Goal: Task Accomplishment & Management: Complete application form

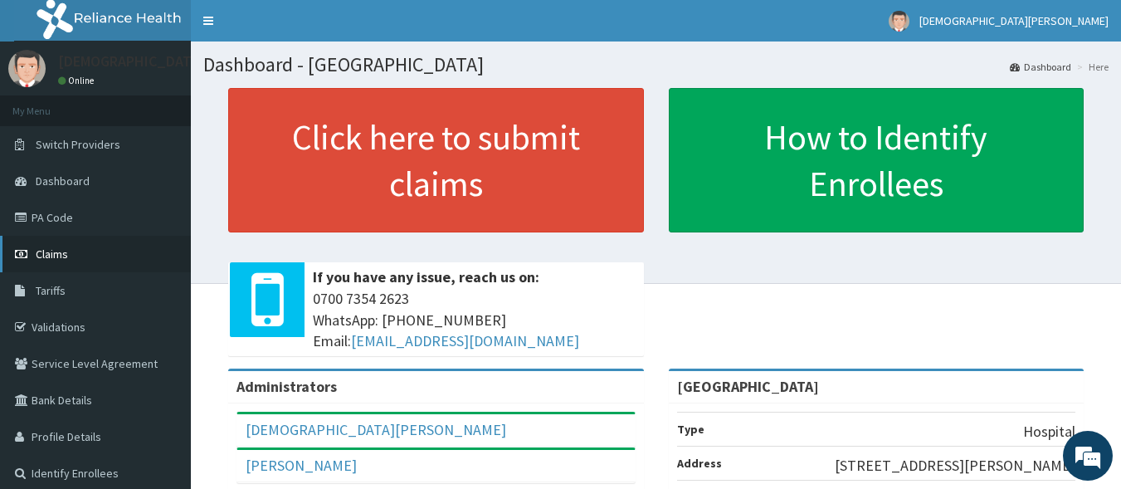
click at [78, 251] on link "Claims" at bounding box center [95, 254] width 191 height 37
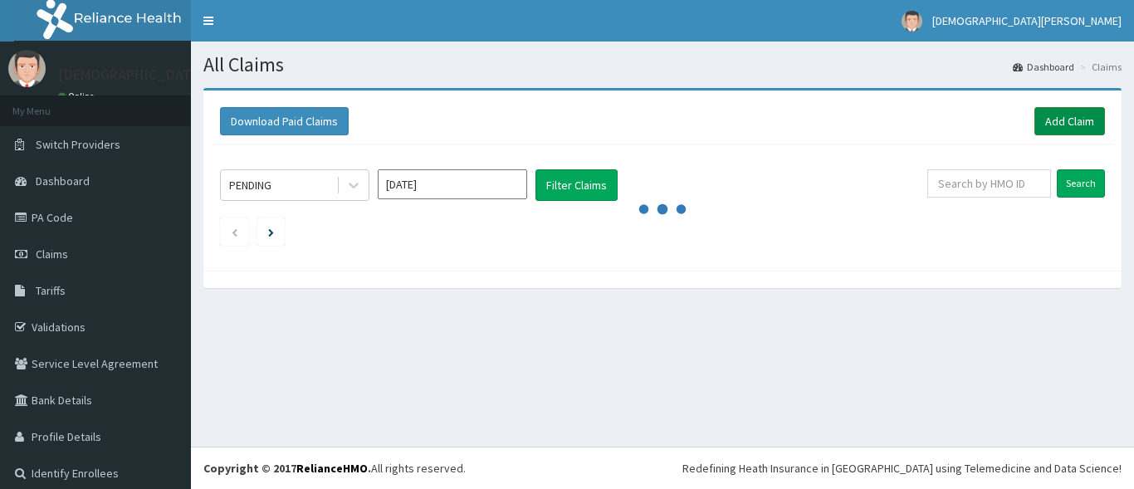
click at [1074, 120] on link "Add Claim" at bounding box center [1069, 121] width 71 height 28
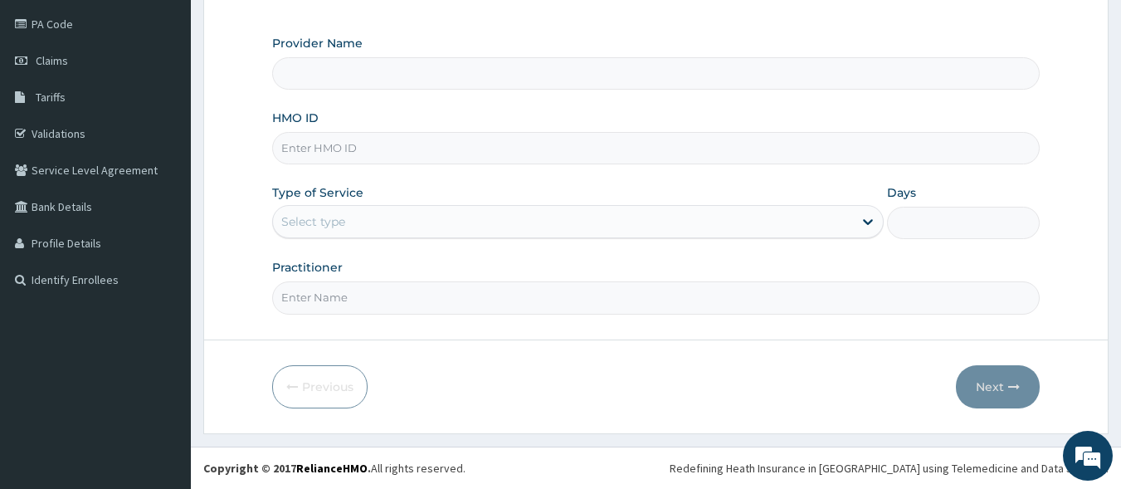
type input "[GEOGRAPHIC_DATA]"
click at [365, 142] on input "HMO ID" at bounding box center [656, 148] width 768 height 32
type input "CYA/10285/D"
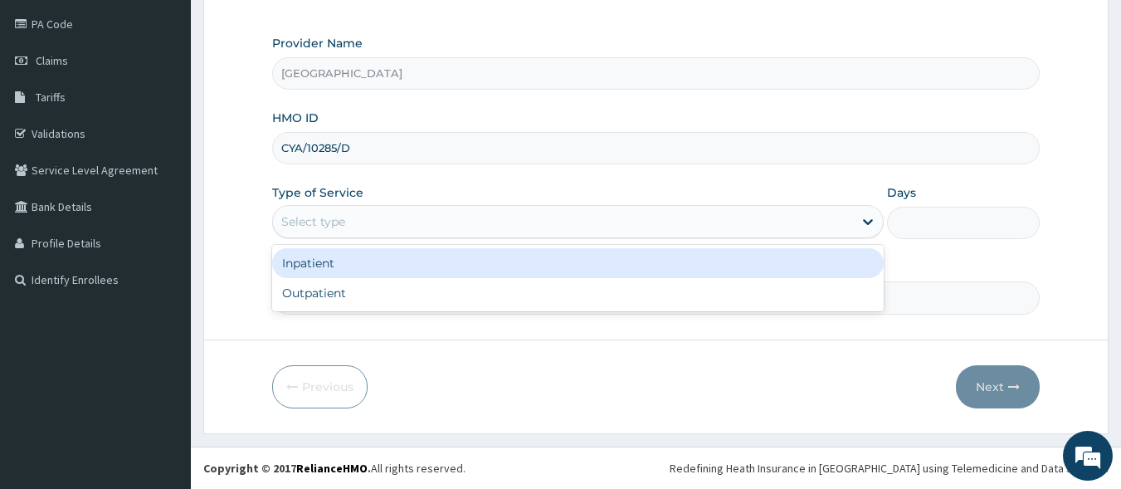
click at [397, 231] on div "Select type" at bounding box center [563, 221] width 580 height 27
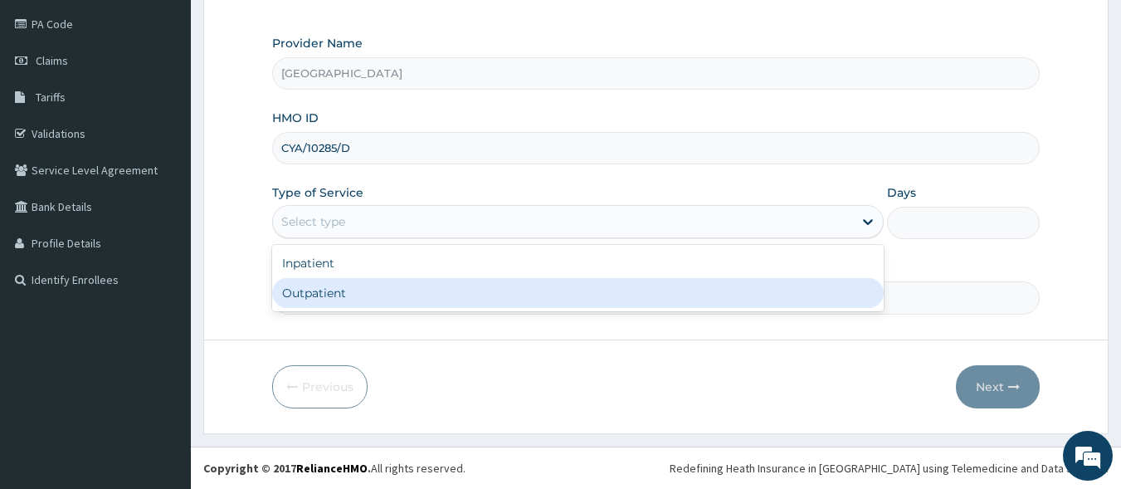
click at [394, 293] on div "Outpatient" at bounding box center [578, 293] width 612 height 30
type input "1"
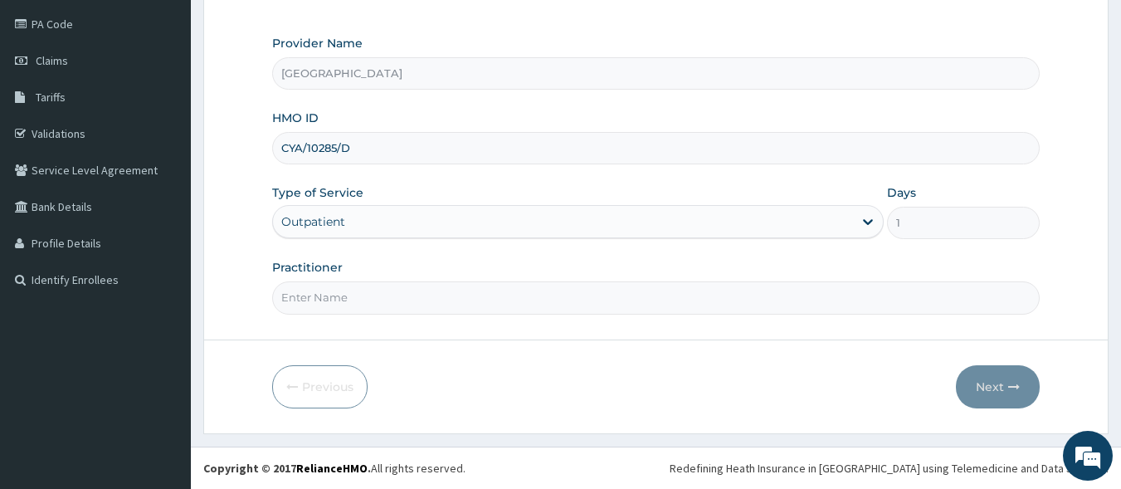
click at [467, 302] on input "Practitioner" at bounding box center [656, 297] width 768 height 32
type input "[PERSON_NAME] EZE"
click at [1006, 382] on button "Next" at bounding box center [998, 386] width 84 height 43
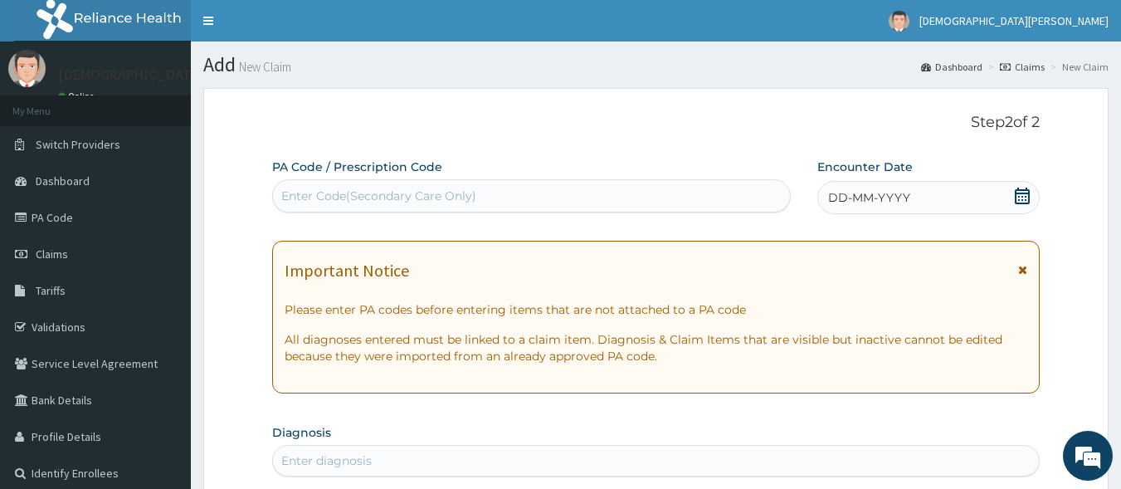
click at [905, 199] on span "DD-MM-YYYY" at bounding box center [869, 197] width 82 height 17
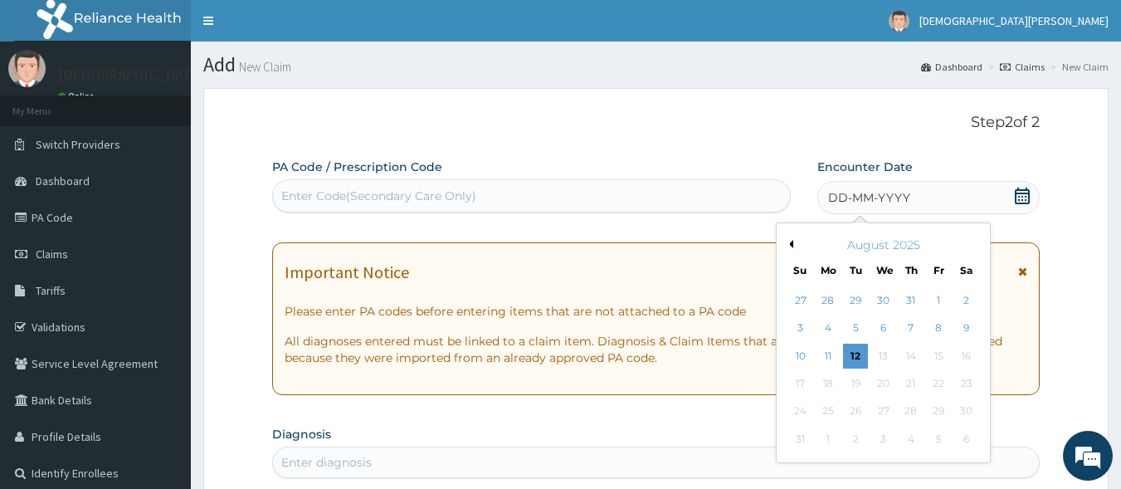
click at [791, 245] on button "Previous Month" at bounding box center [789, 244] width 8 height 8
click at [852, 303] on div "1" at bounding box center [856, 300] width 25 height 25
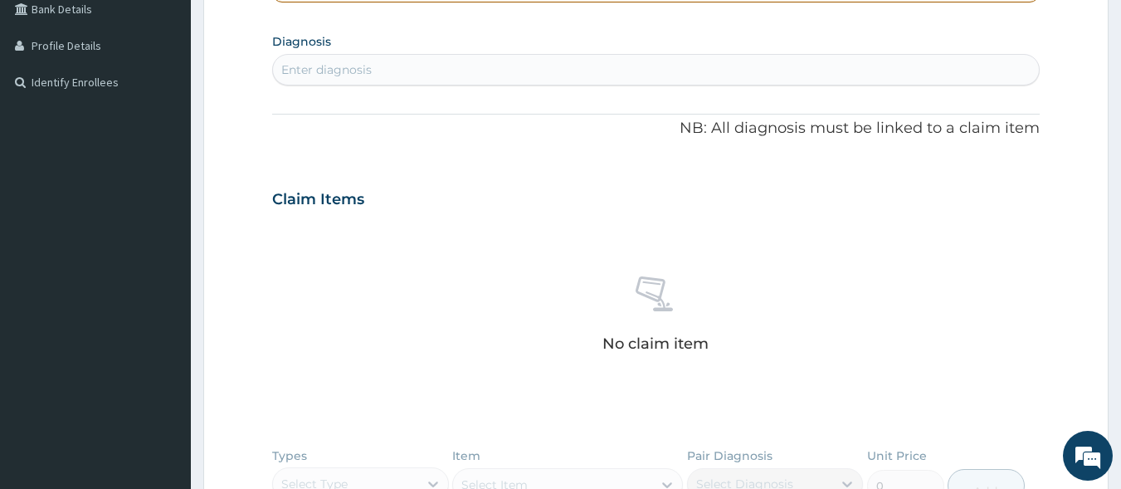
scroll to position [392, 0]
click at [386, 62] on div "Enter diagnosis" at bounding box center [656, 69] width 767 height 27
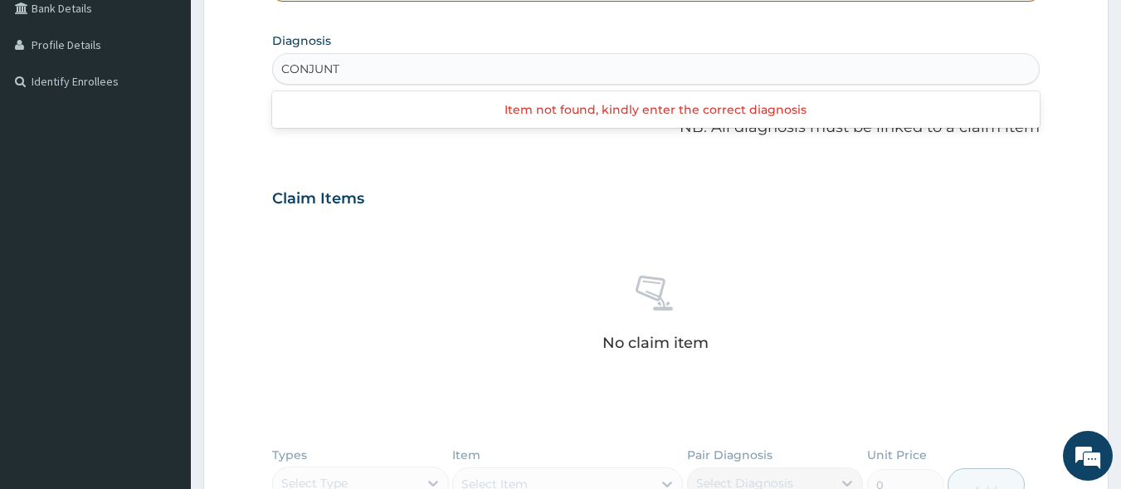
type input "CONJUN"
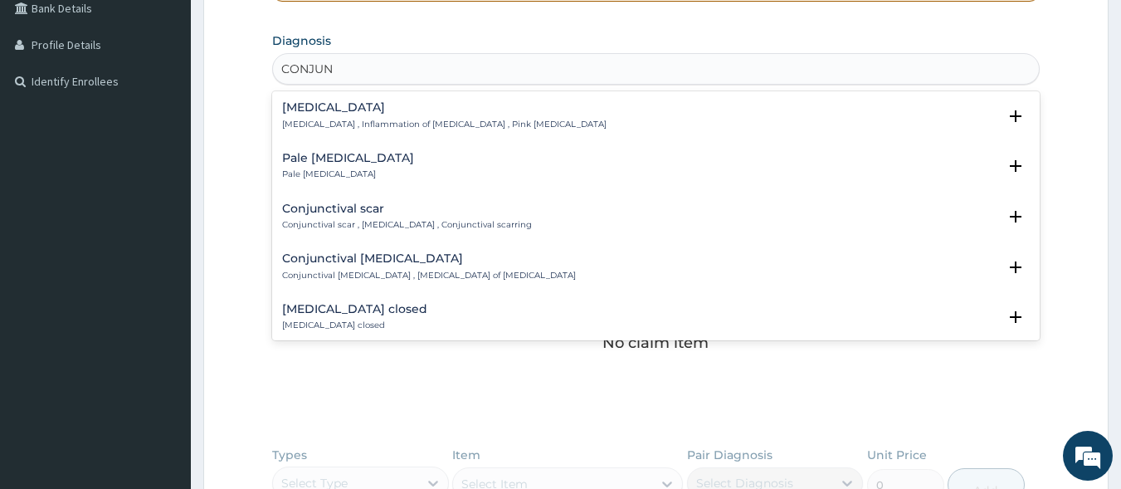
click at [344, 111] on h4 "Conjunctivitis" at bounding box center [444, 107] width 324 height 12
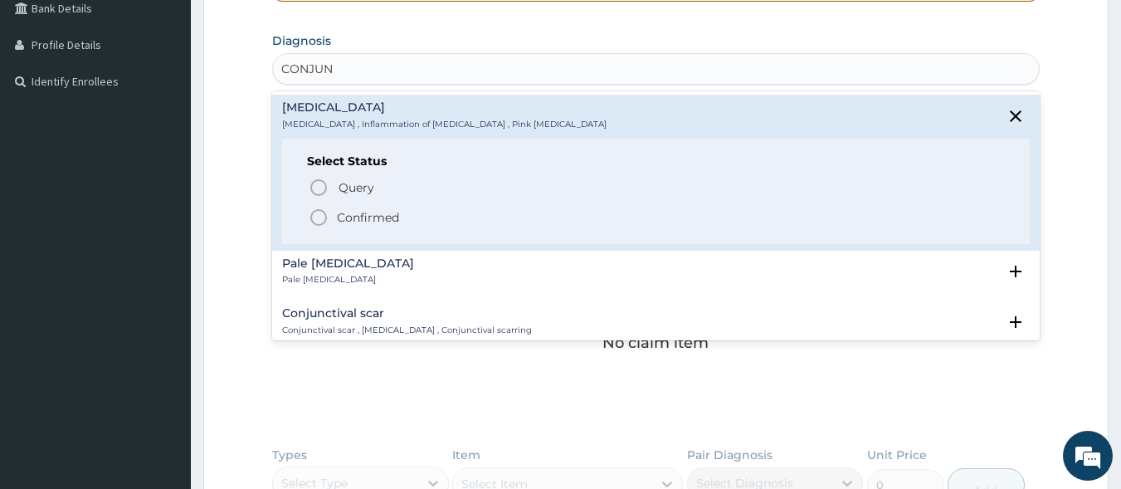
click at [322, 219] on icon "status option filled" at bounding box center [319, 217] width 20 height 20
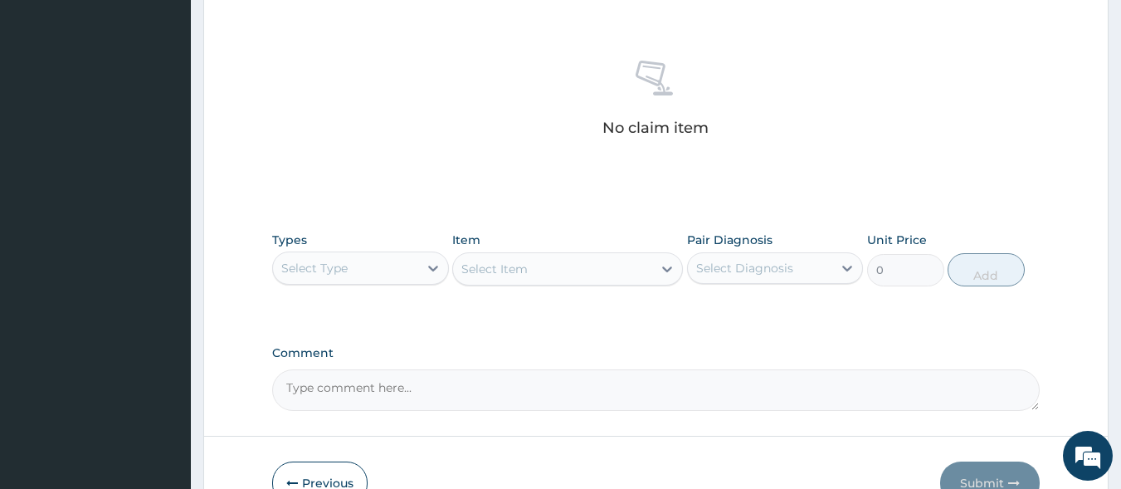
scroll to position [708, 0]
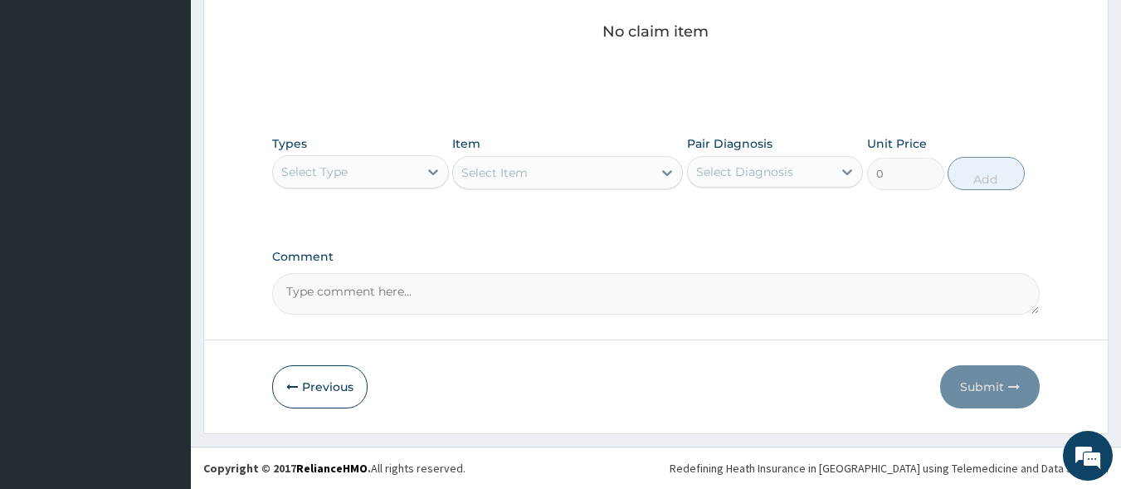
click at [382, 178] on div "Select Type" at bounding box center [345, 172] width 145 height 27
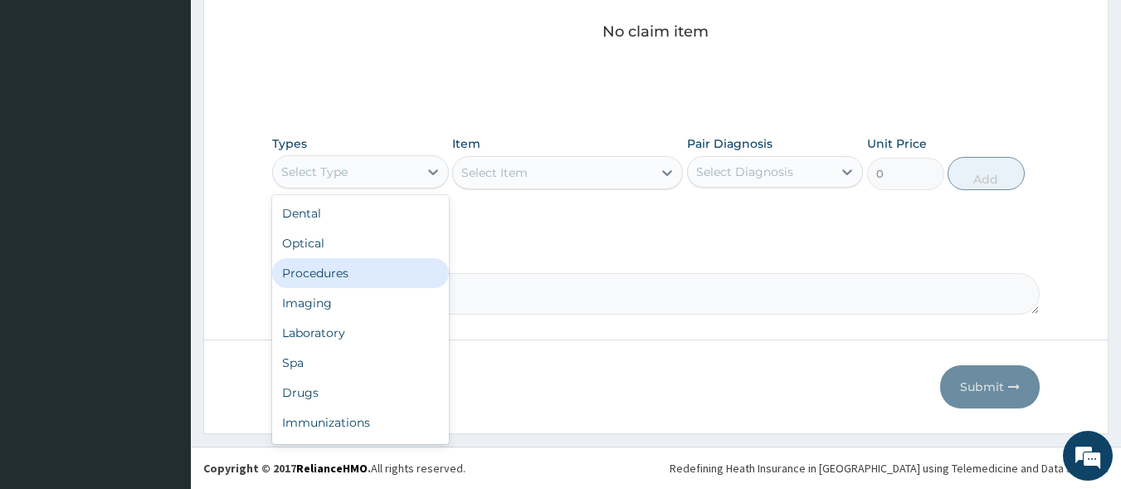
click at [357, 277] on div "Procedures" at bounding box center [360, 273] width 177 height 30
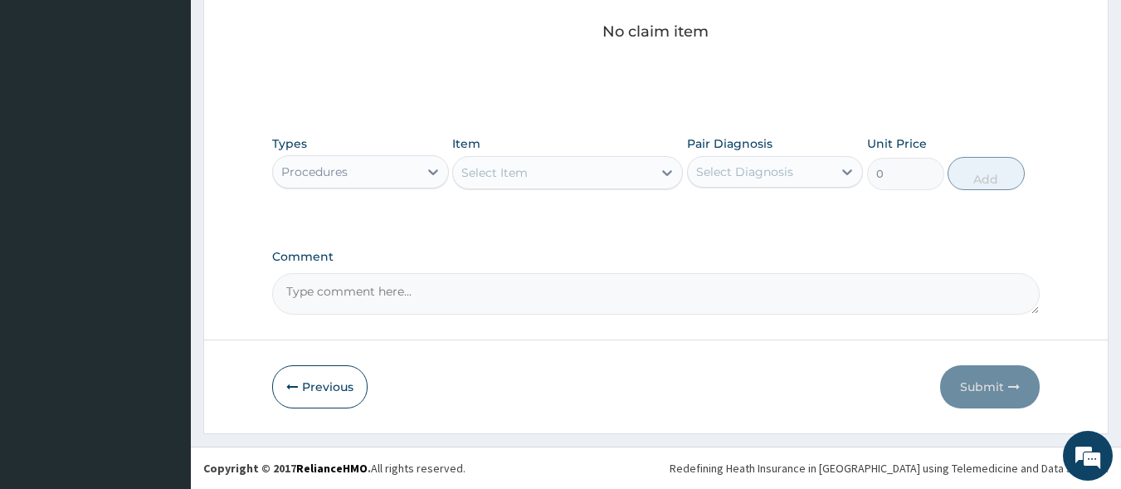
click at [560, 173] on div "Select Item" at bounding box center [552, 172] width 199 height 27
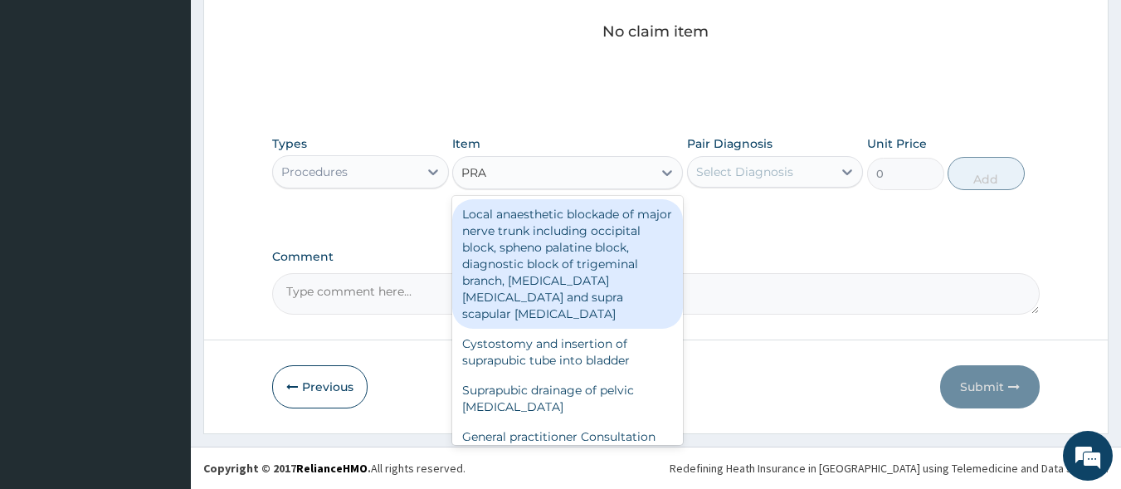
type input "PRAC"
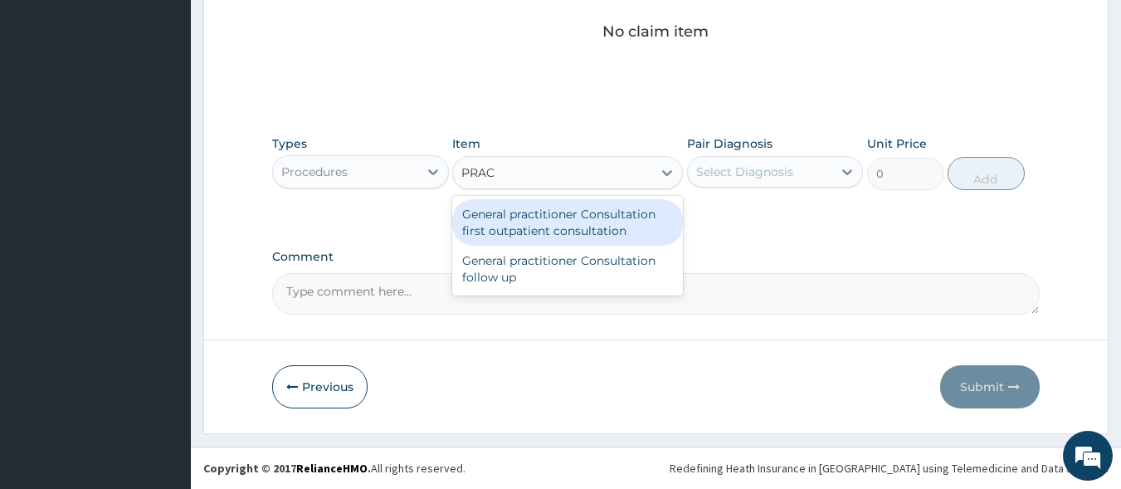
click at [559, 216] on div "General practitioner Consultation first outpatient consultation" at bounding box center [567, 222] width 231 height 46
type input "3000"
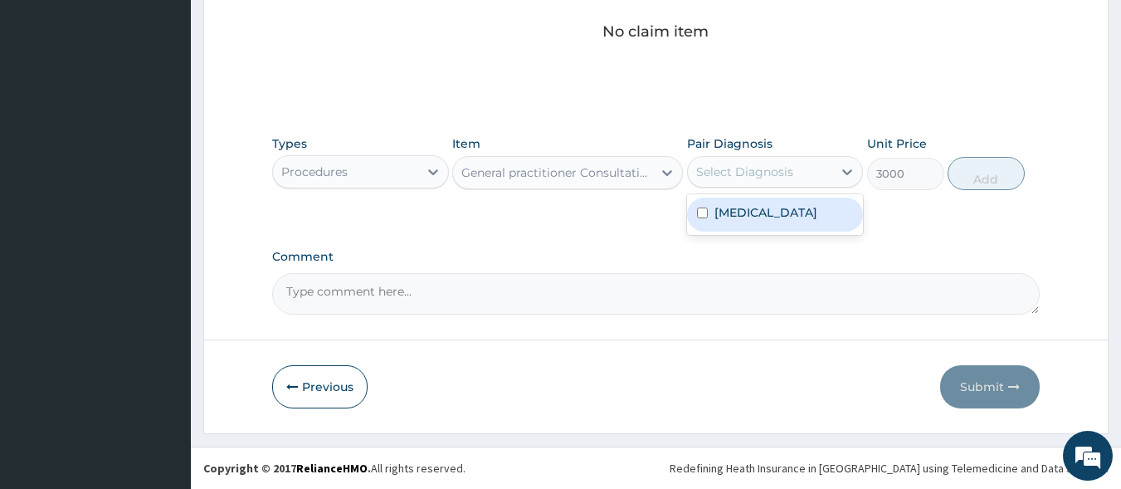
click at [738, 168] on div "Select Diagnosis" at bounding box center [744, 171] width 97 height 17
click at [747, 217] on label "Conjunctivitis" at bounding box center [766, 212] width 103 height 17
checkbox input "true"
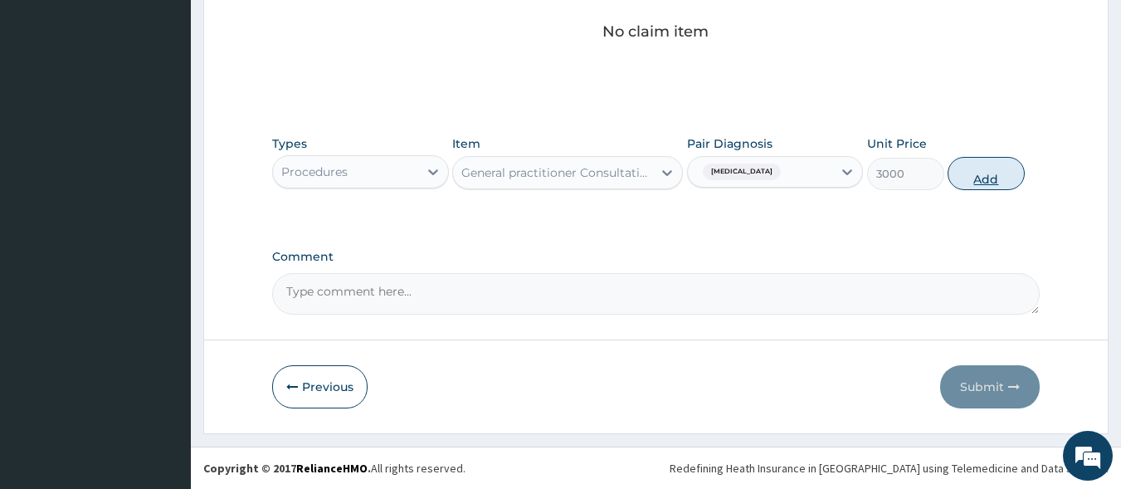
click at [978, 175] on button "Add" at bounding box center [986, 173] width 77 height 33
type input "0"
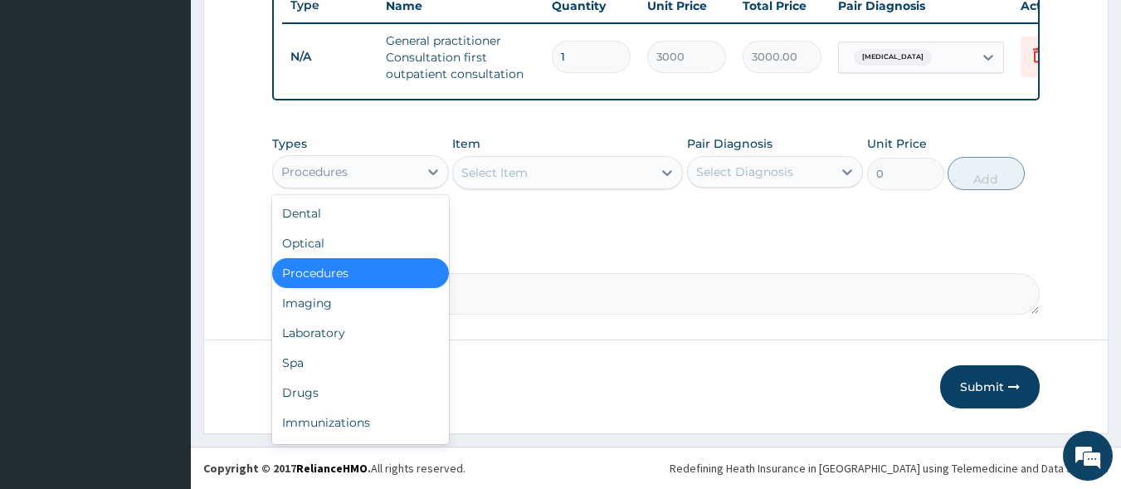
click at [357, 170] on div "Procedures" at bounding box center [345, 172] width 145 height 27
click at [339, 393] on div "Drugs" at bounding box center [360, 393] width 177 height 30
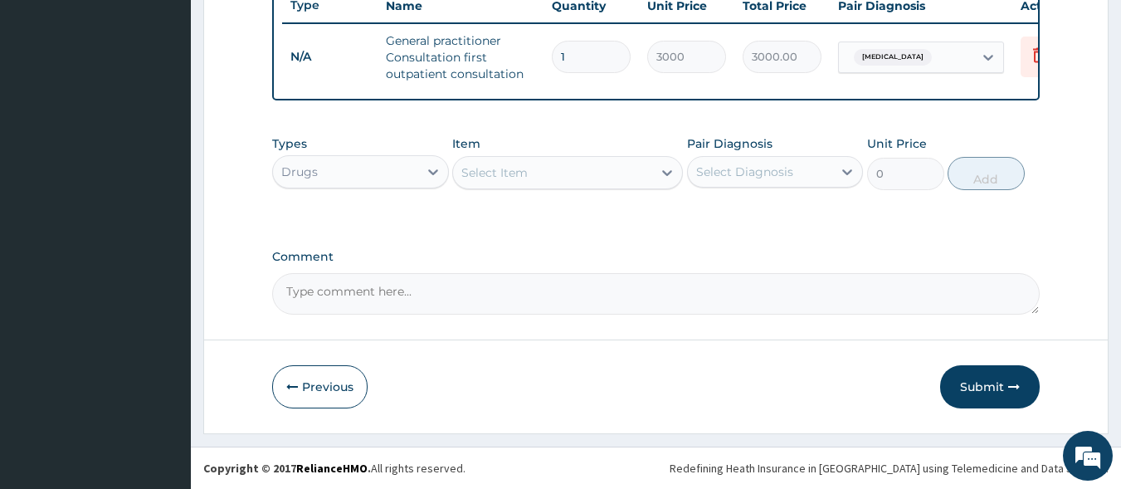
click at [529, 176] on div "Select Item" at bounding box center [552, 172] width 199 height 27
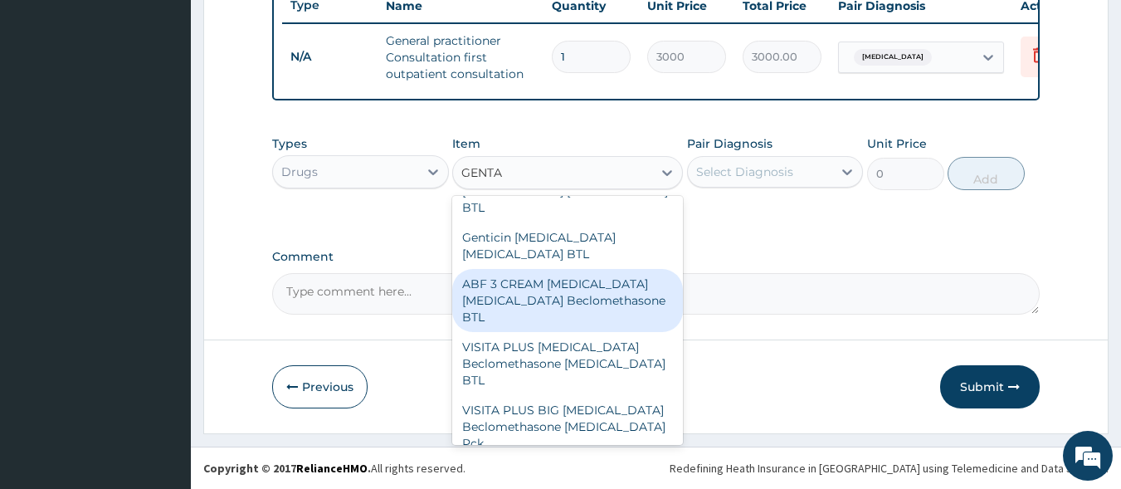
scroll to position [40, 0]
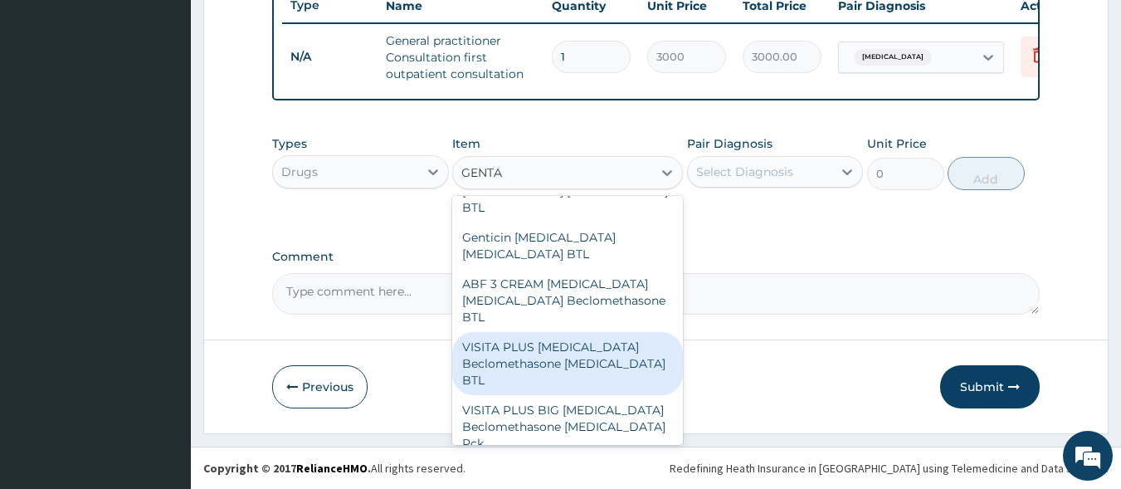
type input "GENT"
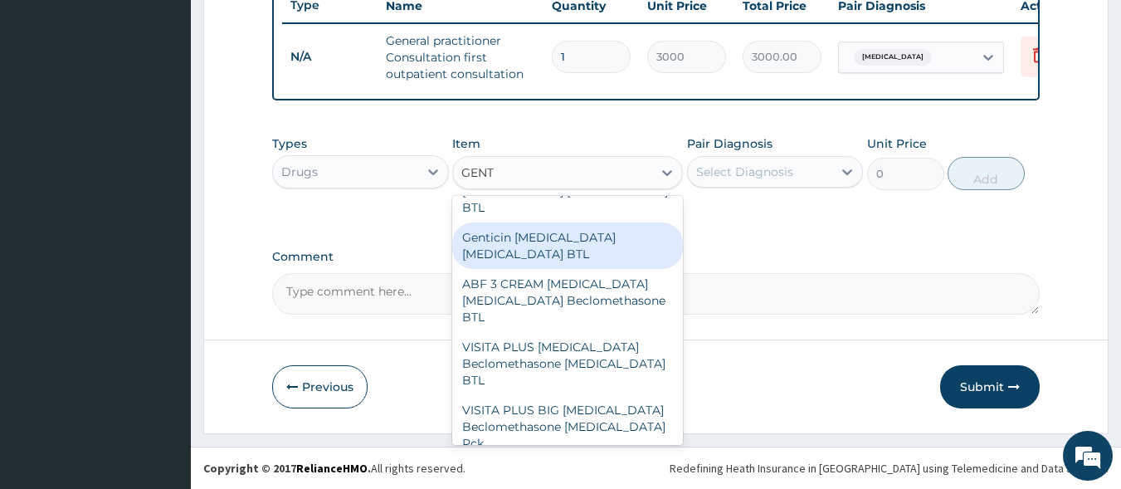
click at [552, 232] on div "Genticin eye drop Gentamicin BTL" at bounding box center [567, 245] width 231 height 46
type input "330"
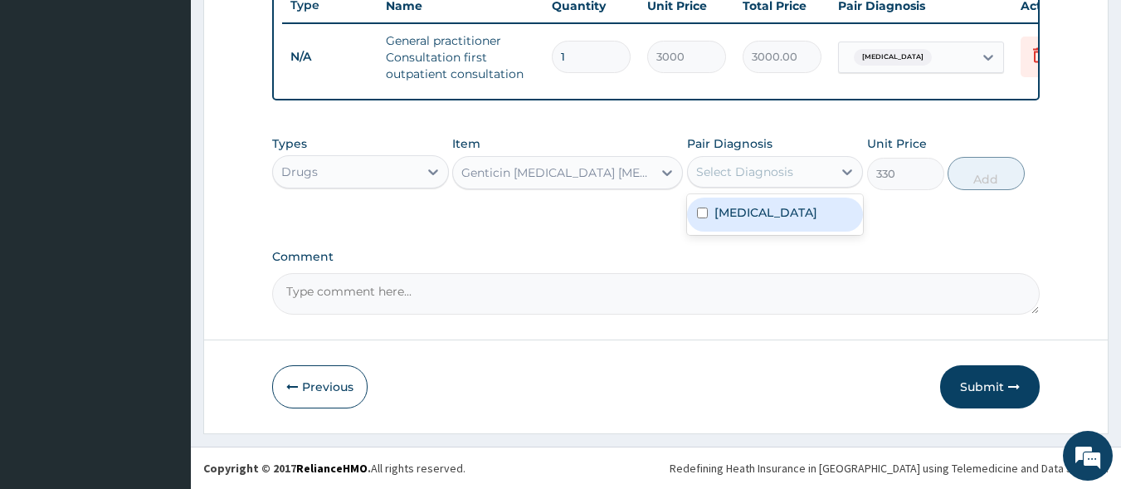
click at [734, 163] on div "Select Diagnosis" at bounding box center [744, 171] width 97 height 17
click at [748, 217] on label "Conjunctivitis" at bounding box center [766, 212] width 103 height 17
checkbox input "true"
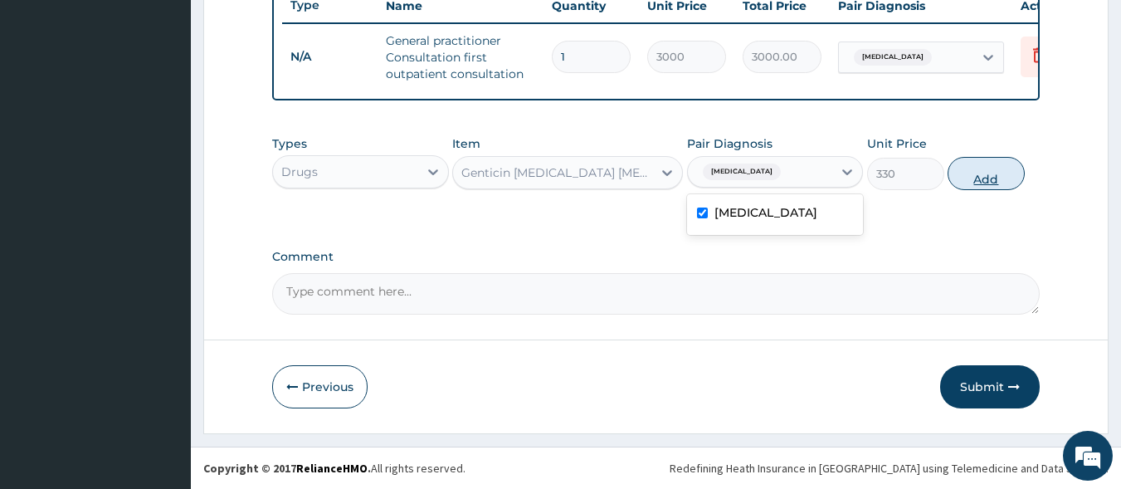
click at [980, 174] on button "Add" at bounding box center [986, 173] width 77 height 33
type input "0"
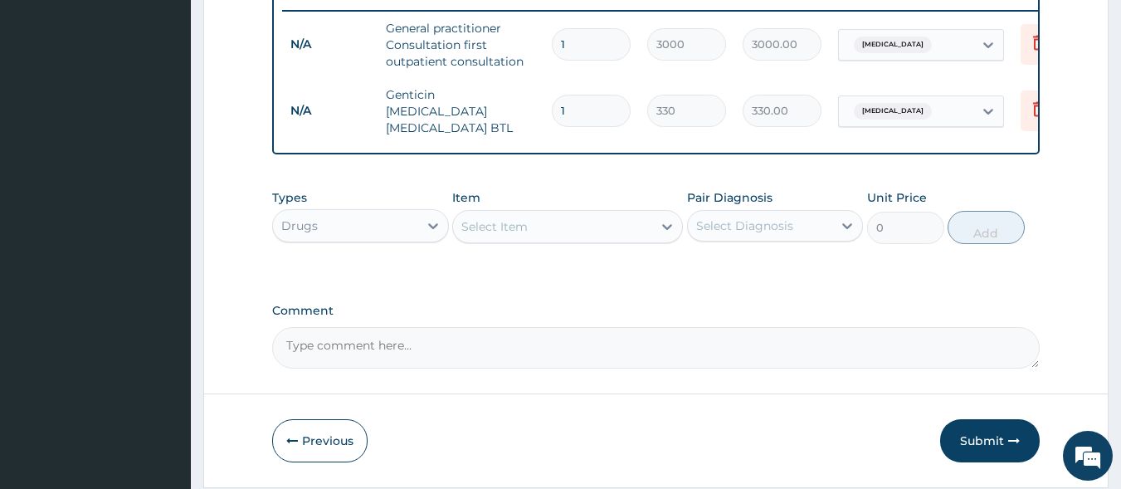
click at [536, 229] on div "Select Item" at bounding box center [552, 226] width 199 height 27
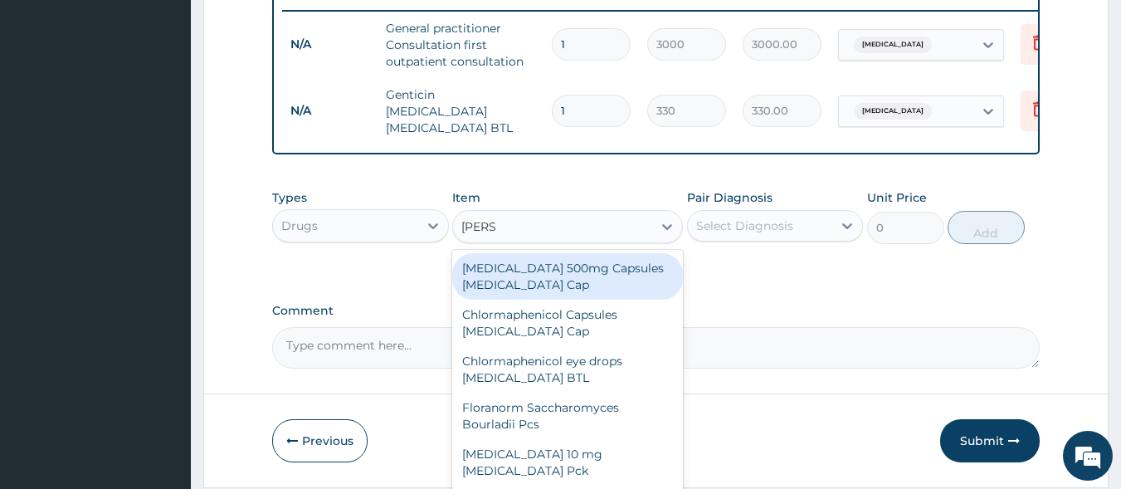
type input "LORAT"
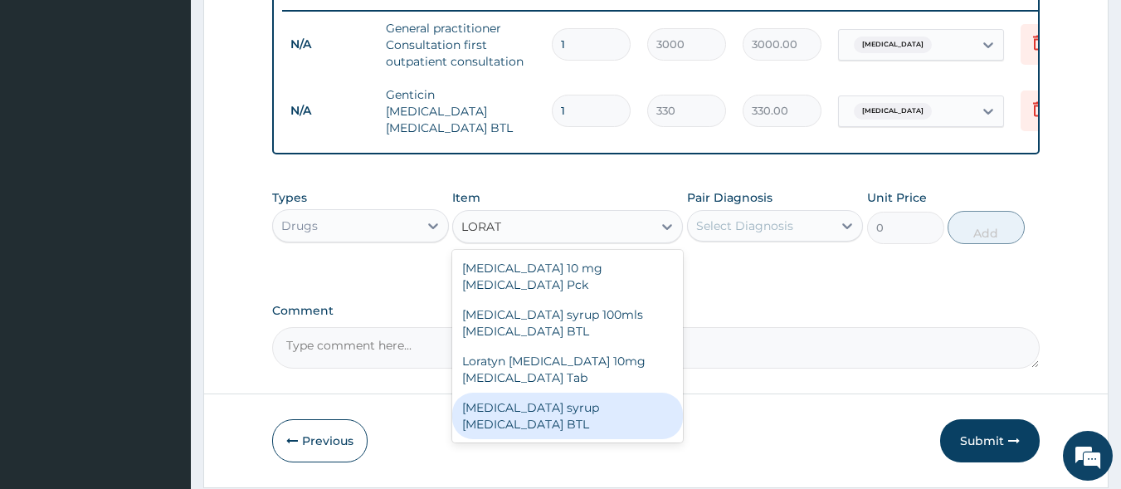
click at [542, 393] on div "Loratadine syrup Loratadine BTL" at bounding box center [567, 416] width 231 height 46
type input "800"
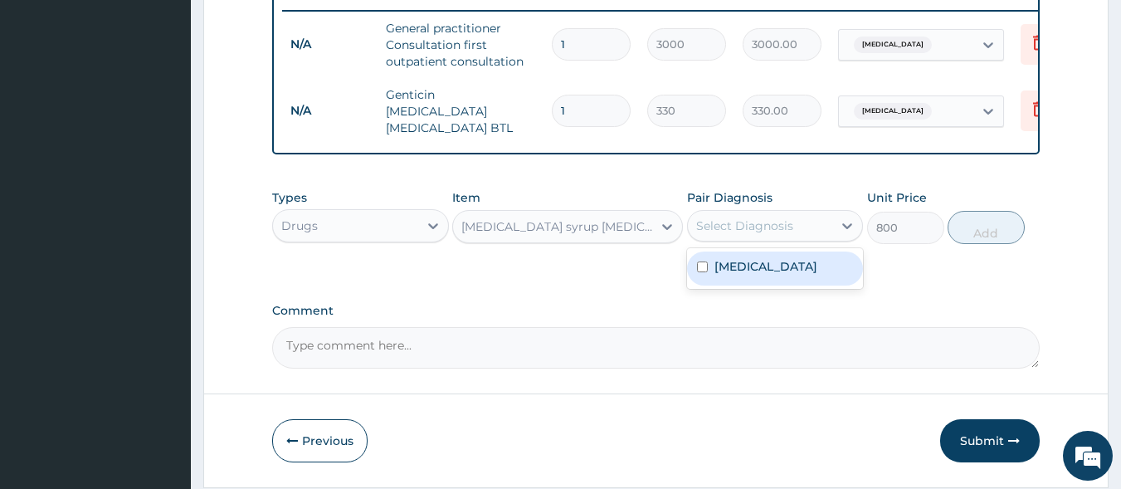
click at [741, 225] on div "Select Diagnosis" at bounding box center [744, 225] width 97 height 17
click at [750, 275] on label "Conjunctivitis" at bounding box center [766, 266] width 103 height 17
checkbox input "true"
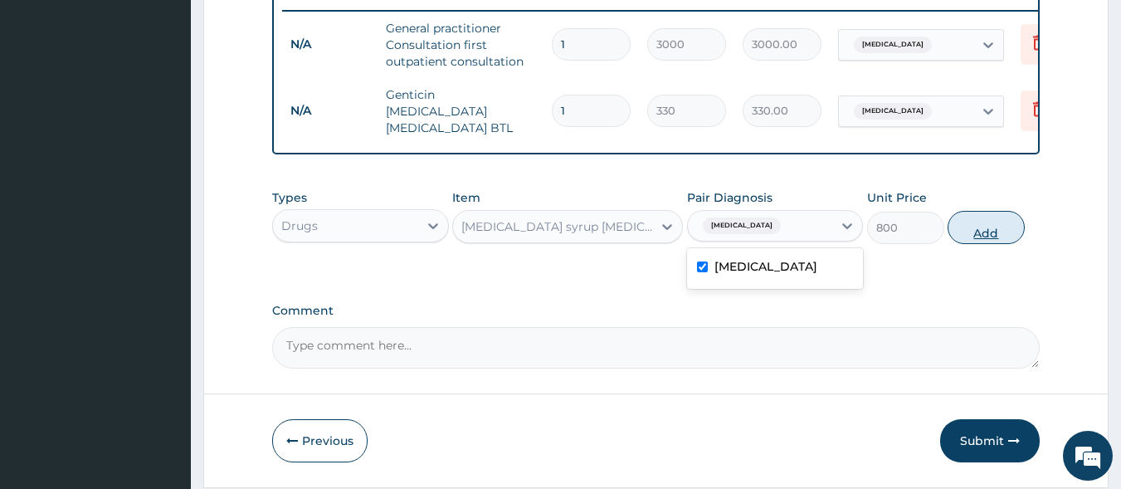
click at [1000, 227] on button "Add" at bounding box center [986, 227] width 77 height 33
type input "0"
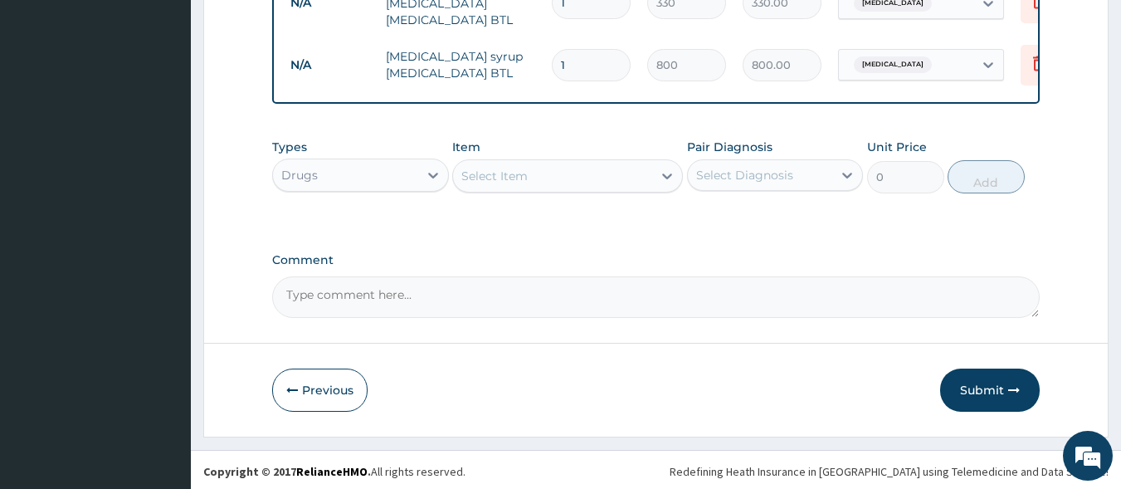
scroll to position [765, 0]
click at [576, 177] on div "Select Item" at bounding box center [552, 172] width 199 height 27
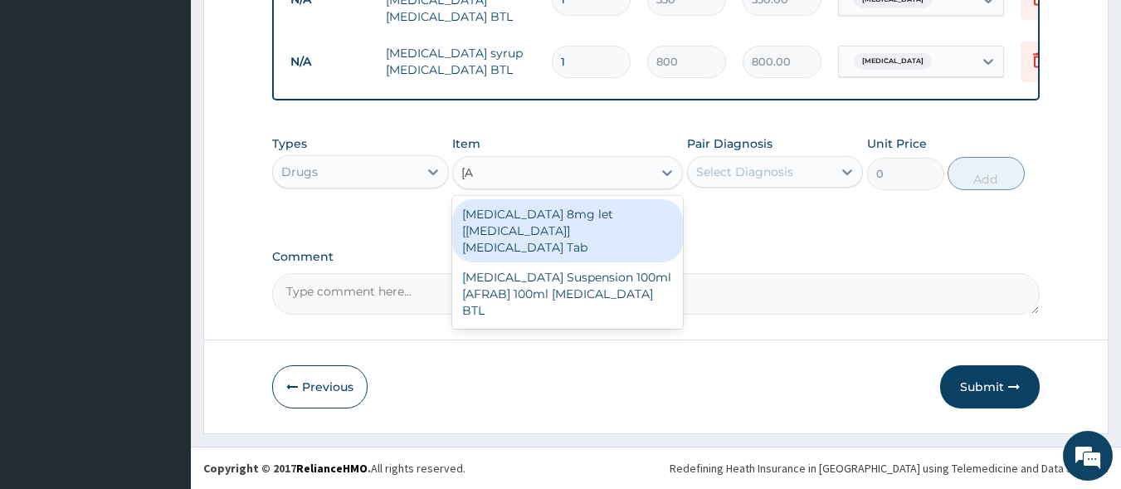
type input "["
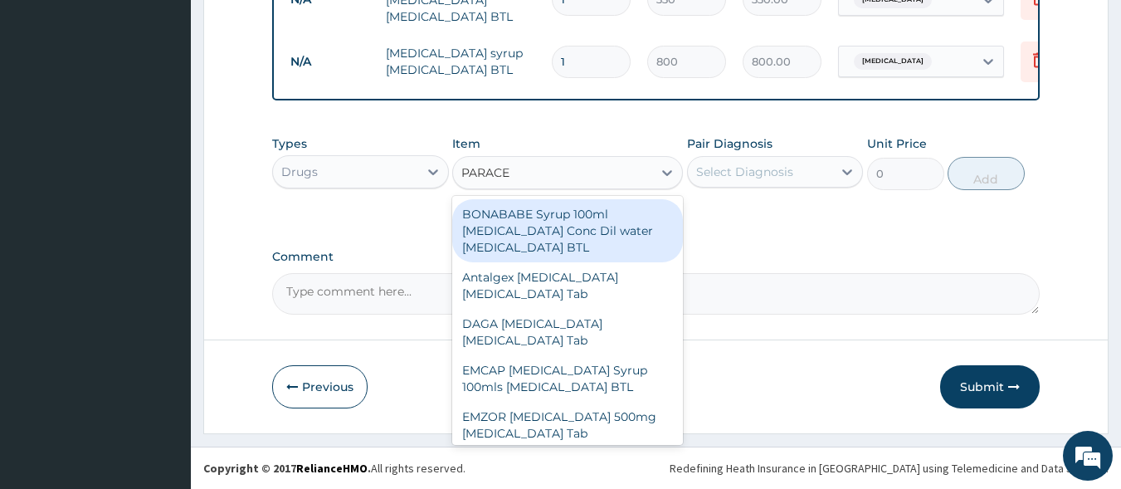
type input "PARACET"
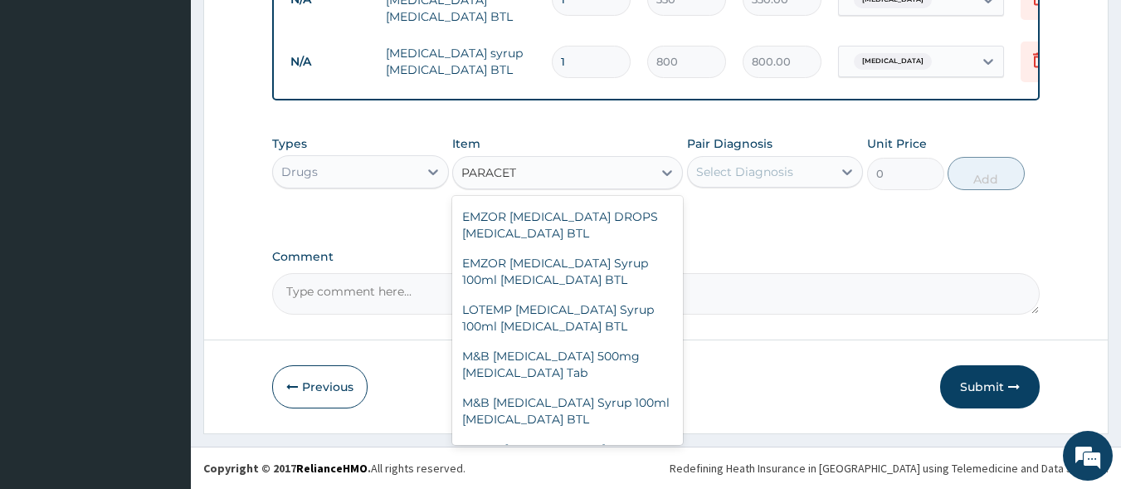
scroll to position [247, 0]
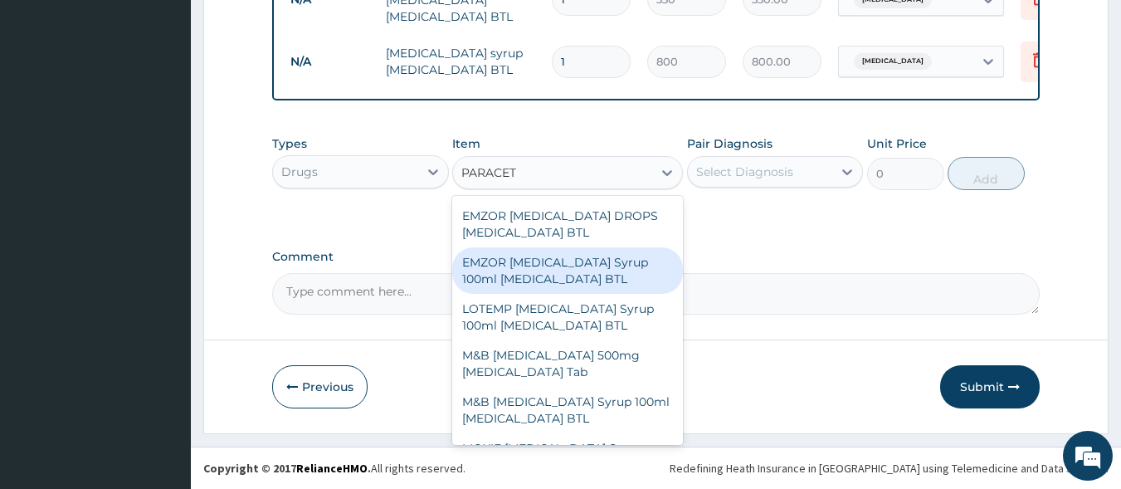
click at [571, 283] on div "EMZOR [MEDICAL_DATA] Syrup 100ml [MEDICAL_DATA] BTL" at bounding box center [567, 270] width 231 height 46
type input "350"
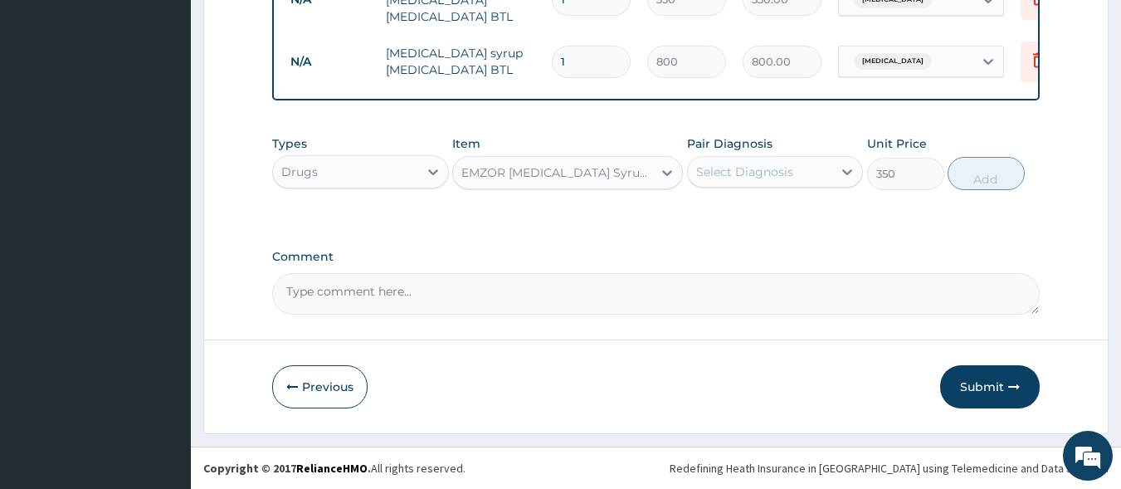
click at [749, 168] on div "Select Diagnosis" at bounding box center [744, 171] width 97 height 17
click at [755, 227] on div "Conjunctivitis" at bounding box center [775, 215] width 177 height 34
checkbox input "true"
click at [968, 164] on button "Add" at bounding box center [986, 173] width 77 height 33
type input "0"
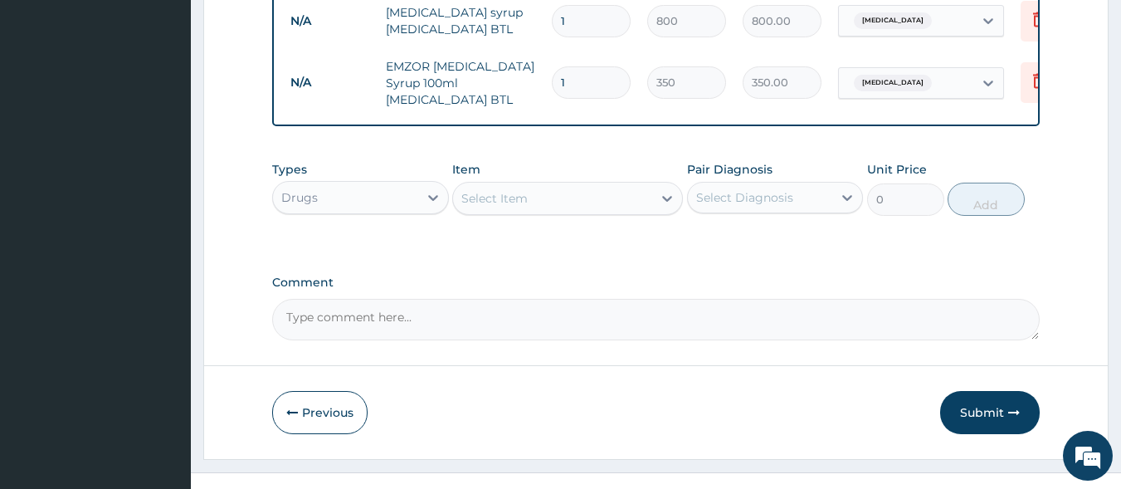
scroll to position [832, 0]
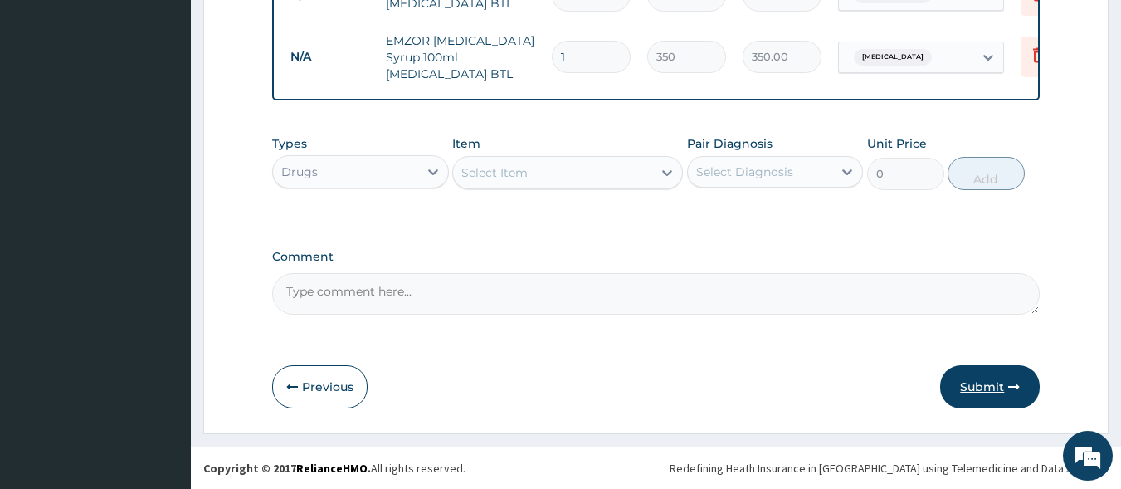
click at [978, 383] on button "Submit" at bounding box center [990, 386] width 100 height 43
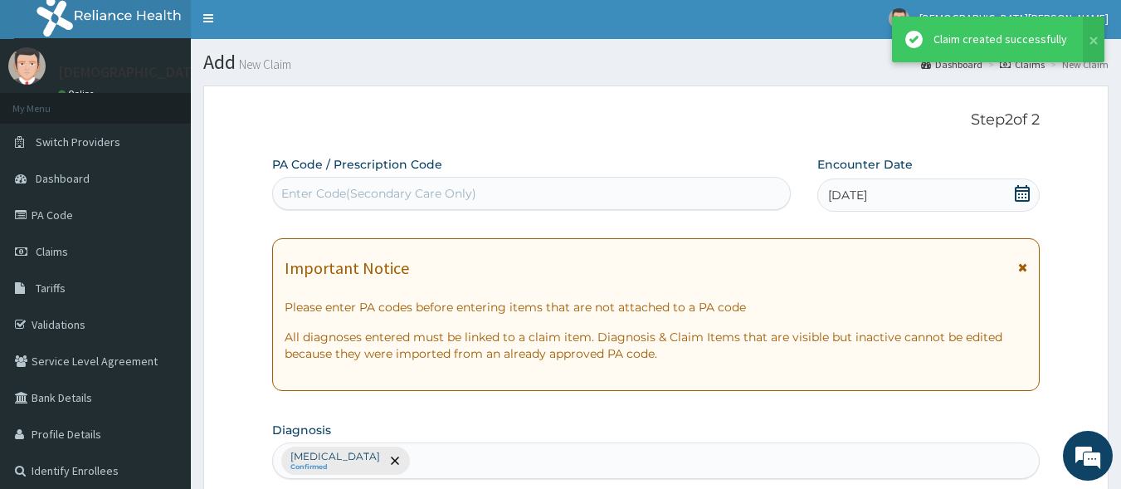
scroll to position [0, 0]
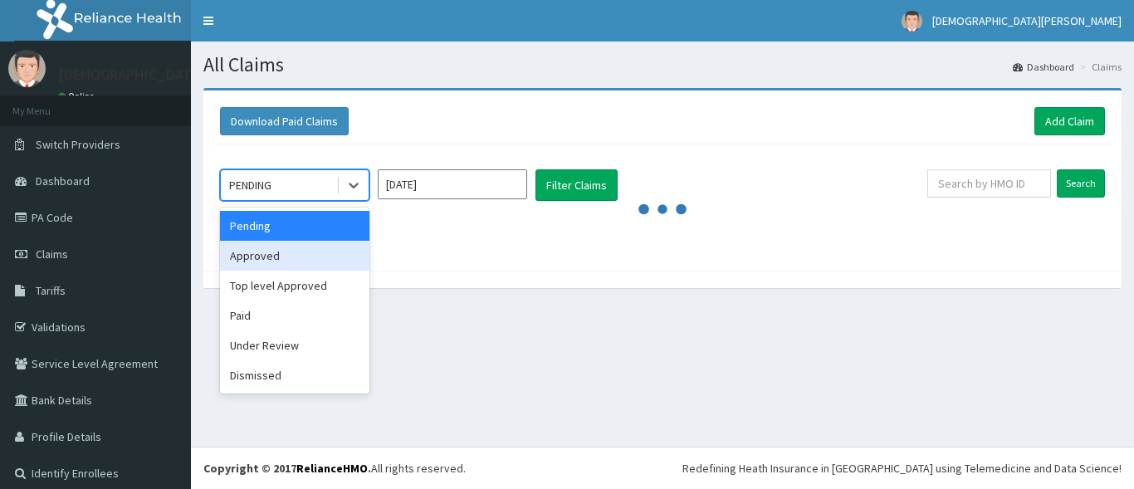
click at [307, 251] on div "Approved" at bounding box center [294, 256] width 149 height 30
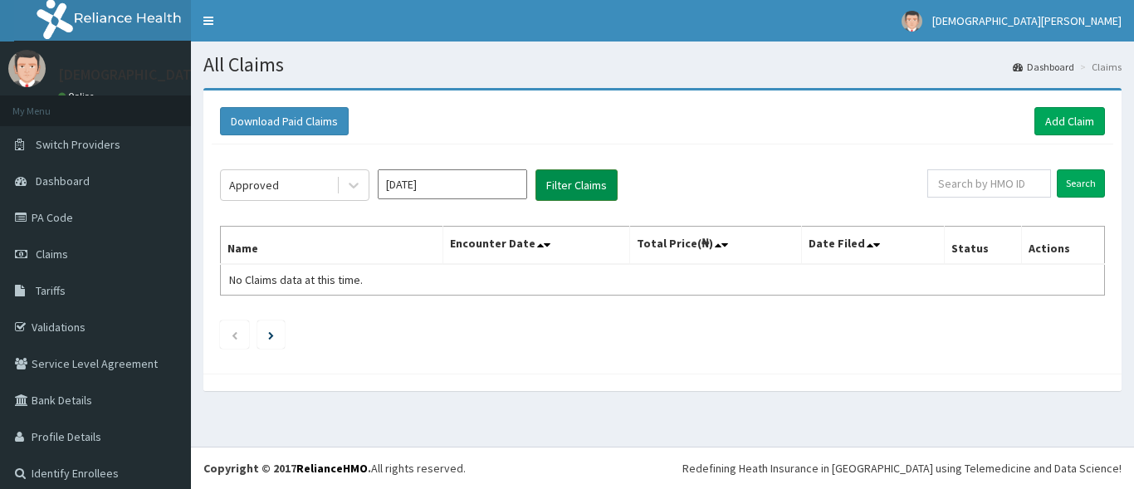
click at [559, 188] on button "Filter Claims" at bounding box center [576, 185] width 82 height 32
click at [437, 195] on input "Aug 2025" at bounding box center [452, 184] width 149 height 30
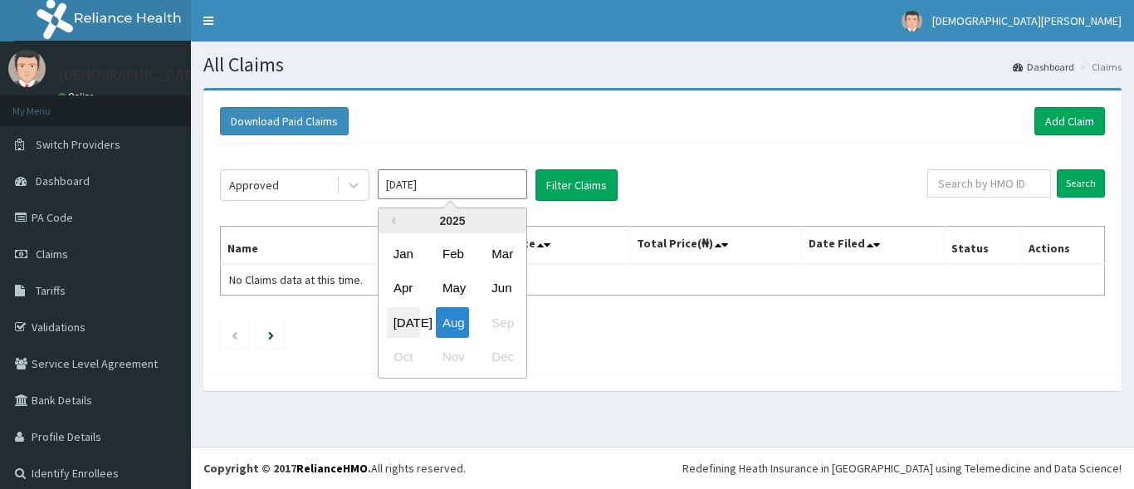
click at [403, 316] on div "Jul" at bounding box center [403, 322] width 33 height 31
type input "Jul 2025"
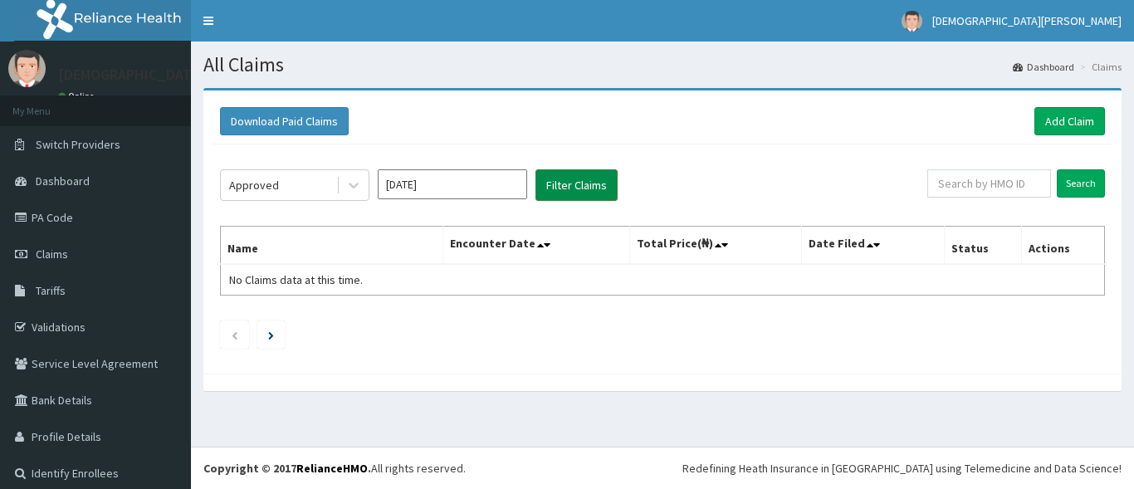
click at [588, 184] on button "Filter Claims" at bounding box center [576, 185] width 82 height 32
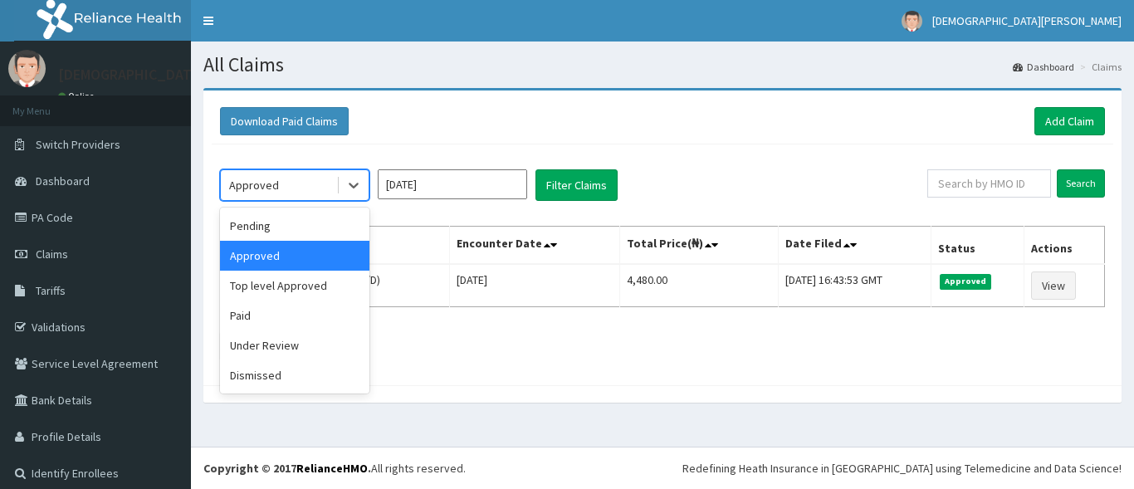
click at [329, 180] on div "Approved" at bounding box center [278, 185] width 115 height 27
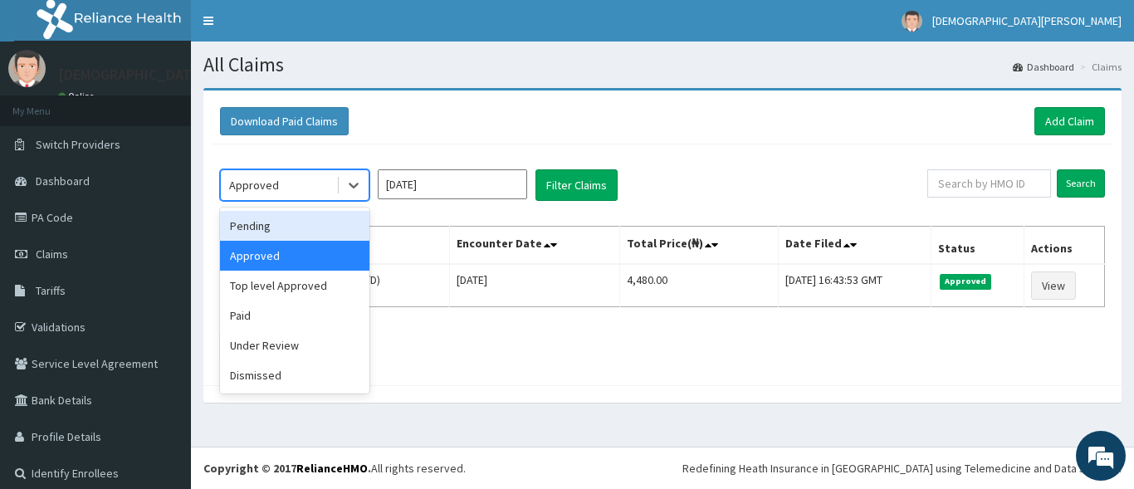
click at [305, 232] on div "Pending" at bounding box center [294, 226] width 149 height 30
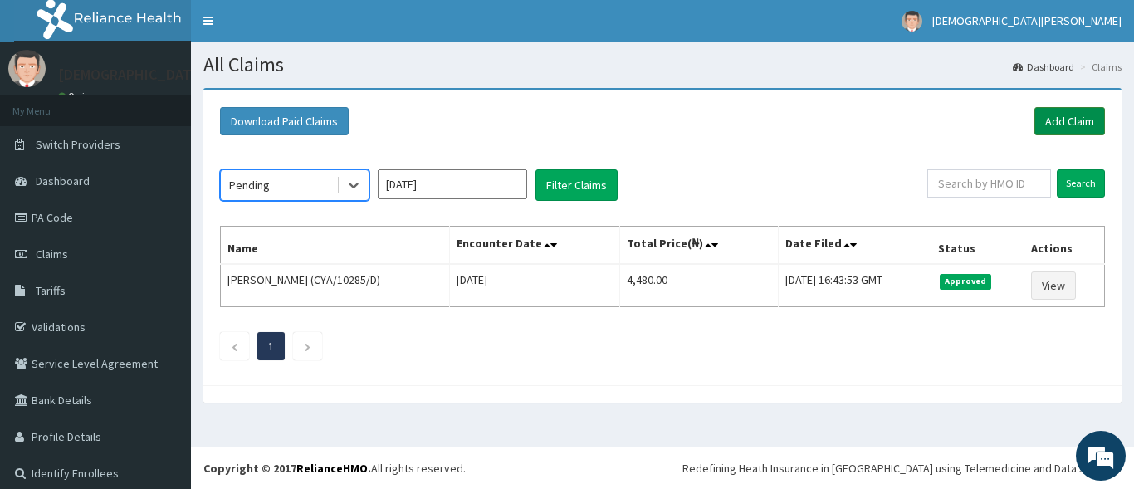
click at [1067, 116] on link "Add Claim" at bounding box center [1069, 121] width 71 height 28
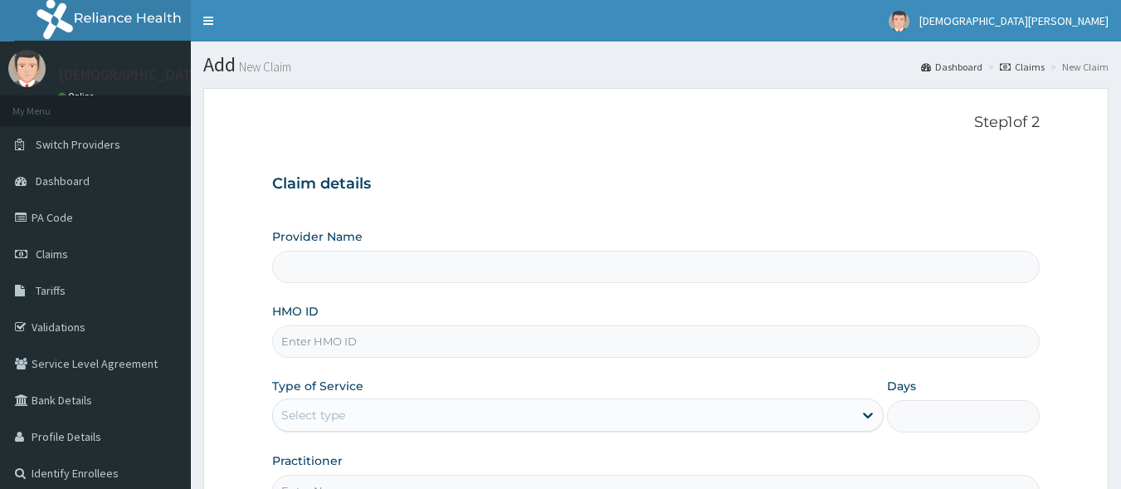
type input "[GEOGRAPHIC_DATA]"
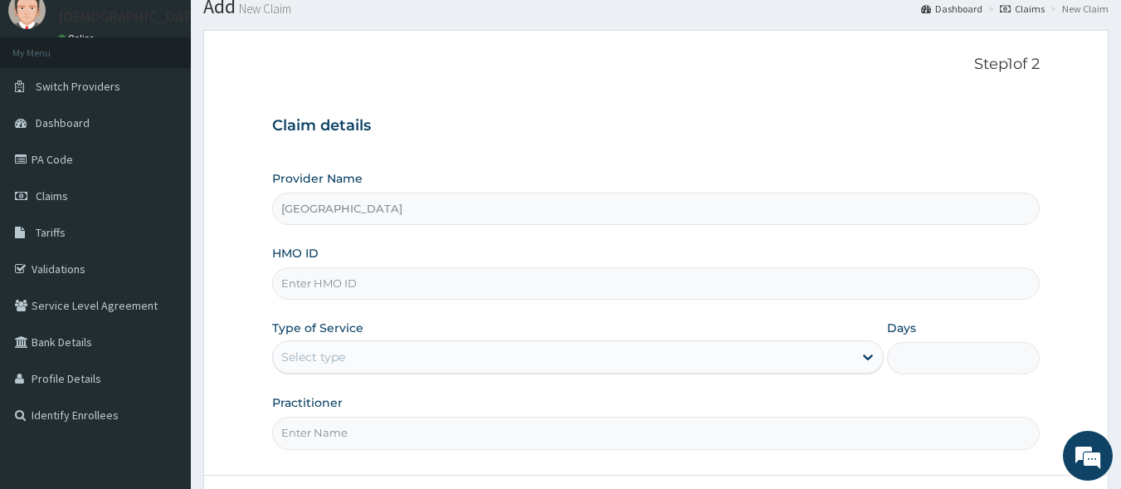
scroll to position [180, 0]
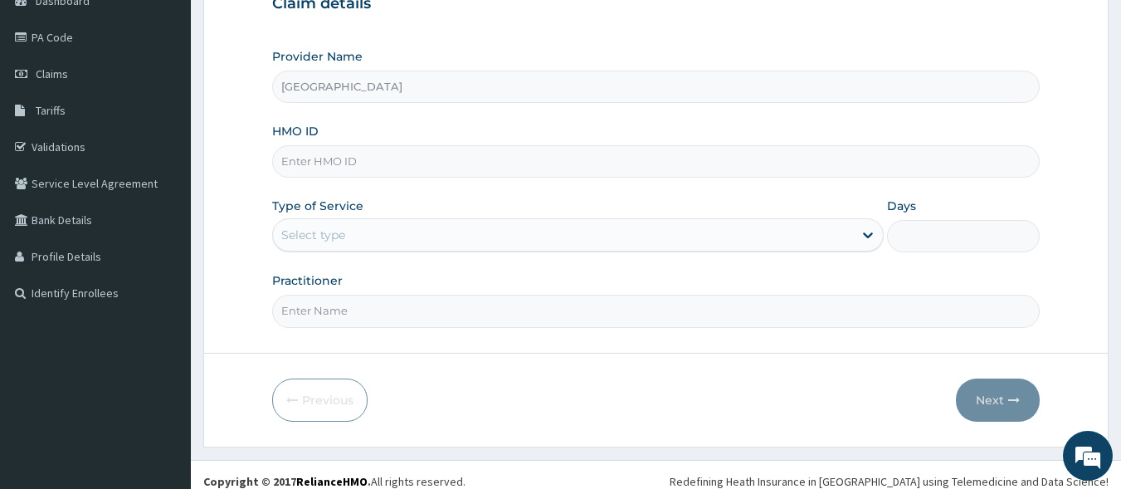
click at [344, 162] on input "HMO ID" at bounding box center [656, 161] width 768 height 32
type input "CYA/10285/B"
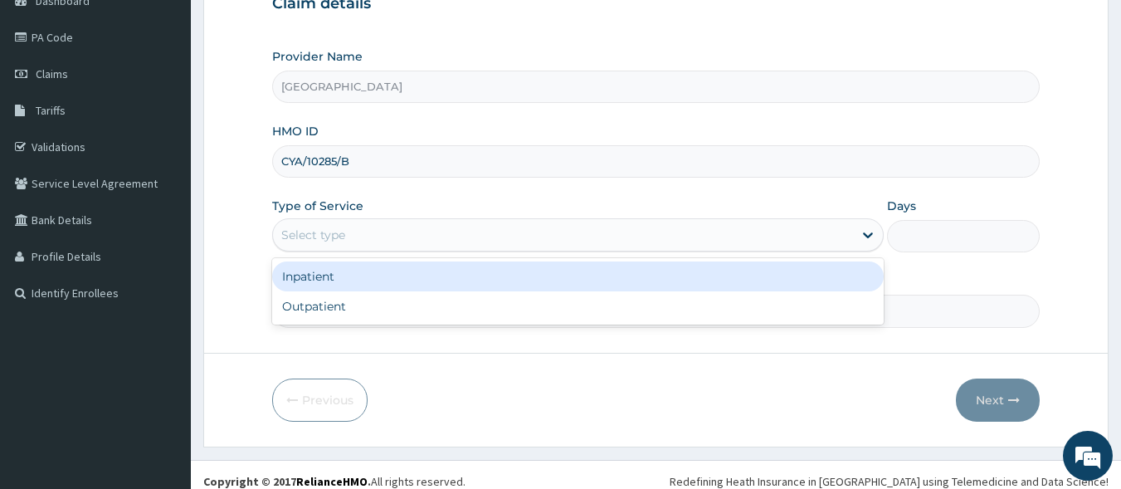
click at [341, 229] on div "Select type" at bounding box center [313, 235] width 64 height 17
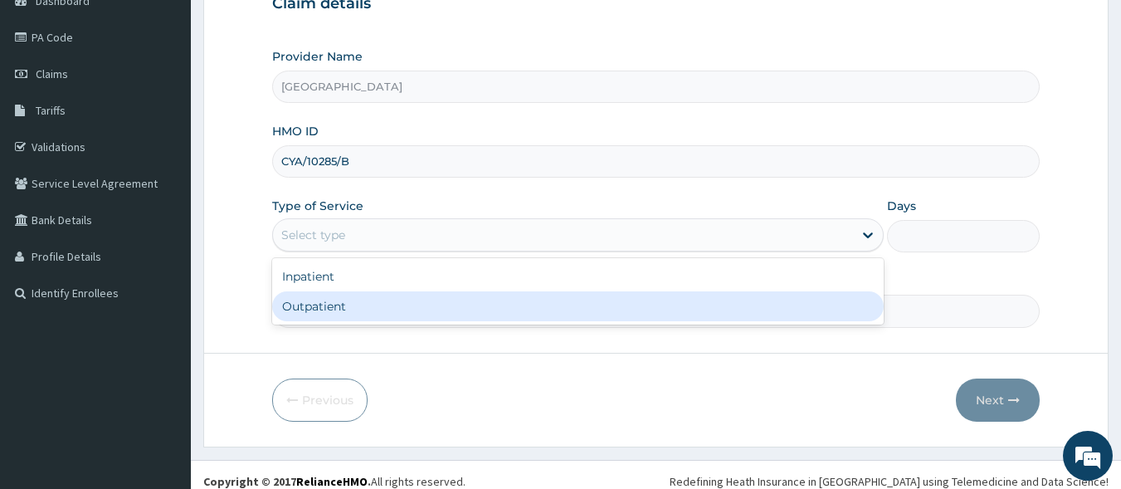
click at [344, 303] on div "Outpatient" at bounding box center [578, 306] width 612 height 30
type input "1"
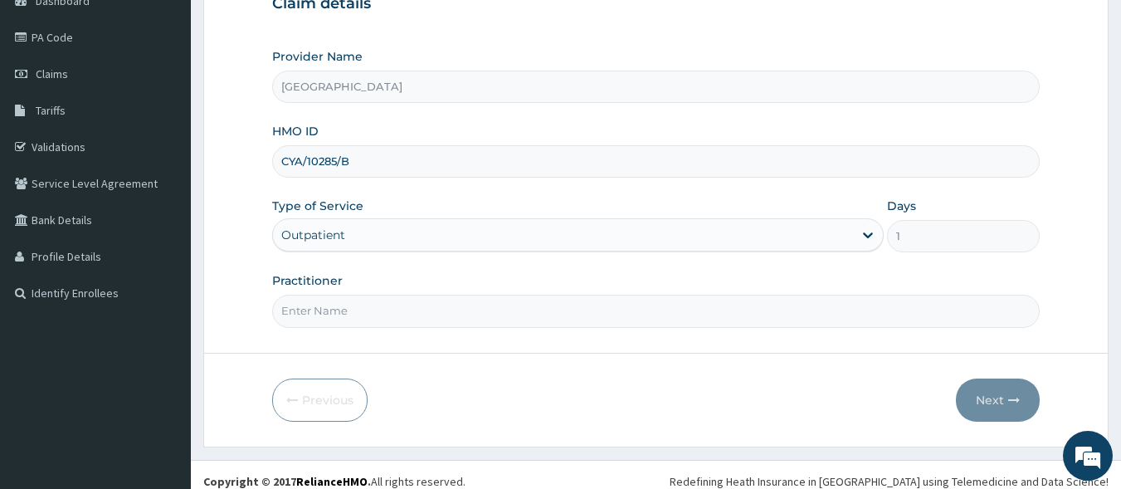
click at [568, 315] on input "Practitioner" at bounding box center [656, 311] width 768 height 32
type input "[PERSON_NAME] EZE"
click at [1006, 402] on button "Next" at bounding box center [998, 399] width 84 height 43
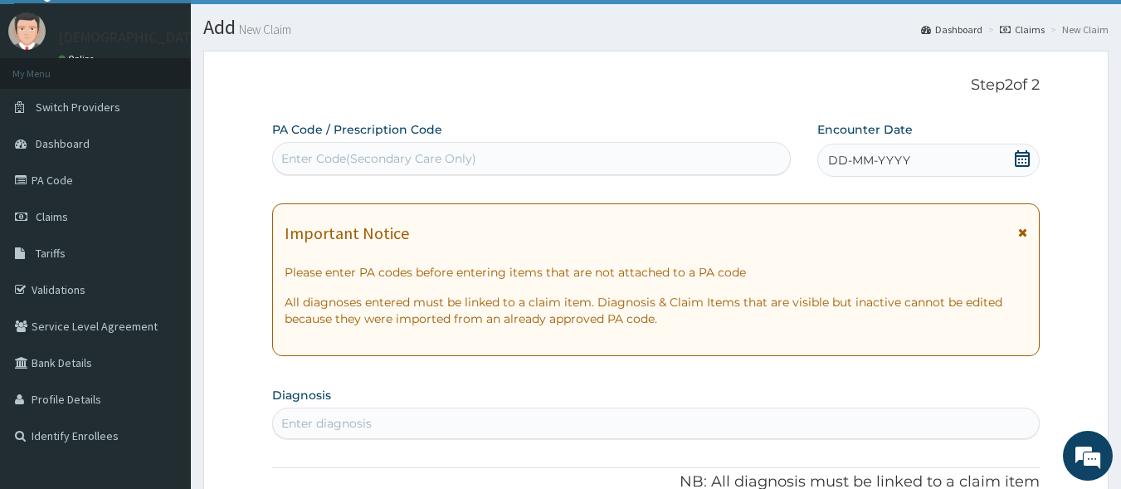
scroll to position [31, 0]
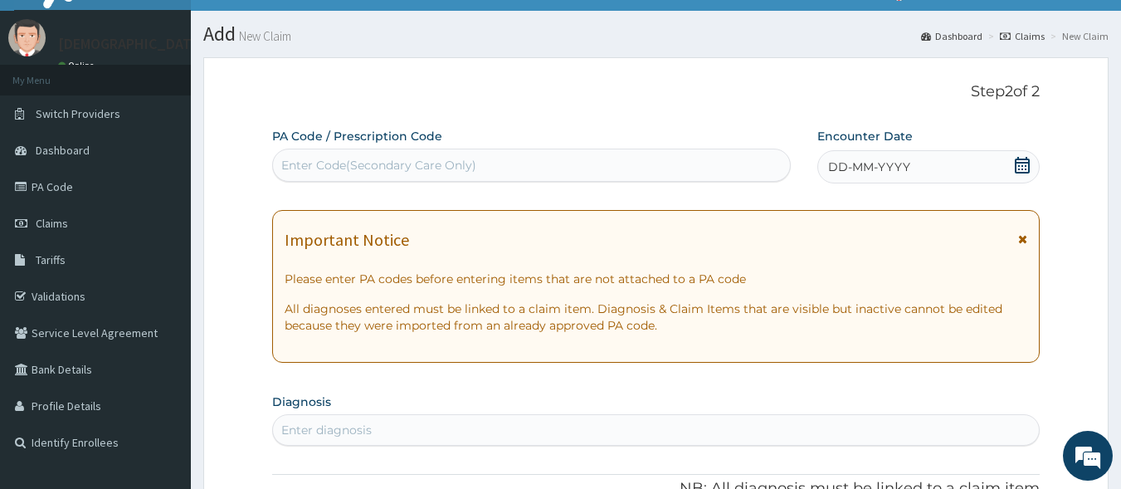
click at [414, 172] on div "Enter Code(Secondary Care Only)" at bounding box center [378, 165] width 195 height 17
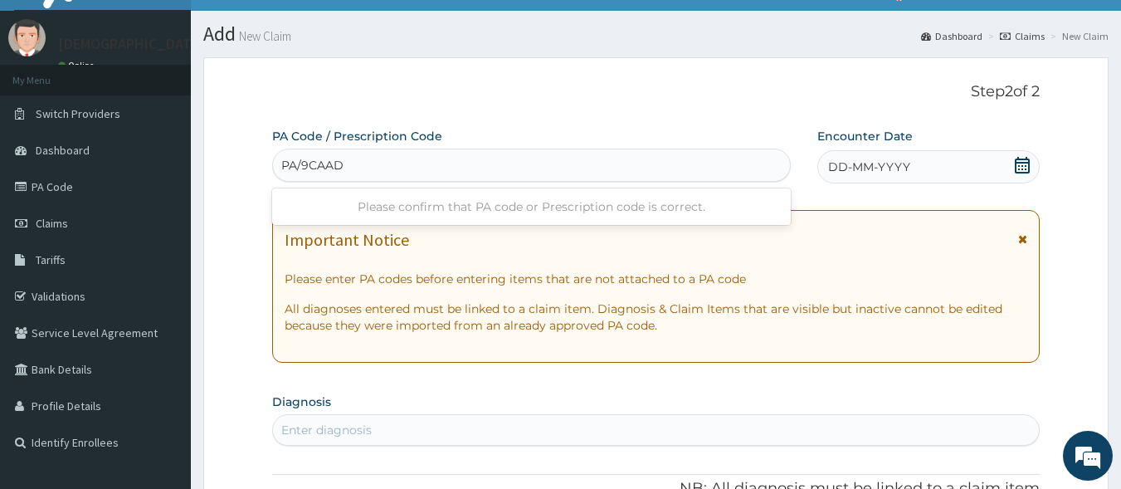
type input "PA/9CAADF"
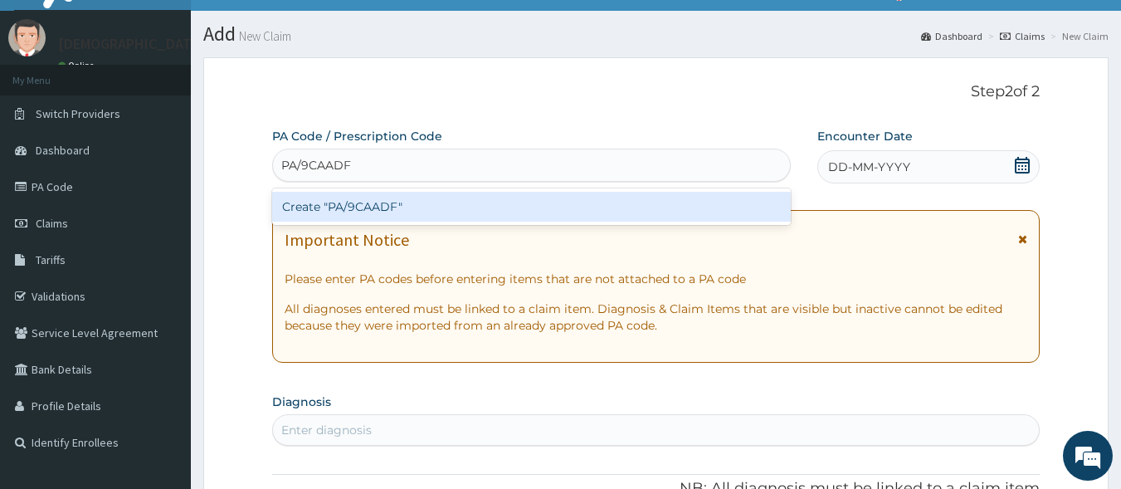
click at [417, 197] on div "Create "PA/9CAADF"" at bounding box center [531, 207] width 519 height 30
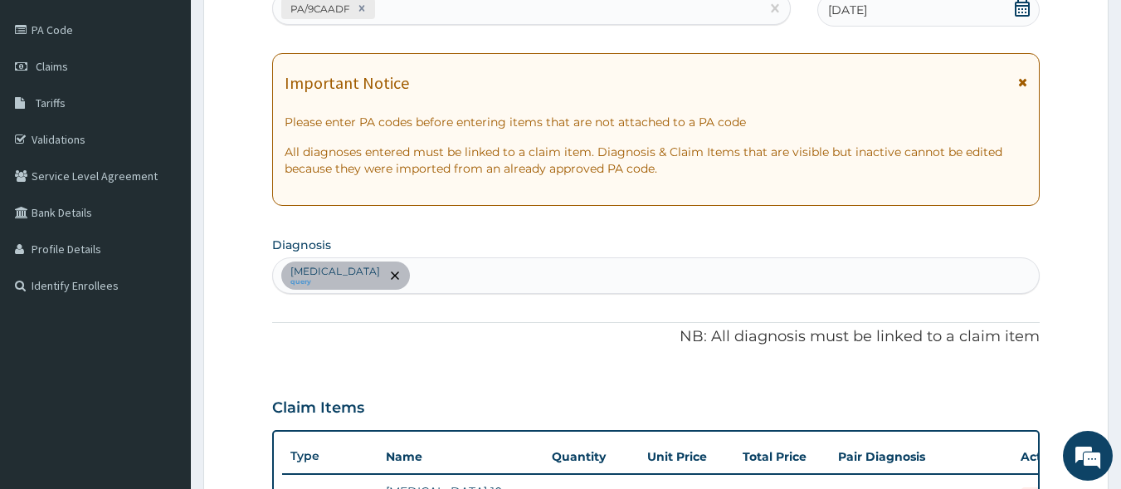
scroll to position [187, 0]
click at [505, 285] on div "Essential hypertension query" at bounding box center [656, 276] width 767 height 35
type input "MALARIA"
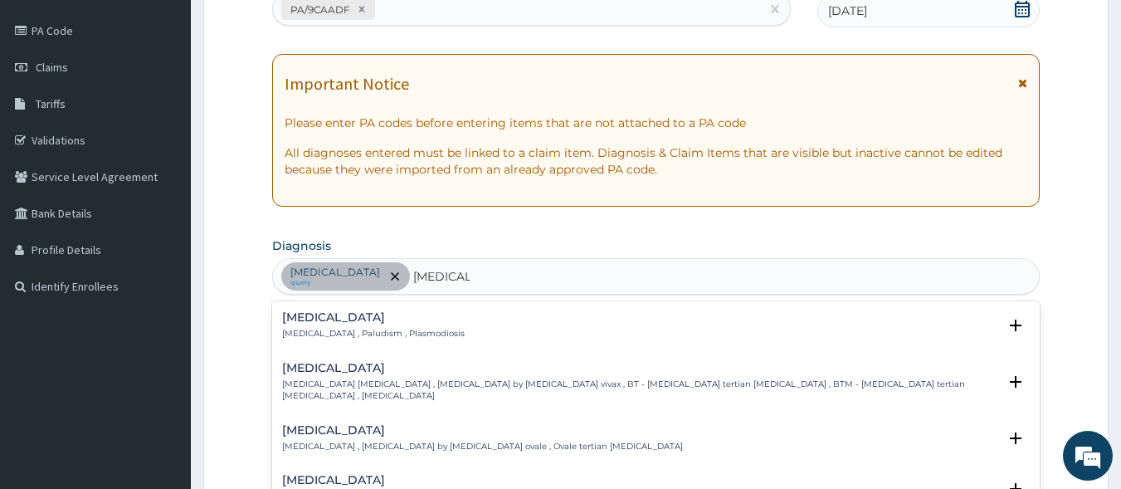
click at [305, 326] on div "Malaria Malaria , Paludism , Plasmodiosis" at bounding box center [373, 325] width 183 height 29
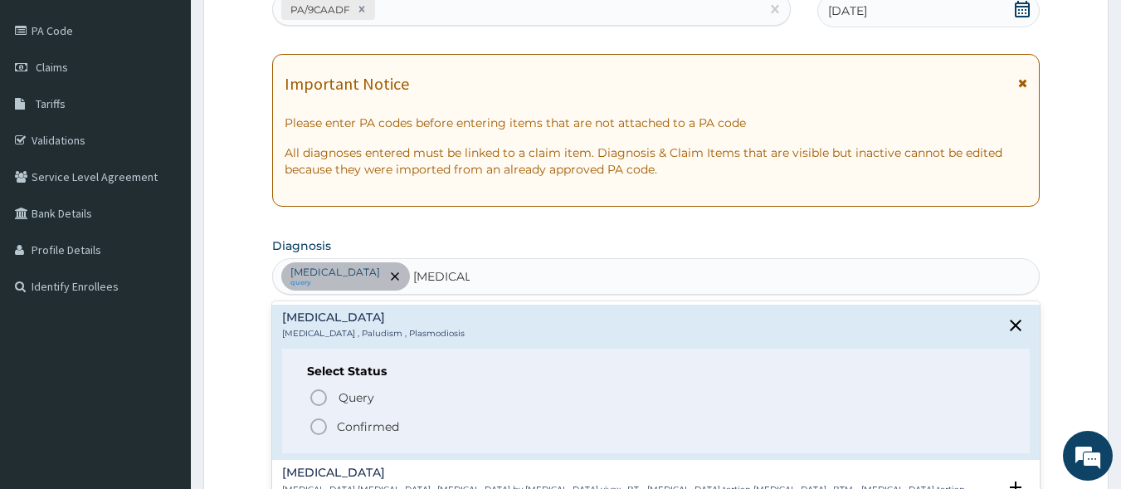
click at [316, 432] on icon "status option filled" at bounding box center [319, 427] width 20 height 20
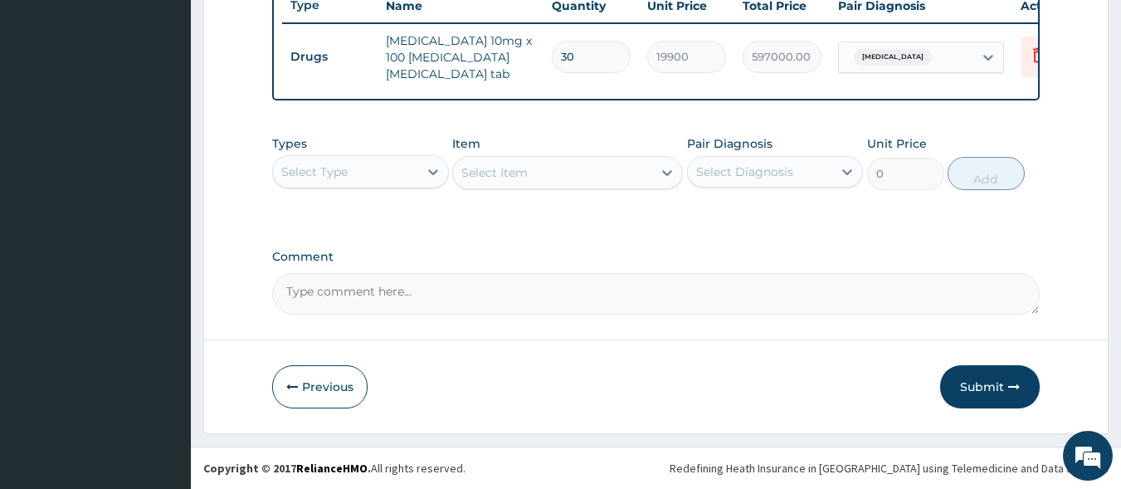
scroll to position [641, 0]
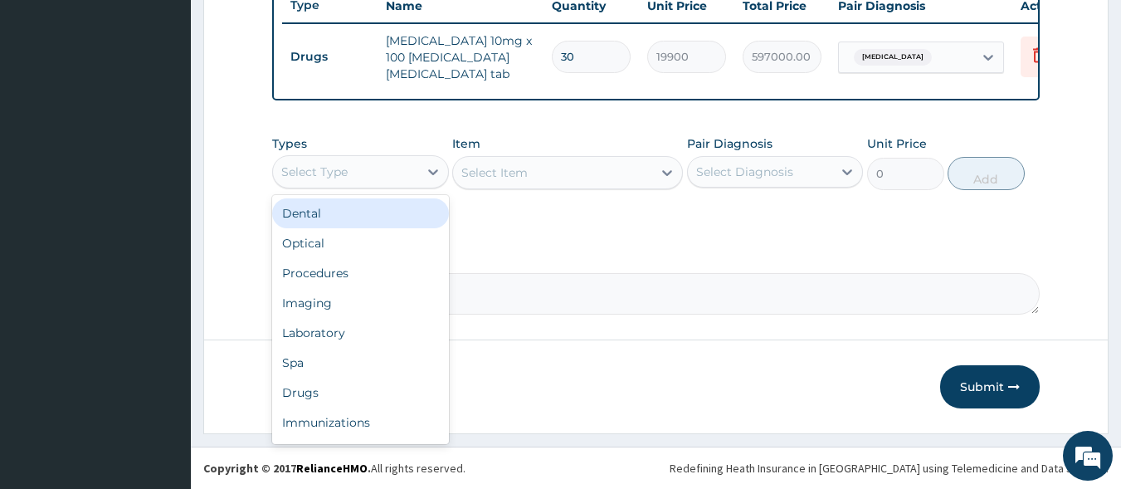
click at [398, 178] on div "Select Type" at bounding box center [345, 172] width 145 height 27
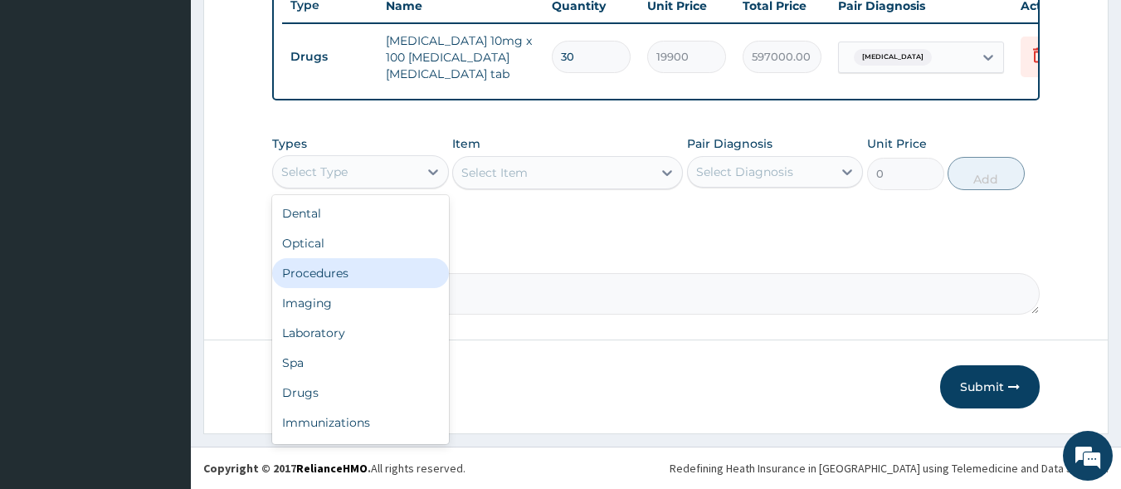
click at [381, 272] on div "Procedures" at bounding box center [360, 273] width 177 height 30
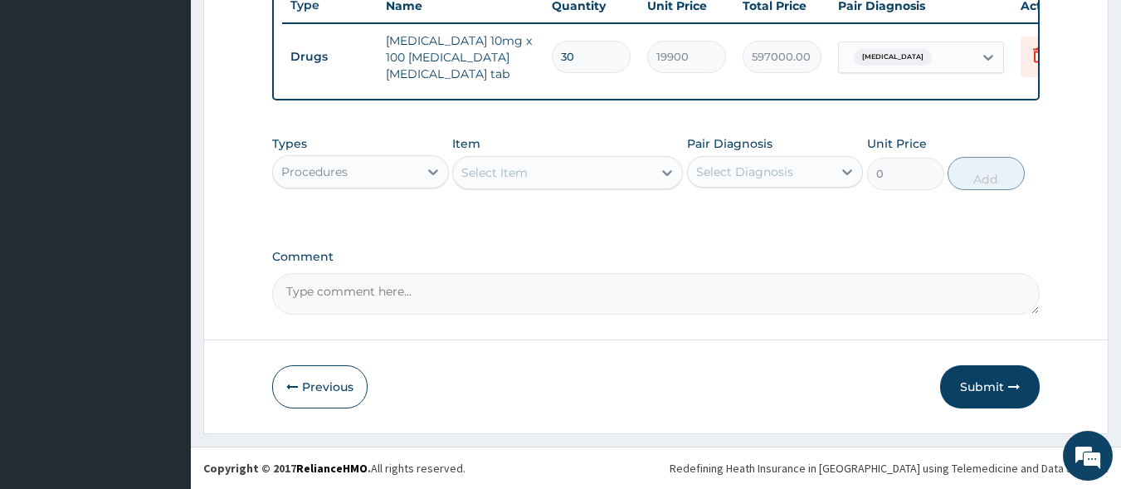
click at [570, 175] on div "Select Item" at bounding box center [552, 172] width 199 height 27
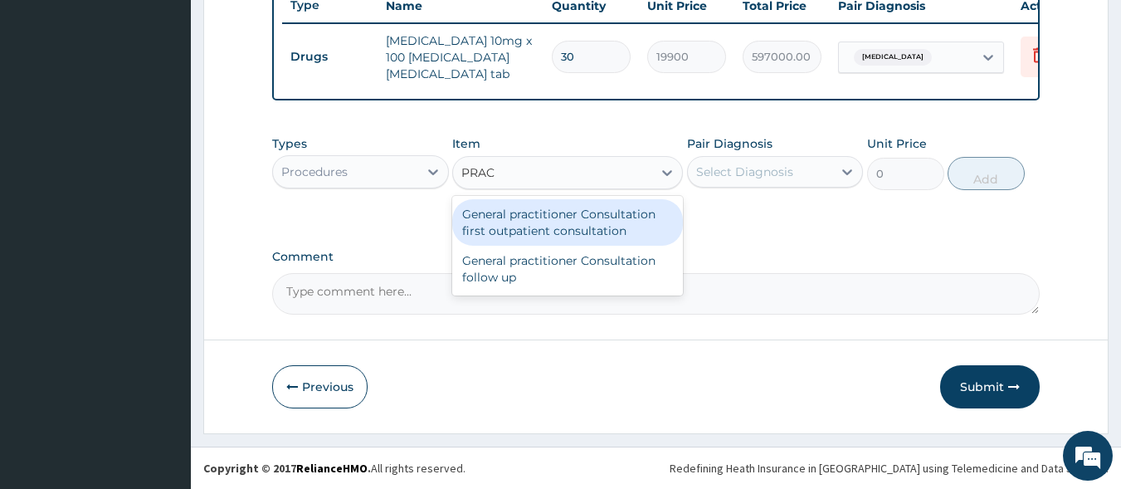
type input "PRACT"
click at [568, 235] on div "General practitioner Consultation first outpatient consultation" at bounding box center [567, 222] width 231 height 46
type input "3000"
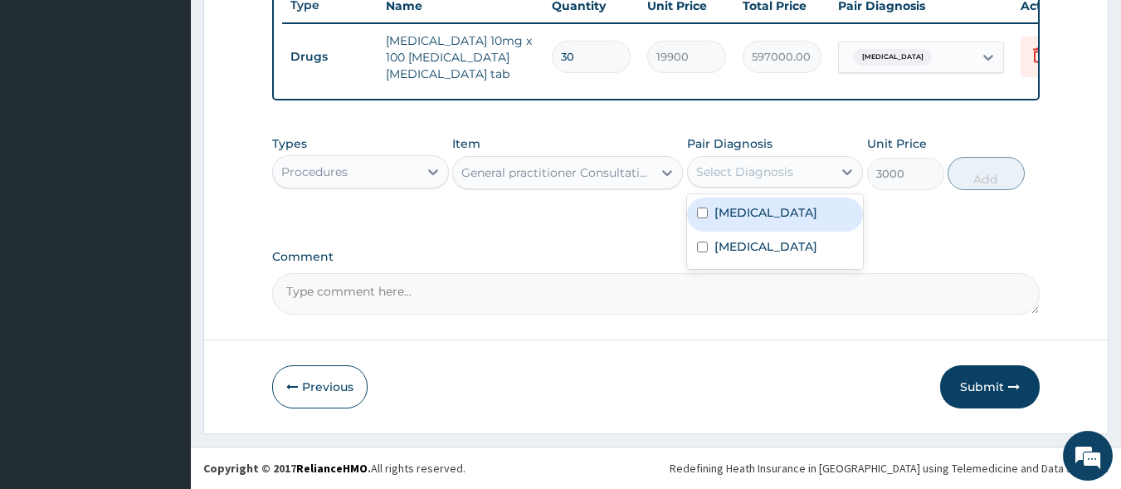
click at [752, 182] on div "Select Diagnosis" at bounding box center [760, 172] width 145 height 27
click at [754, 222] on div "Essential hypertension" at bounding box center [775, 215] width 177 height 34
checkbox input "true"
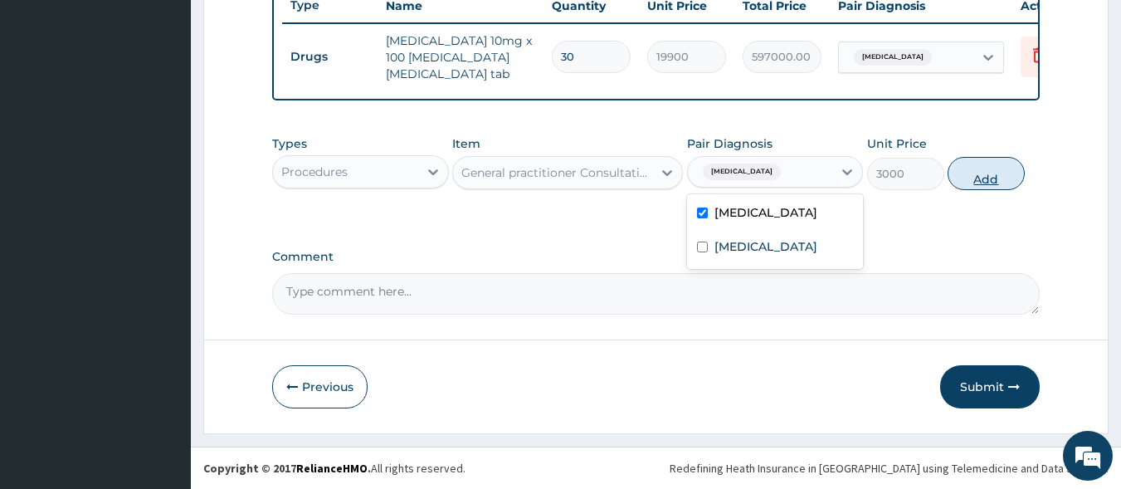
click at [979, 178] on button "Add" at bounding box center [986, 173] width 77 height 33
type input "0"
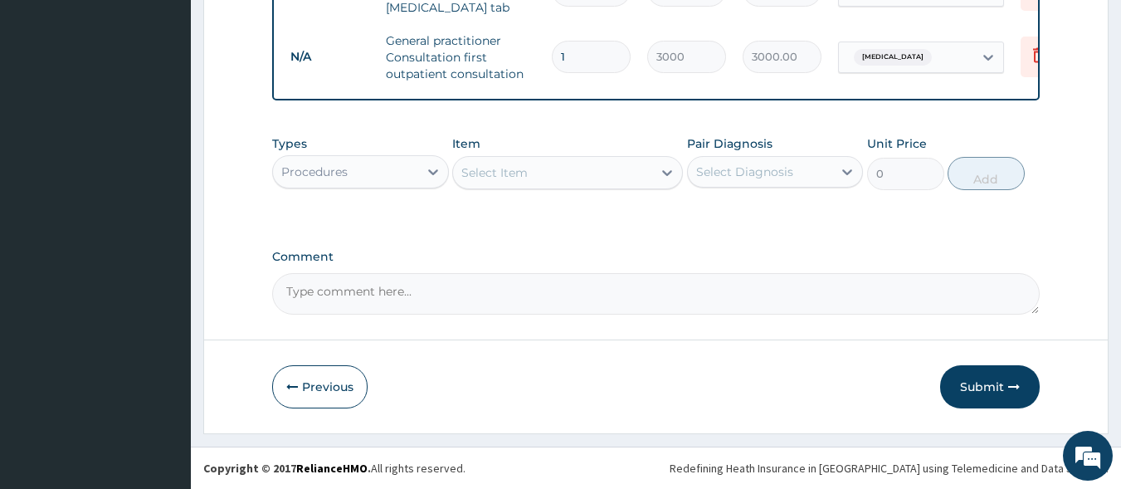
scroll to position [708, 0]
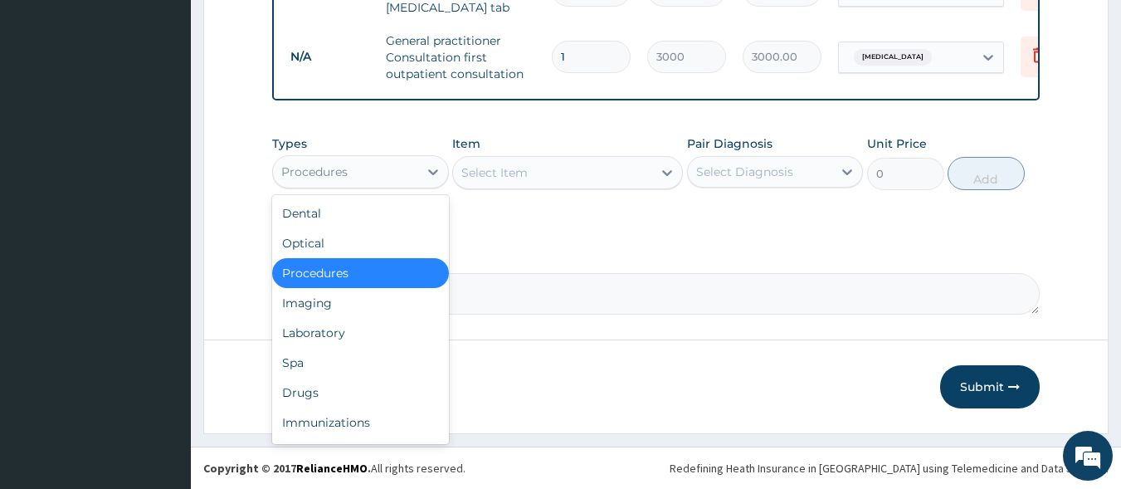
click at [372, 178] on div "Procedures" at bounding box center [345, 172] width 145 height 27
click at [358, 339] on div "Laboratory" at bounding box center [360, 333] width 177 height 30
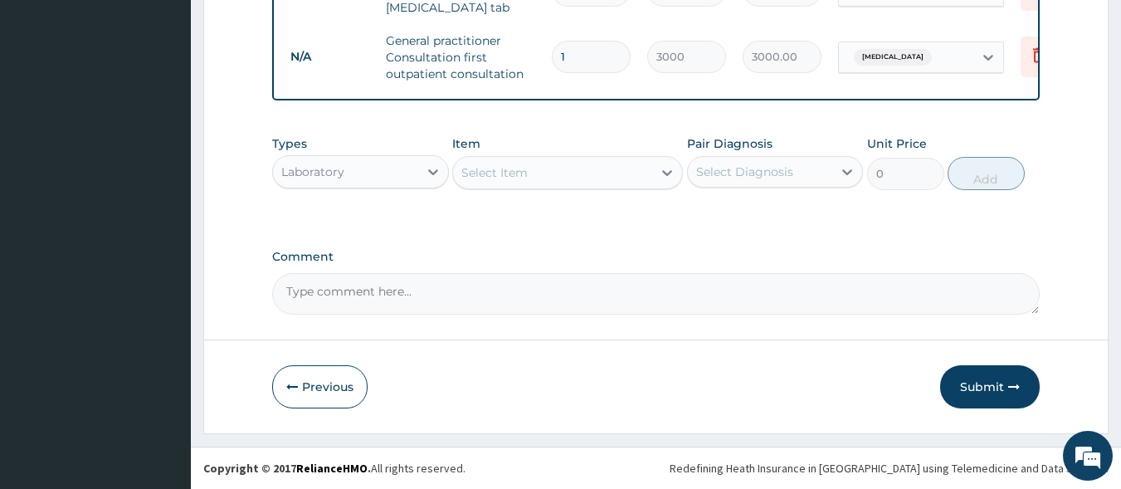
click at [550, 171] on div "Select Item" at bounding box center [552, 172] width 199 height 27
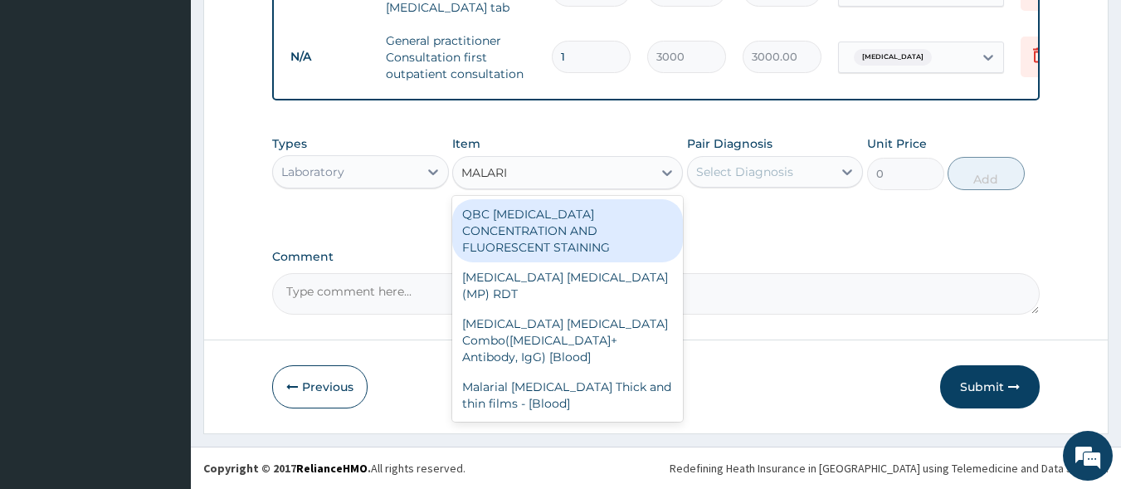
type input "MALARIA"
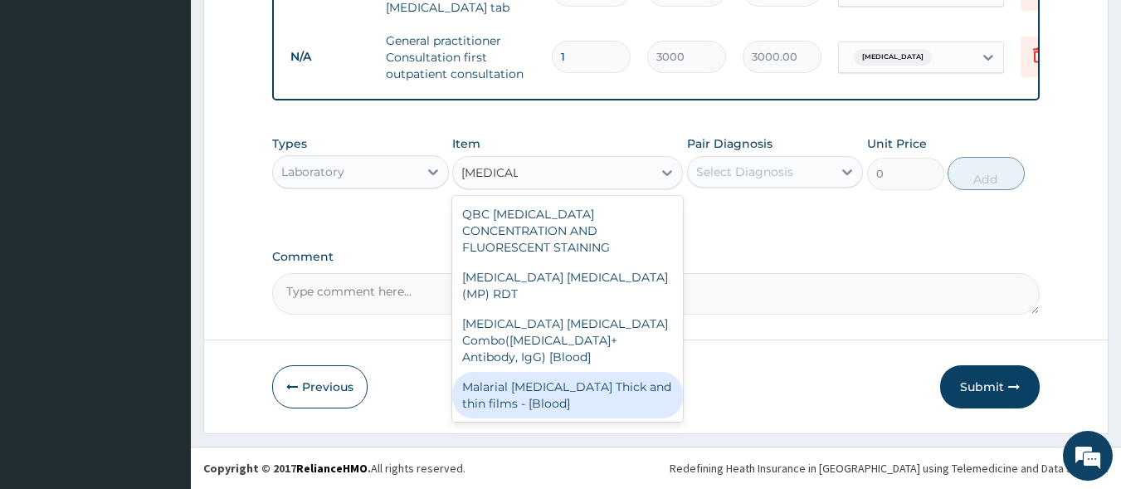
click at [562, 372] on div "Malarial Parasite Thick and thin films - [Blood]" at bounding box center [567, 395] width 231 height 46
type input "1500"
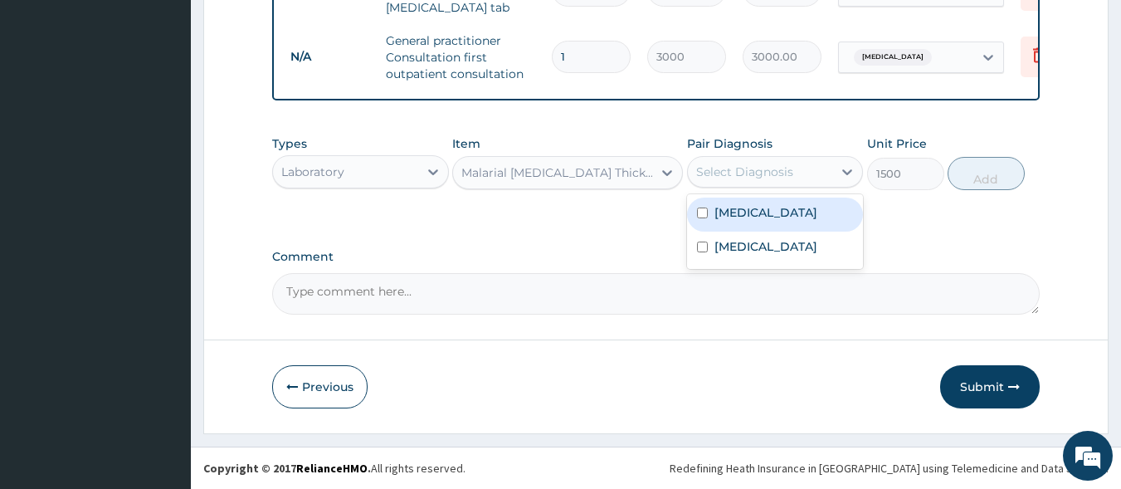
click at [732, 182] on div "Select Diagnosis" at bounding box center [760, 172] width 145 height 27
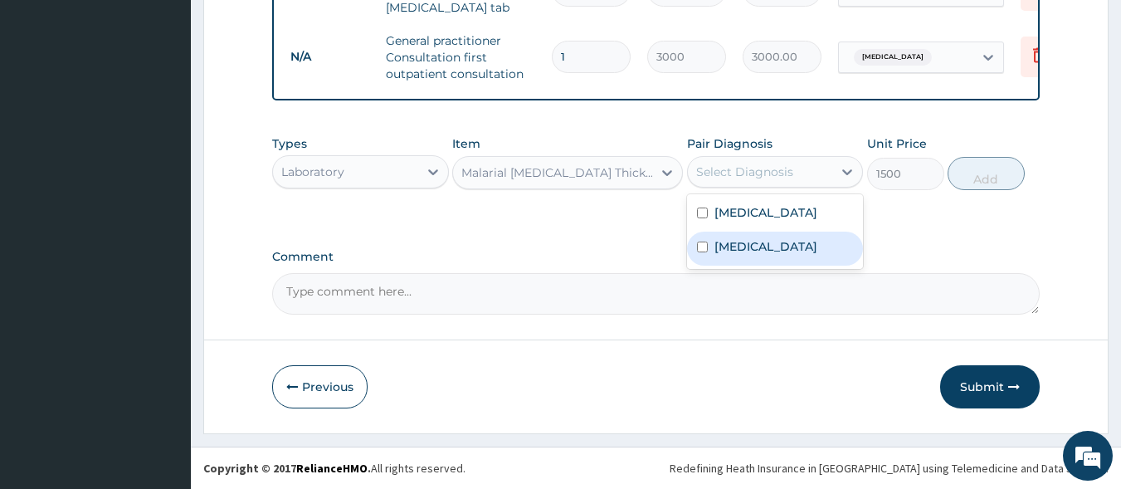
click at [741, 241] on label "[MEDICAL_DATA]" at bounding box center [766, 246] width 103 height 17
checkbox input "true"
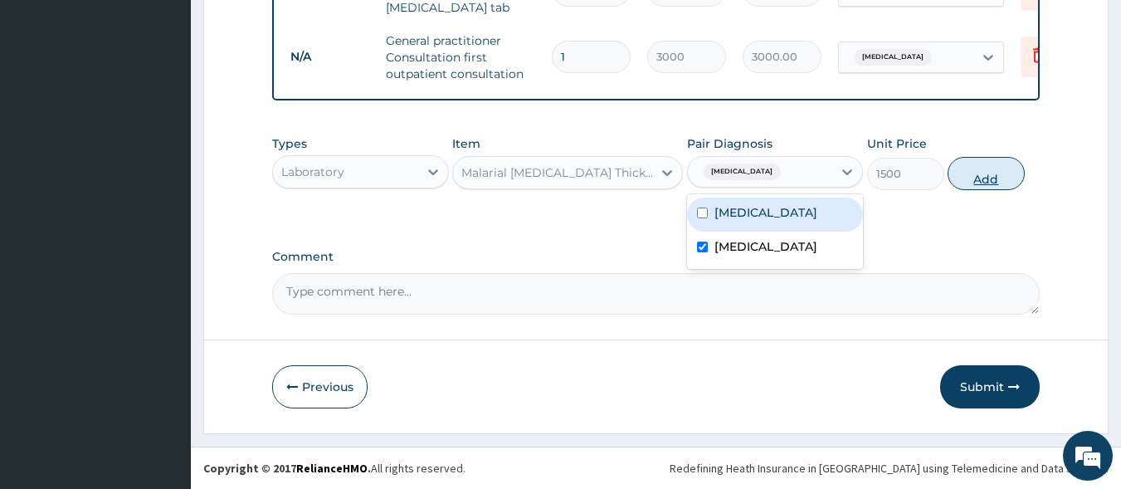
click at [964, 183] on button "Add" at bounding box center [986, 173] width 77 height 33
type input "0"
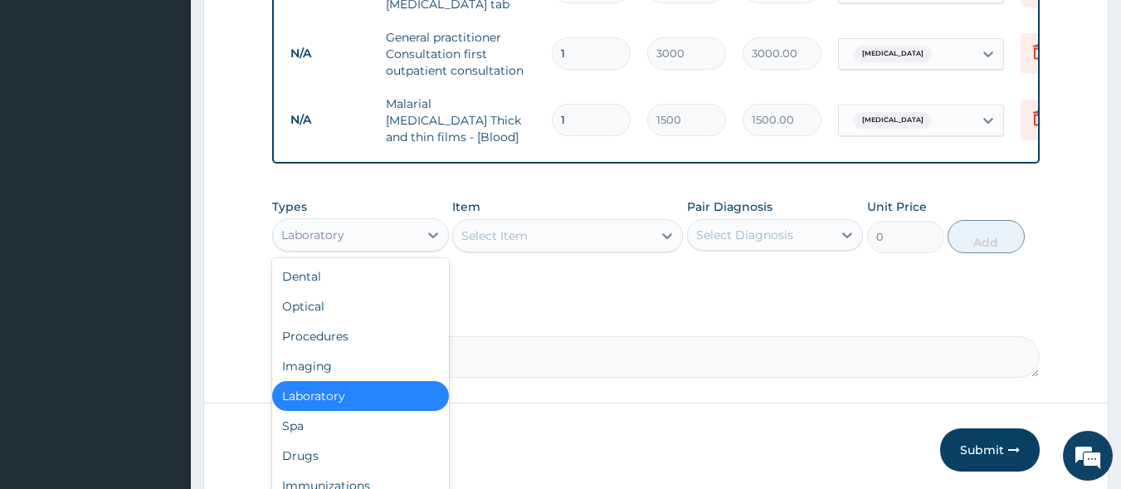
click at [393, 222] on div "Laboratory" at bounding box center [345, 235] width 145 height 27
click at [354, 461] on div "Drugs" at bounding box center [360, 456] width 177 height 30
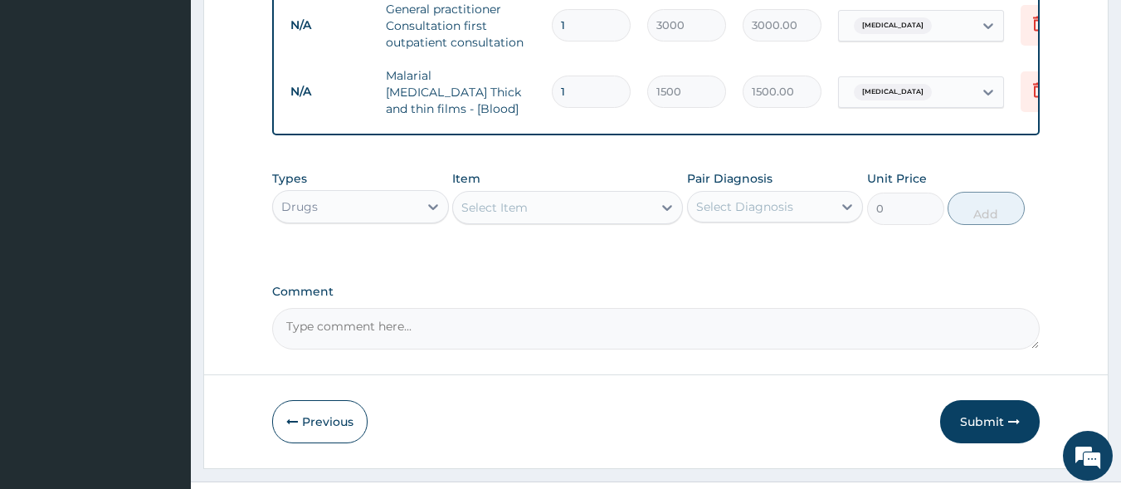
scroll to position [765, 0]
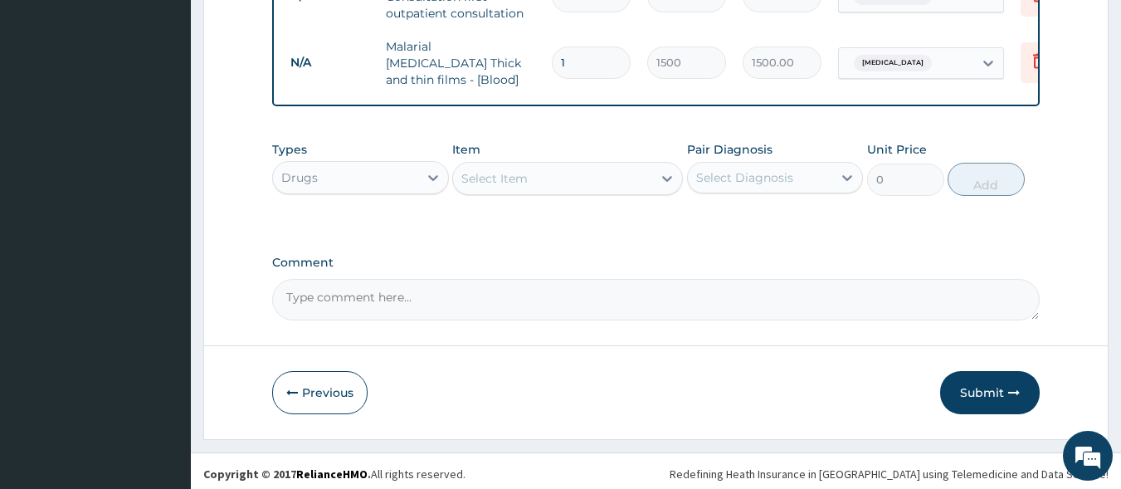
click at [547, 171] on div "Select Item" at bounding box center [552, 178] width 199 height 27
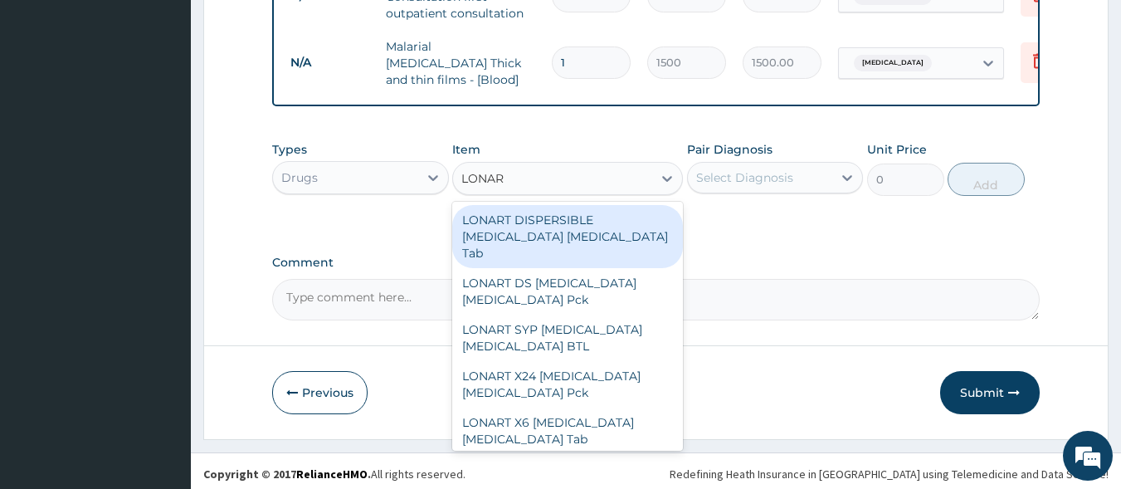
type input "LONART"
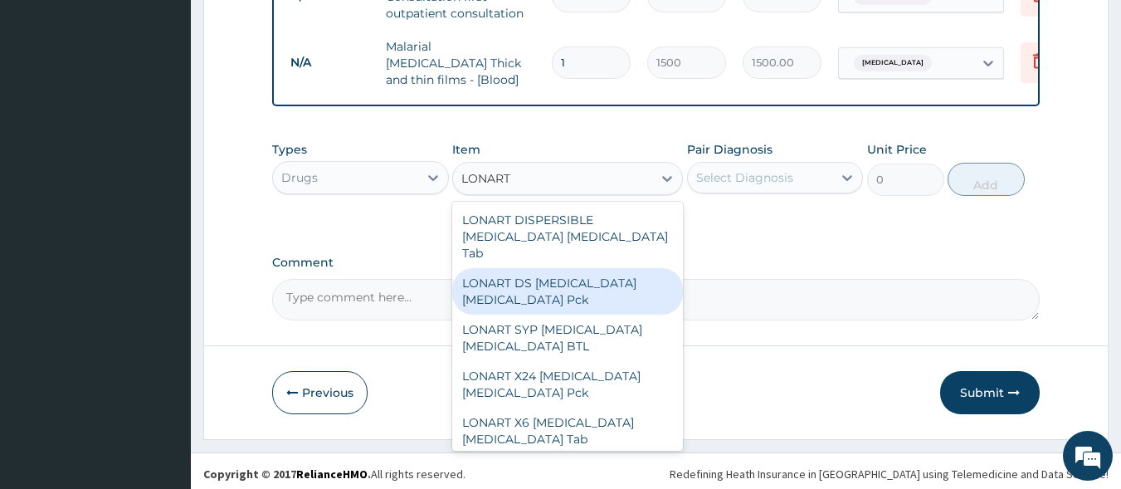
click at [554, 268] on div "LONART DS Artemether Lumefantrine Pck" at bounding box center [567, 291] width 231 height 46
type input "1550"
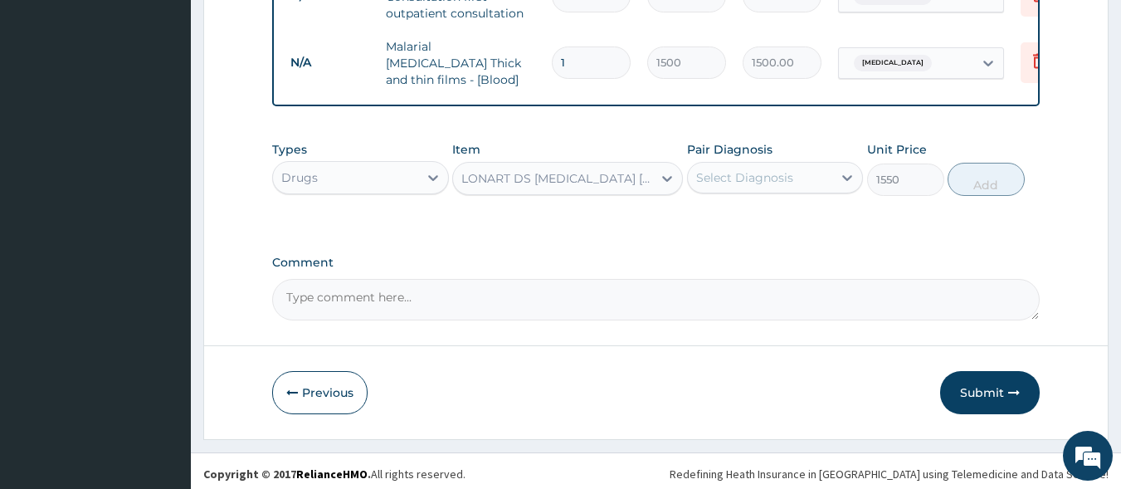
click at [730, 169] on div "Select Diagnosis" at bounding box center [744, 177] width 97 height 17
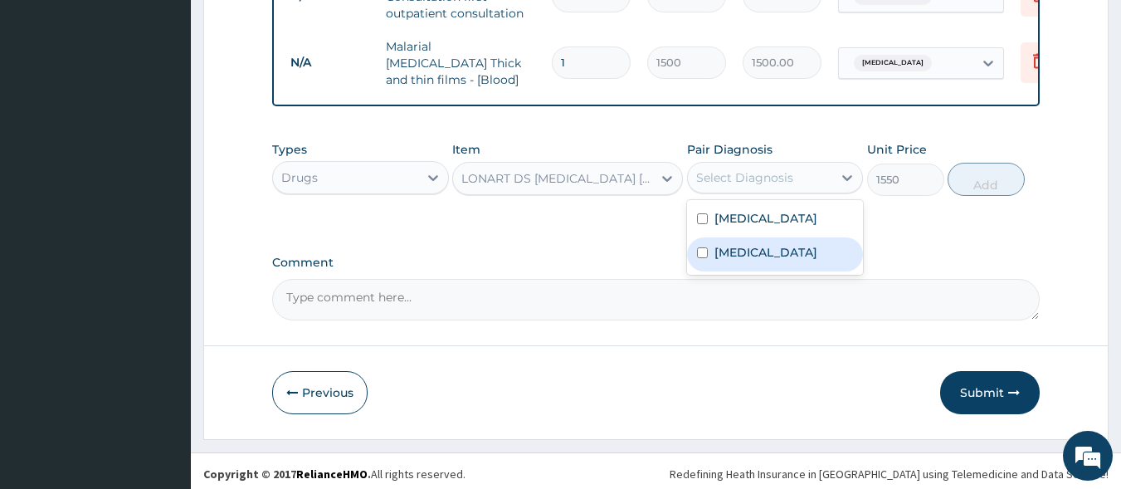
click at [744, 250] on label "Malaria" at bounding box center [766, 252] width 103 height 17
checkbox input "true"
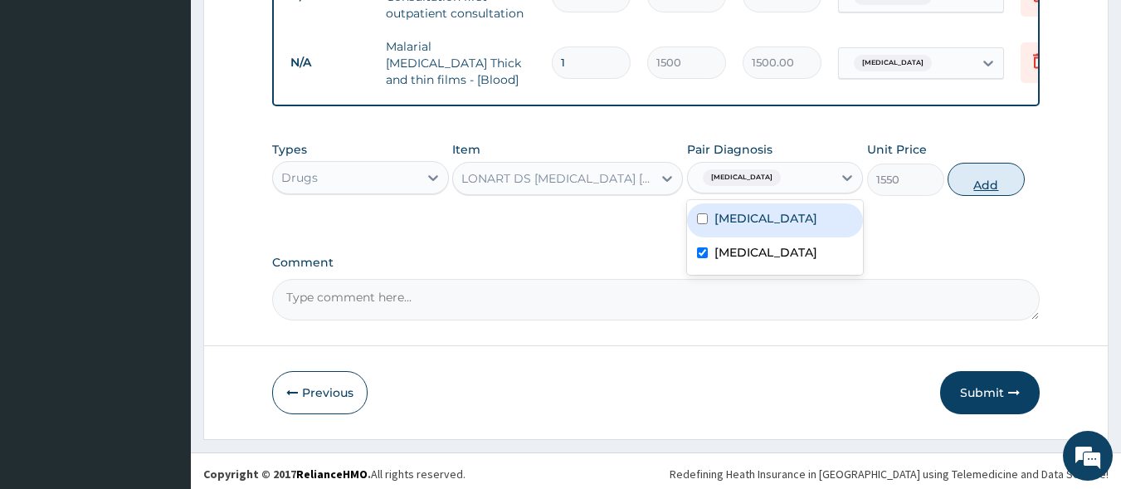
click at [991, 168] on button "Add" at bounding box center [986, 179] width 77 height 33
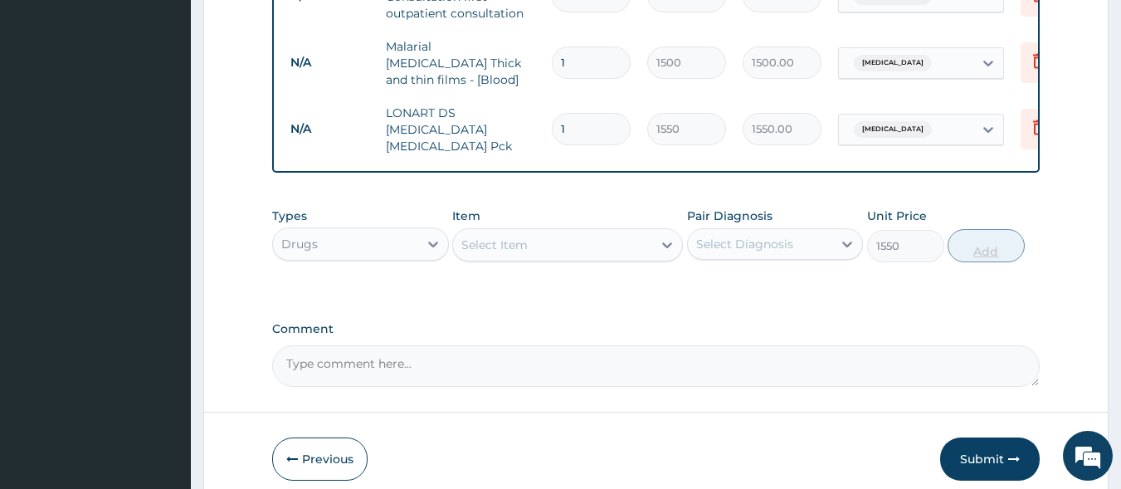
type input "0"
click at [482, 237] on div "Select Item" at bounding box center [494, 245] width 66 height 17
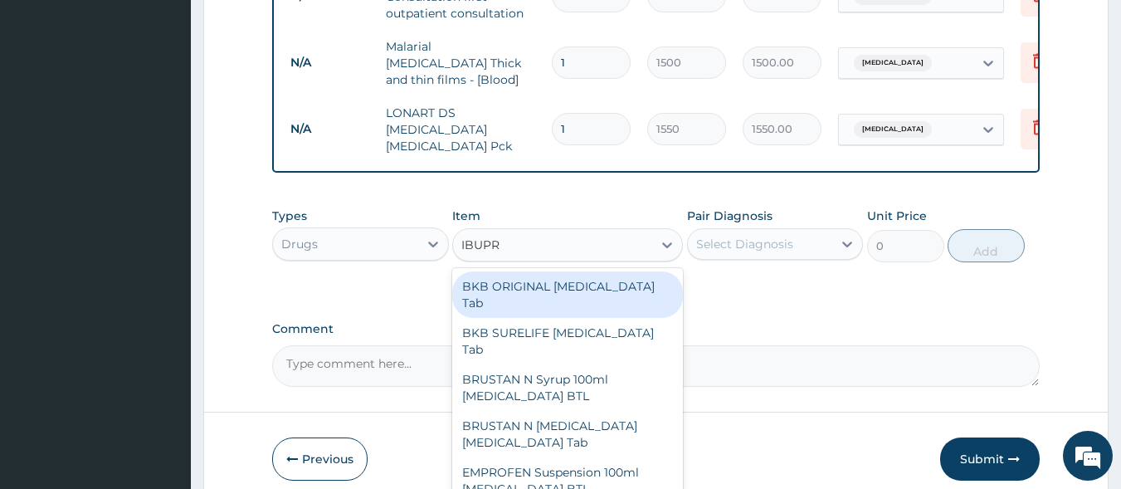
type input "IBUPRO"
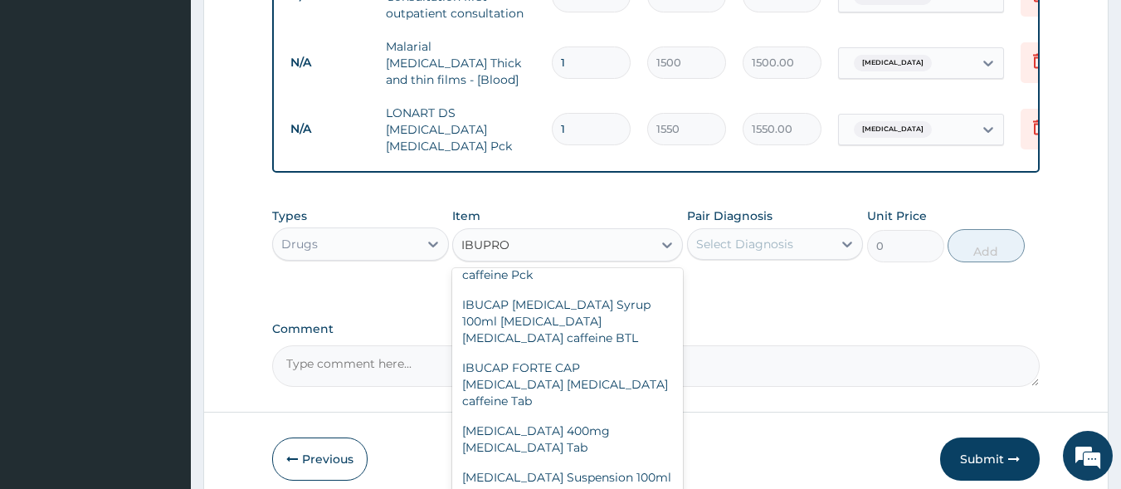
scroll to position [417, 0]
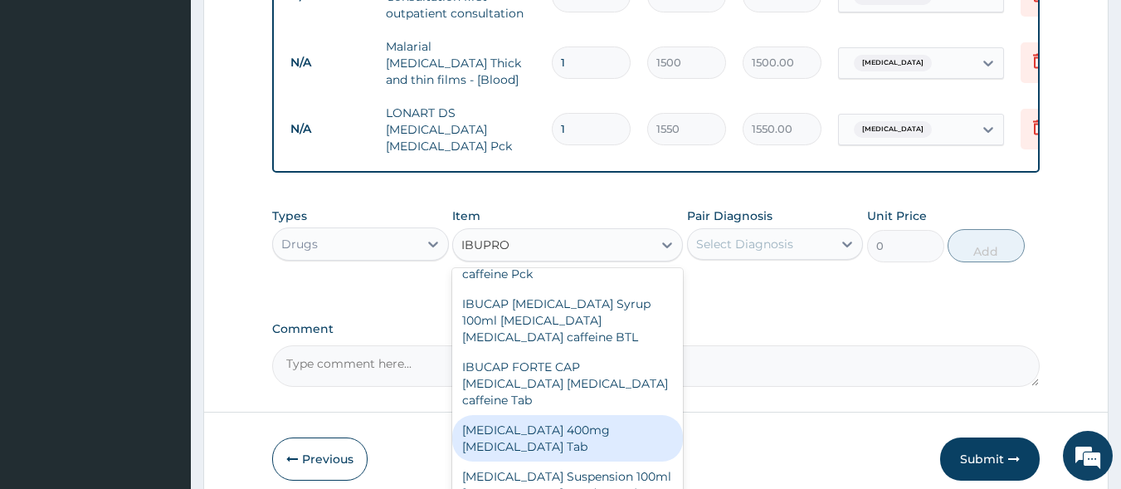
click at [570, 415] on div "IBUPROFEN 400mg Ibuprofen Tab" at bounding box center [567, 438] width 231 height 46
type input "55"
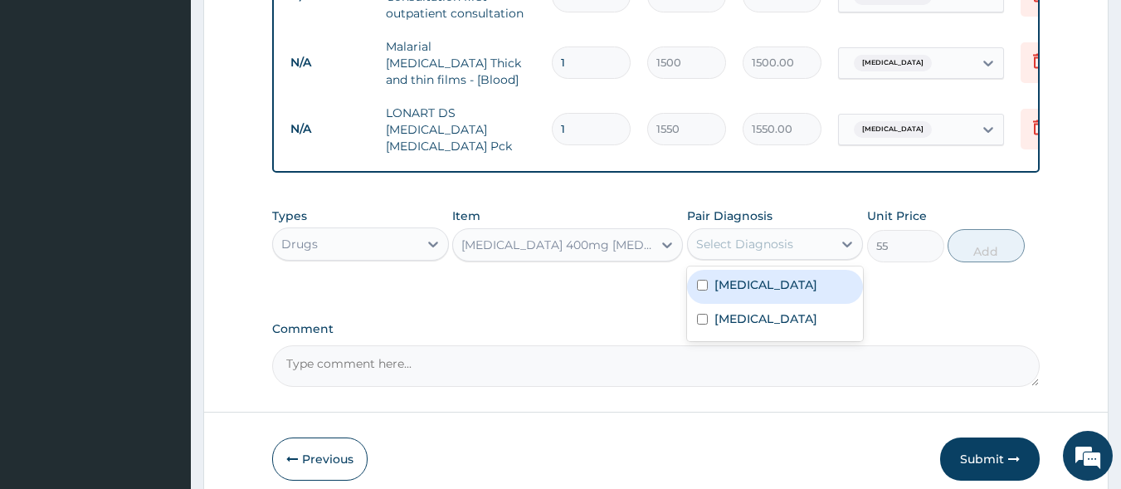
click at [754, 236] on div "Select Diagnosis" at bounding box center [744, 244] width 97 height 17
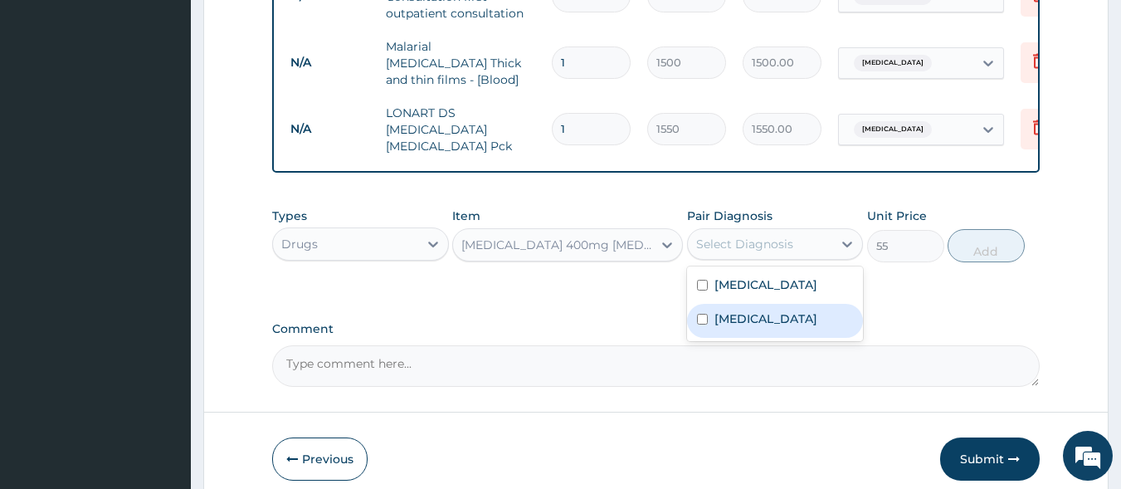
click at [758, 304] on div "Malaria" at bounding box center [775, 321] width 177 height 34
checkbox input "true"
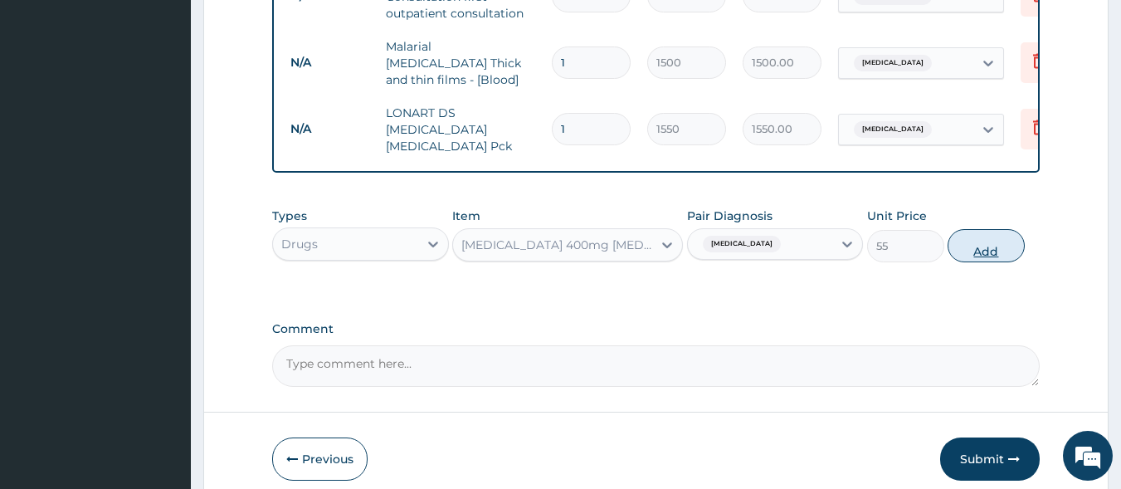
click at [993, 238] on button "Add" at bounding box center [986, 245] width 77 height 33
type input "0"
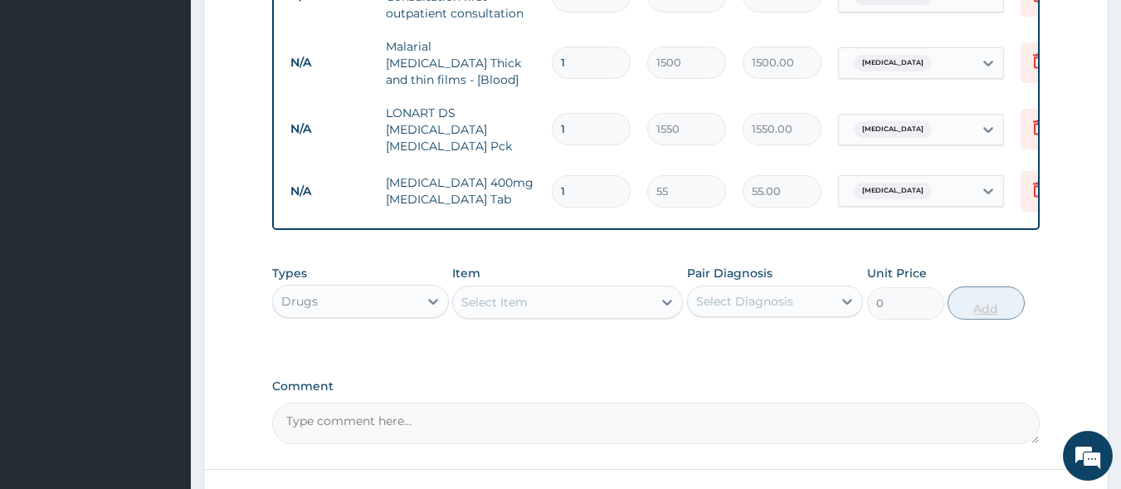
type input "10"
type input "550.00"
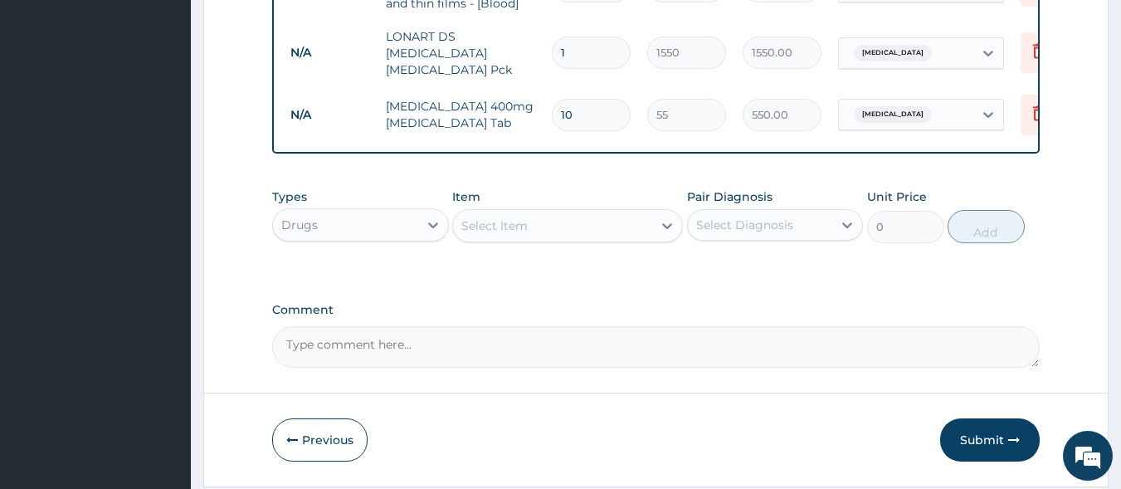
scroll to position [880, 0]
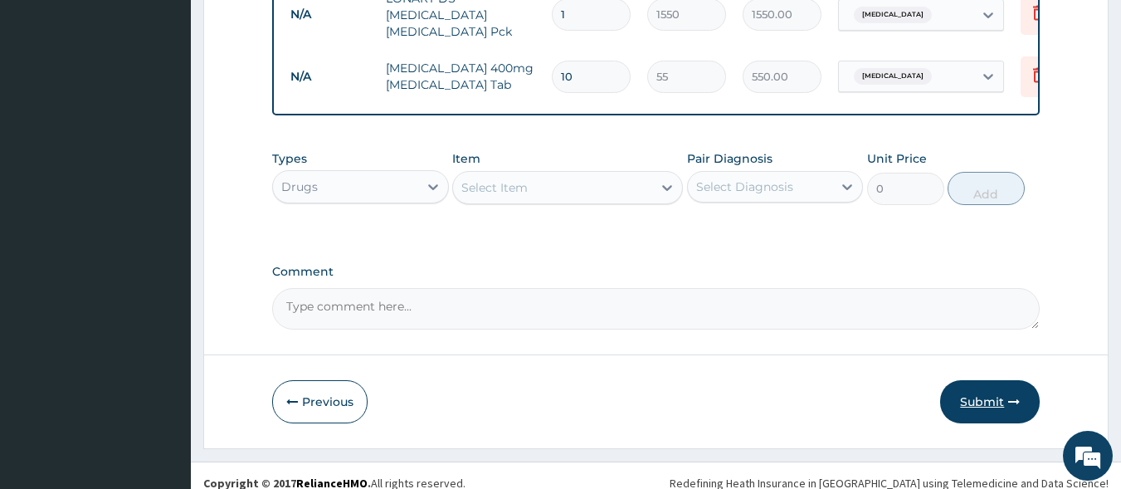
type input "10"
click at [995, 391] on button "Submit" at bounding box center [990, 401] width 100 height 43
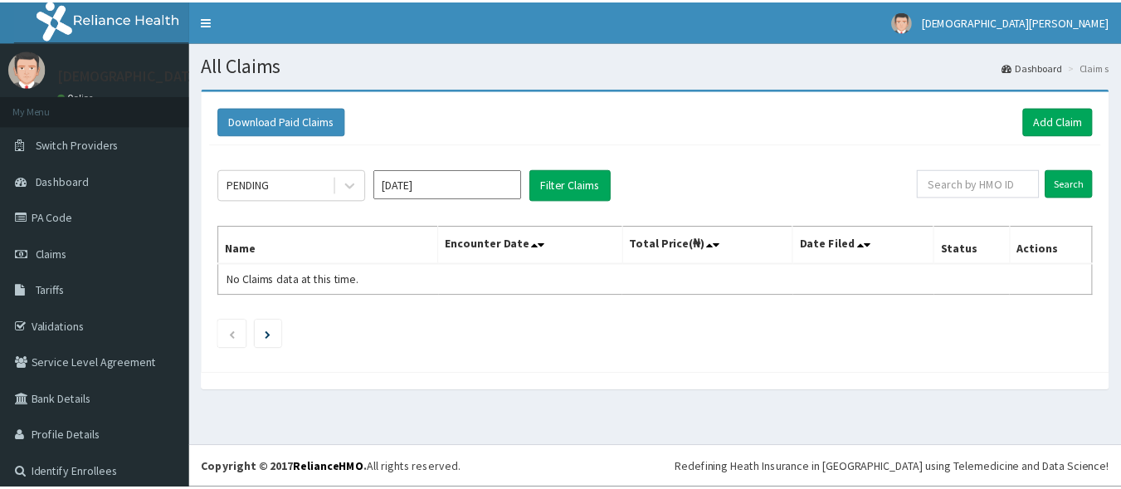
scroll to position [11, 0]
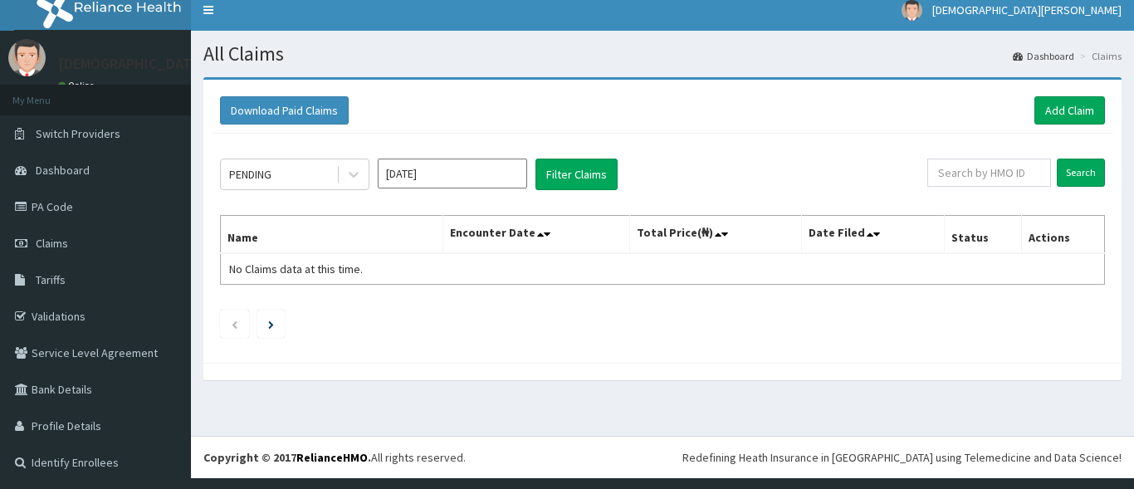
click at [453, 172] on input "[DATE]" at bounding box center [452, 174] width 149 height 30
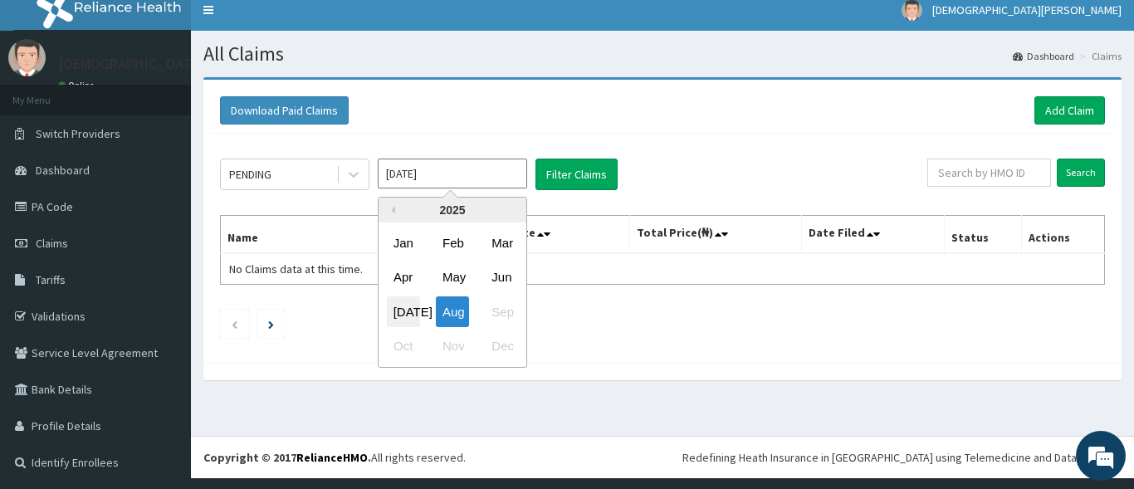
click at [405, 313] on div "[DATE]" at bounding box center [403, 311] width 33 height 31
type input "[DATE]"
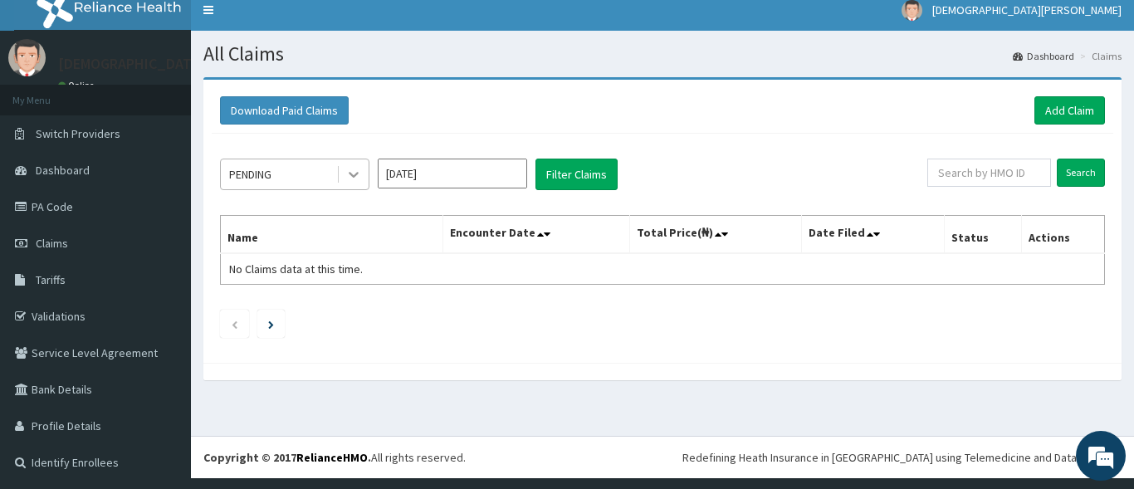
click at [358, 167] on icon at bounding box center [353, 174] width 17 height 17
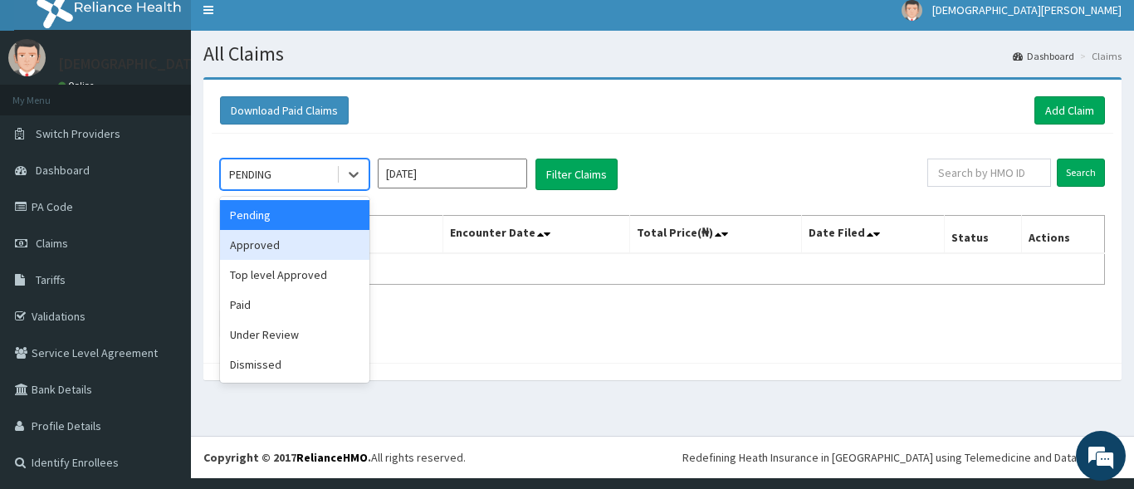
click at [298, 252] on div "Approved" at bounding box center [294, 245] width 149 height 30
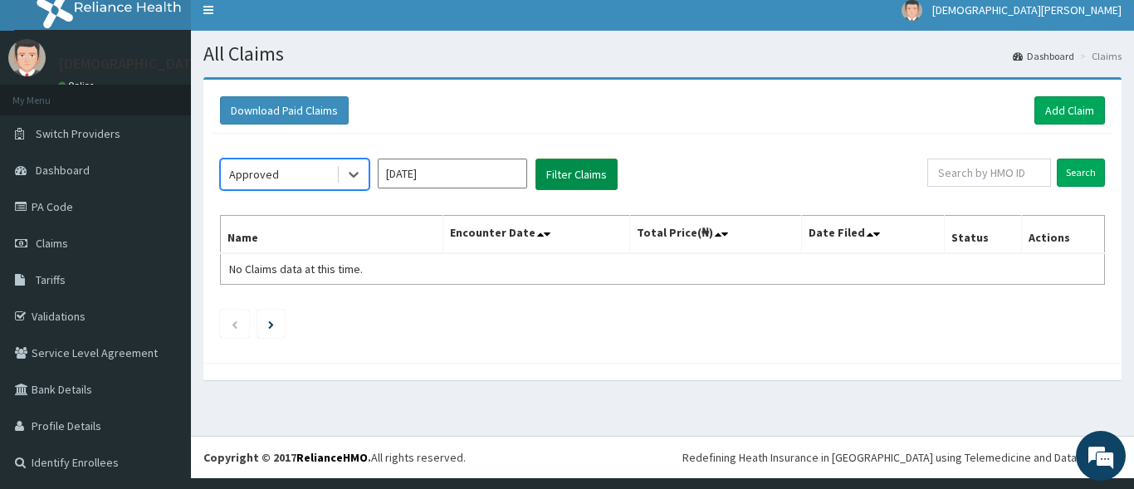
click at [597, 183] on button "Filter Claims" at bounding box center [576, 175] width 82 height 32
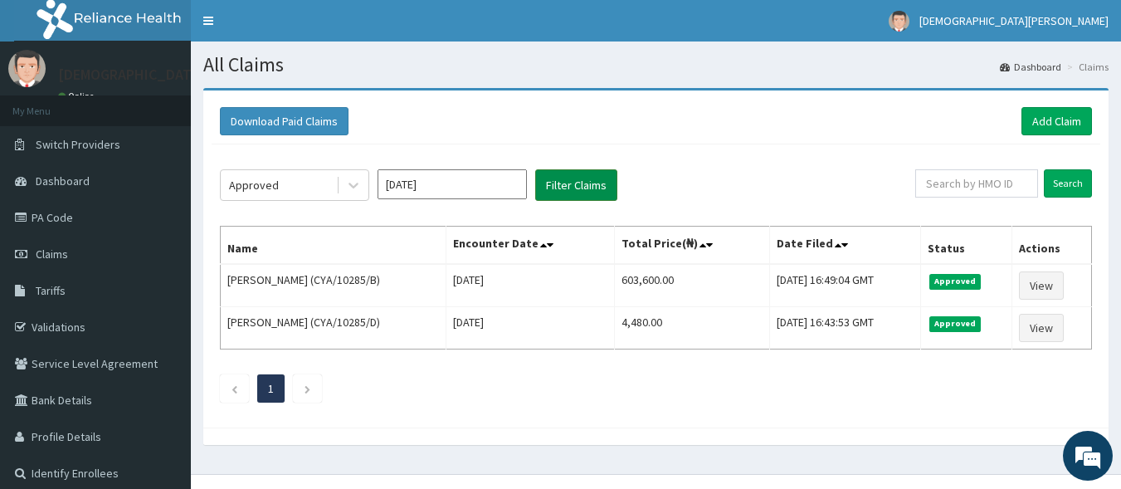
scroll to position [0, 0]
click at [1038, 119] on link "Add Claim" at bounding box center [1057, 121] width 71 height 28
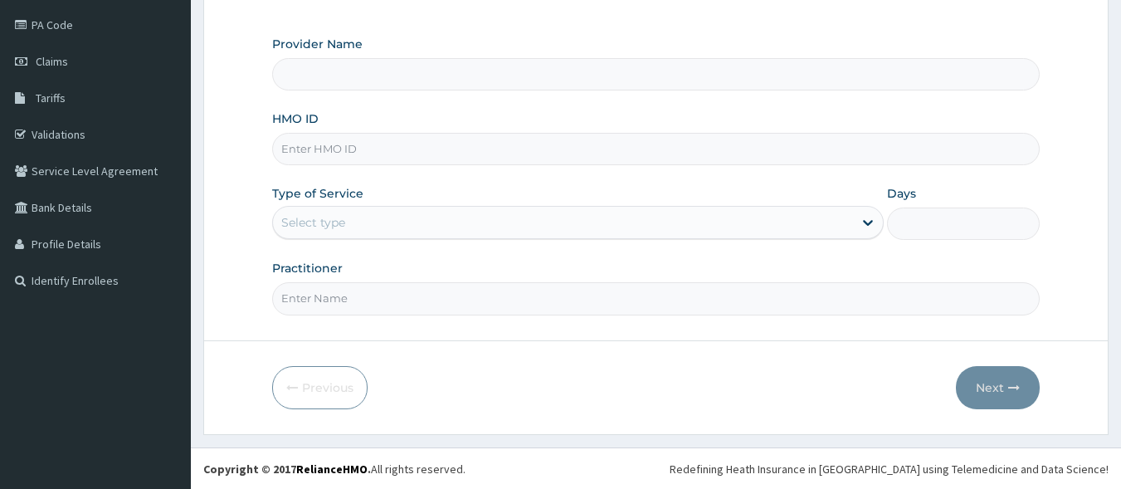
scroll to position [193, 0]
type input "Dolu Hospital"
click at [407, 154] on input "HMO ID" at bounding box center [656, 148] width 768 height 32
type input "CYA/10285/C"
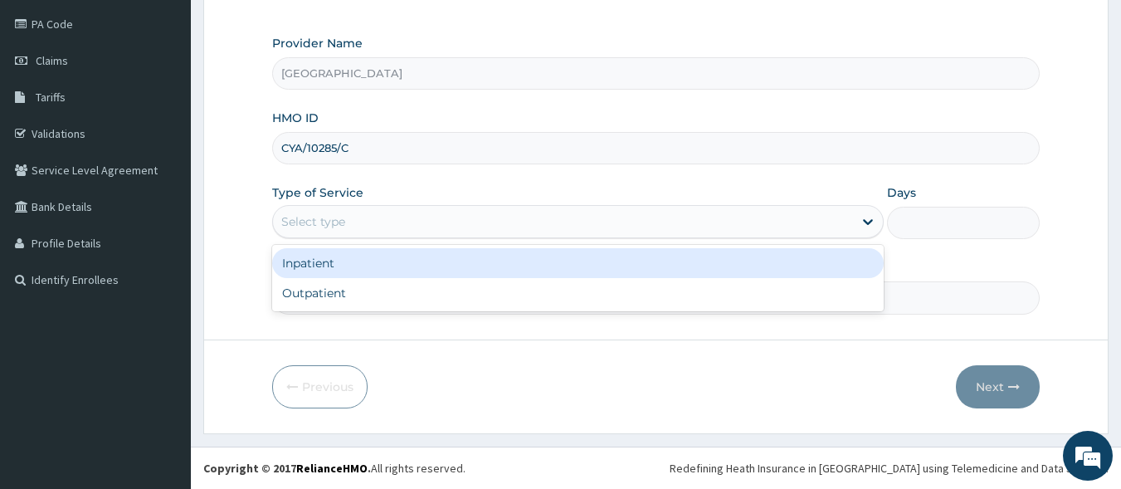
click at [403, 223] on div "Select type" at bounding box center [563, 221] width 580 height 27
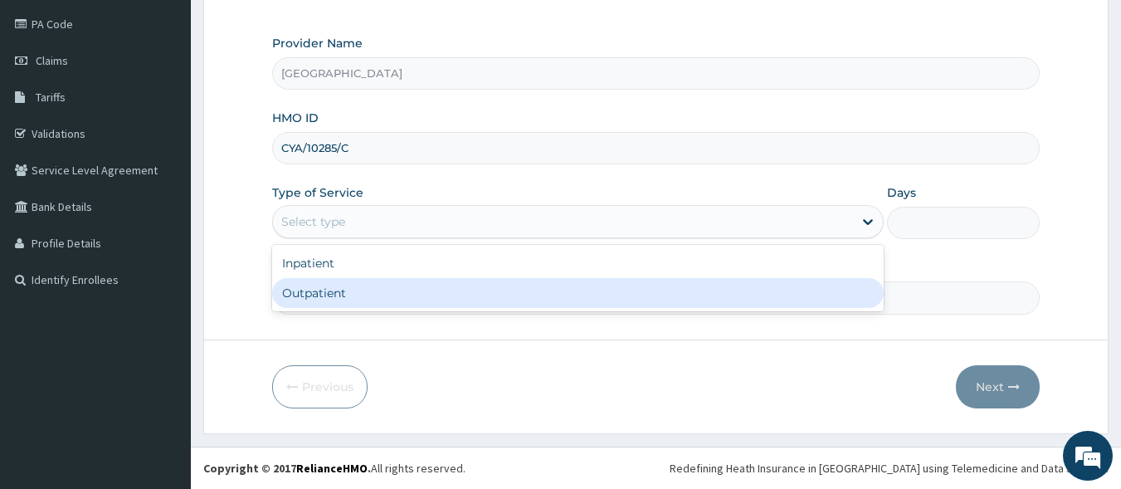
click at [402, 287] on div "Outpatient" at bounding box center [578, 293] width 612 height 30
type input "1"
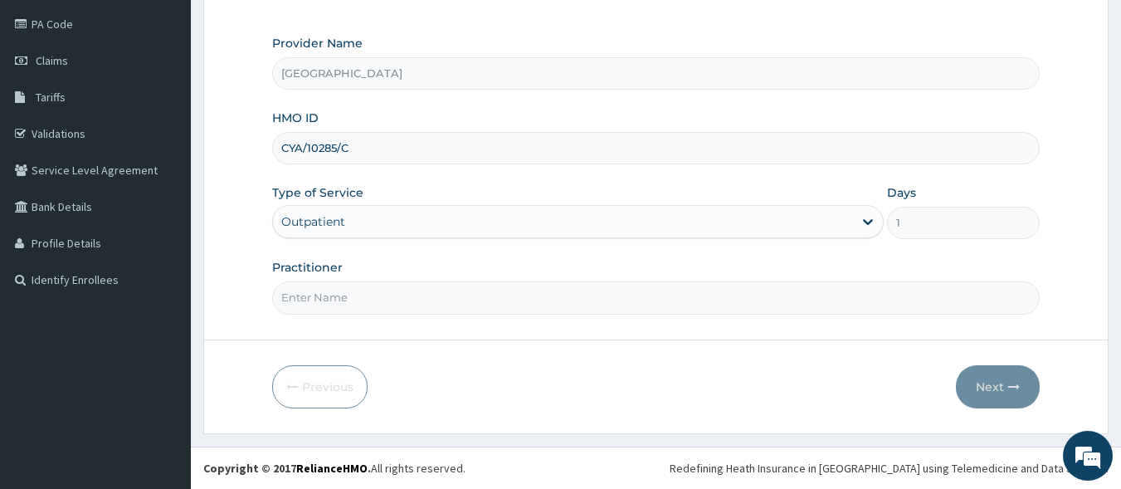
click at [454, 298] on input "Practitioner" at bounding box center [656, 297] width 768 height 32
type input "[PERSON_NAME] EZE"
click at [993, 397] on button "Next" at bounding box center [998, 386] width 84 height 43
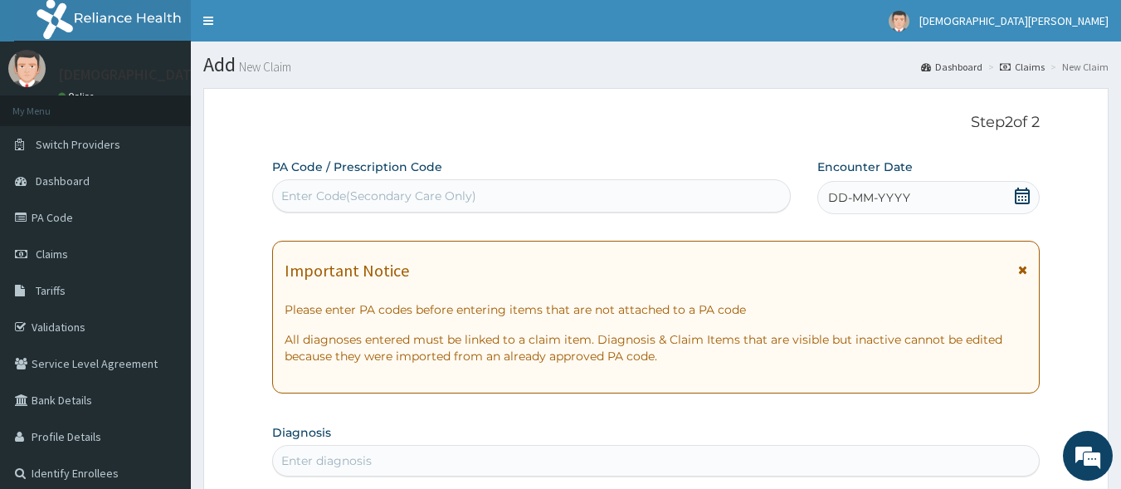
click at [890, 193] on span "DD-MM-YYYY" at bounding box center [869, 197] width 82 height 17
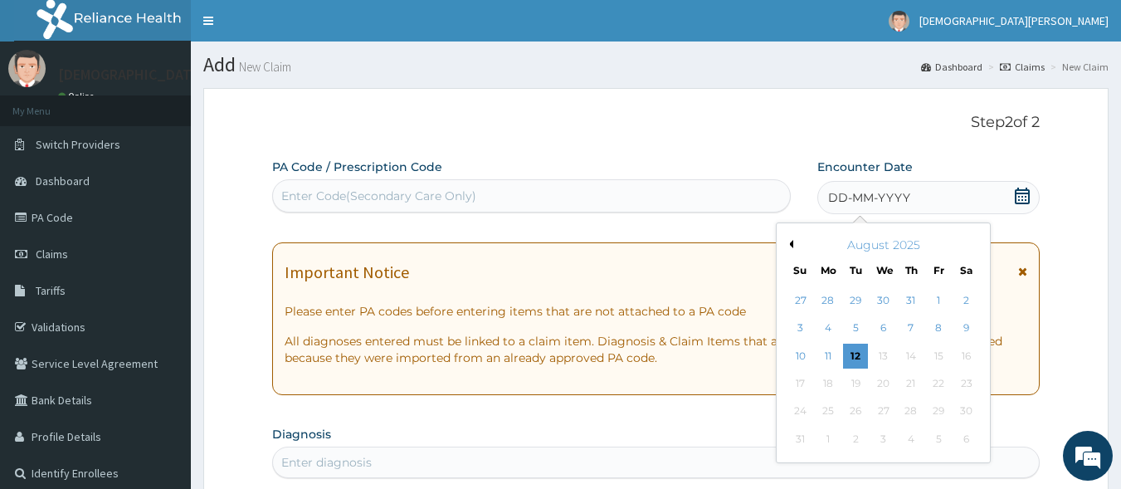
click at [791, 246] on button "Previous Month" at bounding box center [789, 244] width 8 height 8
click at [856, 297] on div "1" at bounding box center [856, 300] width 25 height 25
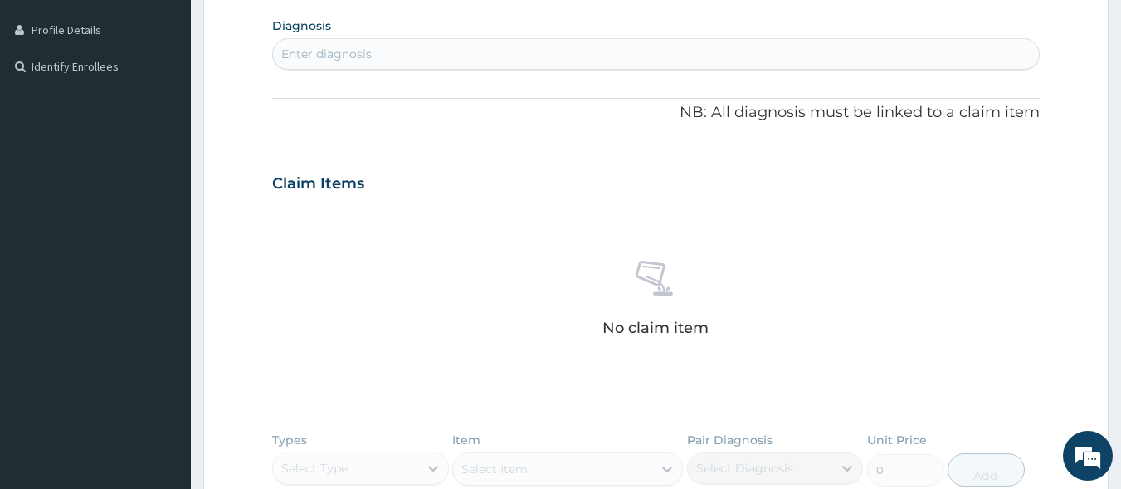
scroll to position [362, 0]
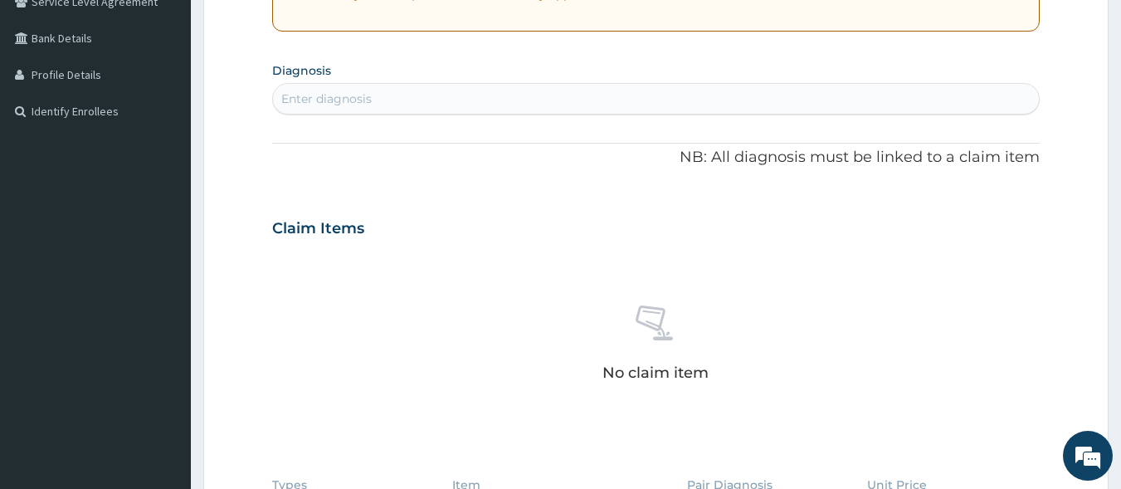
click at [438, 102] on div "Enter diagnosis" at bounding box center [656, 98] width 767 height 27
type input "[MEDICAL_DATA]"
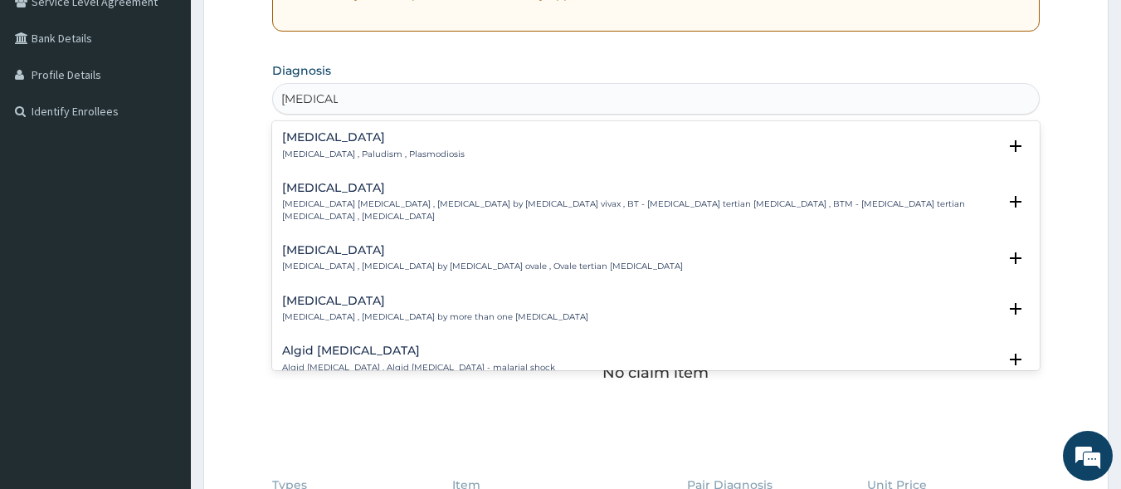
click at [339, 149] on p "[MEDICAL_DATA] , Paludism , Plasmodiosis" at bounding box center [373, 155] width 183 height 12
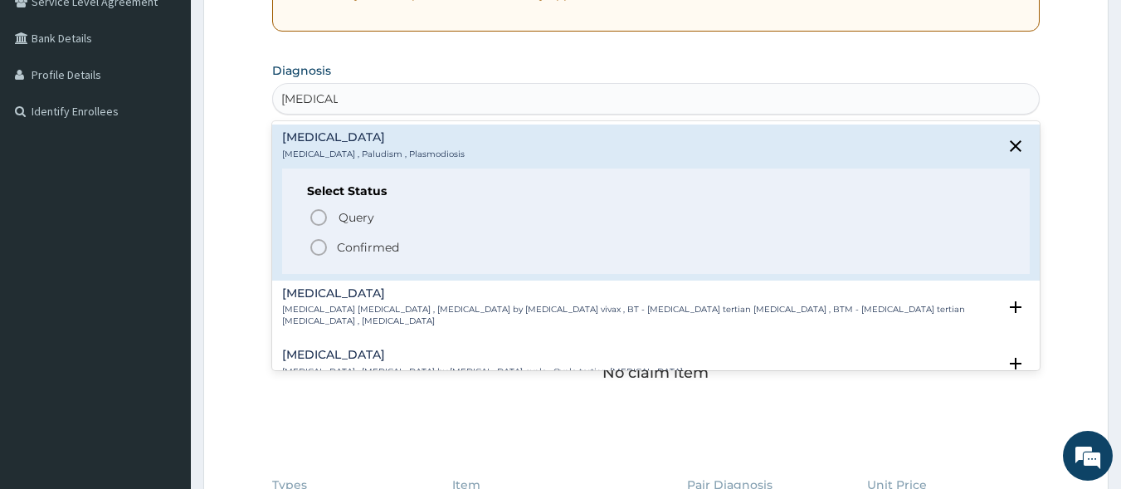
click at [318, 250] on icon "status option filled" at bounding box center [319, 247] width 20 height 20
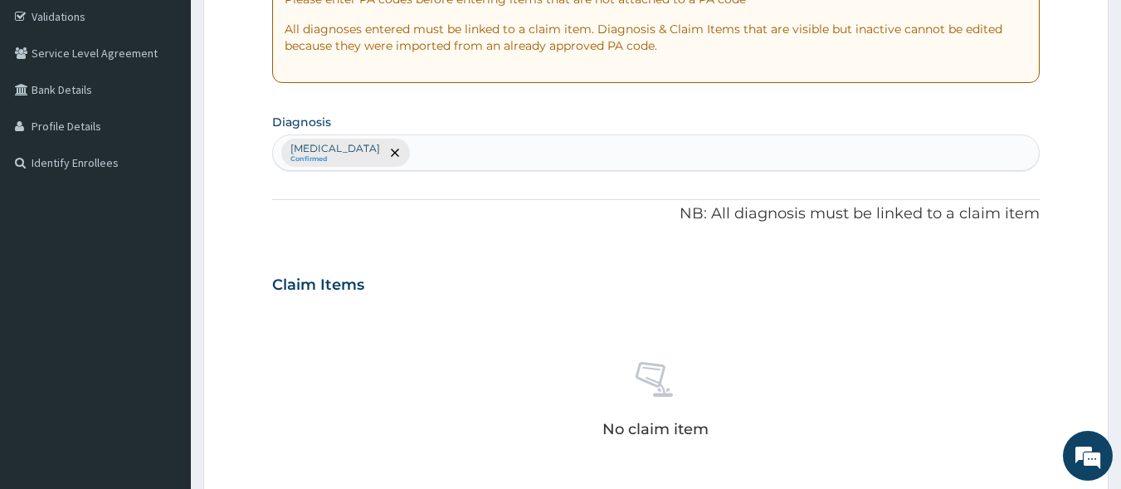
scroll to position [298, 0]
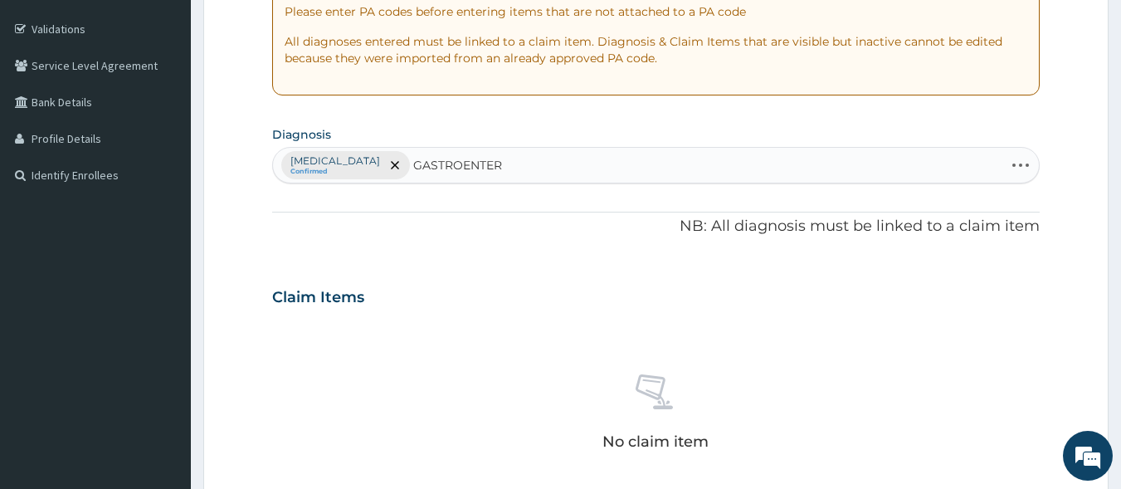
type input "GASTROENTERI"
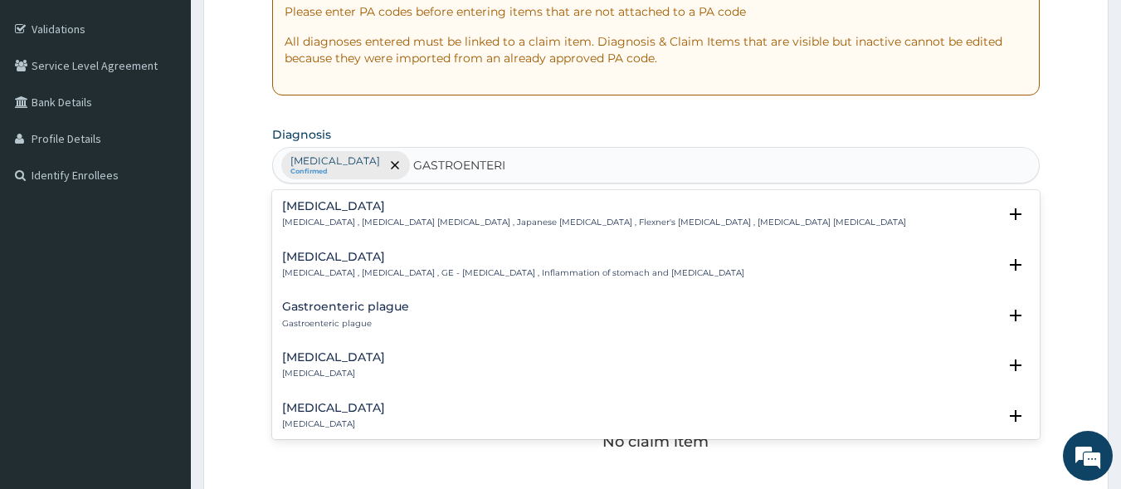
click at [330, 269] on p "Gastroenteritis , Gastroenteropathy , GE - Gastroenteritis , Inflammation of st…" at bounding box center [513, 273] width 462 height 12
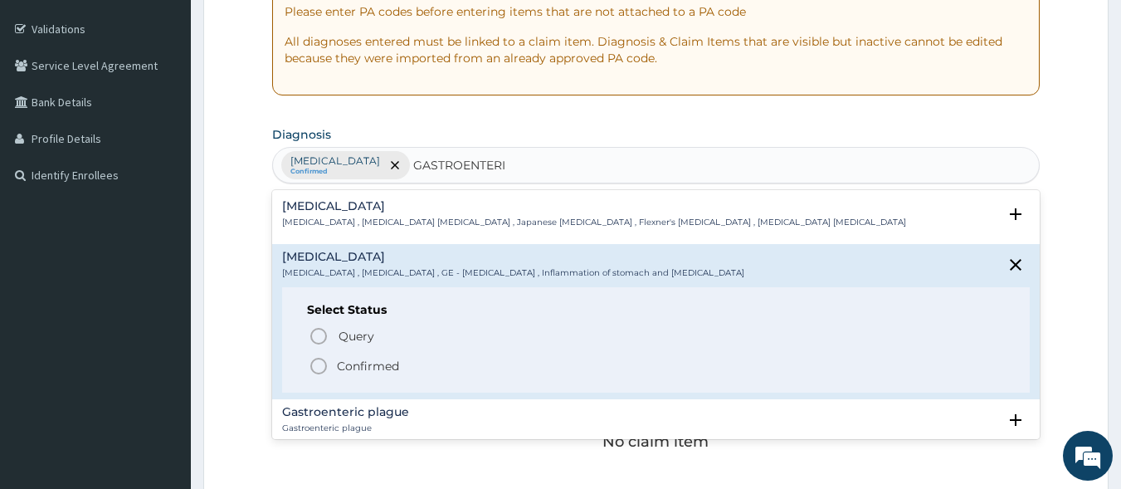
click at [320, 363] on icon "status option filled" at bounding box center [319, 366] width 20 height 20
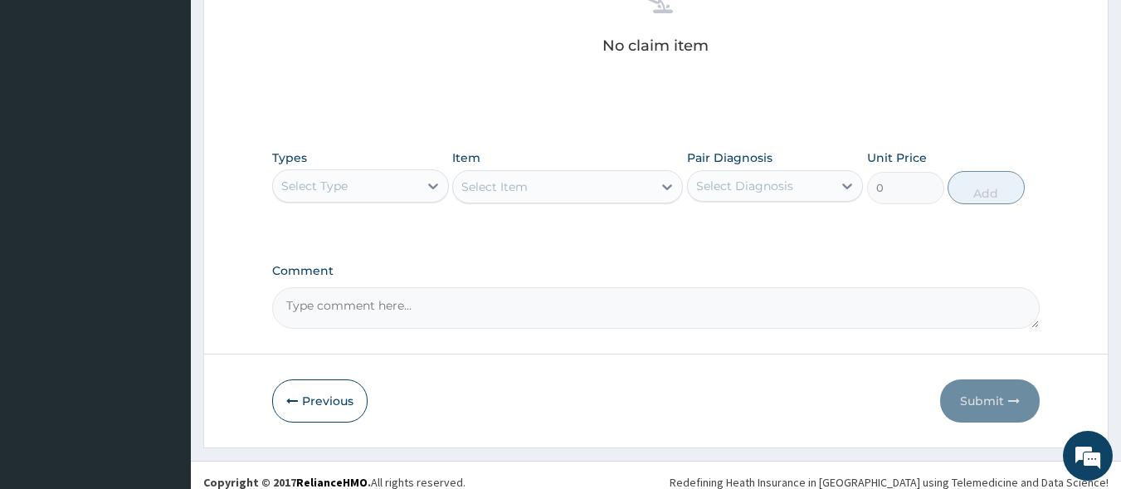
scroll to position [708, 0]
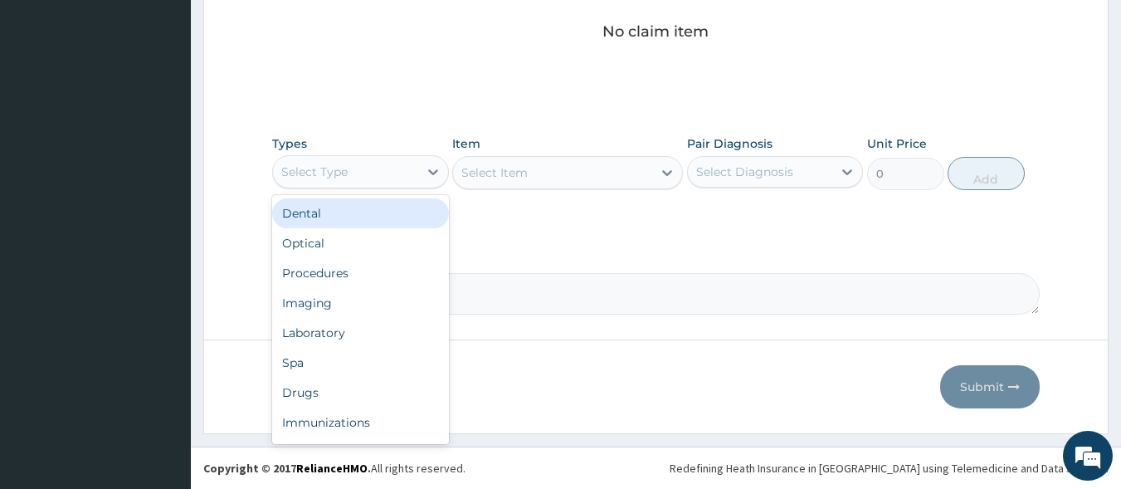
click at [381, 178] on div "Select Type" at bounding box center [345, 172] width 145 height 27
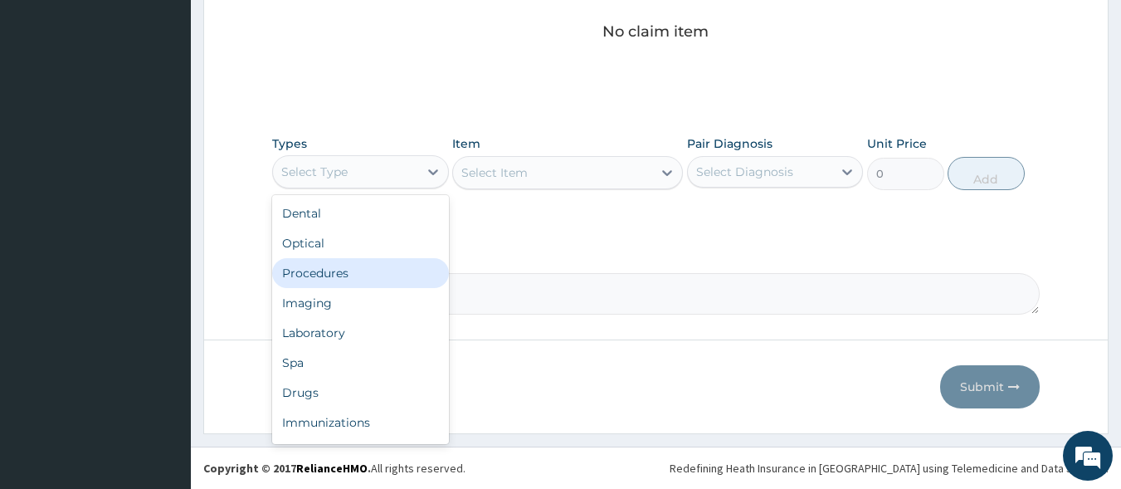
click at [373, 275] on div "Procedures" at bounding box center [360, 273] width 177 height 30
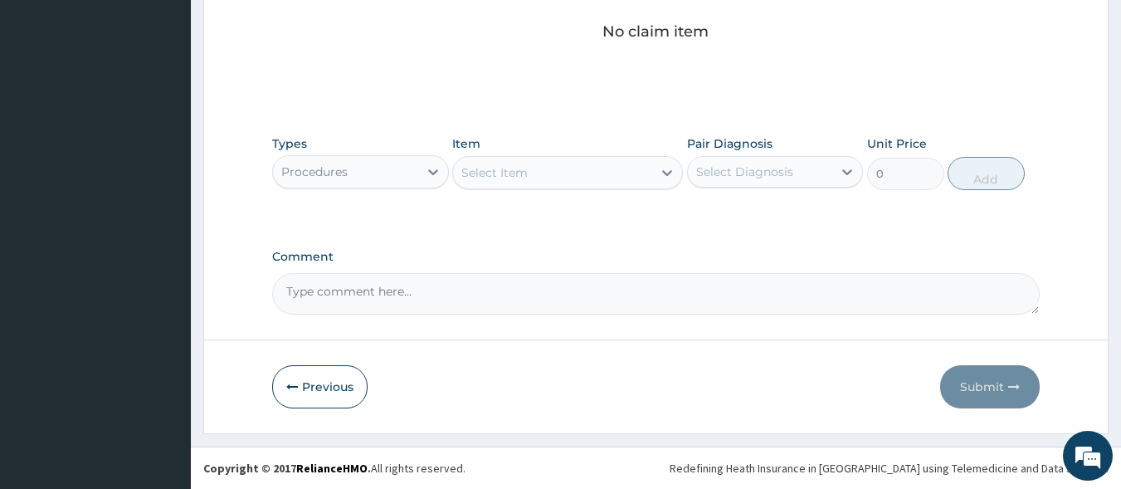
click at [519, 178] on div "Select Item" at bounding box center [494, 172] width 66 height 17
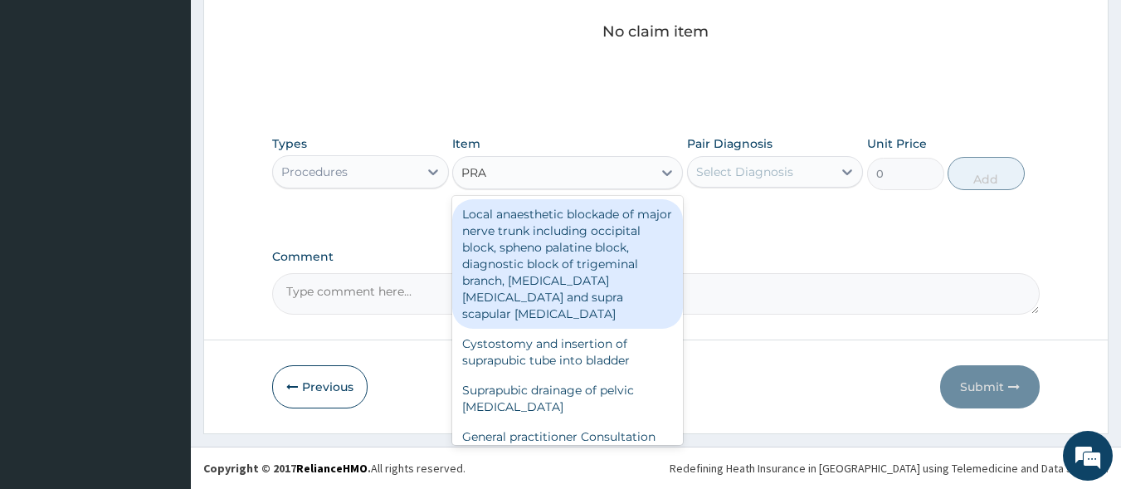
type input "PRAC"
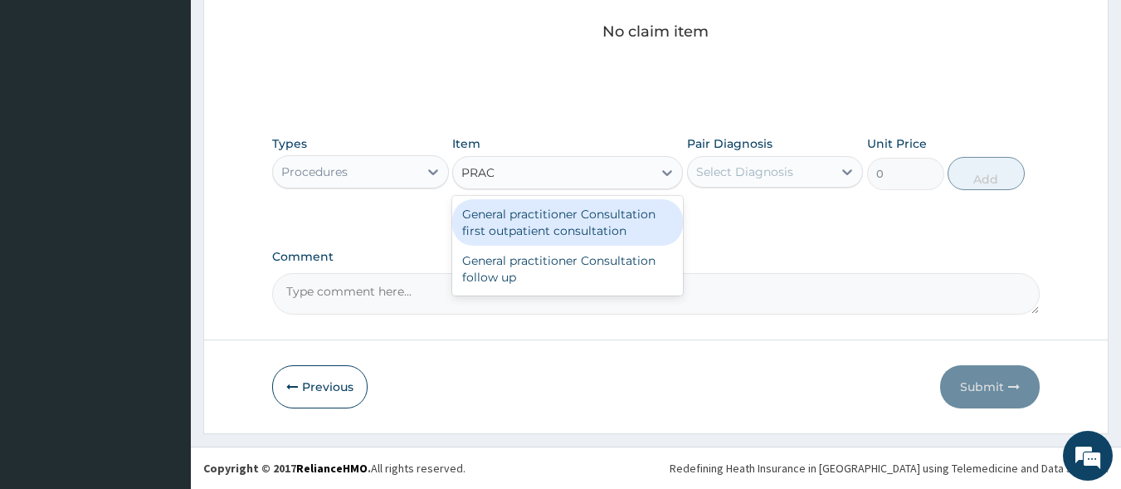
click at [529, 228] on div "General practitioner Consultation first outpatient consultation" at bounding box center [567, 222] width 231 height 46
type input "3000"
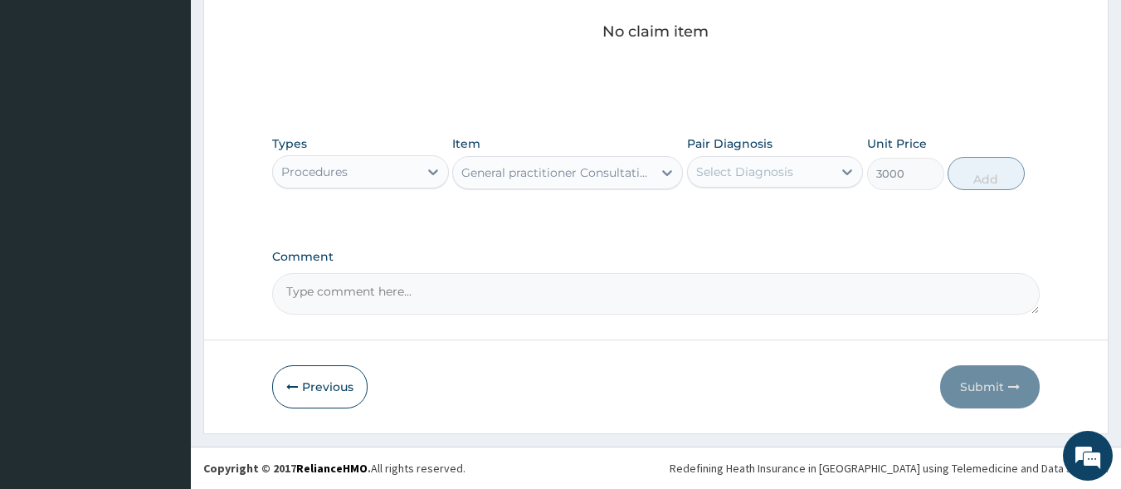
click at [768, 178] on div "Select Diagnosis" at bounding box center [744, 171] width 97 height 17
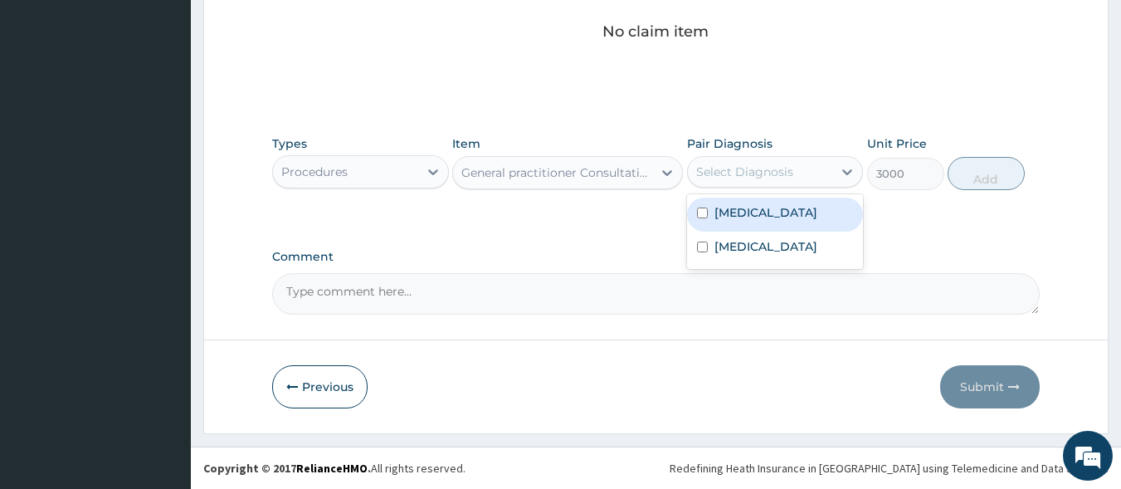
click at [774, 208] on div "[MEDICAL_DATA]" at bounding box center [775, 215] width 177 height 34
checkbox input "true"
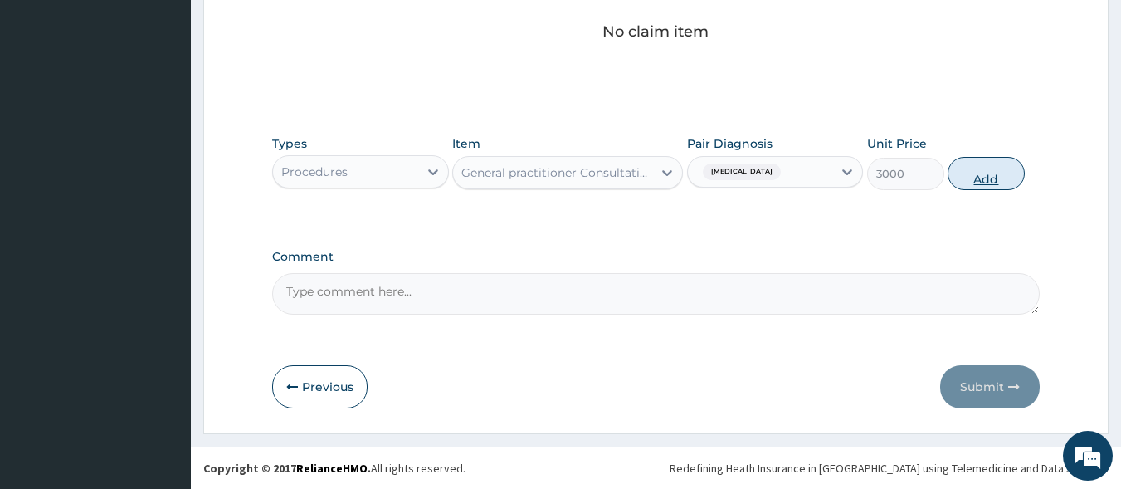
click at [975, 176] on button "Add" at bounding box center [986, 173] width 77 height 33
type input "0"
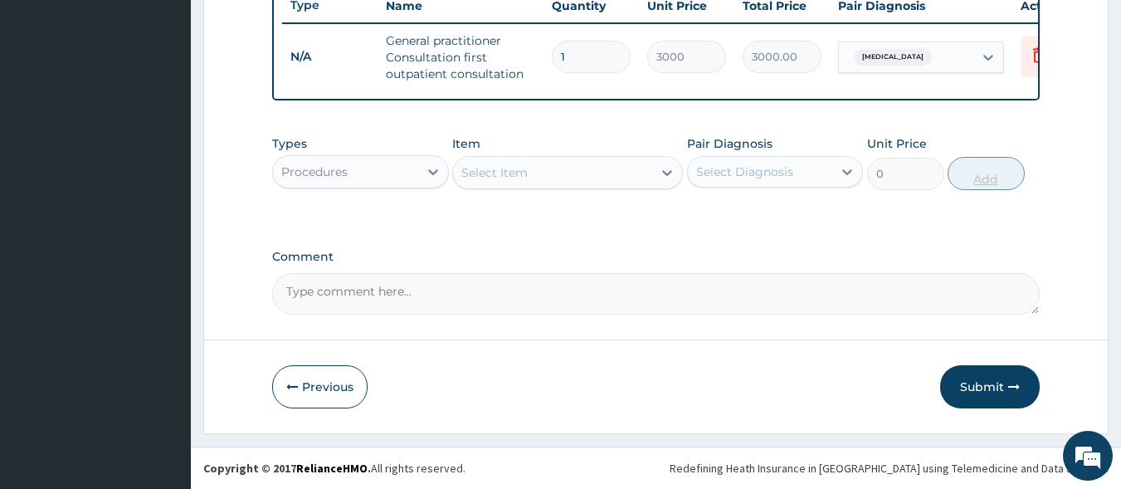
scroll to position [651, 0]
click at [351, 176] on div "Procedures" at bounding box center [345, 172] width 145 height 27
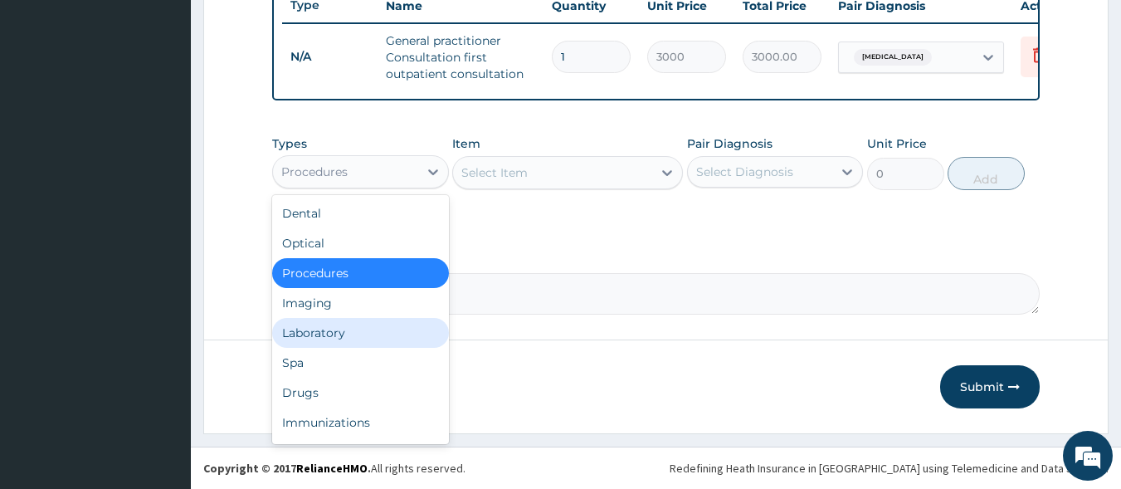
click at [337, 328] on div "Laboratory" at bounding box center [360, 333] width 177 height 30
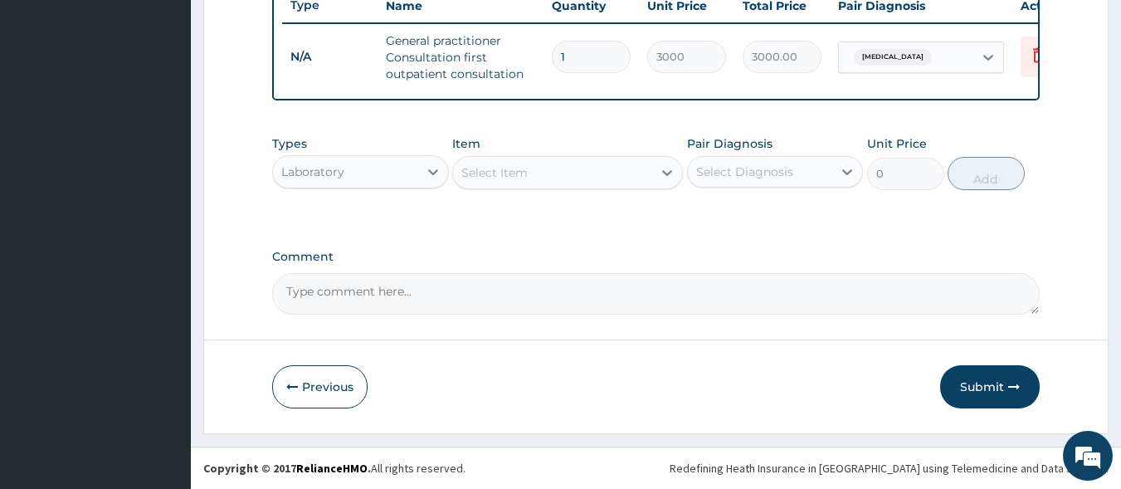
click at [519, 173] on div "Select Item" at bounding box center [494, 172] width 66 height 17
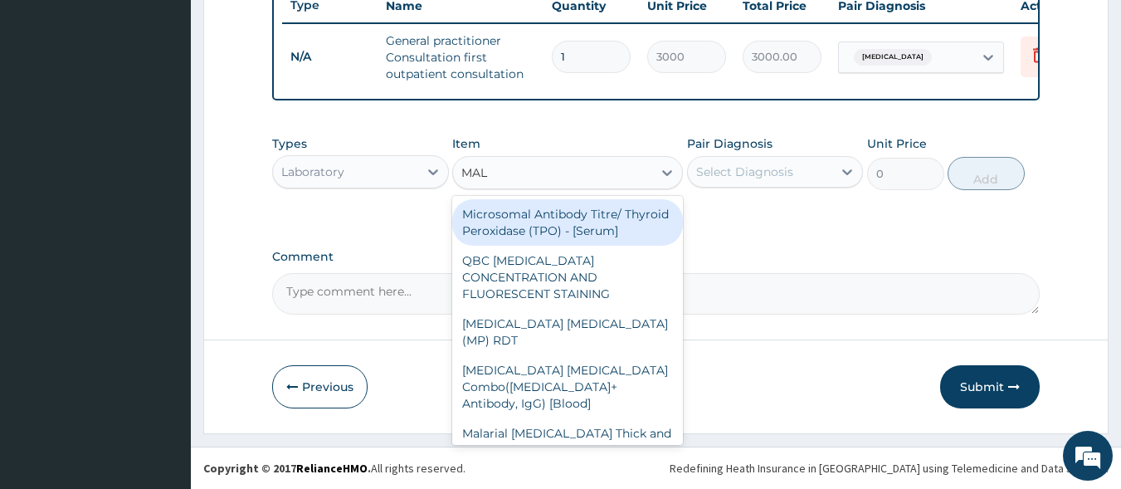
type input "MALA"
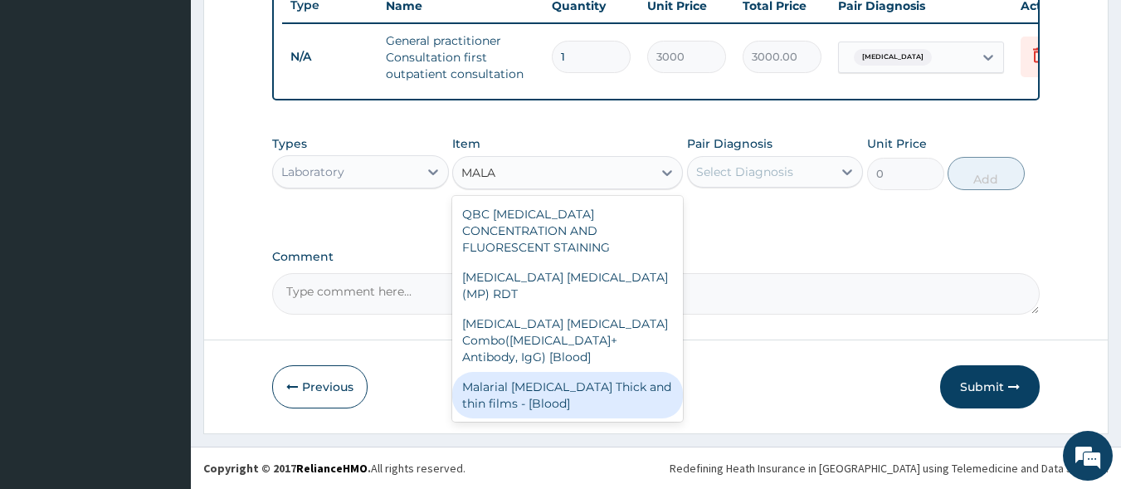
click at [519, 372] on div "Malarial [MEDICAL_DATA] Thick and thin films - [Blood]" at bounding box center [567, 395] width 231 height 46
type input "1500"
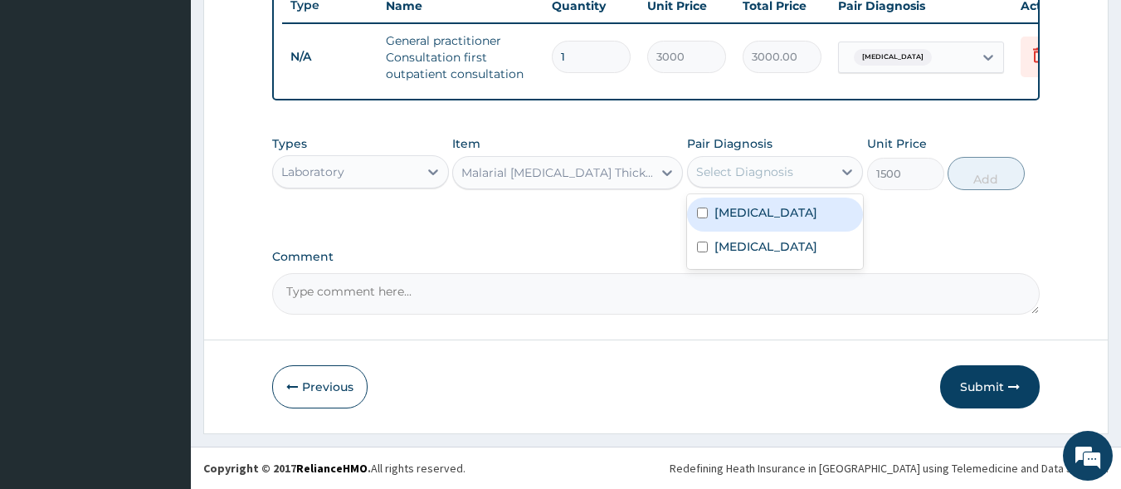
click at [754, 173] on div "Select Diagnosis" at bounding box center [744, 171] width 97 height 17
click at [757, 207] on label "[MEDICAL_DATA]" at bounding box center [766, 212] width 103 height 17
checkbox input "true"
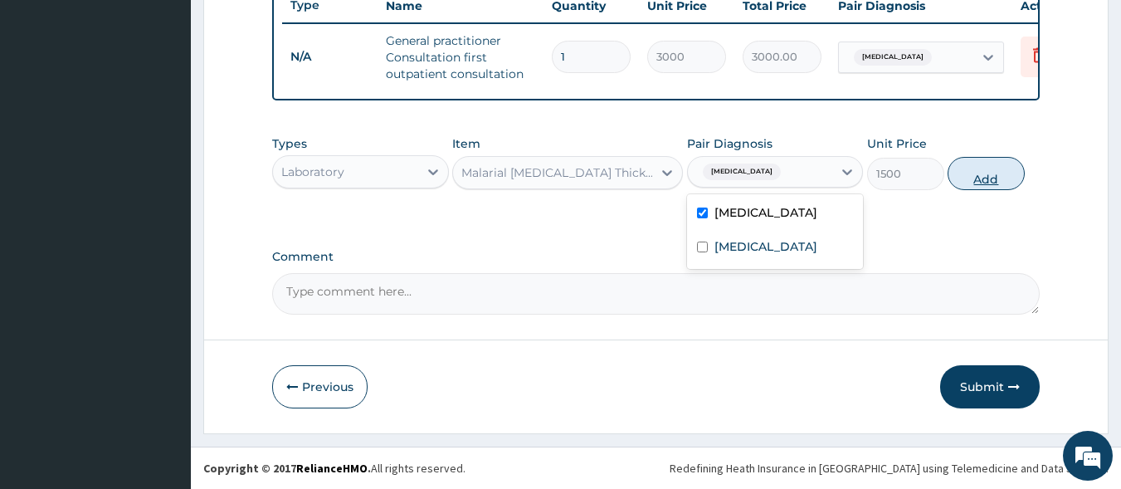
click at [972, 175] on button "Add" at bounding box center [986, 173] width 77 height 33
type input "0"
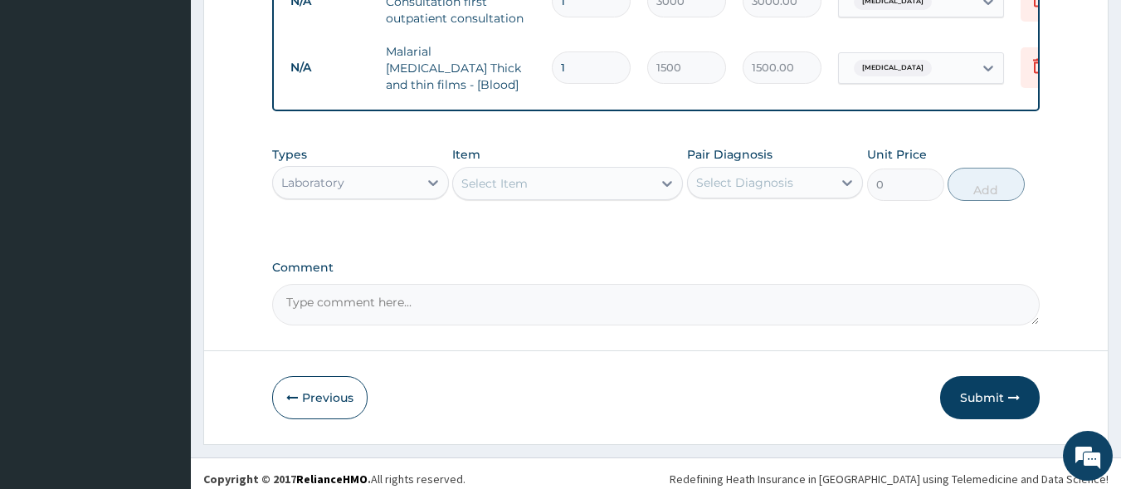
scroll to position [696, 0]
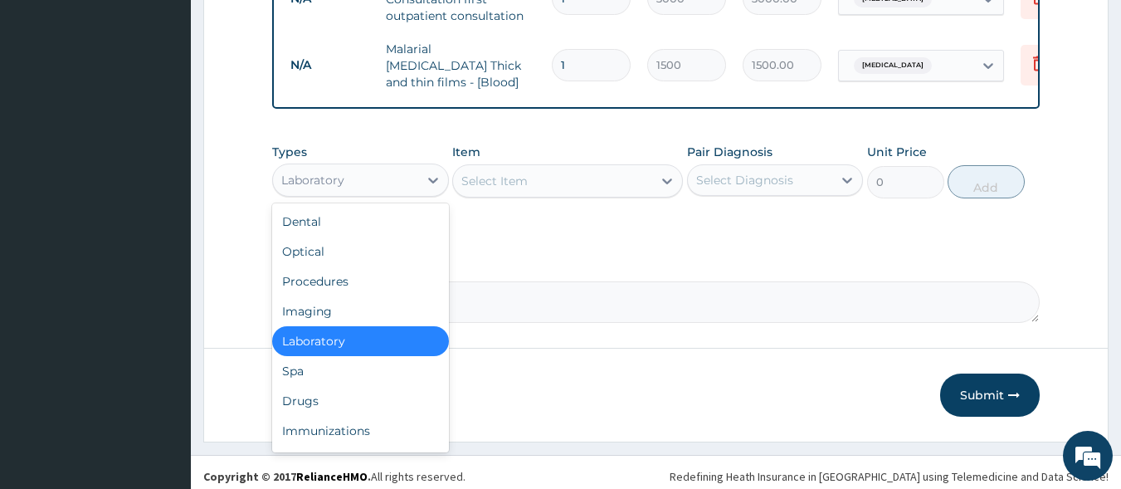
click at [410, 179] on div "Laboratory" at bounding box center [345, 180] width 145 height 27
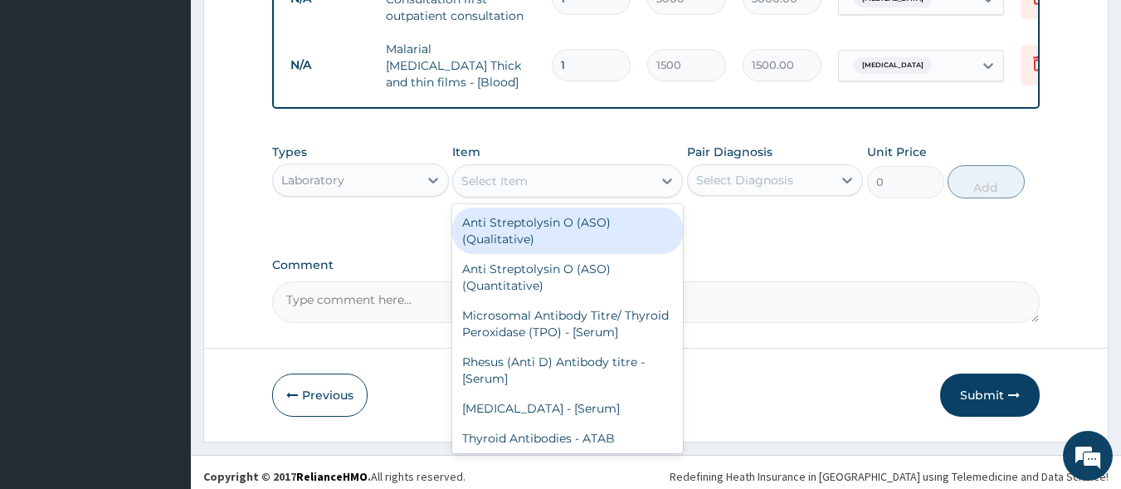
click at [494, 178] on div "Select Item" at bounding box center [494, 181] width 66 height 17
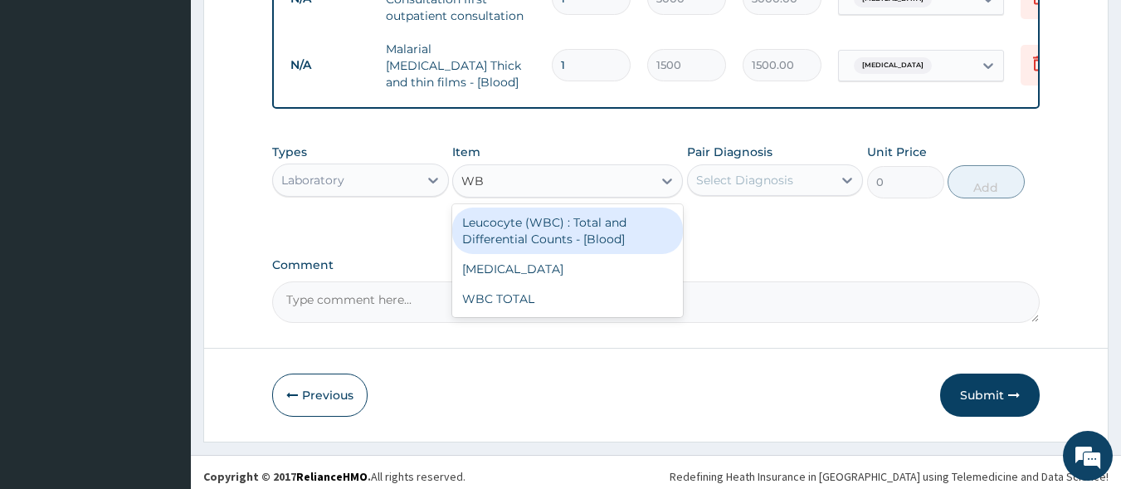
type input "WBC"
click at [526, 241] on div "Leucocyte (WBC) : Total and Differential Counts - [Blood]" at bounding box center [567, 230] width 231 height 46
type input "2000"
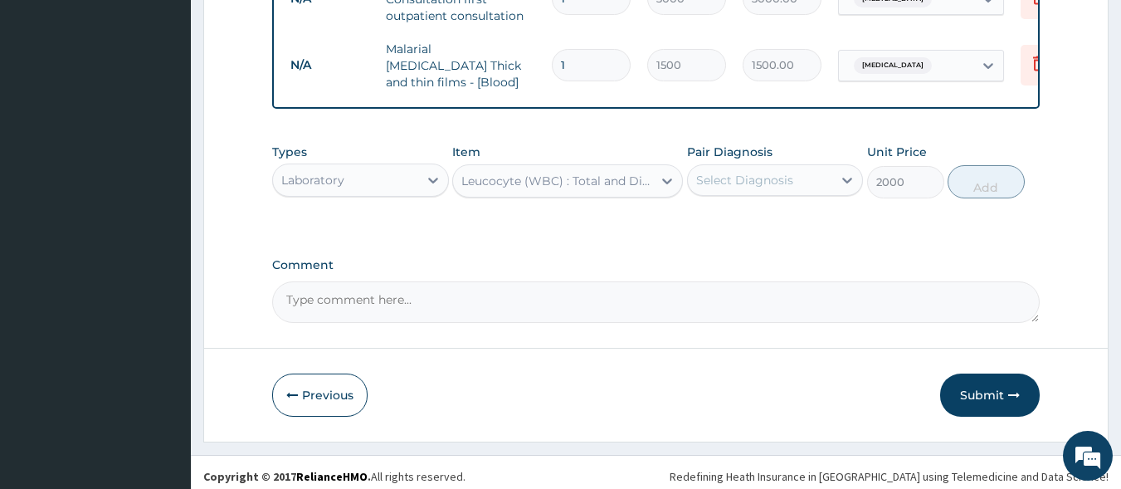
click at [775, 188] on div "Select Diagnosis" at bounding box center [744, 180] width 97 height 17
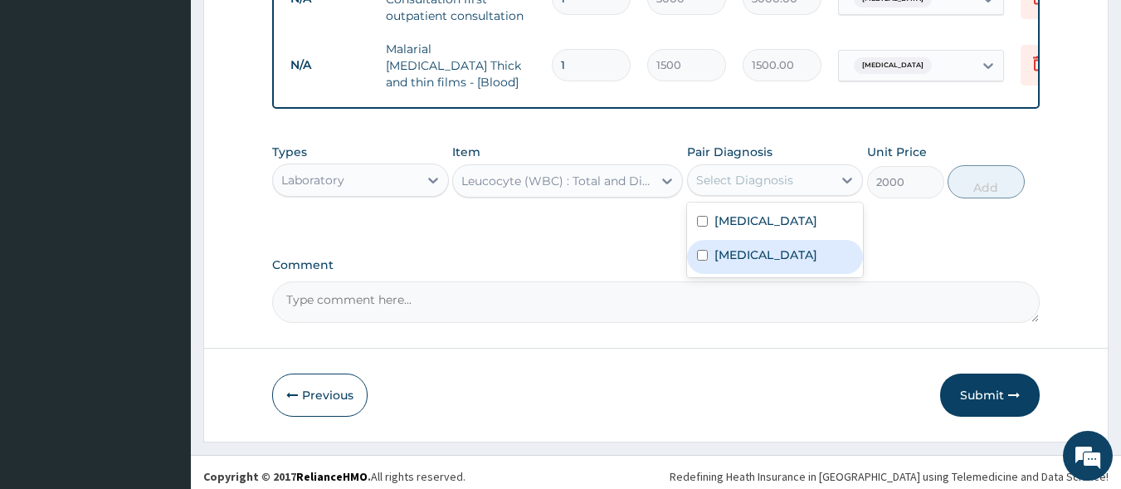
click at [768, 266] on div "Gastroenteritis" at bounding box center [775, 257] width 177 height 34
checkbox input "true"
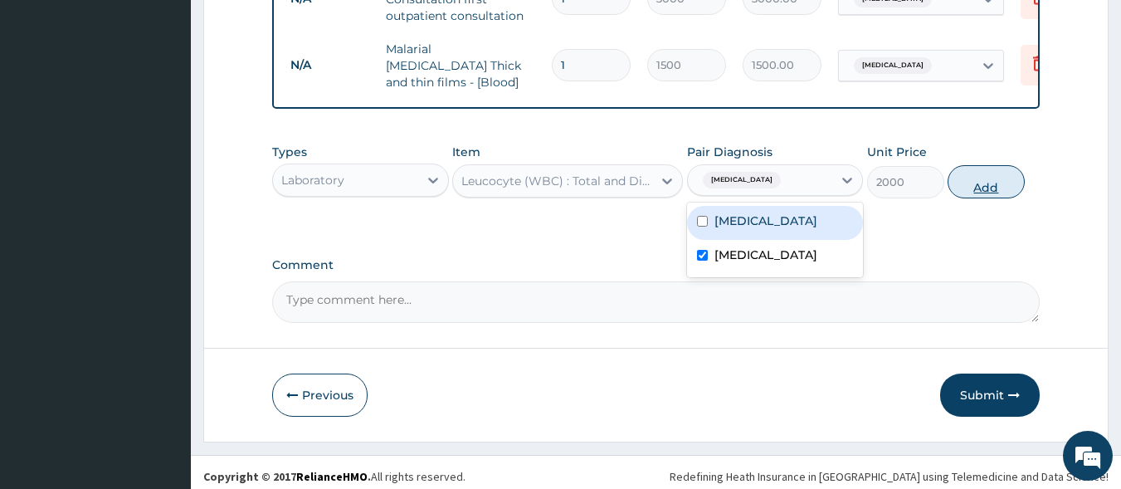
click at [986, 181] on button "Add" at bounding box center [986, 181] width 77 height 33
type input "0"
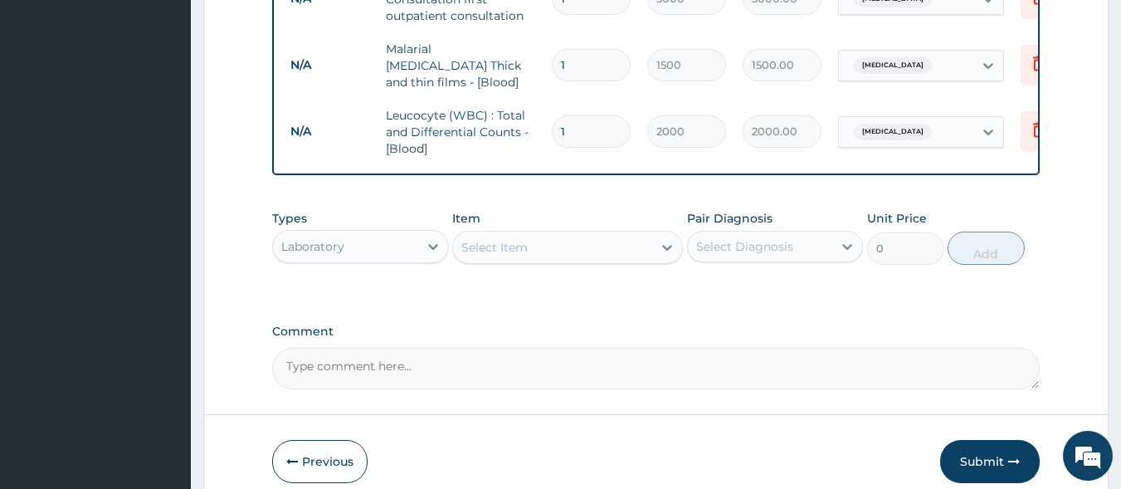
type input "0"
type input "0.00"
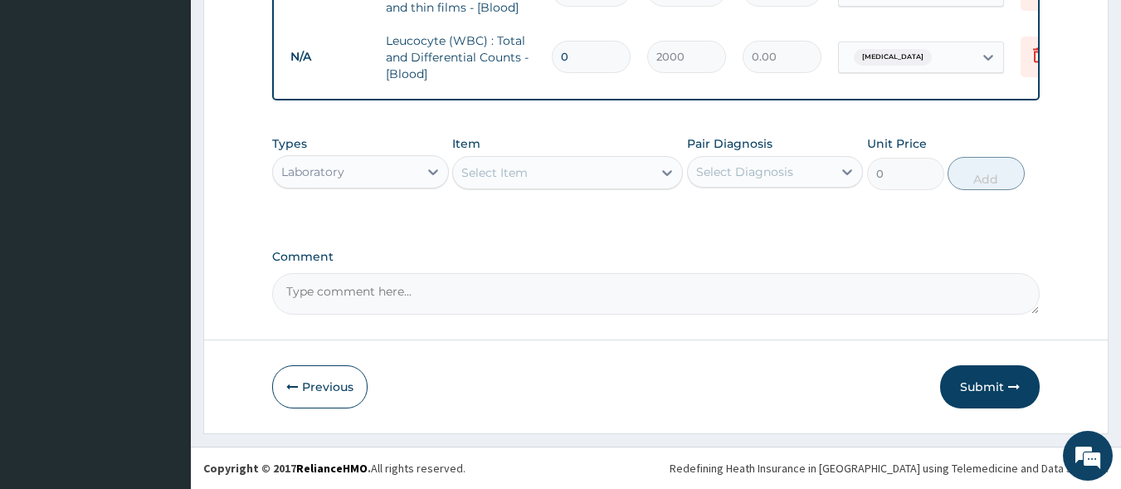
scroll to position [774, 0]
type input "0"
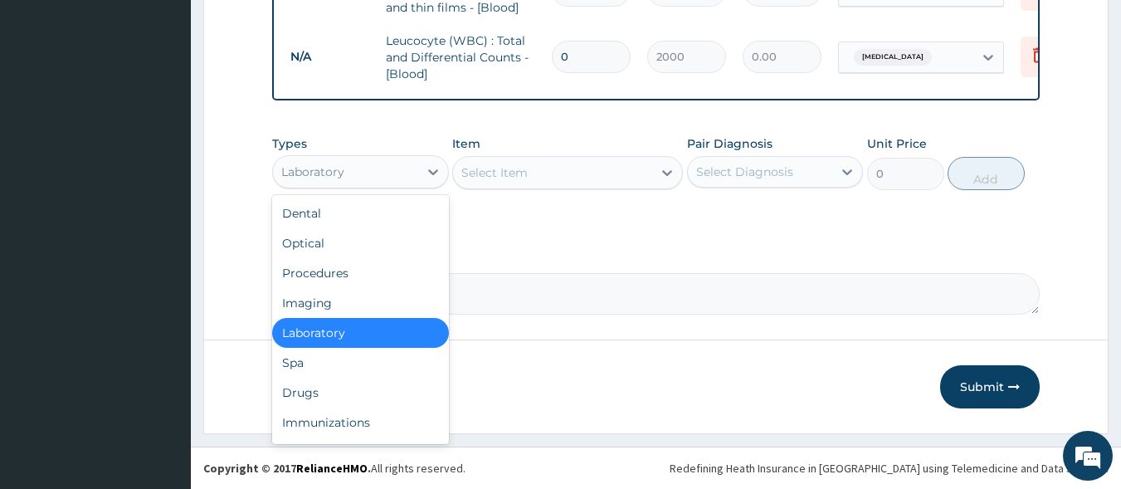
click at [385, 173] on div "Laboratory" at bounding box center [345, 172] width 145 height 27
click at [340, 394] on div "Drugs" at bounding box center [360, 393] width 177 height 30
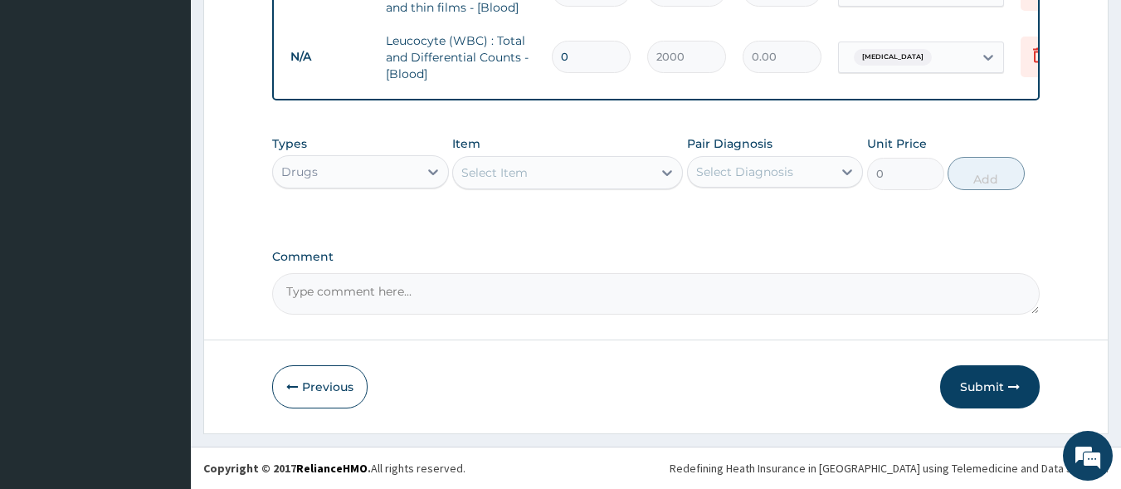
click at [524, 173] on div "Select Item" at bounding box center [494, 172] width 66 height 17
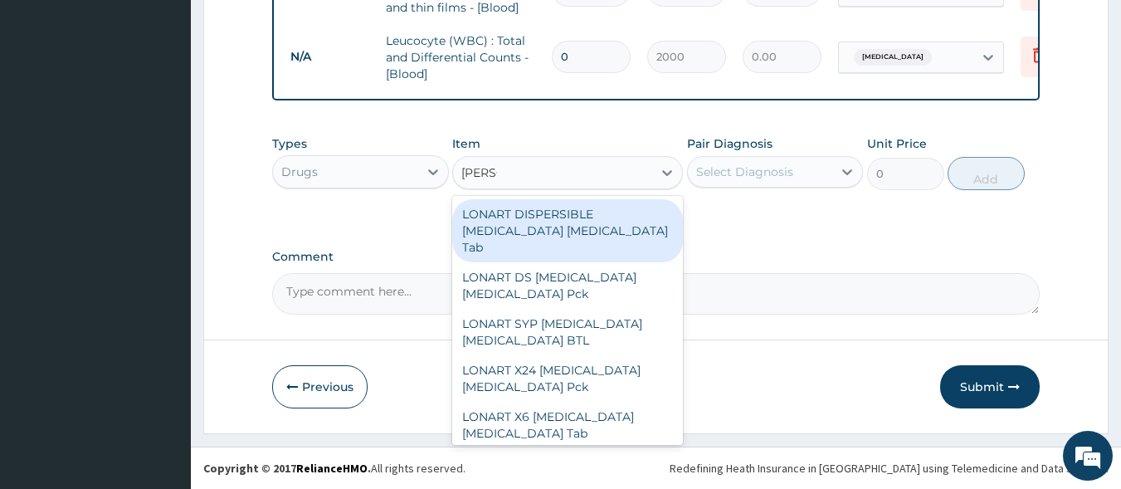
type input "LONAR"
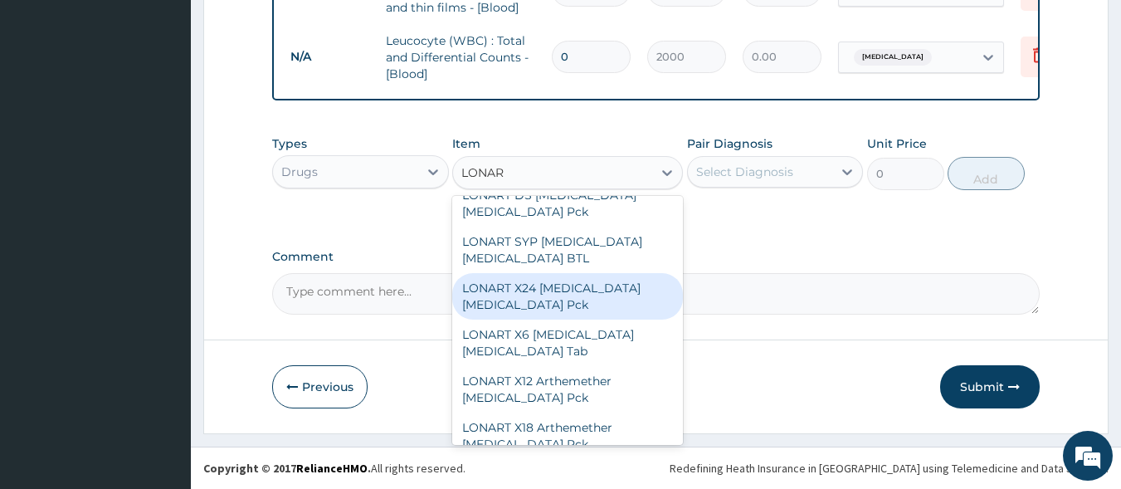
scroll to position [83, 0]
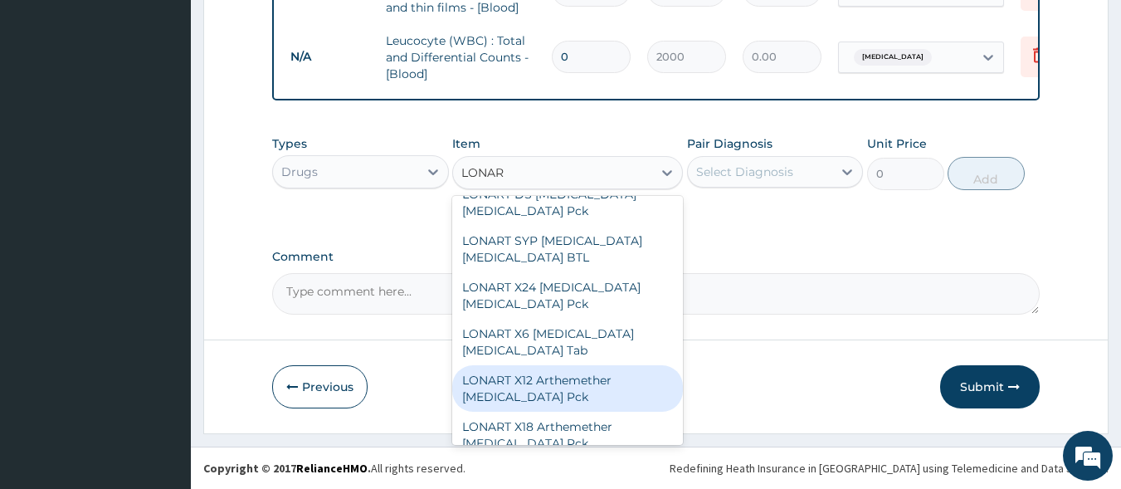
click at [557, 367] on div "LONART X12 Arthemether [MEDICAL_DATA] Pck" at bounding box center [567, 388] width 231 height 46
type input "480"
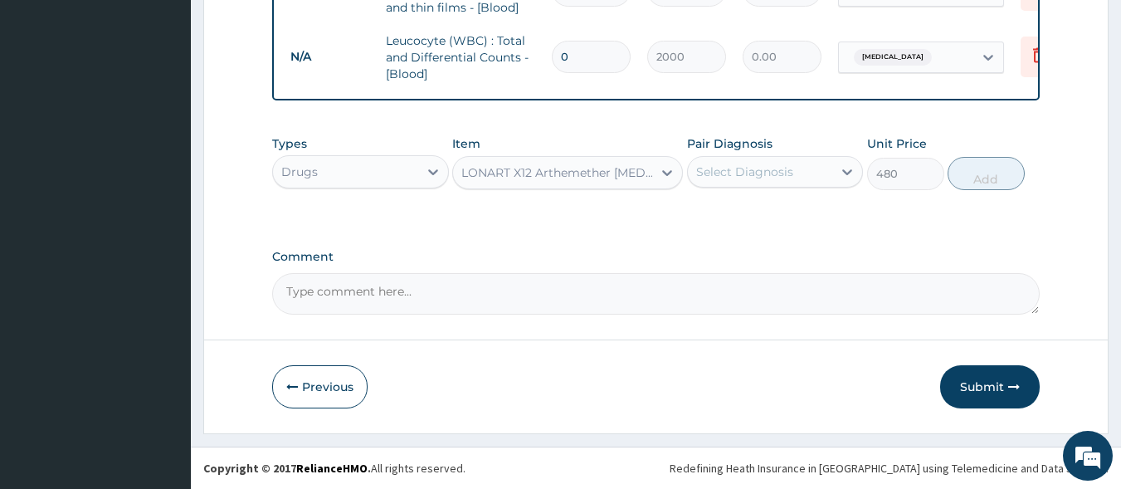
click at [732, 183] on div "Select Diagnosis" at bounding box center [760, 172] width 145 height 27
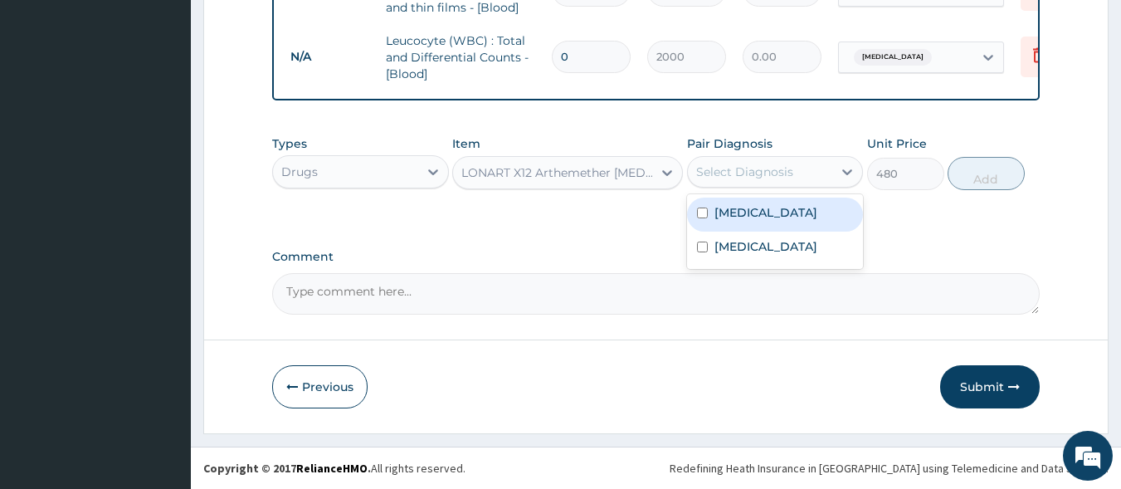
click at [742, 214] on label "[MEDICAL_DATA]" at bounding box center [766, 212] width 103 height 17
checkbox input "true"
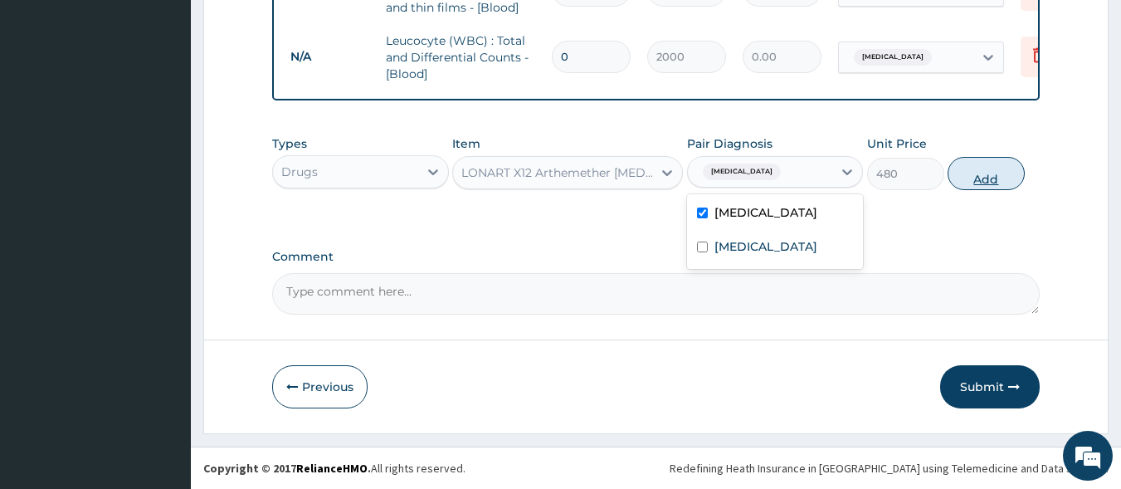
click at [989, 182] on button "Add" at bounding box center [986, 173] width 77 height 33
type input "0"
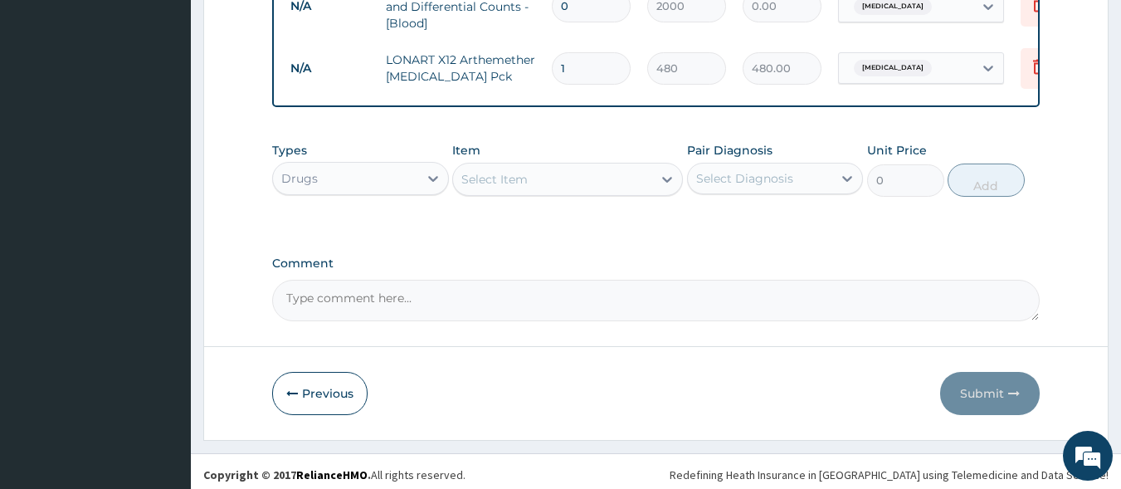
scroll to position [825, 0]
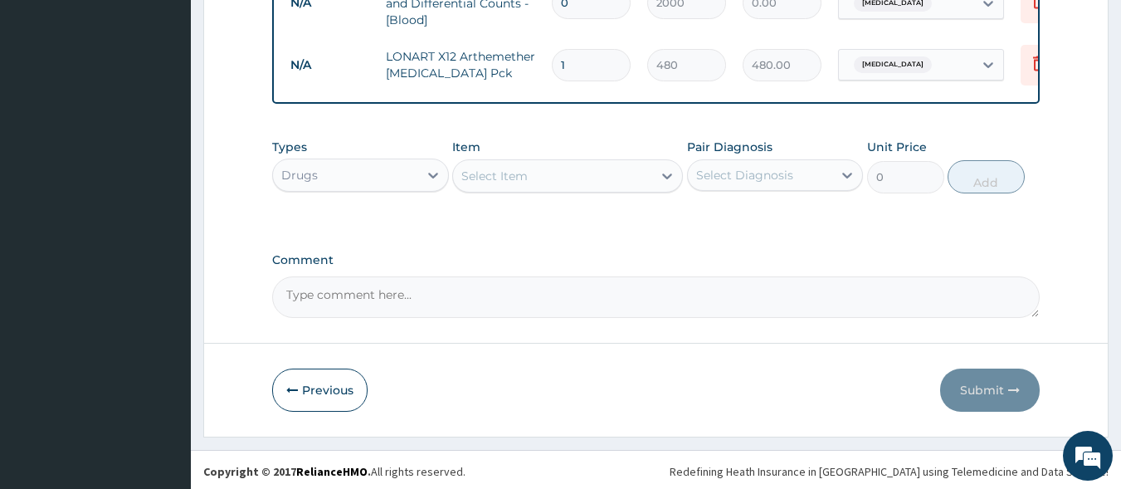
click at [510, 184] on div "Select Item" at bounding box center [494, 176] width 66 height 17
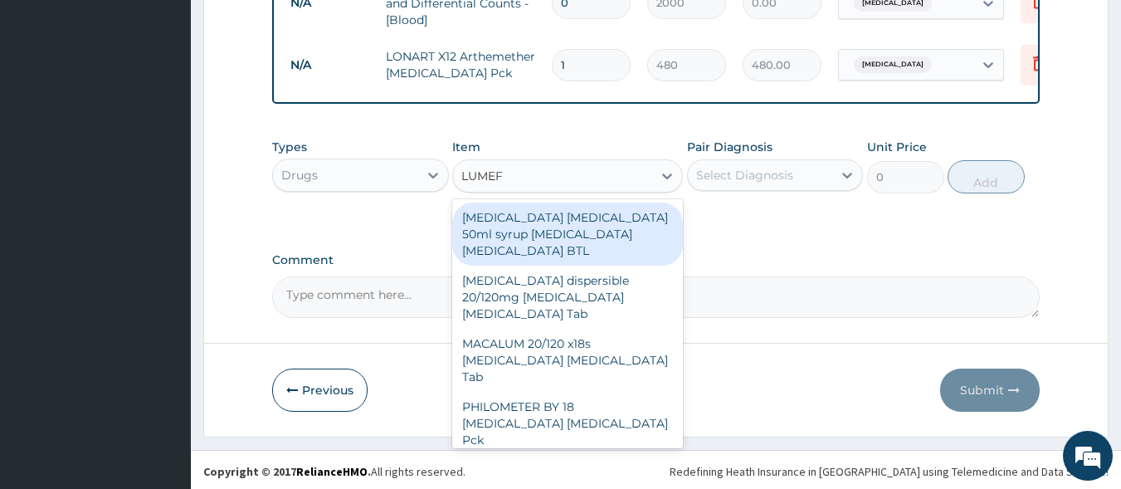
type input "LUMEFA"
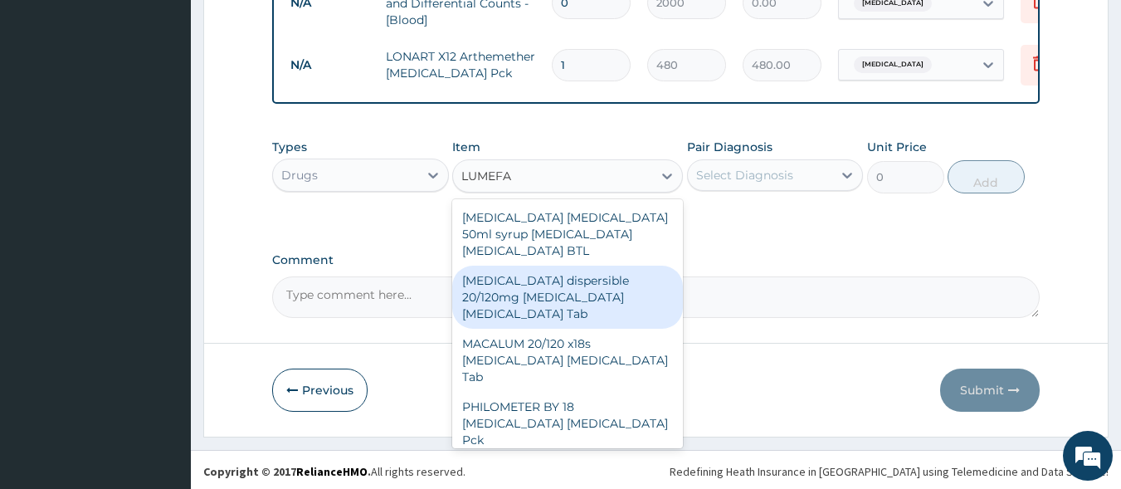
click at [603, 308] on div "[MEDICAL_DATA] dispersible 20/120mg [MEDICAL_DATA] [MEDICAL_DATA] Tab" at bounding box center [567, 297] width 231 height 63
type input "450"
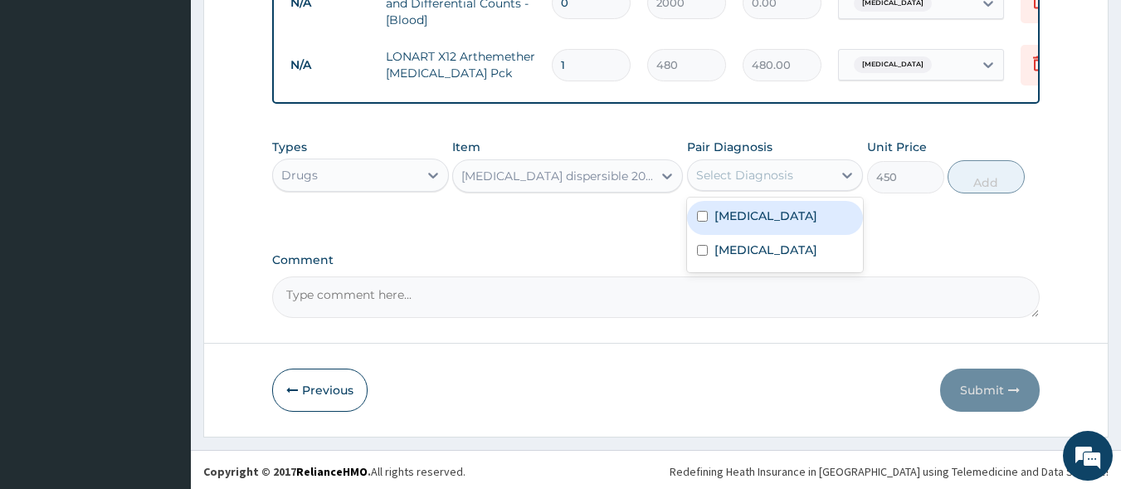
click at [730, 183] on div "Select Diagnosis" at bounding box center [744, 175] width 97 height 17
click at [734, 224] on label "[MEDICAL_DATA]" at bounding box center [766, 215] width 103 height 17
checkbox input "true"
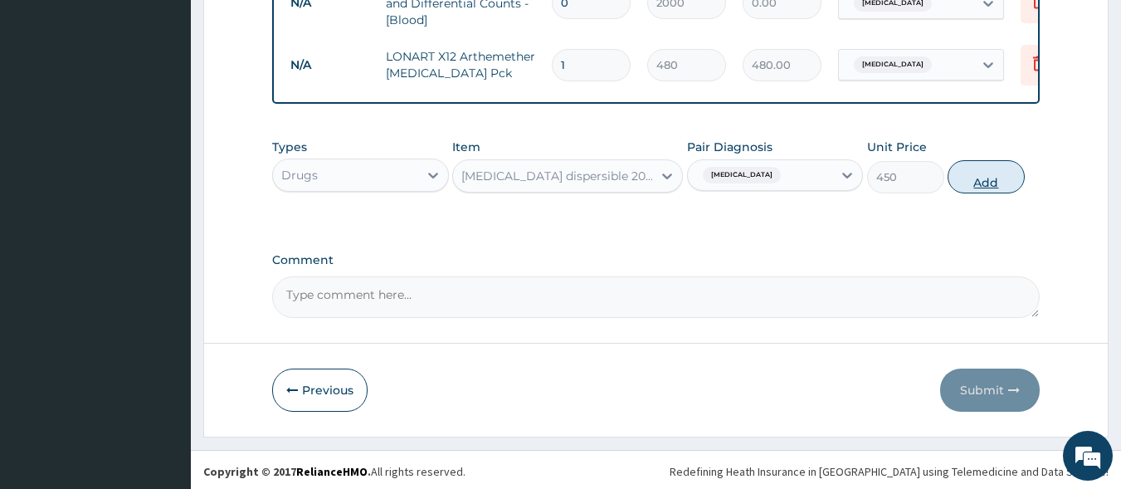
click at [992, 188] on button "Add" at bounding box center [986, 176] width 77 height 33
type input "0"
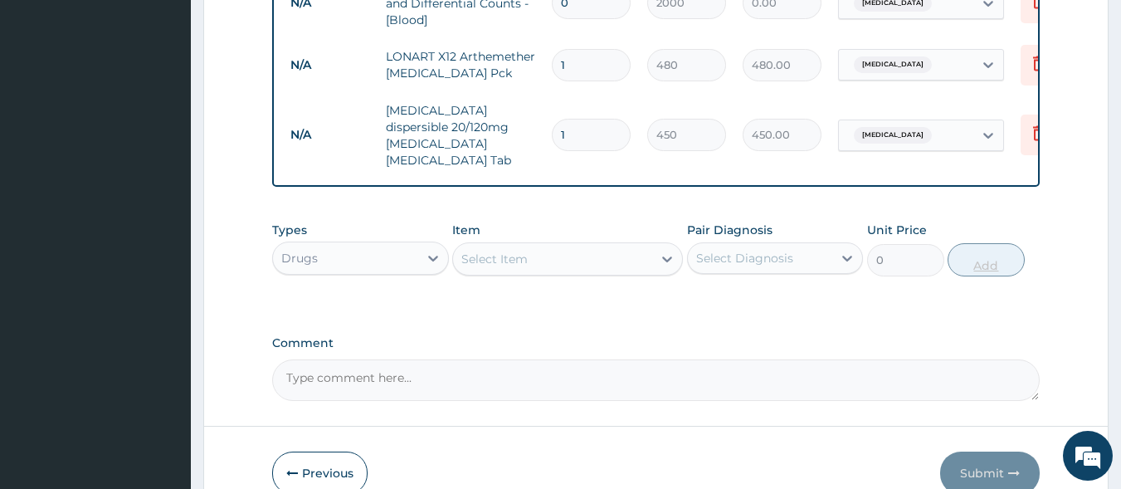
type input "12"
type input "5400.00"
type input "12"
click at [1034, 64] on icon at bounding box center [1039, 63] width 12 height 15
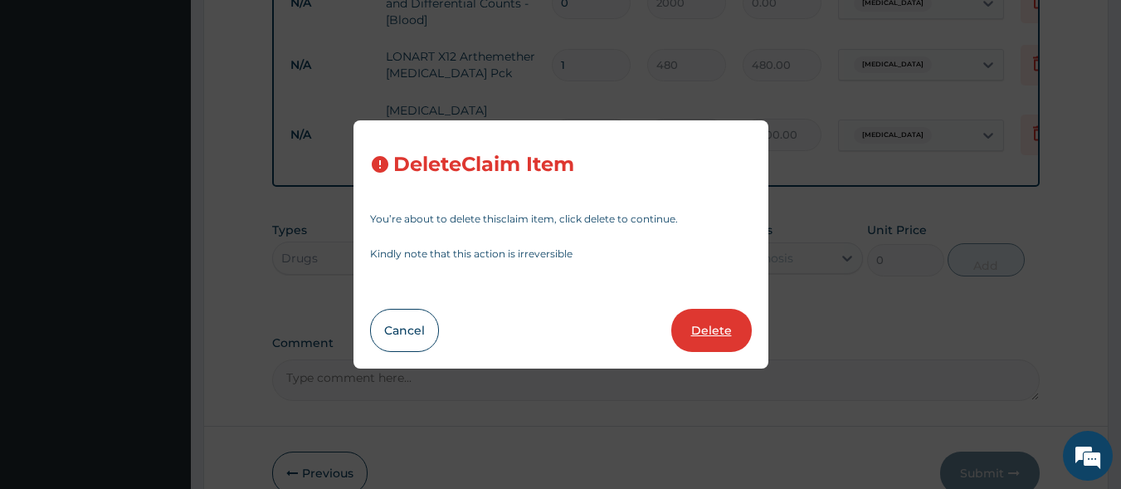
click at [720, 323] on button "Delete" at bounding box center [711, 330] width 80 height 43
type input "12"
type input "450"
type input "5400.00"
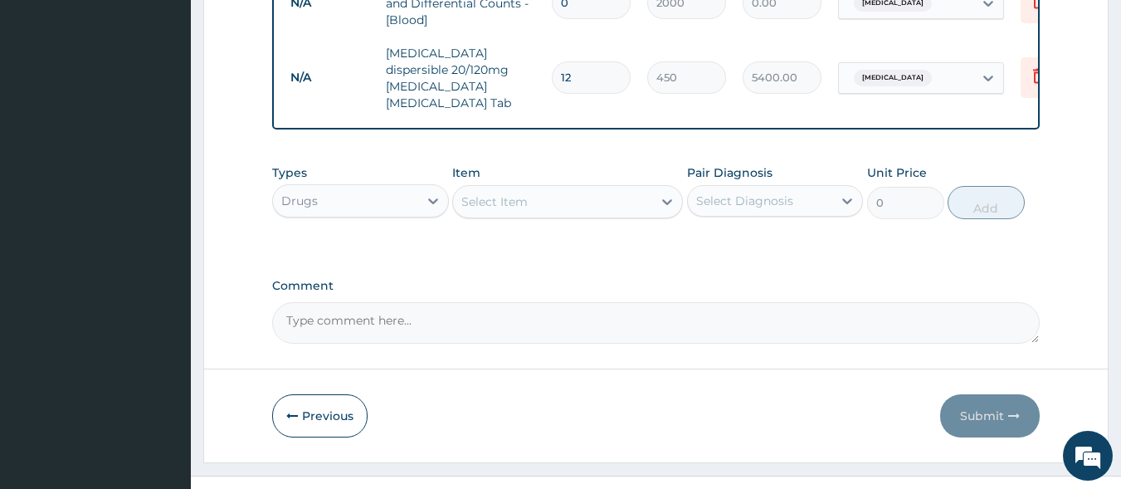
click at [528, 193] on div "Select Item" at bounding box center [552, 201] width 199 height 27
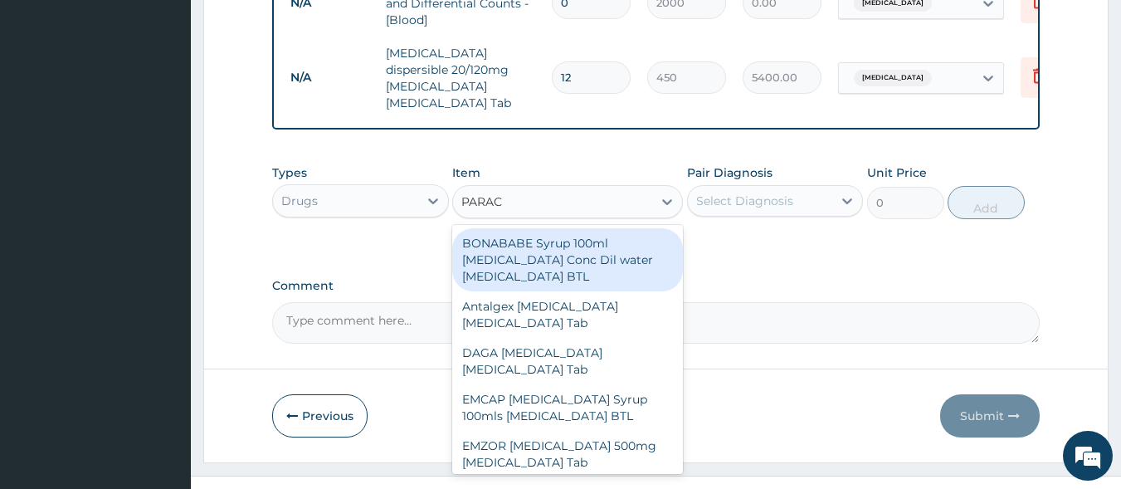
type input "PARACE"
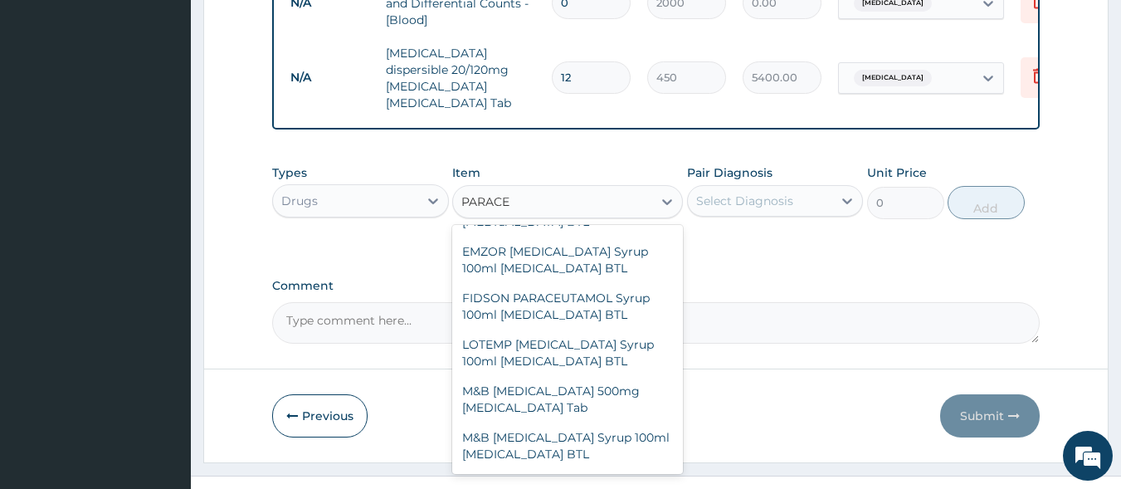
scroll to position [289, 0]
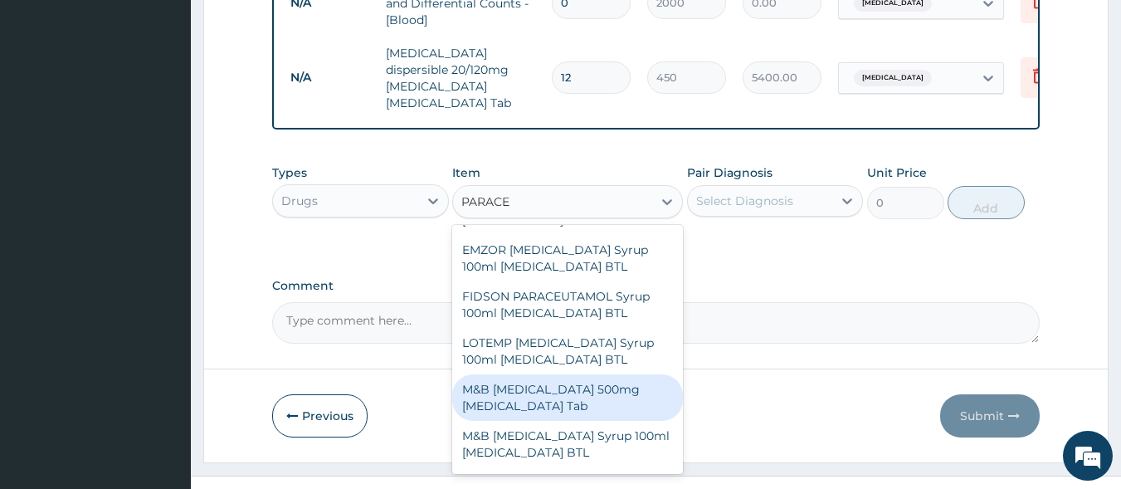
click at [544, 374] on div "M&B PARACETAMOL 500mg Acetaminophen Tab" at bounding box center [567, 397] width 231 height 46
type input "10"
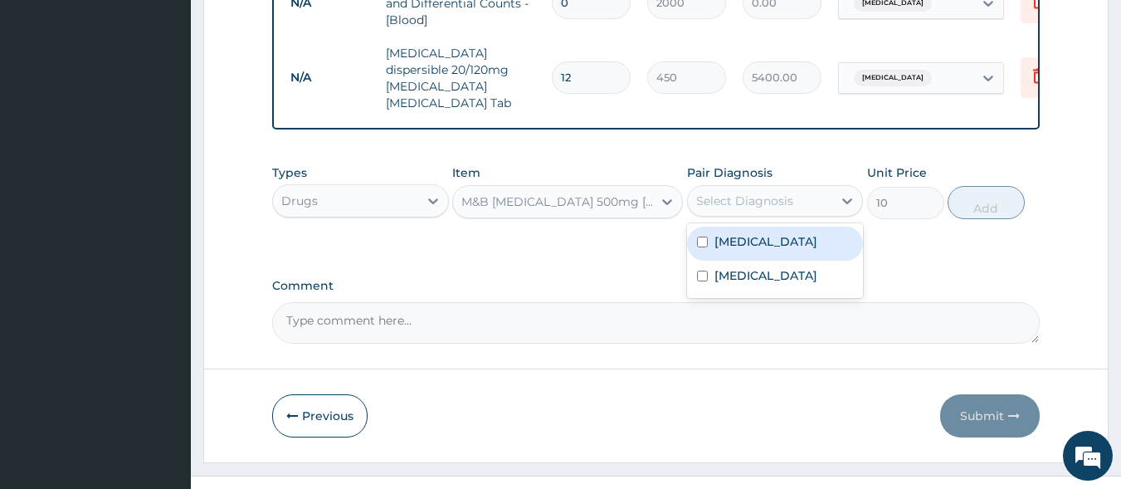
click at [781, 193] on div "Select Diagnosis" at bounding box center [744, 201] width 97 height 17
click at [780, 241] on div "Malaria" at bounding box center [775, 244] width 177 height 34
checkbox input "true"
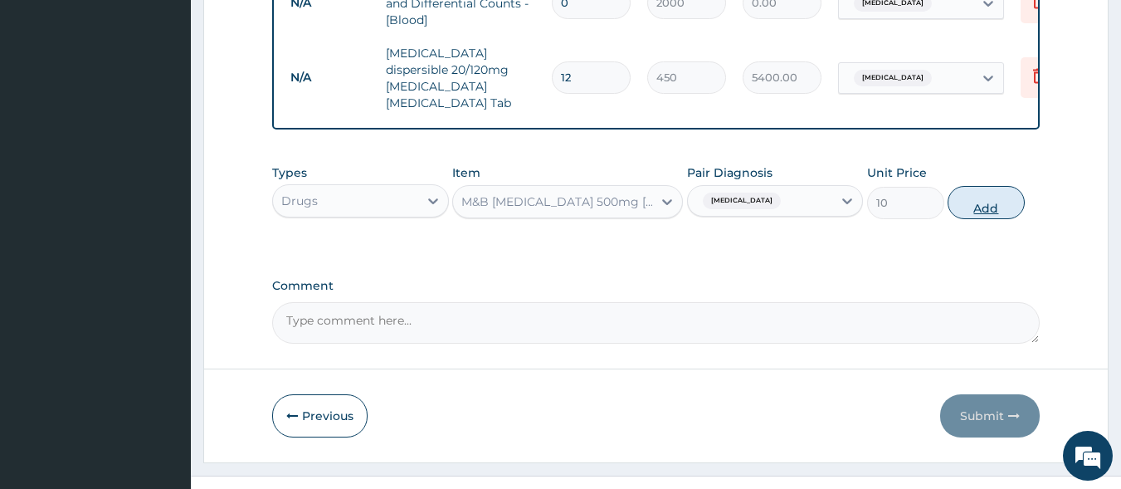
click at [1009, 188] on button "Add" at bounding box center [986, 202] width 77 height 33
type input "0"
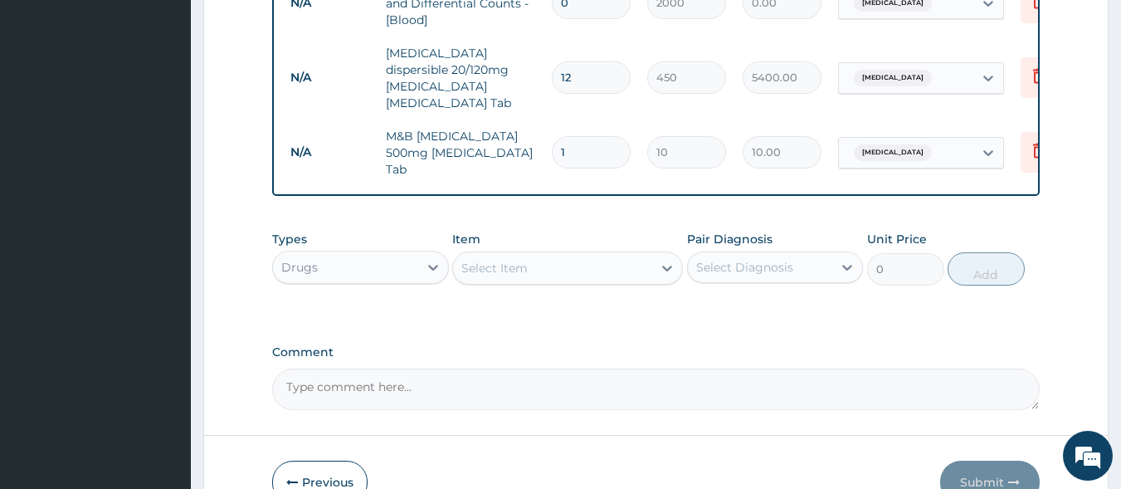
type input "12"
type input "120.00"
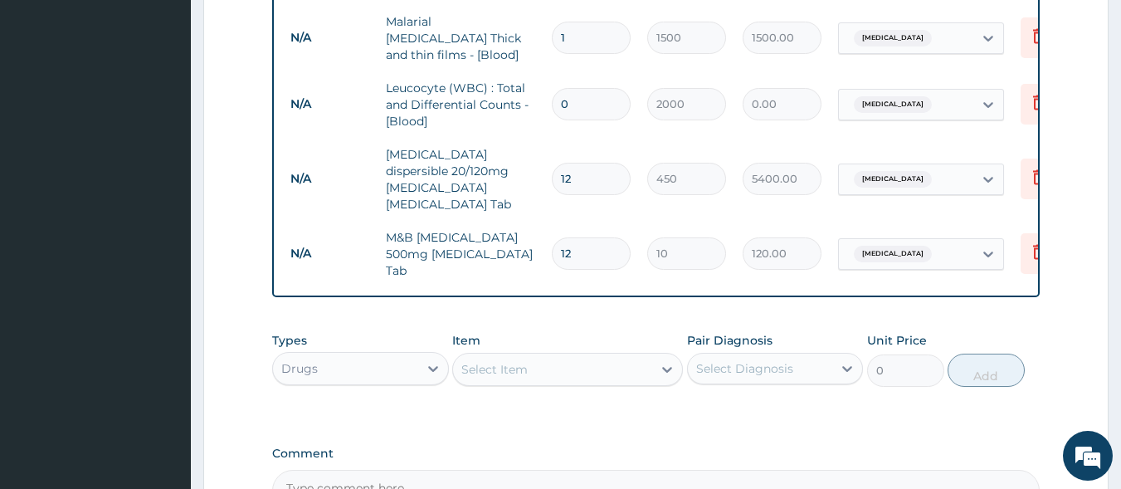
scroll to position [900, 0]
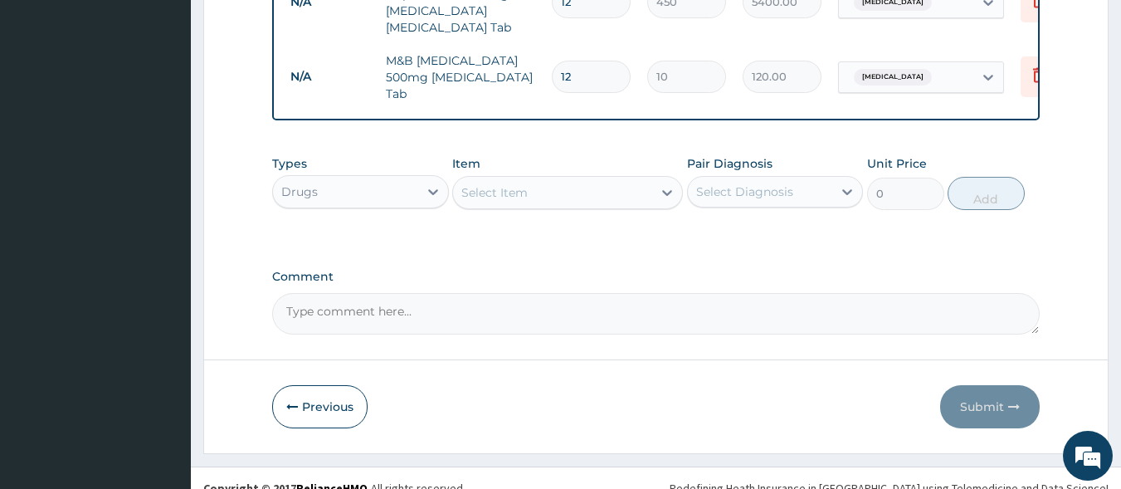
type input "12"
click at [495, 179] on div "Select Item" at bounding box center [552, 192] width 199 height 27
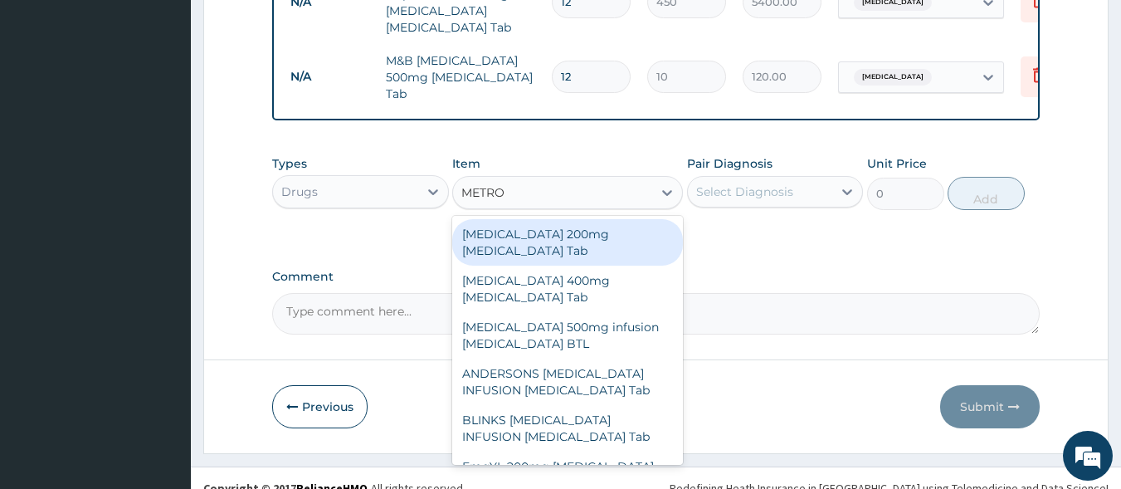
type input "METRON"
click at [497, 219] on div "Flagyl 200mg Metronidazole Tab" at bounding box center [567, 242] width 231 height 46
type input "10"
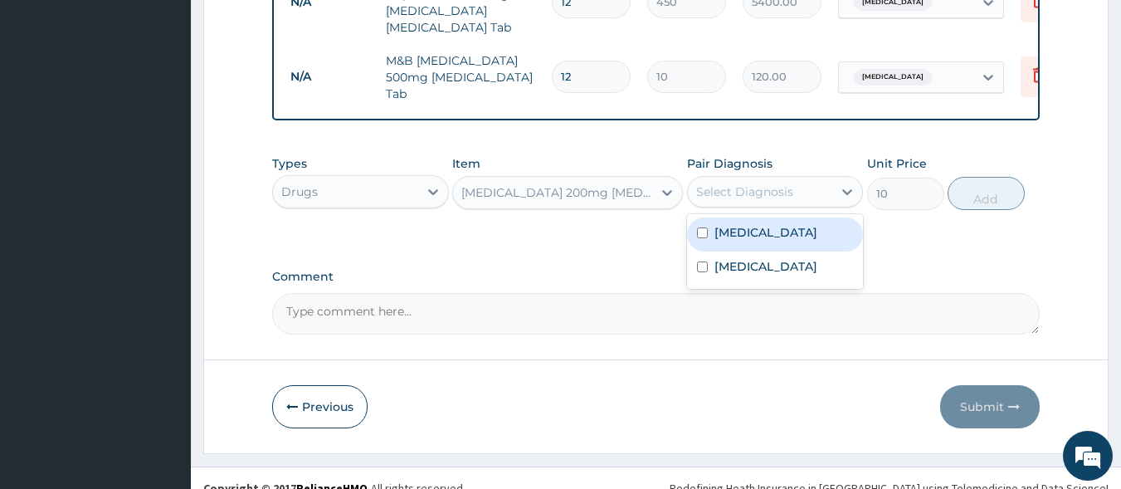
click at [715, 183] on div "Select Diagnosis" at bounding box center [744, 191] width 97 height 17
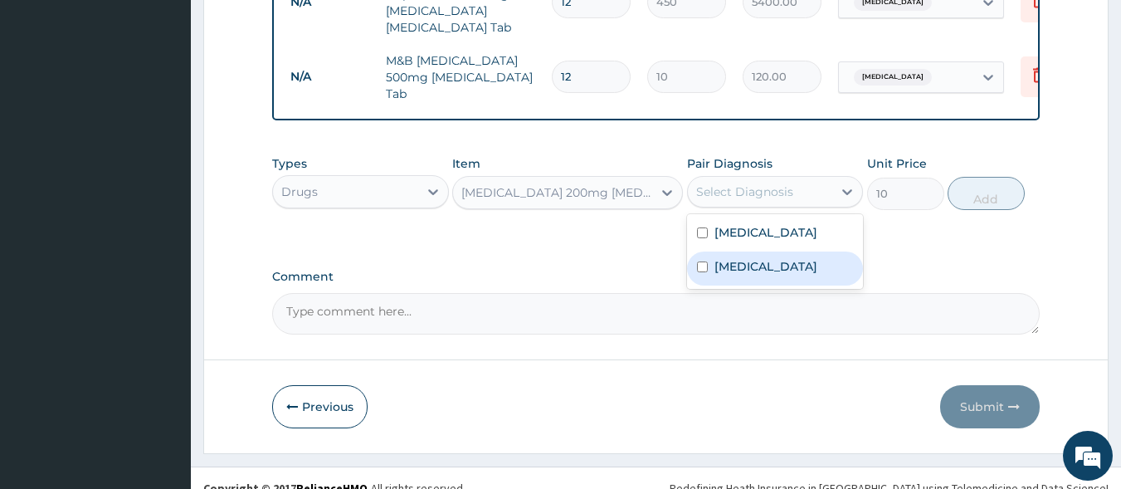
click at [746, 258] on label "Gastroenteritis" at bounding box center [766, 266] width 103 height 17
checkbox input "true"
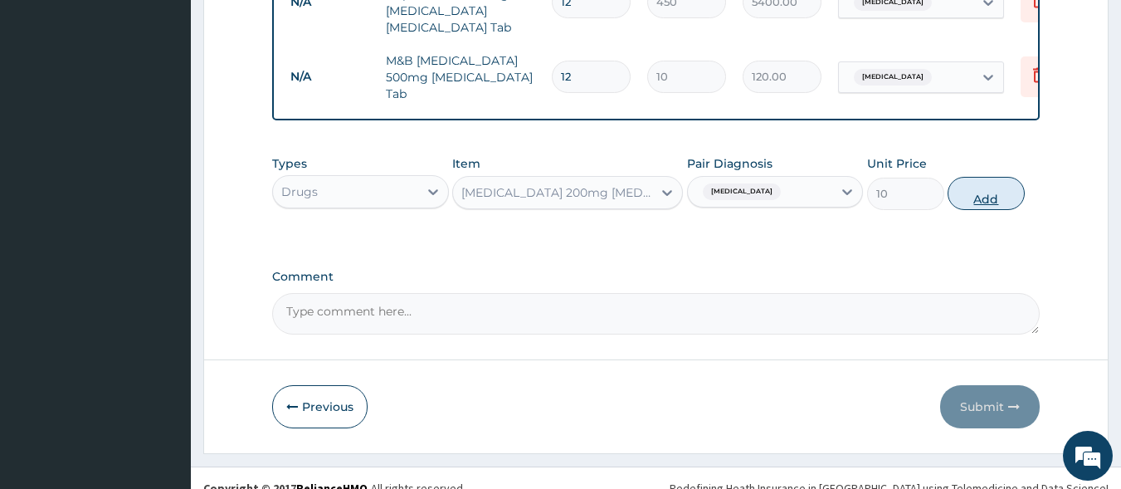
click at [983, 181] on button "Add" at bounding box center [986, 193] width 77 height 33
type input "0"
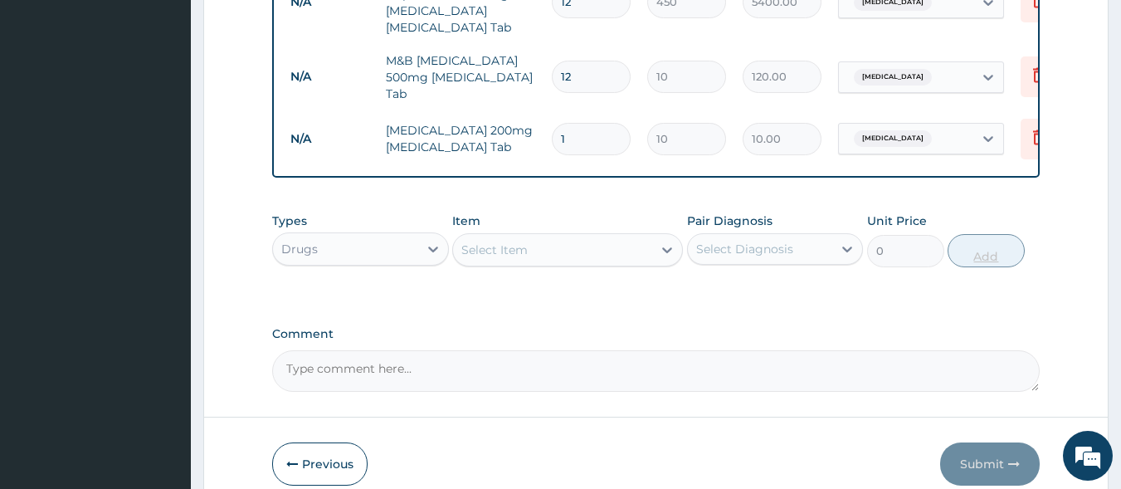
type input "15"
type input "150.00"
type input "15"
click at [541, 241] on div "Select Item" at bounding box center [552, 250] width 199 height 27
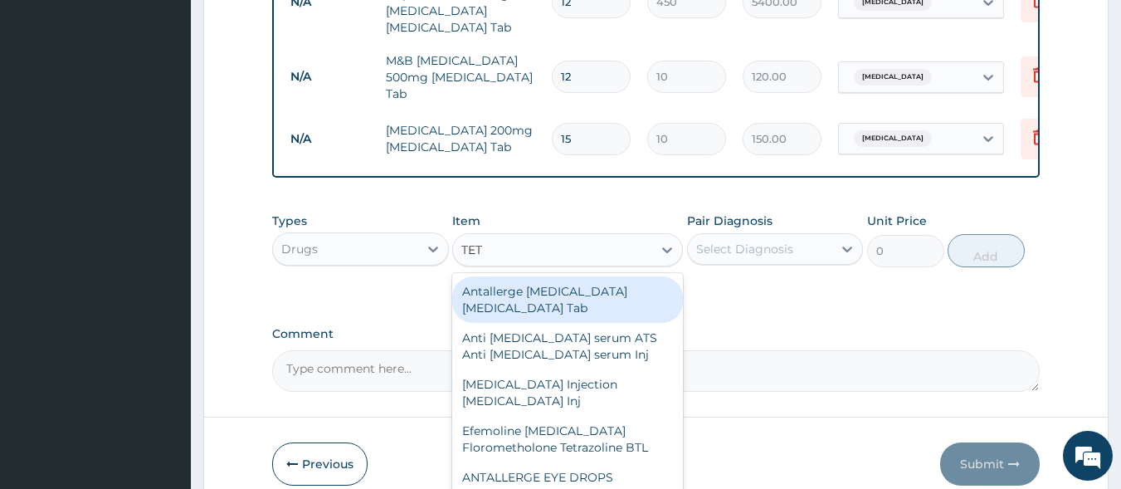
type input "TETR"
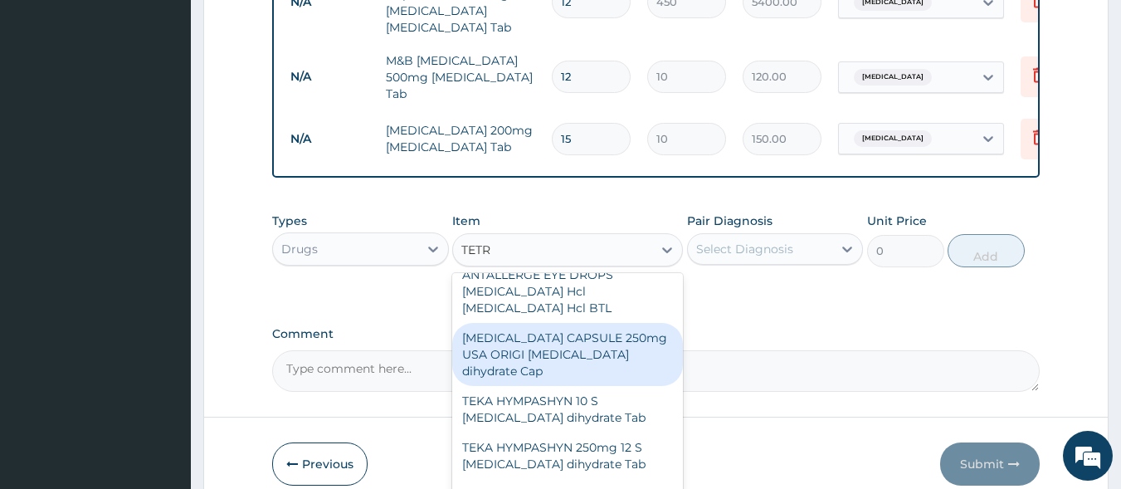
scroll to position [163, 0]
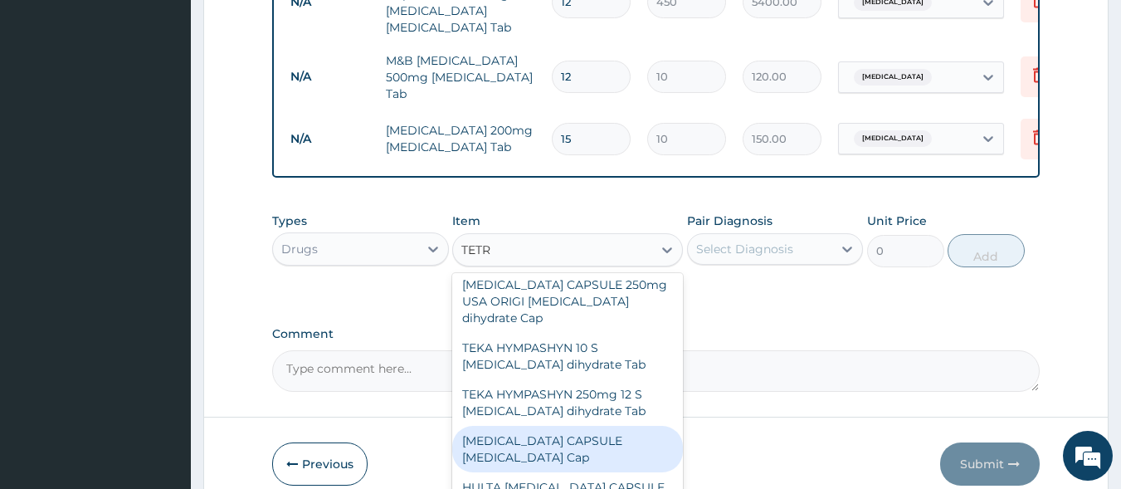
click at [577, 440] on div "[MEDICAL_DATA] CAPSULE [MEDICAL_DATA] Cap" at bounding box center [567, 449] width 231 height 46
type input "130"
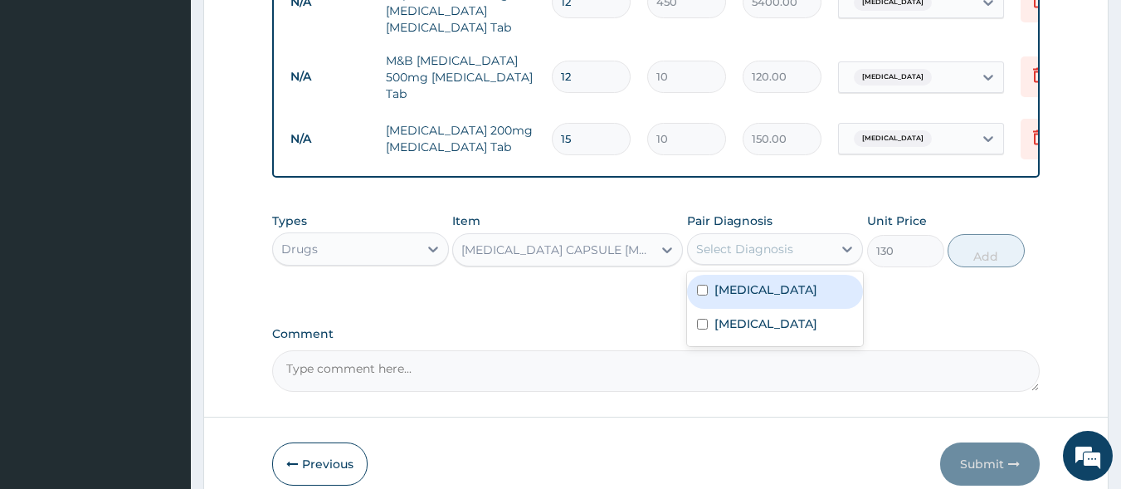
click at [786, 241] on div "Select Diagnosis" at bounding box center [744, 249] width 97 height 17
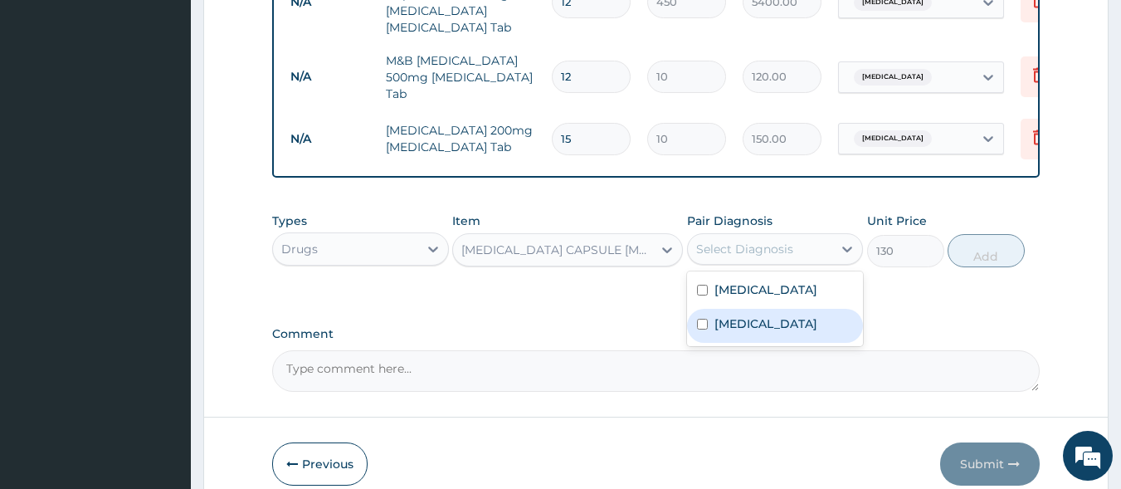
click at [774, 318] on label "Gastroenteritis" at bounding box center [766, 323] width 103 height 17
checkbox input "true"
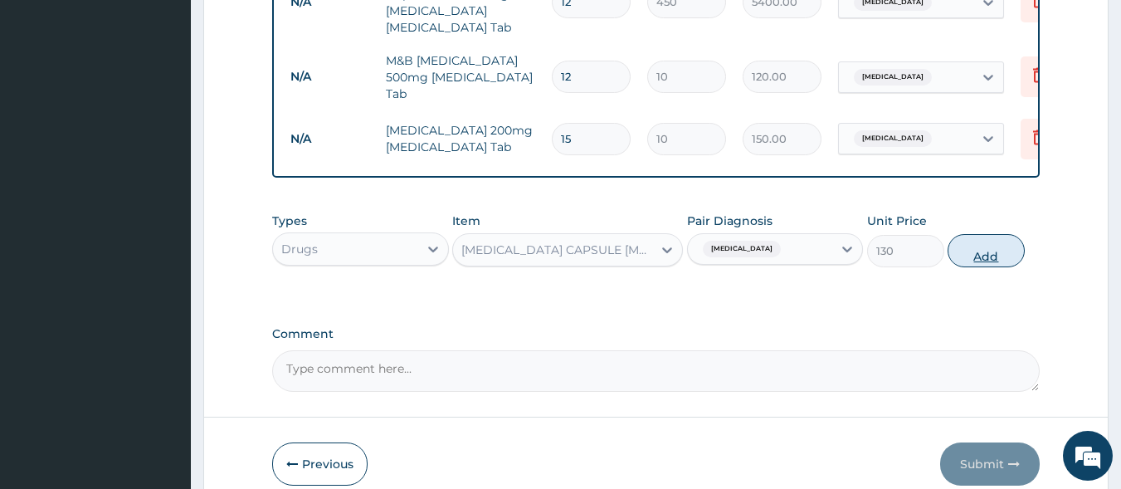
click at [988, 234] on button "Add" at bounding box center [986, 250] width 77 height 33
type input "0"
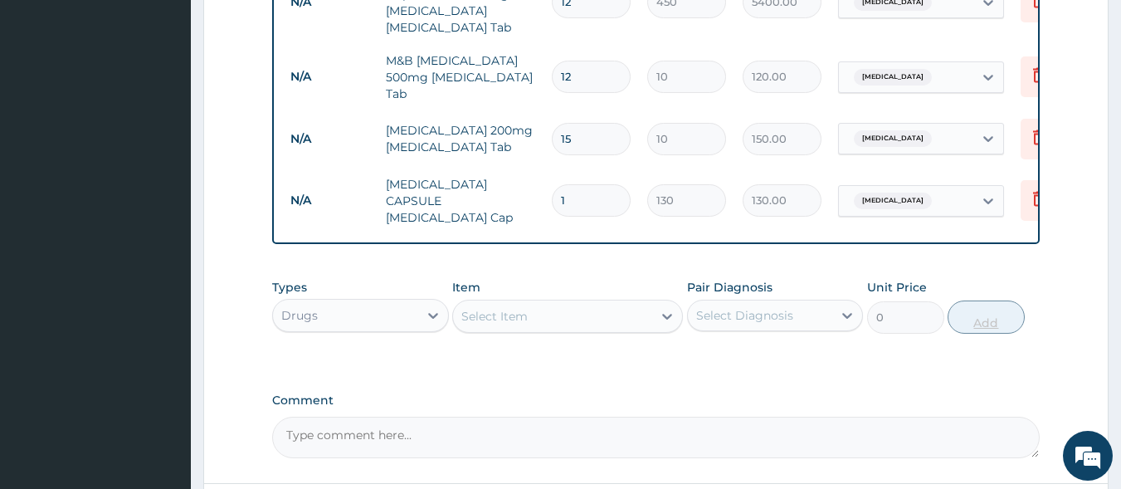
type input "10"
type input "1300.00"
type input "10"
click at [520, 308] on div "Select Item" at bounding box center [494, 316] width 66 height 17
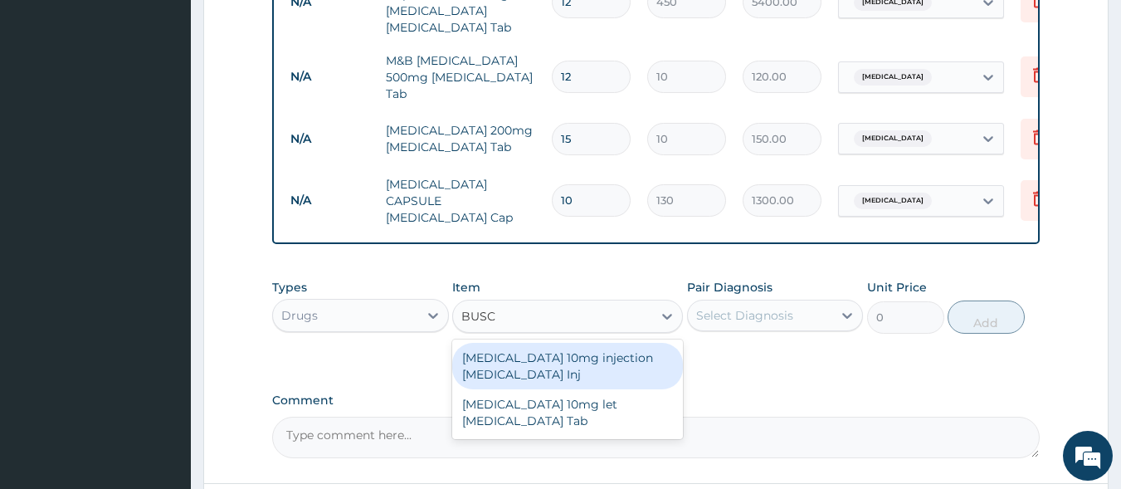
type input "BUSCO"
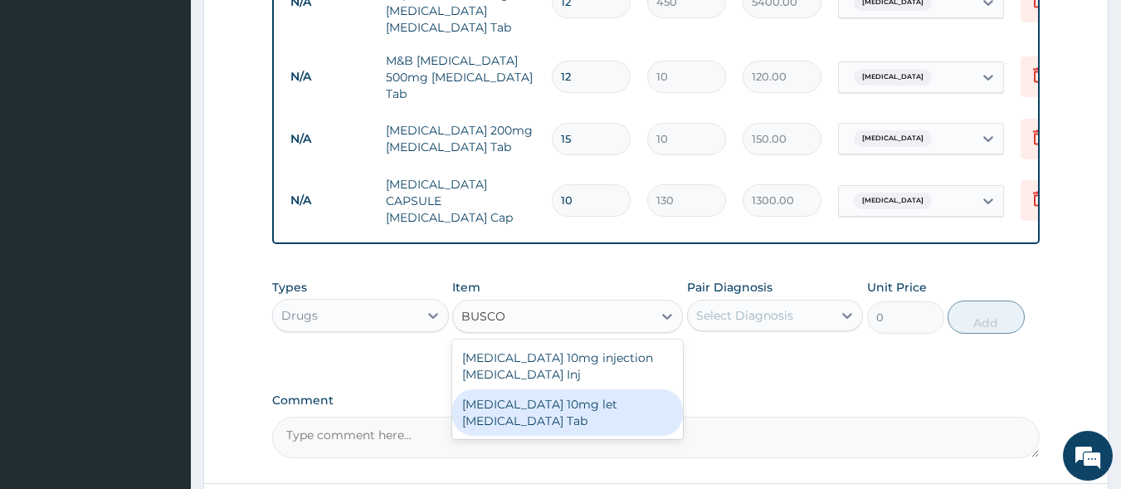
click at [529, 389] on div "[MEDICAL_DATA] 10mg let [MEDICAL_DATA] Tab" at bounding box center [567, 412] width 231 height 46
type input "50"
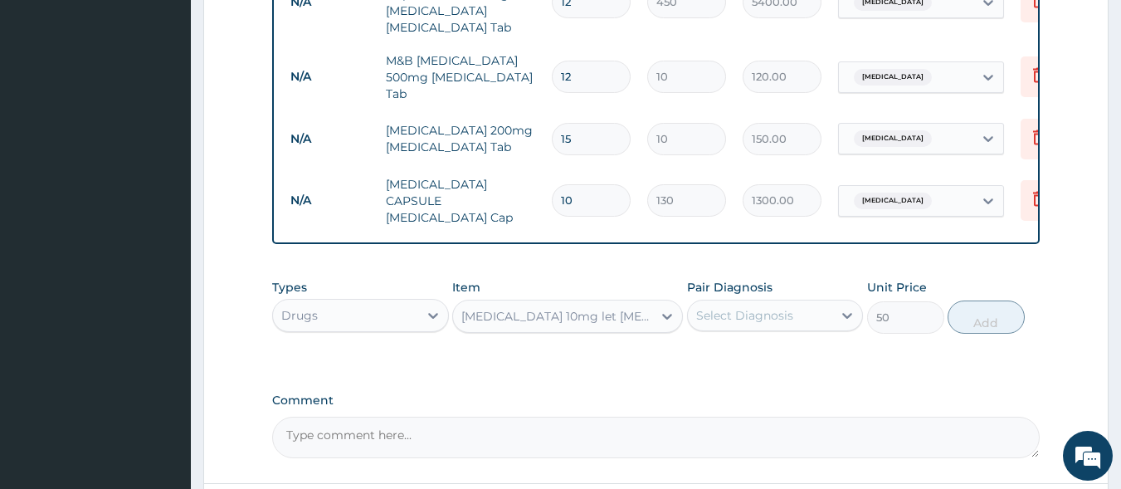
click at [723, 307] on div "Select Diagnosis" at bounding box center [744, 315] width 97 height 17
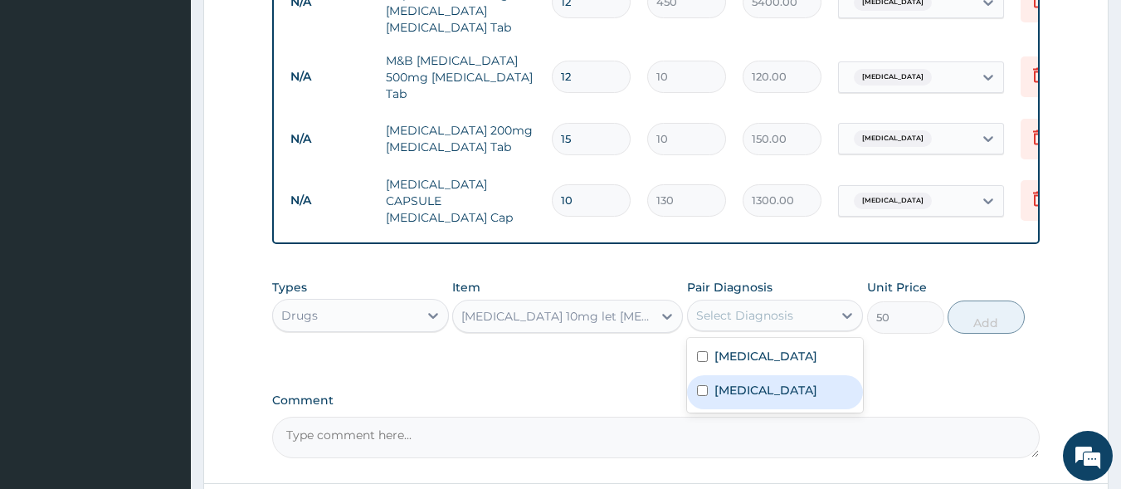
click at [736, 376] on div "Gastroenteritis" at bounding box center [775, 392] width 177 height 34
checkbox input "true"
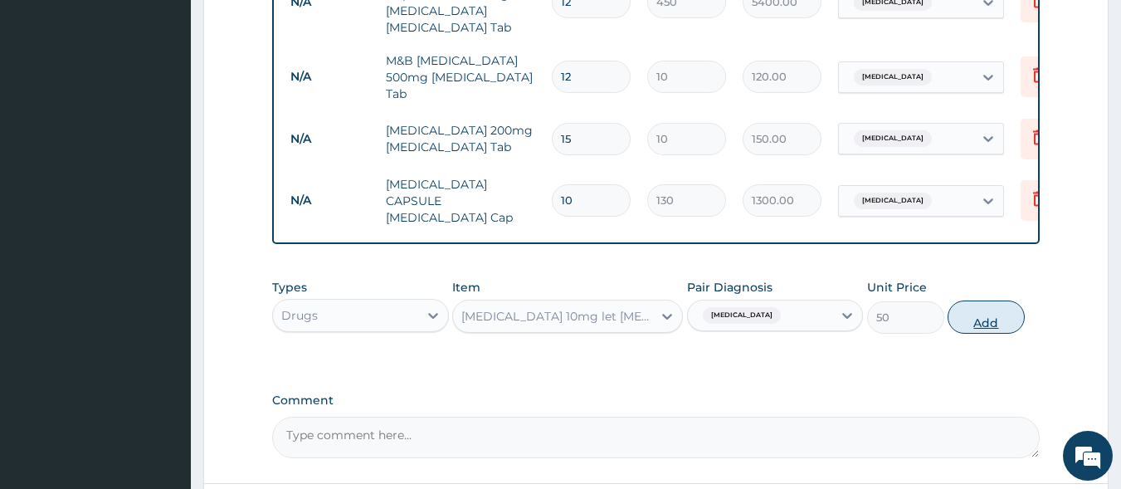
click at [989, 300] on button "Add" at bounding box center [986, 316] width 77 height 33
type input "0"
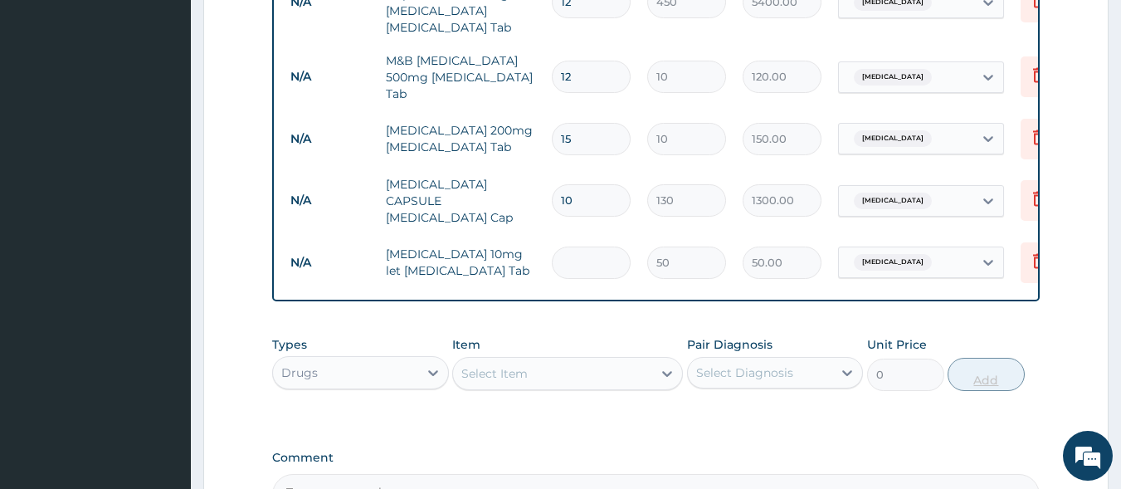
type input "0.00"
type input "6"
type input "300.00"
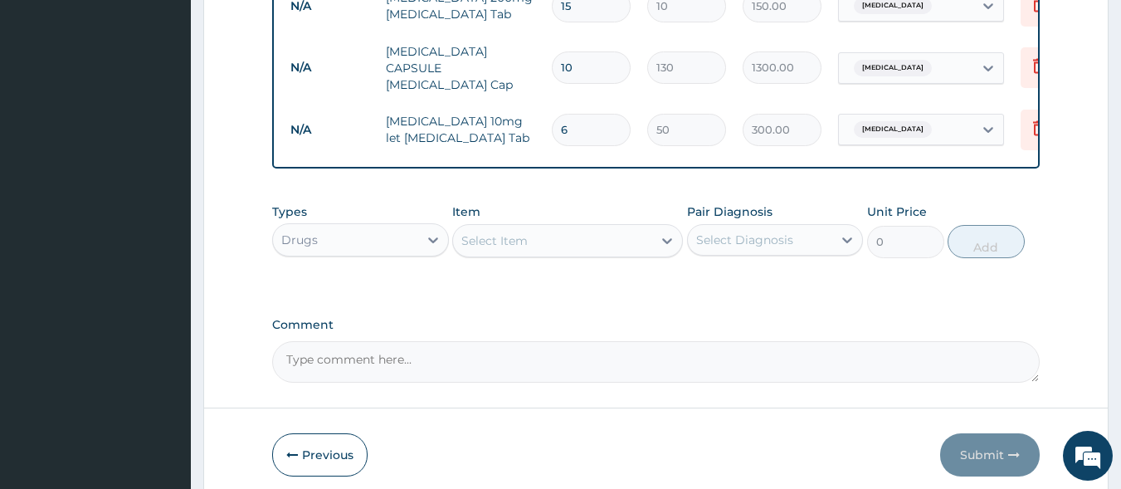
scroll to position [1079, 0]
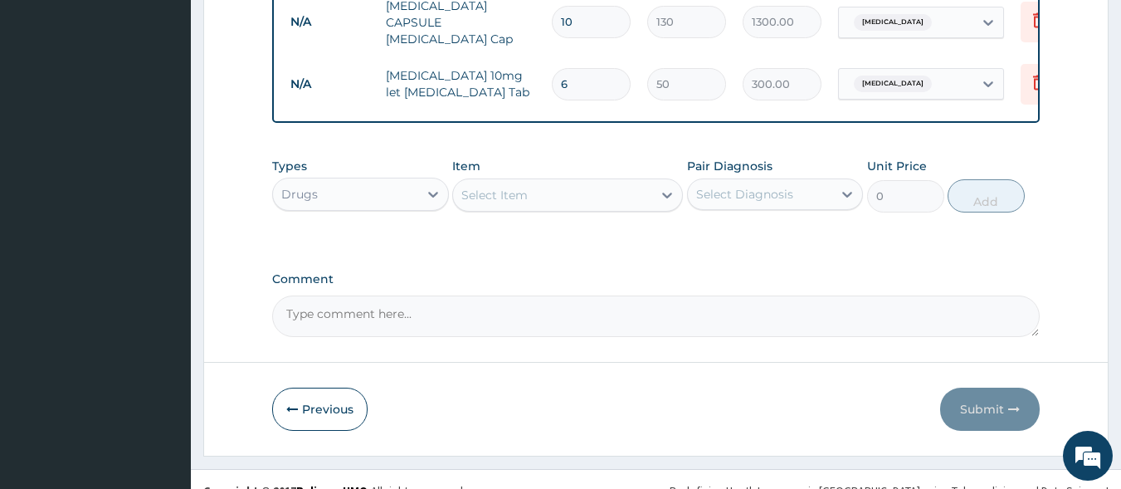
type input "6"
click at [801, 212] on div "Types Drugs Item Select Item Pair Diagnosis Select Diagnosis Unit Price 0 Add" at bounding box center [656, 197] width 768 height 96
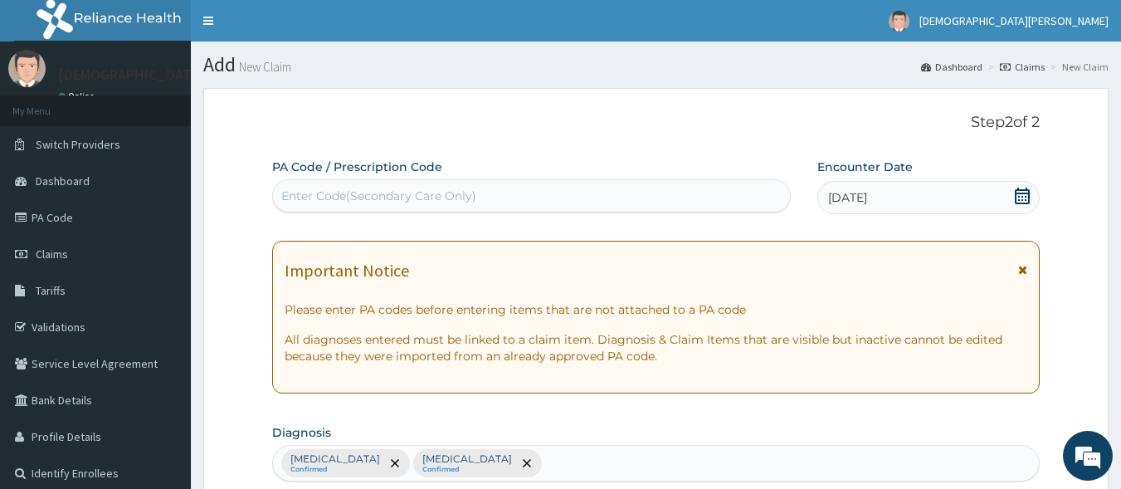
scroll to position [2, 0]
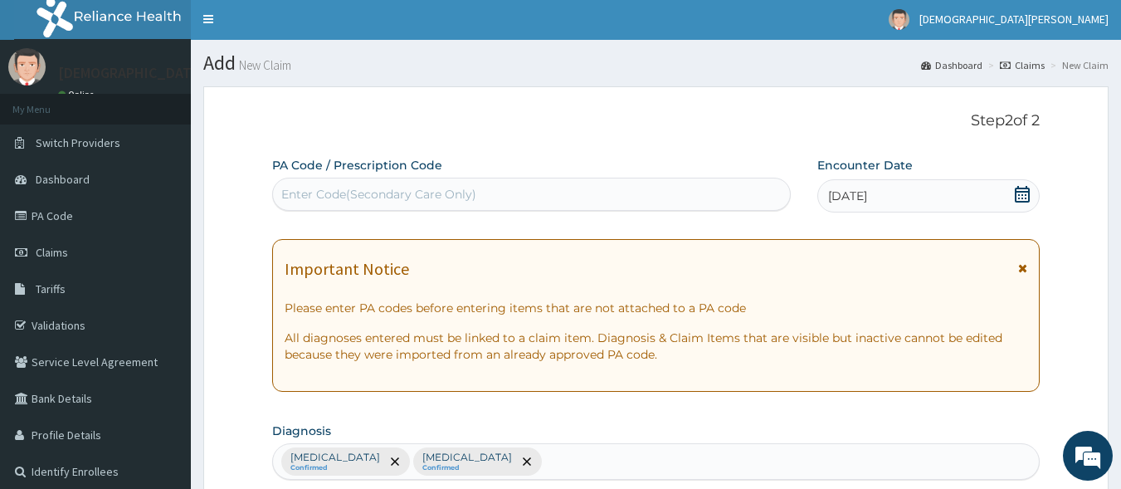
click at [500, 188] on div "Enter Code(Secondary Care Only)" at bounding box center [532, 194] width 518 height 27
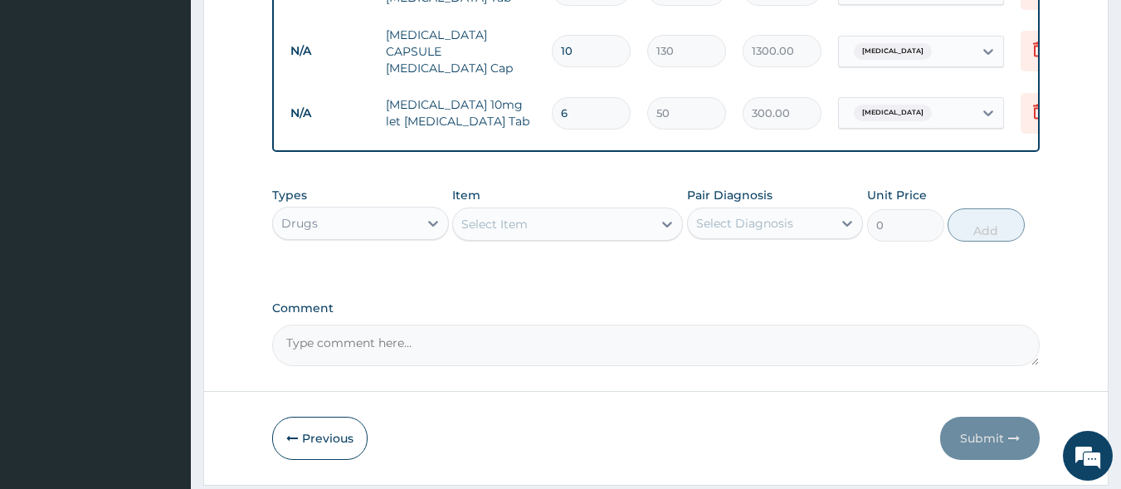
scroll to position [1079, 0]
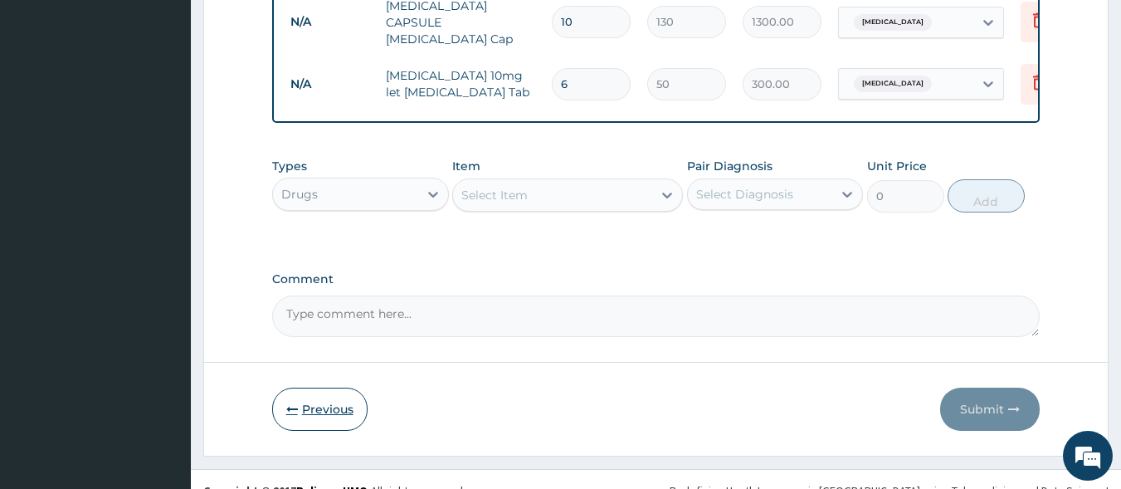
click at [286, 403] on icon "button" at bounding box center [292, 409] width 12 height 12
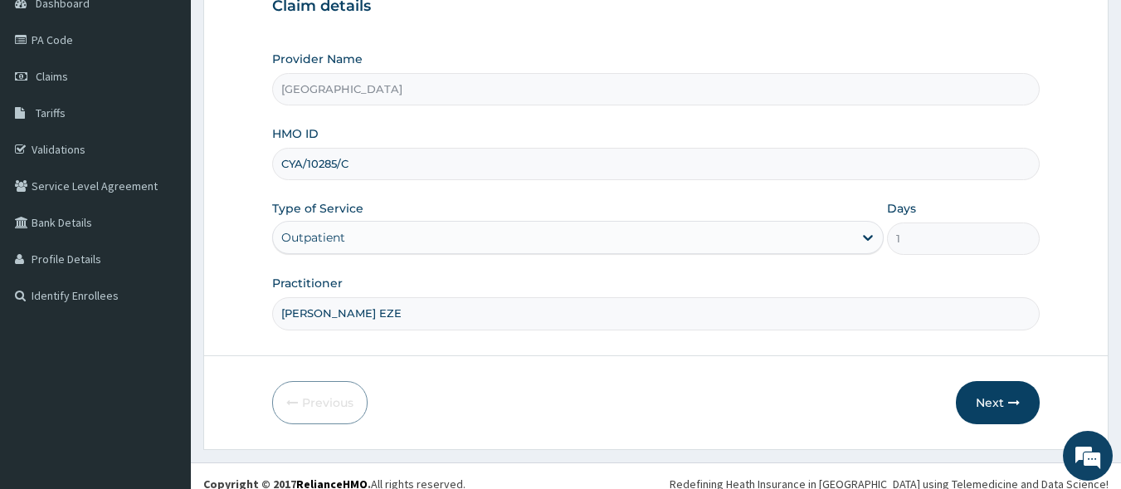
scroll to position [193, 0]
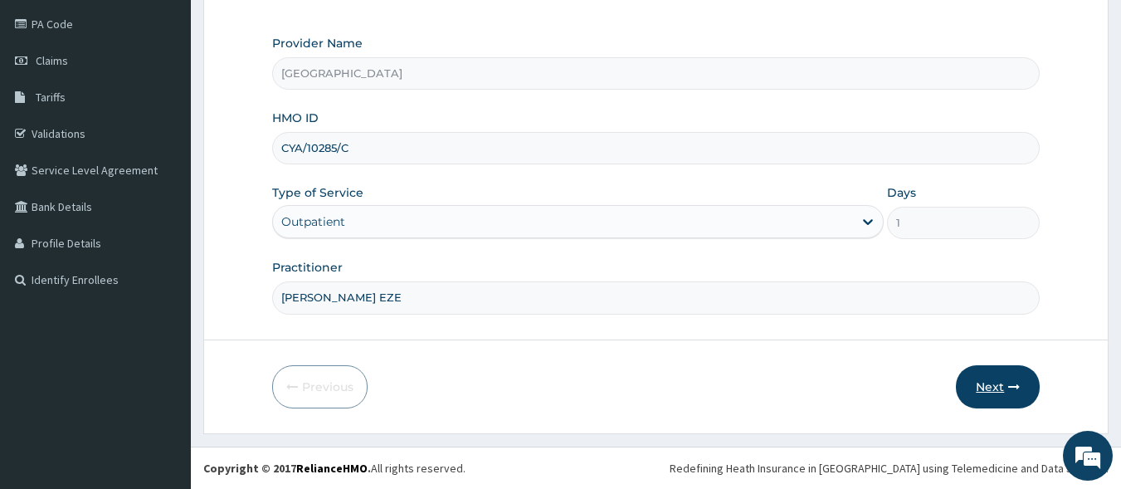
click at [997, 388] on button "Next" at bounding box center [998, 386] width 84 height 43
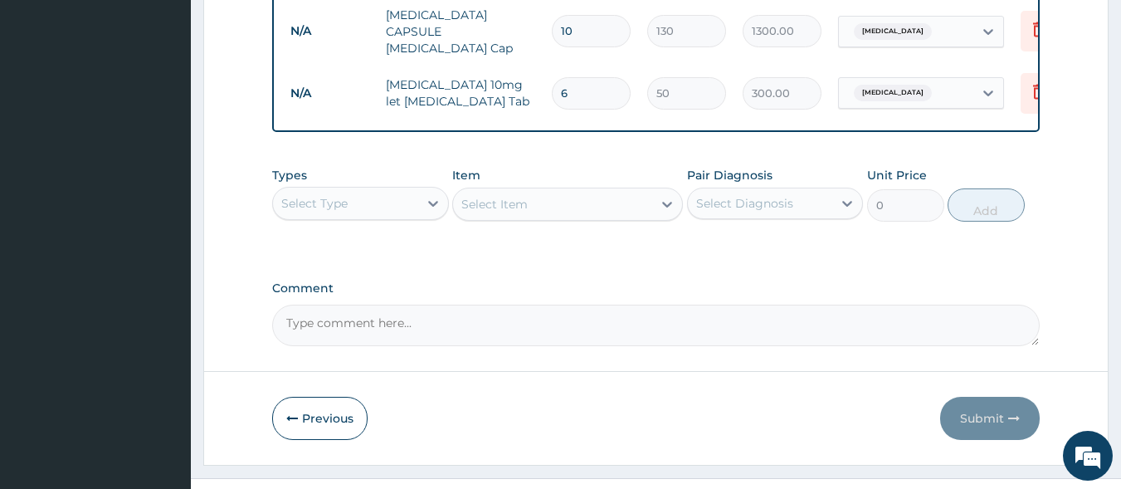
scroll to position [1071, 0]
click at [630, 187] on div "Select Item" at bounding box center [567, 203] width 231 height 33
click at [638, 188] on div "Select Item" at bounding box center [567, 203] width 231 height 33
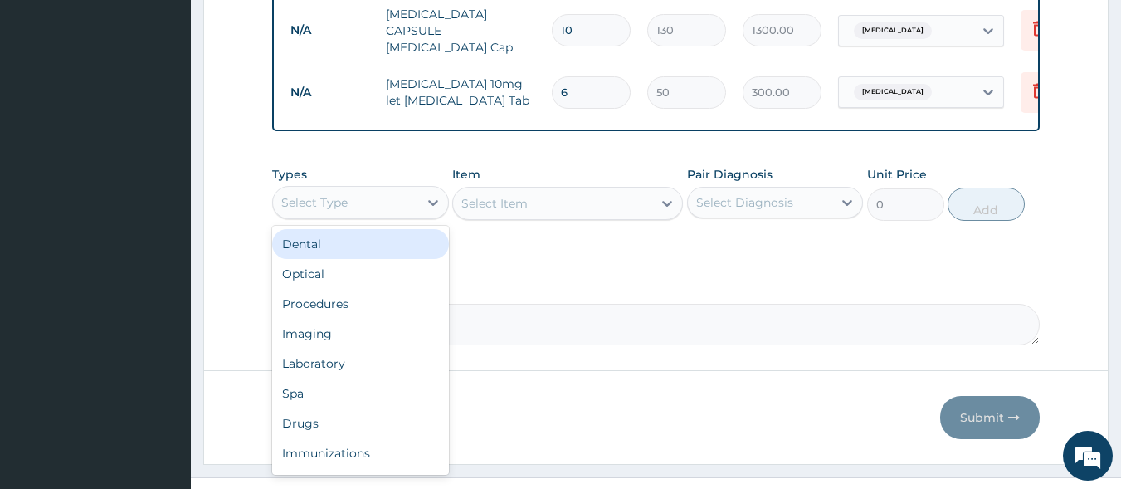
click at [368, 189] on div "Select Type" at bounding box center [345, 202] width 145 height 27
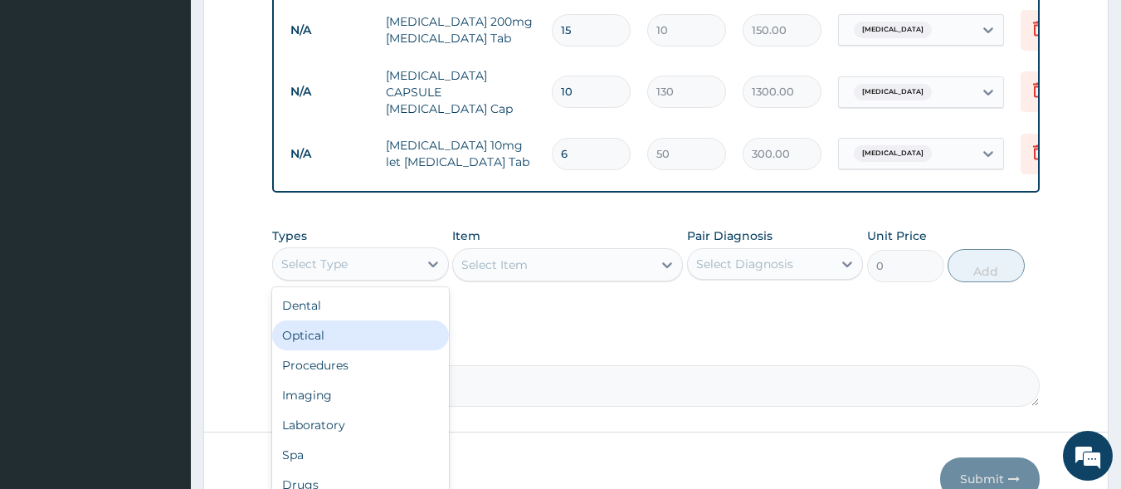
scroll to position [1079, 0]
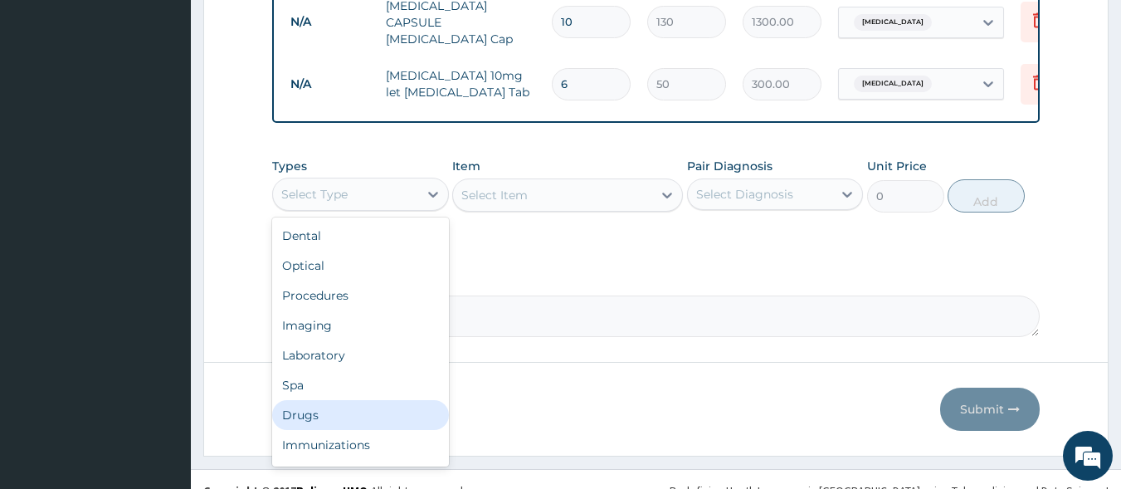
click at [363, 400] on div "Drugs" at bounding box center [360, 415] width 177 height 30
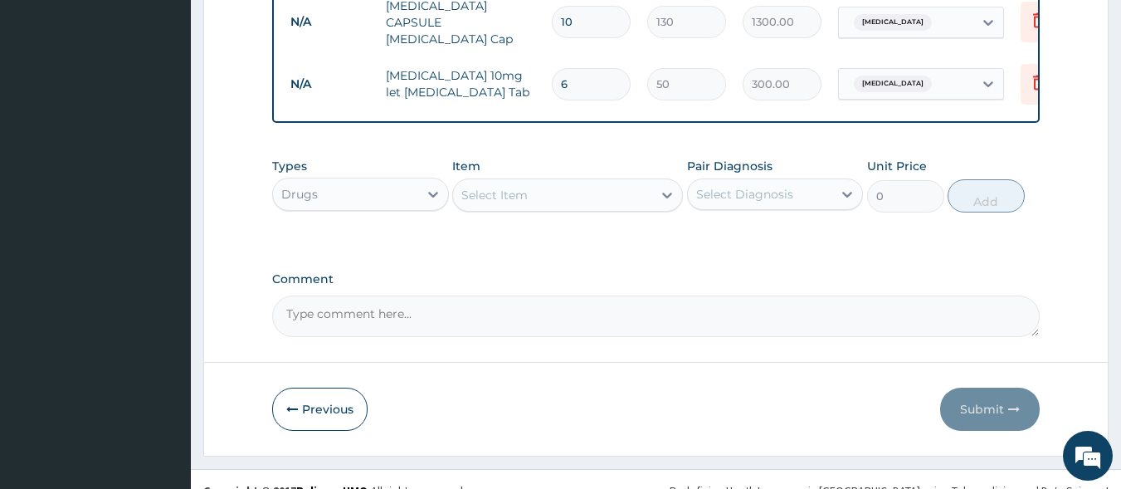
click at [564, 183] on div "Select Item" at bounding box center [552, 195] width 199 height 27
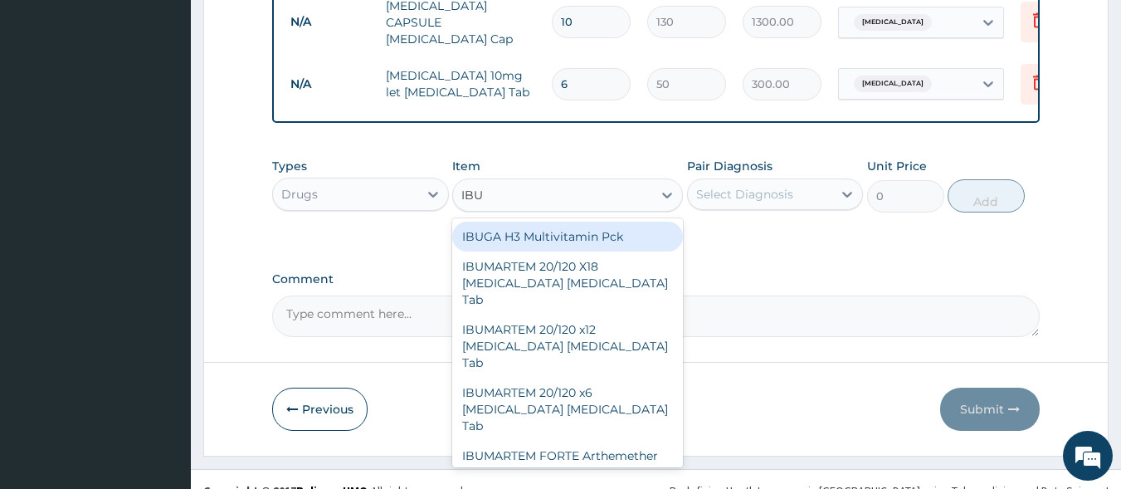
type input "IBUP"
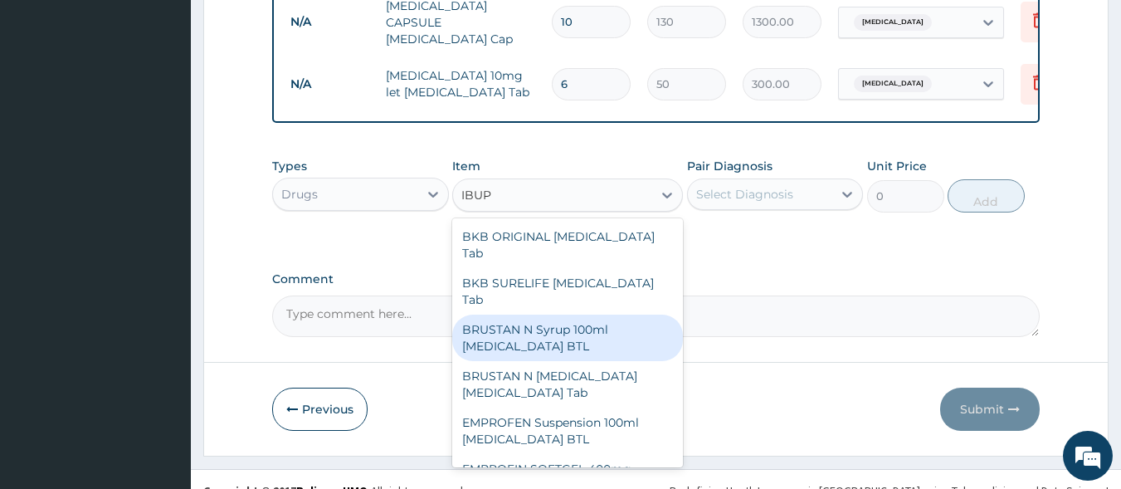
click at [557, 315] on div "BRUSTAN N Syrup 100ml [MEDICAL_DATA] BTL" at bounding box center [567, 338] width 231 height 46
type input "500"
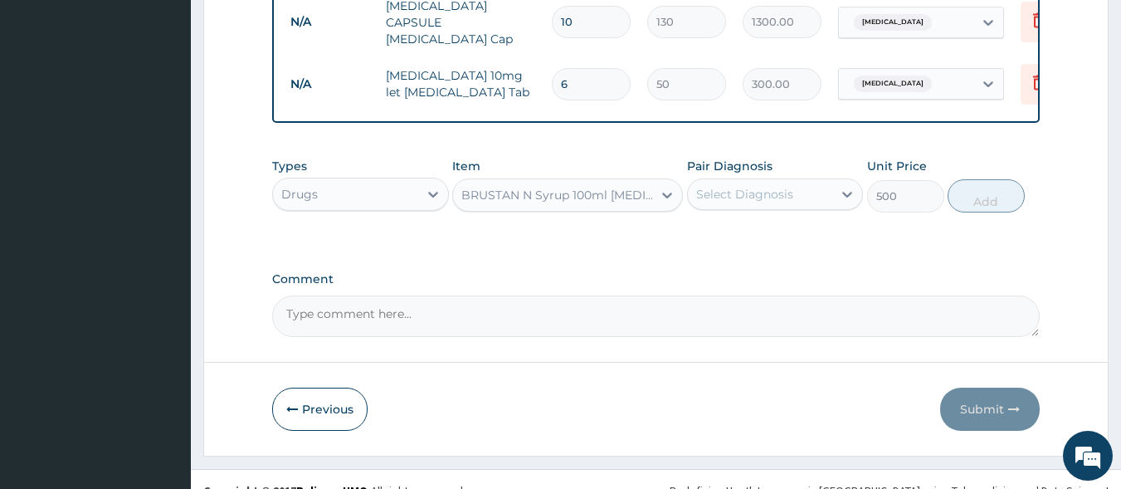
click at [731, 186] on div "Select Diagnosis" at bounding box center [744, 194] width 97 height 17
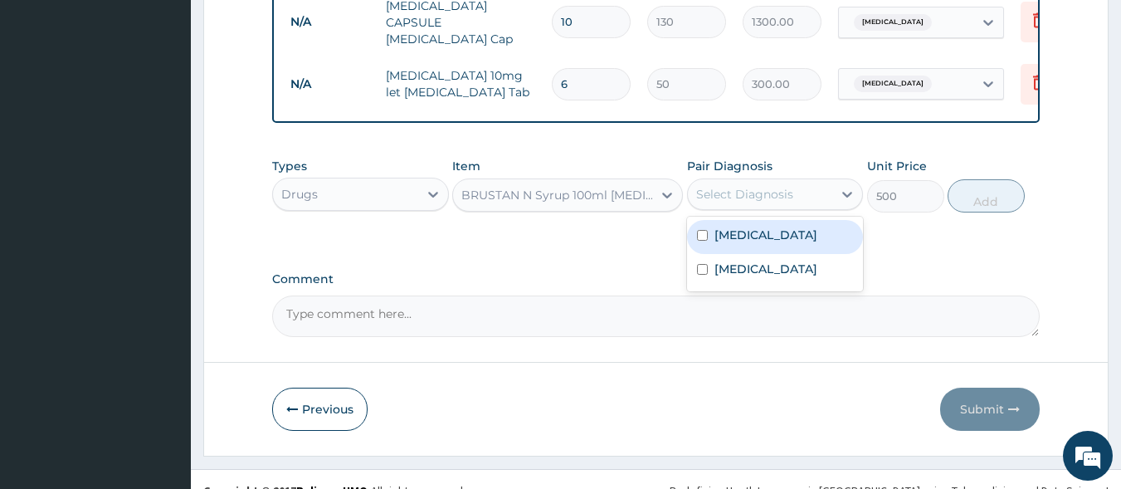
click at [731, 224] on div "[MEDICAL_DATA]" at bounding box center [775, 237] width 177 height 34
checkbox input "true"
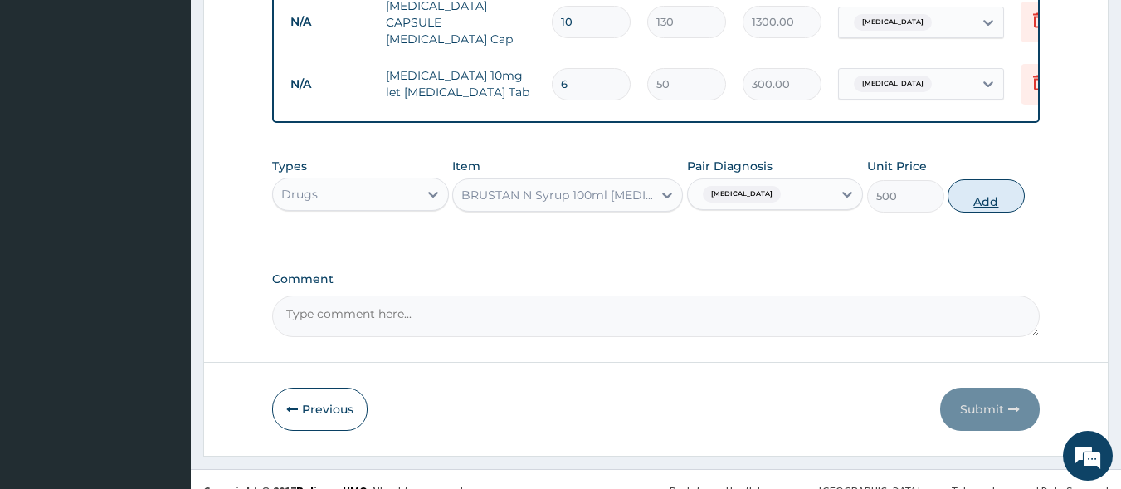
click at [957, 183] on button "Add" at bounding box center [986, 195] width 77 height 33
type input "0"
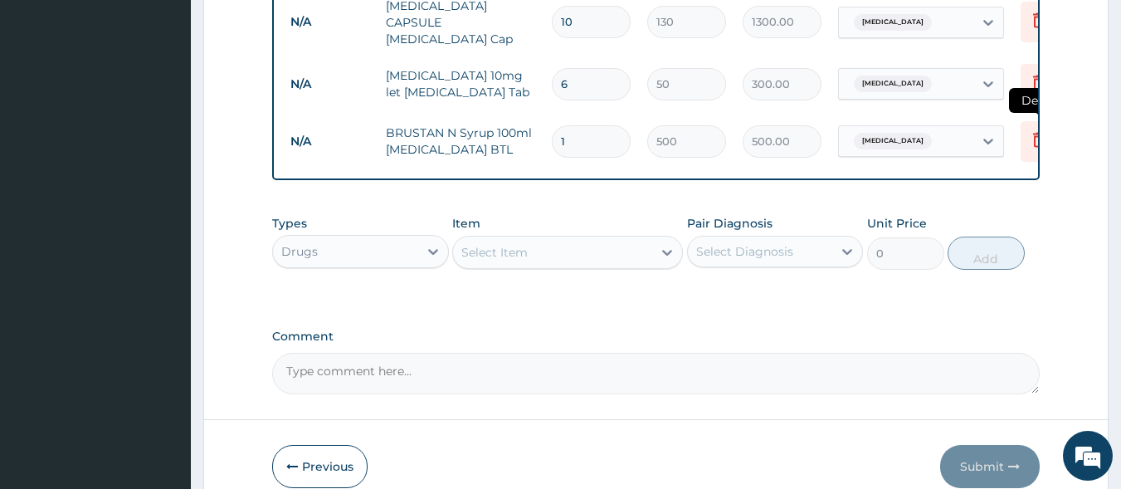
click at [1031, 129] on icon at bounding box center [1039, 139] width 20 height 20
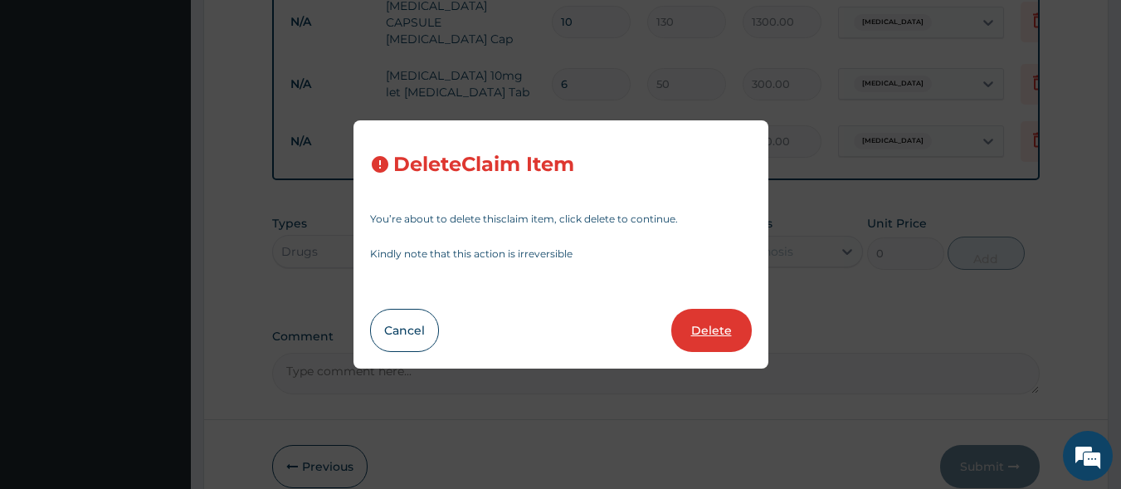
click at [724, 334] on button "Delete" at bounding box center [711, 330] width 80 height 43
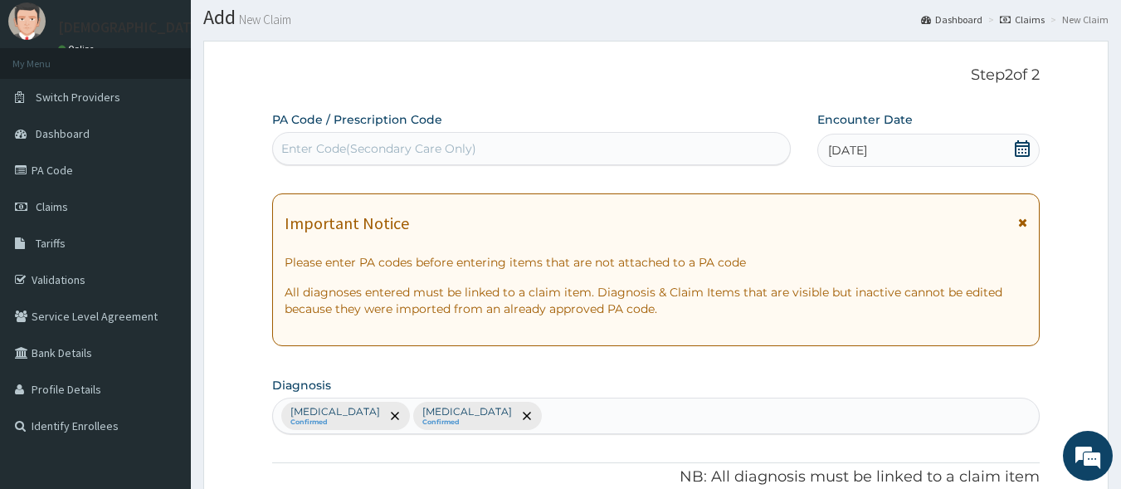
scroll to position [0, 0]
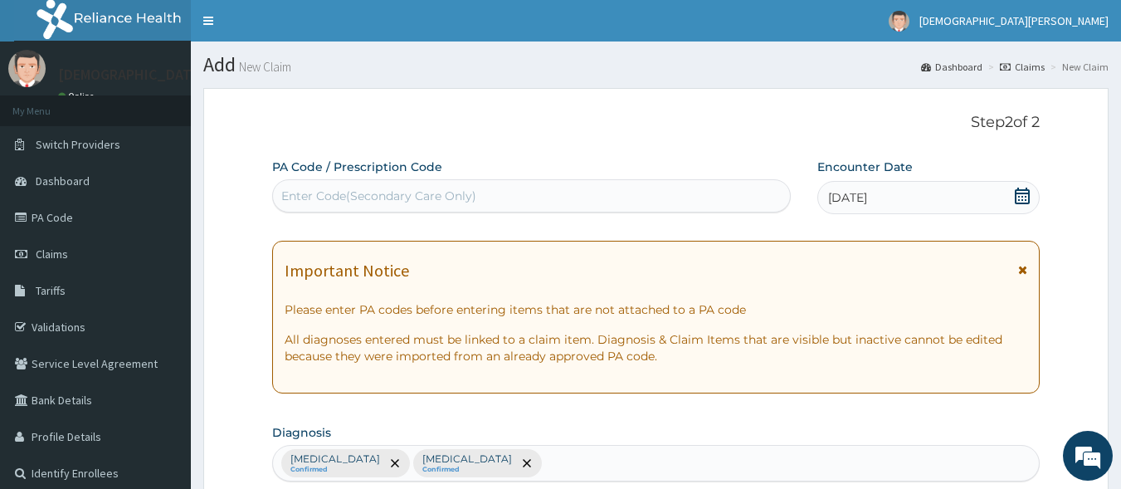
click at [905, 200] on div "01-07-2025" at bounding box center [928, 197] width 222 height 33
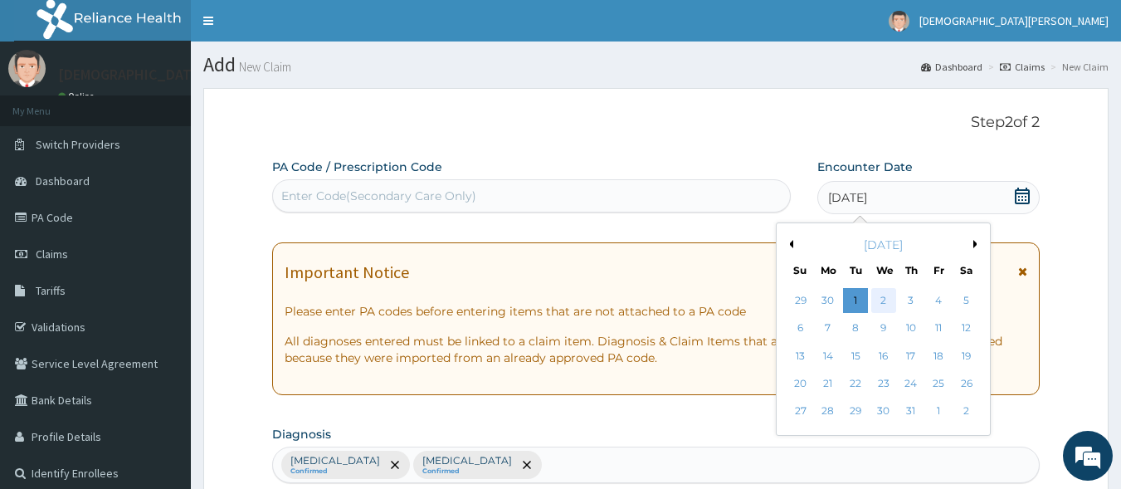
click at [885, 300] on div "2" at bounding box center [883, 300] width 25 height 25
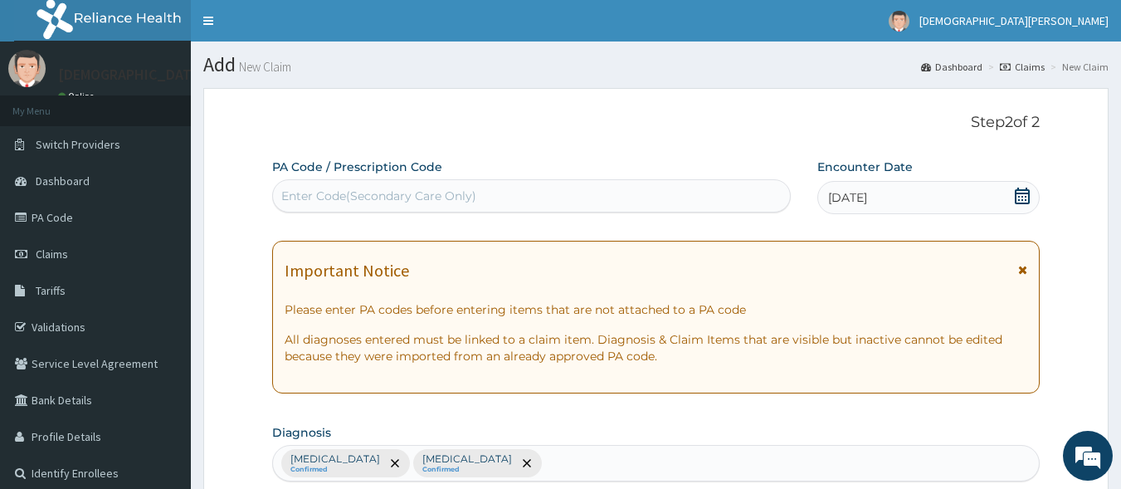
click at [919, 188] on div "02-07-2025" at bounding box center [928, 197] width 222 height 33
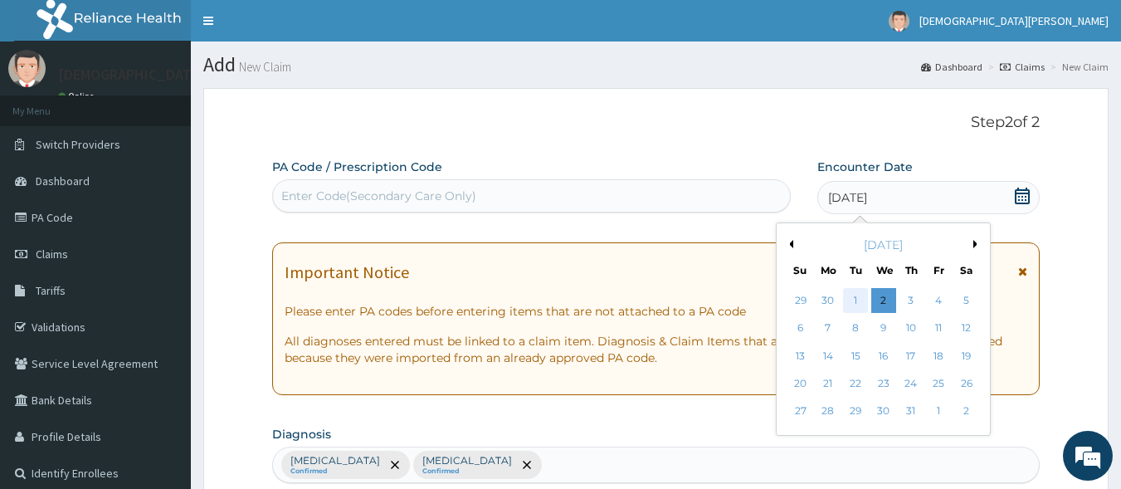
click at [850, 302] on div "1" at bounding box center [856, 300] width 25 height 25
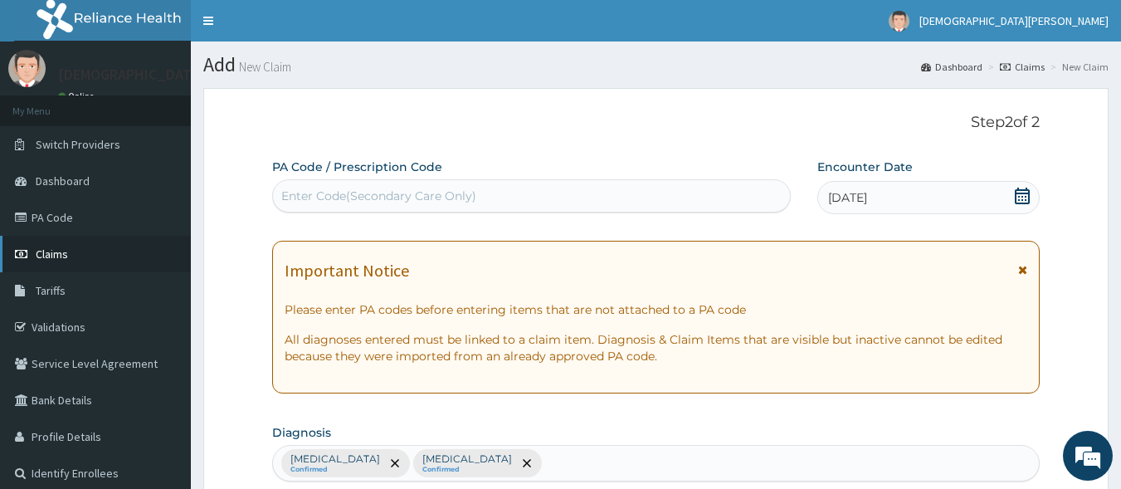
click at [86, 246] on link "Claims" at bounding box center [95, 254] width 191 height 37
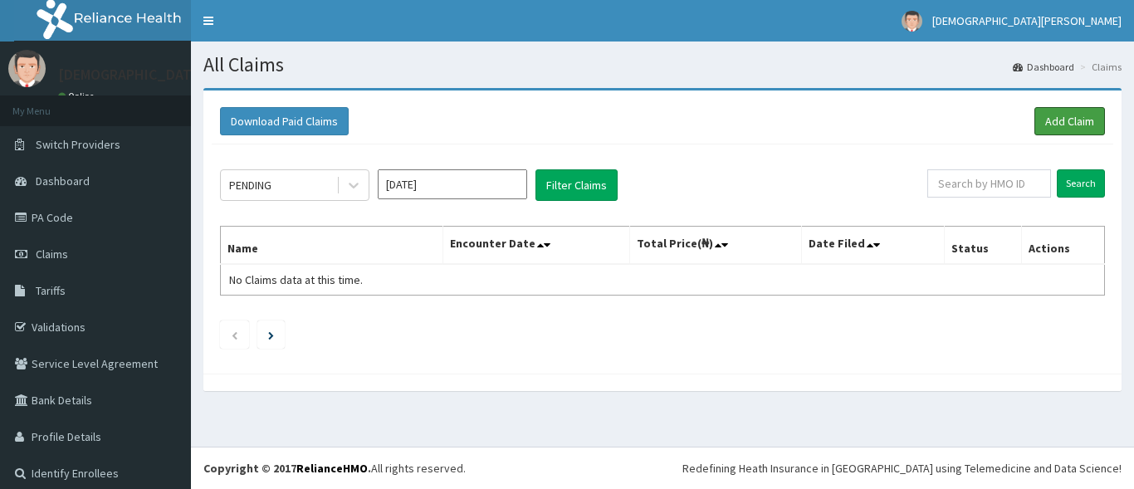
click at [1051, 121] on link "Add Claim" at bounding box center [1069, 121] width 71 height 28
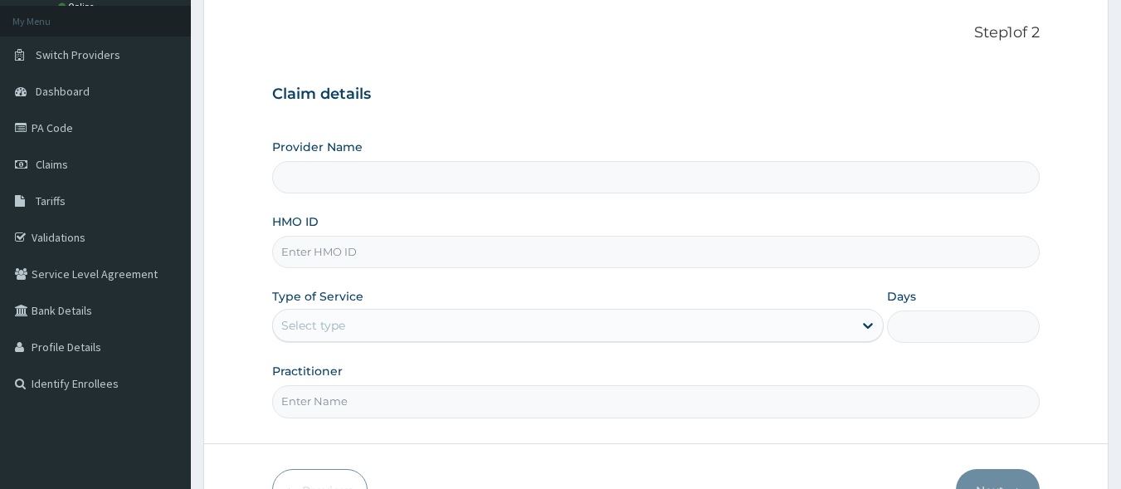
scroll to position [113, 0]
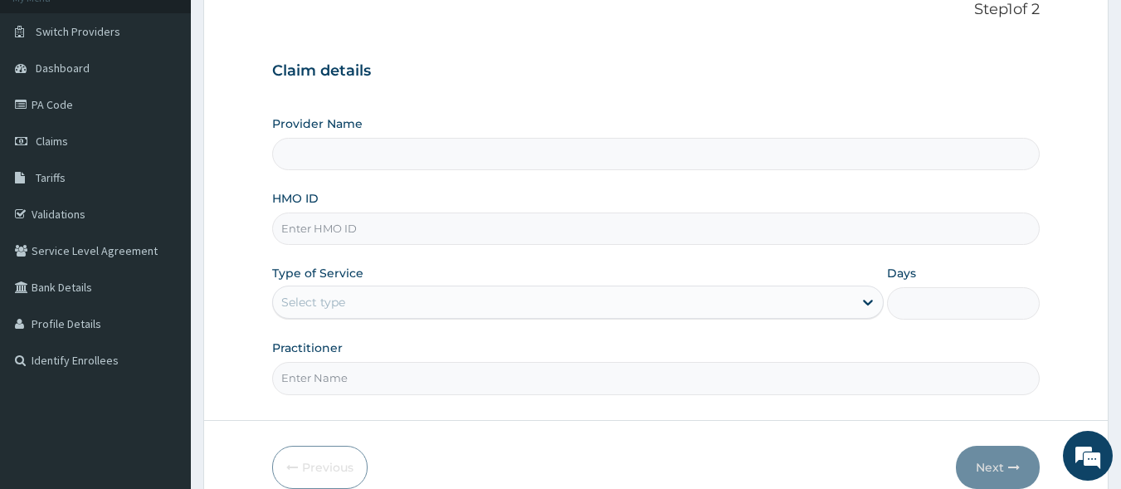
type input "[GEOGRAPHIC_DATA]"
click at [391, 228] on input "HMO ID" at bounding box center [656, 228] width 768 height 32
click at [391, 228] on input "CYA/1028*C" at bounding box center [656, 228] width 768 height 32
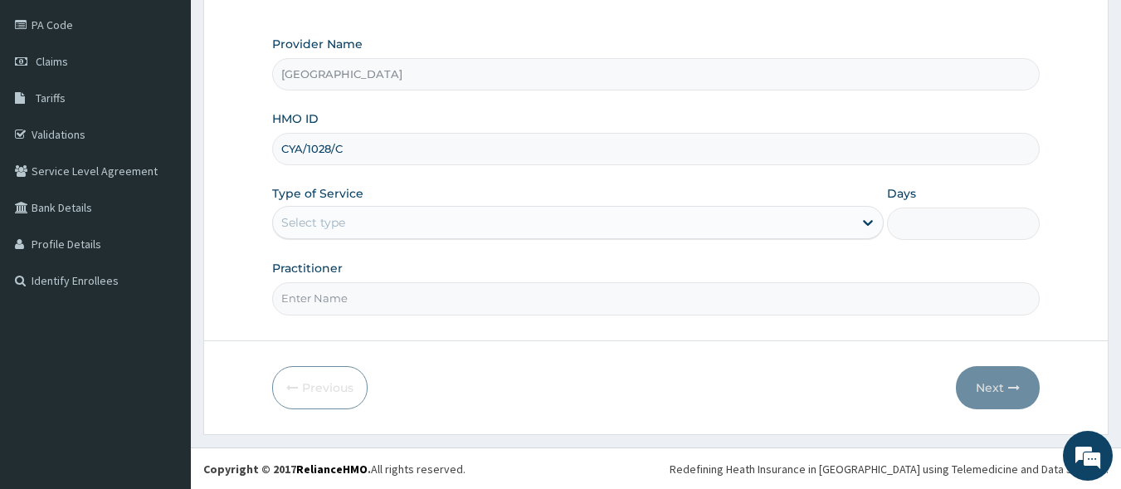
scroll to position [193, 0]
type input "CYA/1028/C"
click at [333, 217] on div "Select type" at bounding box center [313, 221] width 64 height 17
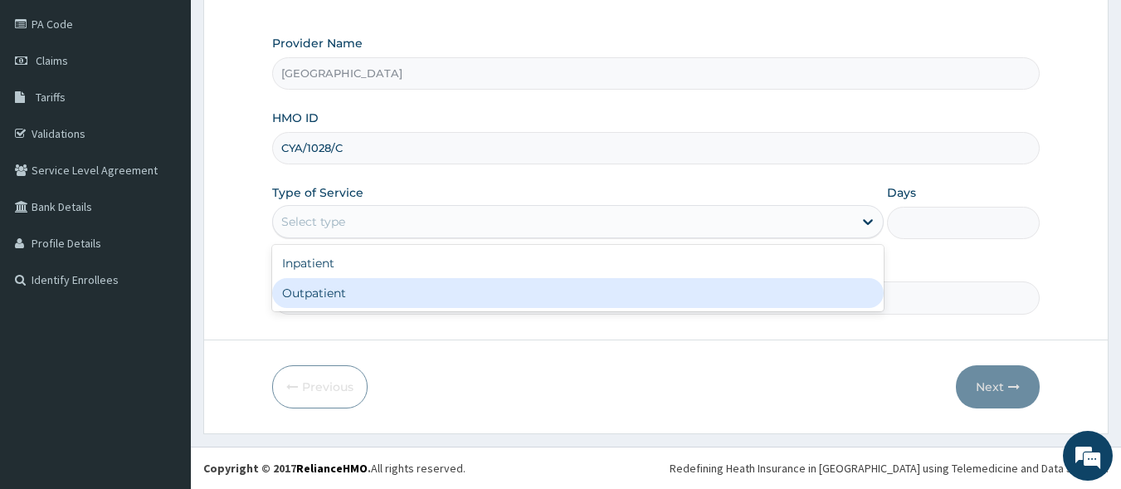
click at [345, 290] on div "Outpatient" at bounding box center [578, 293] width 612 height 30
type input "1"
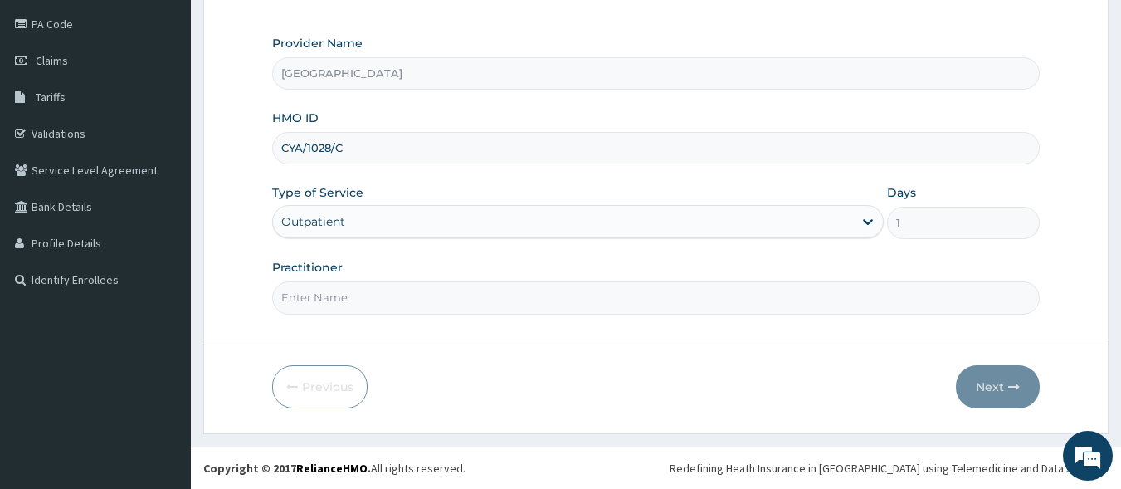
click at [433, 305] on input "Practitioner" at bounding box center [656, 297] width 768 height 32
type input "[PERSON_NAME] EZE"
click at [994, 393] on button "Next" at bounding box center [998, 386] width 84 height 43
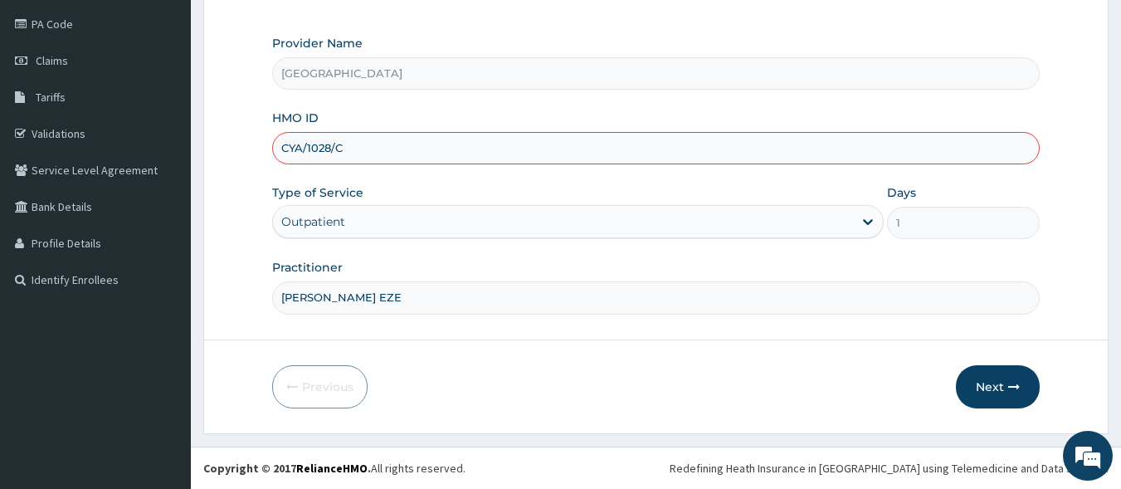
click at [331, 151] on input "CYA/1028/C" at bounding box center [656, 148] width 768 height 32
type input "CYA/10285/C"
click at [981, 386] on button "Next" at bounding box center [998, 386] width 84 height 43
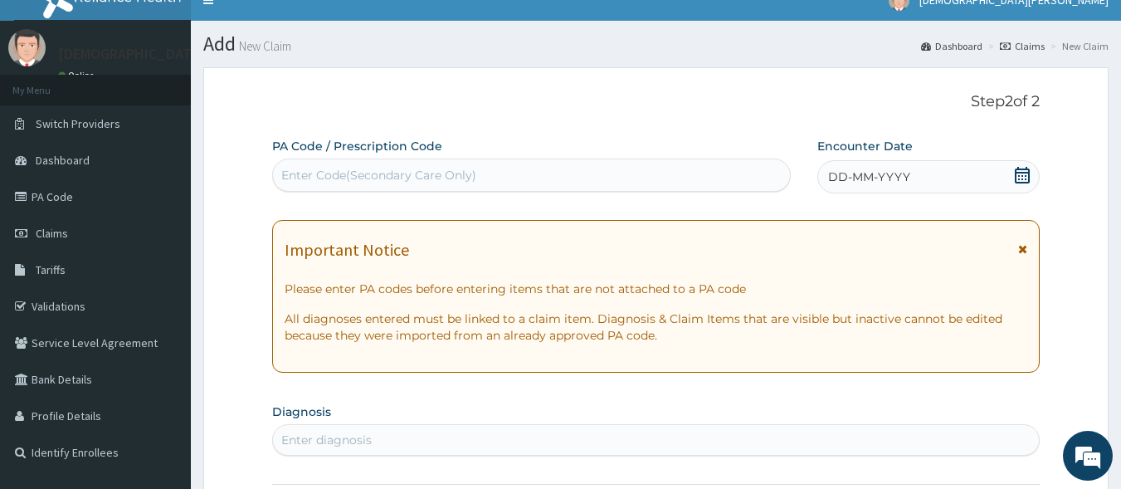
scroll to position [18, 0]
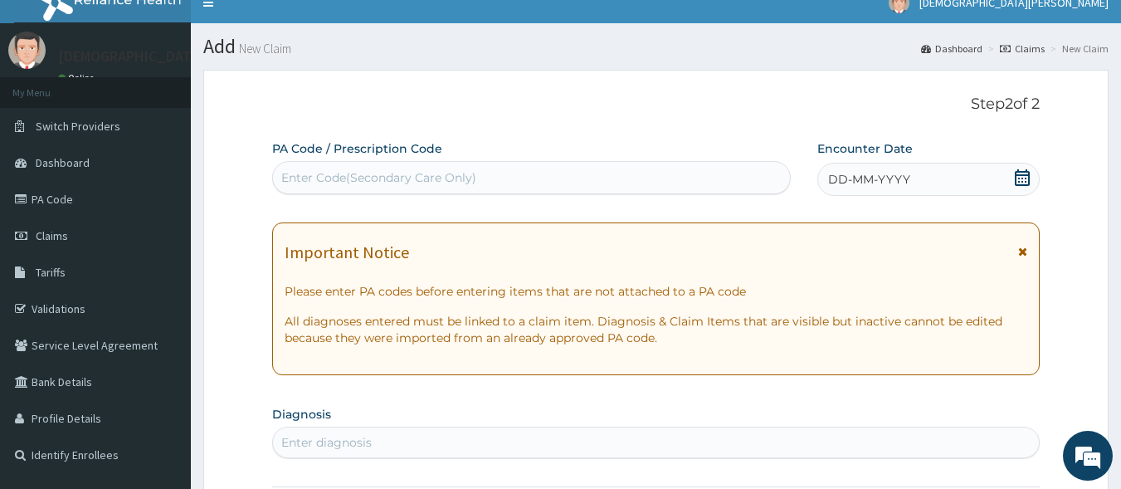
click at [915, 181] on div "DD-MM-YYYY" at bounding box center [928, 179] width 222 height 33
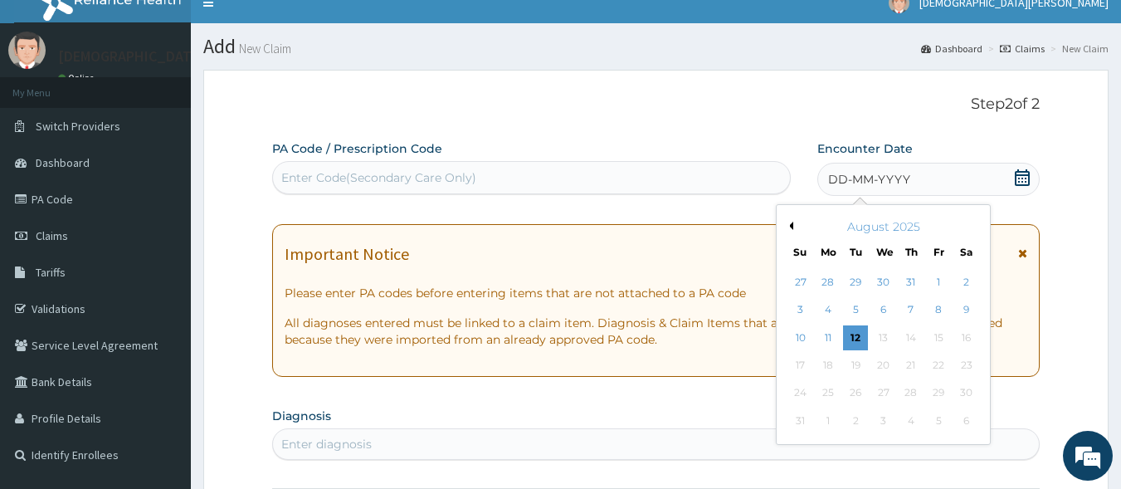
click at [793, 226] on div "August 2025" at bounding box center [883, 226] width 200 height 17
click at [785, 226] on button "Previous Month" at bounding box center [789, 226] width 8 height 8
click at [856, 285] on div "1" at bounding box center [856, 282] width 25 height 25
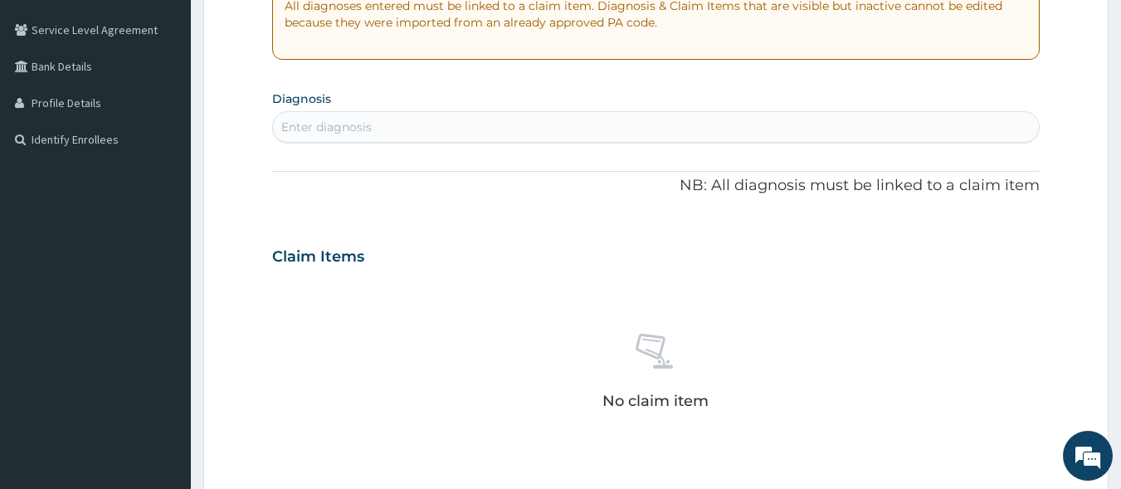
scroll to position [278, 0]
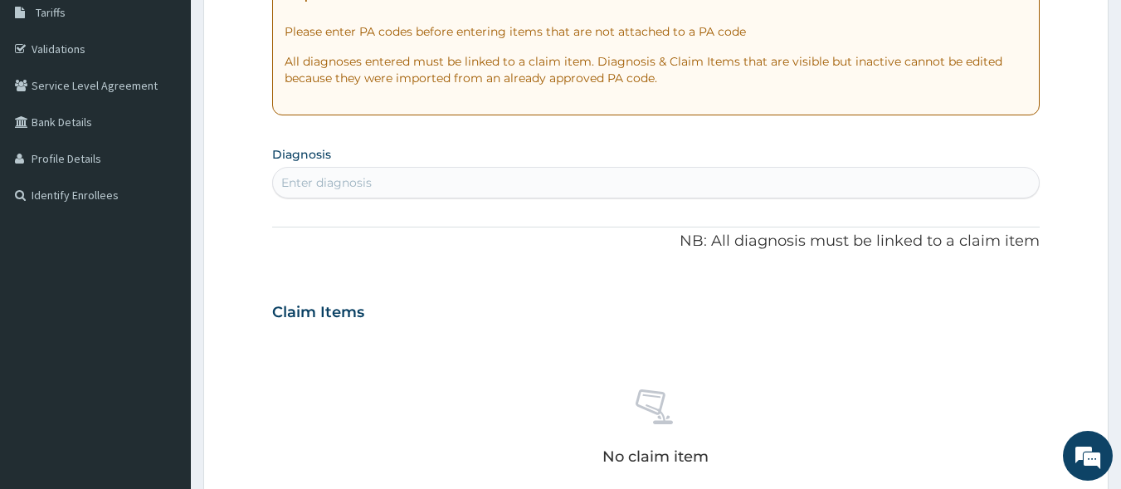
click at [584, 185] on div "Enter diagnosis" at bounding box center [656, 182] width 767 height 27
type input "[MEDICAL_DATA]"
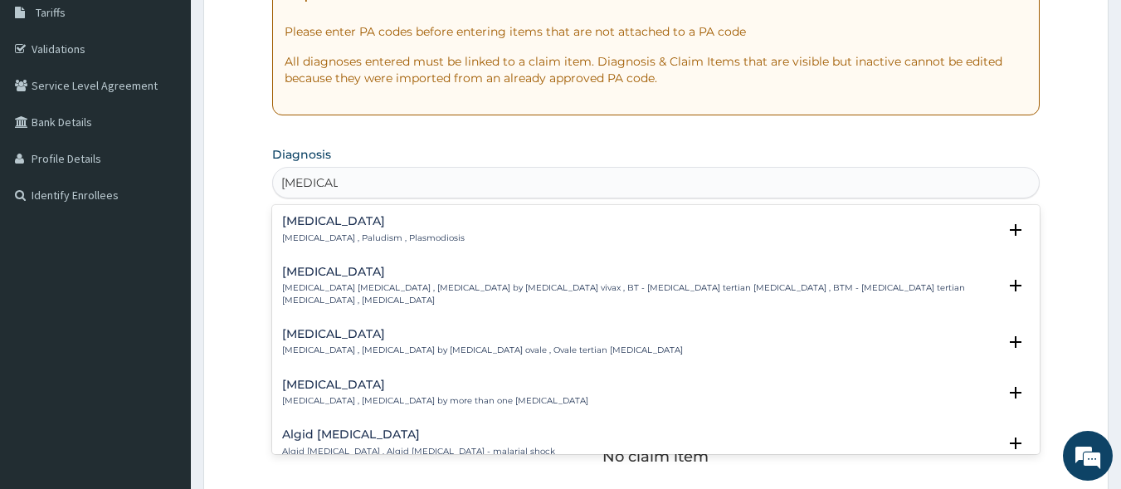
click at [315, 235] on p "[MEDICAL_DATA] , Paludism , Plasmodiosis" at bounding box center [373, 238] width 183 height 12
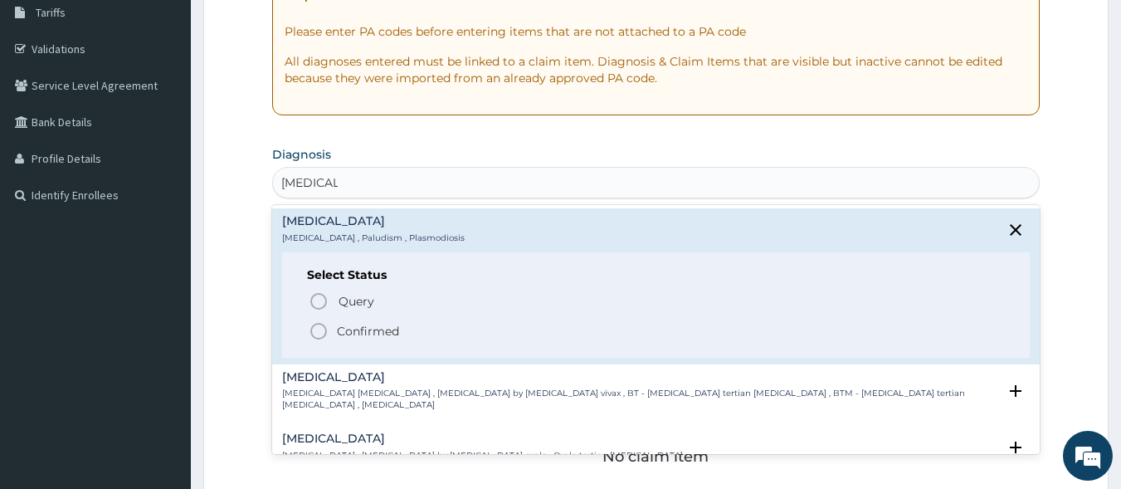
click at [319, 328] on icon "status option filled" at bounding box center [319, 331] width 20 height 20
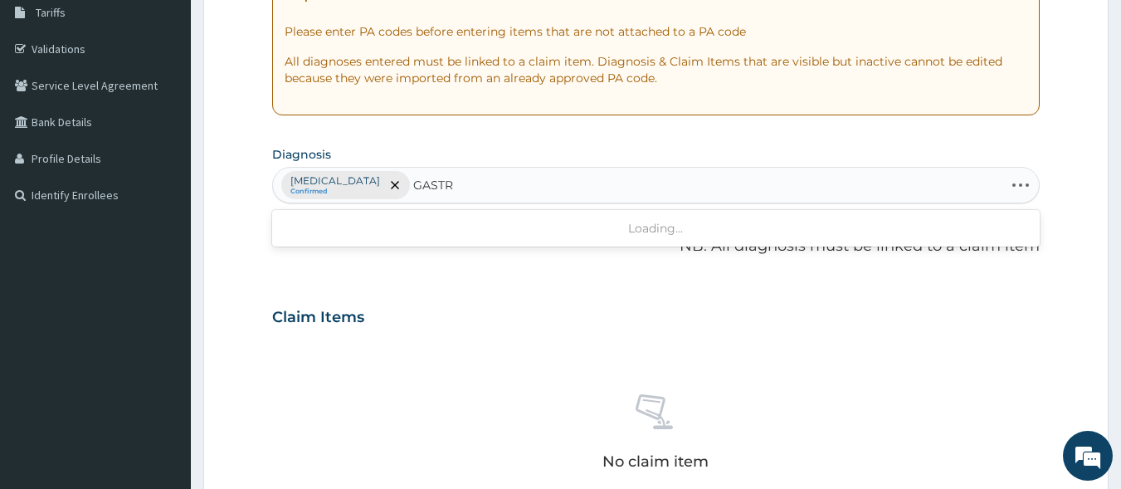
type input "GASTRO"
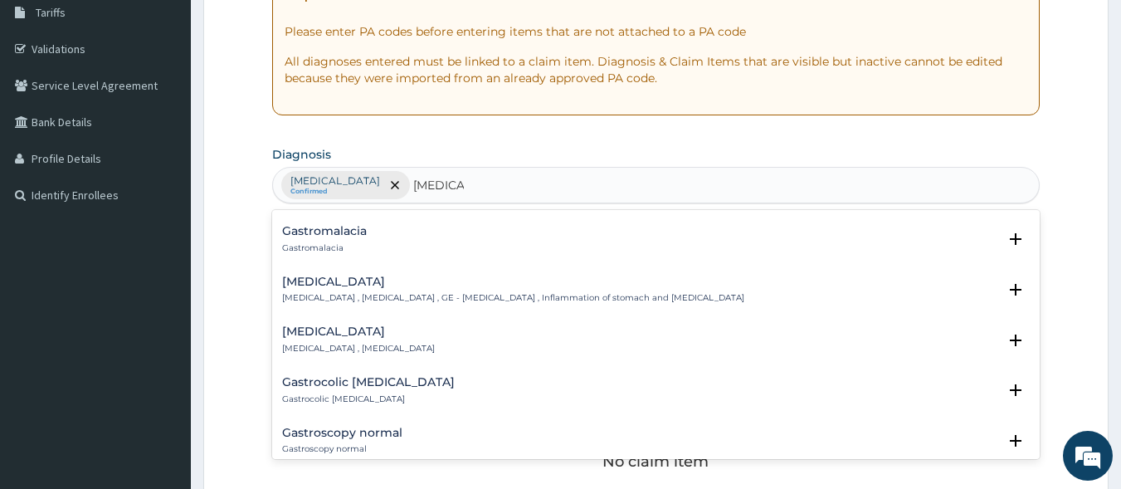
scroll to position [300, 0]
click at [336, 277] on h4 "Gastroenteritis" at bounding box center [513, 279] width 462 height 12
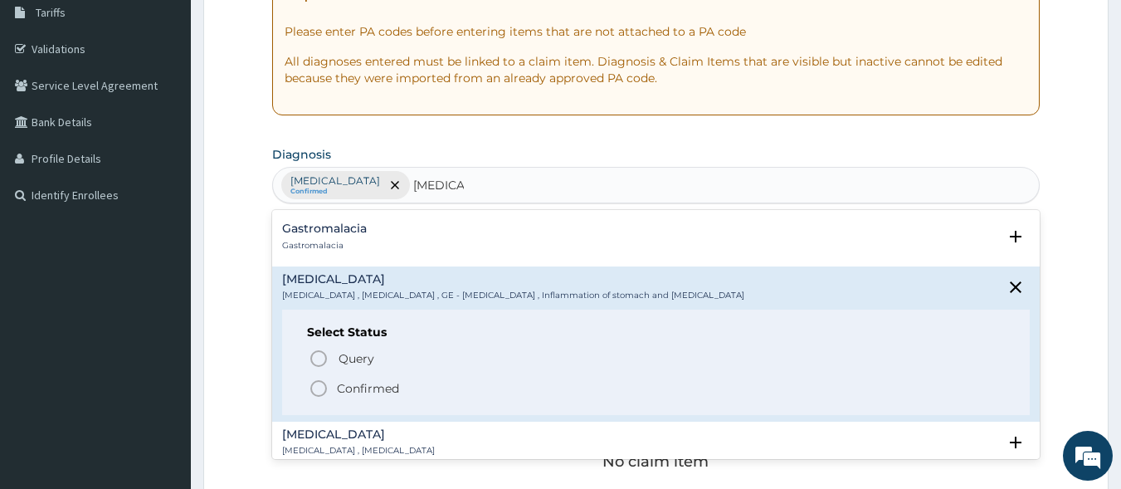
click at [324, 388] on icon "status option filled" at bounding box center [319, 388] width 20 height 20
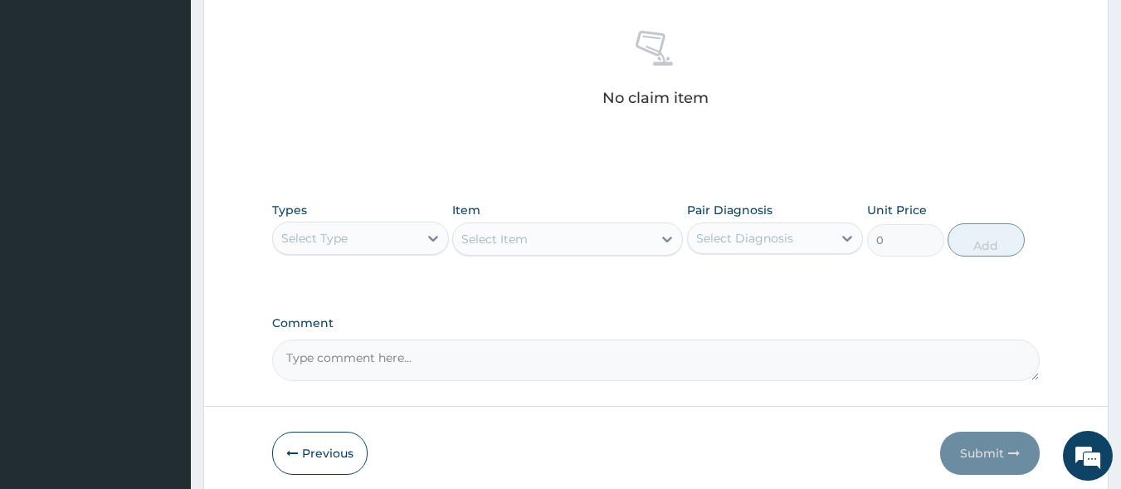
scroll to position [708, 0]
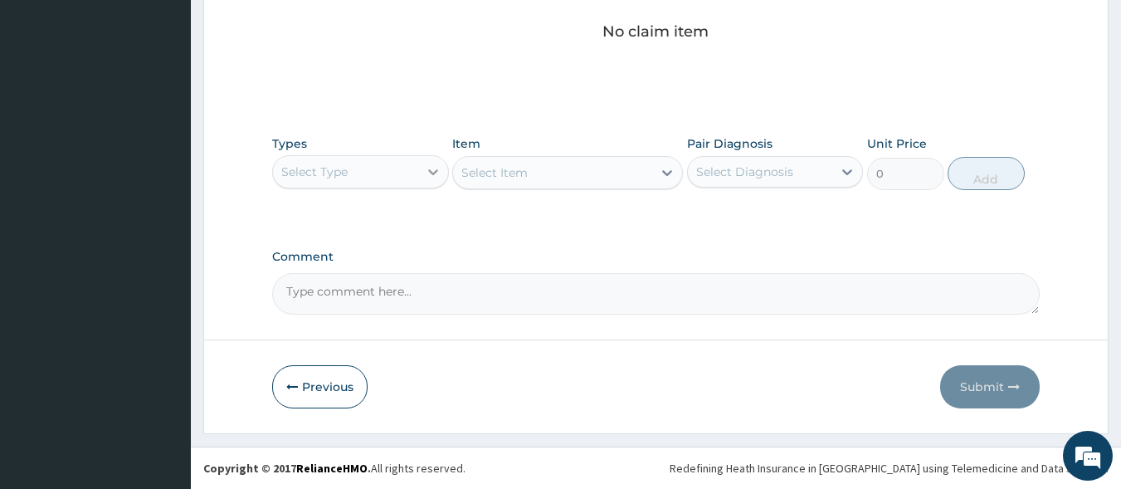
click at [423, 167] on div at bounding box center [433, 172] width 30 height 30
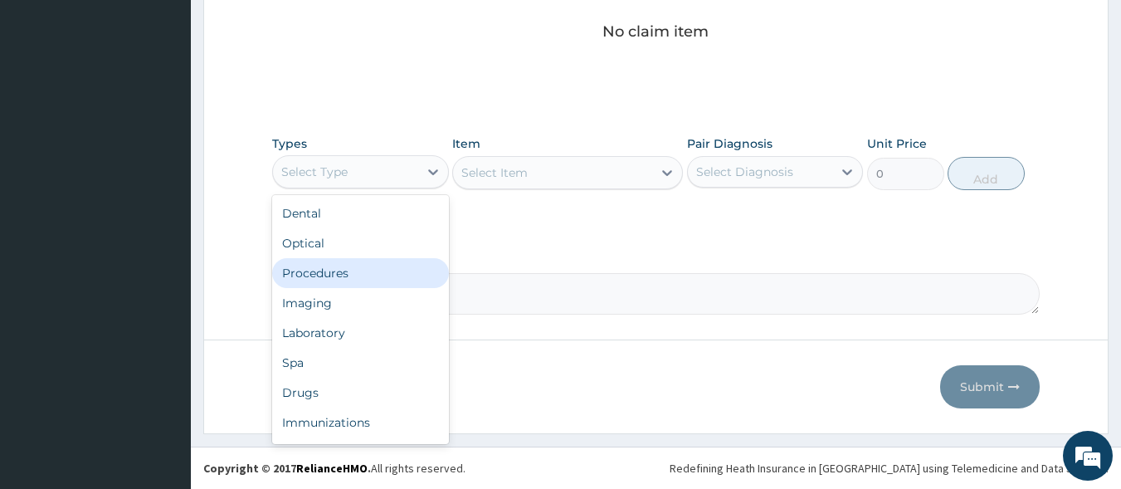
click at [380, 271] on div "Procedures" at bounding box center [360, 273] width 177 height 30
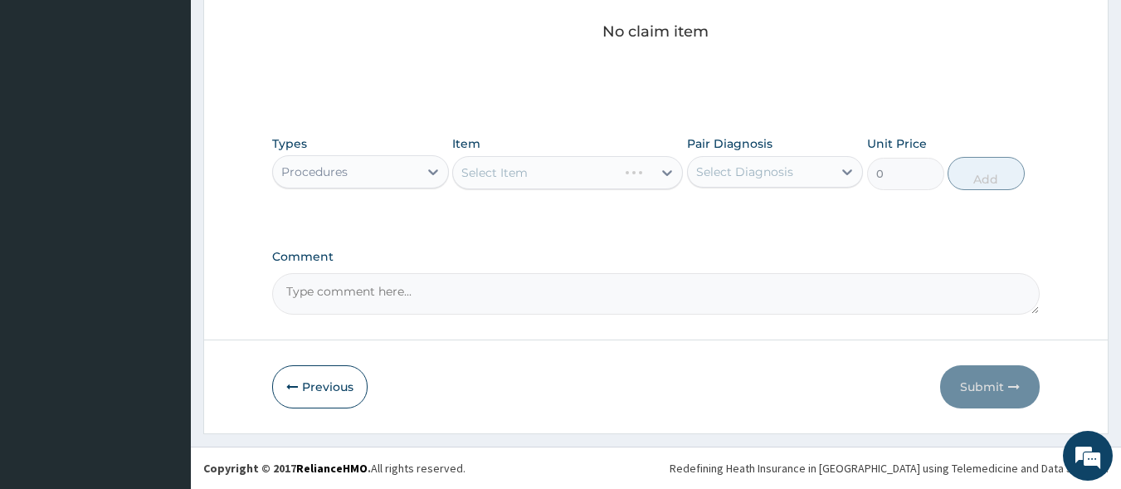
click at [534, 178] on div "Select Item" at bounding box center [567, 172] width 231 height 33
click at [582, 174] on div "Select Item" at bounding box center [552, 172] width 199 height 27
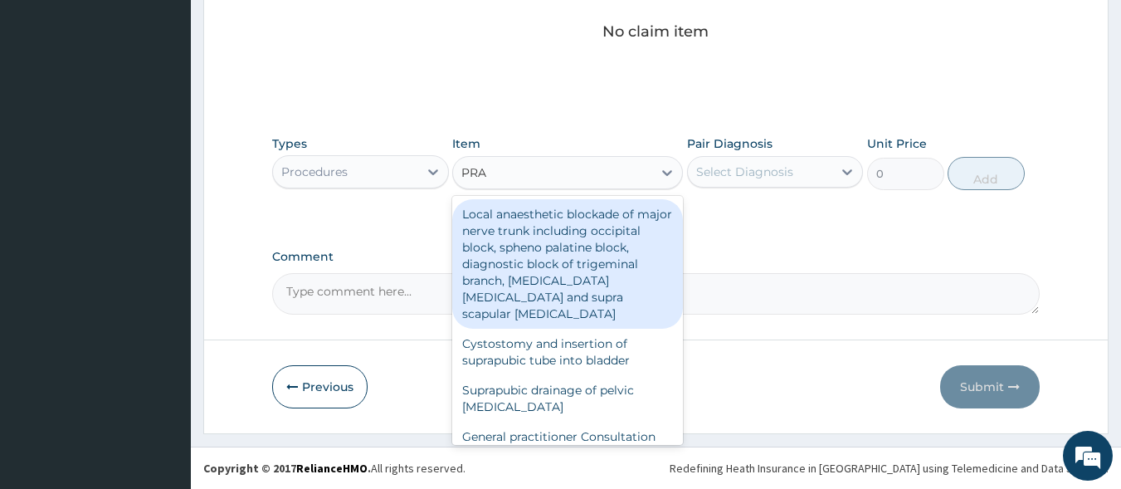
type input "PRAC"
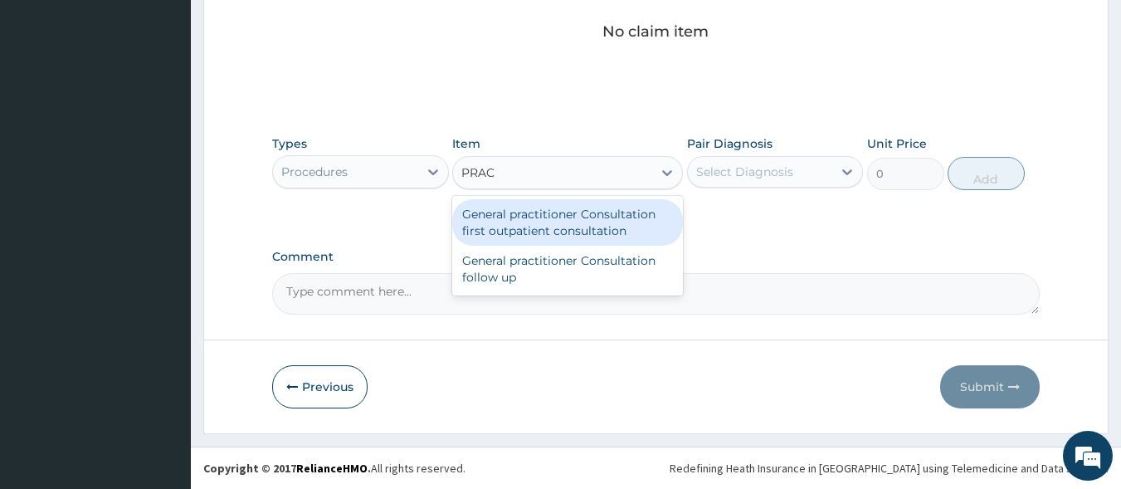
click at [589, 214] on div "General practitioner Consultation first outpatient consultation" at bounding box center [567, 222] width 231 height 46
type input "3000"
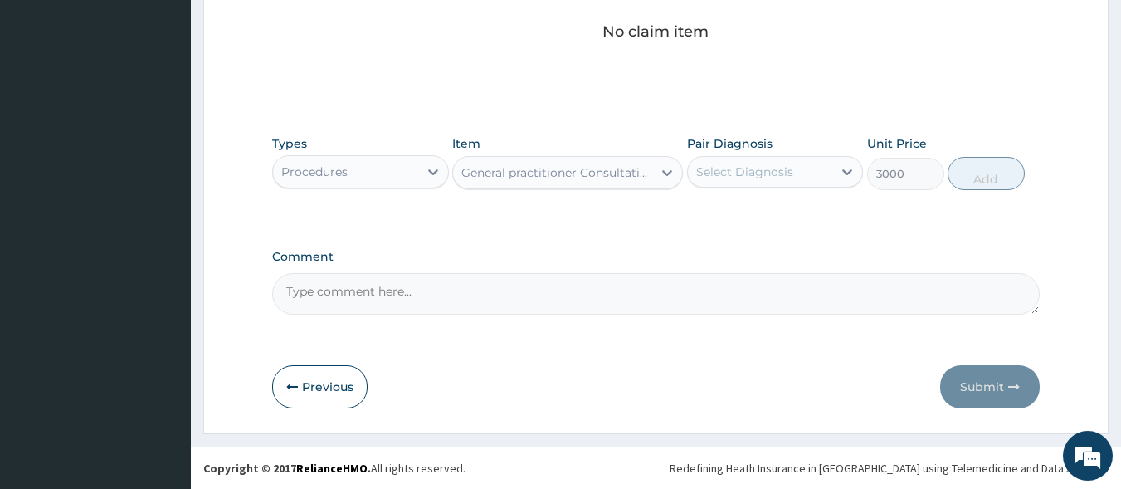
click at [739, 173] on div "Select Diagnosis" at bounding box center [744, 171] width 97 height 17
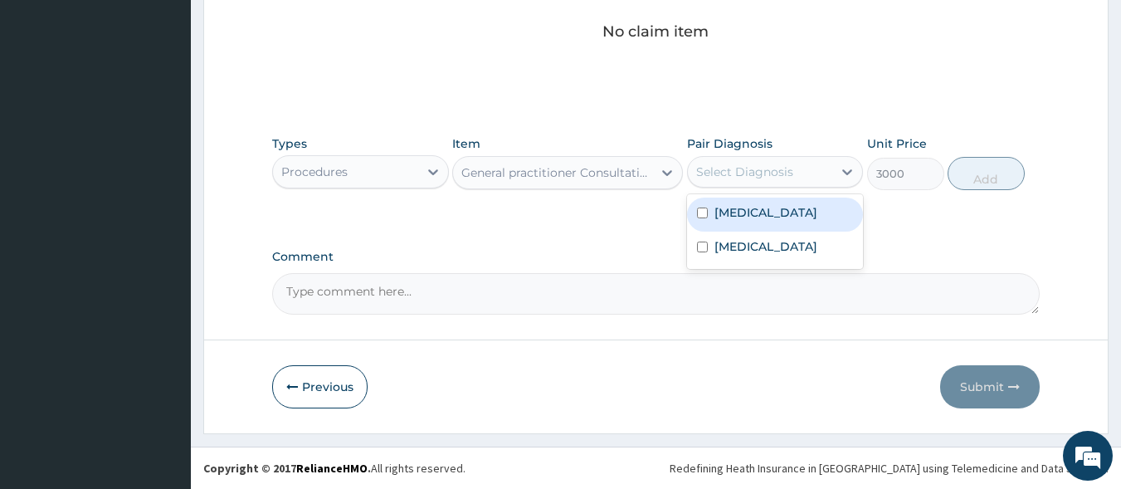
click at [753, 222] on div "[MEDICAL_DATA]" at bounding box center [775, 215] width 177 height 34
checkbox input "true"
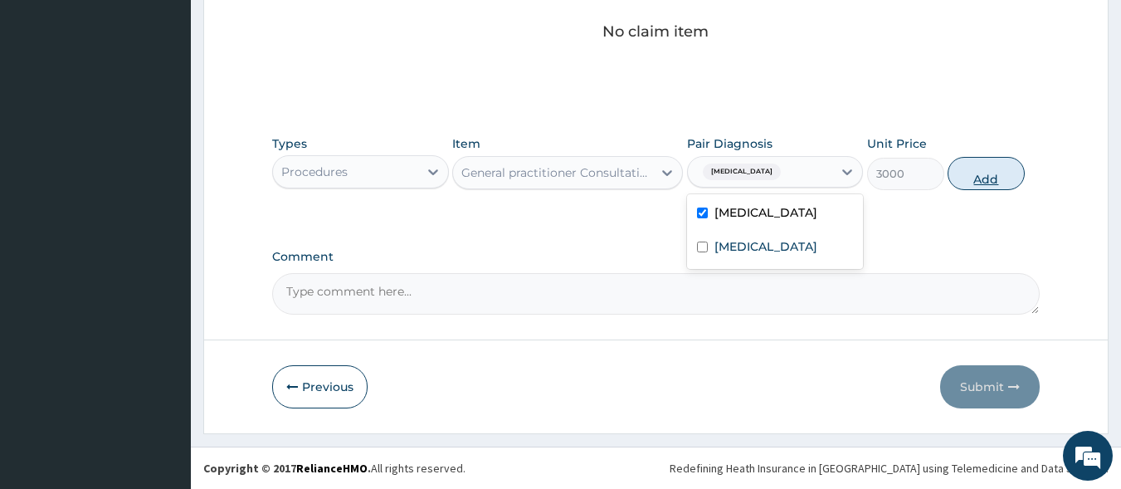
click at [1007, 173] on button "Add" at bounding box center [986, 173] width 77 height 33
type input "0"
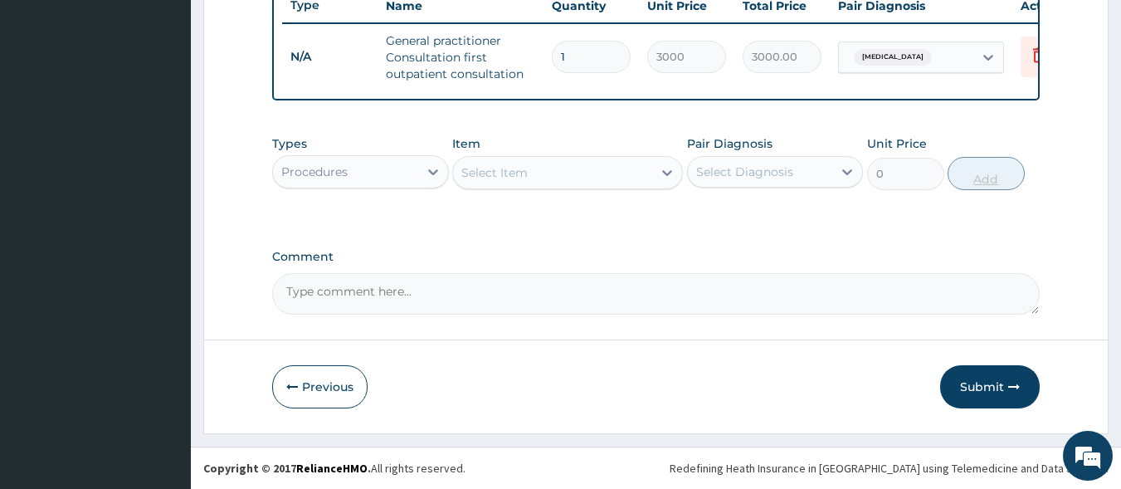
scroll to position [651, 0]
click at [409, 174] on div "Procedures" at bounding box center [345, 172] width 145 height 27
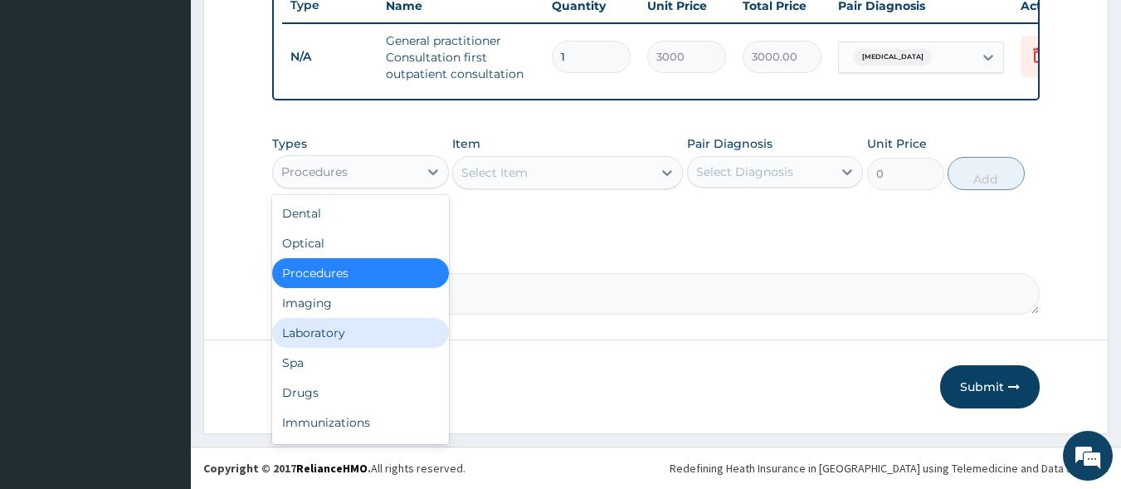
click at [326, 335] on div "Laboratory" at bounding box center [360, 333] width 177 height 30
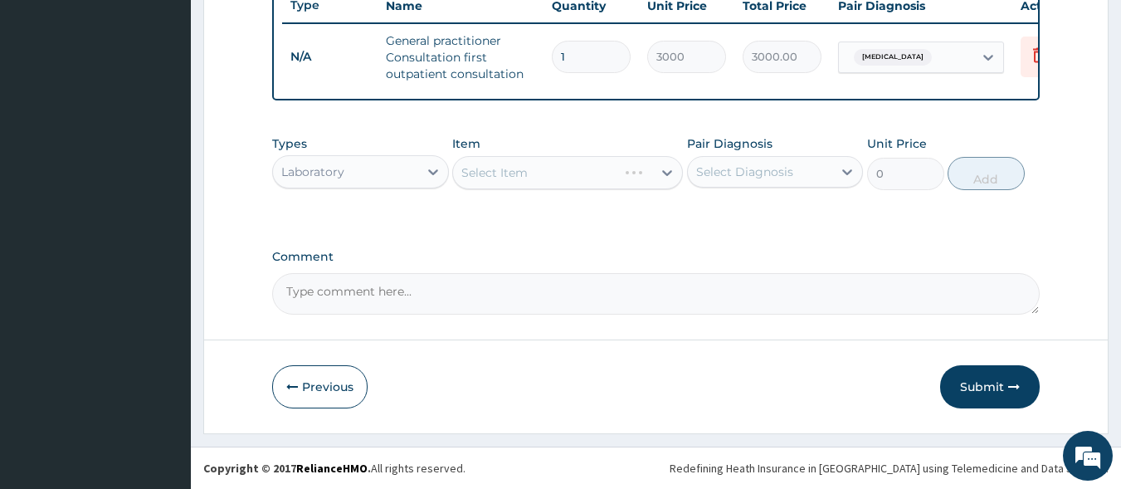
click at [516, 174] on div "Select Item" at bounding box center [567, 172] width 231 height 33
click at [548, 180] on div "Select Item" at bounding box center [552, 172] width 199 height 27
type input ","
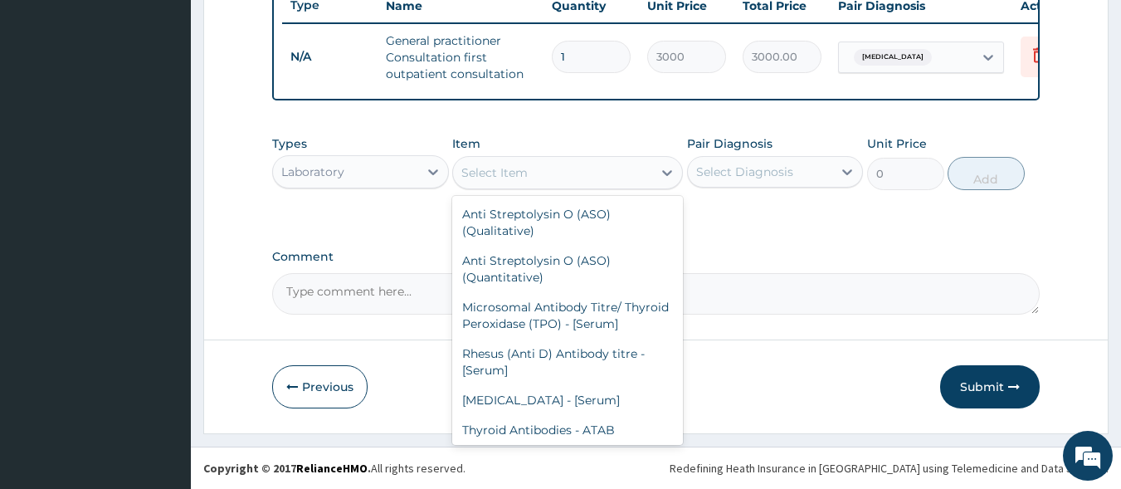
type input ","
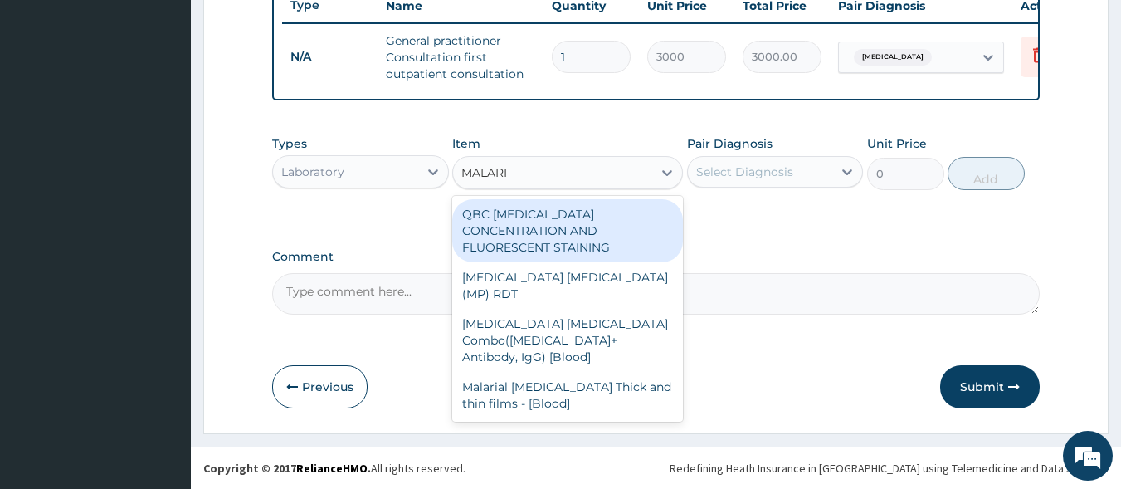
type input "[MEDICAL_DATA]"
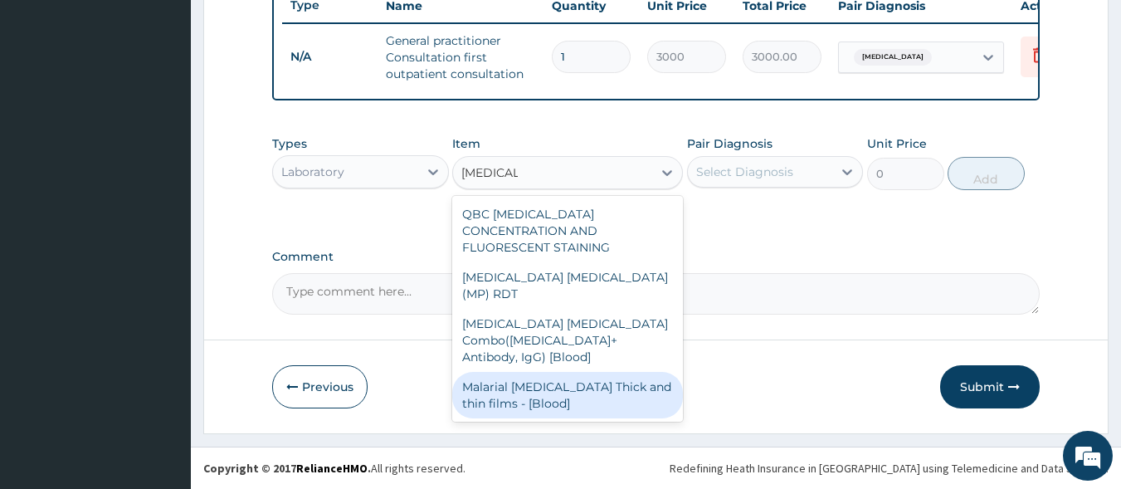
click at [566, 372] on div "Malarial [MEDICAL_DATA] Thick and thin films - [Blood]" at bounding box center [567, 395] width 231 height 46
type input "1500"
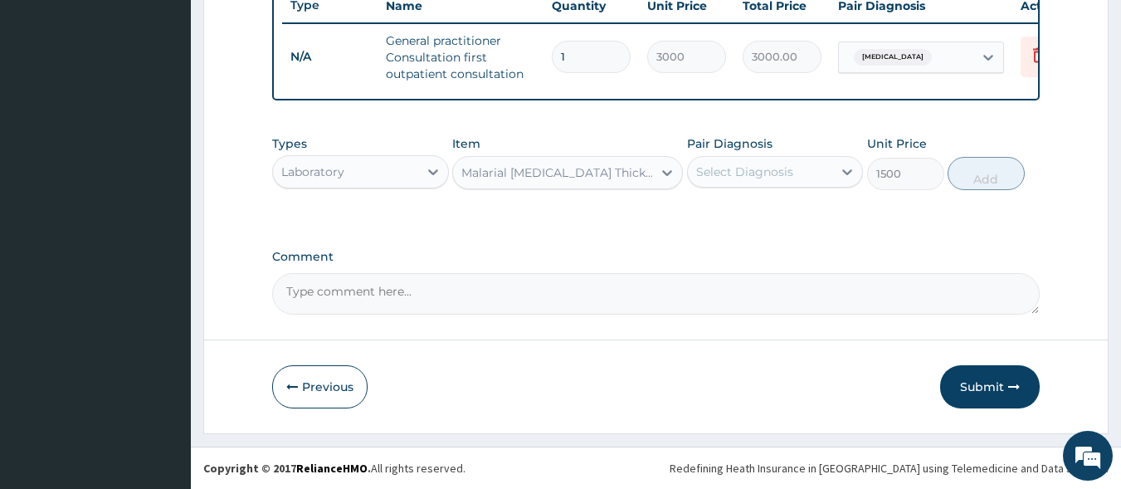
click at [730, 163] on div "Select Diagnosis" at bounding box center [744, 171] width 97 height 17
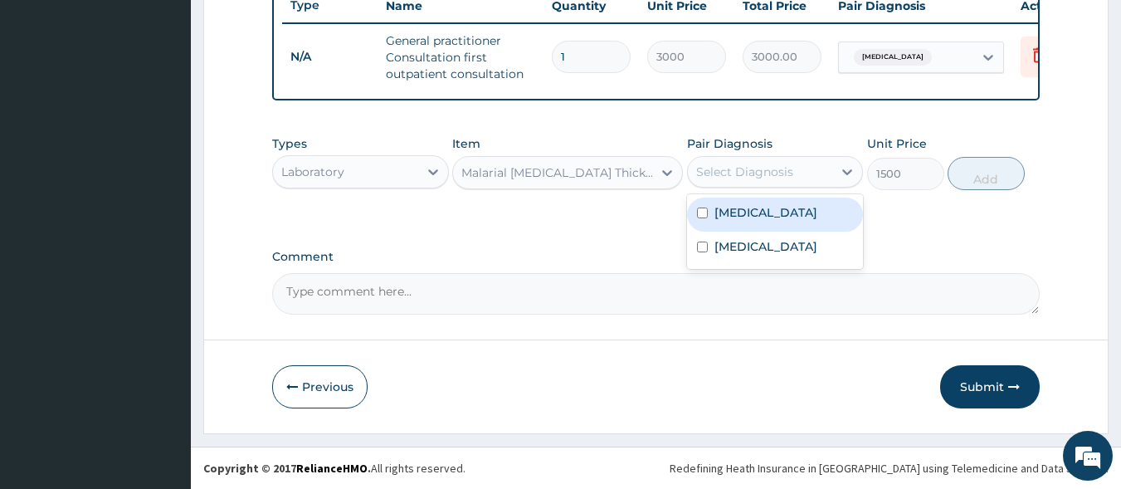
click at [746, 215] on label "[MEDICAL_DATA]" at bounding box center [766, 212] width 103 height 17
checkbox input "true"
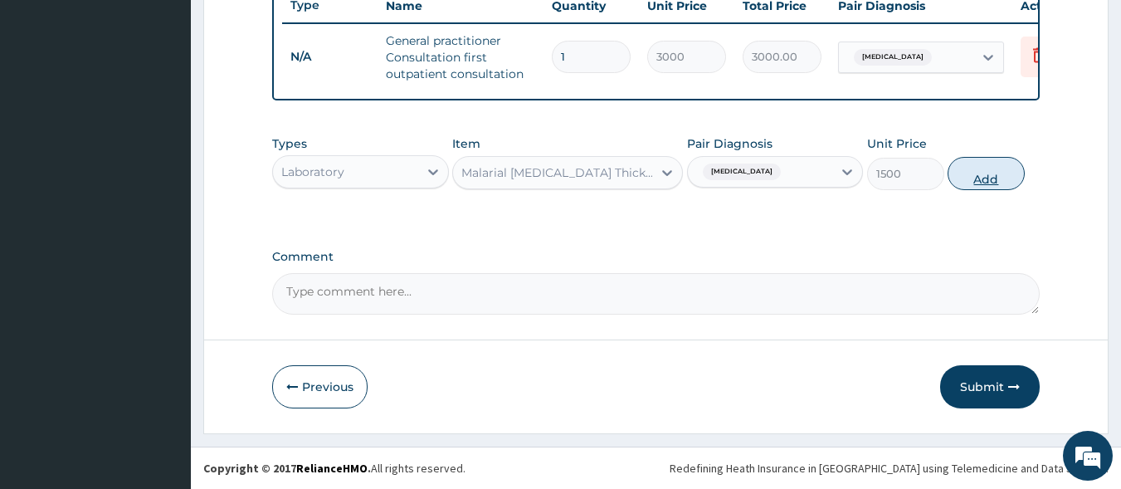
click at [1001, 179] on button "Add" at bounding box center [986, 173] width 77 height 33
type input "0"
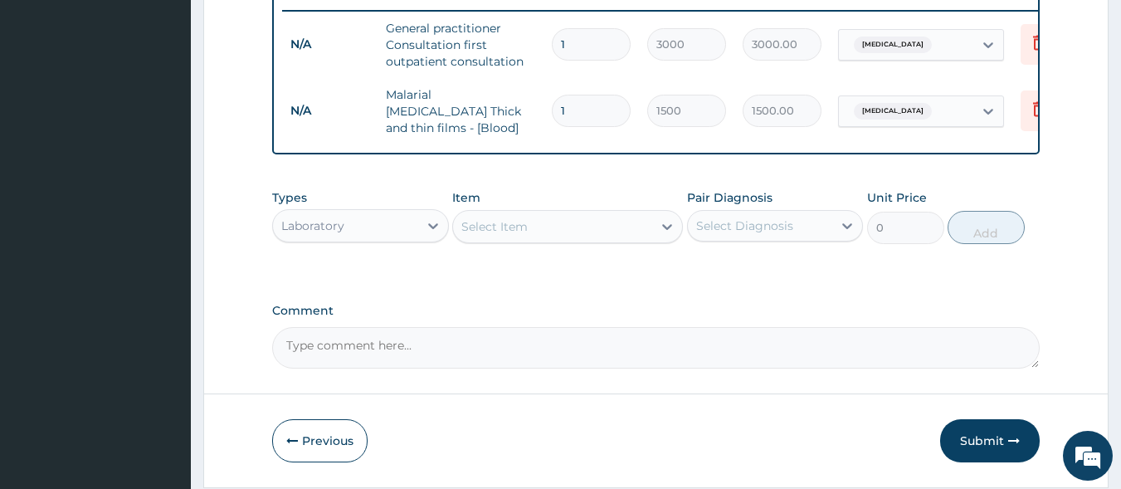
scroll to position [708, 0]
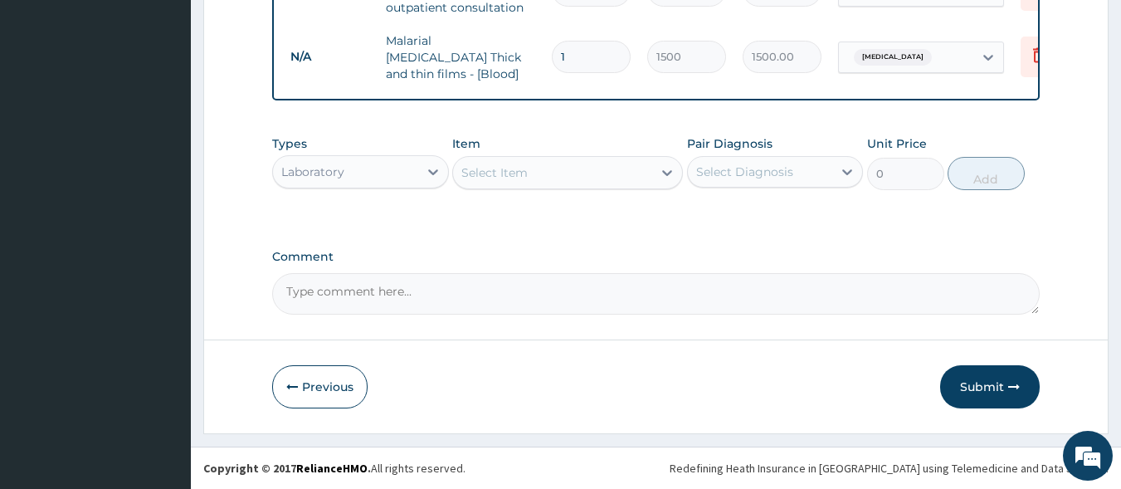
click at [584, 183] on div "Select Item" at bounding box center [552, 172] width 199 height 27
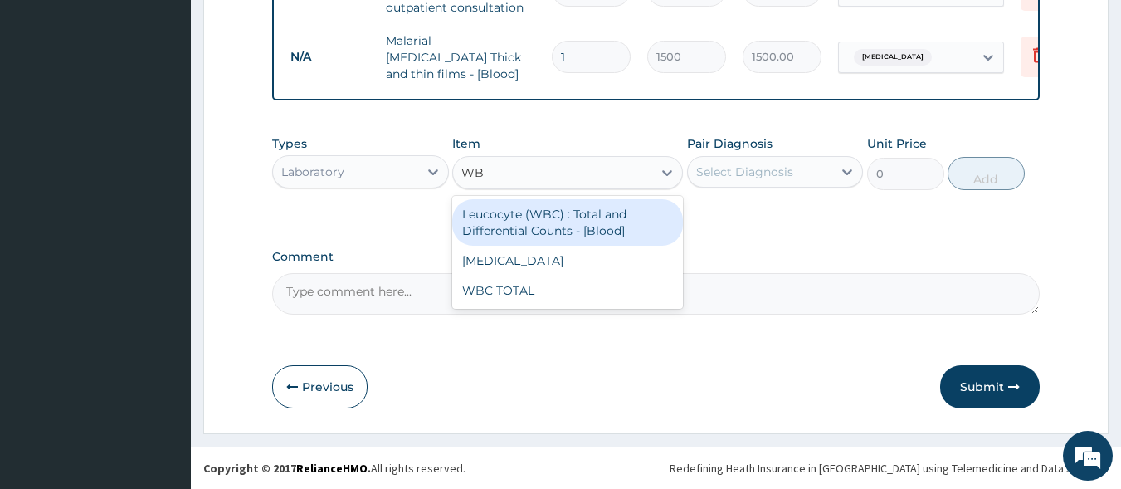
type input "WBC"
click at [589, 206] on div "Leucocyte (WBC) : Total and Differential Counts - [Blood]" at bounding box center [567, 222] width 231 height 46
type input "2000"
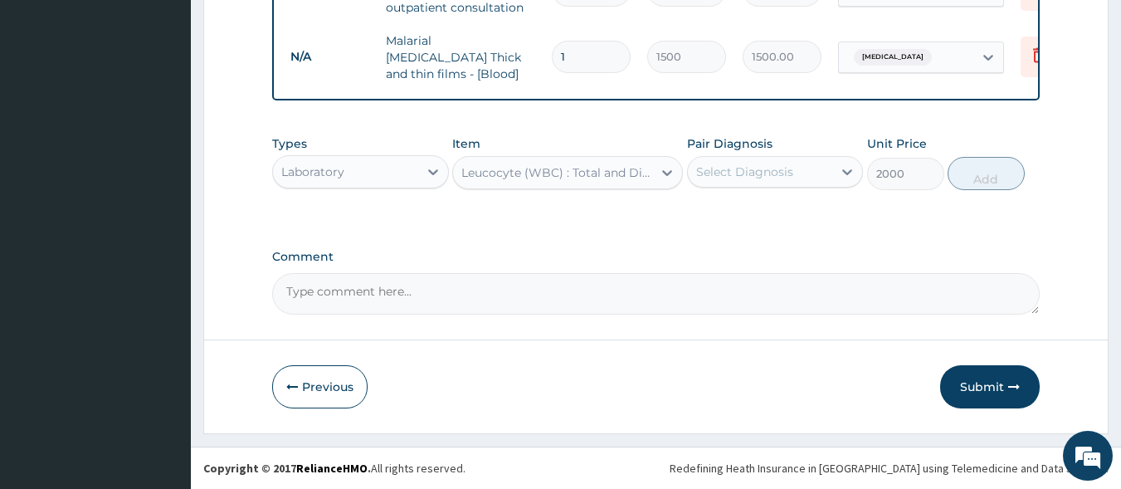
click at [744, 181] on div "Select Diagnosis" at bounding box center [760, 172] width 145 height 27
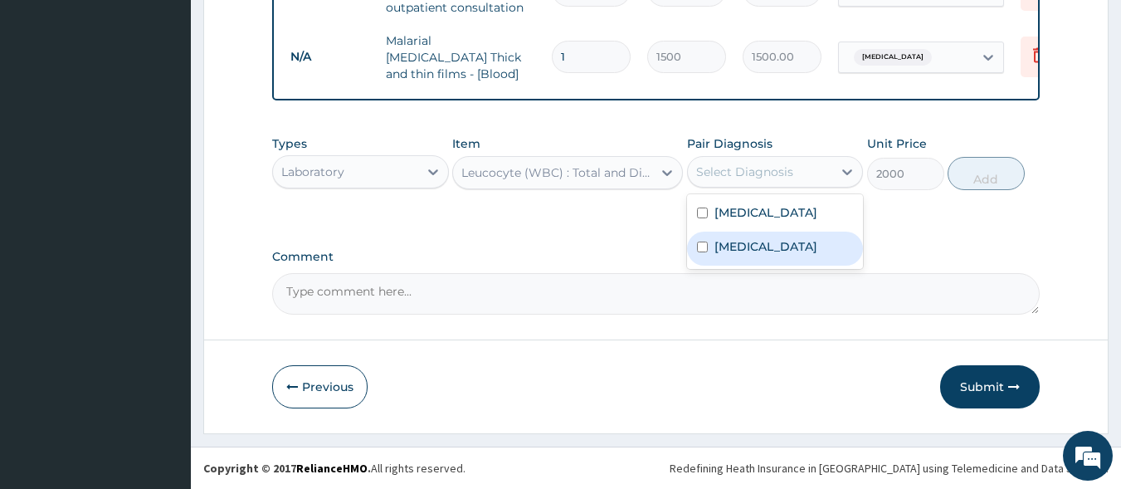
click at [763, 242] on label "Gastroenteritis" at bounding box center [766, 246] width 103 height 17
checkbox input "true"
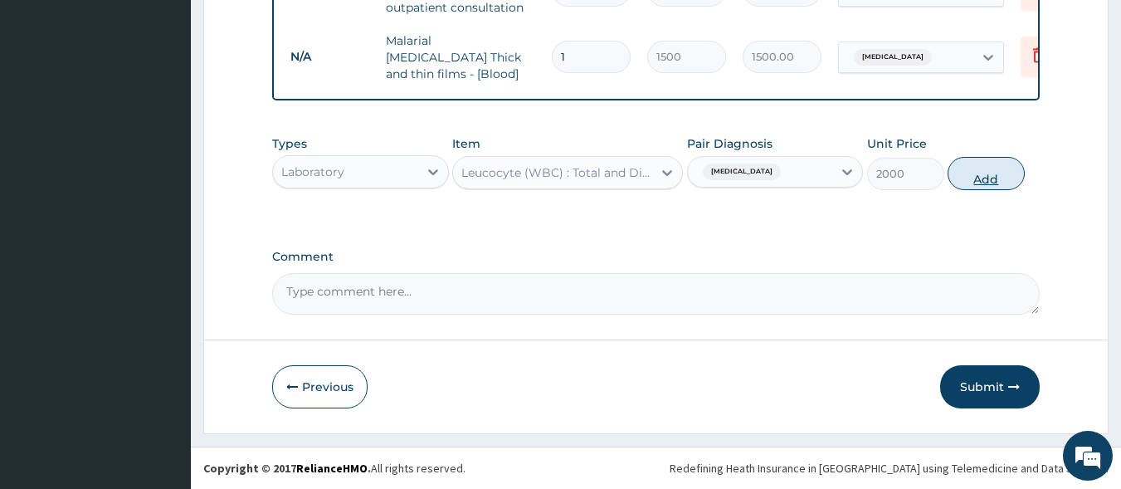
click at [1000, 169] on button "Add" at bounding box center [986, 173] width 77 height 33
type input "0"
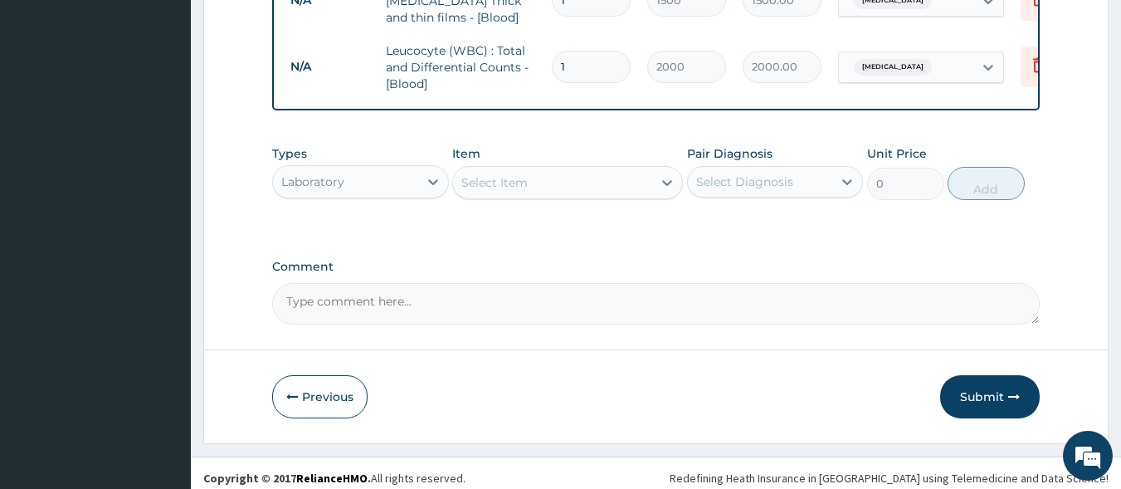
scroll to position [774, 0]
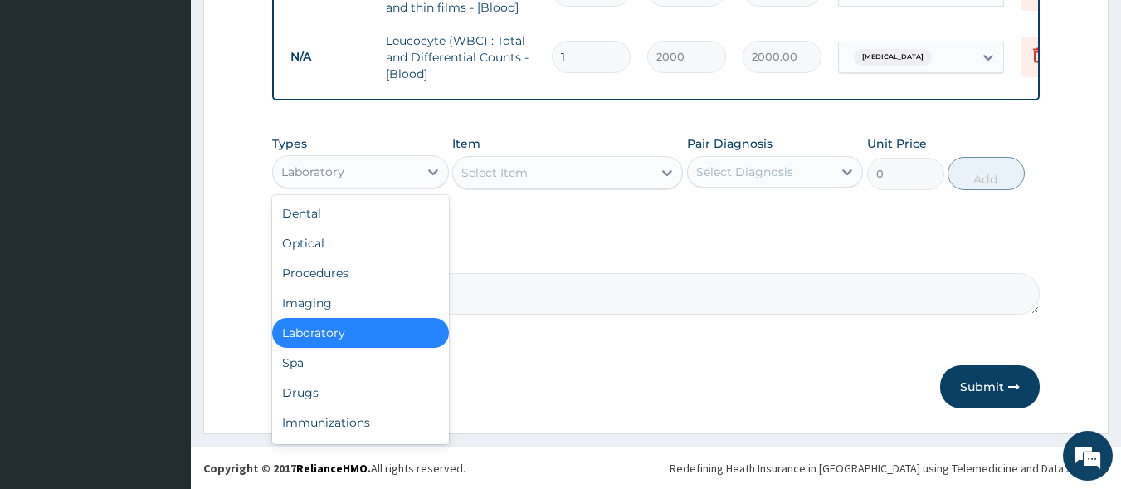
click at [377, 176] on div "Laboratory" at bounding box center [345, 172] width 145 height 27
click at [349, 390] on div "Drugs" at bounding box center [360, 393] width 177 height 30
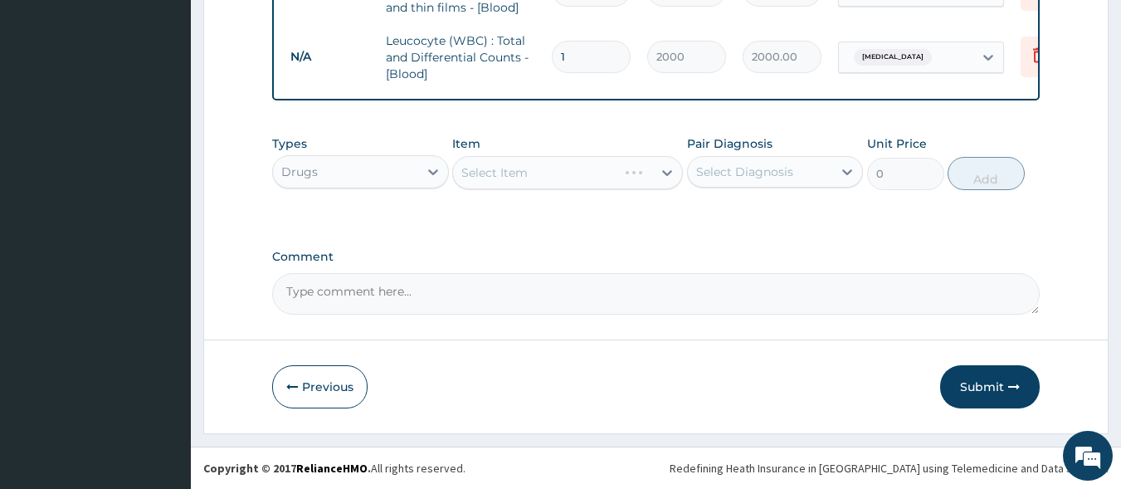
click at [616, 192] on div "Types option Drugs, selected. Select is focused ,type to refine list, press Dow…" at bounding box center [656, 162] width 768 height 71
click at [561, 174] on div "Select Item" at bounding box center [552, 172] width 199 height 27
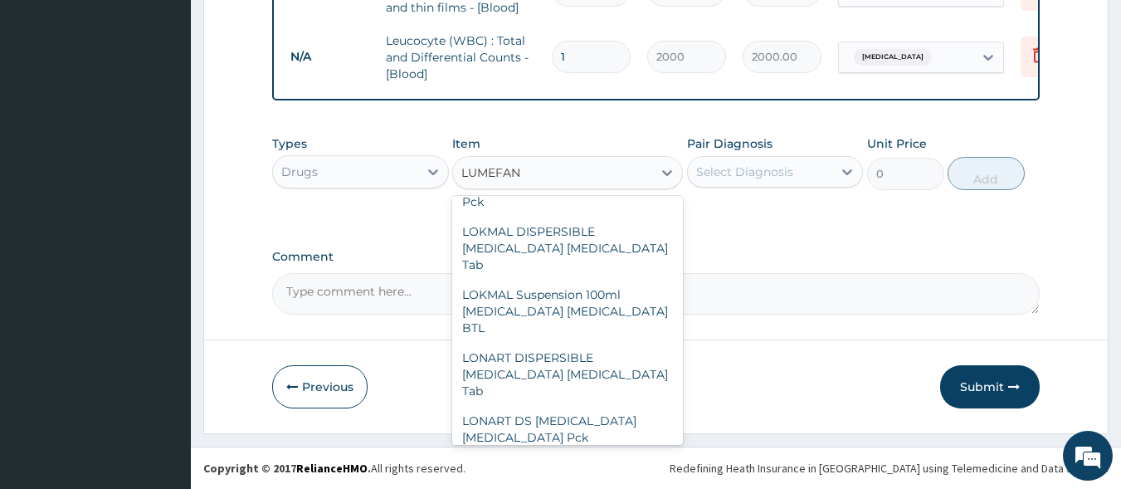
scroll to position [2480, 0]
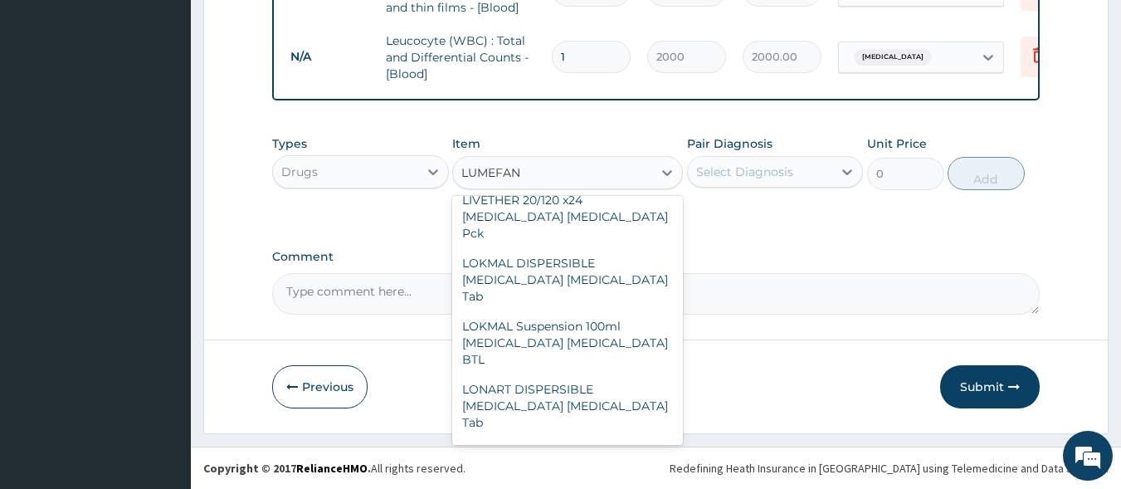
type input "LUMEFAN"
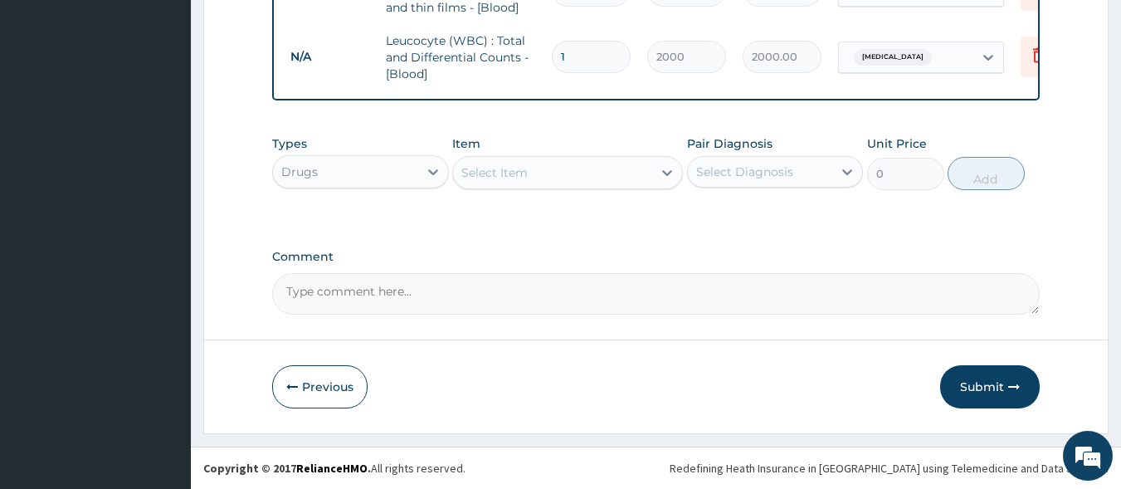
click at [533, 172] on div "Select Item" at bounding box center [552, 172] width 199 height 27
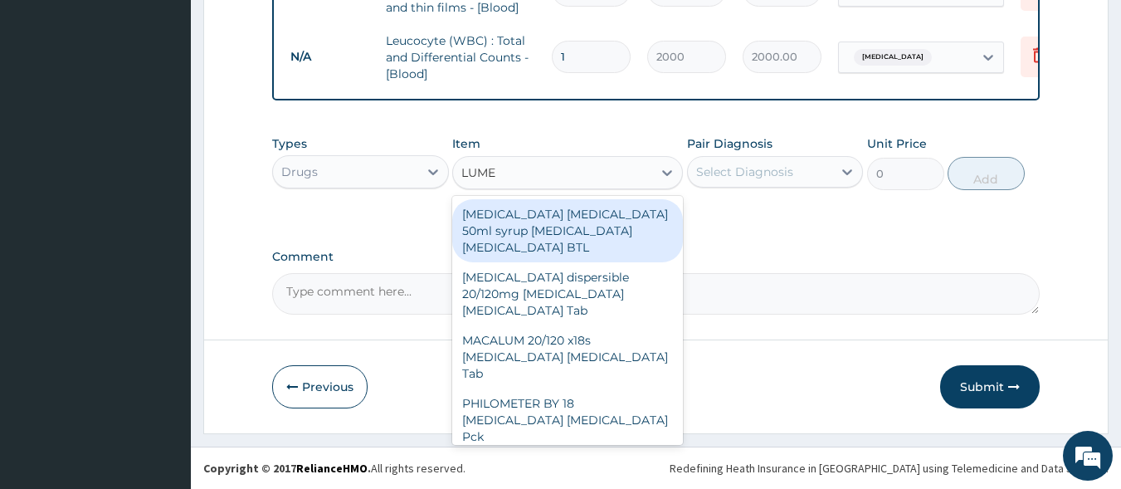
type input "LUMEF"
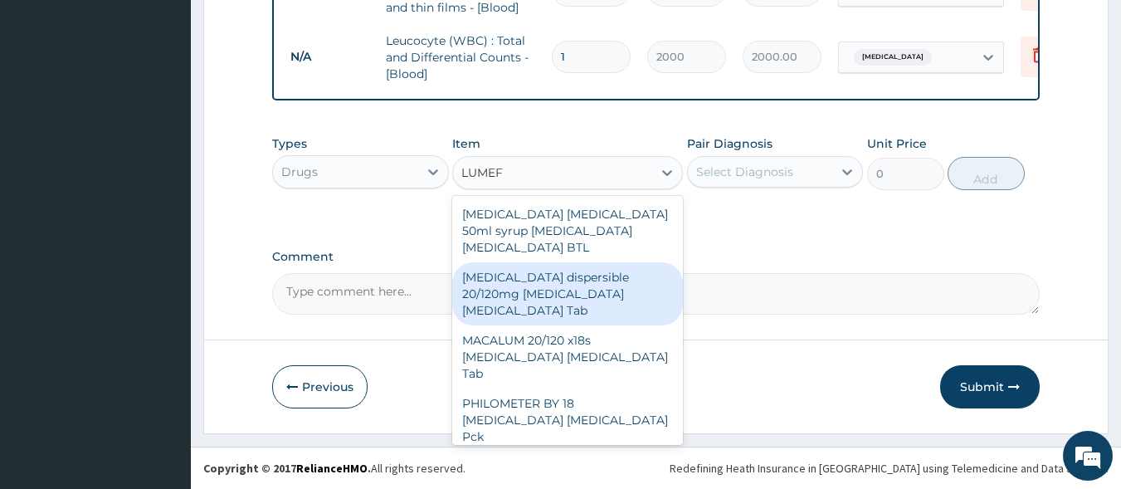
click at [544, 283] on div "[MEDICAL_DATA] dispersible 20/120mg [MEDICAL_DATA] [MEDICAL_DATA] Tab" at bounding box center [567, 293] width 231 height 63
type input "450"
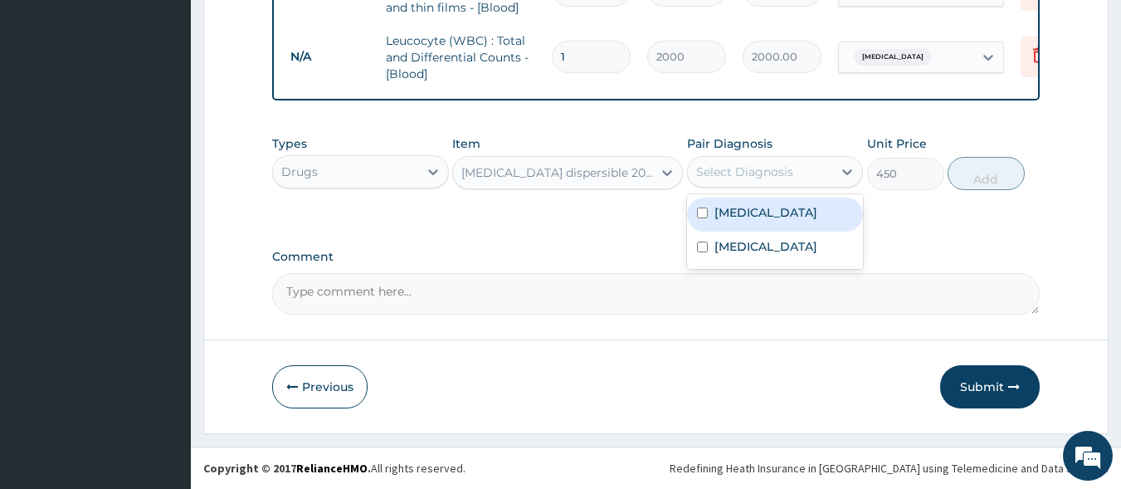
click at [756, 168] on div "Select Diagnosis" at bounding box center [744, 171] width 97 height 17
click at [757, 212] on label "[MEDICAL_DATA]" at bounding box center [766, 212] width 103 height 17
checkbox input "true"
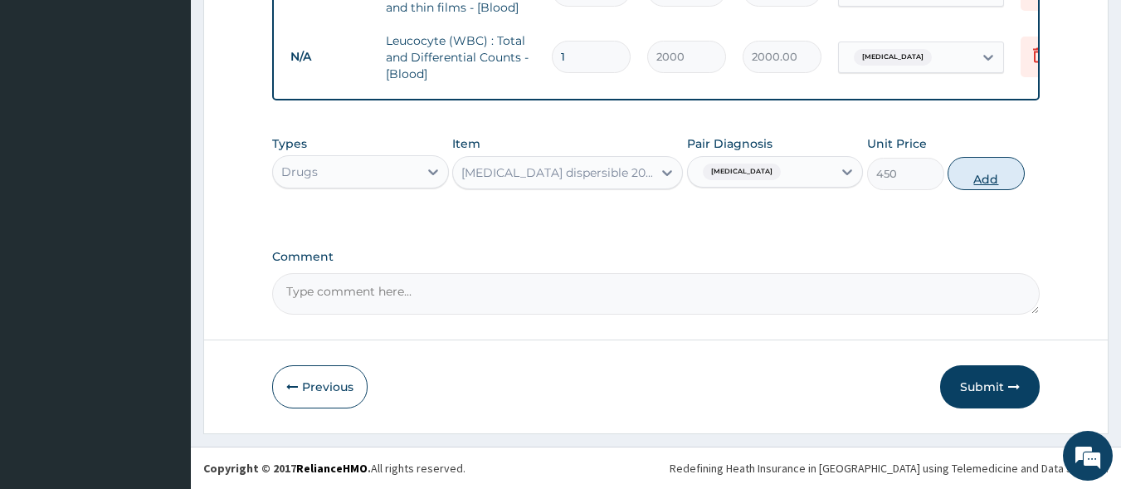
click at [987, 178] on button "Add" at bounding box center [986, 173] width 77 height 33
type input "0"
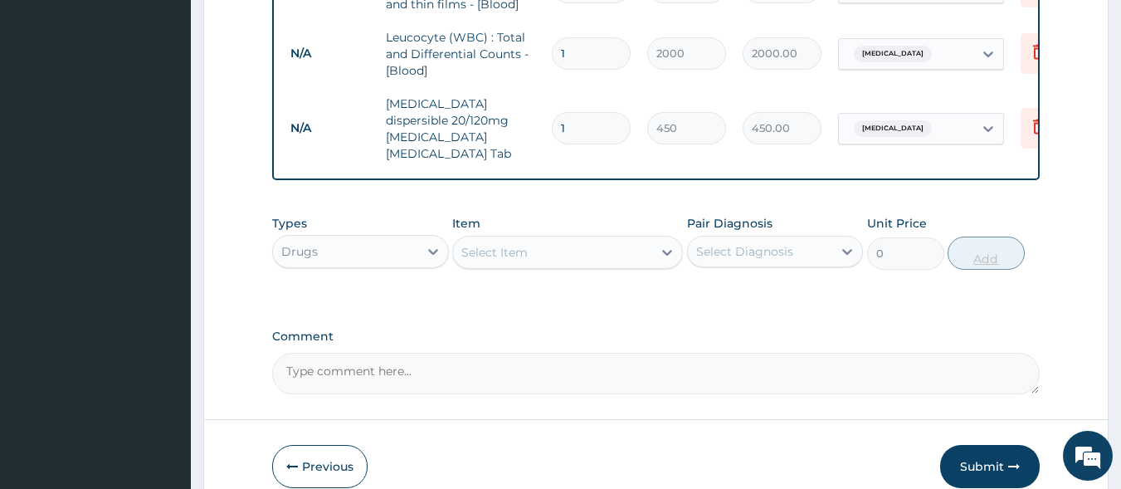
type input "0.00"
type input "6"
type input "2700.00"
type input "0.00"
type input "1"
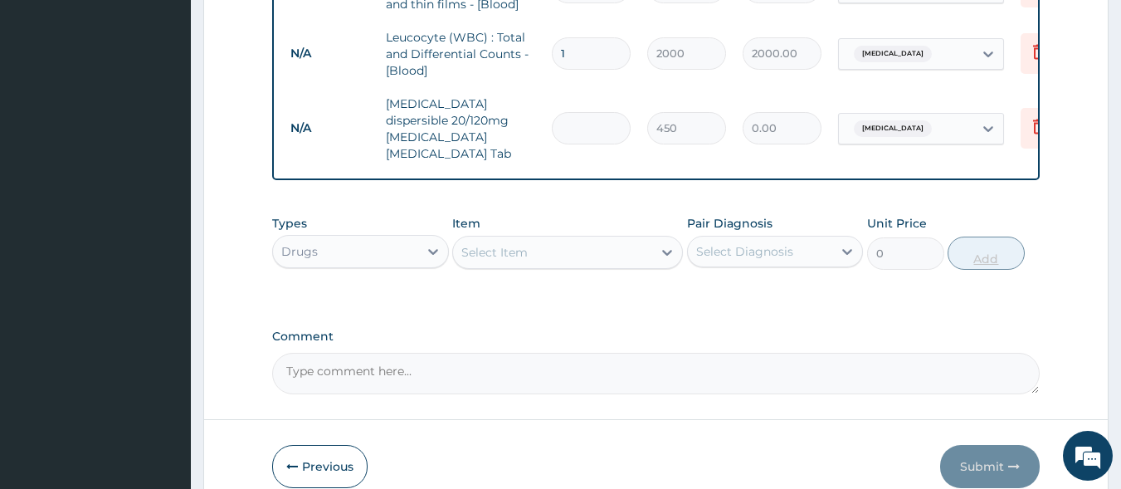
type input "450.00"
type input "12"
type input "5400.00"
type input "12"
click at [587, 270] on div "Types Drugs Item Select Item Pair Diagnosis Select Diagnosis Unit Price 0 Add" at bounding box center [656, 255] width 768 height 96
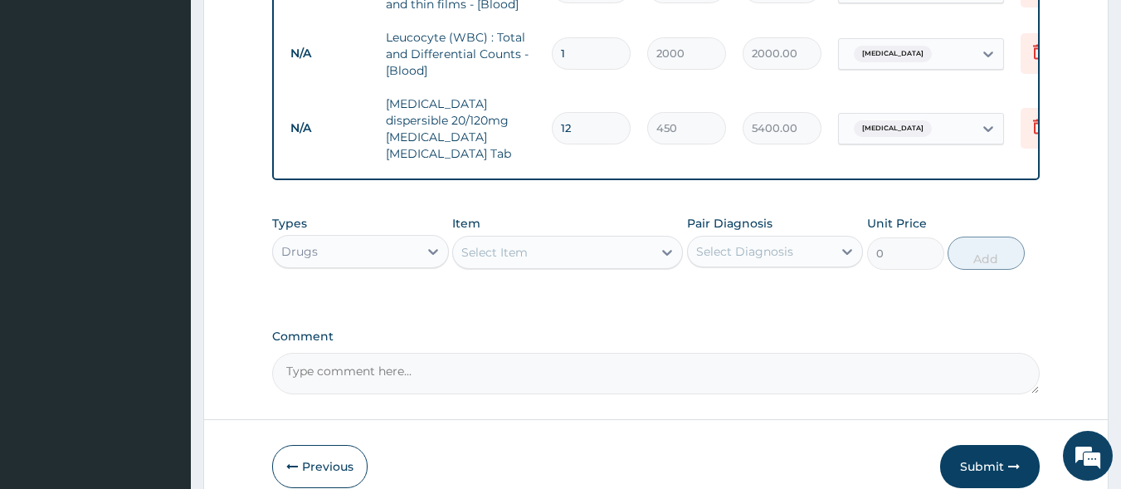
click at [501, 244] on div "Select Item" at bounding box center [494, 252] width 66 height 17
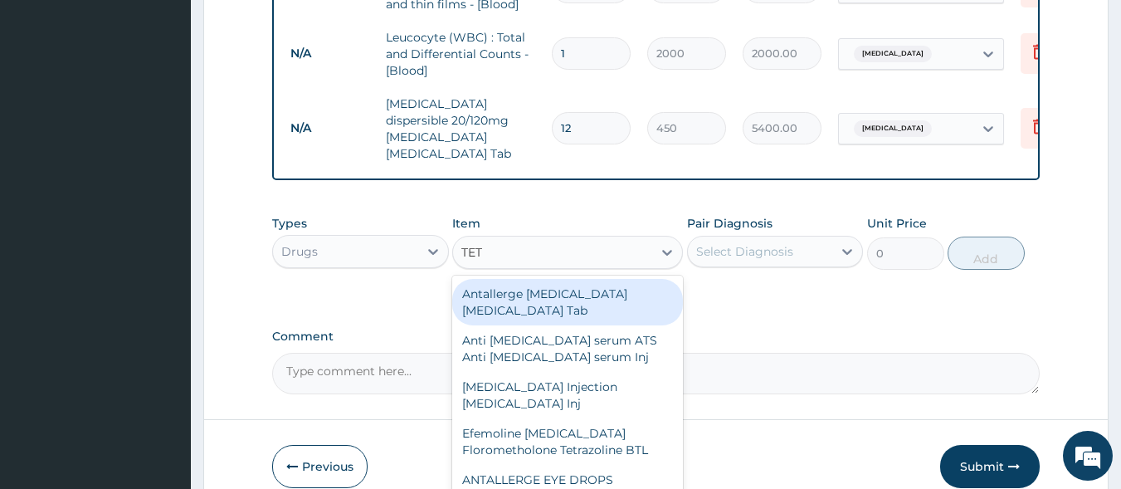
type input "TETR"
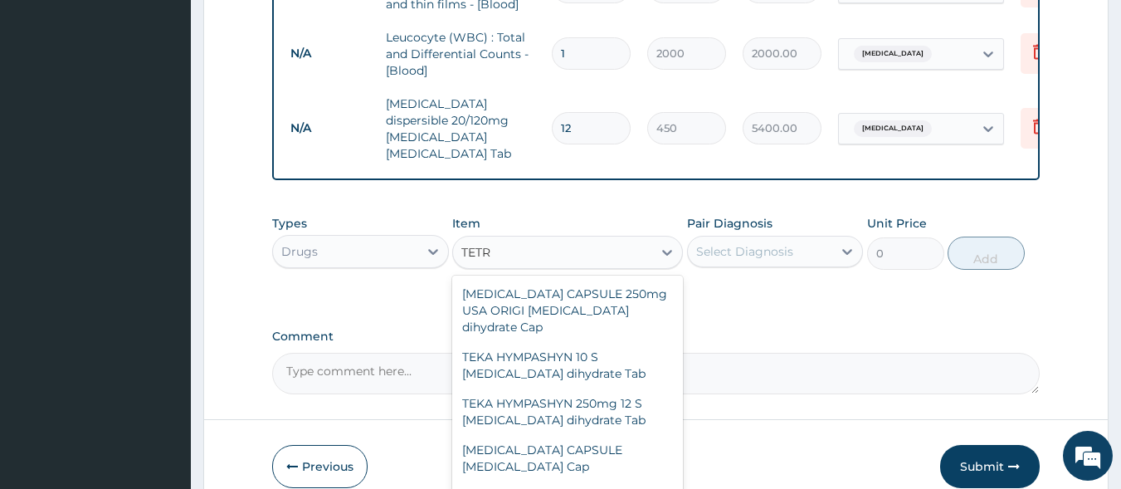
scroll to position [163, 0]
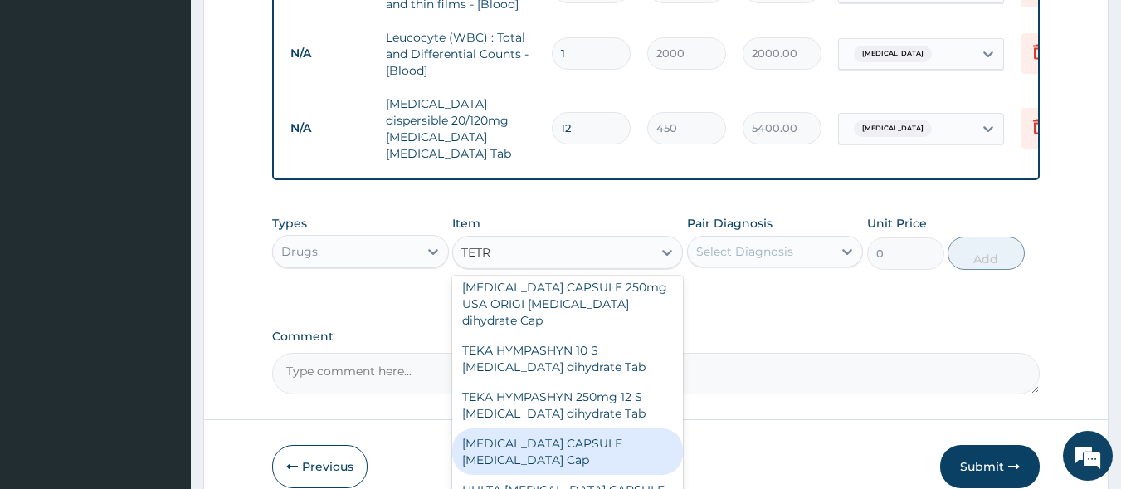
click at [536, 430] on div "[MEDICAL_DATA] CAPSULE [MEDICAL_DATA] Cap" at bounding box center [567, 451] width 231 height 46
type input "130"
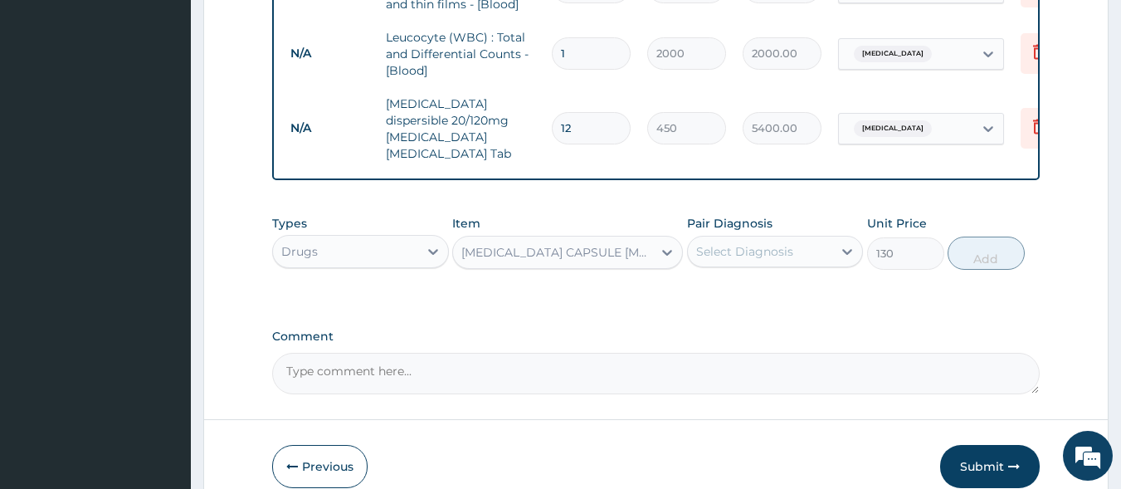
click at [739, 246] on div "Select Diagnosis" at bounding box center [760, 251] width 145 height 27
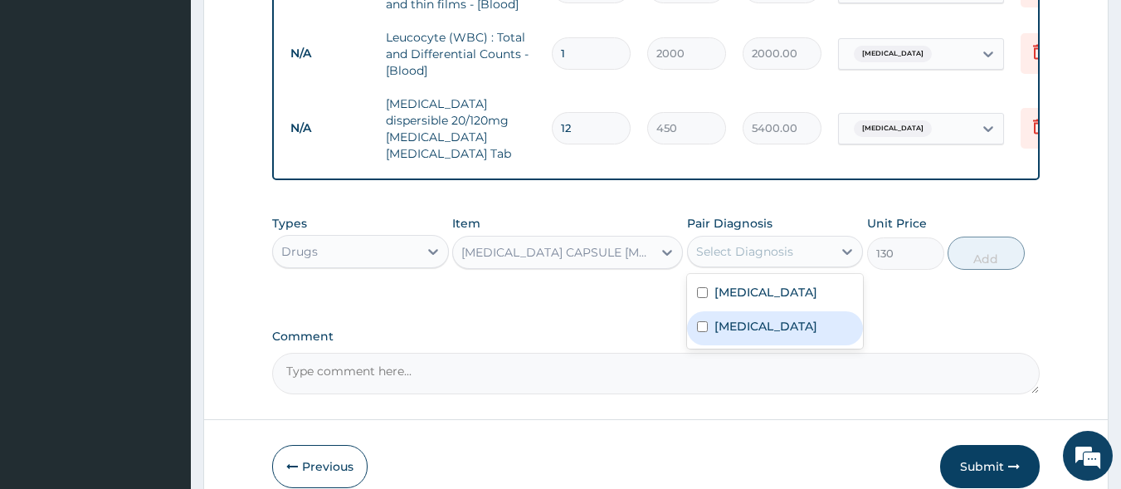
click at [752, 318] on label "Gastroenteritis" at bounding box center [766, 326] width 103 height 17
checkbox input "true"
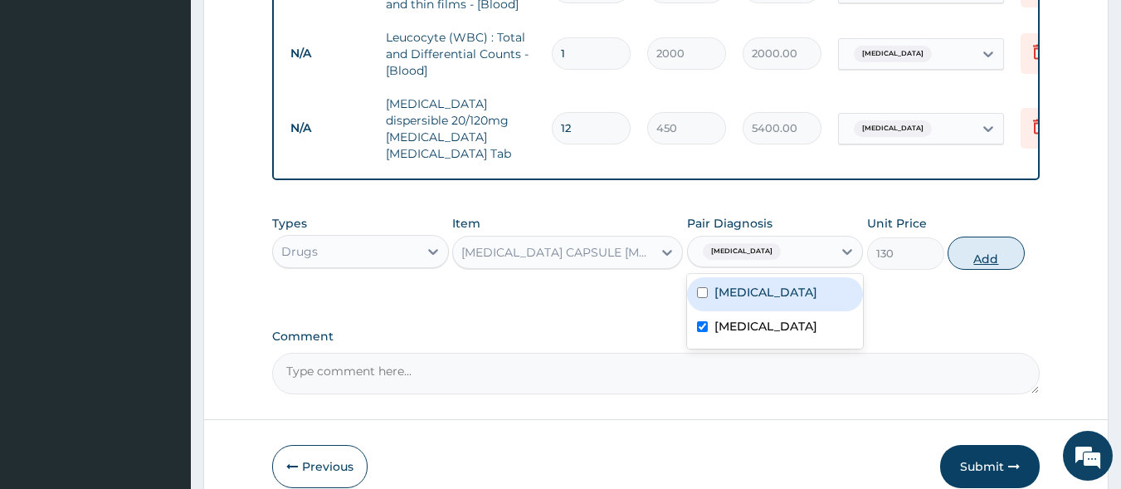
click at [983, 237] on button "Add" at bounding box center [986, 253] width 77 height 33
type input "0"
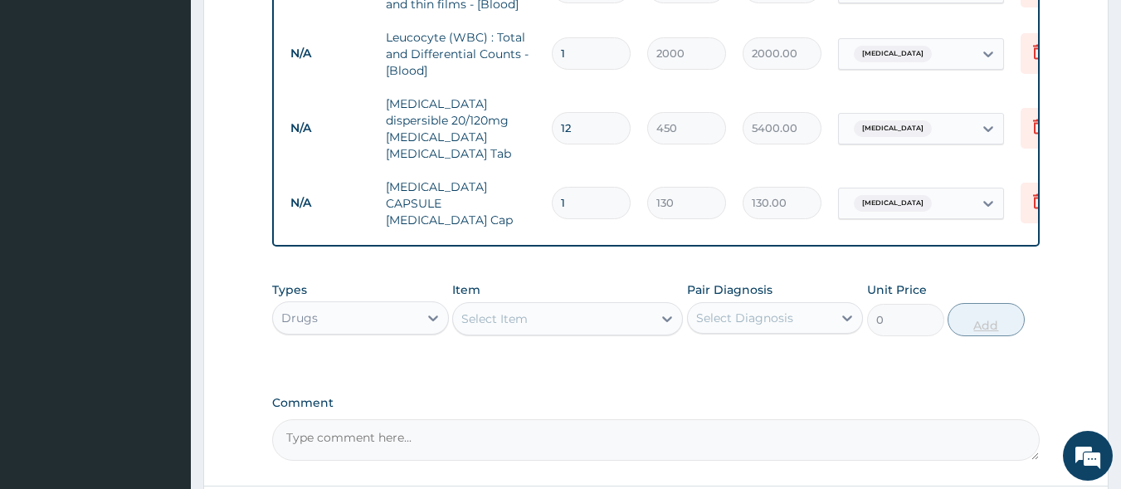
type input "10"
type input "1300.00"
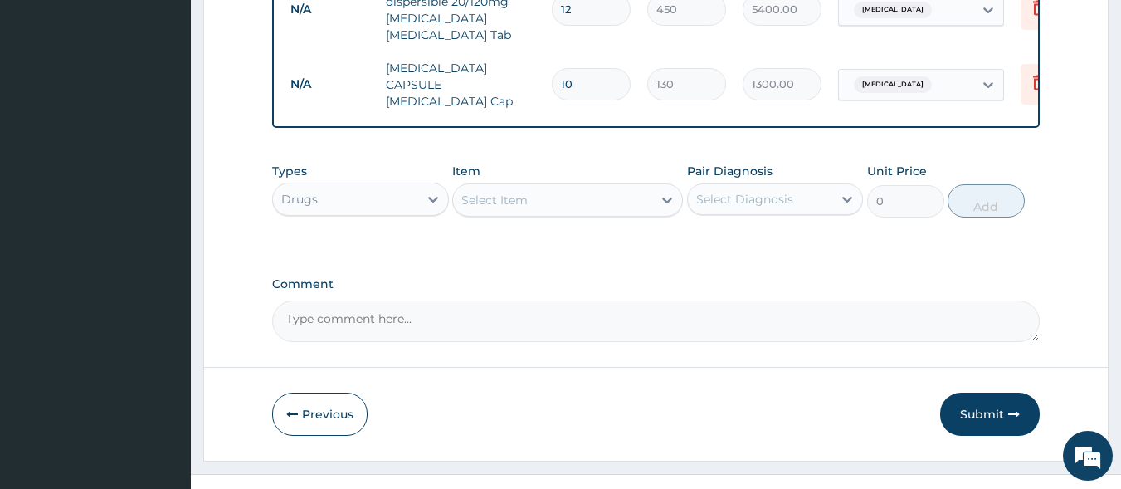
scroll to position [897, 0]
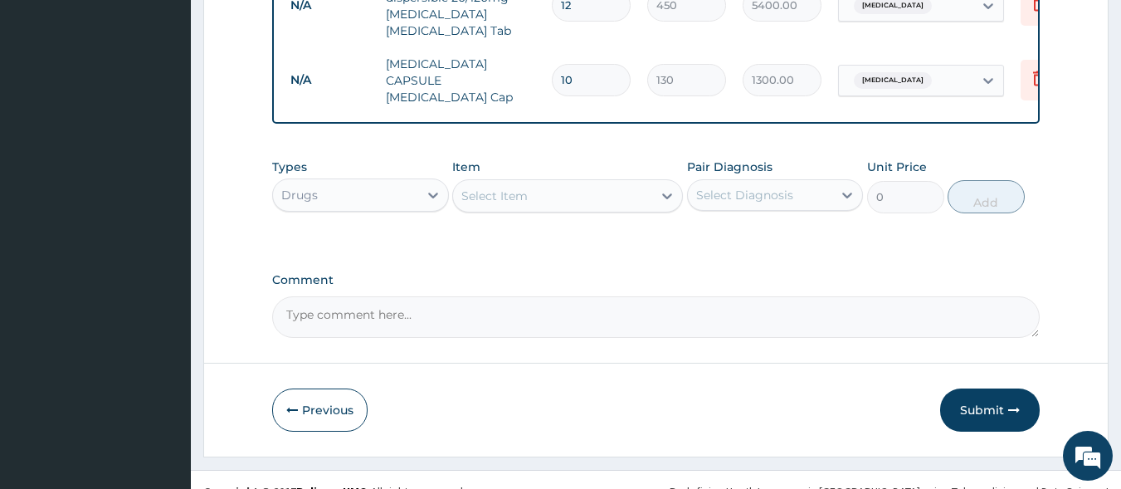
type input "10"
click at [540, 183] on div "Select Item" at bounding box center [552, 196] width 199 height 27
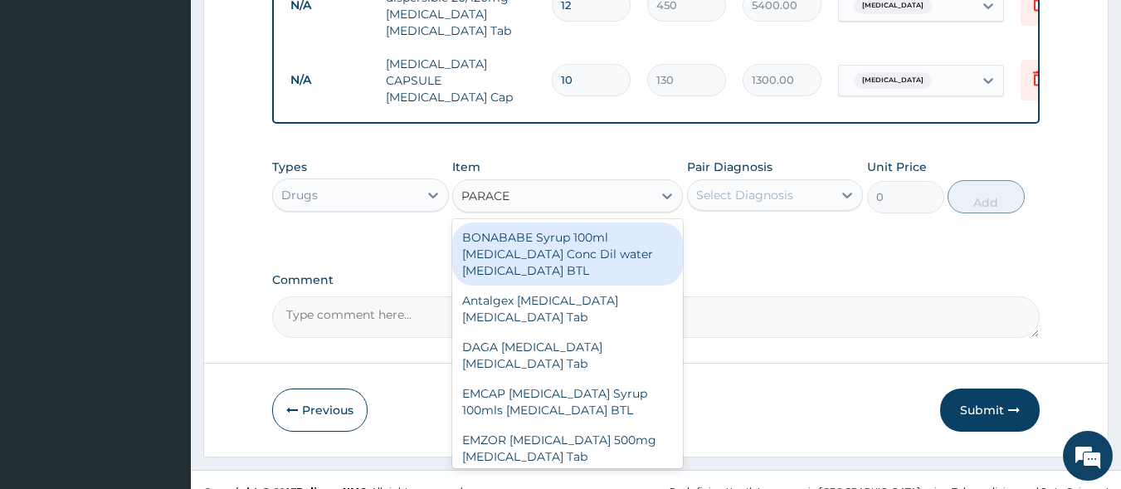
type input "PARACET"
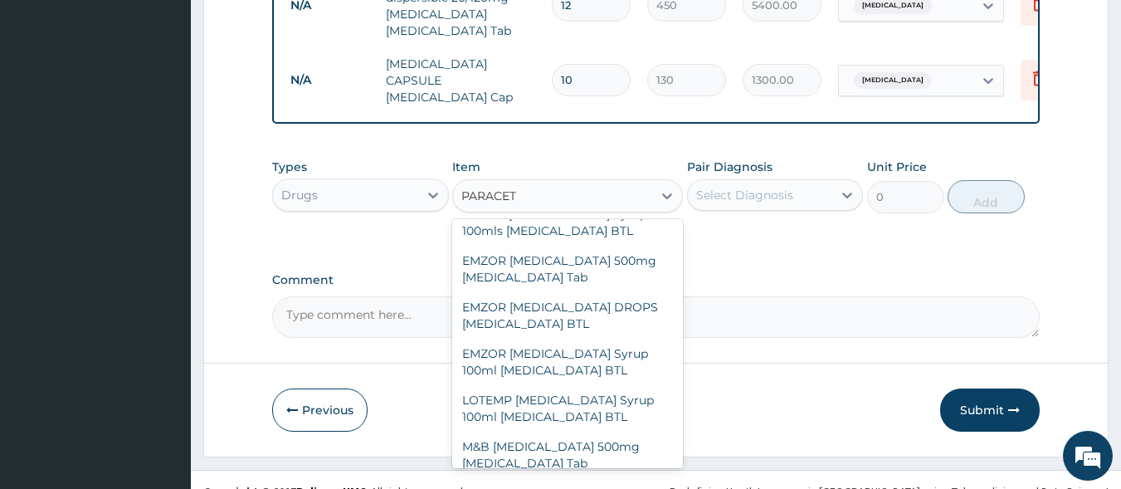
scroll to position [181, 0]
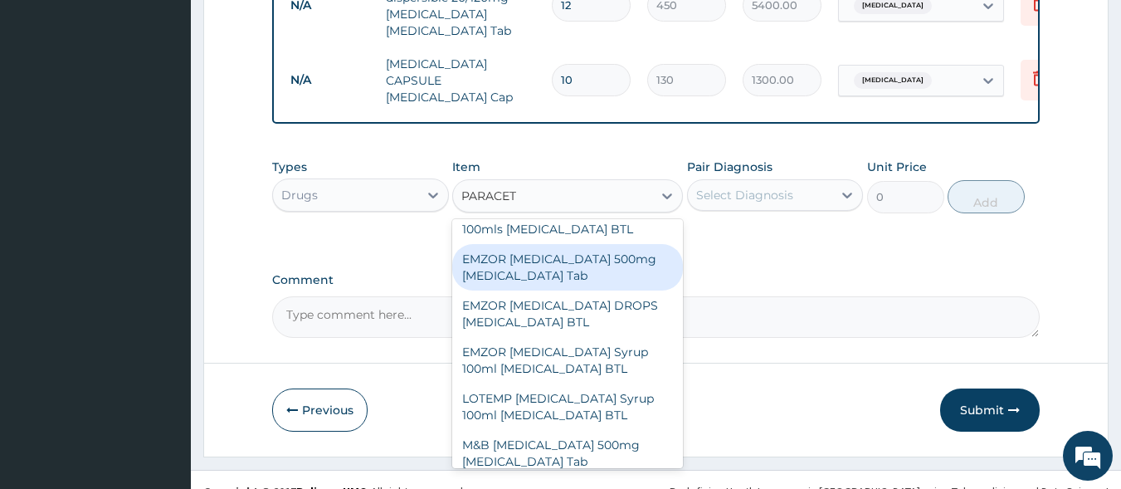
click at [578, 251] on div "EMZOR [MEDICAL_DATA] 500mg [MEDICAL_DATA] Tab" at bounding box center [567, 267] width 231 height 46
type input "10"
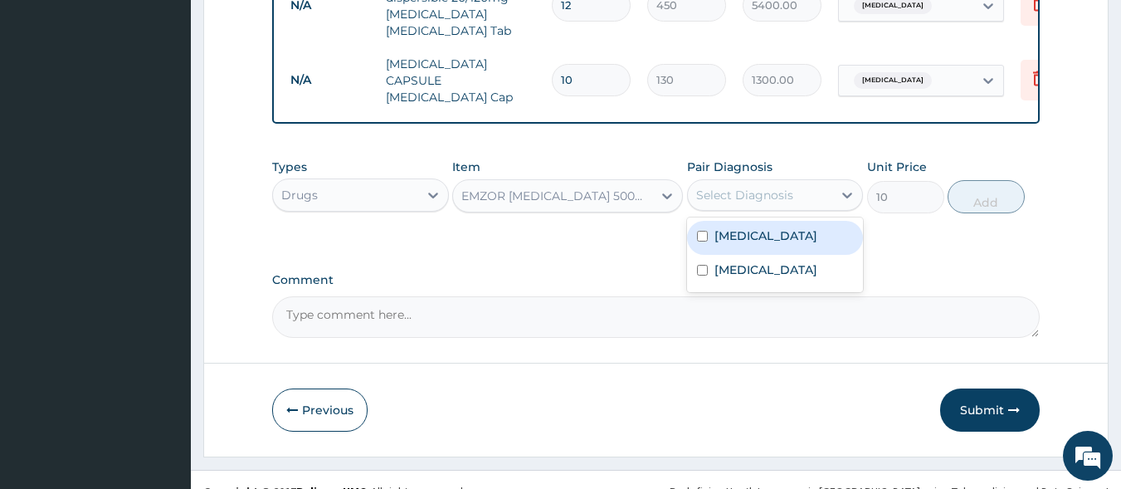
click at [729, 187] on div "Select Diagnosis" at bounding box center [744, 195] width 97 height 17
click at [739, 227] on label "[MEDICAL_DATA]" at bounding box center [766, 235] width 103 height 17
checkbox input "true"
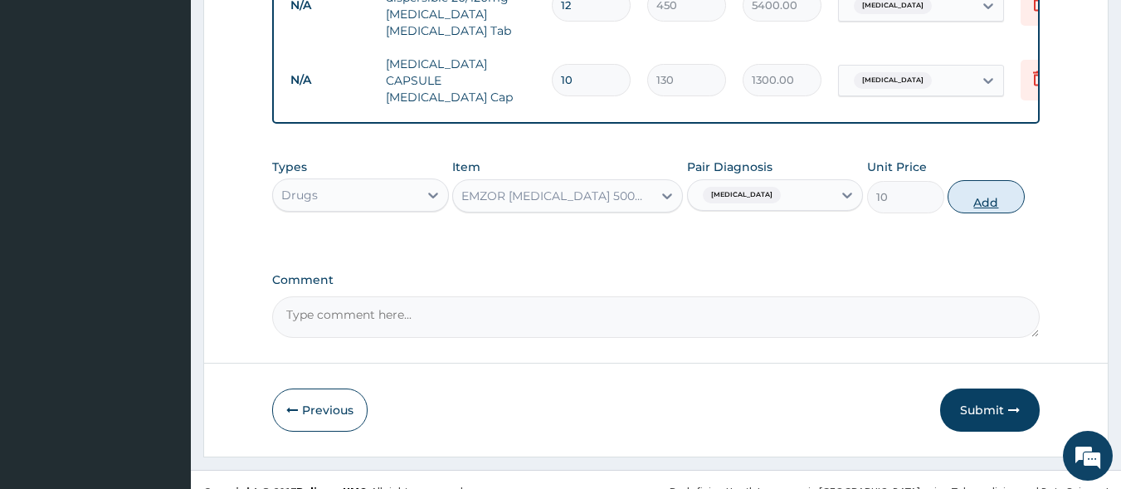
click at [1001, 180] on button "Add" at bounding box center [986, 196] width 77 height 33
type input "0"
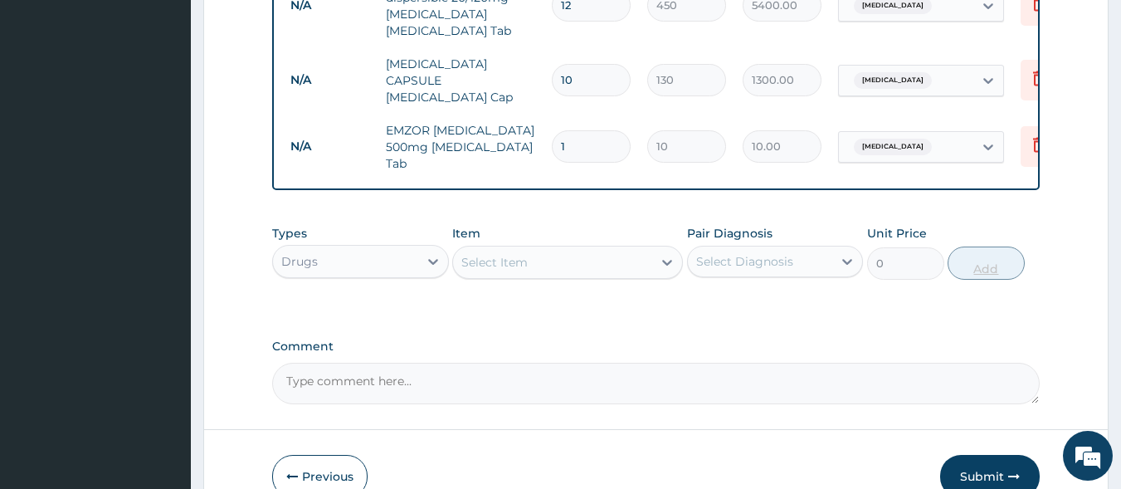
type input "12"
type input "120.00"
type input "12"
click at [588, 249] on div "Select Item" at bounding box center [552, 262] width 199 height 27
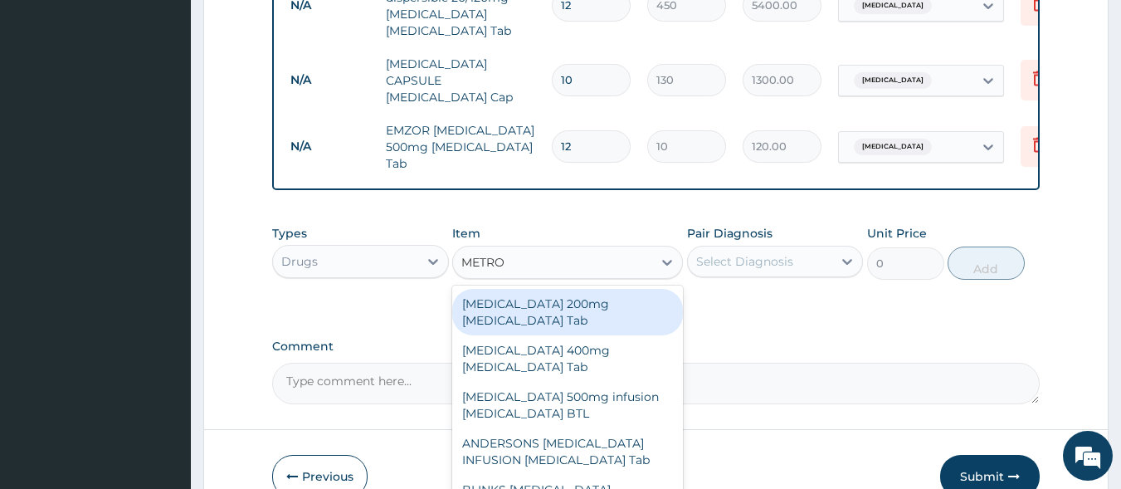
type input "METRO"
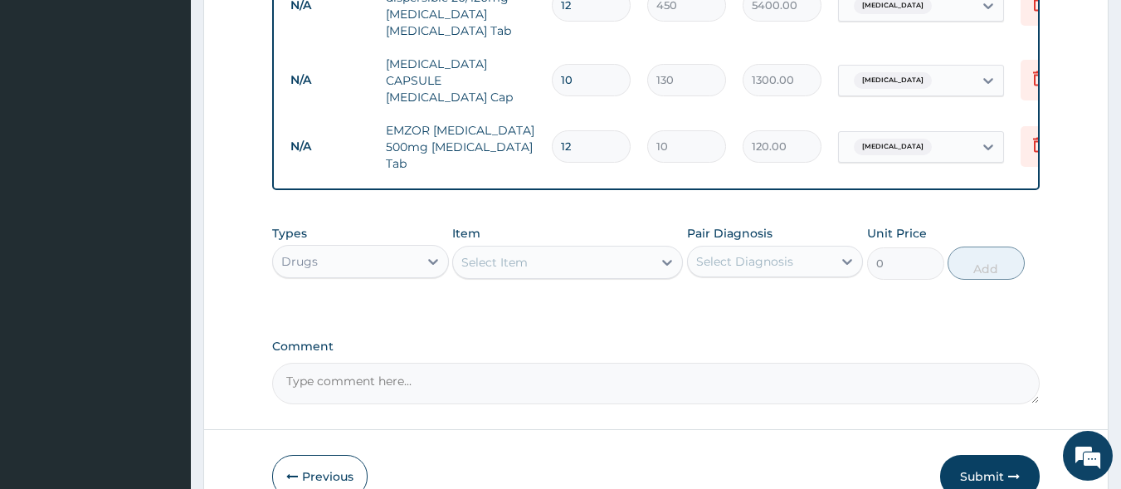
click at [562, 249] on div "Select Item" at bounding box center [552, 262] width 199 height 27
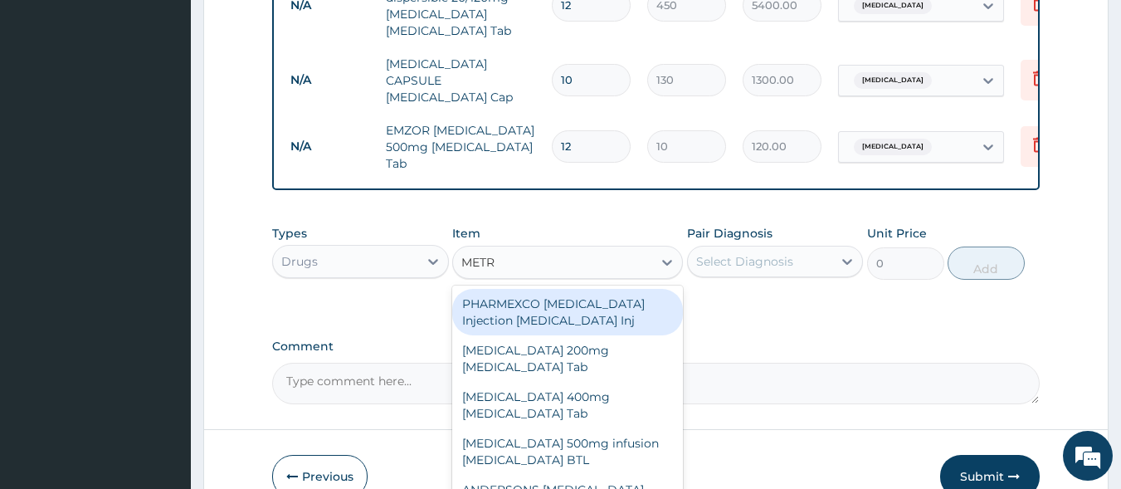
type input "METRO"
click at [568, 289] on div "[MEDICAL_DATA] 200mg [MEDICAL_DATA] Tab" at bounding box center [567, 312] width 231 height 46
type input "10"
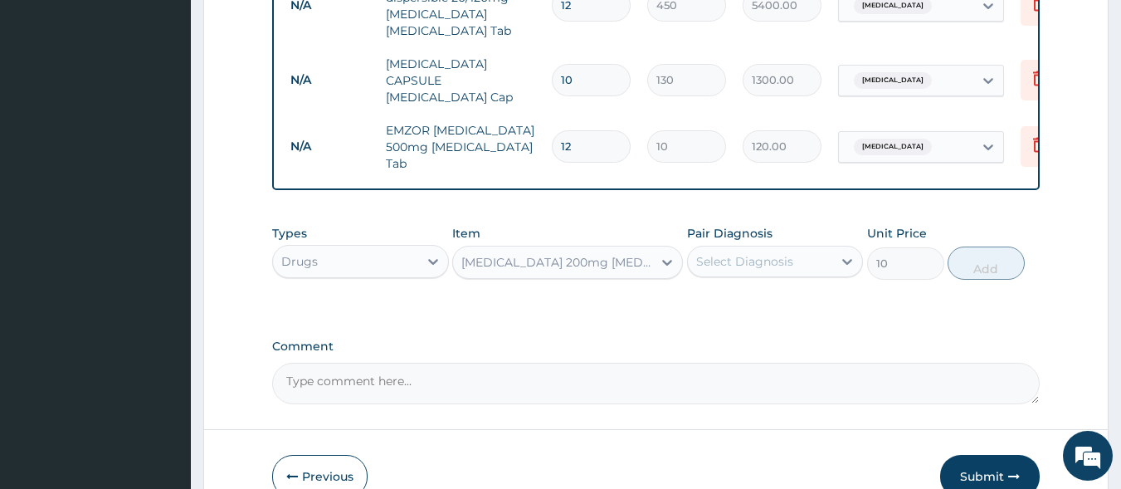
click at [730, 253] on div "Select Diagnosis" at bounding box center [744, 261] width 97 height 17
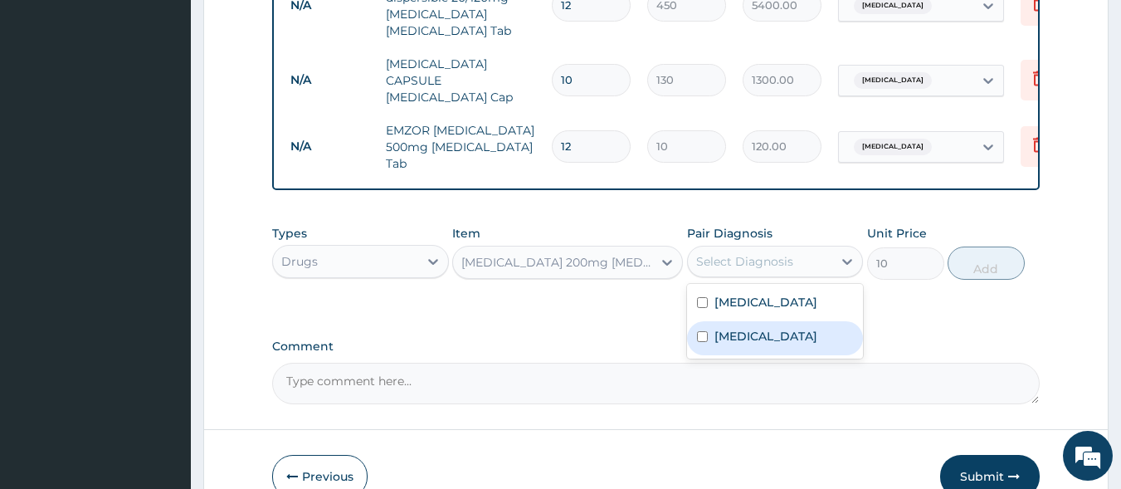
click at [745, 328] on label "Gastroenteritis" at bounding box center [766, 336] width 103 height 17
checkbox input "true"
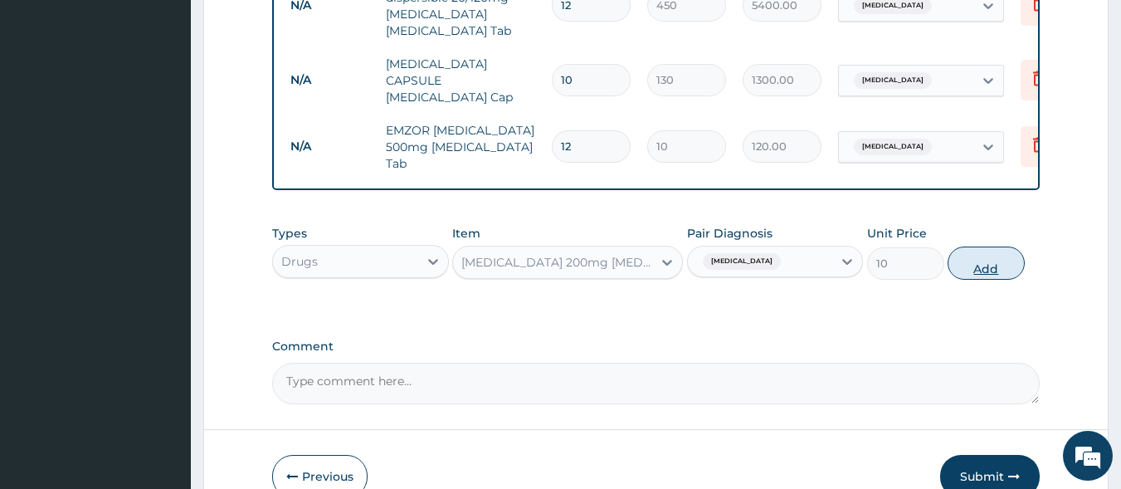
click at [975, 246] on button "Add" at bounding box center [986, 262] width 77 height 33
type input "0"
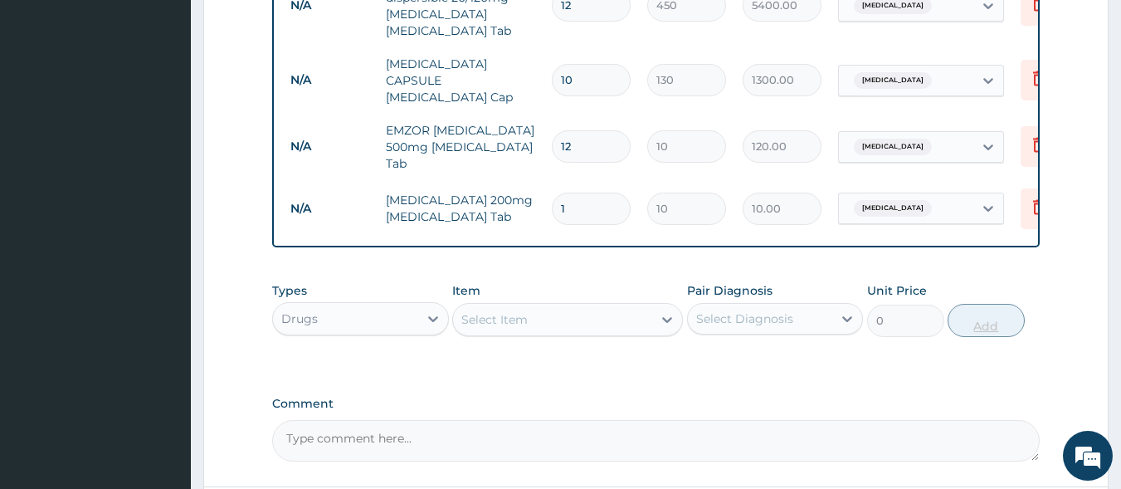
type input "15"
type input "150.00"
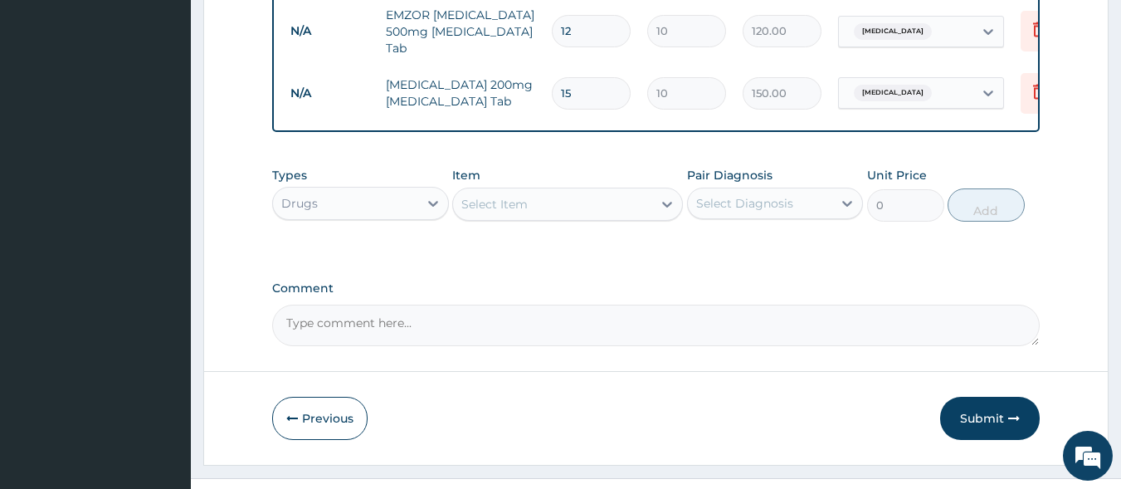
scroll to position [1022, 0]
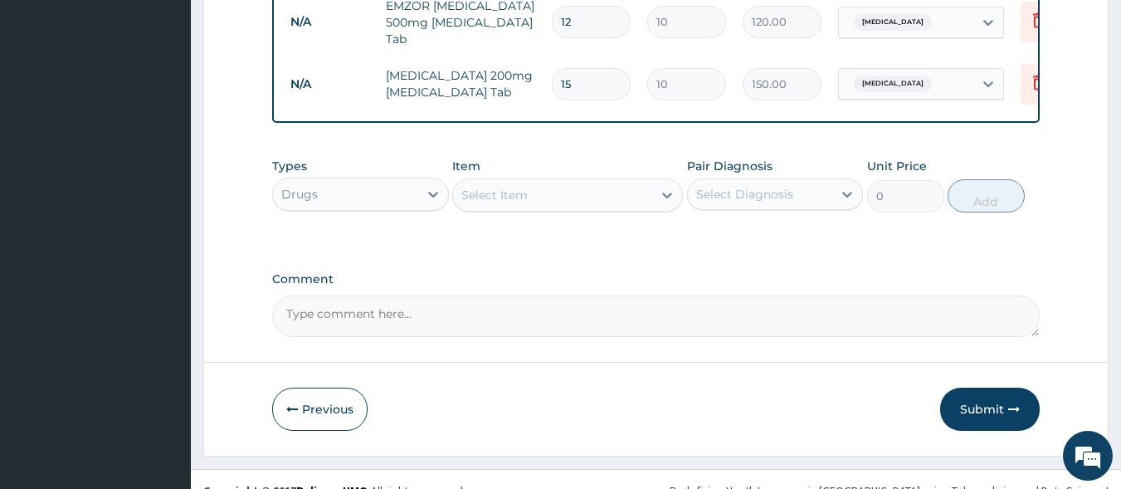
type input "15"
click at [514, 187] on div "Select Item" at bounding box center [494, 195] width 66 height 17
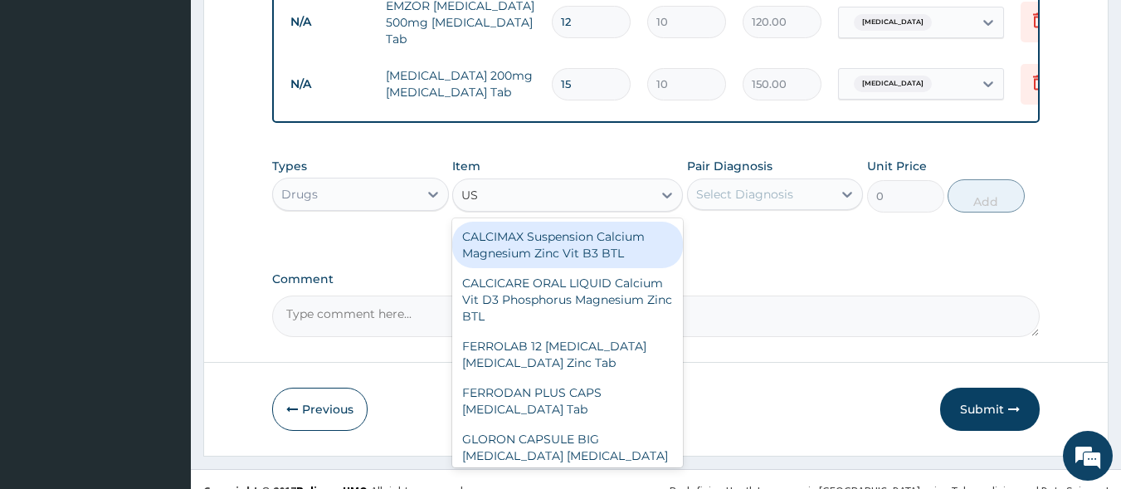
type input "USC"
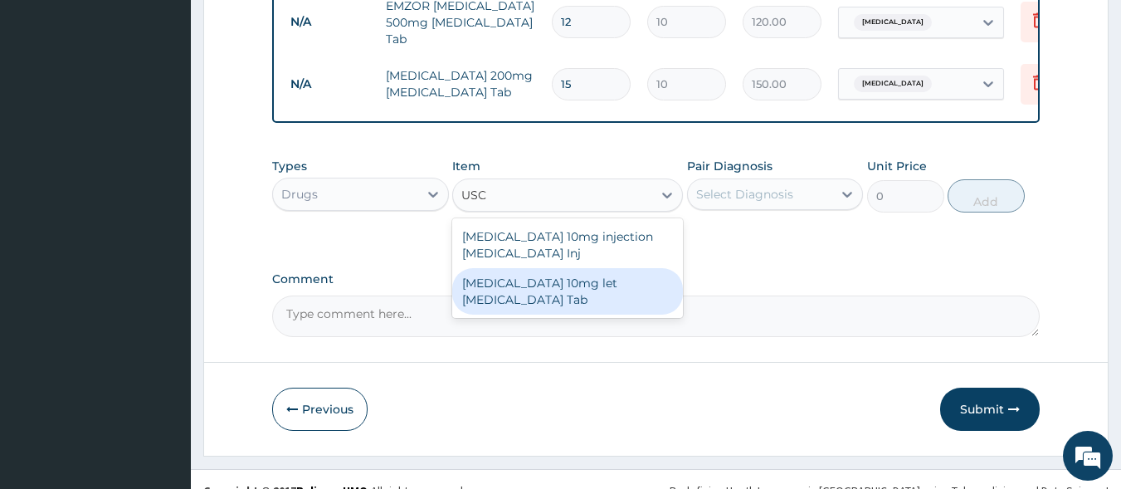
click at [528, 271] on div "Buscopan 10mg let Hyoscine Tab" at bounding box center [567, 291] width 231 height 46
type input "50"
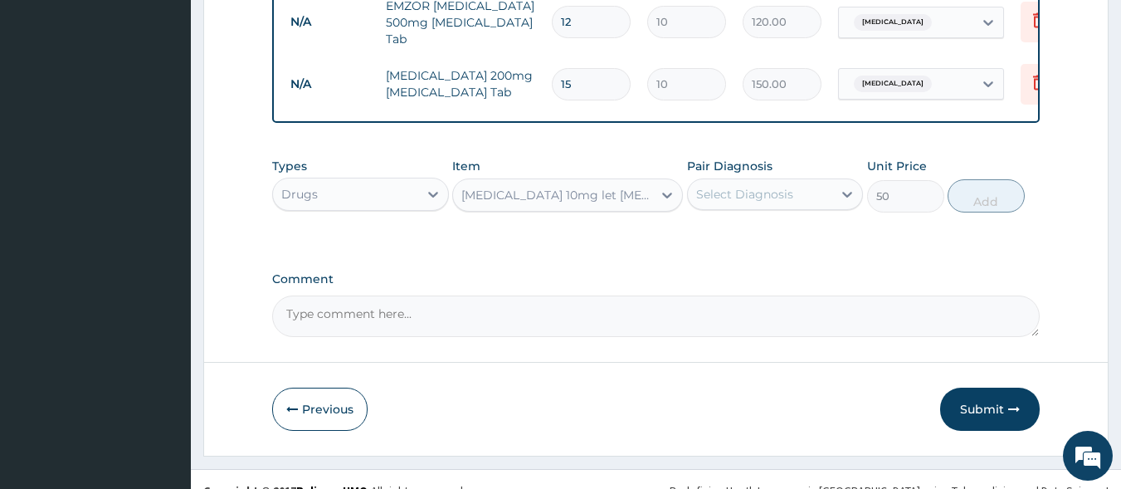
click at [783, 186] on div "Select Diagnosis" at bounding box center [744, 194] width 97 height 17
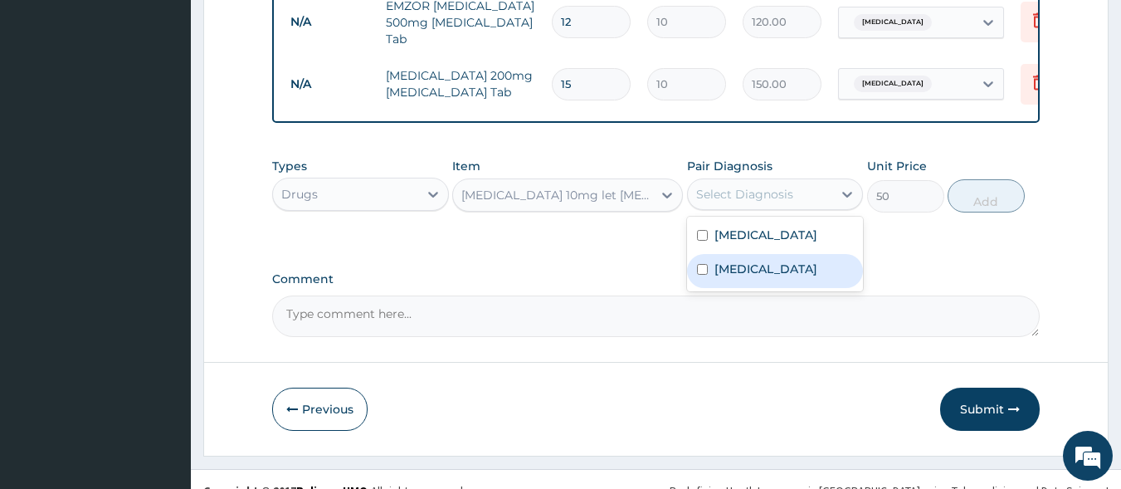
click at [777, 261] on label "Gastroenteritis" at bounding box center [766, 269] width 103 height 17
checkbox input "true"
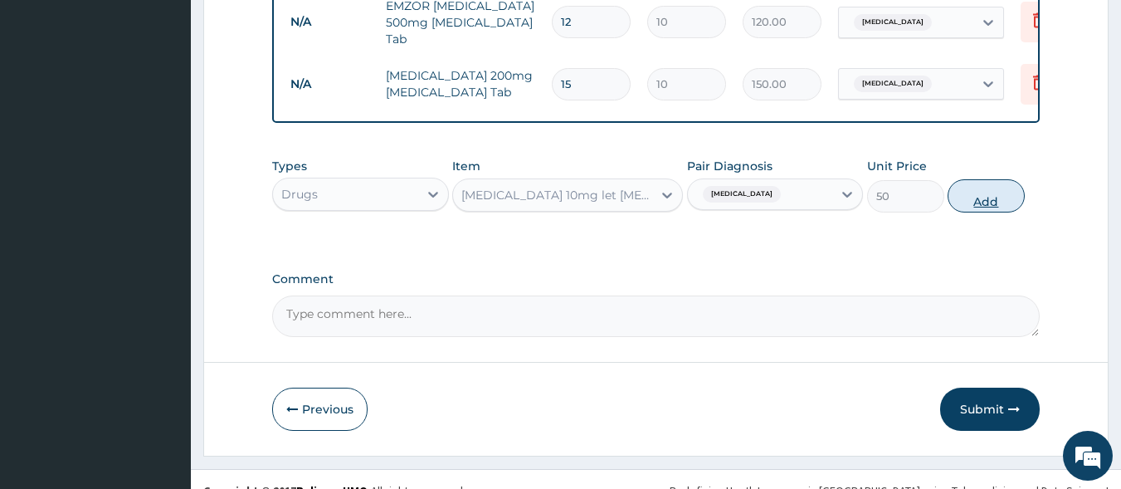
click at [993, 179] on button "Add" at bounding box center [986, 195] width 77 height 33
type input "0"
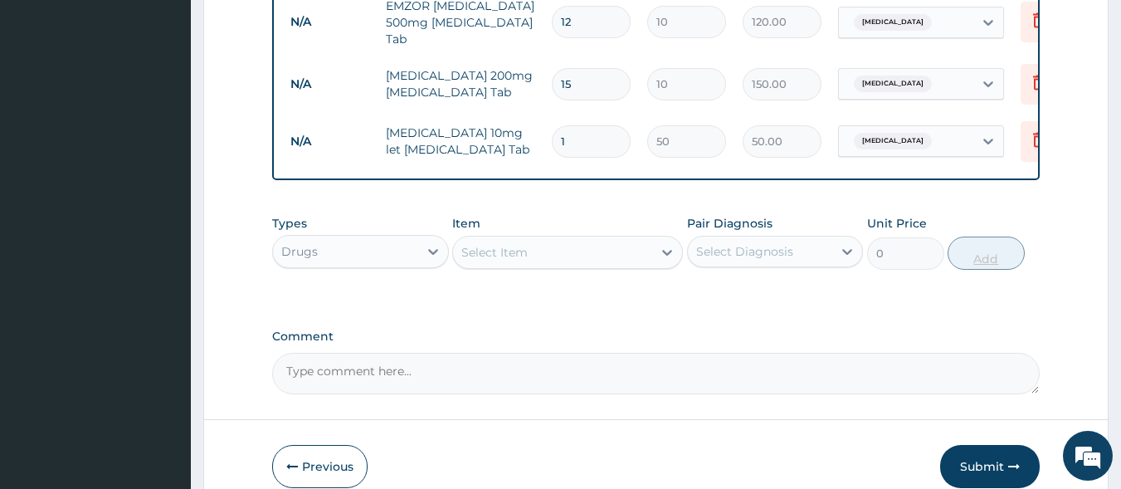
type input "0.00"
type input "6"
type input "300.00"
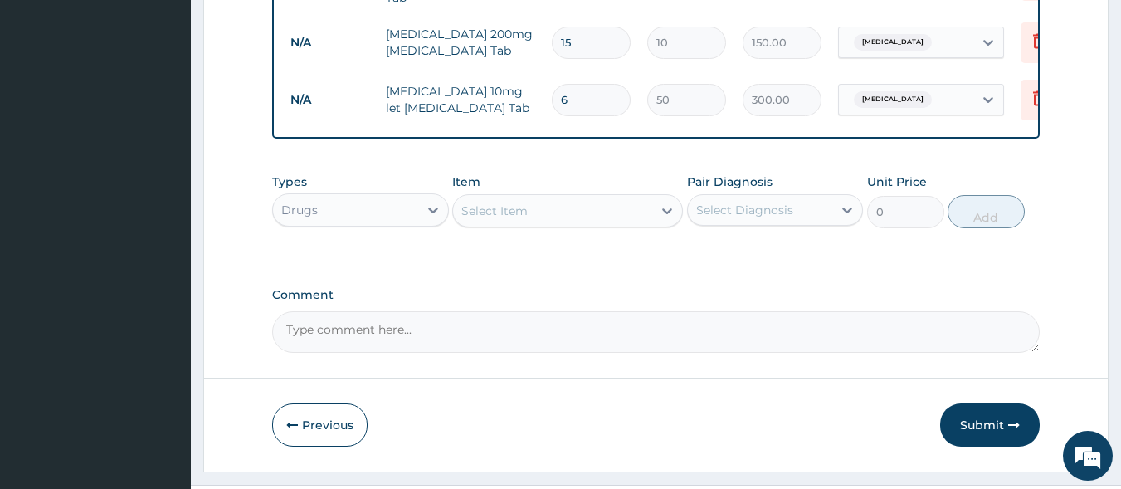
scroll to position [1079, 0]
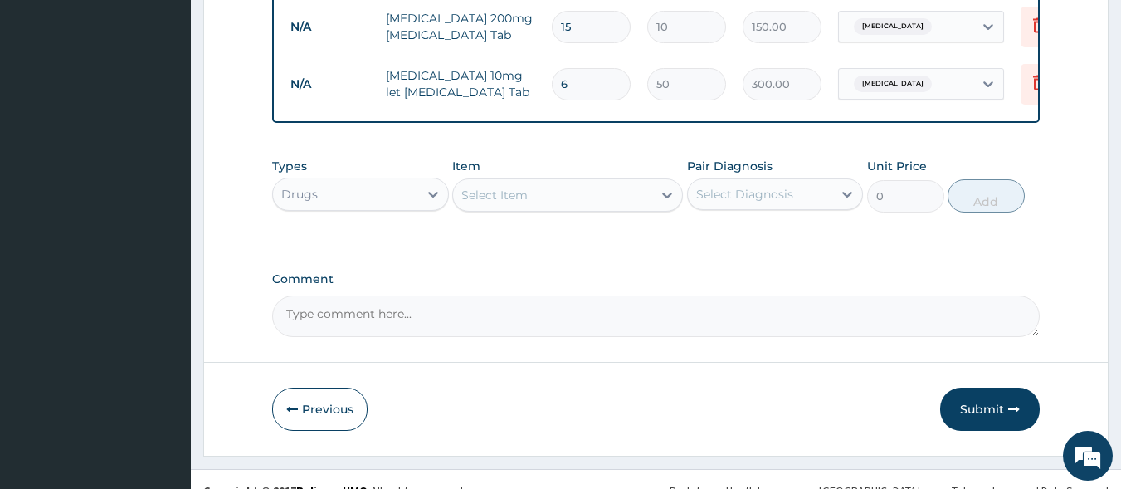
type input "6"
click at [999, 388] on button "Submit" at bounding box center [990, 409] width 100 height 43
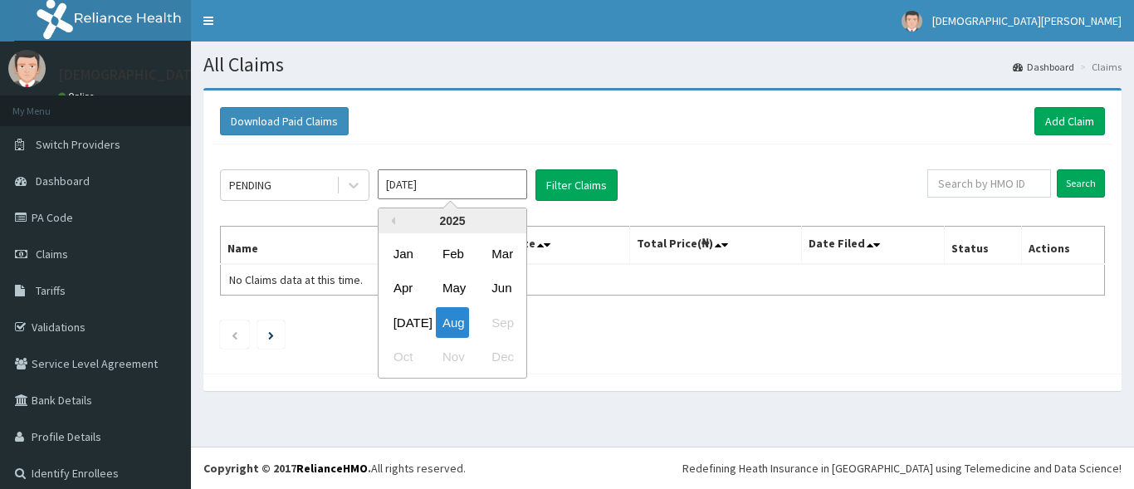
click at [468, 192] on input "Aug 2025" at bounding box center [452, 184] width 149 height 30
click at [407, 322] on div "Jul" at bounding box center [403, 322] width 33 height 31
type input "Jul 2025"
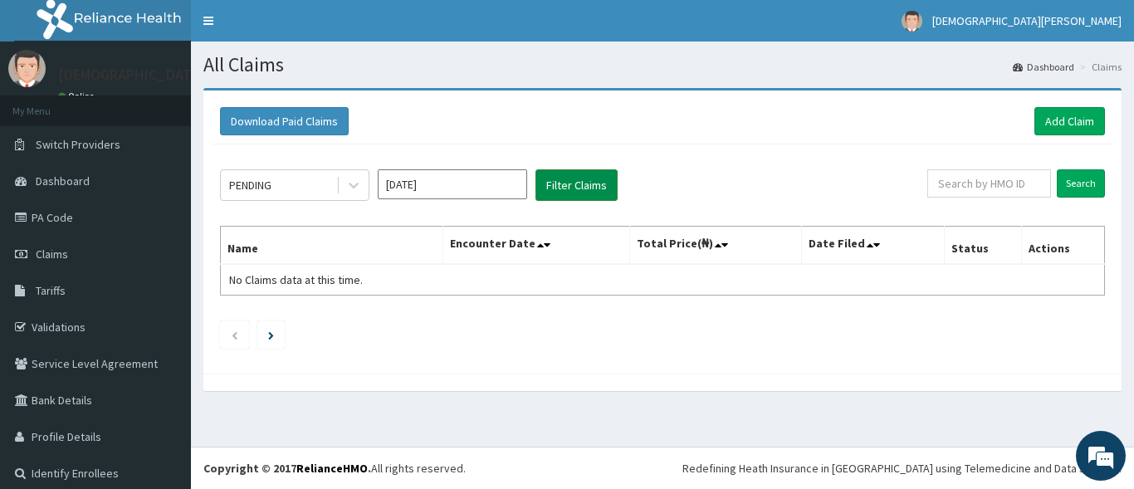
click at [560, 193] on button "Filter Claims" at bounding box center [576, 185] width 82 height 32
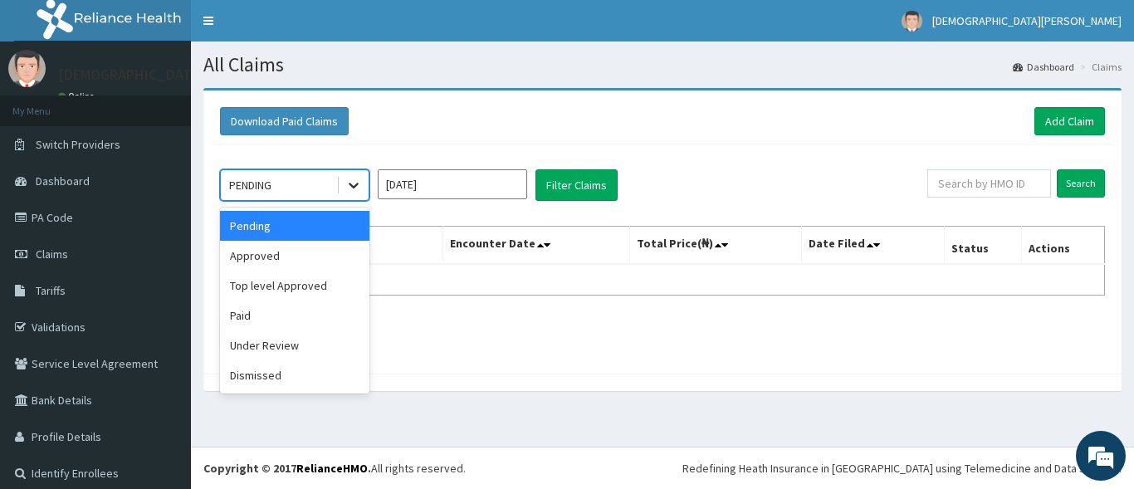
click at [352, 188] on icon at bounding box center [353, 185] width 17 height 17
click at [315, 251] on div "Approved" at bounding box center [294, 256] width 149 height 30
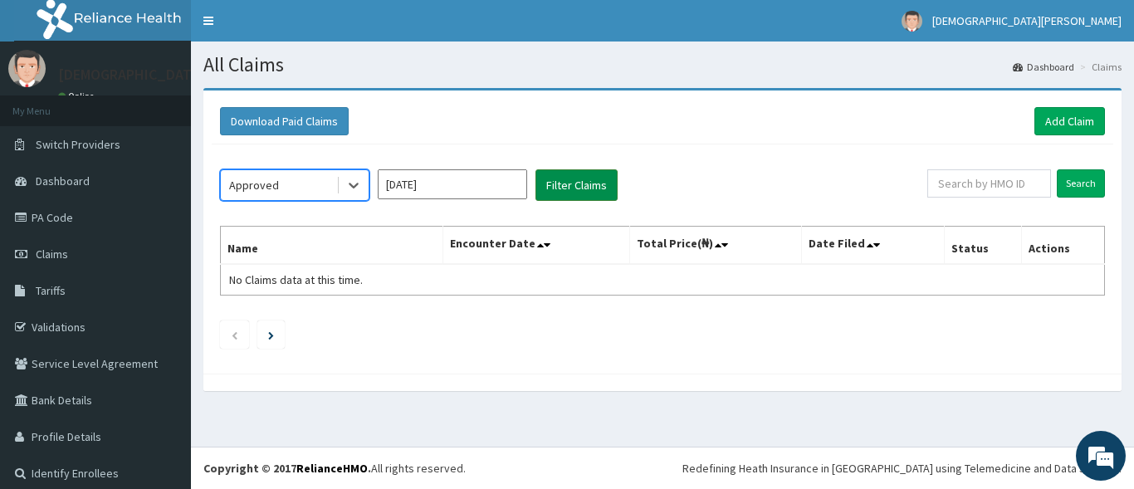
click at [556, 179] on button "Filter Claims" at bounding box center [576, 185] width 82 height 32
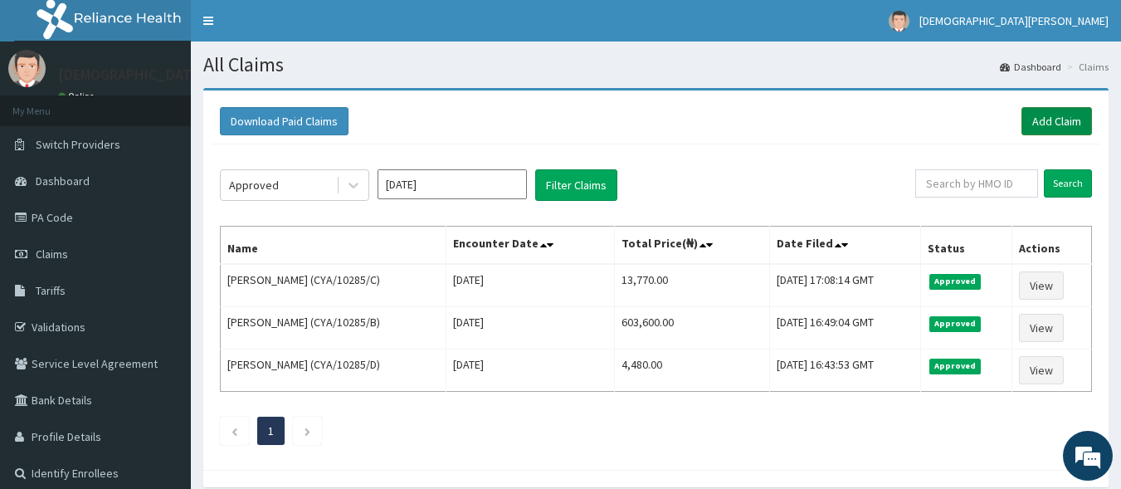
click at [1066, 124] on link "Add Claim" at bounding box center [1057, 121] width 71 height 28
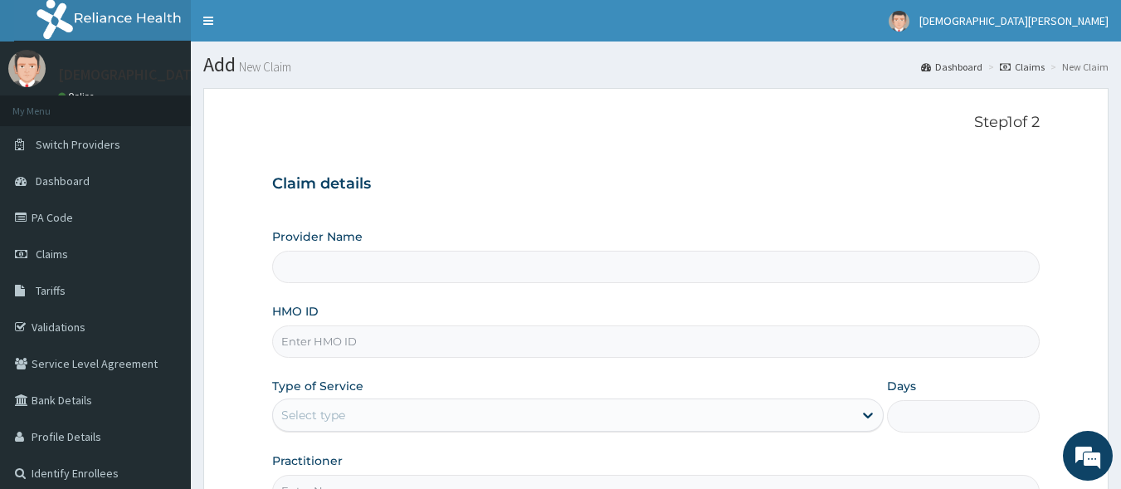
type input "[GEOGRAPHIC_DATA]"
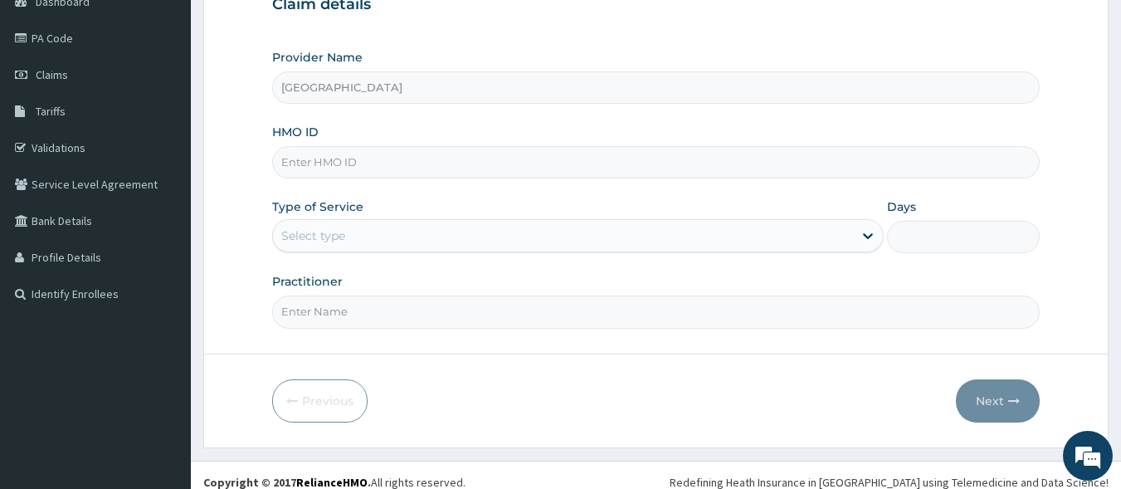
scroll to position [184, 0]
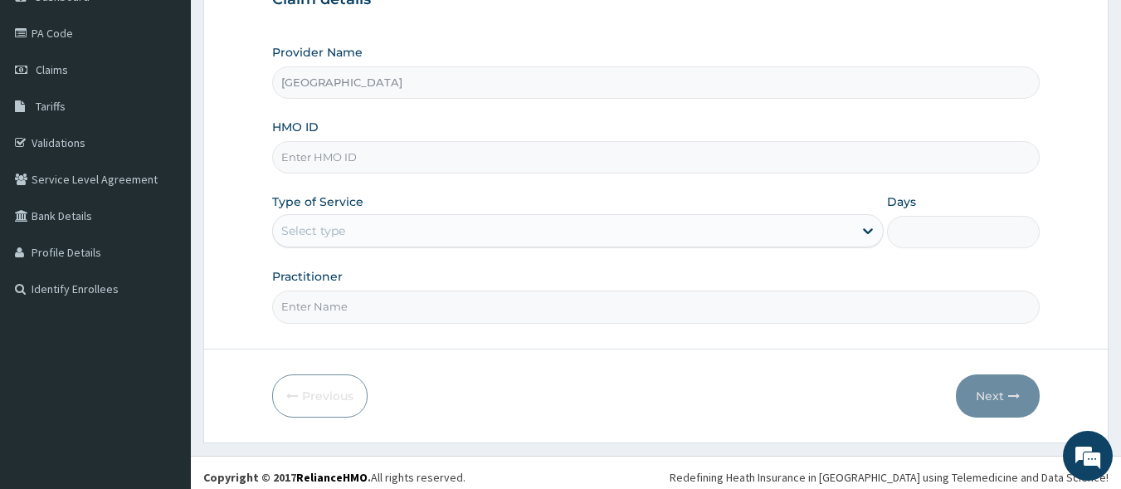
click at [352, 160] on input "HMO ID" at bounding box center [656, 157] width 768 height 32
type input "MCE/10082/A"
click at [351, 227] on div "Select type" at bounding box center [563, 230] width 580 height 27
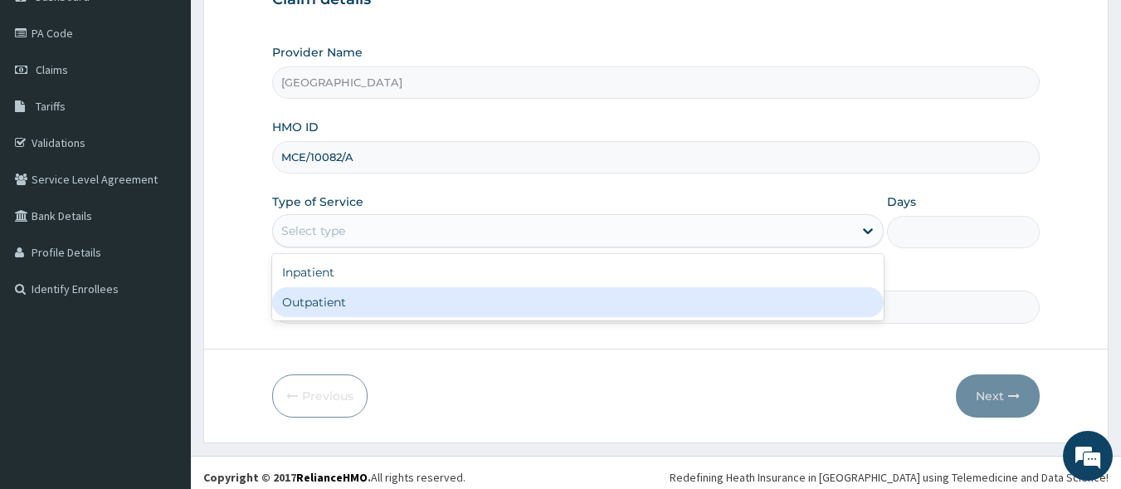
click at [351, 300] on div "Outpatient" at bounding box center [578, 302] width 612 height 30
type input "1"
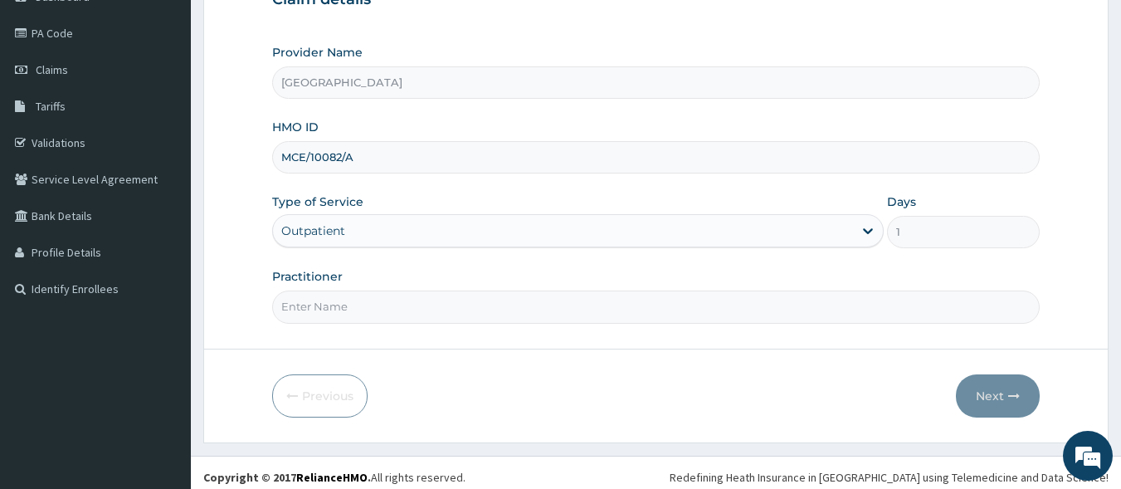
scroll to position [193, 0]
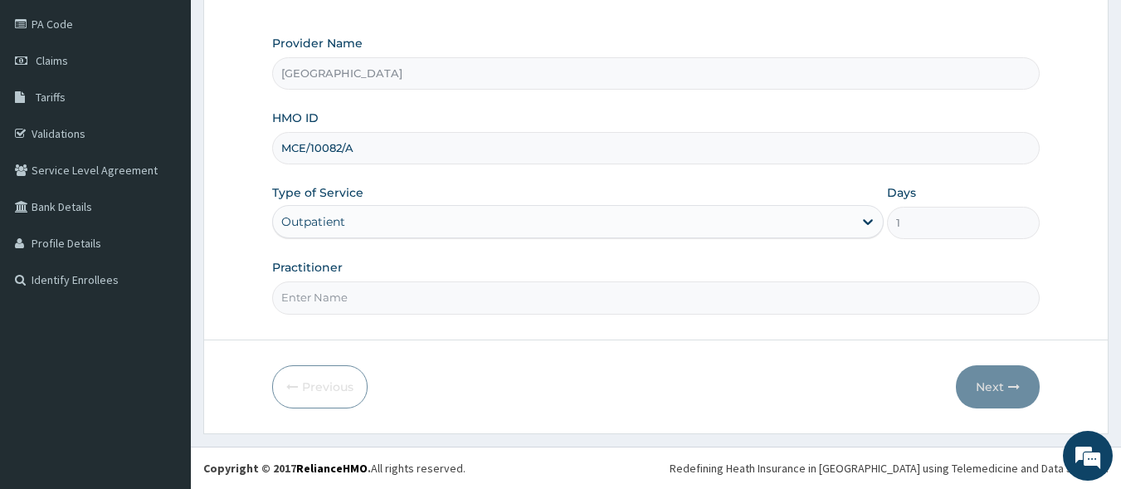
click at [367, 305] on input "Practitioner" at bounding box center [656, 297] width 768 height 32
click at [369, 306] on input "Practitioner" at bounding box center [656, 297] width 768 height 32
type input "[PERSON_NAME] EZE"
click at [1000, 383] on button "Next" at bounding box center [998, 386] width 84 height 43
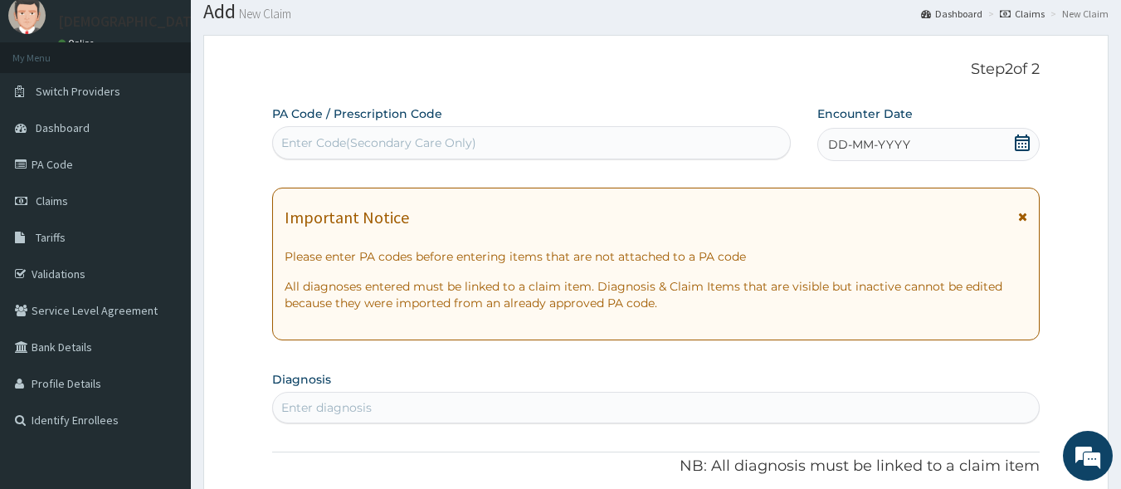
scroll to position [51, 0]
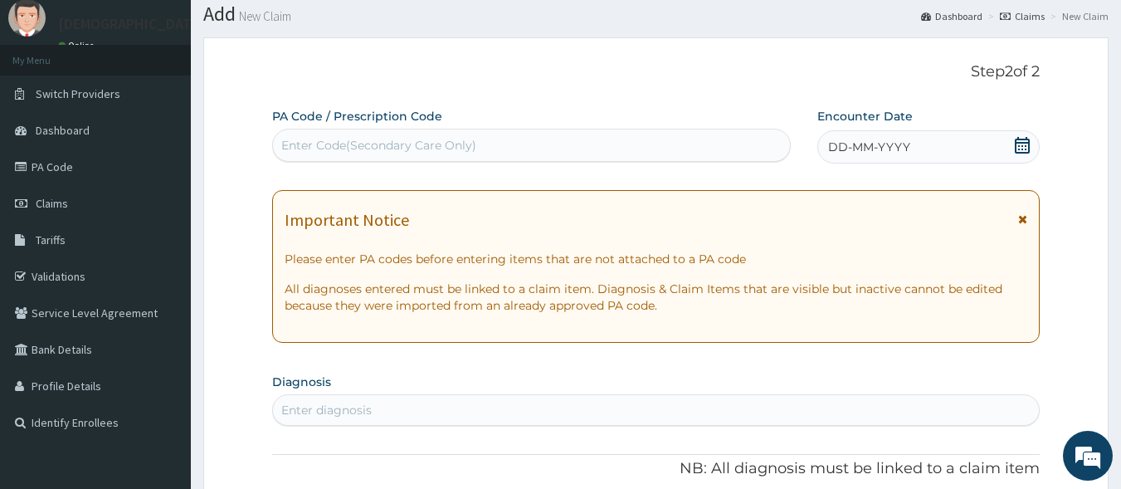
click at [913, 144] on div "DD-MM-YYYY" at bounding box center [928, 146] width 222 height 33
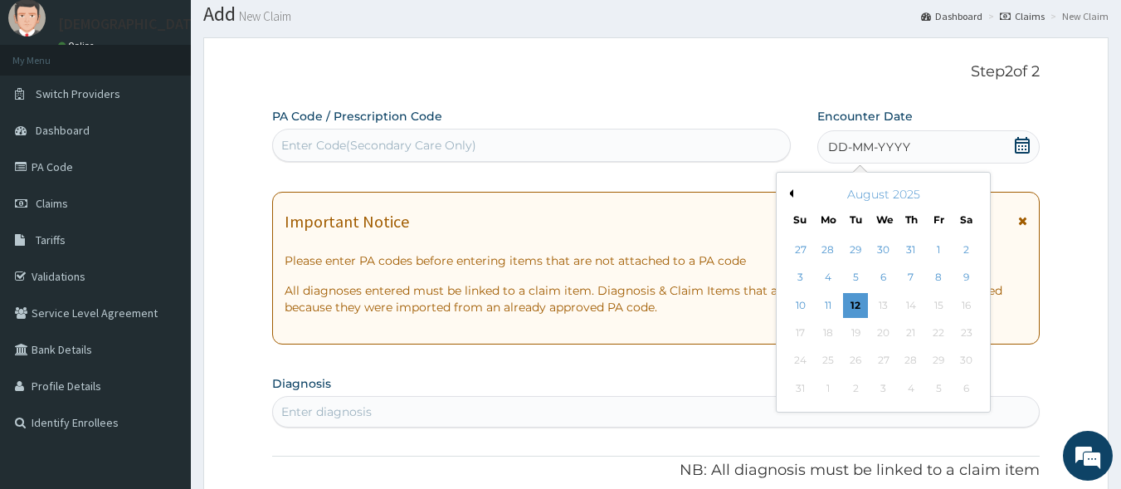
click at [791, 192] on button "Previous Month" at bounding box center [789, 193] width 8 height 8
click at [882, 251] on div "2" at bounding box center [883, 249] width 25 height 25
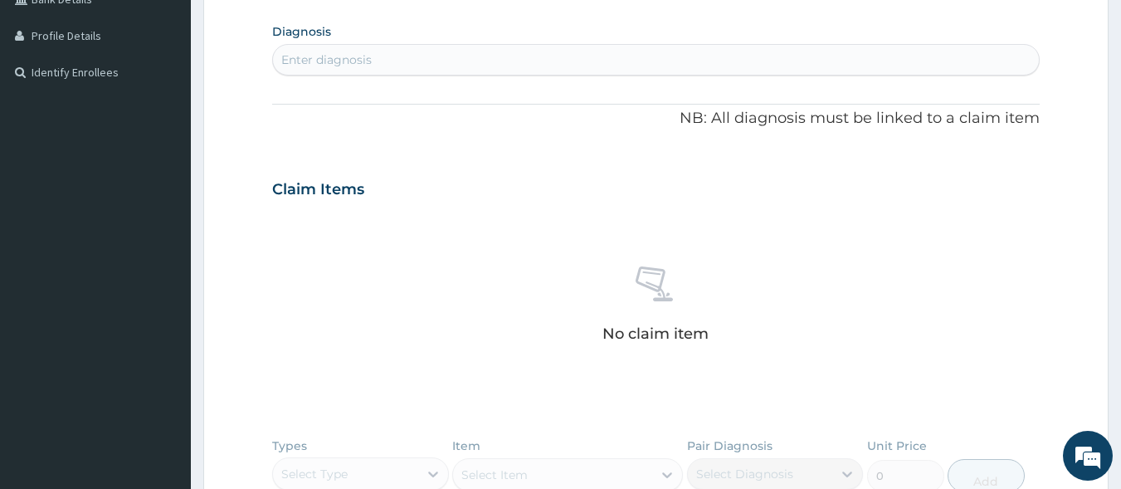
scroll to position [419, 0]
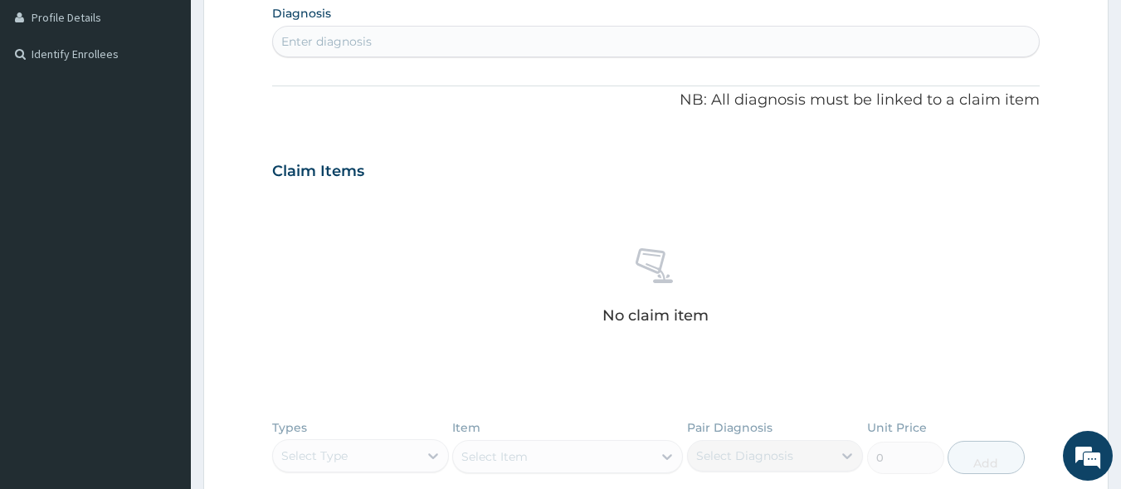
click at [427, 35] on div "Enter diagnosis" at bounding box center [656, 41] width 767 height 27
type input "[MEDICAL_DATA]"
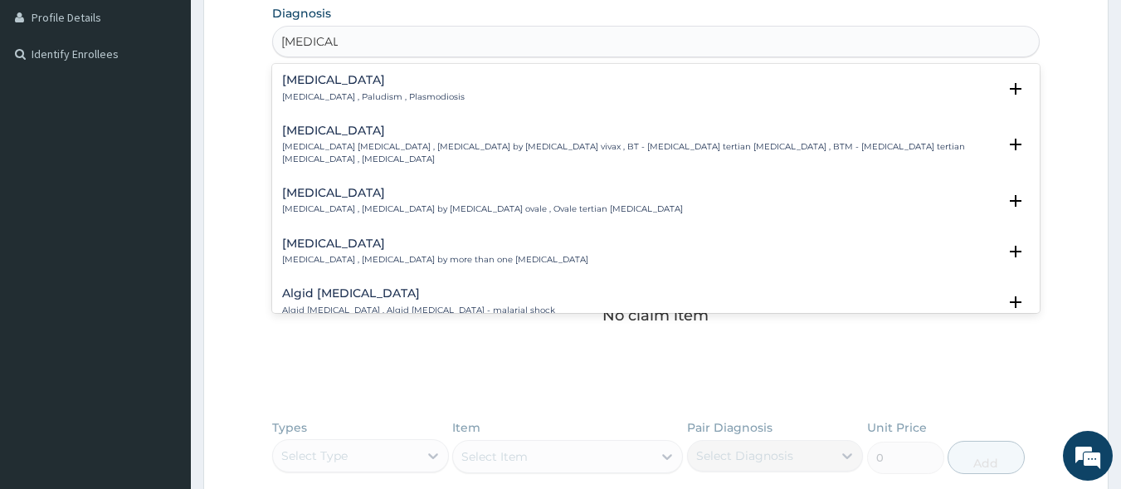
click at [339, 90] on div "[MEDICAL_DATA] [MEDICAL_DATA] , Paludism , Plasmodiosis" at bounding box center [373, 88] width 183 height 29
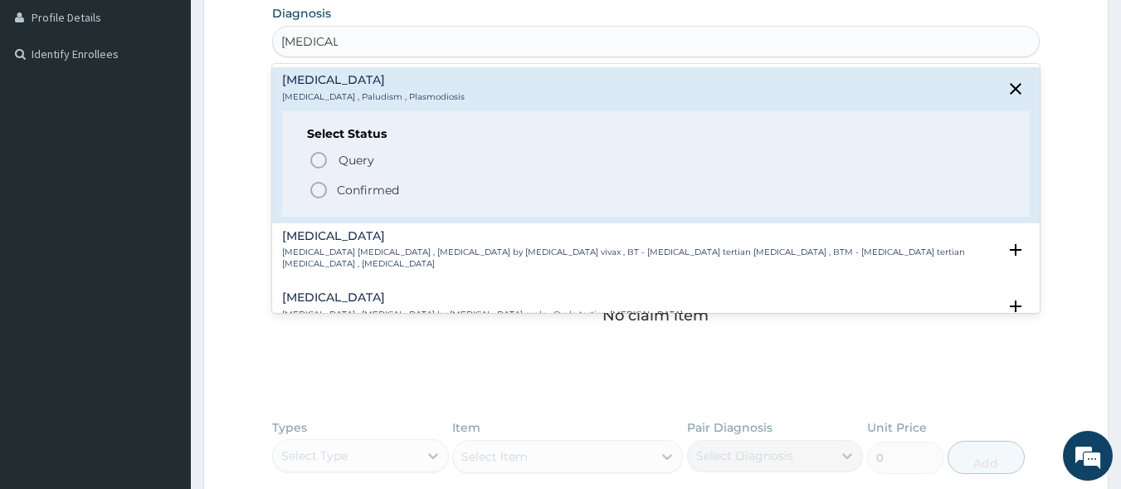
click at [327, 190] on icon "status option filled" at bounding box center [319, 190] width 20 height 20
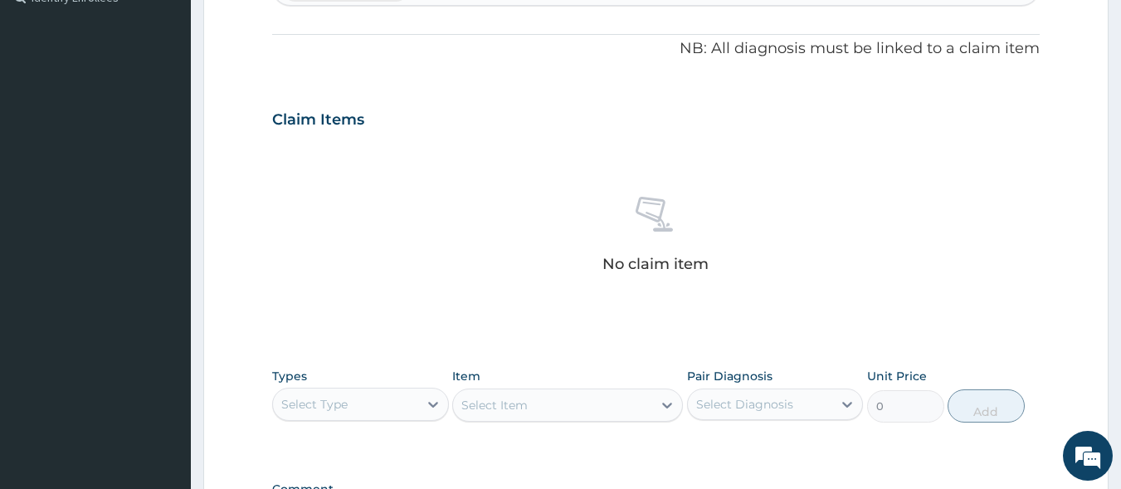
scroll to position [433, 0]
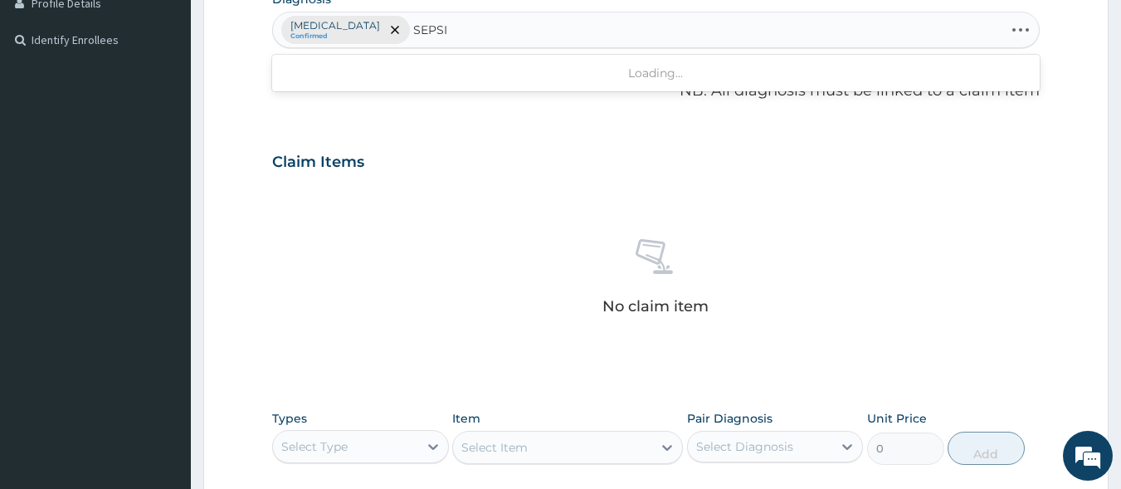
type input "[MEDICAL_DATA]"
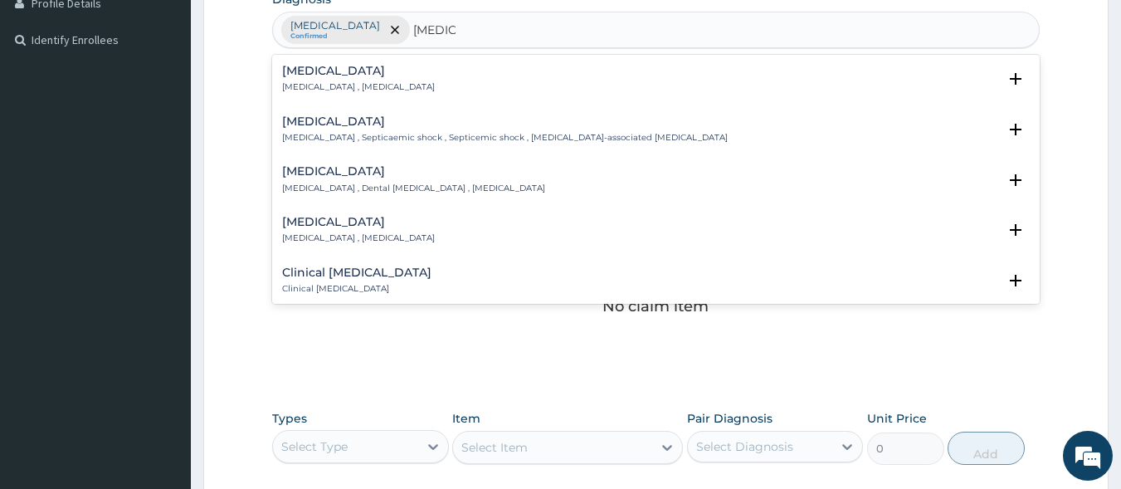
click at [324, 80] on div "[MEDICAL_DATA] [MEDICAL_DATA] , [MEDICAL_DATA]" at bounding box center [358, 79] width 153 height 29
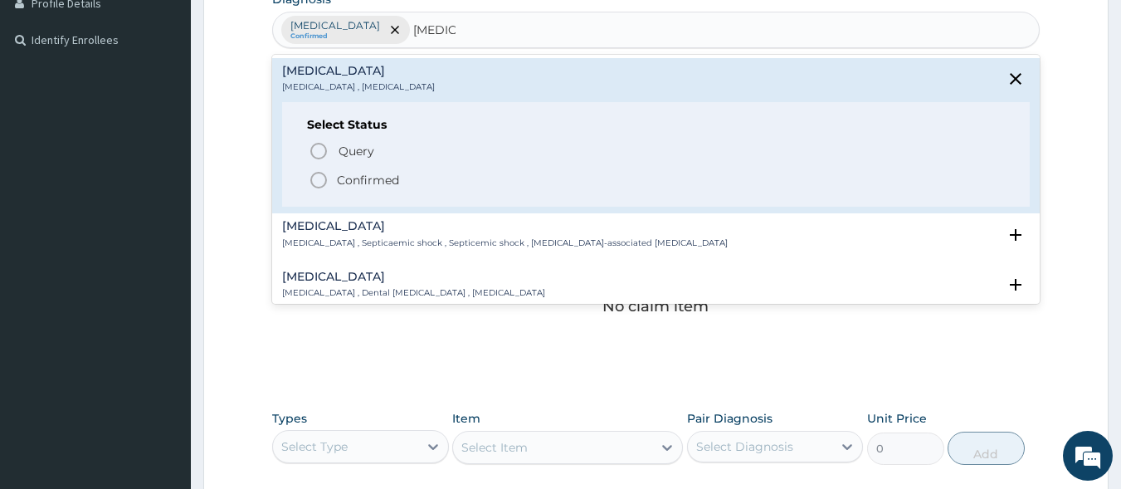
click at [316, 185] on icon "status option filled" at bounding box center [319, 180] width 20 height 20
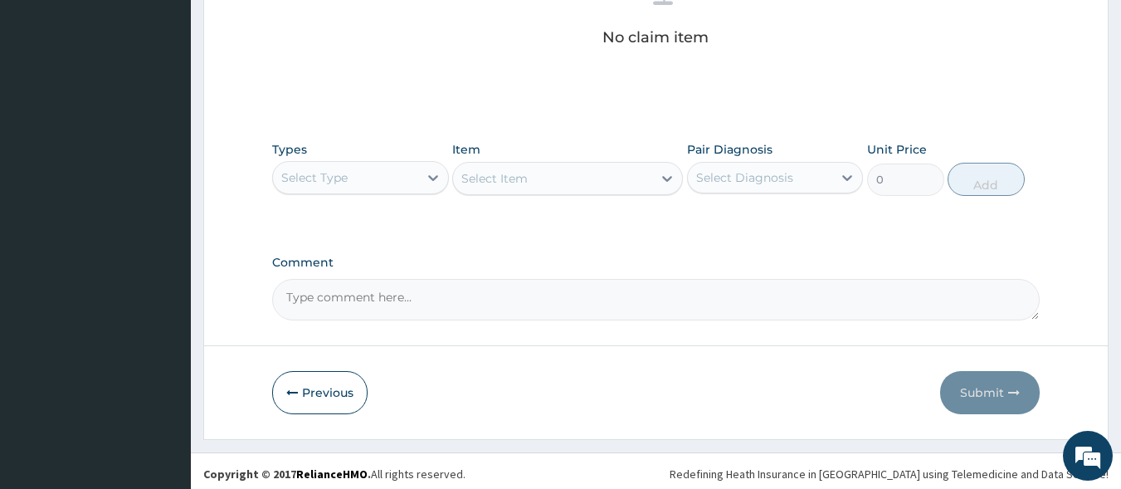
scroll to position [708, 0]
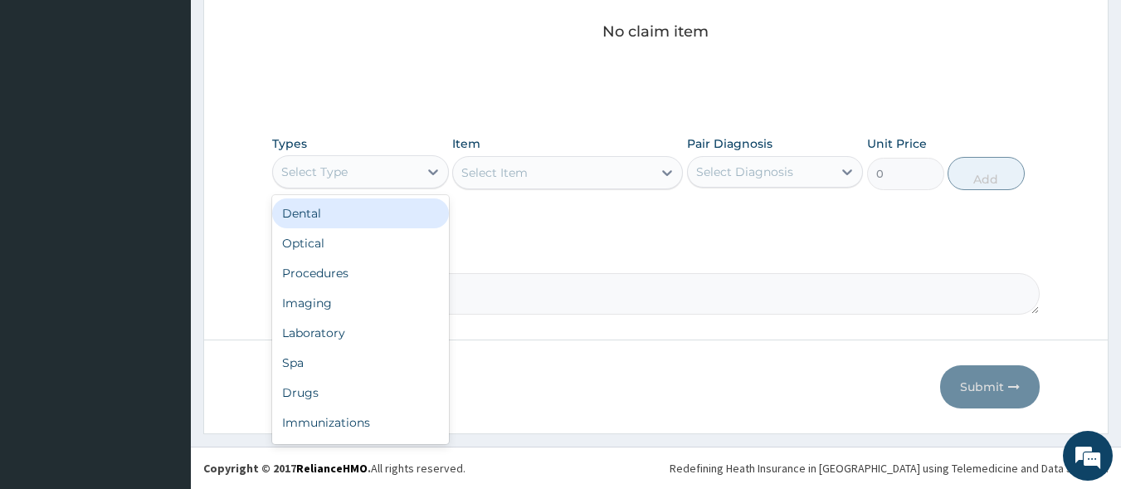
click at [379, 171] on div "Select Type" at bounding box center [345, 172] width 145 height 27
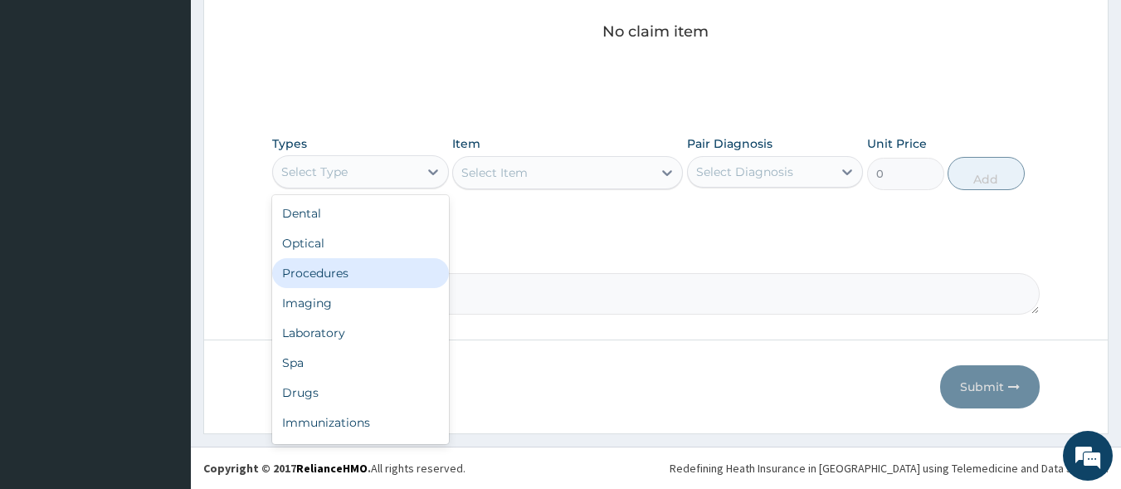
click at [360, 265] on div "Procedures" at bounding box center [360, 273] width 177 height 30
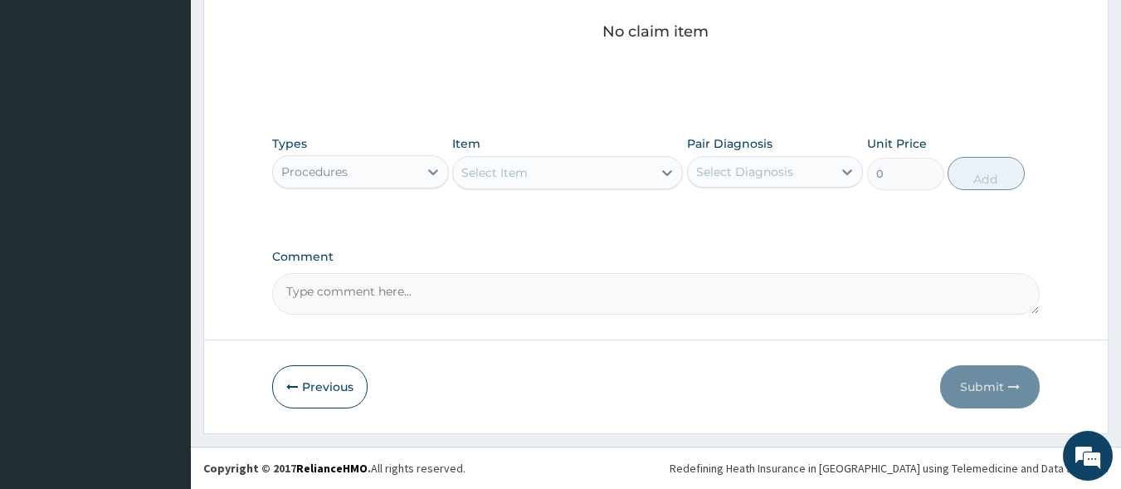
click at [562, 180] on div "Select Item" at bounding box center [552, 172] width 199 height 27
type input "["
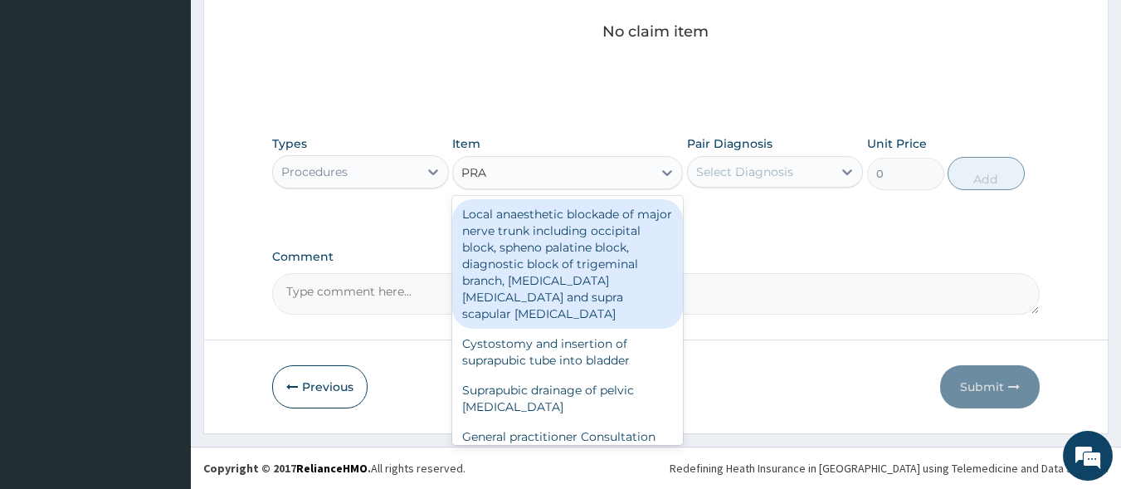
type input "PRAC"
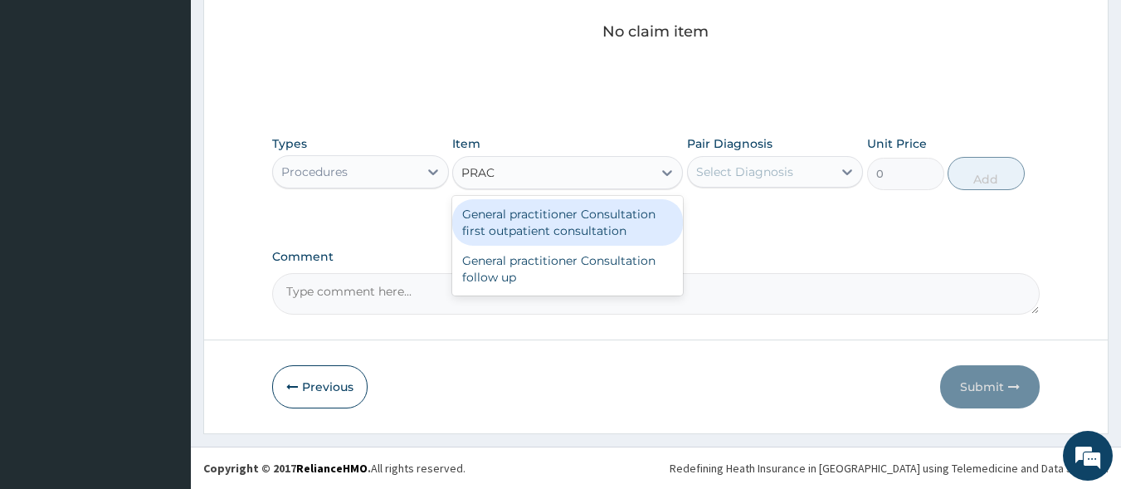
click at [563, 232] on div "General practitioner Consultation first outpatient consultation" at bounding box center [567, 222] width 231 height 46
type input "3000"
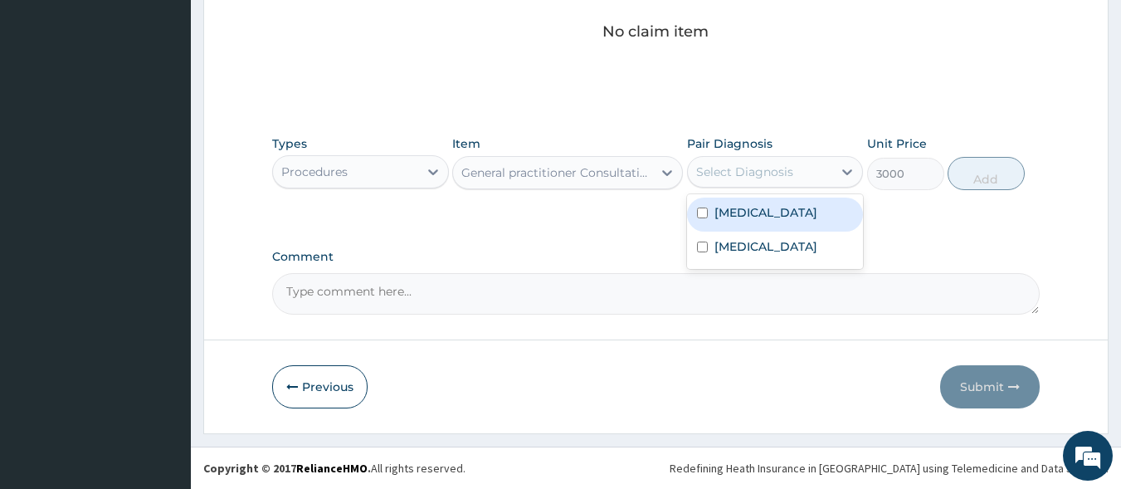
click at [729, 183] on div "Select Diagnosis" at bounding box center [760, 172] width 145 height 27
click at [739, 221] on div "[MEDICAL_DATA]" at bounding box center [775, 215] width 177 height 34
checkbox input "true"
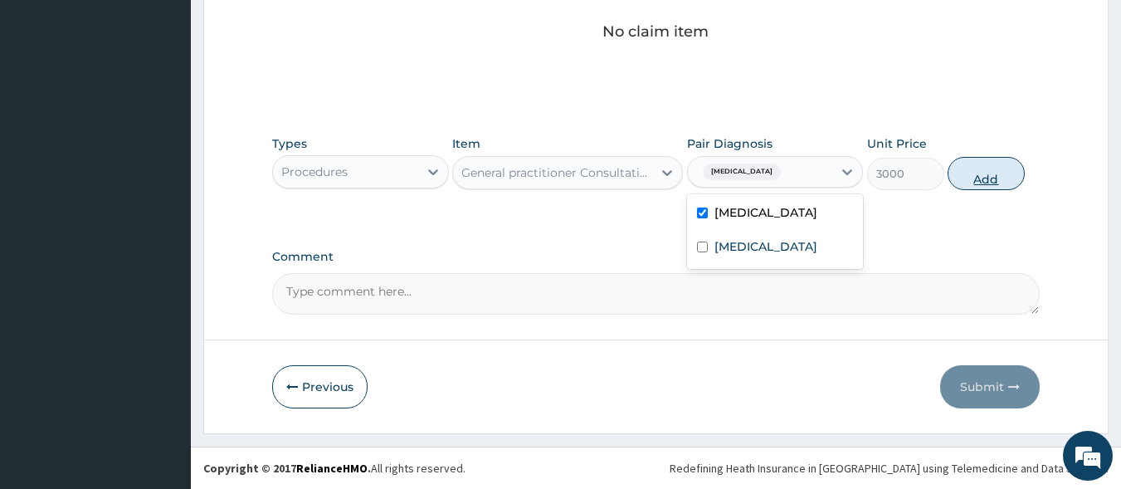
click at [974, 182] on button "Add" at bounding box center [986, 173] width 77 height 33
type input "0"
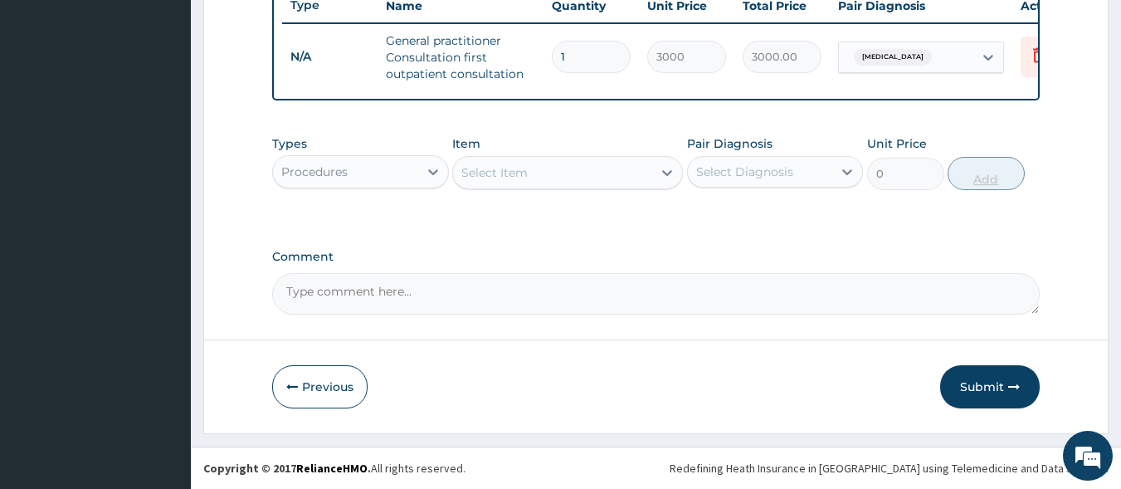
scroll to position [651, 0]
click at [373, 176] on div "Procedures" at bounding box center [345, 172] width 145 height 27
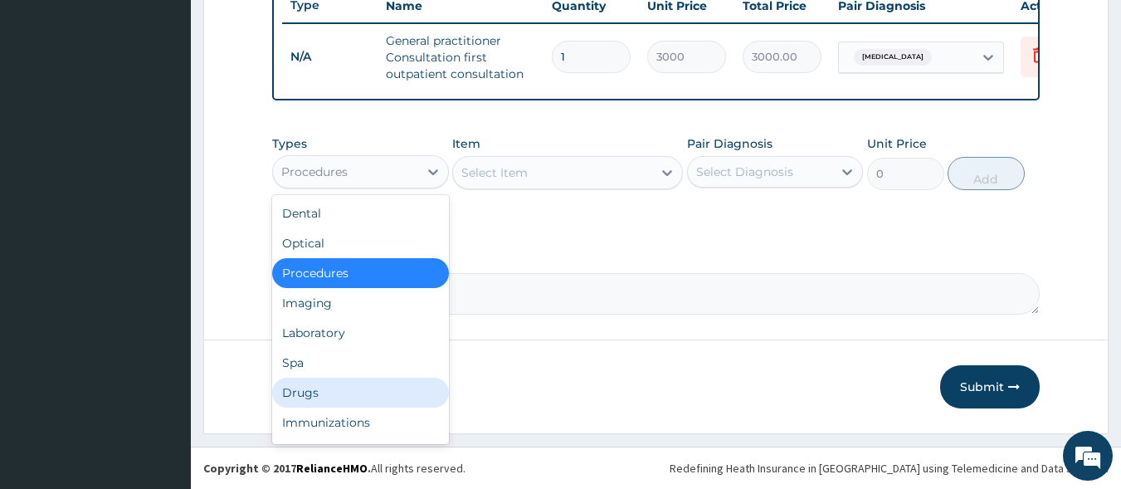
click at [327, 393] on div "Drugs" at bounding box center [360, 393] width 177 height 30
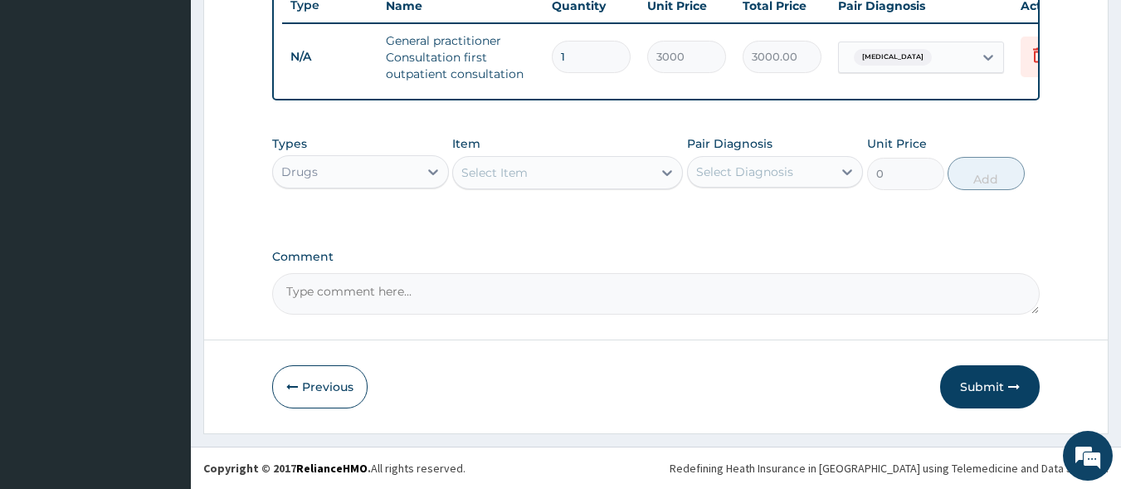
click at [385, 183] on div "Drugs" at bounding box center [345, 172] width 145 height 27
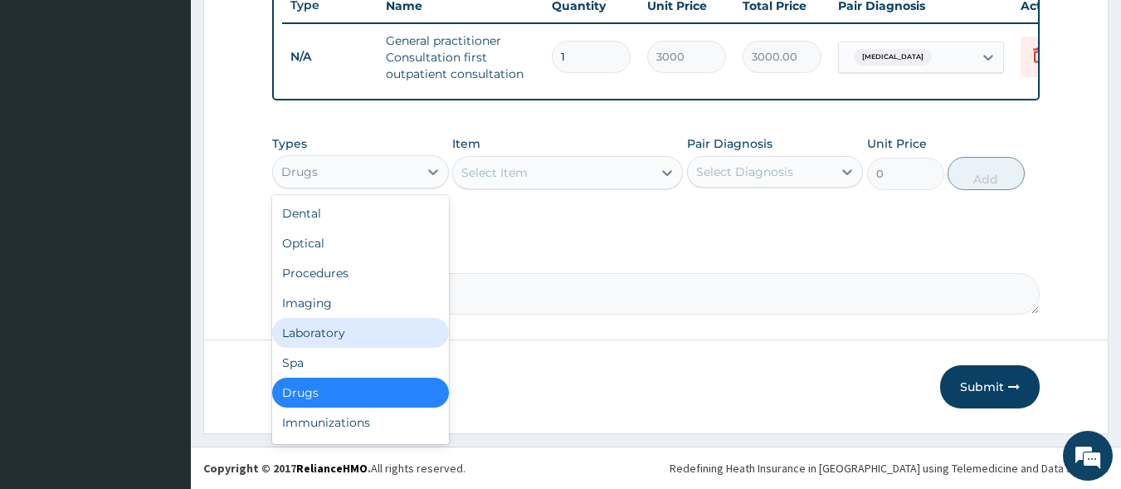
click at [345, 334] on div "Laboratory" at bounding box center [360, 333] width 177 height 30
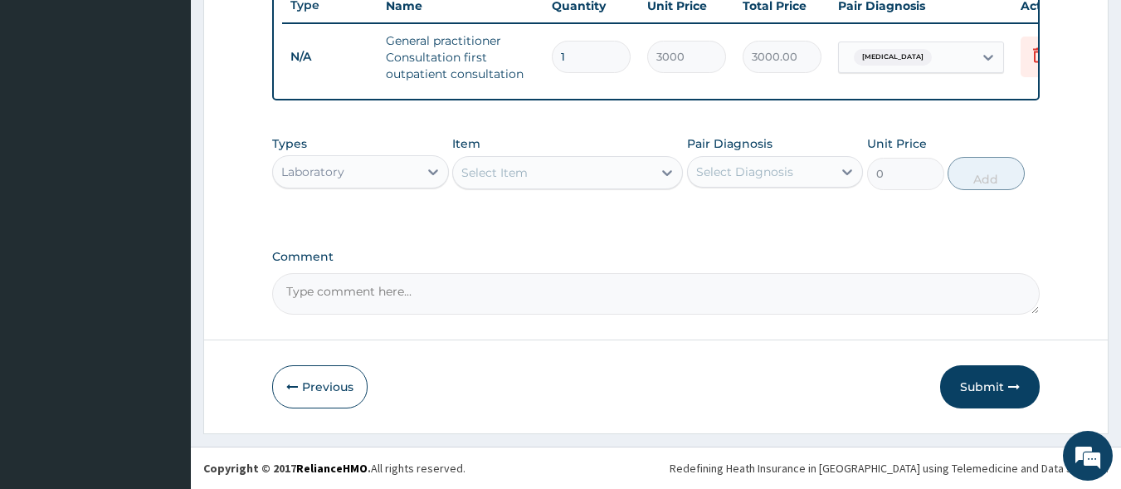
click at [501, 173] on div "Select Item" at bounding box center [494, 172] width 66 height 17
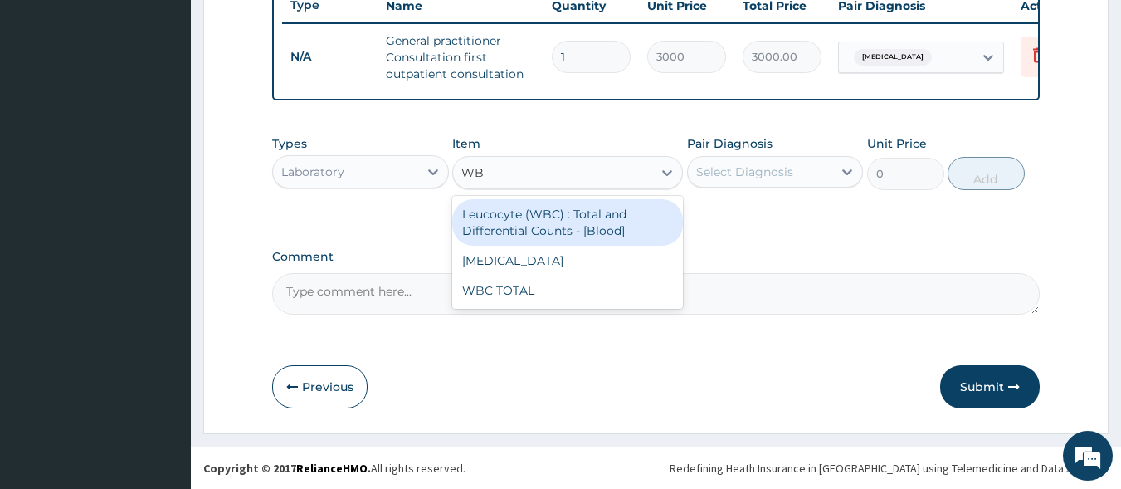
type input "WBC"
click at [509, 223] on div "Leucocyte (WBC) : Total and Differential Counts - [Blood]" at bounding box center [567, 222] width 231 height 46
type input "2000"
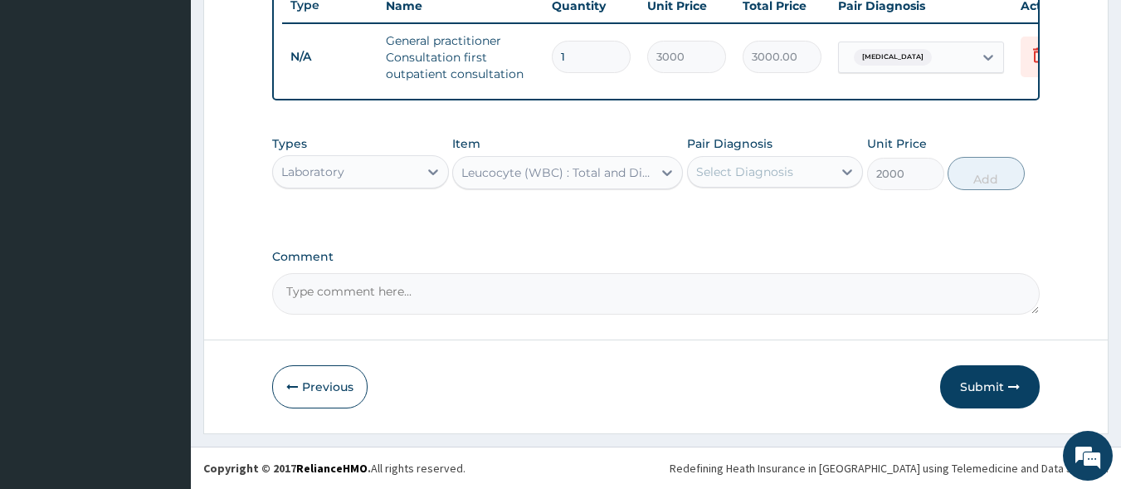
click at [754, 171] on div "Select Diagnosis" at bounding box center [744, 171] width 97 height 17
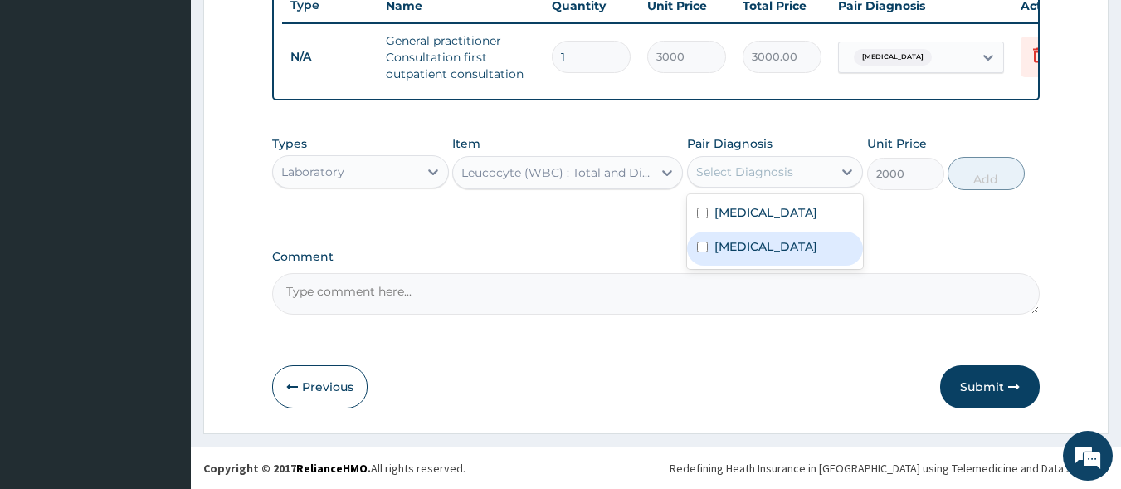
click at [758, 256] on div "Sepsis" at bounding box center [775, 249] width 177 height 34
checkbox input "true"
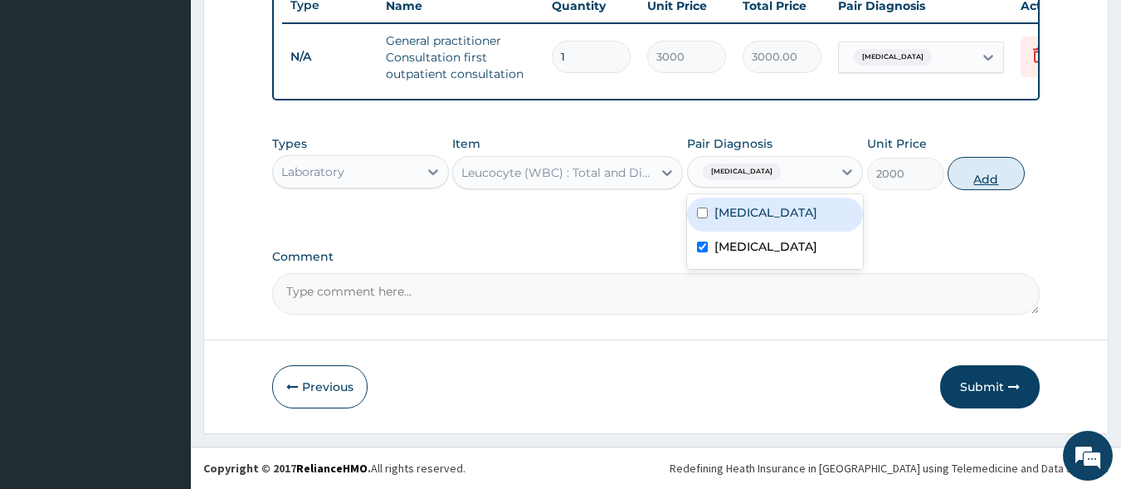
click at [970, 176] on button "Add" at bounding box center [986, 173] width 77 height 33
type input "0"
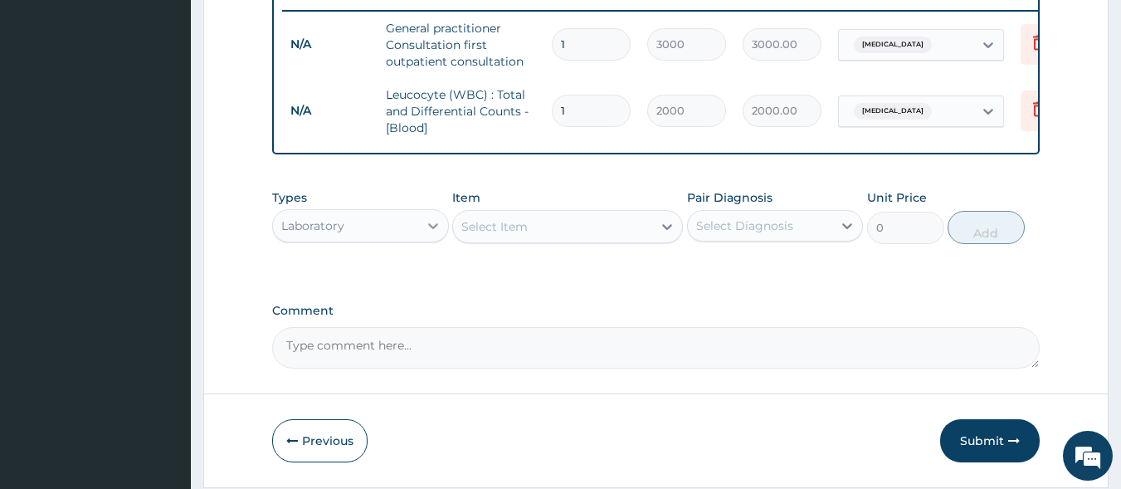
click at [420, 241] on div at bounding box center [433, 226] width 30 height 30
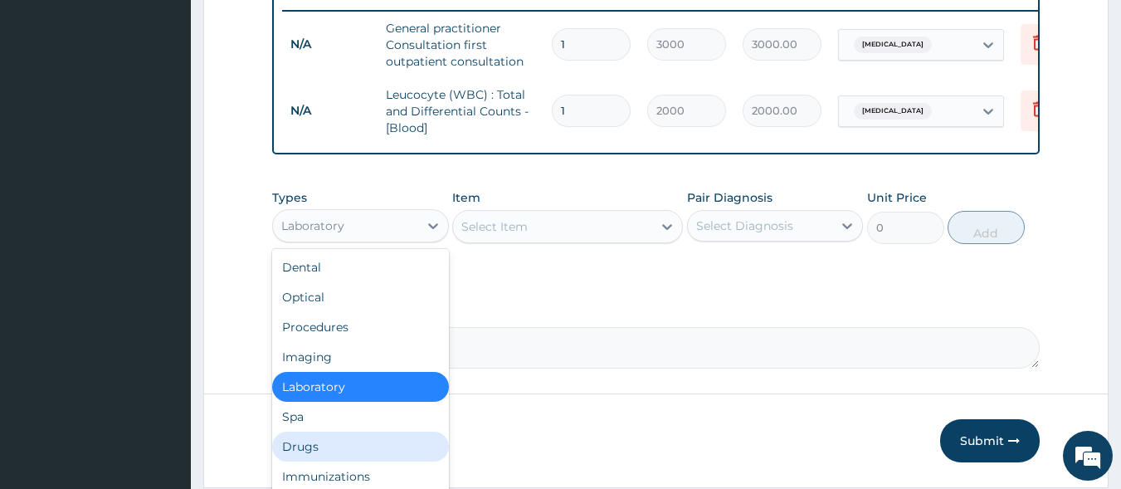
click at [362, 452] on div "Drugs" at bounding box center [360, 447] width 177 height 30
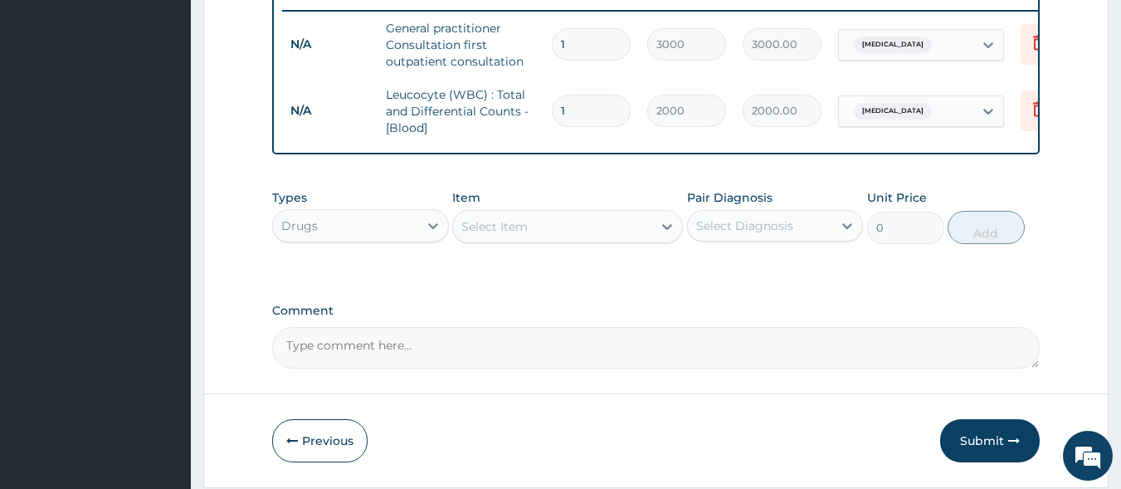
click at [587, 243] on div "Select Item" at bounding box center [567, 226] width 231 height 33
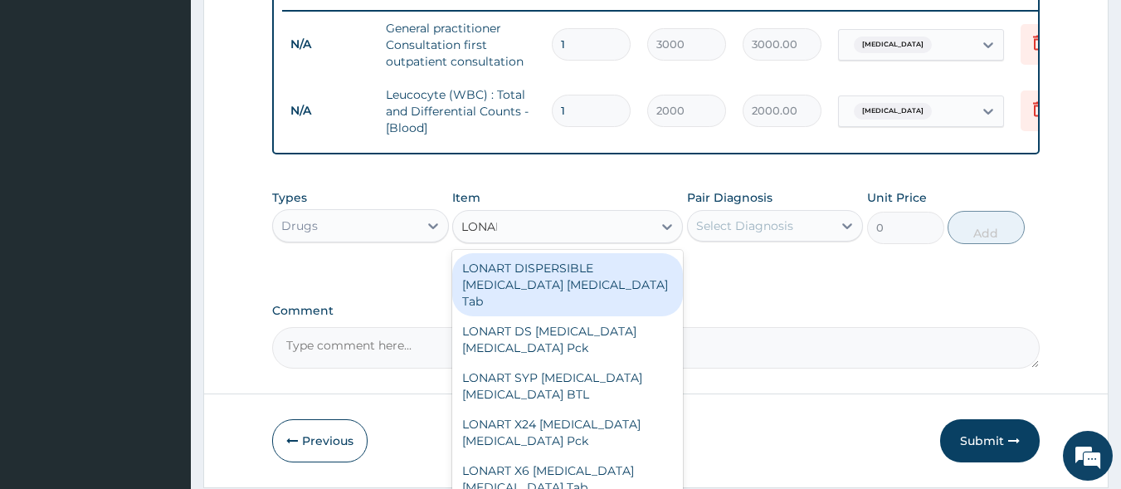
type input "LONART"
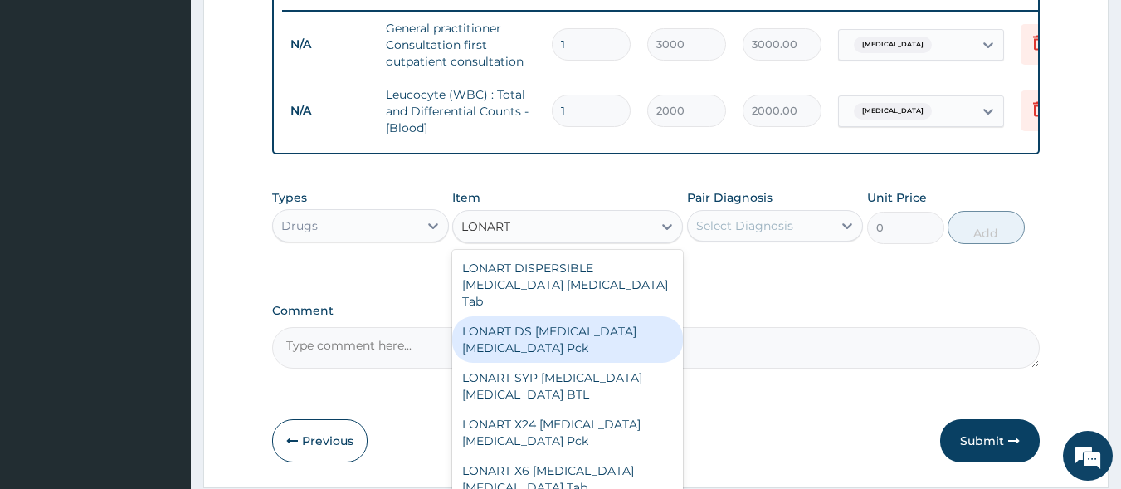
click at [590, 332] on div "LONART DS Artemether Lumefantrine Pck" at bounding box center [567, 339] width 231 height 46
type input "1550"
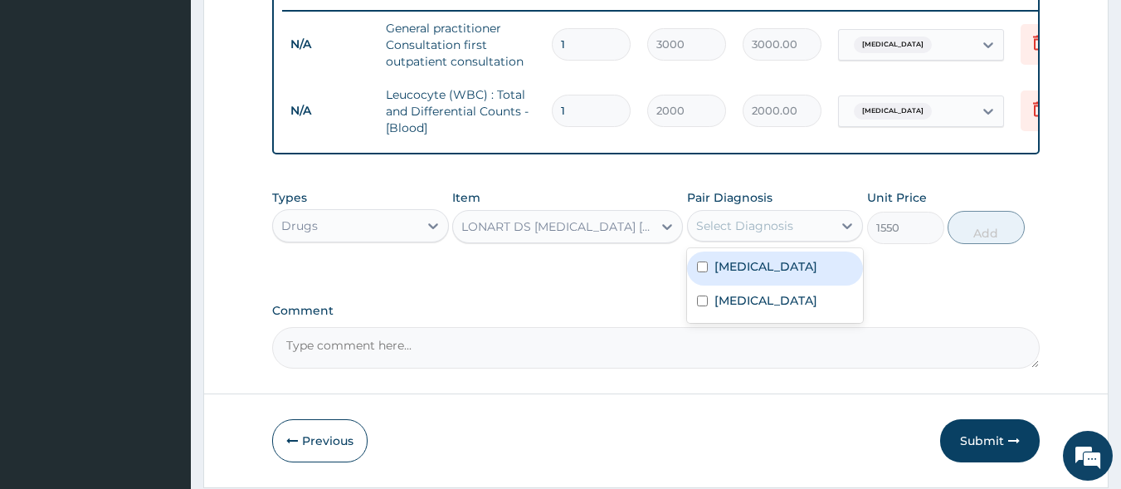
click at [729, 234] on div "Select Diagnosis" at bounding box center [744, 225] width 97 height 17
click at [740, 275] on label "Malaria" at bounding box center [766, 266] width 103 height 17
checkbox input "true"
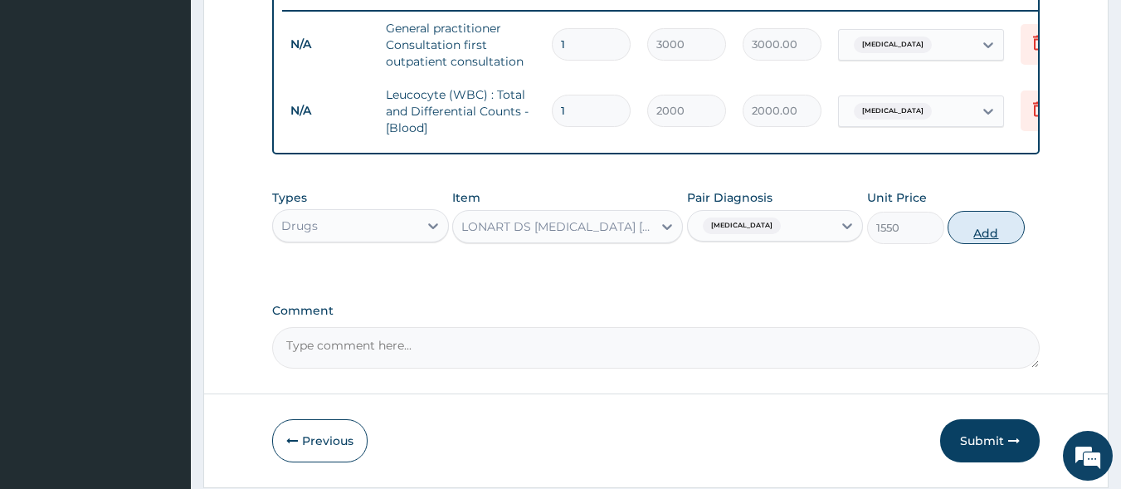
click at [962, 244] on button "Add" at bounding box center [986, 227] width 77 height 33
type input "0"
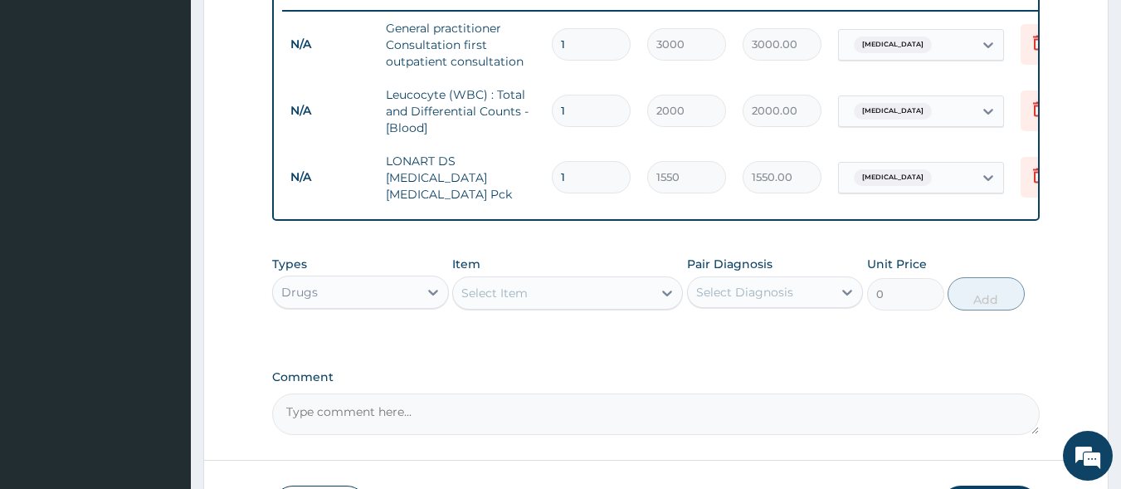
click at [586, 298] on div "Select Item" at bounding box center [552, 293] width 199 height 27
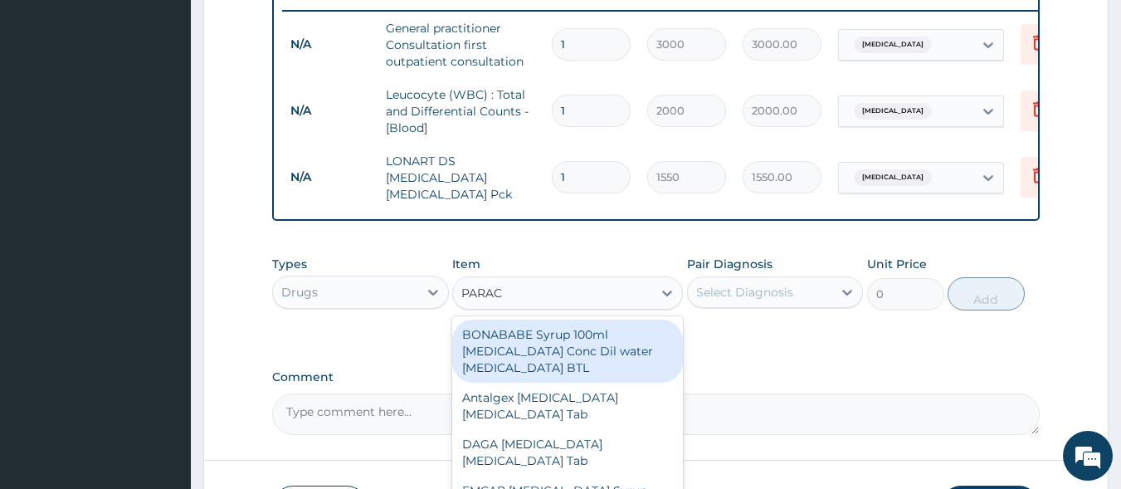
type input "PARACE"
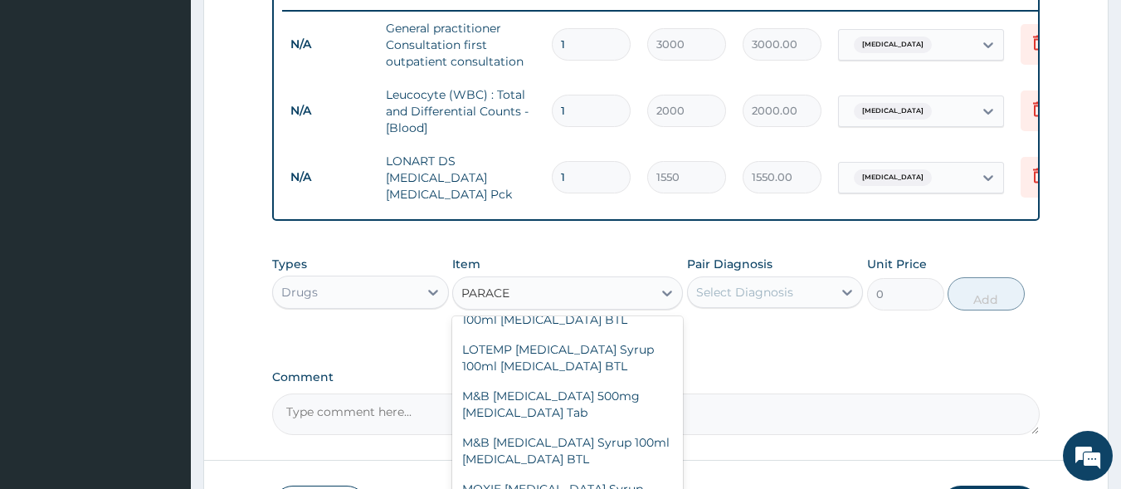
scroll to position [375, 0]
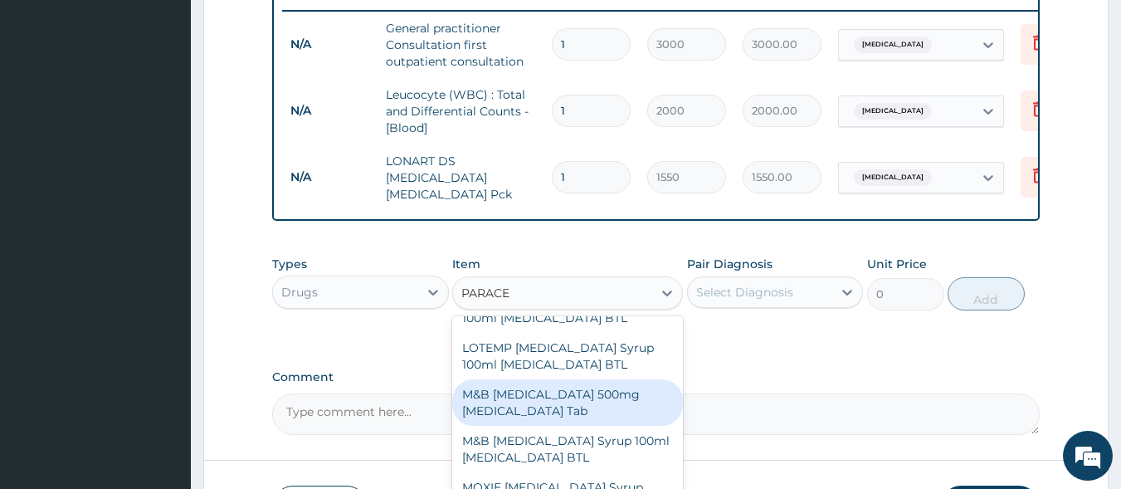
click at [599, 410] on div "M&B [MEDICAL_DATA] 500mg [MEDICAL_DATA] Tab" at bounding box center [567, 402] width 231 height 46
type input "10"
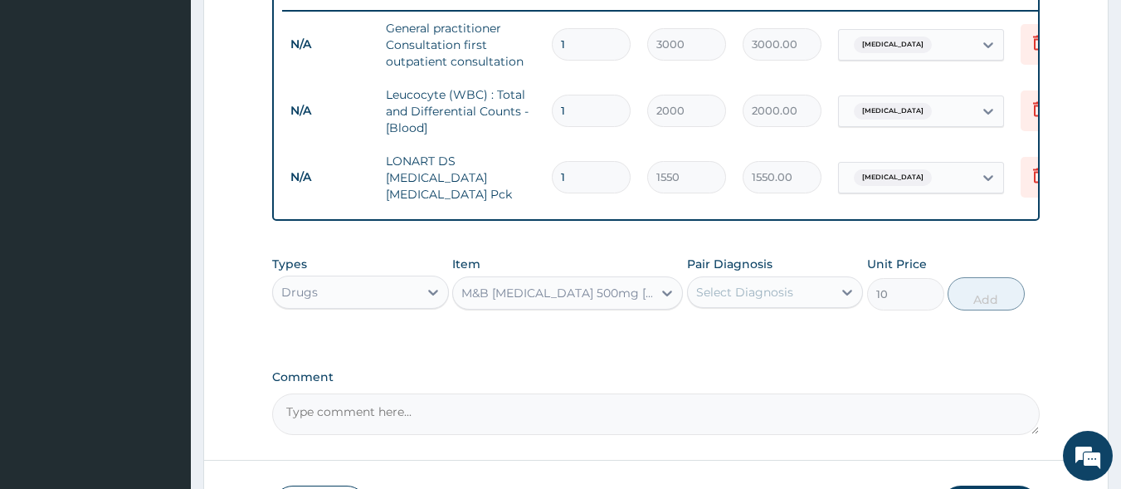
click at [747, 300] on div "Select Diagnosis" at bounding box center [744, 292] width 97 height 17
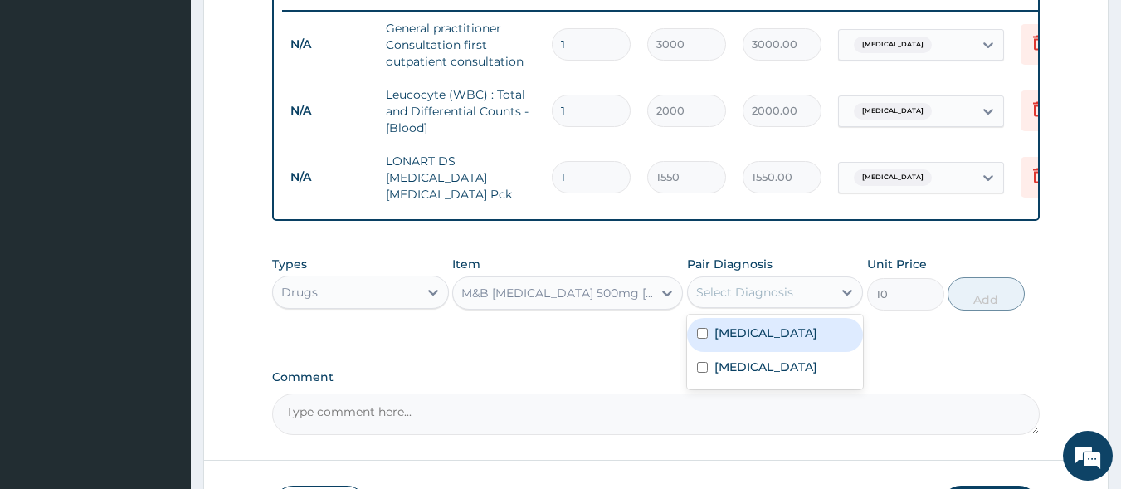
click at [755, 341] on label "Malaria" at bounding box center [766, 332] width 103 height 17
checkbox input "true"
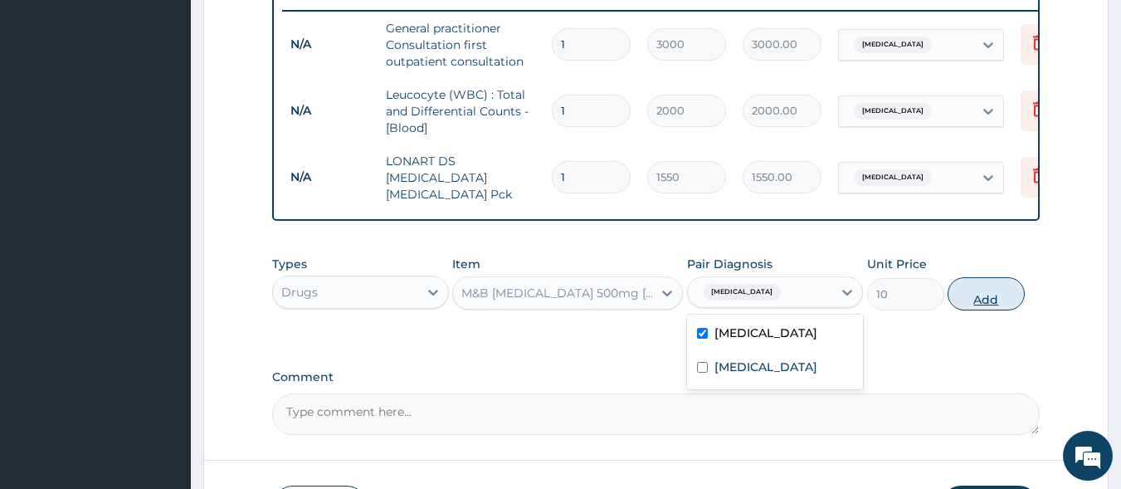
click at [1005, 305] on button "Add" at bounding box center [986, 293] width 77 height 33
type input "0"
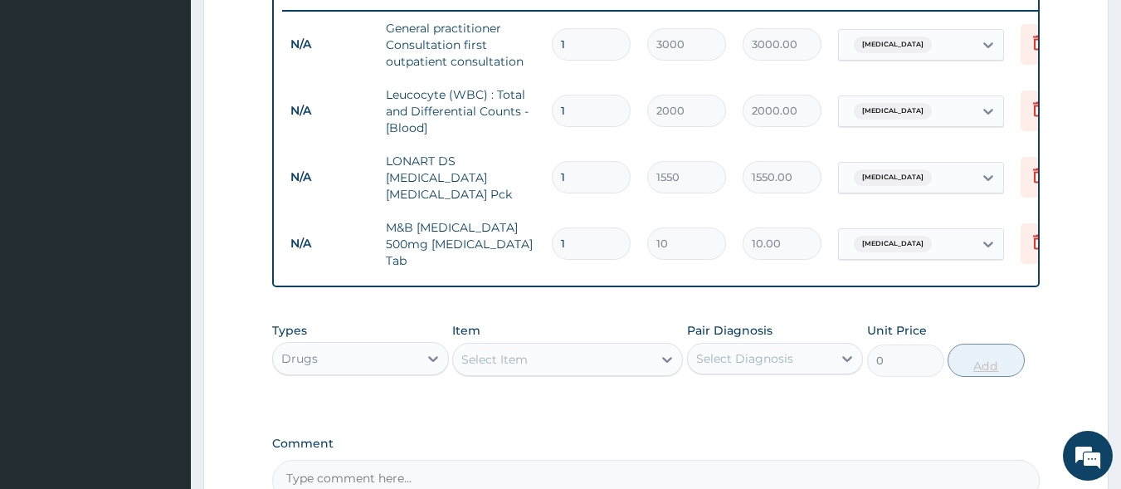
type input "18"
type input "180.00"
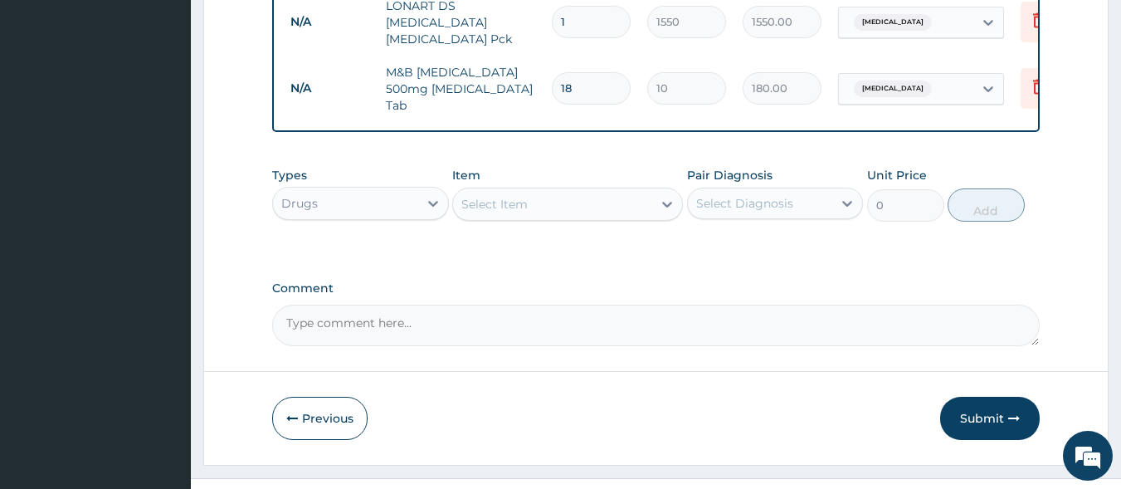
scroll to position [841, 0]
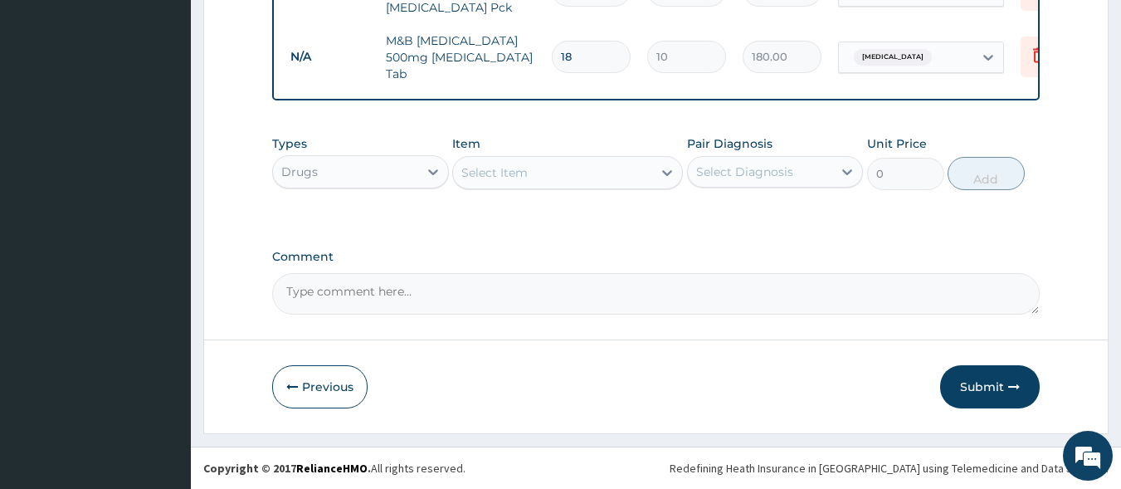
type input "18"
click at [566, 169] on div "Select Item" at bounding box center [552, 172] width 199 height 27
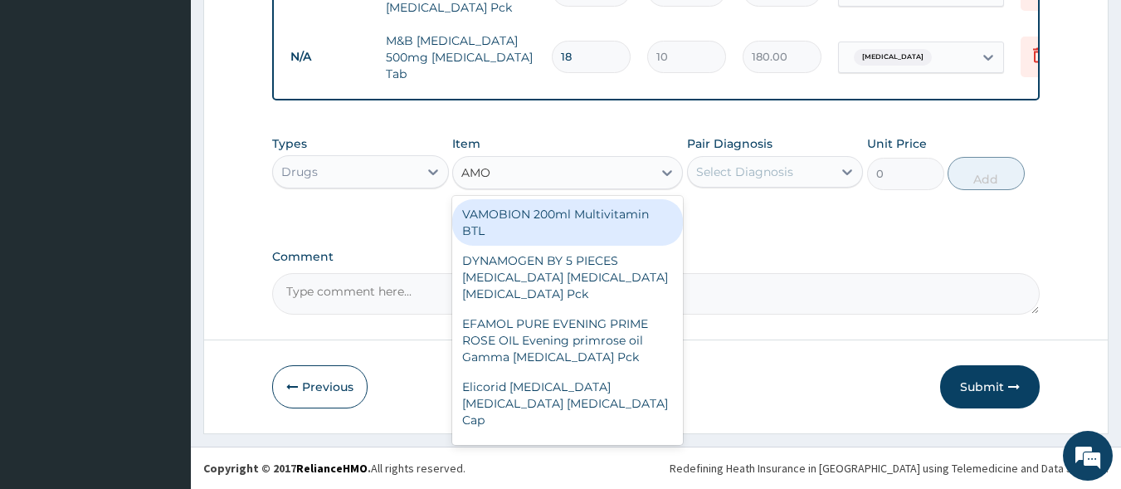
type input "AMOX"
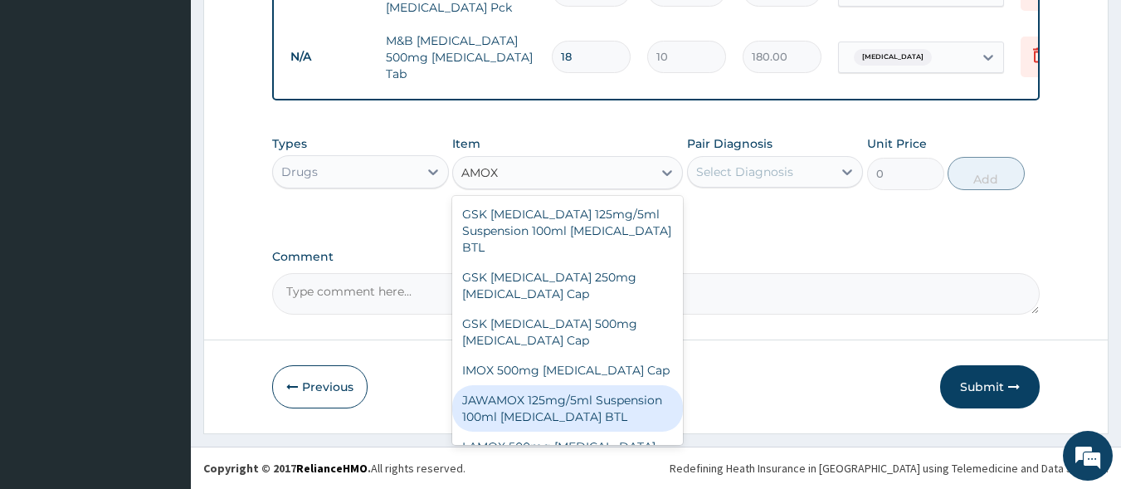
scroll to position [419, 0]
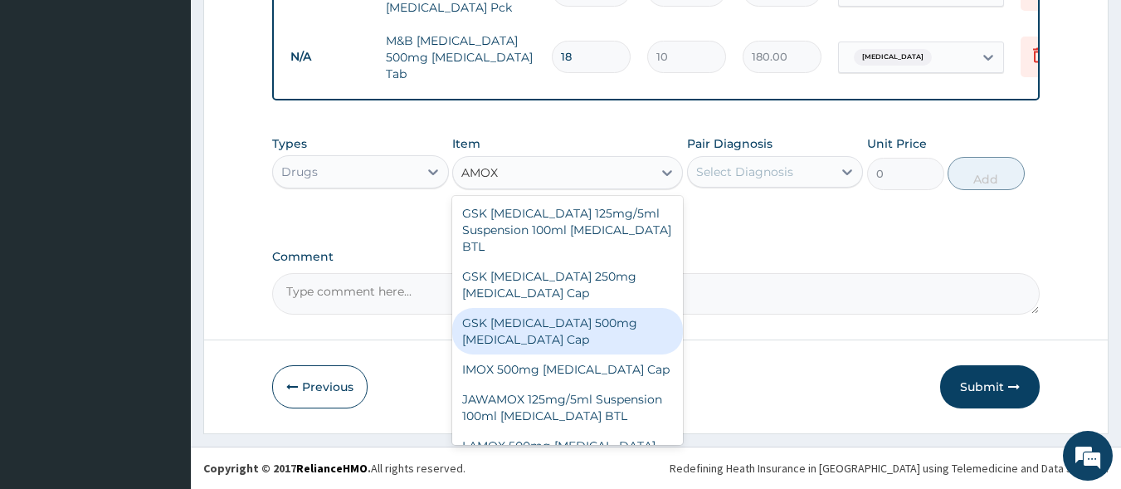
click at [585, 308] on div "GSK AMOXIL 500mg Amoxicillin Cap" at bounding box center [567, 331] width 231 height 46
type input "180"
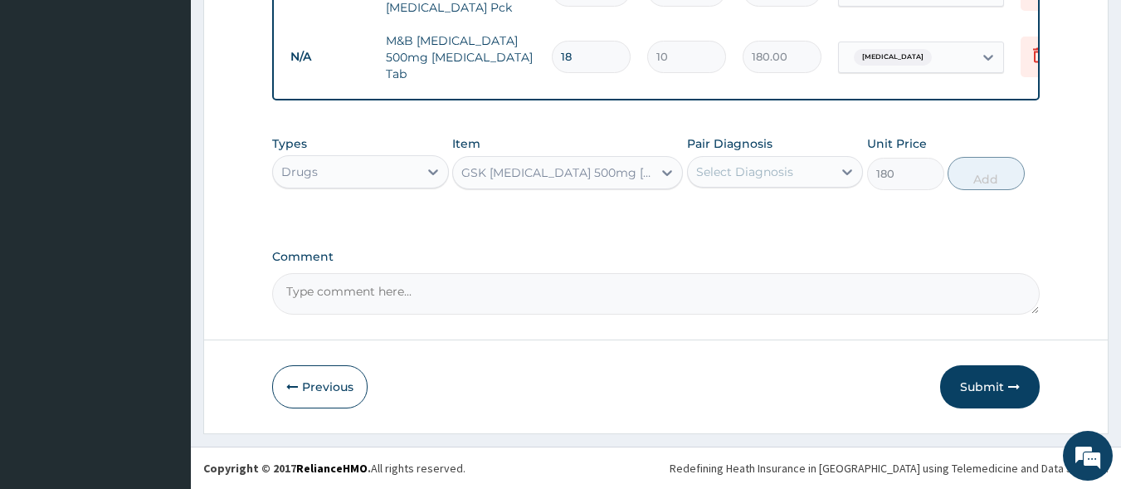
click at [732, 174] on div "Select Diagnosis" at bounding box center [744, 171] width 97 height 17
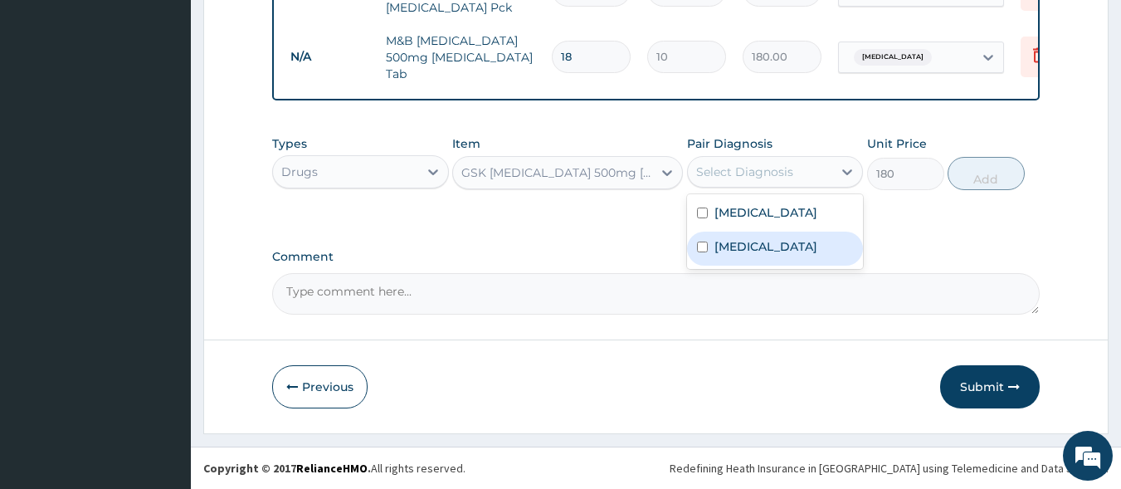
click at [739, 251] on label "Sepsis" at bounding box center [766, 246] width 103 height 17
checkbox input "true"
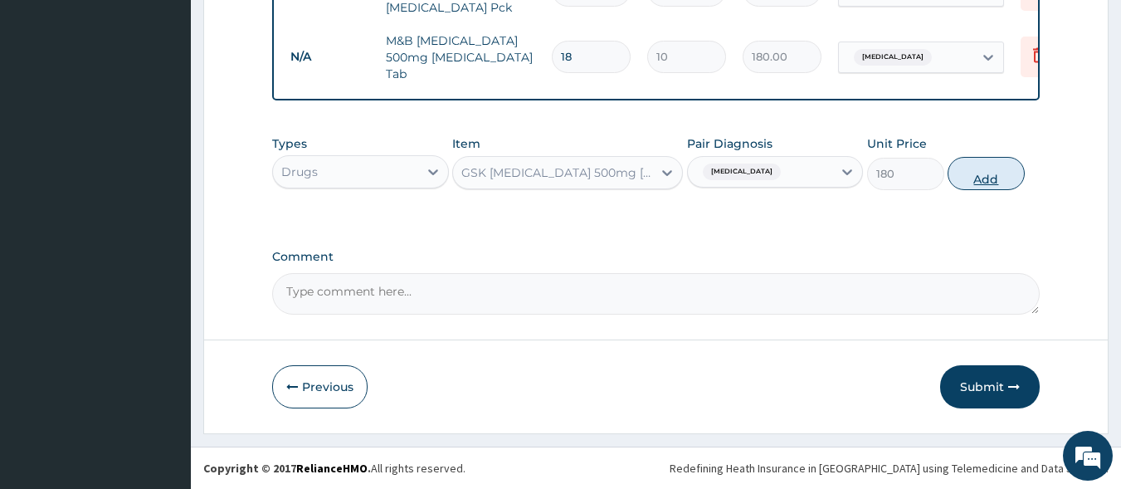
click at [986, 174] on button "Add" at bounding box center [986, 173] width 77 height 33
type input "0"
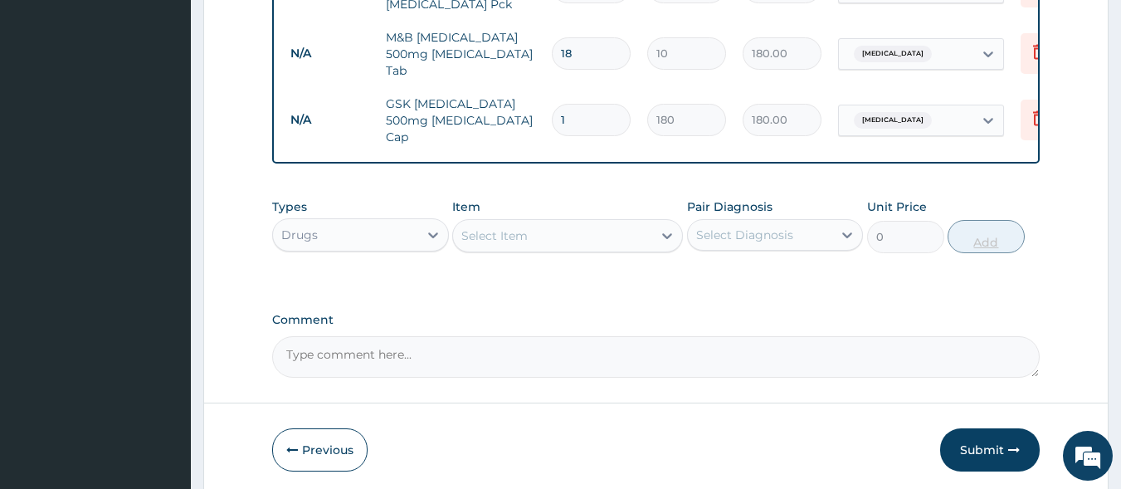
type input "15"
type input "2700.00"
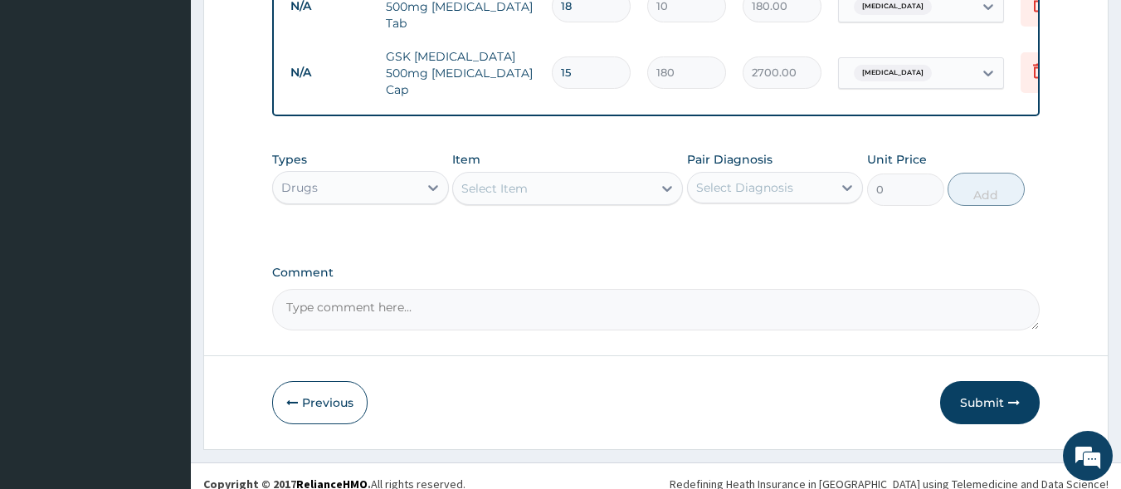
scroll to position [898, 0]
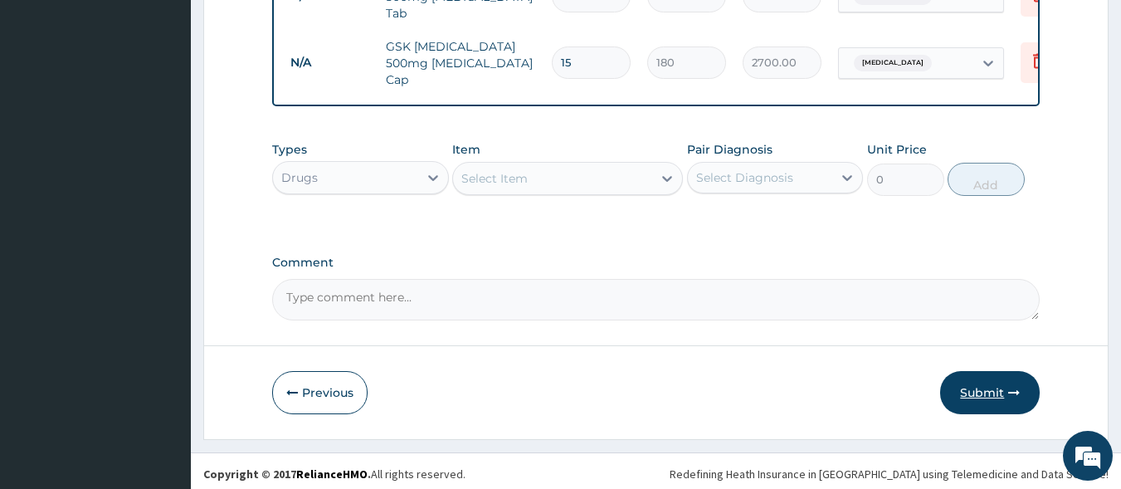
type input "15"
click at [1007, 387] on button "Submit" at bounding box center [990, 392] width 100 height 43
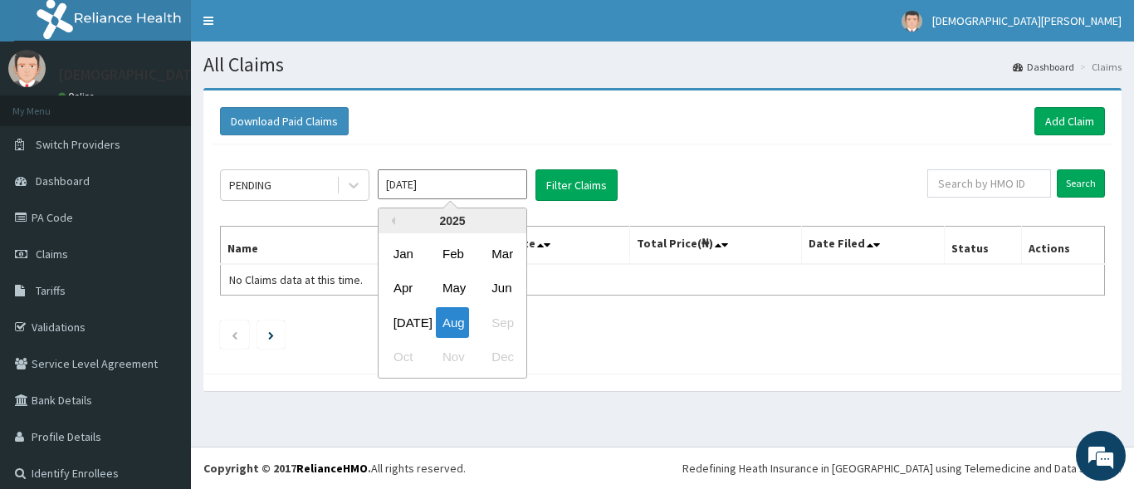
click at [452, 181] on input "[DATE]" at bounding box center [452, 184] width 149 height 30
click at [399, 320] on div "[DATE]" at bounding box center [403, 322] width 33 height 31
type input "[DATE]"
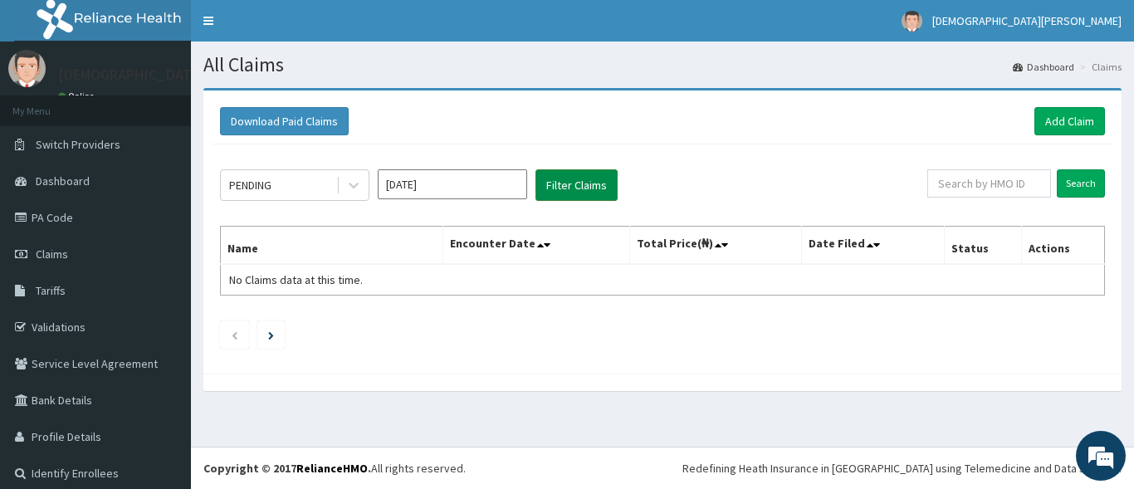
click at [574, 187] on button "Filter Claims" at bounding box center [576, 185] width 82 height 32
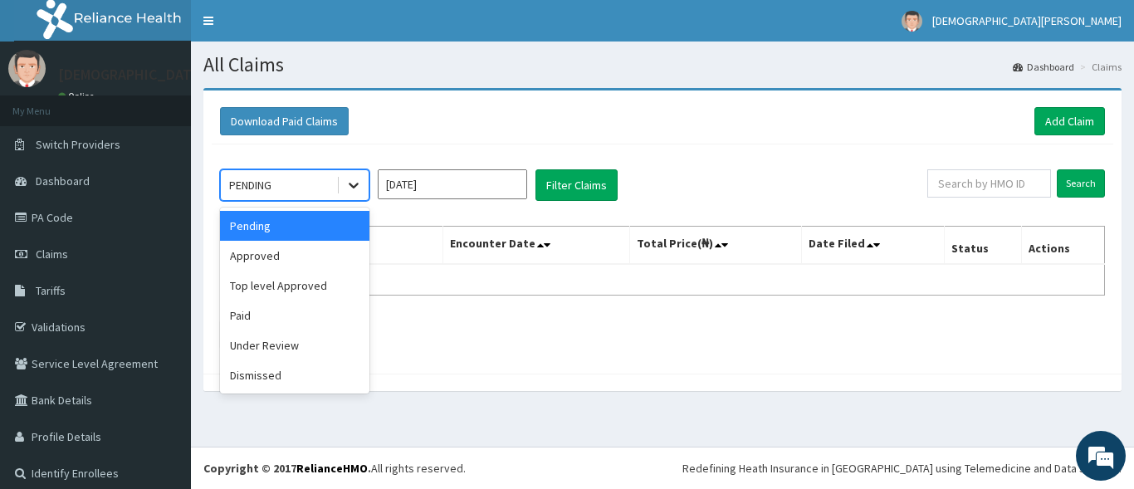
click at [351, 187] on icon at bounding box center [353, 185] width 17 height 17
click at [298, 261] on div "Approved" at bounding box center [294, 256] width 149 height 30
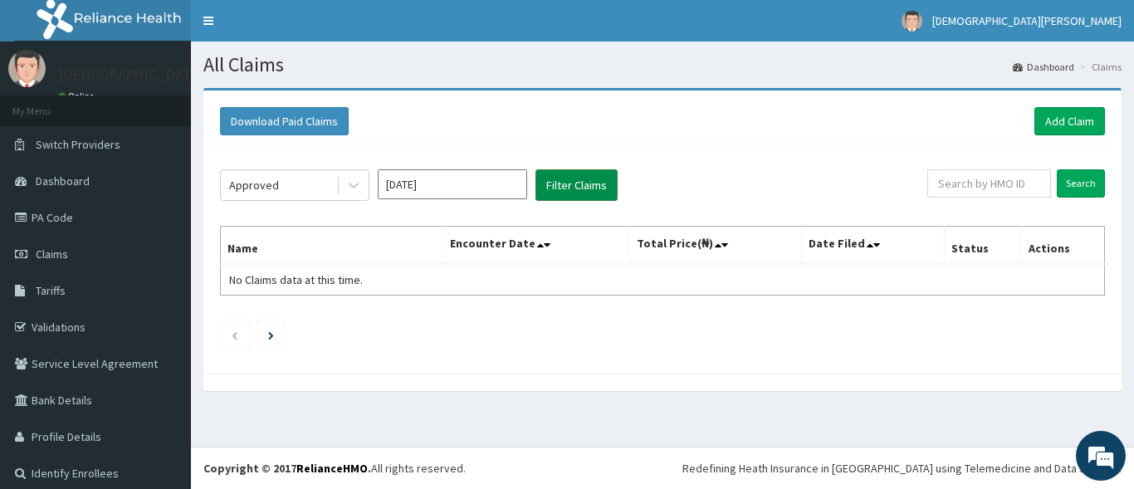
click at [560, 193] on button "Filter Claims" at bounding box center [576, 185] width 82 height 32
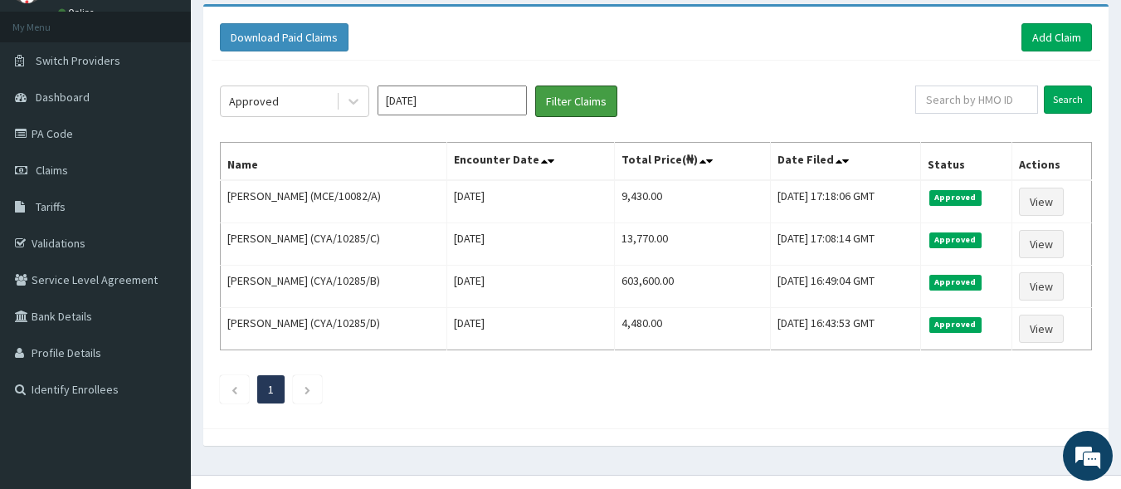
scroll to position [85, 0]
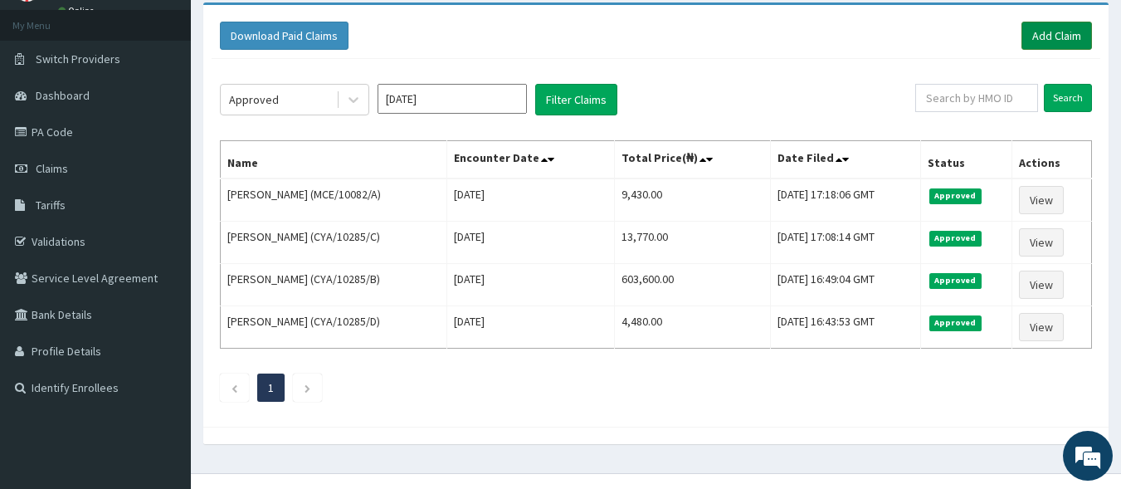
click at [1032, 41] on link "Add Claim" at bounding box center [1057, 36] width 71 height 28
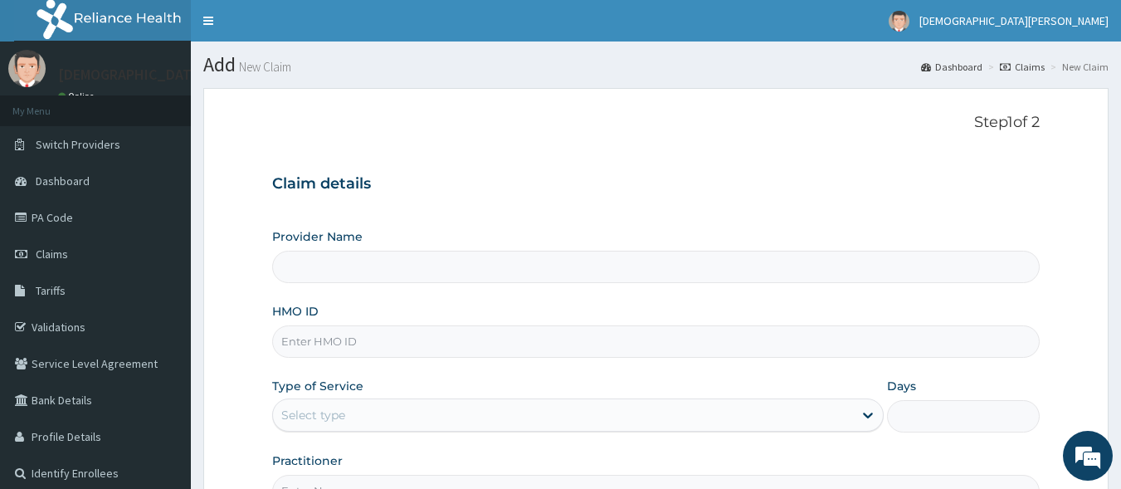
type input "[GEOGRAPHIC_DATA]"
click at [383, 348] on input "HMO ID" at bounding box center [656, 341] width 768 height 32
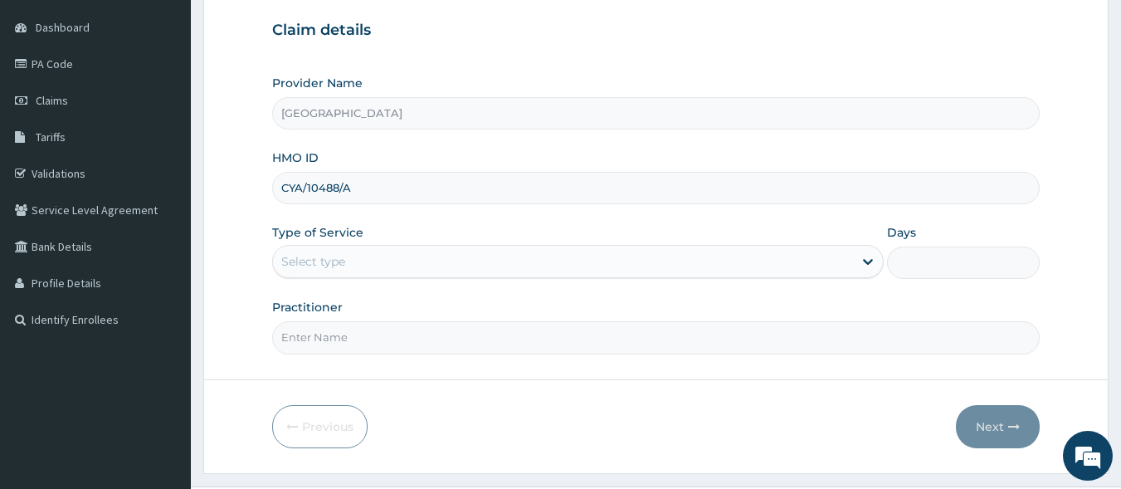
scroll to position [193, 0]
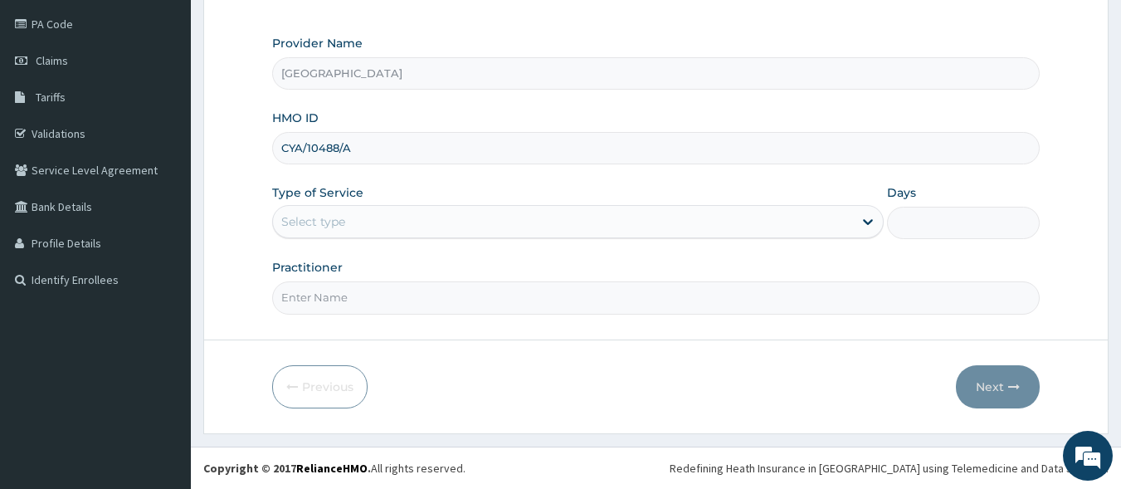
type input "CYA/10488/A"
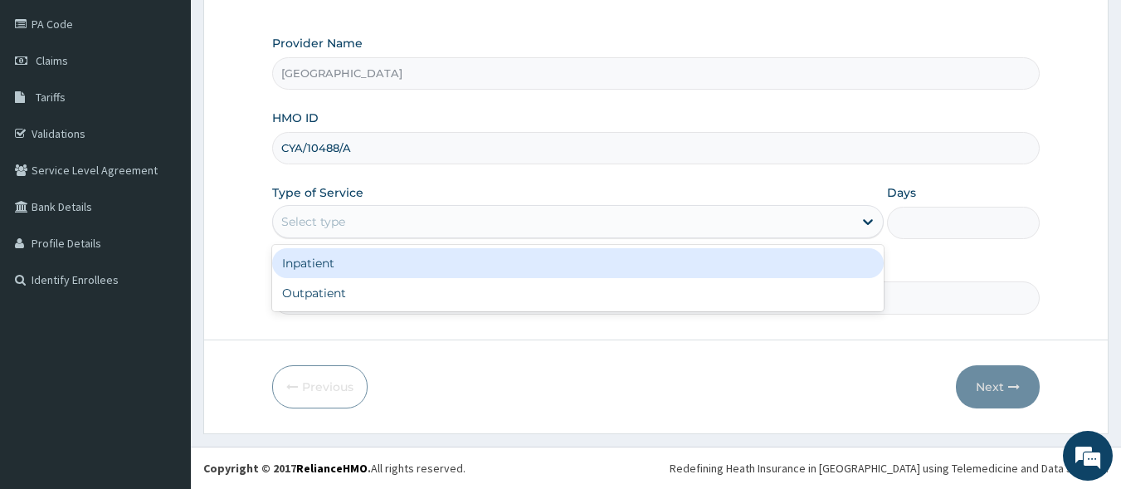
click at [378, 227] on div "Select type" at bounding box center [563, 221] width 580 height 27
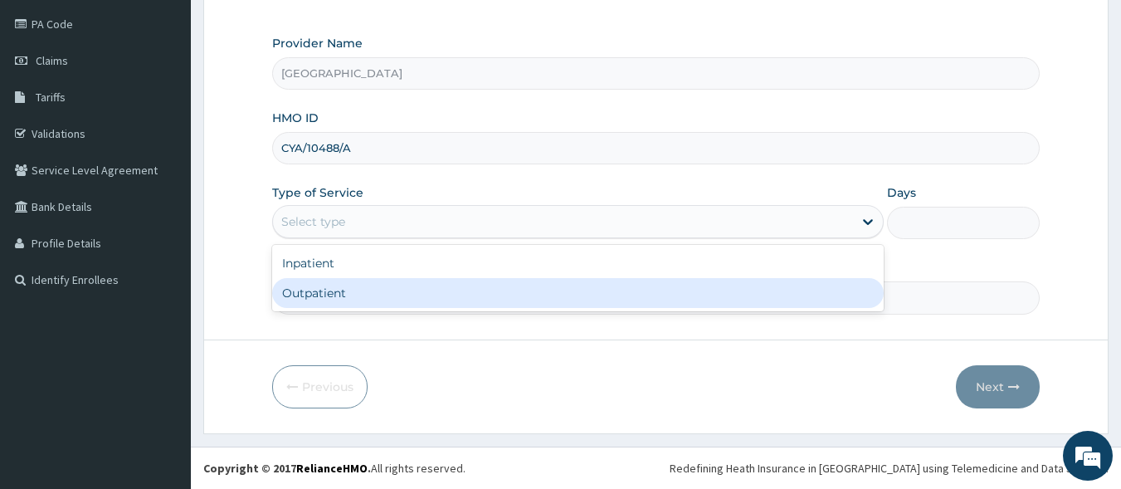
click at [365, 289] on div "Outpatient" at bounding box center [578, 293] width 612 height 30
type input "1"
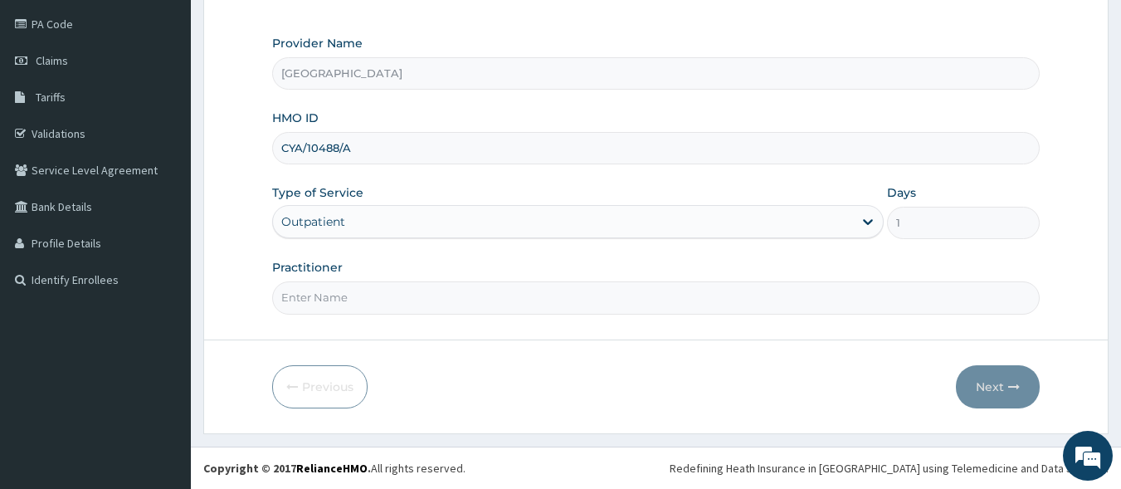
click at [386, 293] on input "Practitioner" at bounding box center [656, 297] width 768 height 32
type input "DR SAMPSON EZE"
click at [999, 394] on button "Next" at bounding box center [998, 386] width 84 height 43
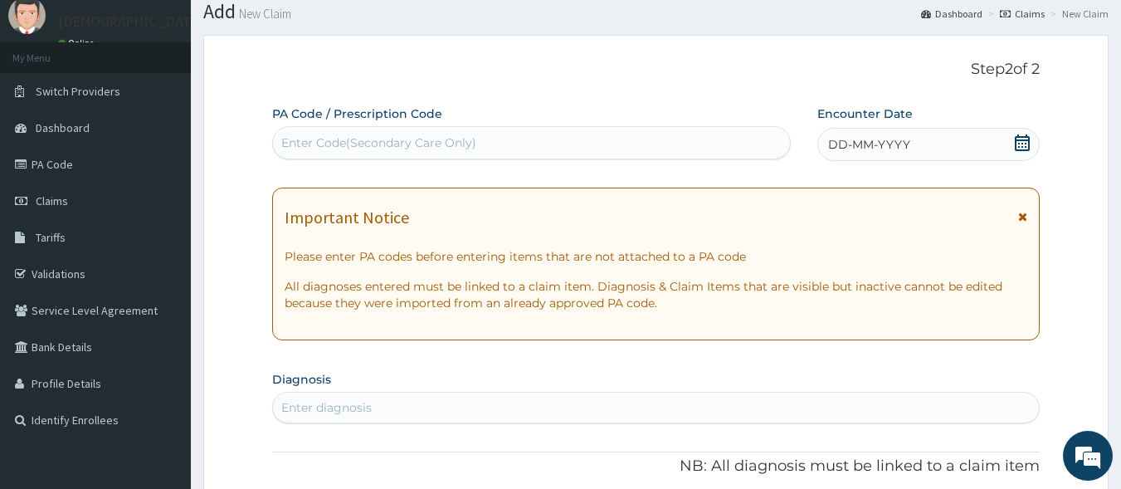
scroll to position [28, 0]
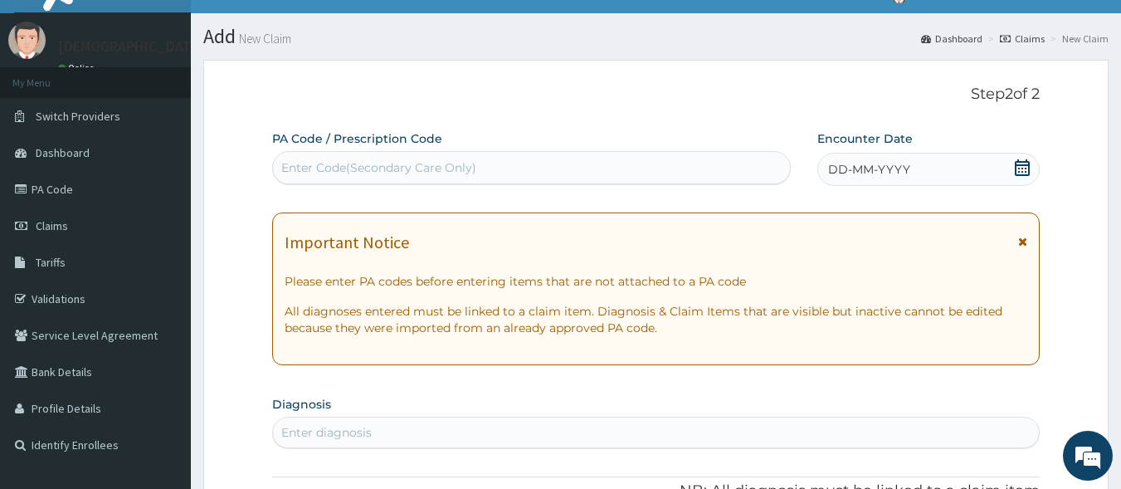
click at [520, 167] on div "Enter Code(Secondary Care Only)" at bounding box center [532, 167] width 518 height 27
drag, startPoint x: 294, startPoint y: 162, endPoint x: 287, endPoint y: 173, distance: 13.4
click at [287, 173] on div "Enter Code(Secondary Care Only)" at bounding box center [378, 167] width 195 height 17
click at [280, 163] on div "Enter Code(Secondary Care Only)" at bounding box center [532, 167] width 518 height 27
drag, startPoint x: 280, startPoint y: 163, endPoint x: 582, endPoint y: 150, distance: 302.4
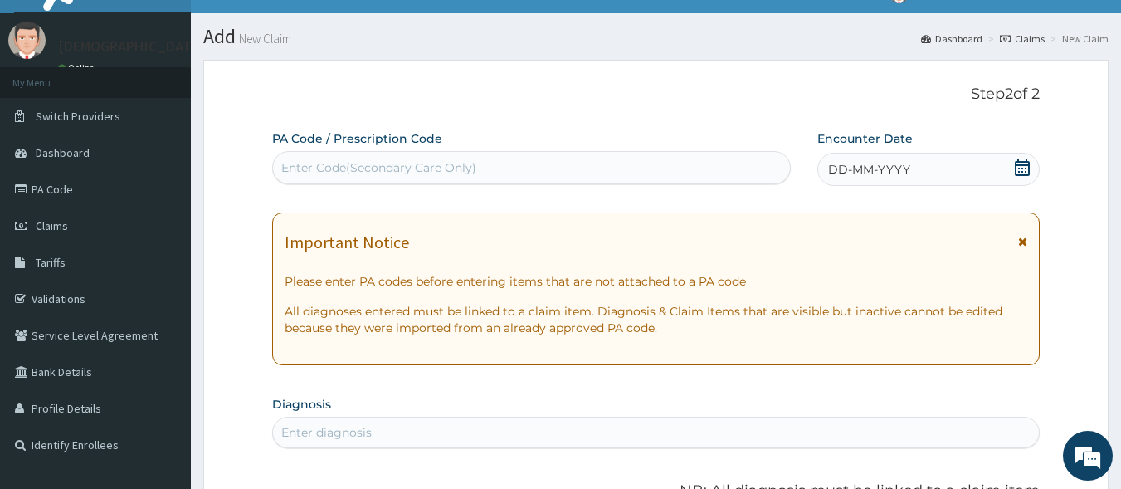
click at [582, 150] on div "PA Code / Prescription Code Enter Code(Secondary Care Only)" at bounding box center [531, 157] width 519 height 54
click at [461, 173] on div "Enter Code(Secondary Care Only)" at bounding box center [378, 167] width 195 height 17
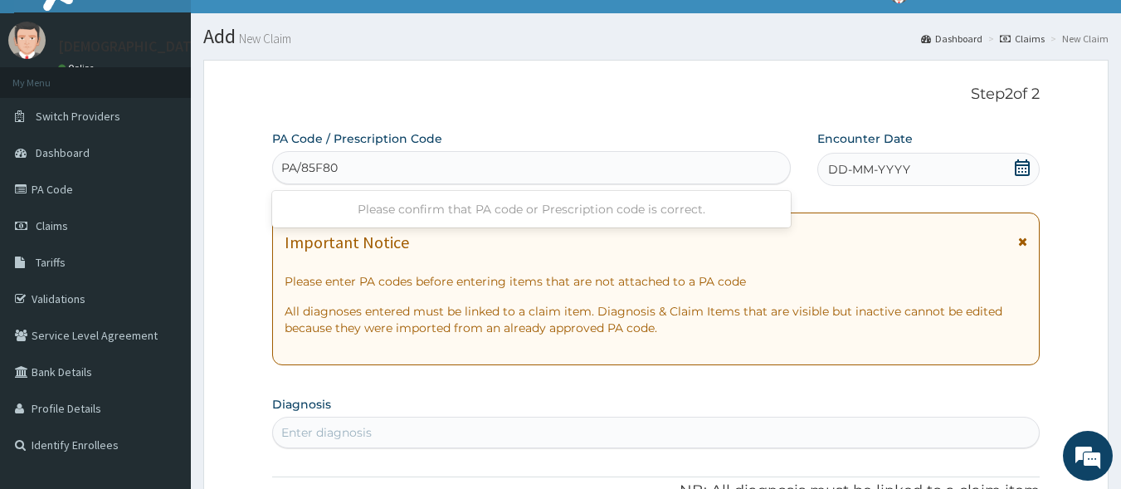
type input "PA/85F804"
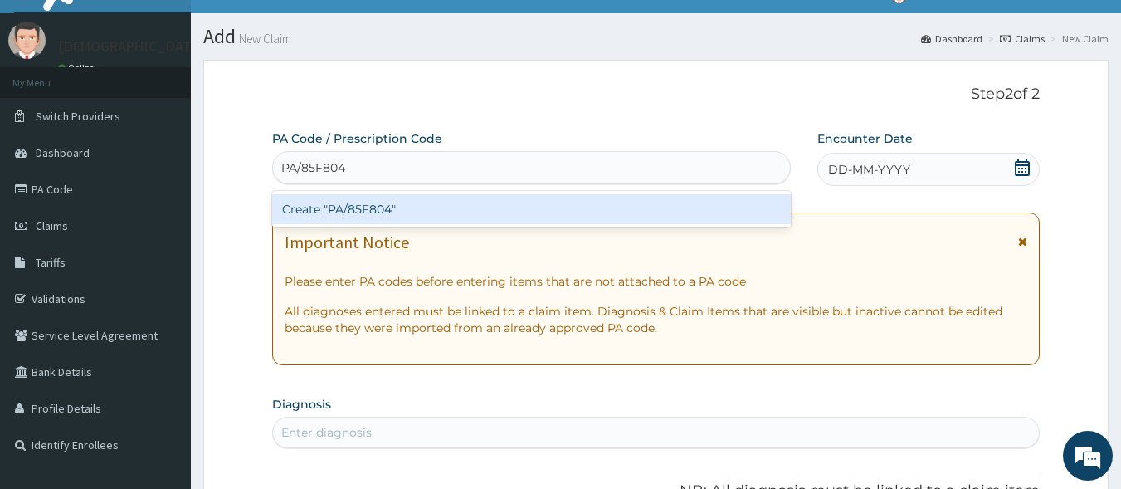
click at [425, 210] on div "Create "PA/85F804"" at bounding box center [531, 209] width 519 height 30
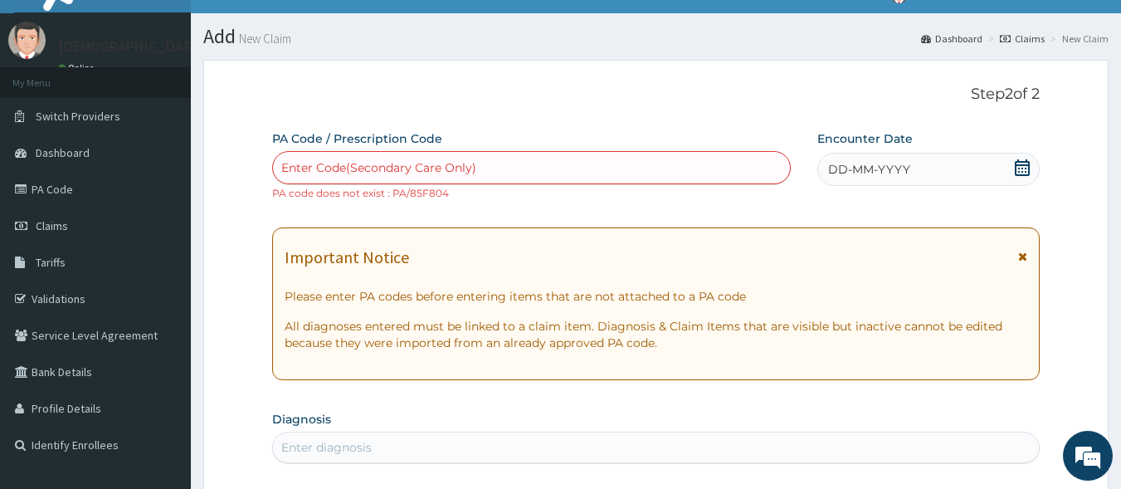
click at [523, 164] on div "Enter Code(Secondary Care Only)" at bounding box center [532, 167] width 518 height 27
type input "PA/85F8OA"
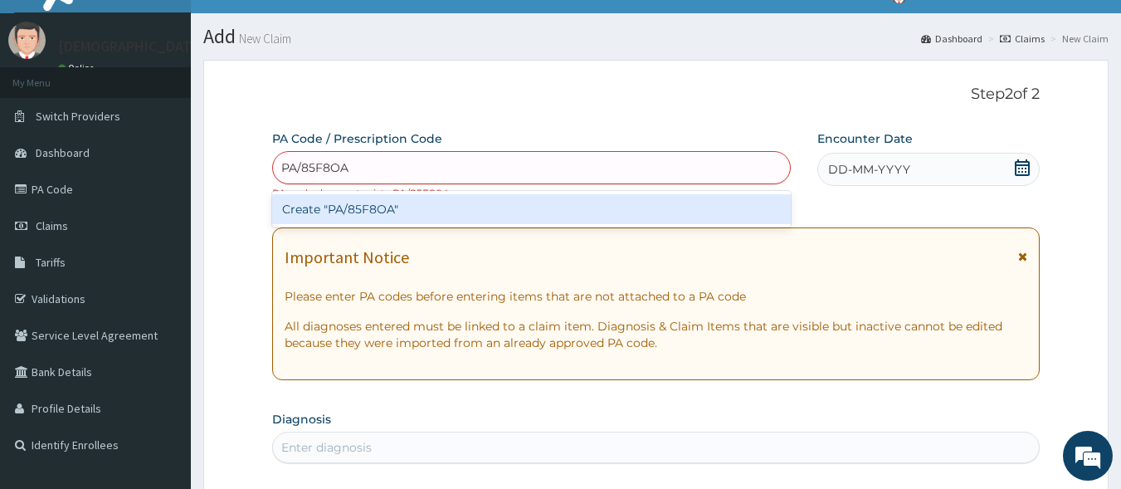
click at [344, 202] on div "Create "PA/85F8OA"" at bounding box center [531, 209] width 519 height 30
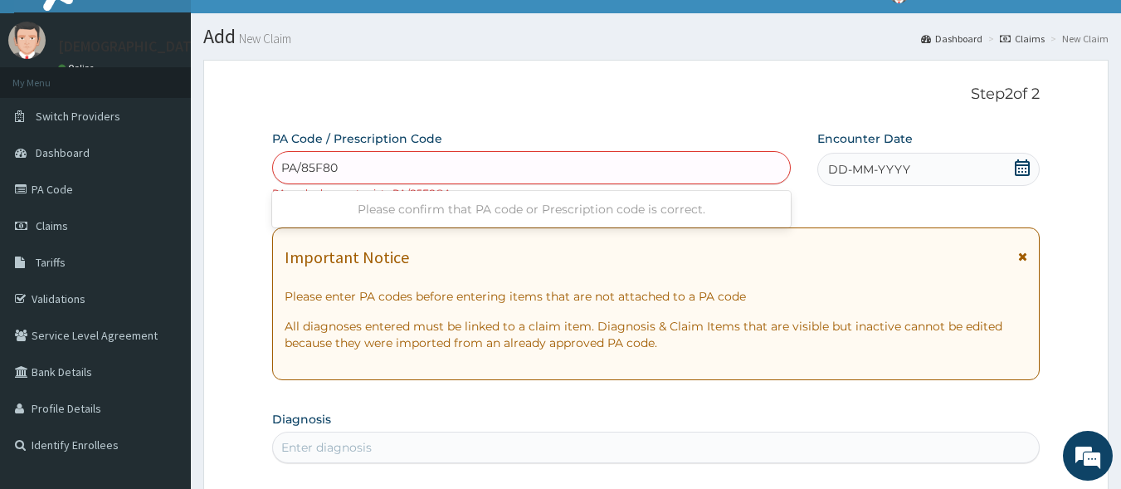
type input "PA/85F80A"
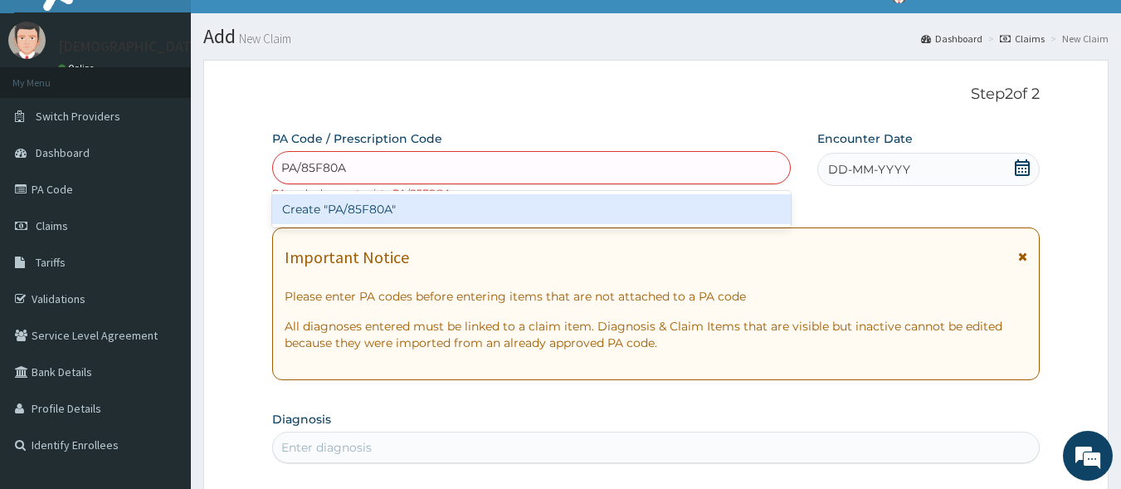
click at [441, 207] on div "Create "PA/85F80A"" at bounding box center [531, 209] width 519 height 30
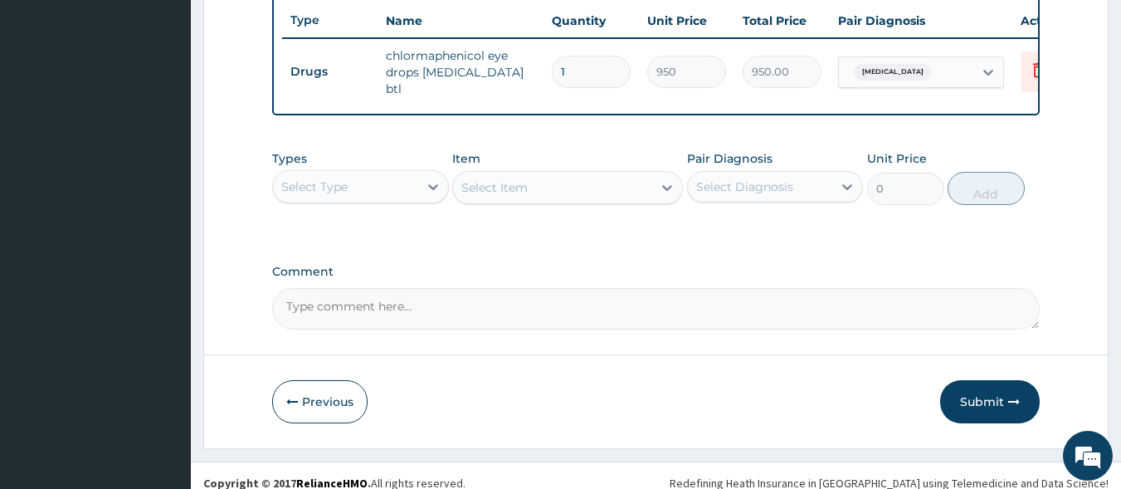
scroll to position [627, 0]
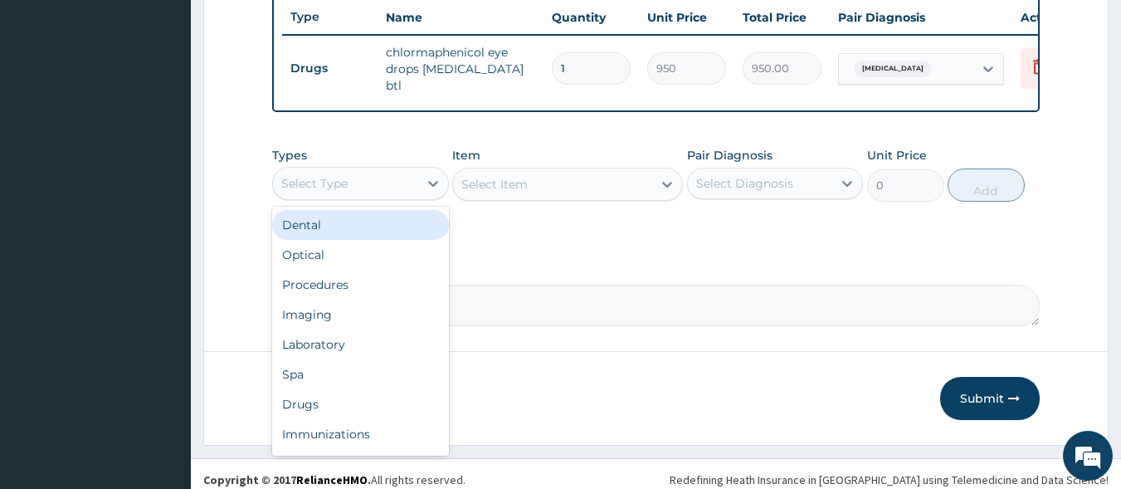
click at [412, 197] on div "Select Type" at bounding box center [345, 183] width 145 height 27
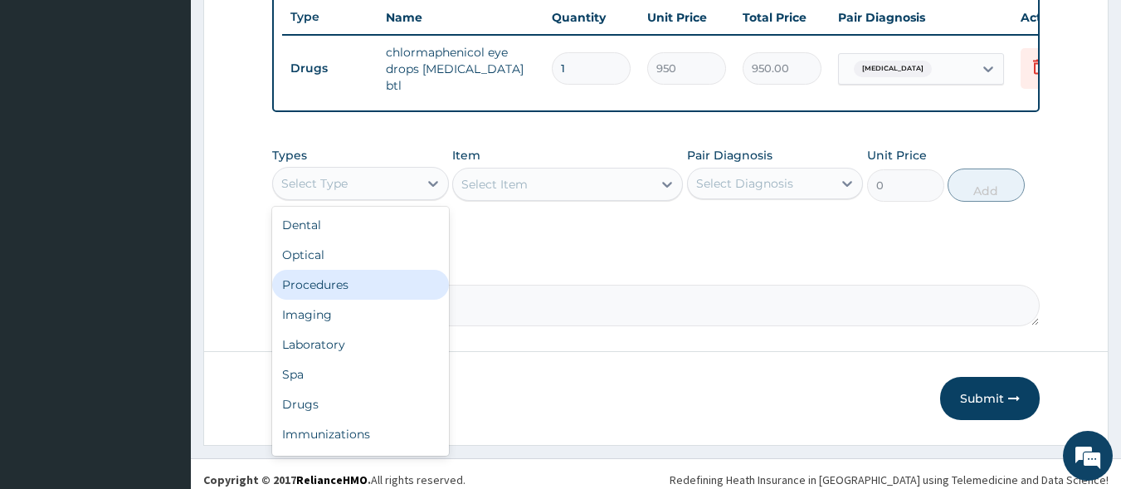
click at [382, 299] on div "Procedures" at bounding box center [360, 285] width 177 height 30
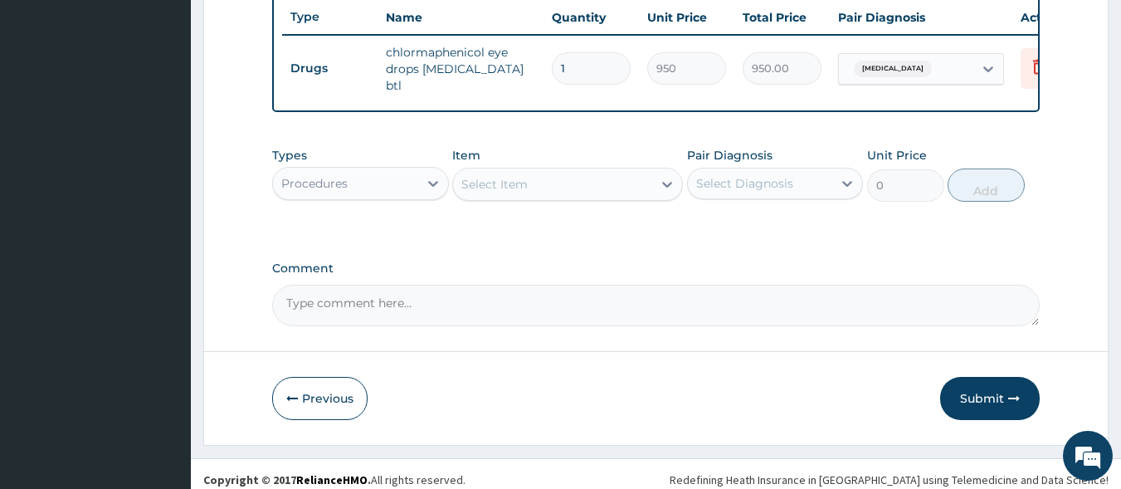
click at [544, 191] on div "Select Item" at bounding box center [552, 184] width 199 height 27
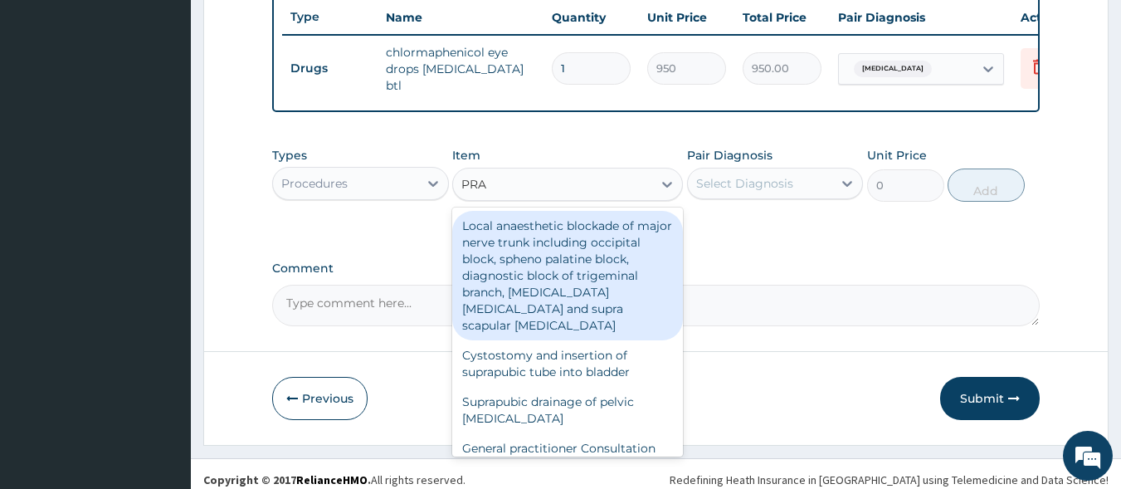
type input "PRAC"
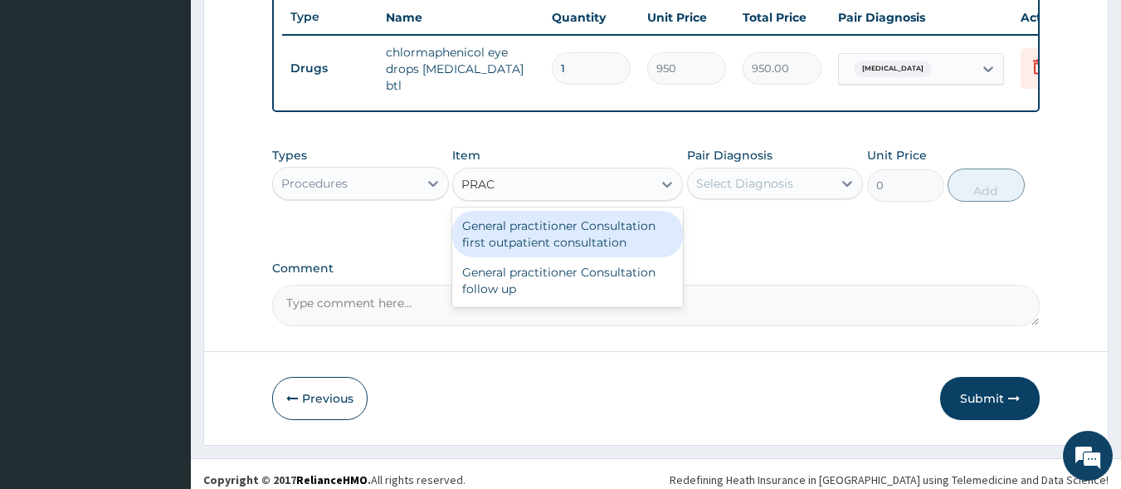
click at [545, 257] on div "General practitioner Consultation first outpatient consultation" at bounding box center [567, 234] width 231 height 46
type input "3000"
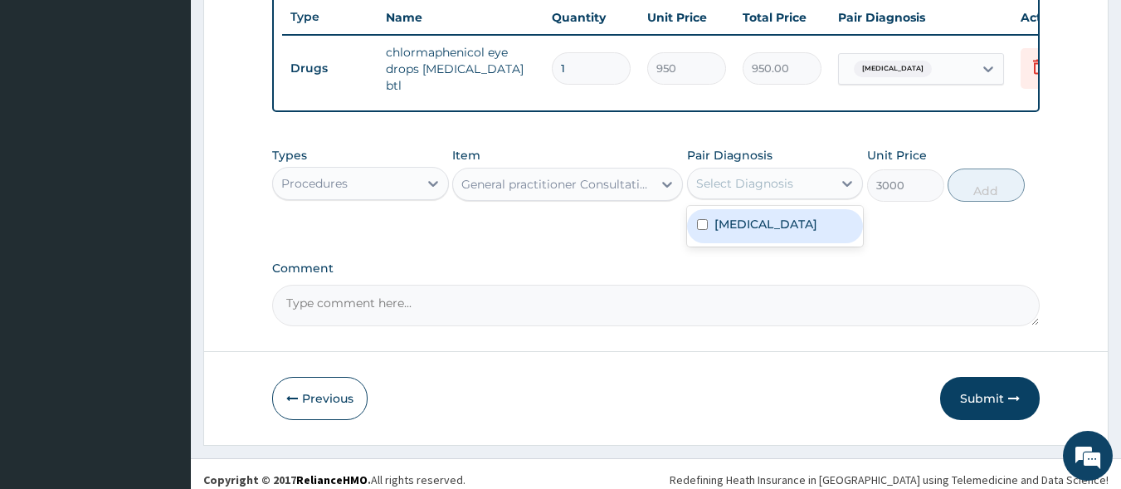
click at [771, 192] on div "Select Diagnosis" at bounding box center [744, 183] width 97 height 17
click at [781, 232] on label "Conjunctivitis" at bounding box center [766, 224] width 103 height 17
checkbox input "true"
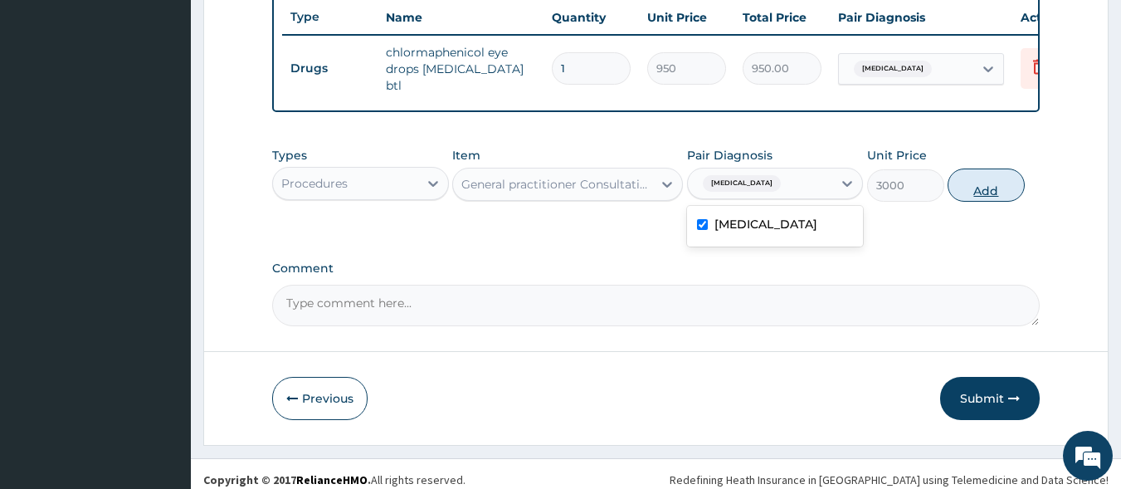
click at [993, 190] on button "Add" at bounding box center [986, 184] width 77 height 33
type input "0"
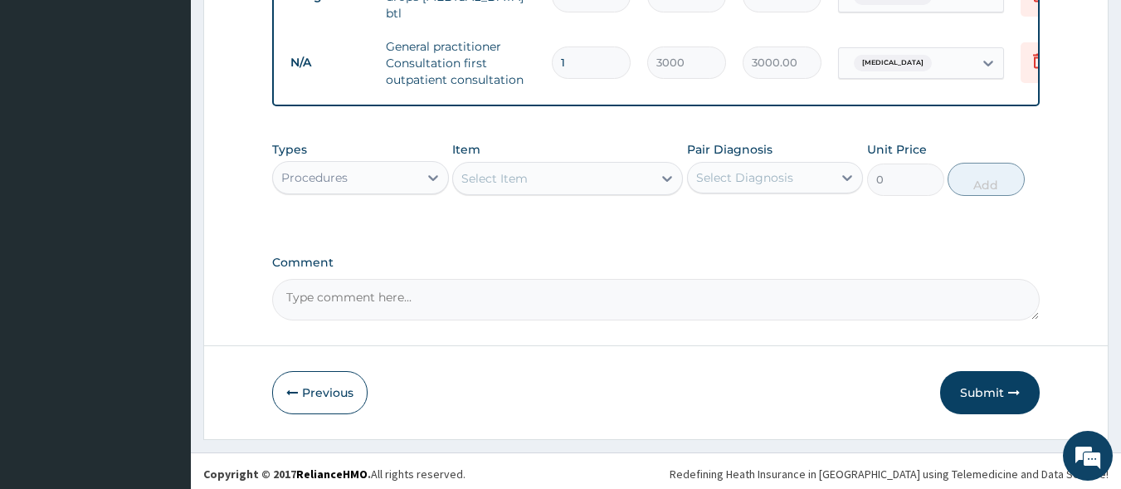
scroll to position [717, 0]
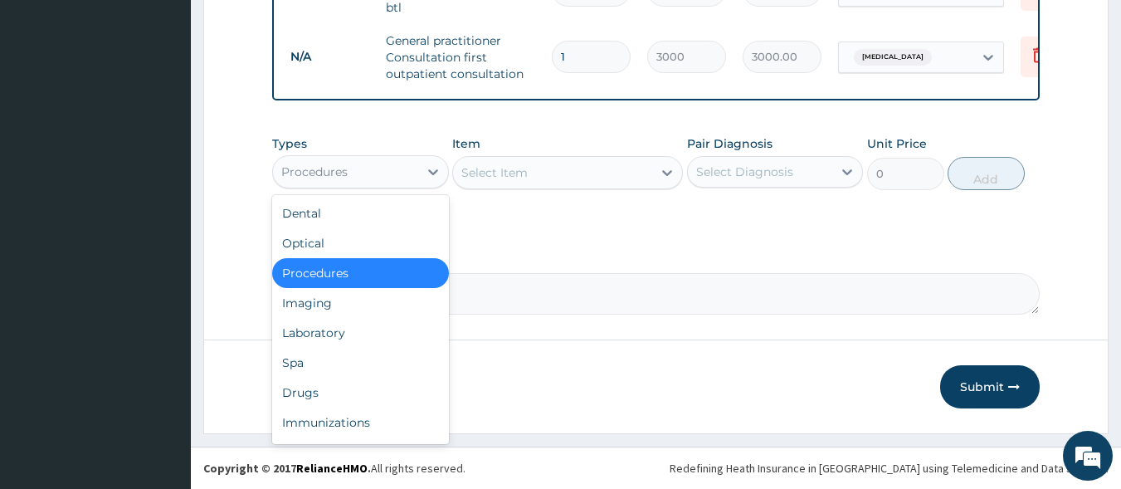
click at [371, 174] on div "Procedures" at bounding box center [345, 172] width 145 height 27
click at [357, 386] on div "Drugs" at bounding box center [360, 393] width 177 height 30
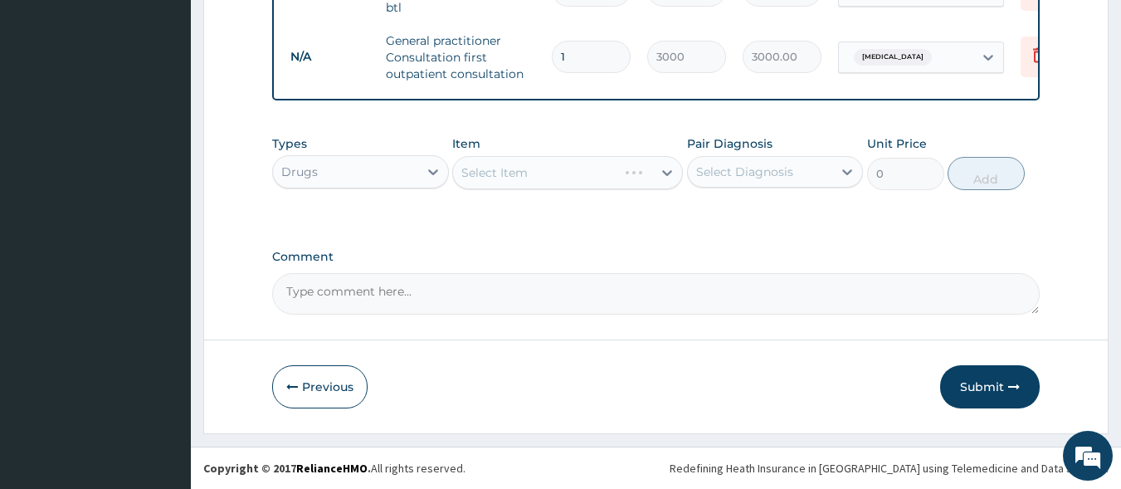
click at [534, 177] on div "Select Item" at bounding box center [567, 172] width 231 height 33
click at [539, 172] on div "Select Item" at bounding box center [552, 172] width 199 height 27
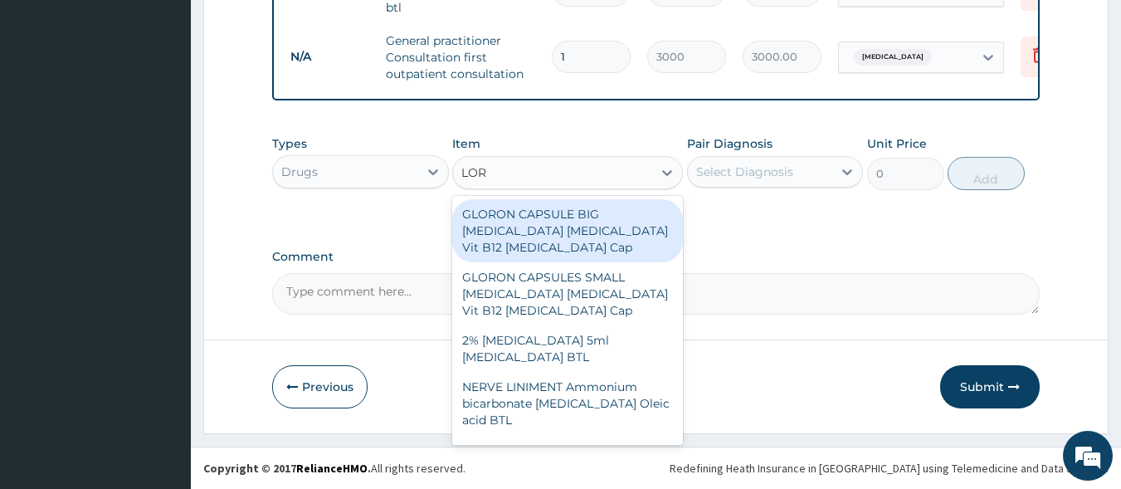
type input "LORA"
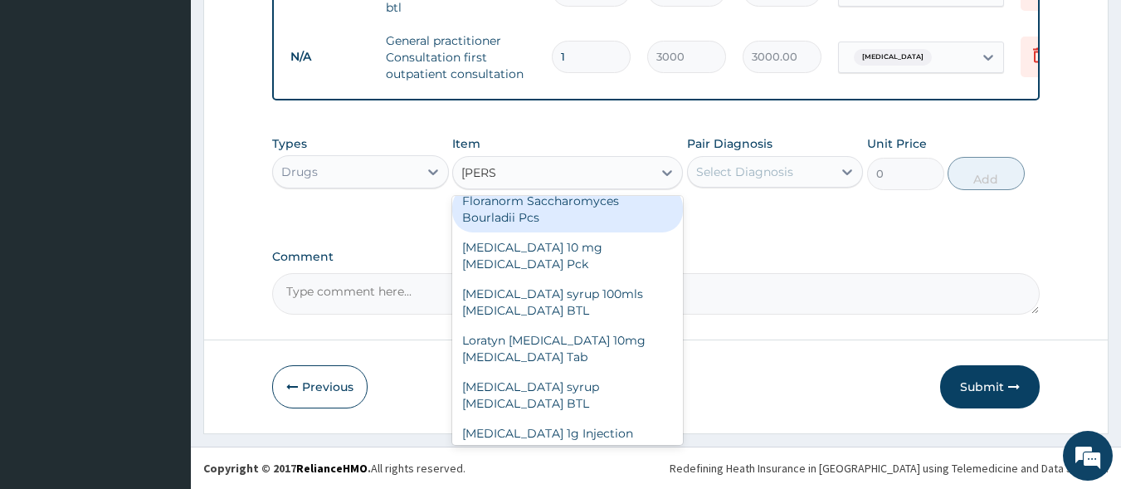
scroll to position [159, 0]
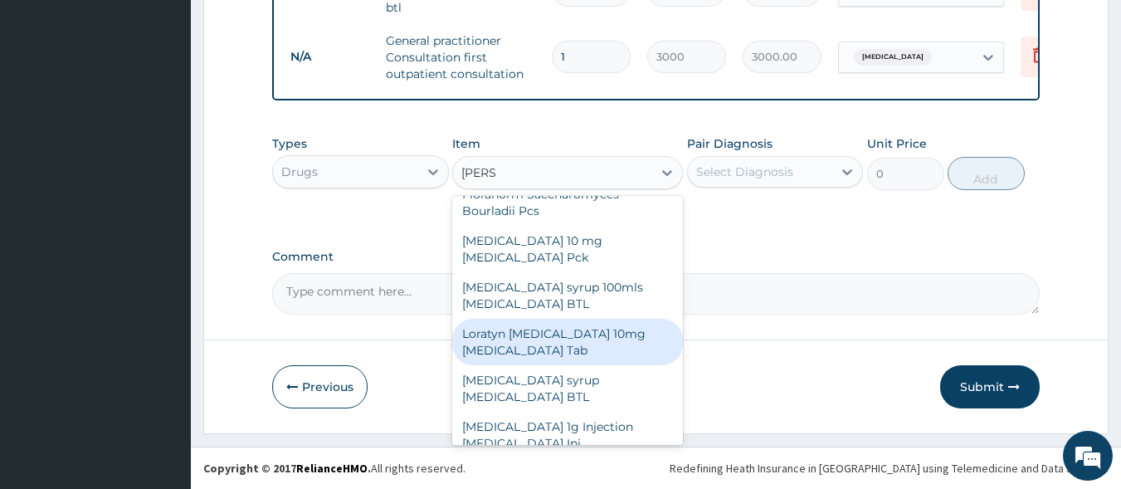
click at [562, 340] on div "Loratyn [MEDICAL_DATA] 10mg [MEDICAL_DATA] Tab" at bounding box center [567, 342] width 231 height 46
type input "45"
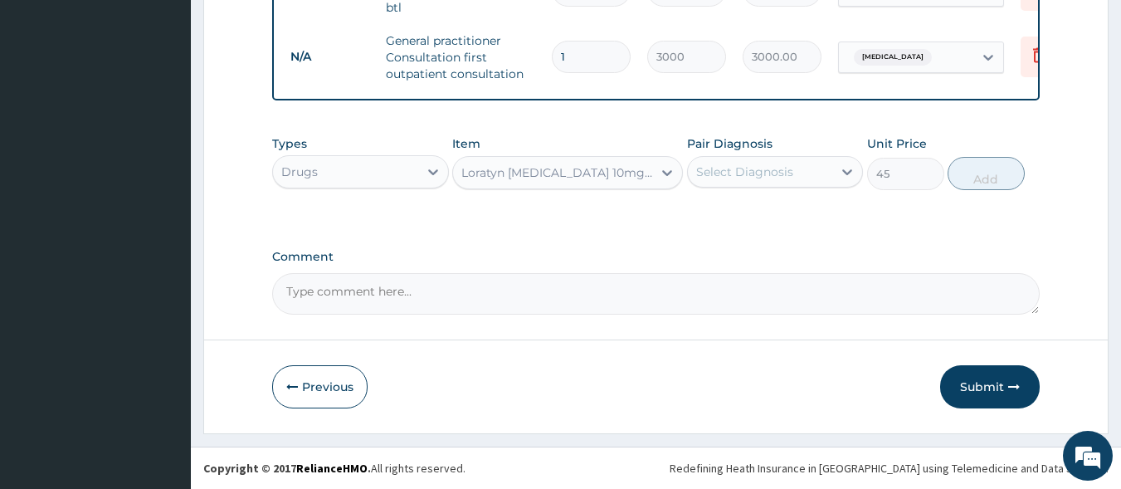
click at [738, 185] on div "Select Diagnosis" at bounding box center [775, 172] width 177 height 32
click at [740, 211] on label "Conjunctivitis" at bounding box center [766, 212] width 103 height 17
checkbox input "true"
click at [997, 172] on button "Add" at bounding box center [986, 173] width 77 height 33
type input "0"
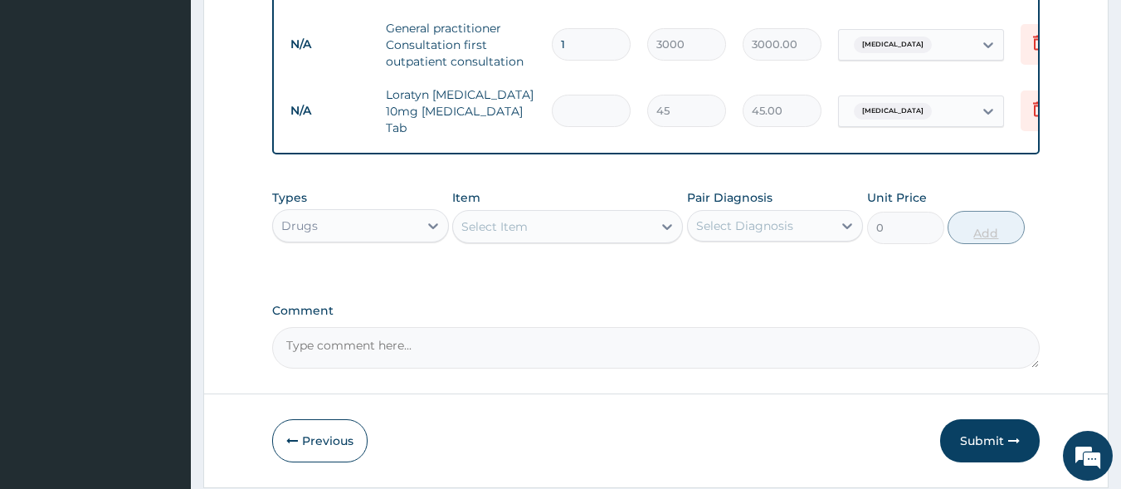
type input "0.00"
type input "7"
type input "315.00"
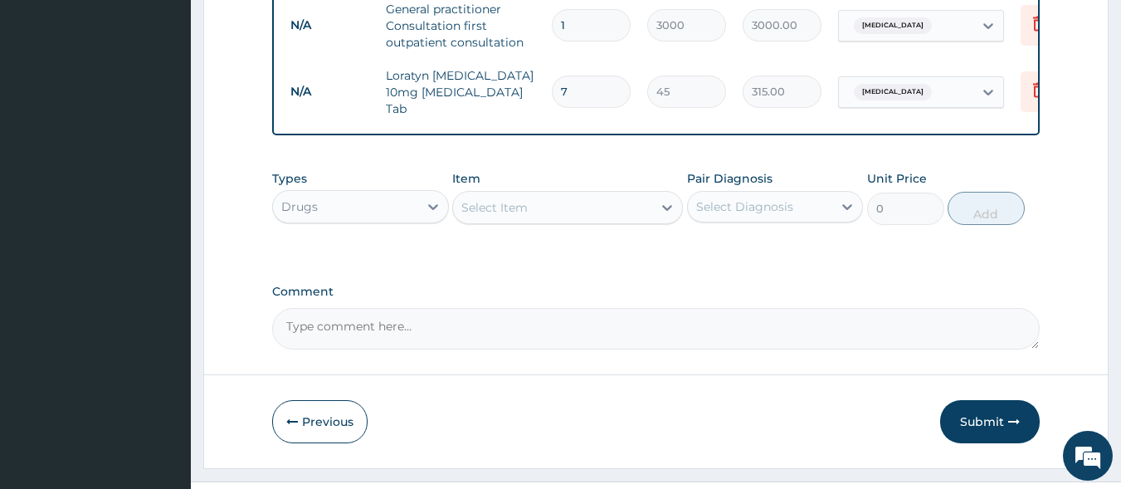
scroll to position [740, 0]
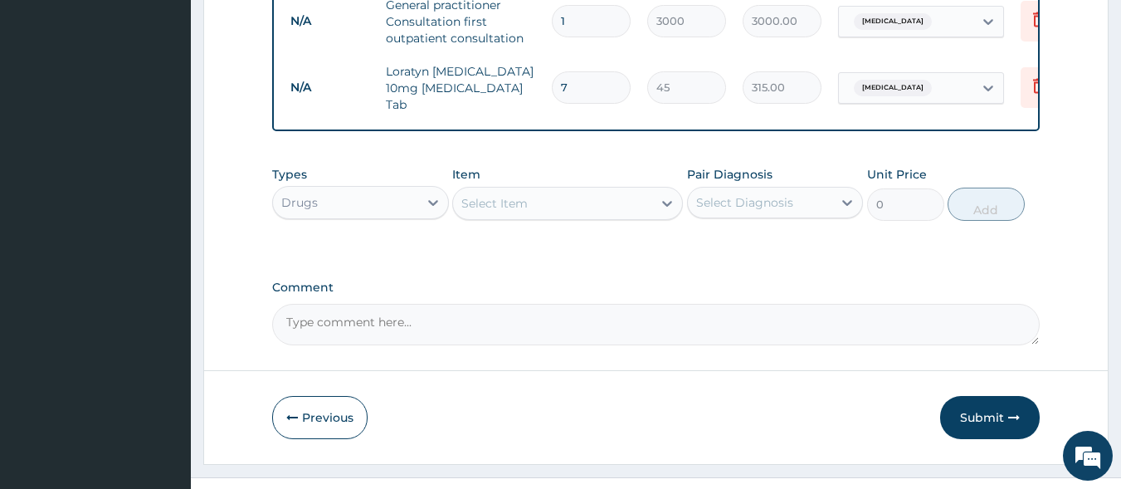
type input "7"
click at [510, 210] on div "Select Item" at bounding box center [494, 203] width 66 height 17
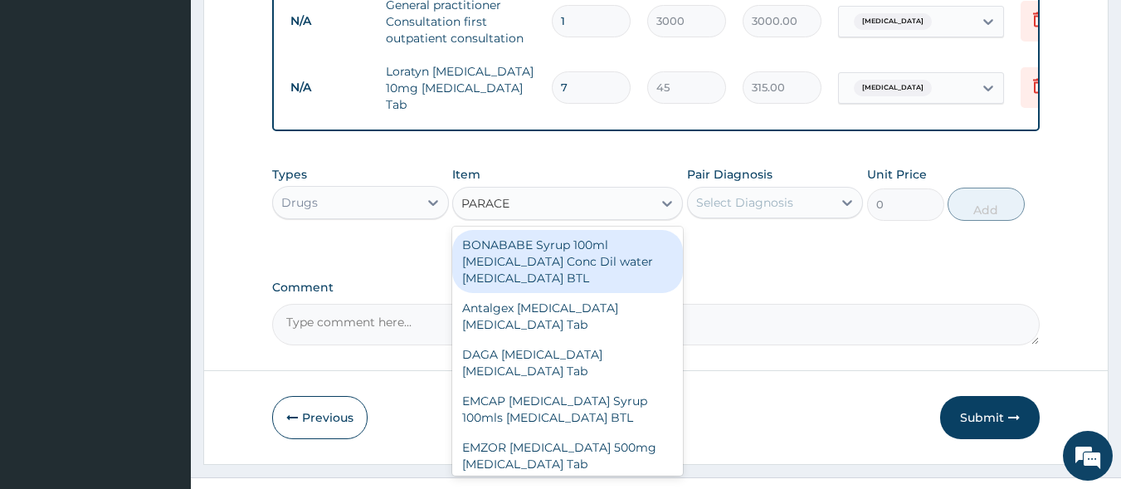
type input "PARACET"
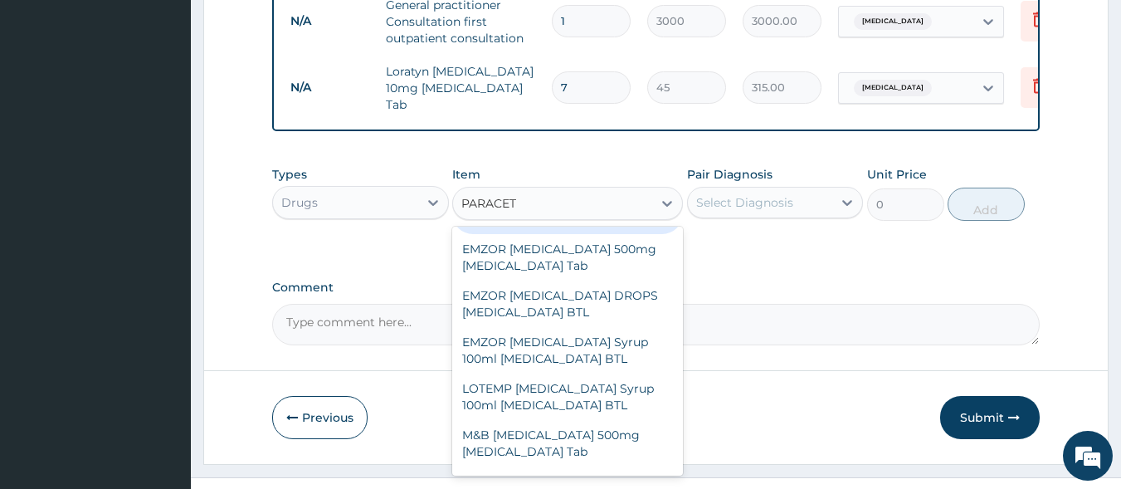
scroll to position [225, 0]
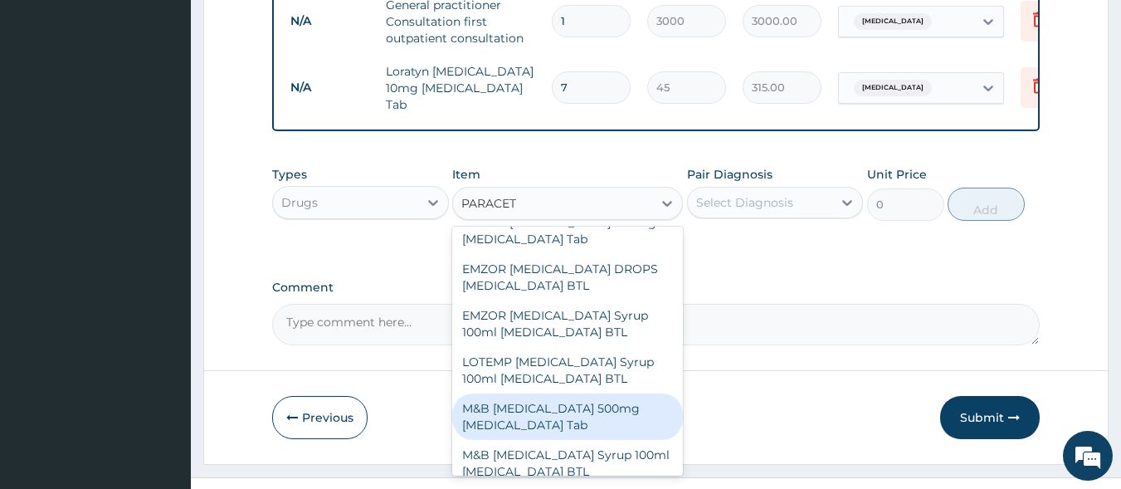
click at [575, 420] on div "M&B [MEDICAL_DATA] 500mg [MEDICAL_DATA] Tab" at bounding box center [567, 416] width 231 height 46
type input "10"
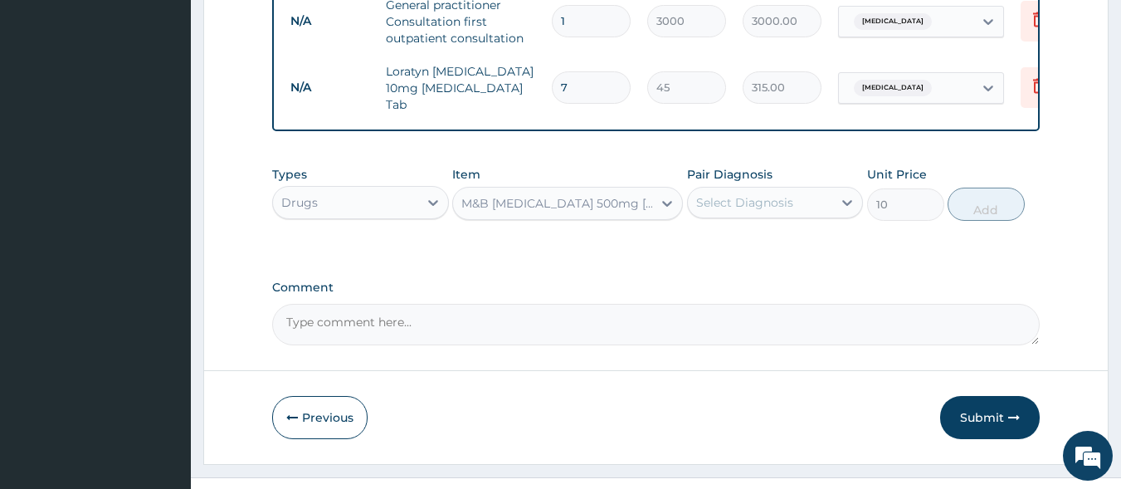
click at [744, 195] on div "Select Diagnosis" at bounding box center [760, 202] width 145 height 27
click at [744, 251] on label "Conjunctivitis" at bounding box center [766, 243] width 103 height 17
checkbox input "true"
click at [966, 217] on button "Add" at bounding box center [986, 204] width 77 height 33
type input "0"
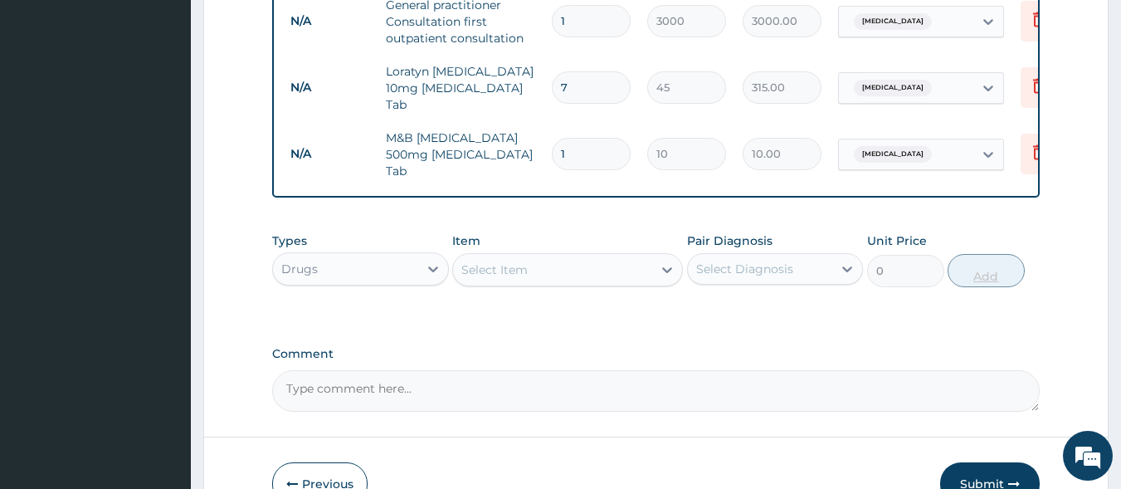
type input "18"
type input "180.00"
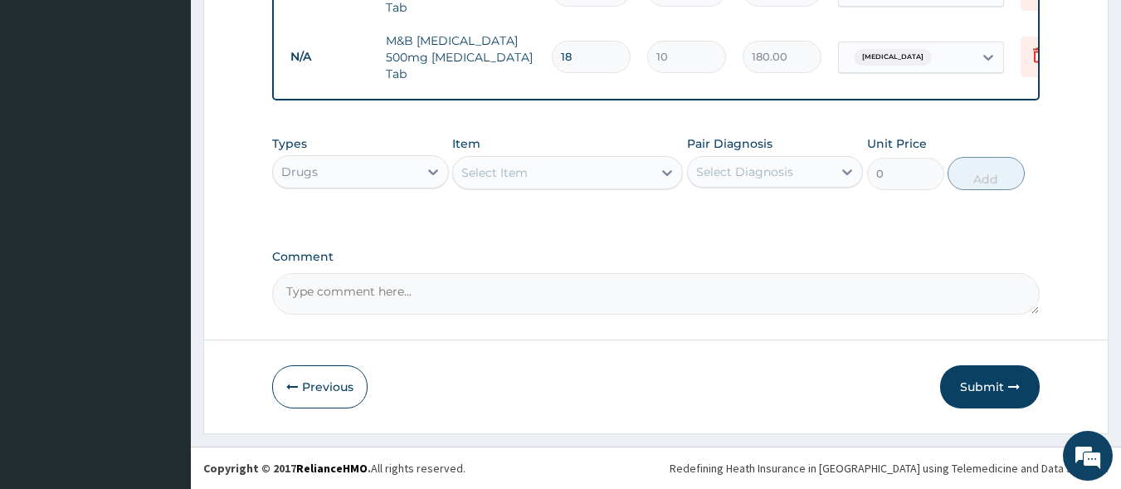
scroll to position [841, 0]
type input "18"
click at [1004, 375] on button "Submit" at bounding box center [990, 386] width 100 height 43
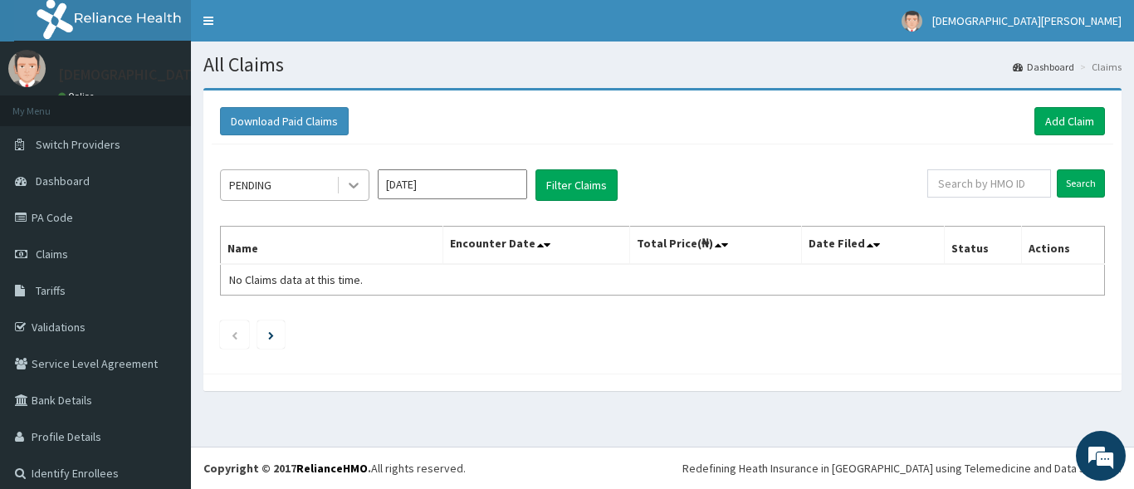
click at [350, 184] on icon at bounding box center [354, 186] width 10 height 6
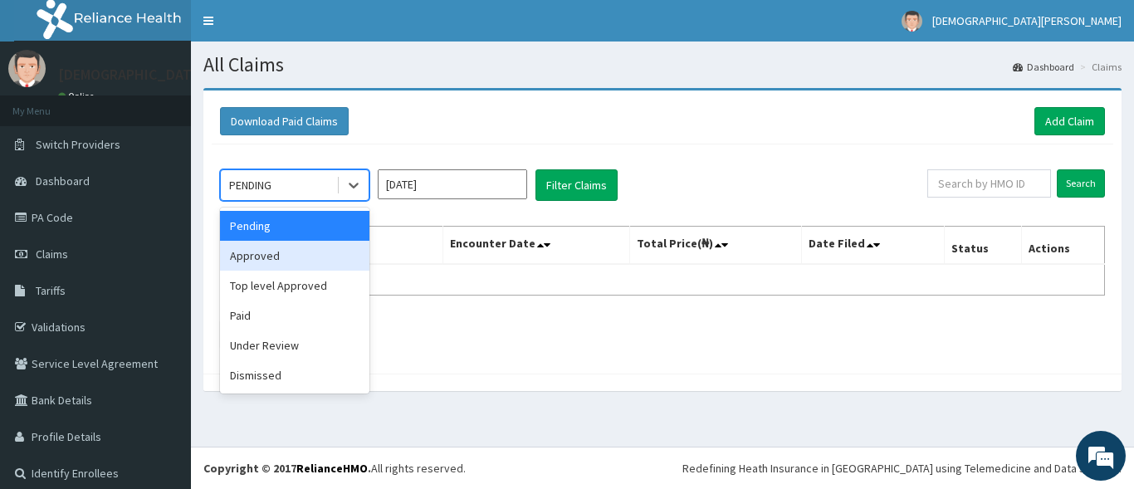
click at [280, 259] on div "Approved" at bounding box center [294, 256] width 149 height 30
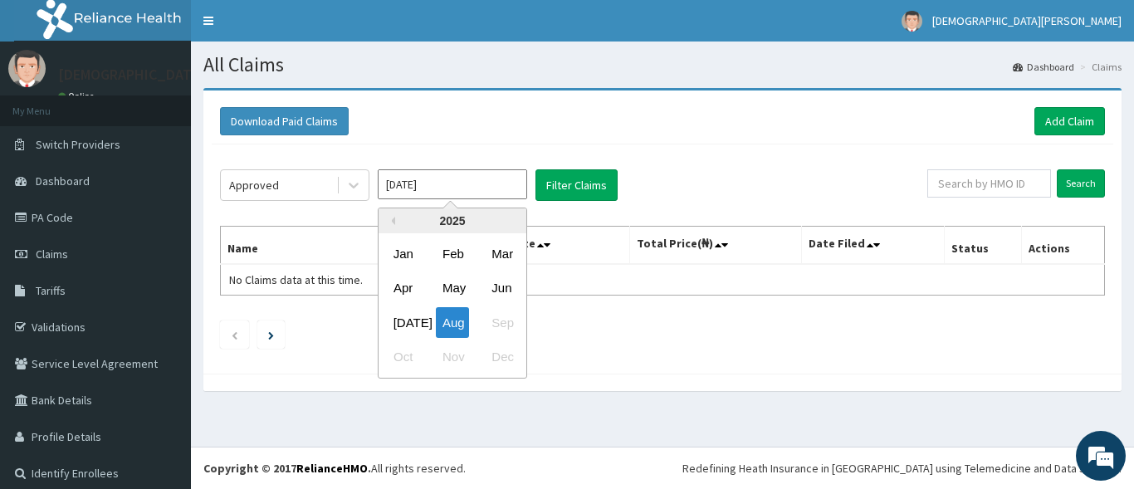
click at [493, 184] on input "[DATE]" at bounding box center [452, 184] width 149 height 30
click at [406, 310] on div "[DATE]" at bounding box center [403, 322] width 33 height 31
type input "[DATE]"
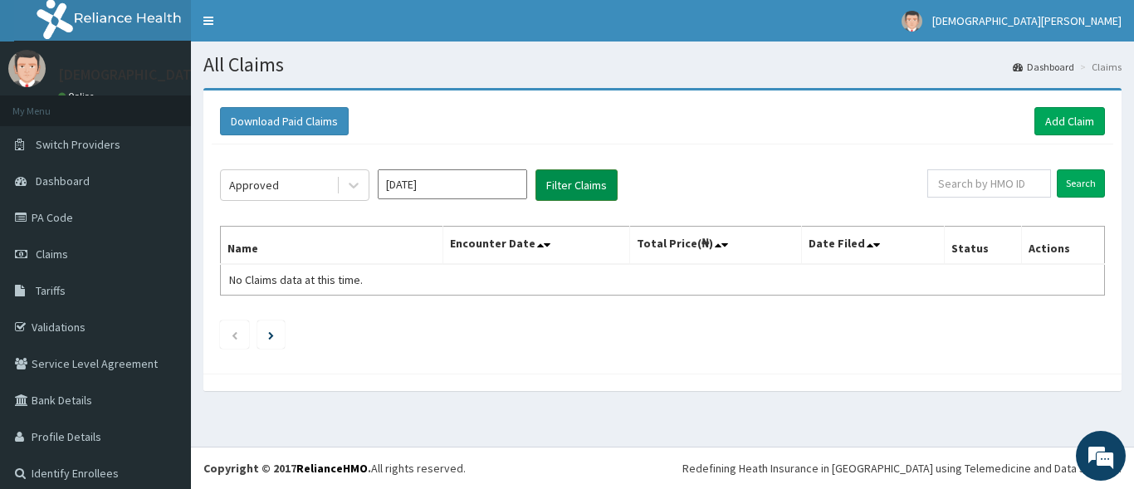
click at [561, 182] on button "Filter Claims" at bounding box center [576, 185] width 82 height 32
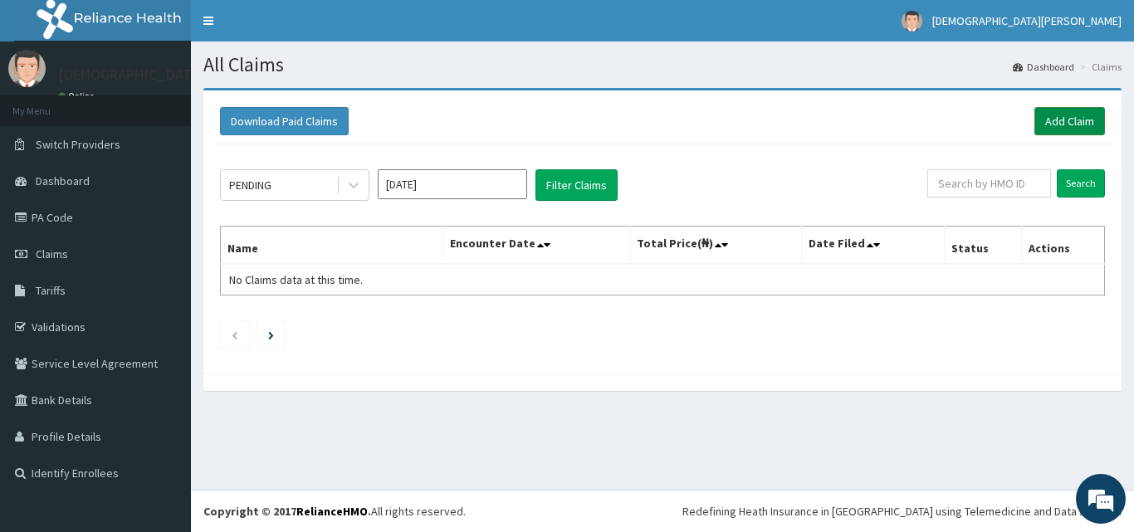
click at [1061, 124] on link "Add Claim" at bounding box center [1069, 121] width 71 height 28
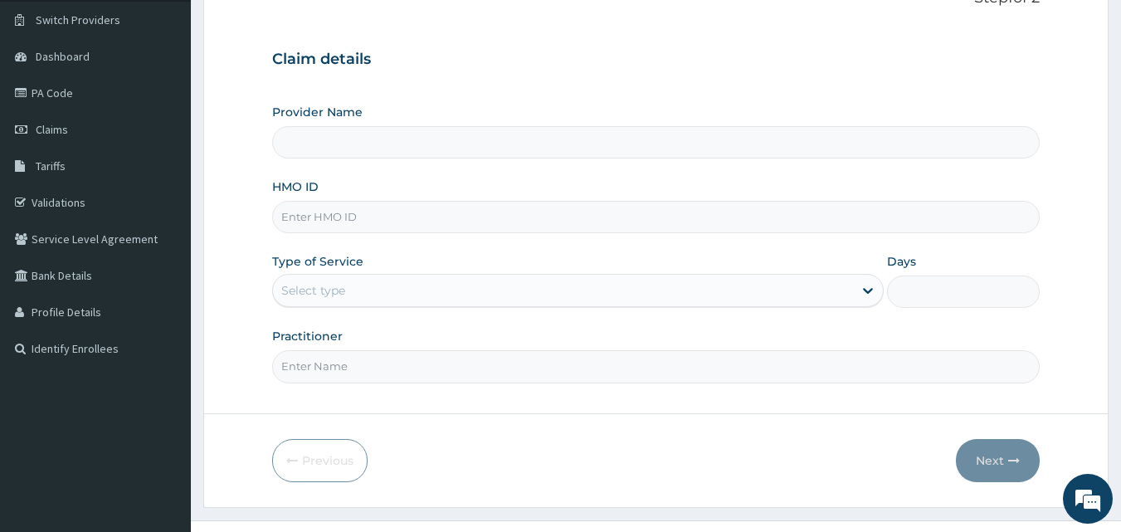
scroll to position [28, 0]
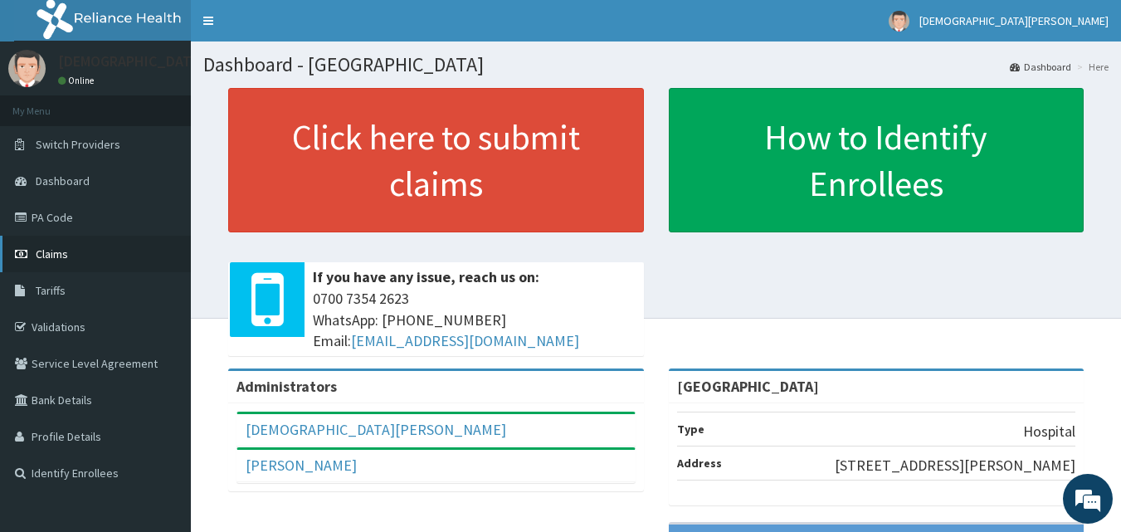
click at [50, 260] on span "Claims" at bounding box center [52, 253] width 32 height 15
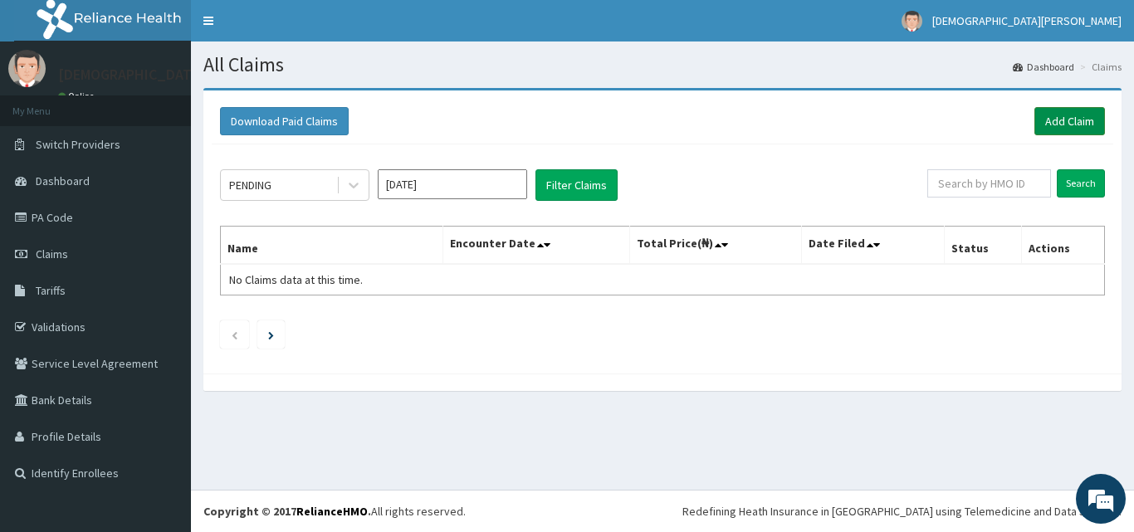
click at [1052, 118] on link "Add Claim" at bounding box center [1069, 121] width 71 height 28
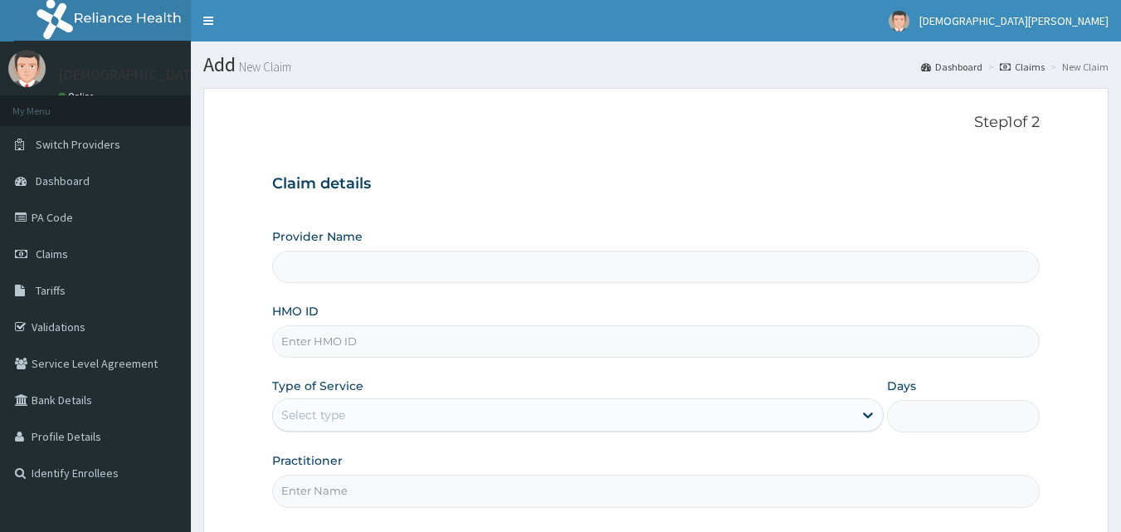
type input "[GEOGRAPHIC_DATA]"
click at [347, 347] on input "HMO ID" at bounding box center [656, 341] width 768 height 32
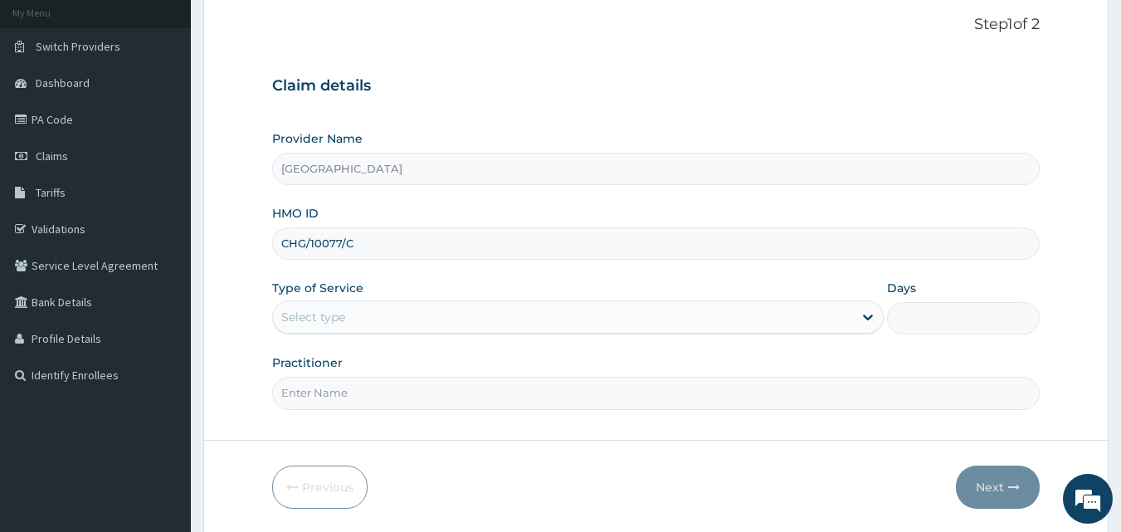
scroll to position [110, 0]
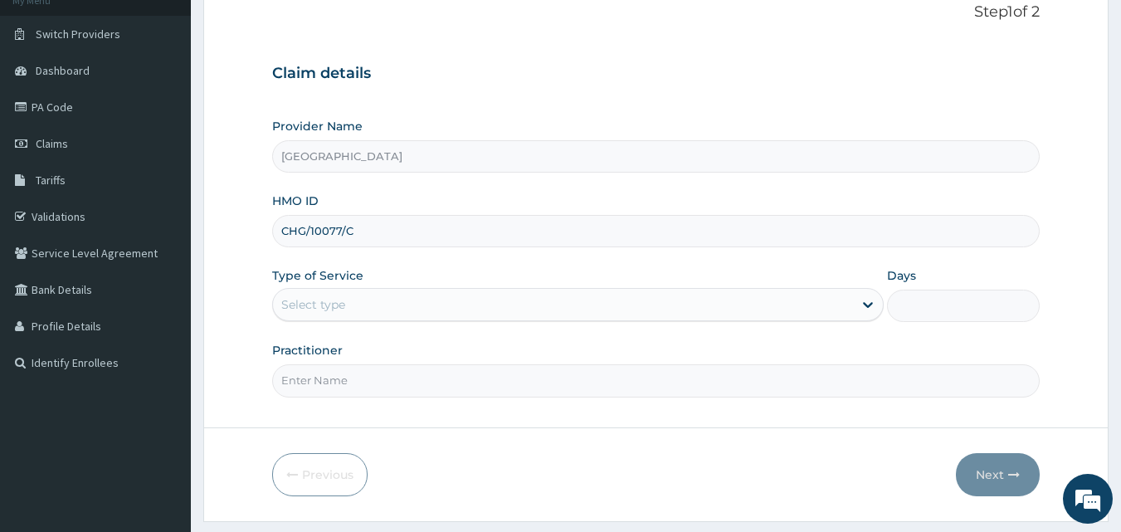
type input "CHG/10077/C"
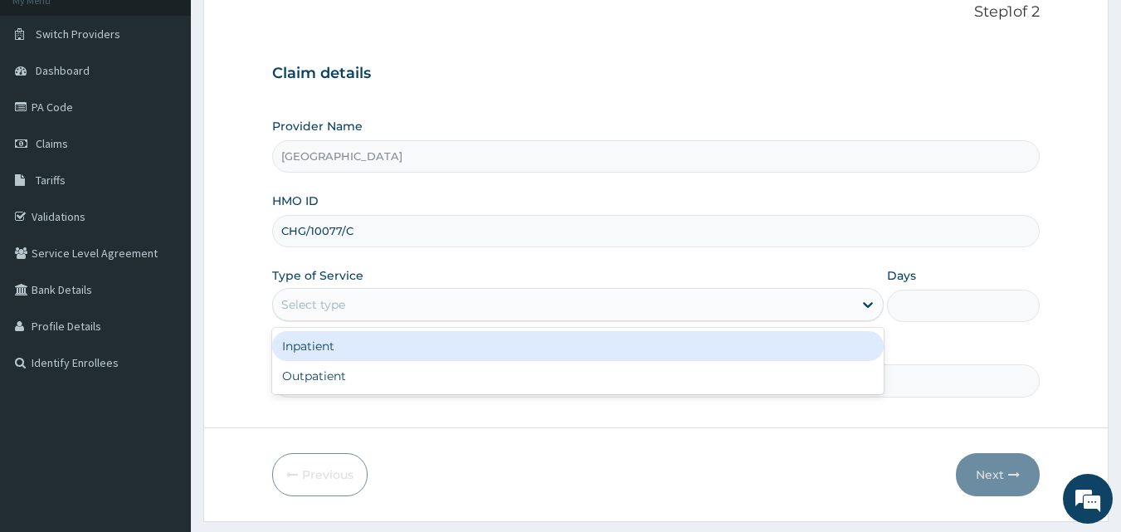
click at [323, 300] on div "Select type" at bounding box center [313, 304] width 64 height 17
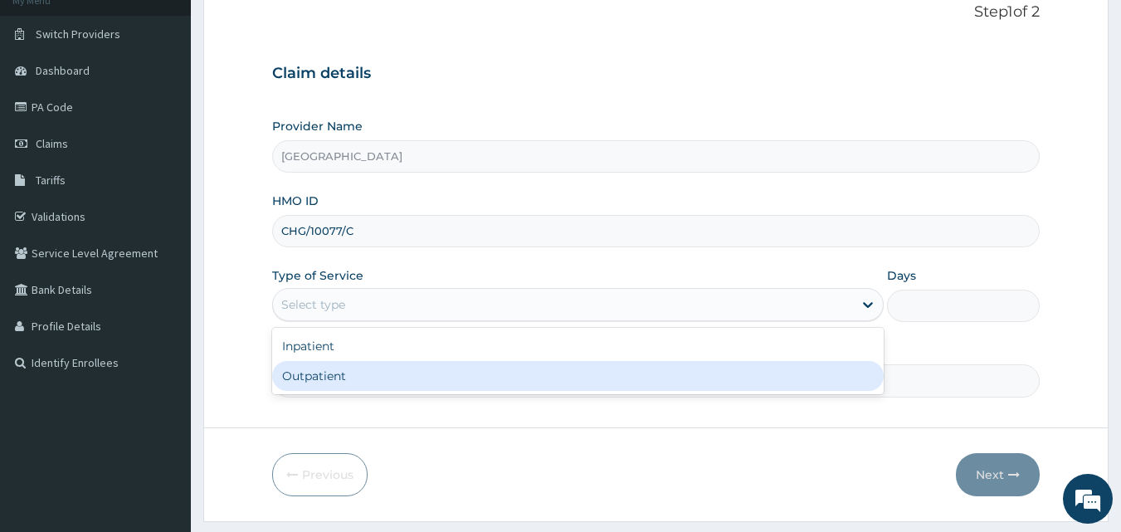
click at [344, 370] on div "Outpatient" at bounding box center [578, 376] width 612 height 30
type input "1"
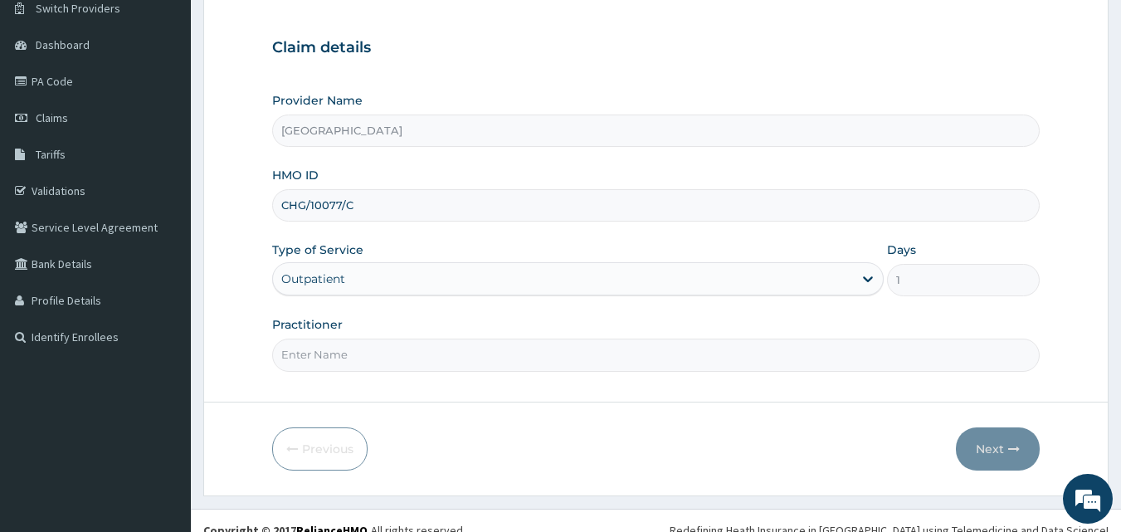
scroll to position [155, 0]
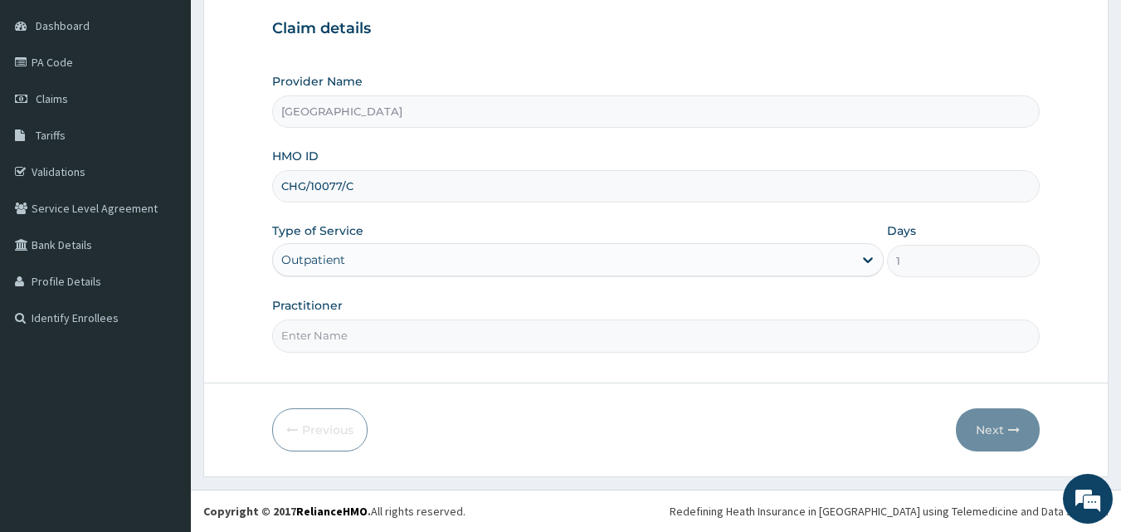
click at [337, 339] on input "Practitioner" at bounding box center [656, 335] width 768 height 32
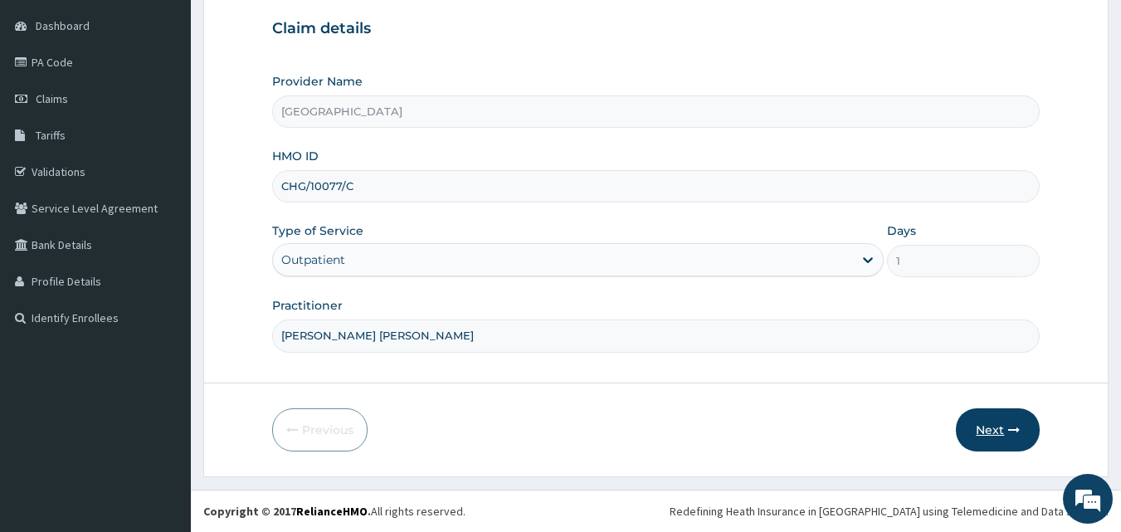
type input "[PERSON_NAME] [PERSON_NAME]"
click at [1020, 435] on icon "button" at bounding box center [1014, 430] width 12 height 12
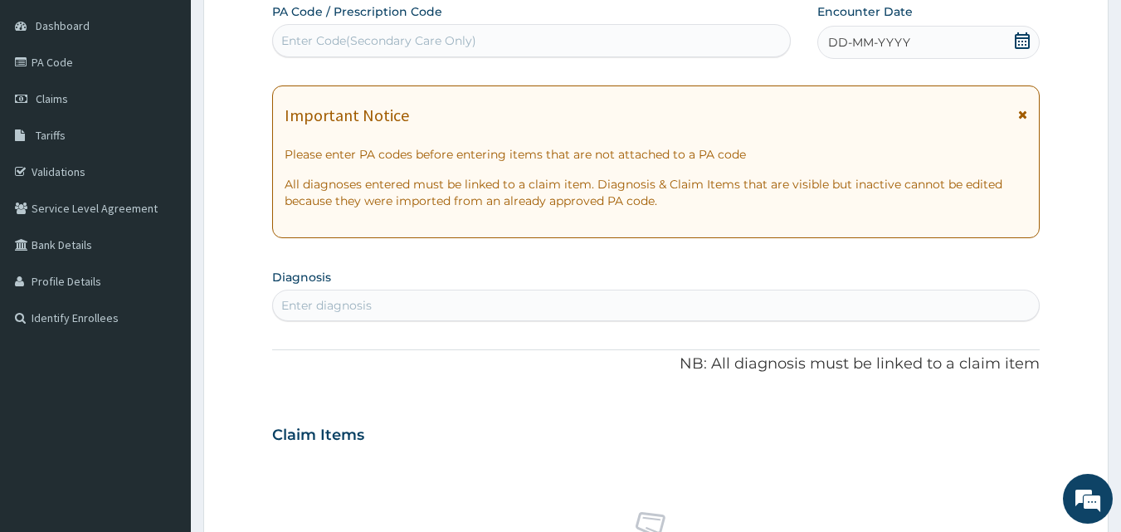
click at [842, 46] on span "DD-MM-YYYY" at bounding box center [869, 42] width 82 height 17
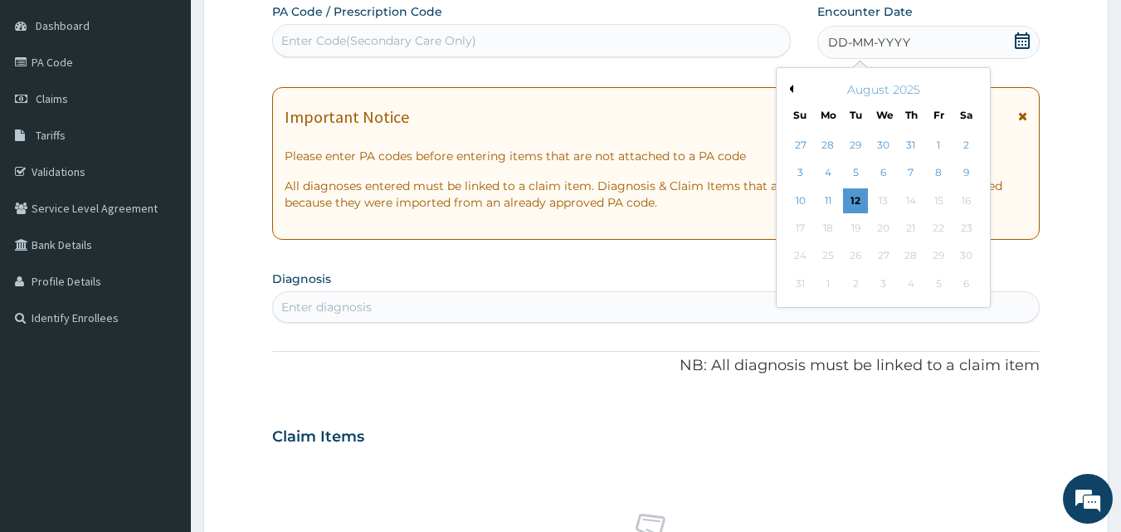
click at [789, 92] on button "Previous Month" at bounding box center [789, 89] width 8 height 8
click at [901, 146] on div "3" at bounding box center [911, 145] width 25 height 25
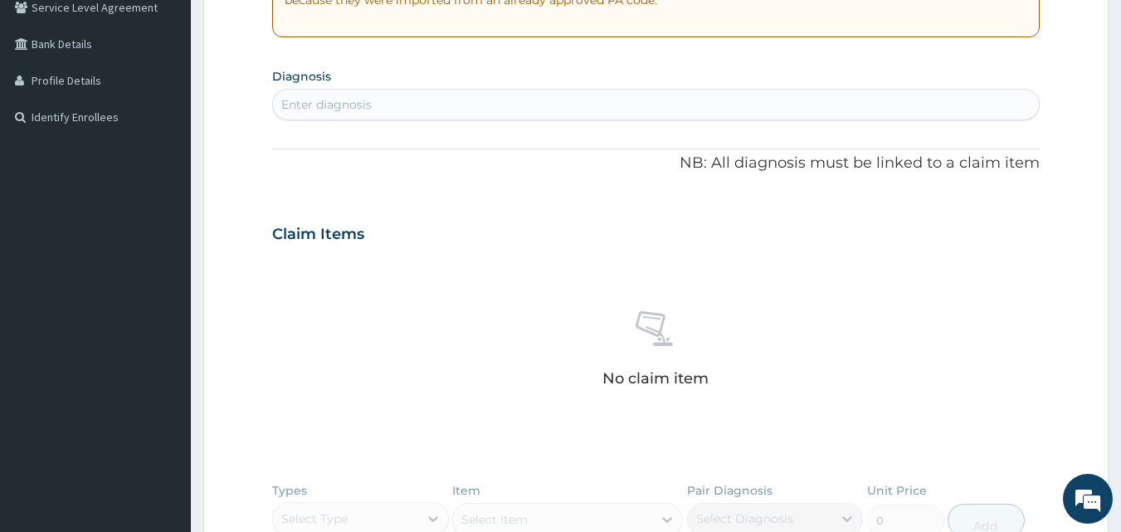
scroll to position [365, 0]
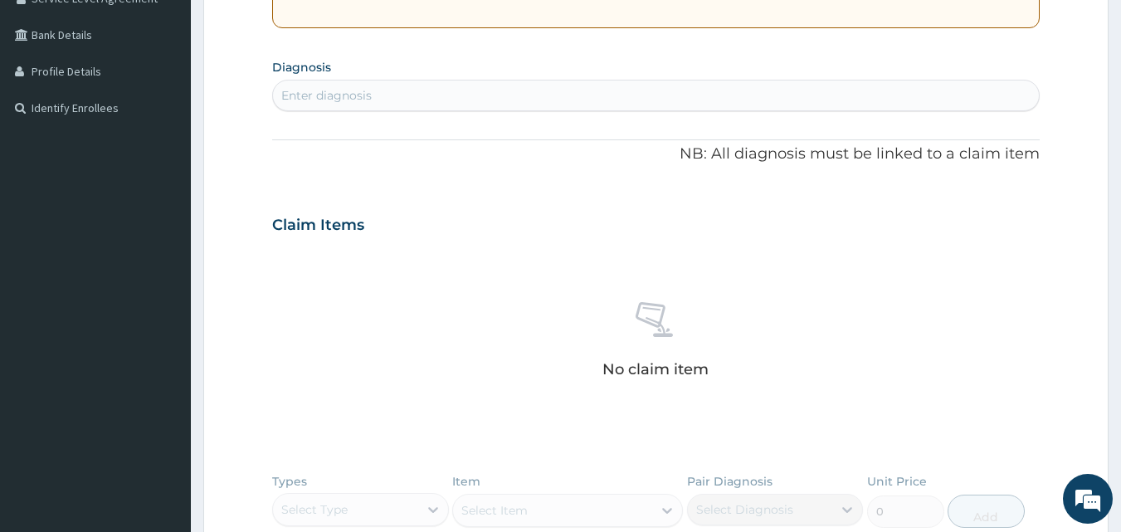
click at [469, 100] on div "Enter diagnosis" at bounding box center [656, 95] width 767 height 27
type input "DIAR"
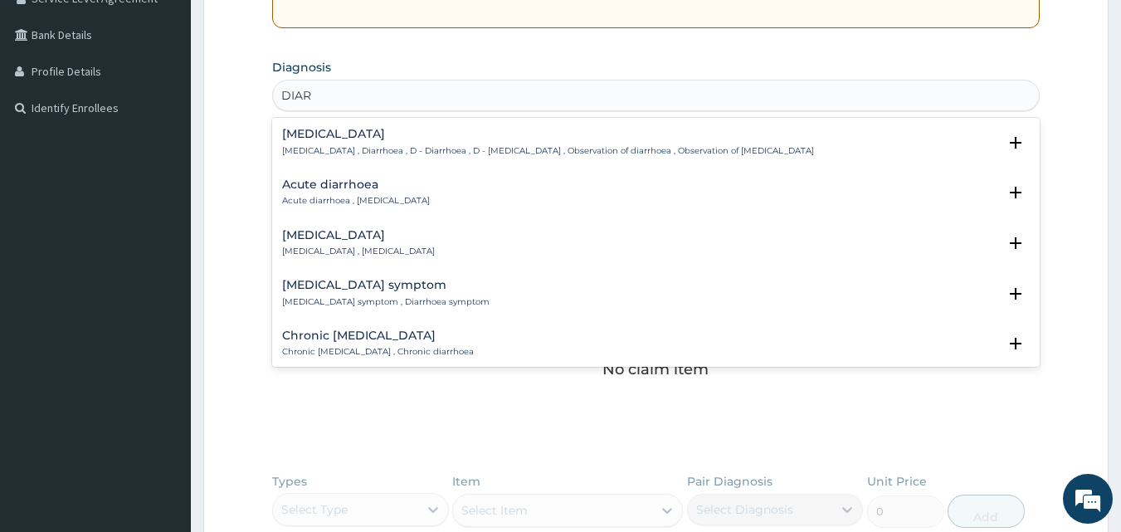
click at [334, 143] on div "Diarrhea Diarrhea , Diarrhoea , D - Diarrhoea , D - Diarrhea , Observation of d…" at bounding box center [548, 142] width 532 height 29
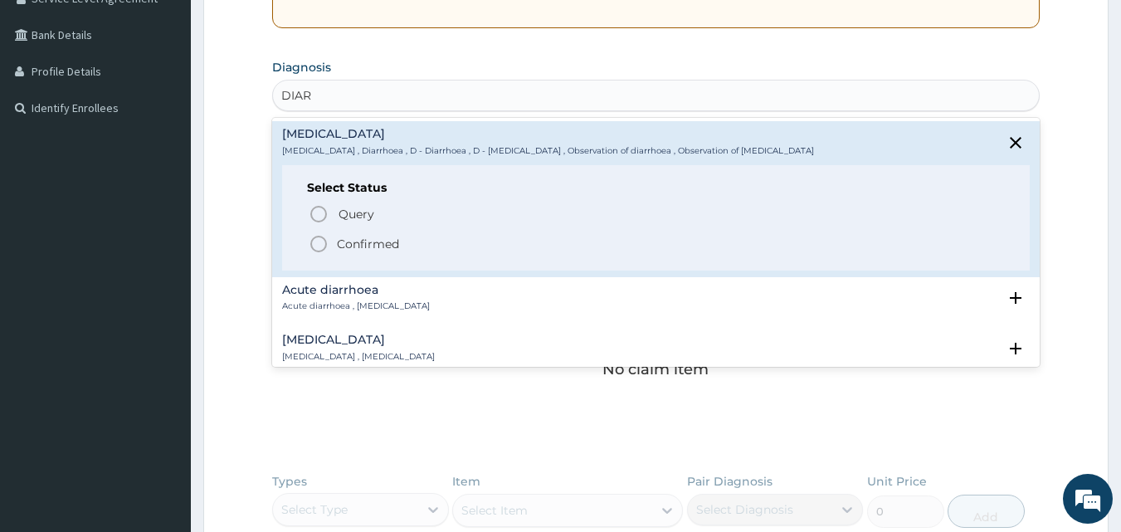
click at [315, 246] on icon "status option filled" at bounding box center [319, 244] width 20 height 20
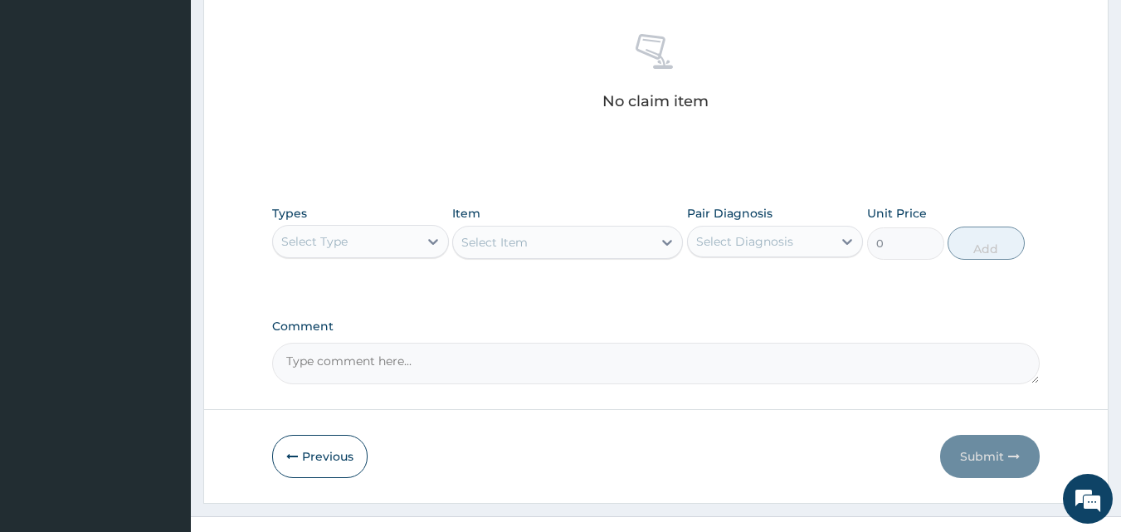
scroll to position [665, 0]
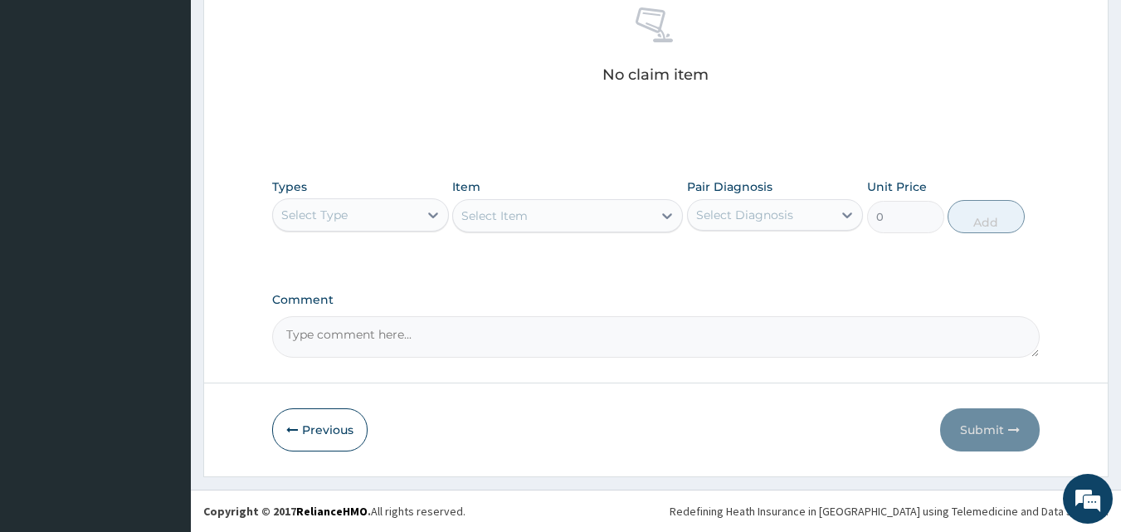
click at [398, 214] on div "Select Type" at bounding box center [345, 215] width 145 height 27
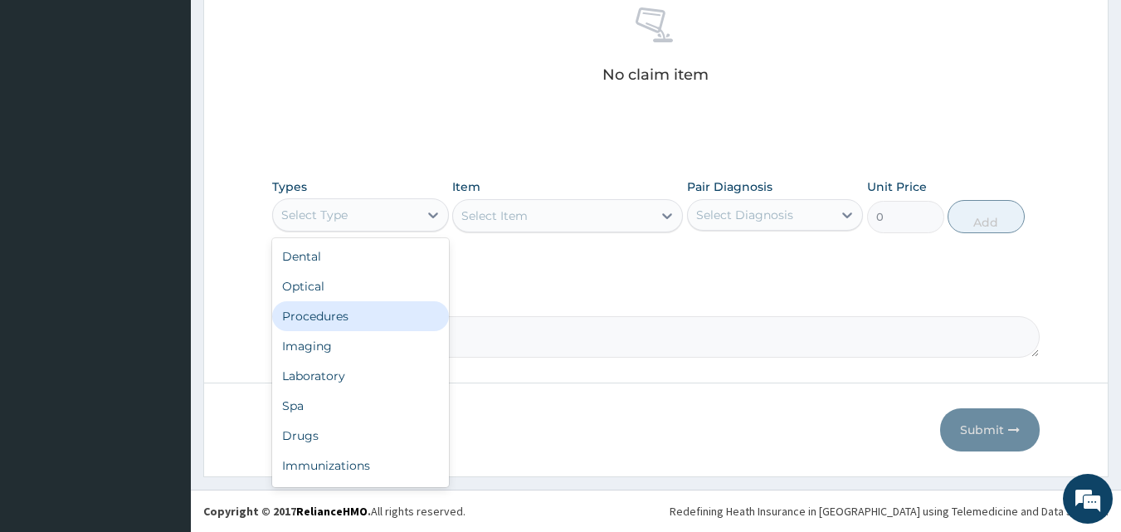
click at [359, 310] on div "Procedures" at bounding box center [360, 316] width 177 height 30
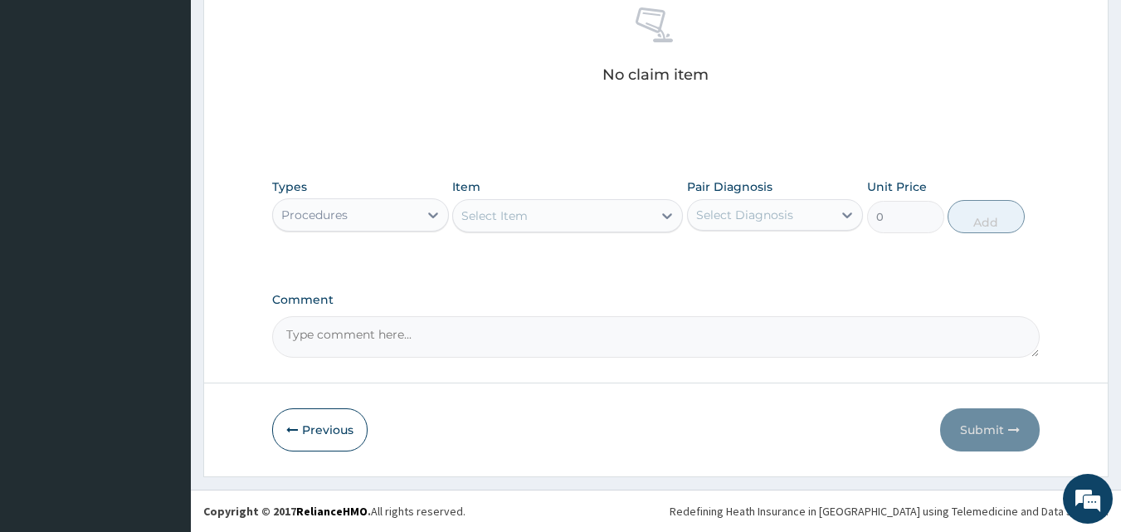
click at [547, 220] on div "Select Item" at bounding box center [552, 215] width 199 height 27
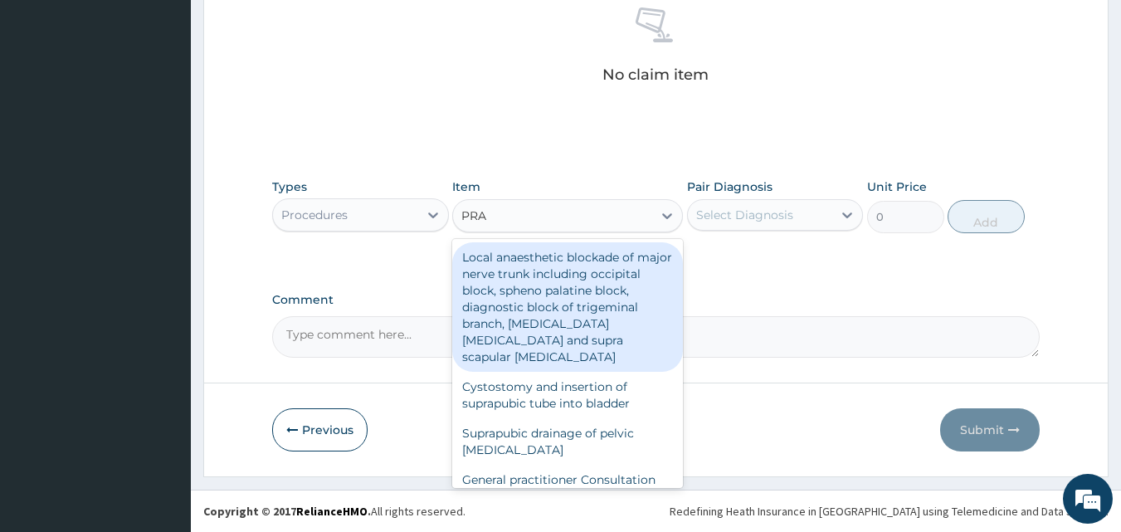
type input "PRAC"
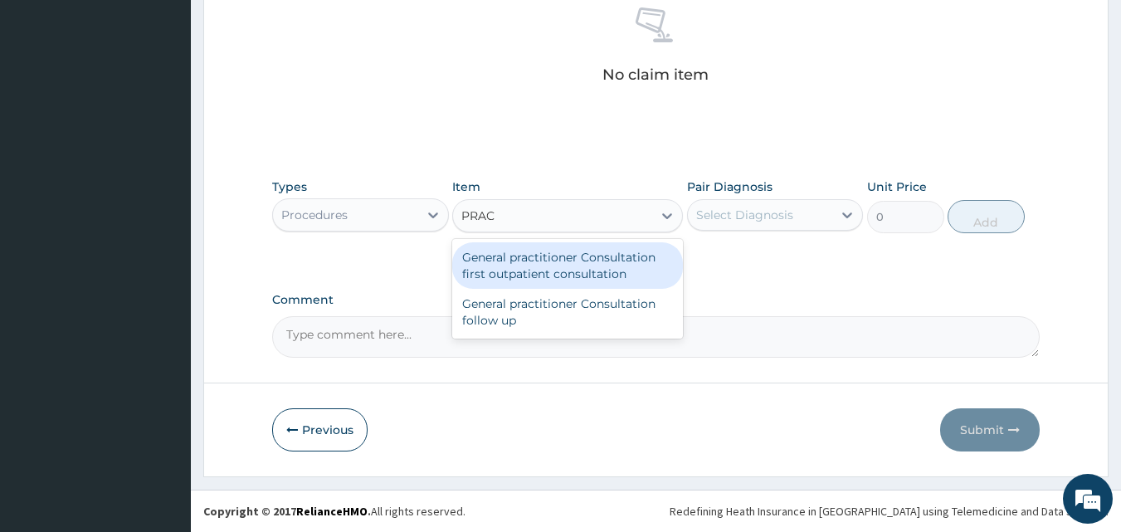
click at [552, 264] on div "General practitioner Consultation first outpatient consultation" at bounding box center [567, 265] width 231 height 46
type input "3000"
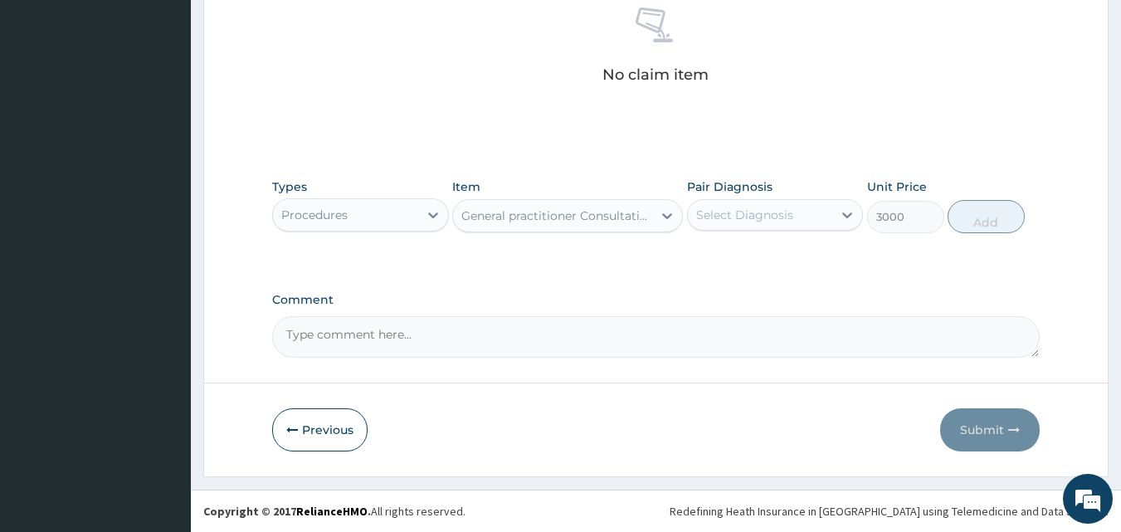
click at [744, 222] on div "Select Diagnosis" at bounding box center [744, 215] width 97 height 17
click at [744, 256] on label "Diarrhea" at bounding box center [766, 255] width 103 height 17
checkbox input "true"
click at [985, 225] on button "Add" at bounding box center [986, 216] width 77 height 33
type input "0"
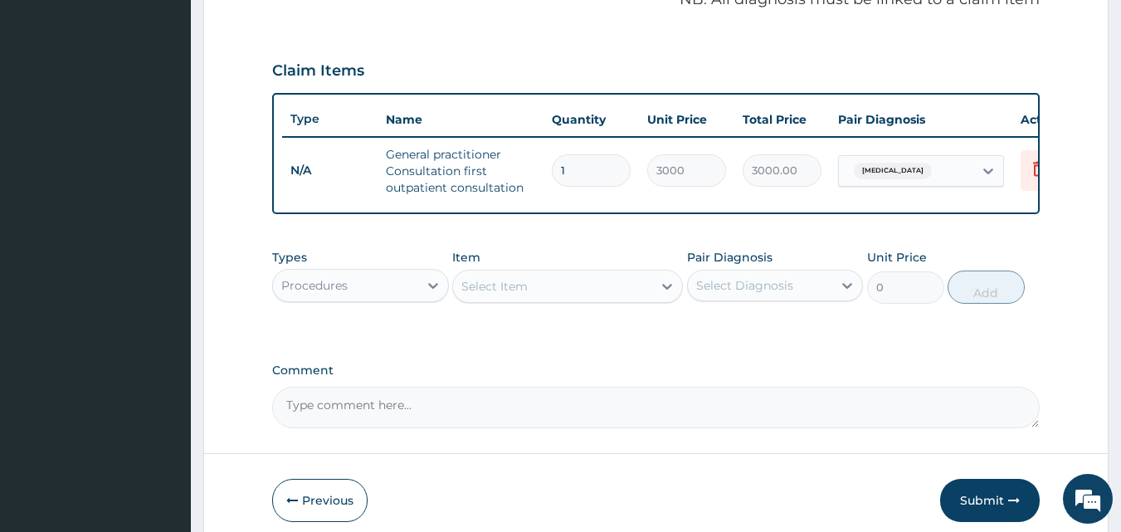
scroll to position [607, 0]
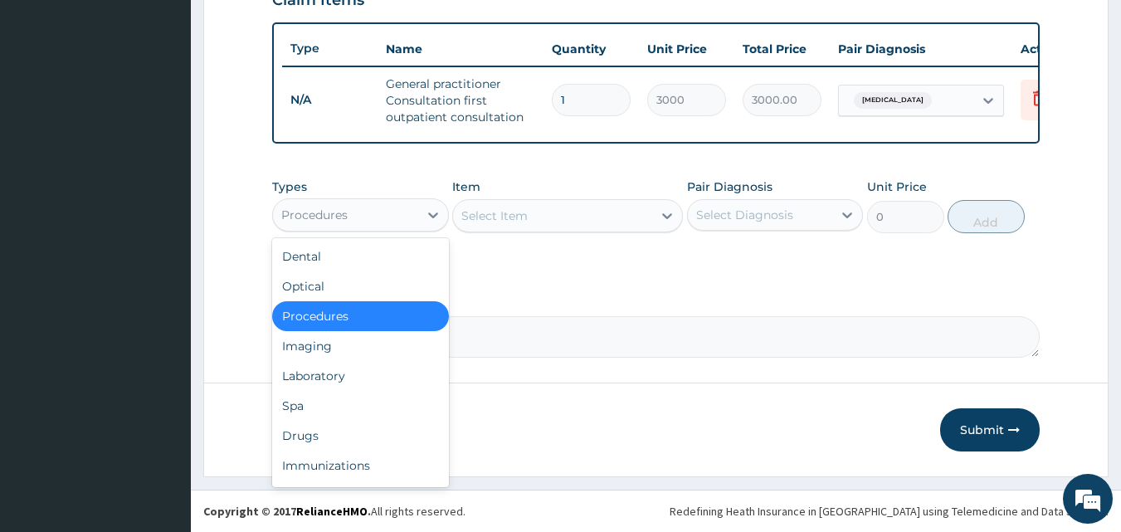
click at [388, 214] on div "Procedures" at bounding box center [345, 215] width 145 height 27
click at [347, 370] on div "Laboratory" at bounding box center [360, 376] width 177 height 30
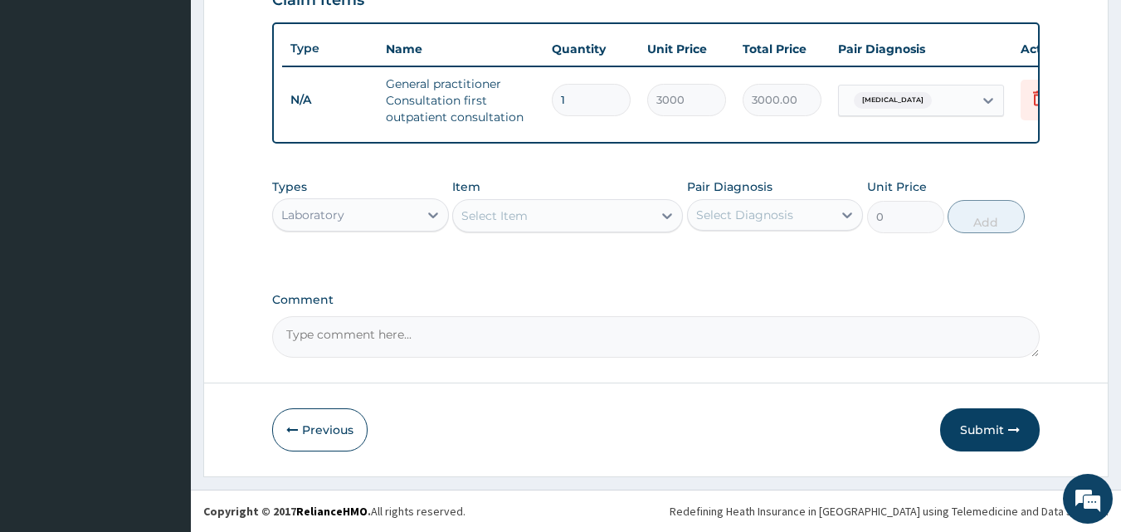
click at [507, 225] on div "Select Item" at bounding box center [552, 215] width 199 height 27
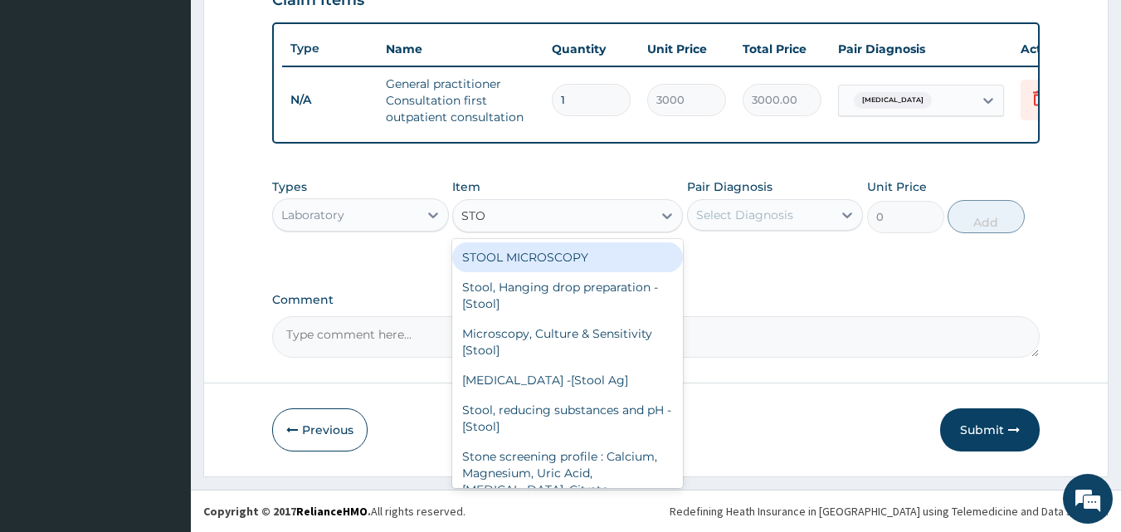
type input "STOO"
click at [528, 255] on div "STOOL MICROSCOPY" at bounding box center [567, 257] width 231 height 30
type input "2000"
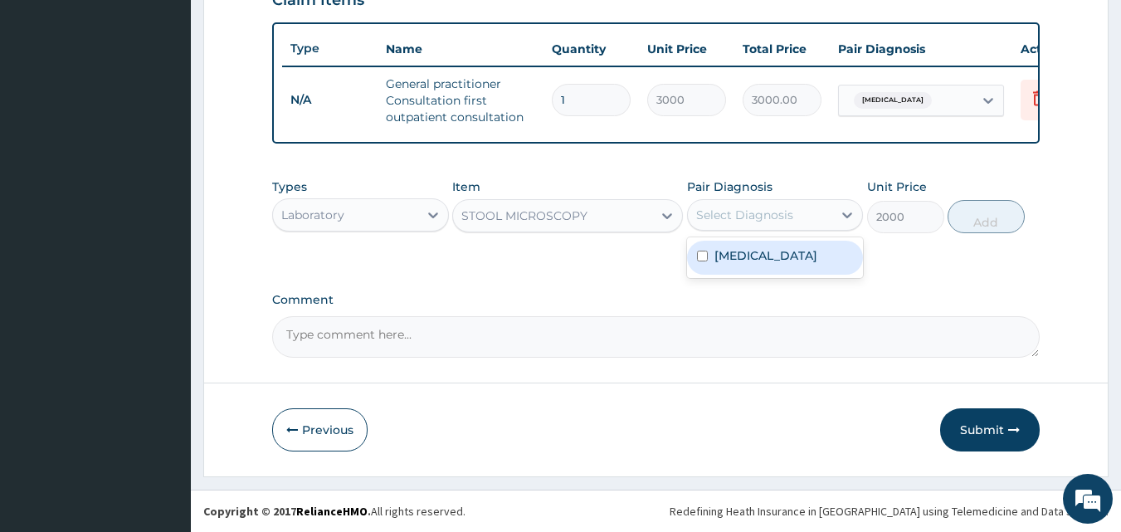
click at [774, 223] on div "Select Diagnosis" at bounding box center [760, 215] width 145 height 27
click at [766, 250] on div "Diarrhea" at bounding box center [775, 258] width 177 height 34
checkbox input "true"
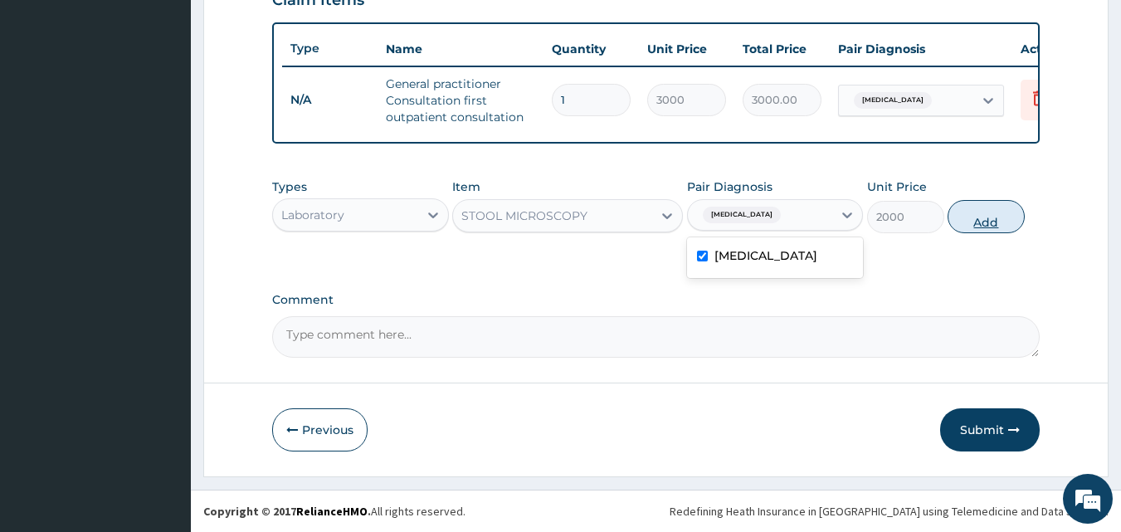
click at [999, 216] on button "Add" at bounding box center [986, 216] width 77 height 33
type input "0"
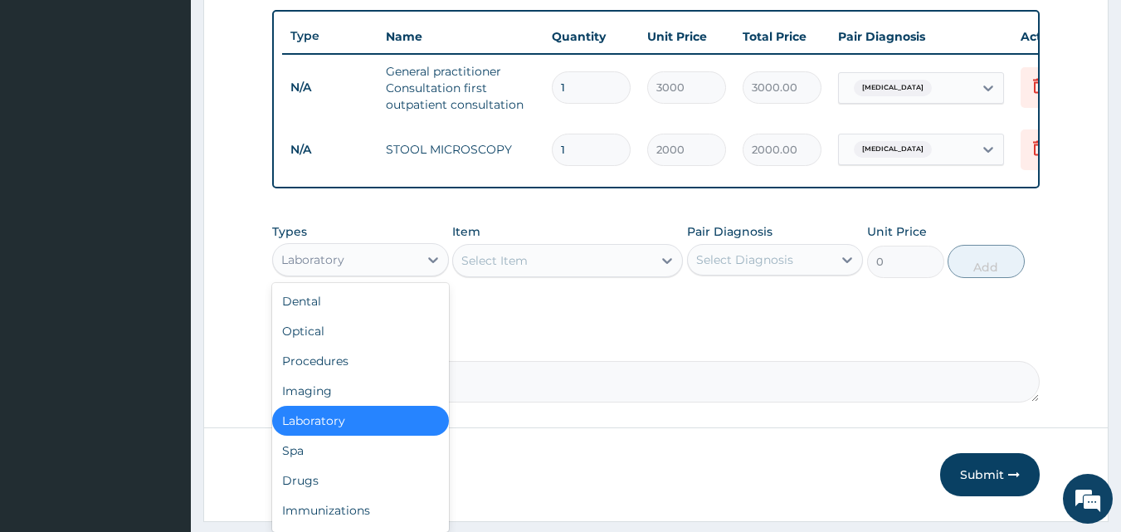
click at [393, 261] on div "Laboratory" at bounding box center [345, 259] width 145 height 27
click at [323, 487] on div "Drugs" at bounding box center [360, 481] width 177 height 30
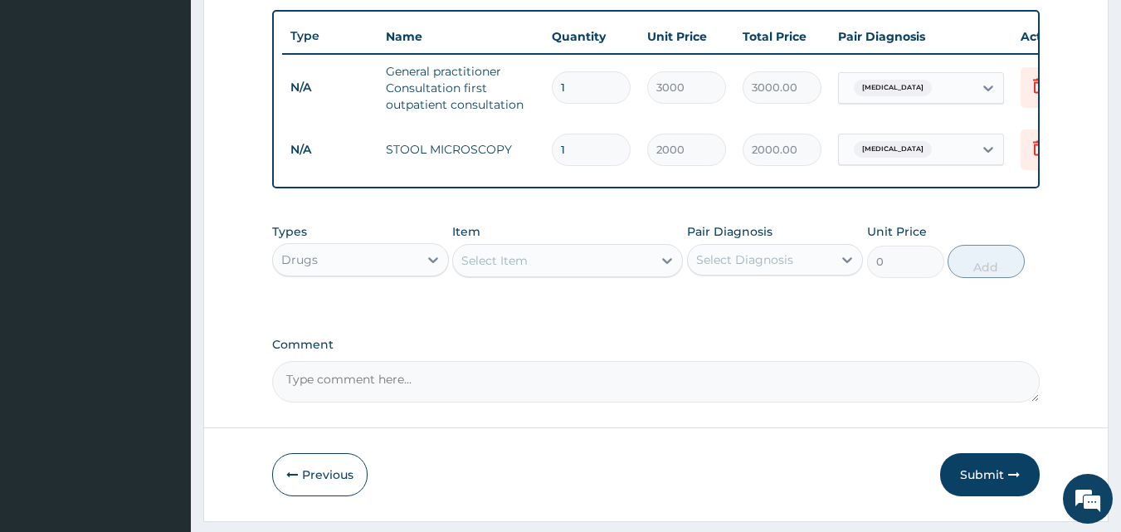
click at [567, 274] on div "Select Item" at bounding box center [552, 260] width 199 height 27
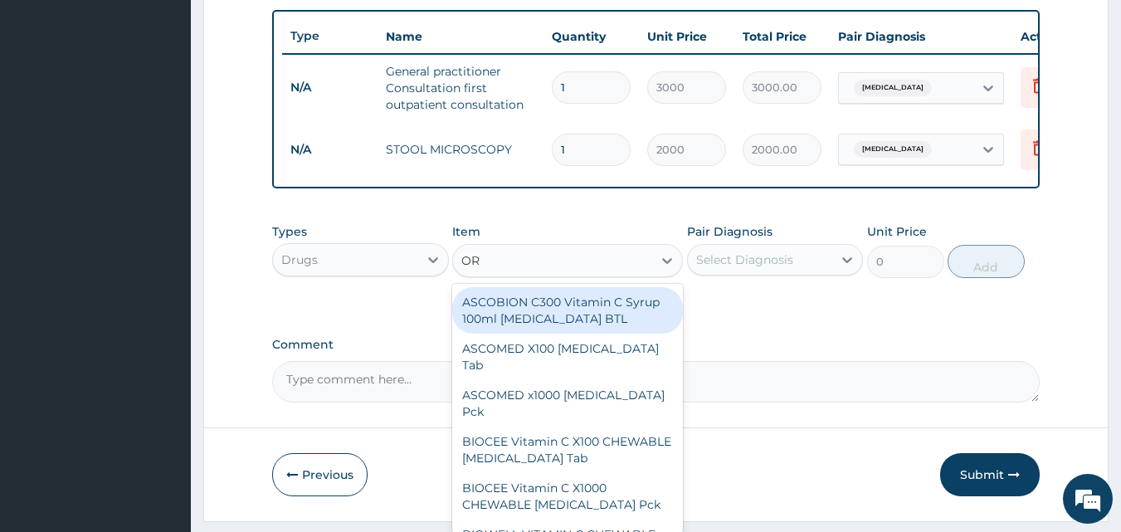
type input "ORS"
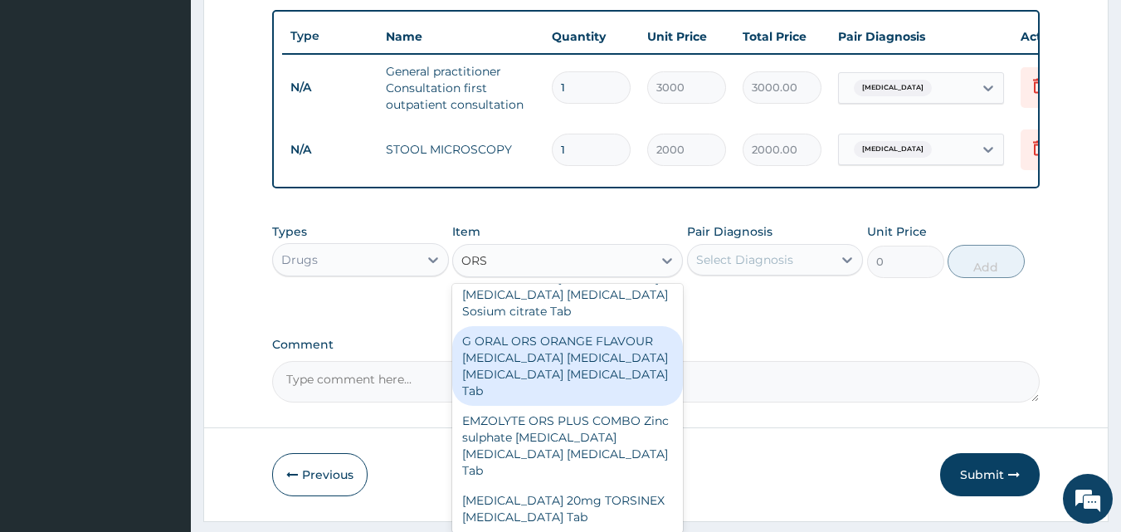
scroll to position [0, 0]
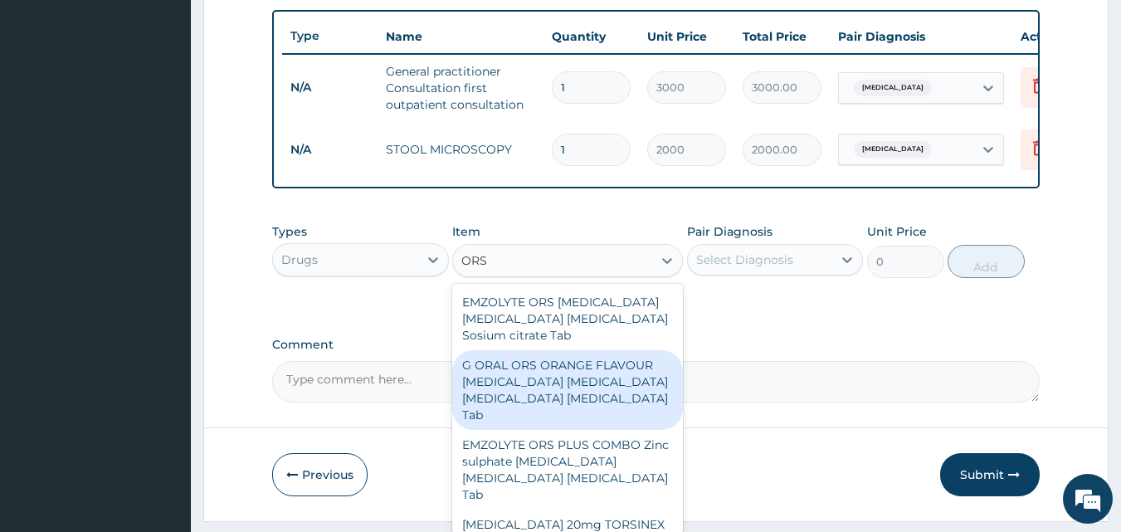
click at [575, 381] on div "G ORAL ORS ORANGE FLAVOUR [MEDICAL_DATA] [MEDICAL_DATA] [MEDICAL_DATA] [MEDICAL…" at bounding box center [567, 390] width 231 height 80
type input "220"
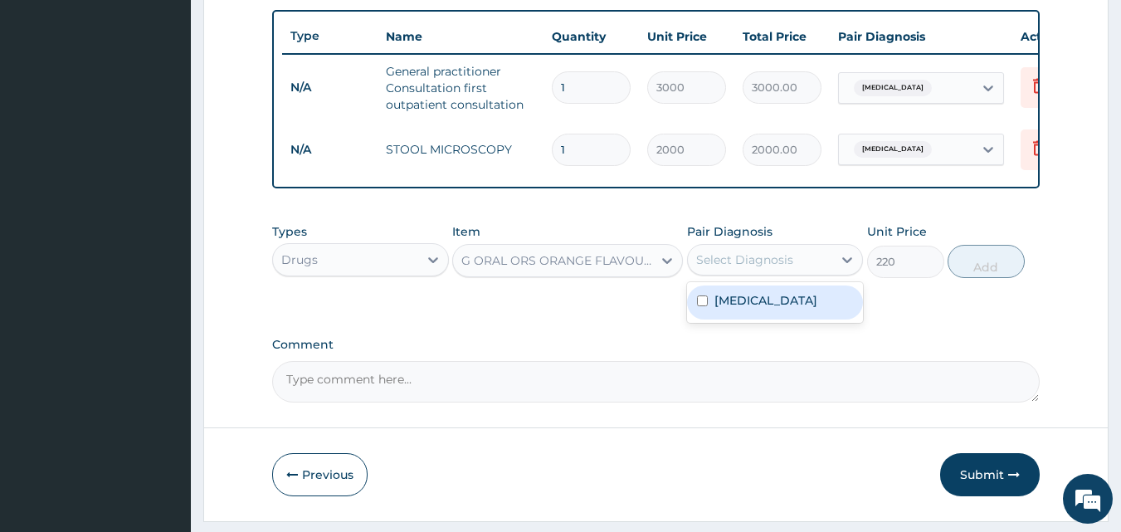
click at [714, 268] on div "Select Diagnosis" at bounding box center [744, 259] width 97 height 17
click at [727, 305] on label "Diarrhea" at bounding box center [766, 300] width 103 height 17
checkbox input "true"
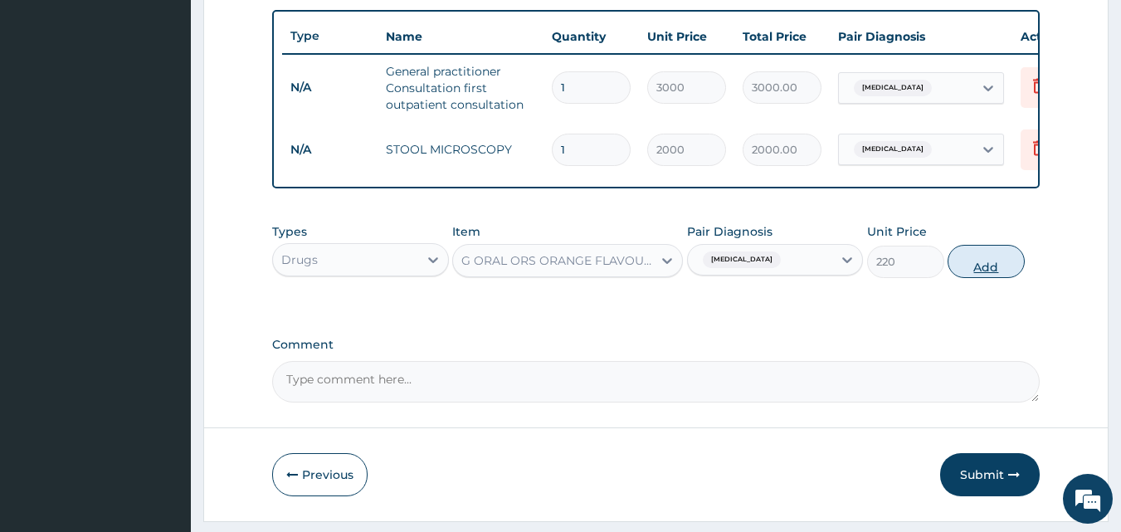
click at [975, 278] on button "Add" at bounding box center [986, 261] width 77 height 33
type input "0"
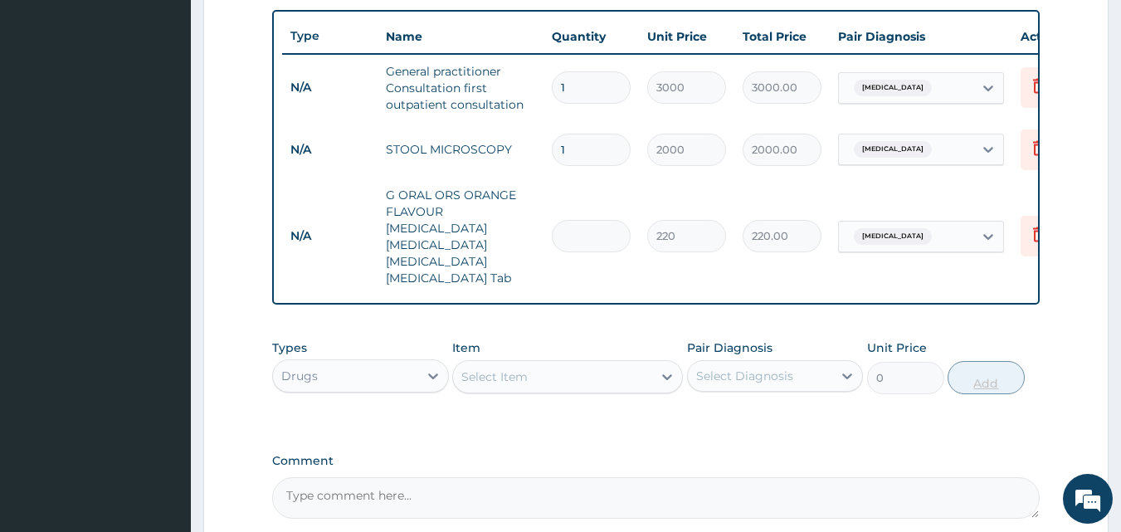
type input "0.00"
type input "3"
type input "660.00"
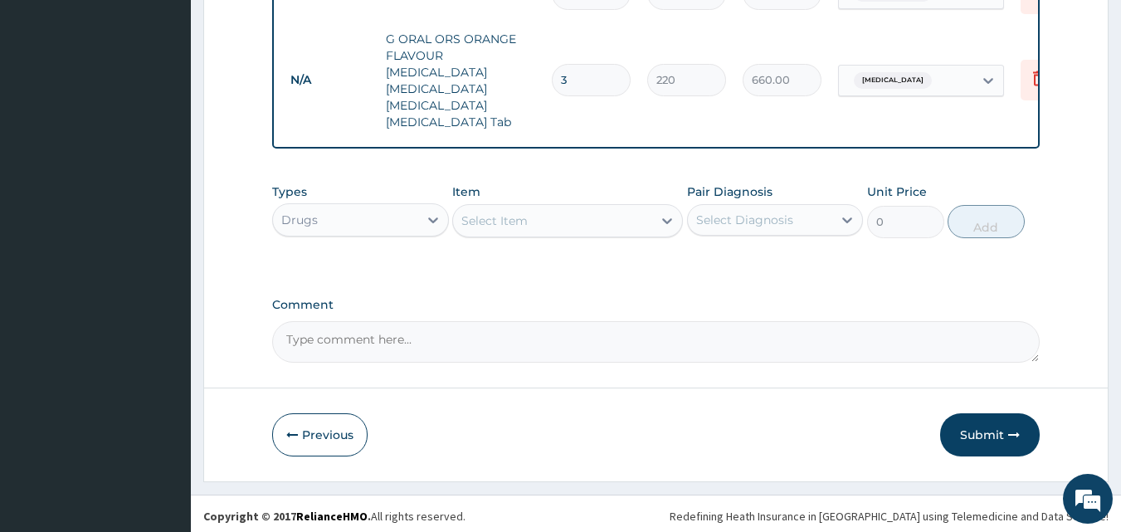
scroll to position [764, 0]
type input "3"
click at [546, 222] on div "Select Item" at bounding box center [552, 220] width 199 height 27
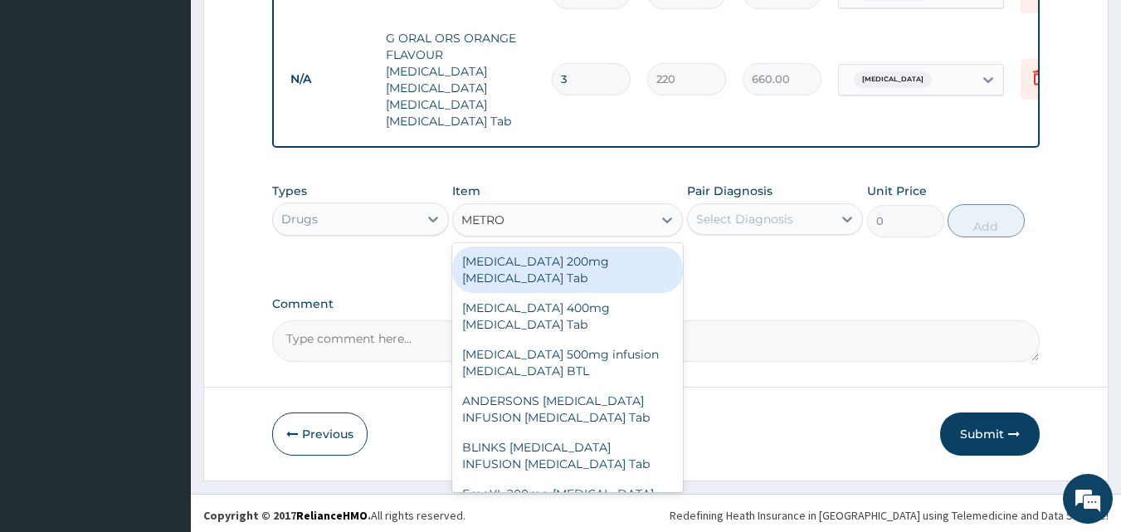
type input "METRON"
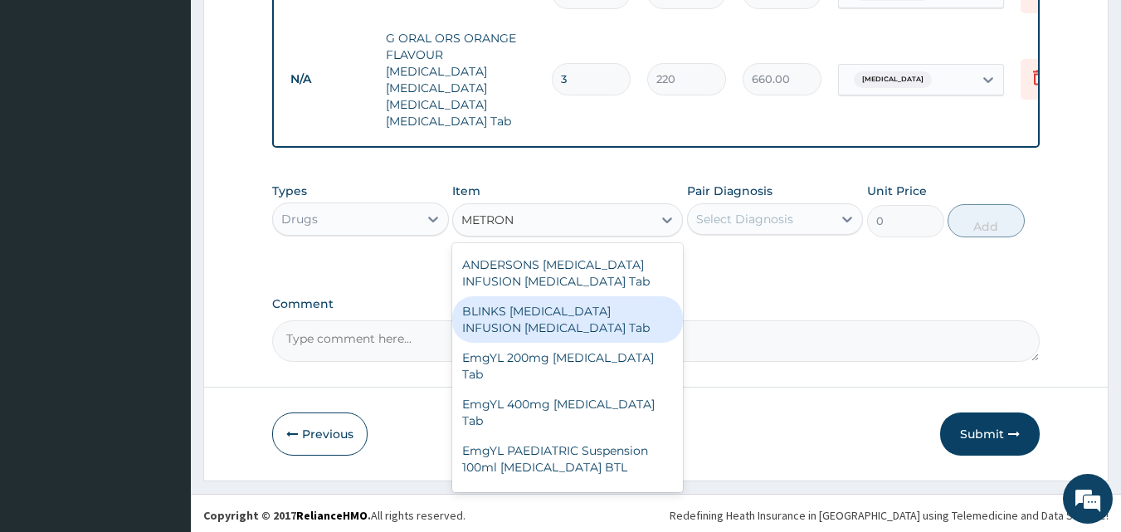
scroll to position [149, 0]
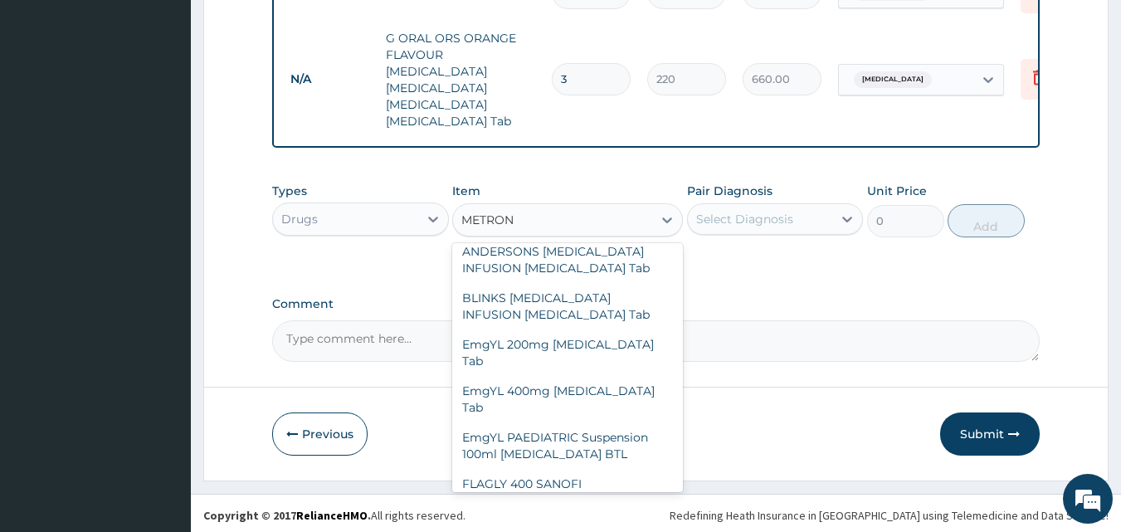
click at [571, 515] on div "[MEDICAL_DATA] Syrup 100ml [MEDICAL_DATA] BTL" at bounding box center [567, 538] width 231 height 46
type input "300"
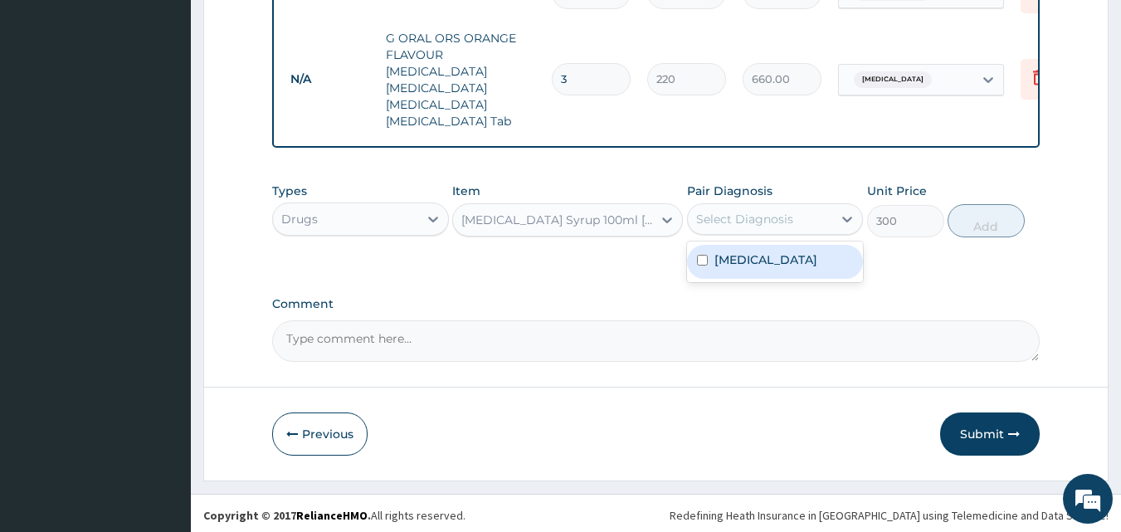
click at [751, 219] on div "Select Diagnosis" at bounding box center [744, 219] width 97 height 17
click at [751, 257] on label "Diarrhea" at bounding box center [766, 259] width 103 height 17
checkbox input "true"
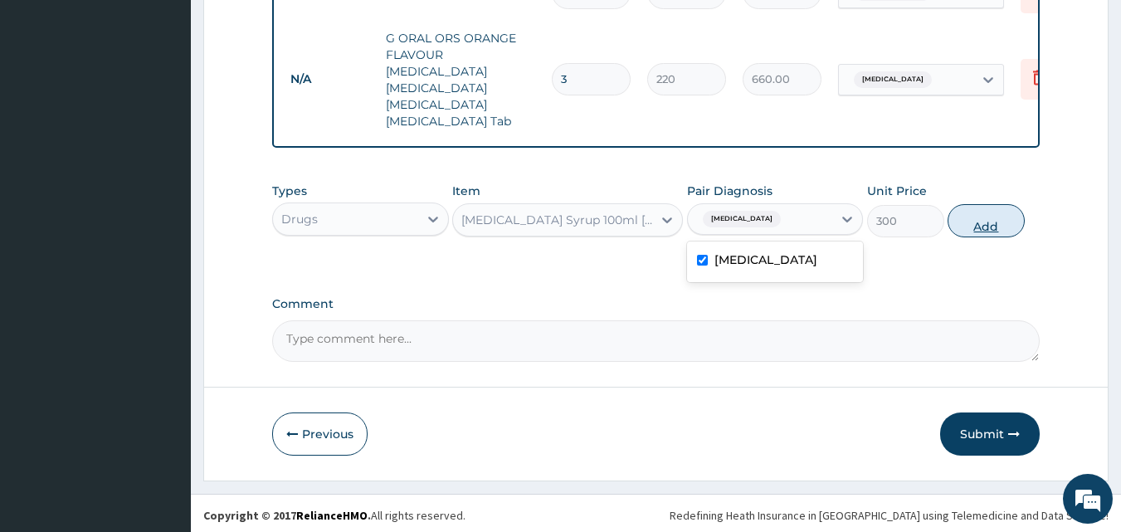
click at [981, 219] on button "Add" at bounding box center [986, 220] width 77 height 33
type input "0"
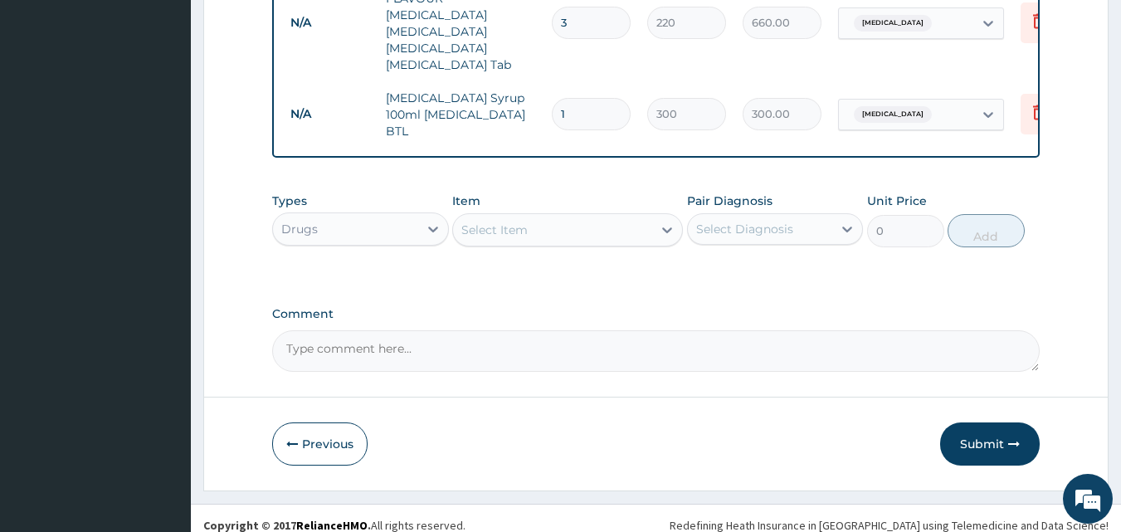
scroll to position [822, 0]
click at [567, 216] on div "Select Item" at bounding box center [552, 229] width 199 height 27
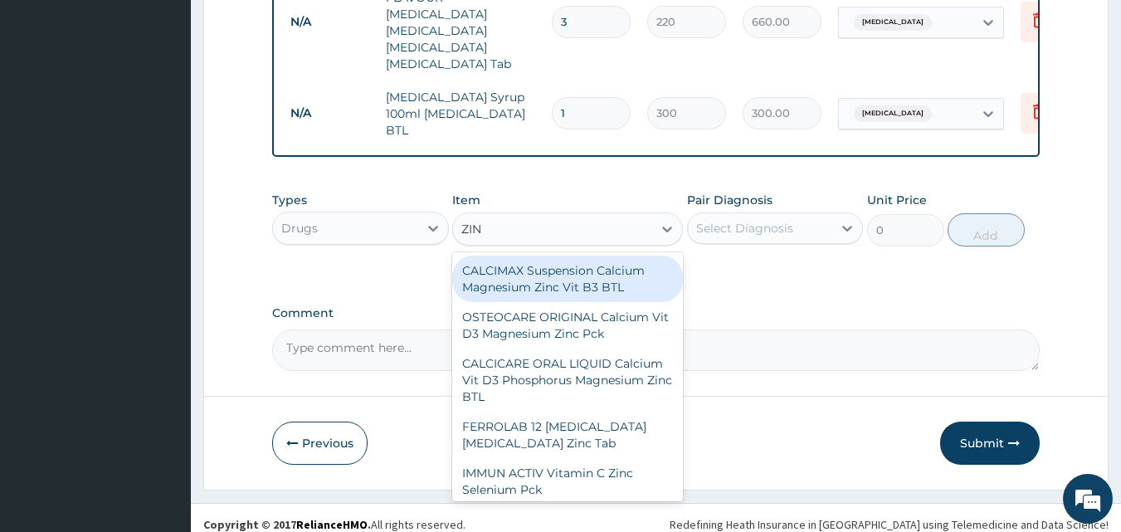
type input "ZINC"
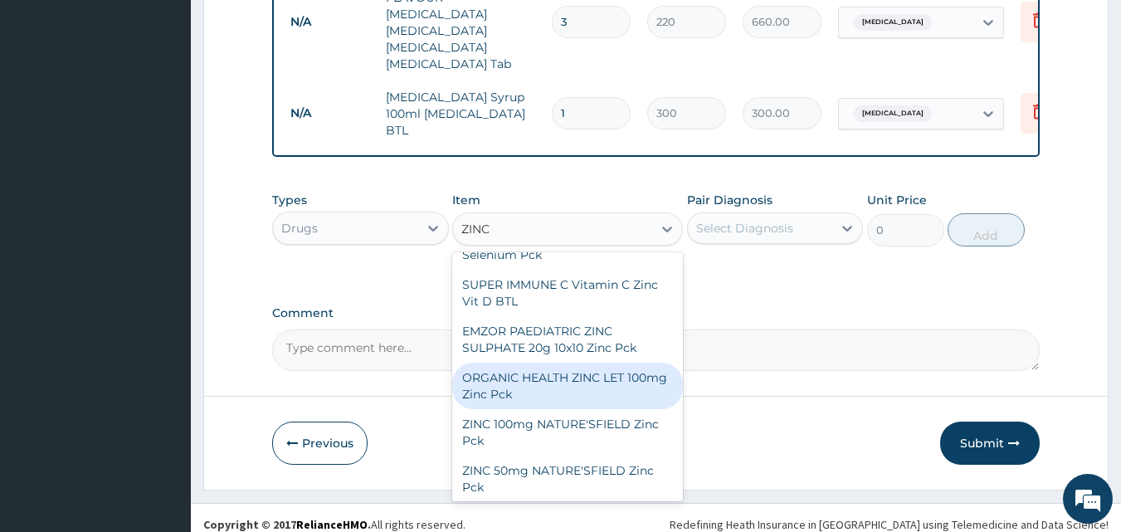
scroll to position [246, 0]
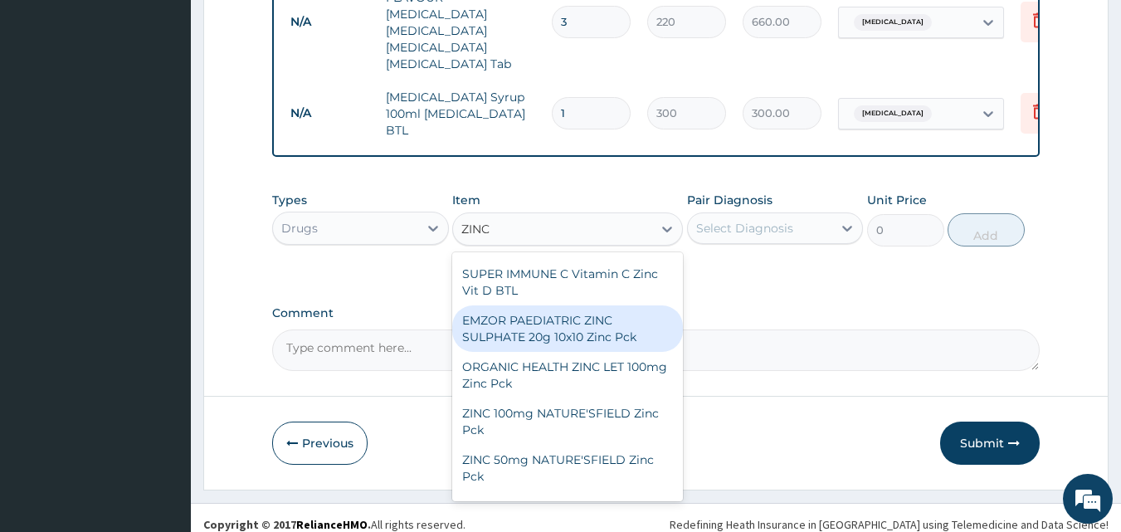
click at [592, 322] on div "EMZOR PAEDIATRIC ZINC SULPHATE 20g 10x10 Zinc Pck" at bounding box center [567, 328] width 231 height 46
type input "450"
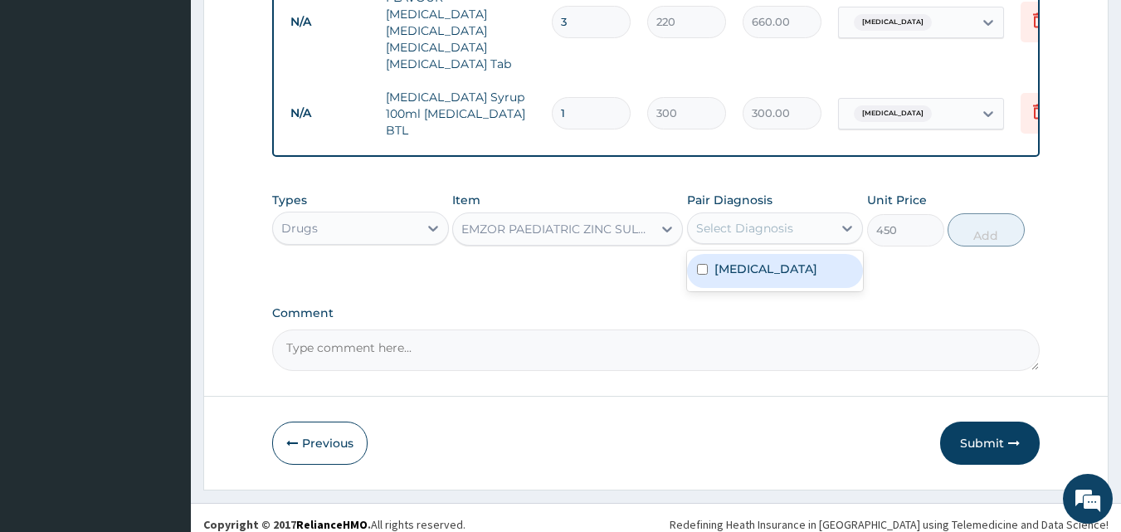
click at [742, 222] on div "Select Diagnosis" at bounding box center [744, 228] width 97 height 17
click at [742, 261] on label "Diarrhea" at bounding box center [766, 269] width 103 height 17
checkbox input "true"
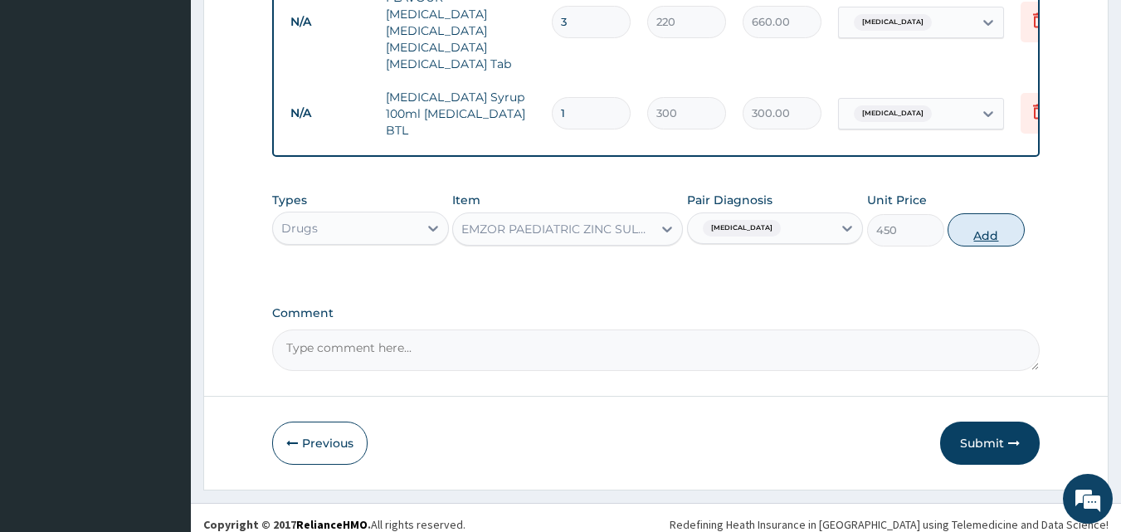
click at [978, 227] on button "Add" at bounding box center [986, 229] width 77 height 33
type input "0"
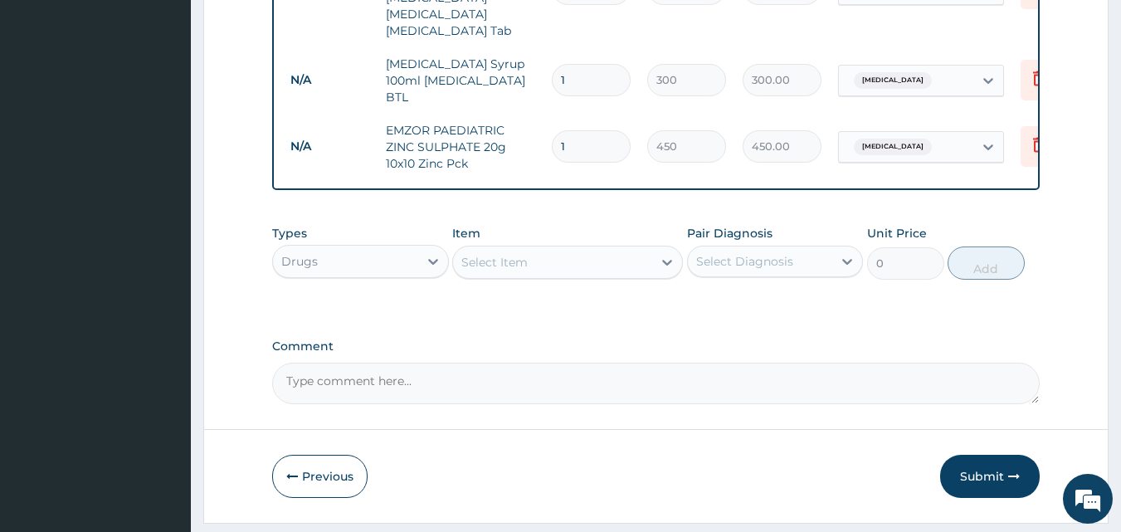
scroll to position [888, 0]
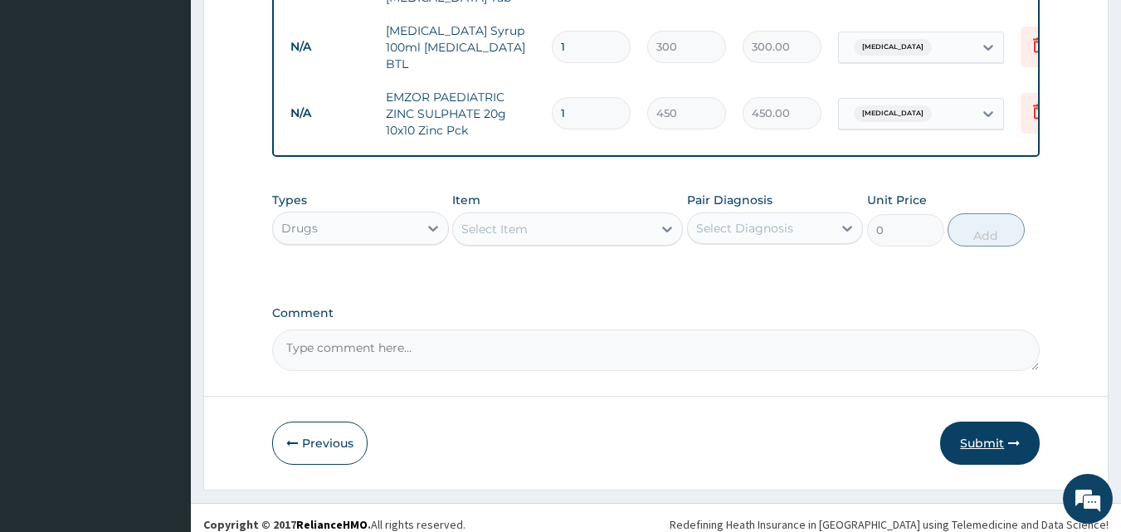
click at [1013, 437] on icon "button" at bounding box center [1014, 443] width 12 height 12
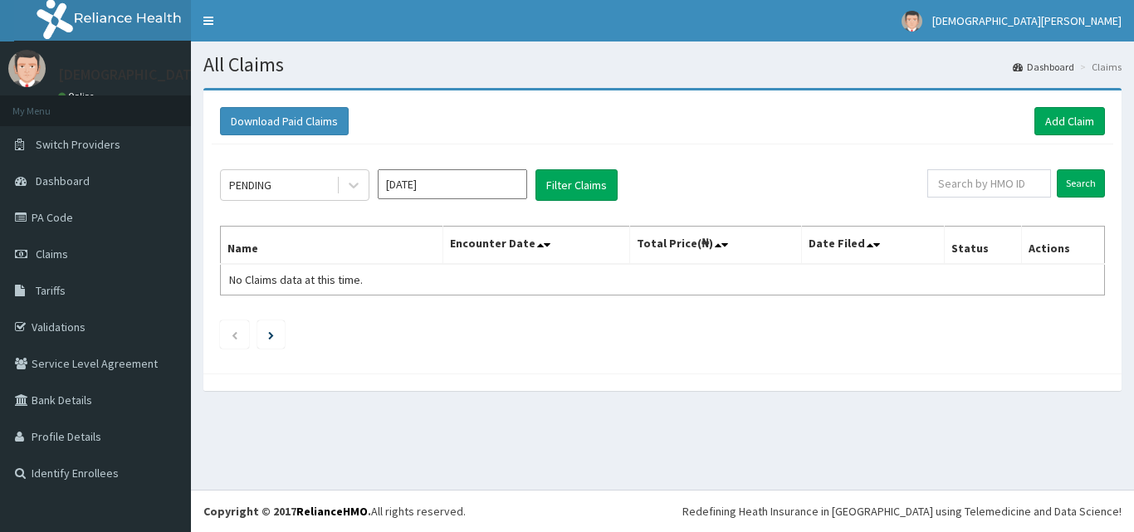
click at [446, 190] on input "[DATE]" at bounding box center [452, 184] width 149 height 30
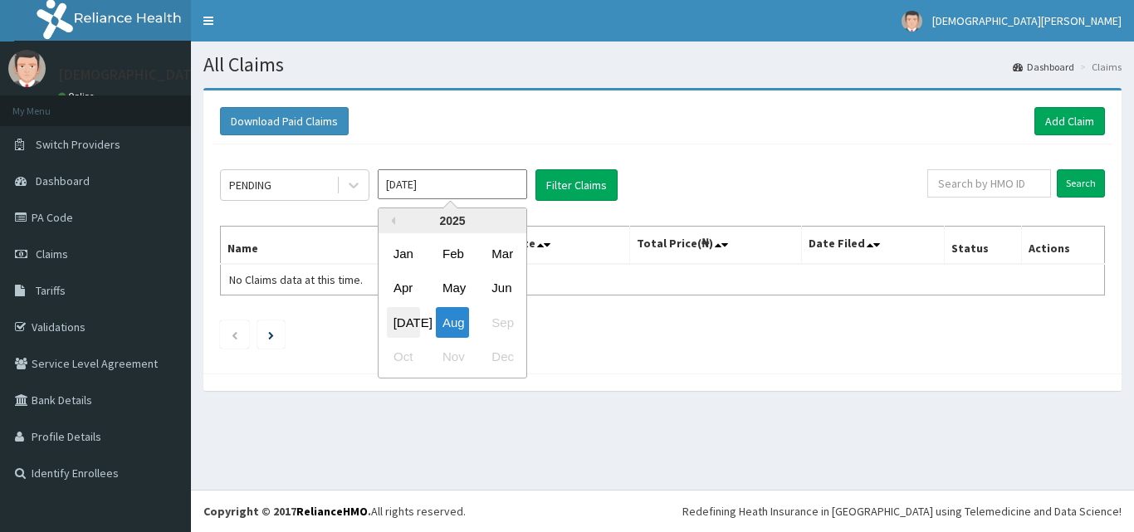
click at [406, 315] on div "[DATE]" at bounding box center [403, 322] width 33 height 31
type input "[DATE]"
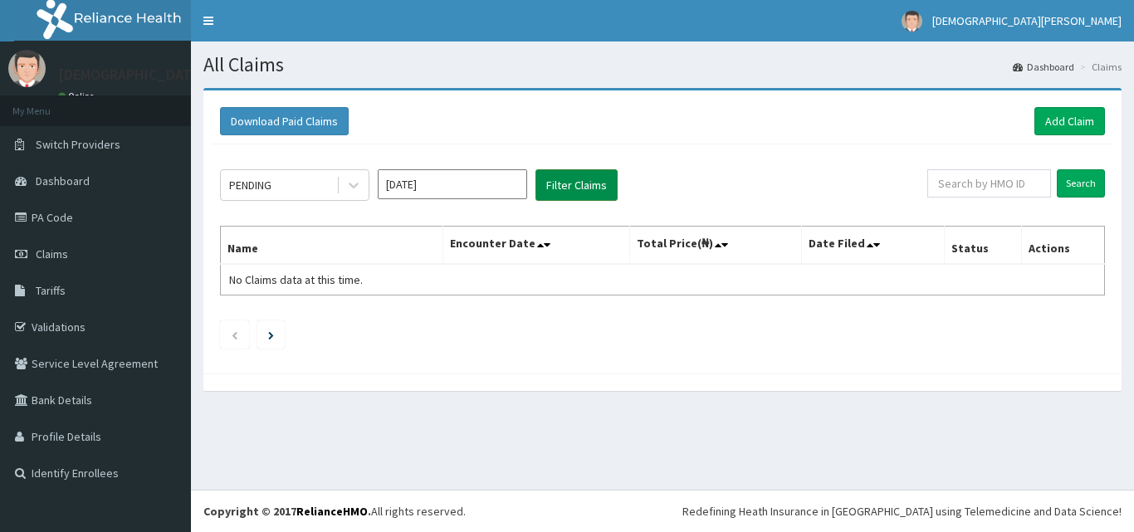
click at [571, 186] on button "Filter Claims" at bounding box center [576, 185] width 82 height 32
click at [351, 190] on icon at bounding box center [353, 185] width 17 height 17
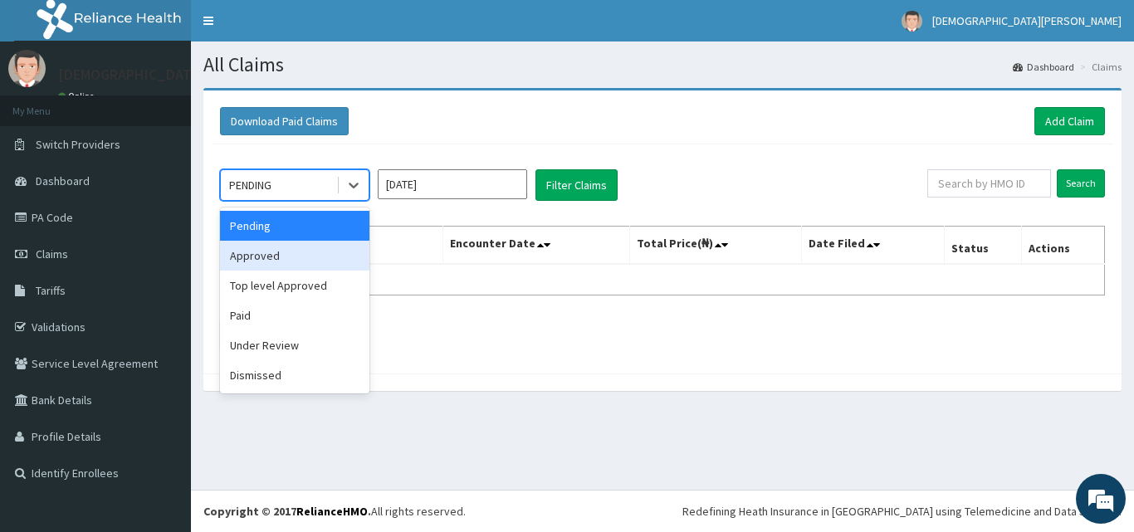
click at [271, 264] on div "Approved" at bounding box center [294, 256] width 149 height 30
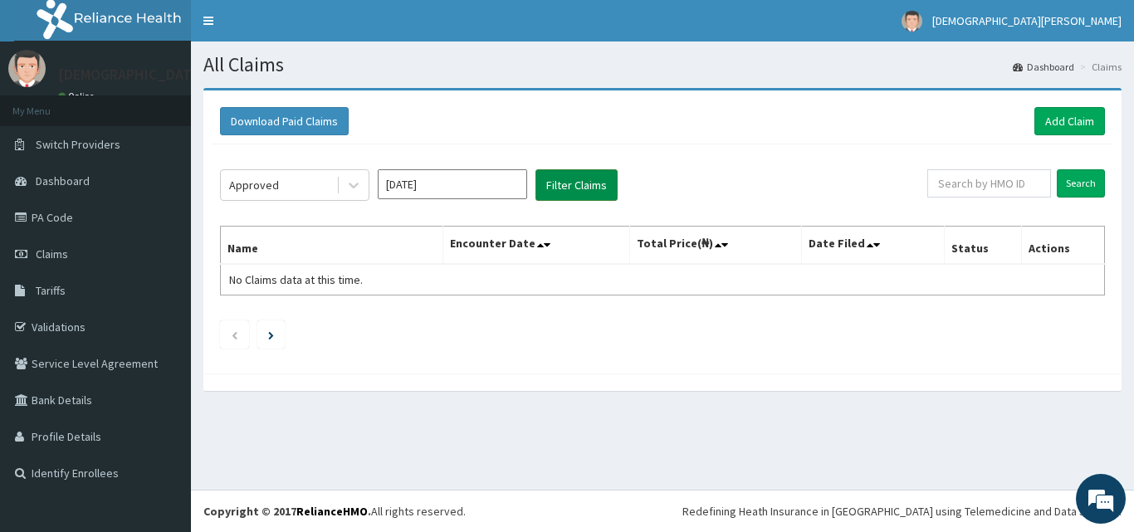
click at [554, 185] on button "Filter Claims" at bounding box center [576, 185] width 82 height 32
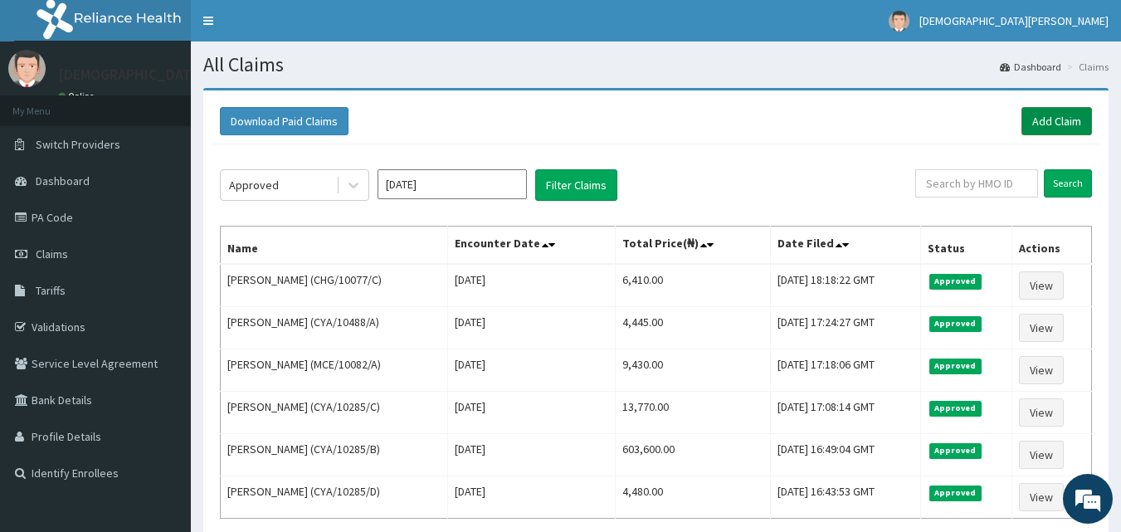
click at [1056, 123] on link "Add Claim" at bounding box center [1057, 121] width 71 height 28
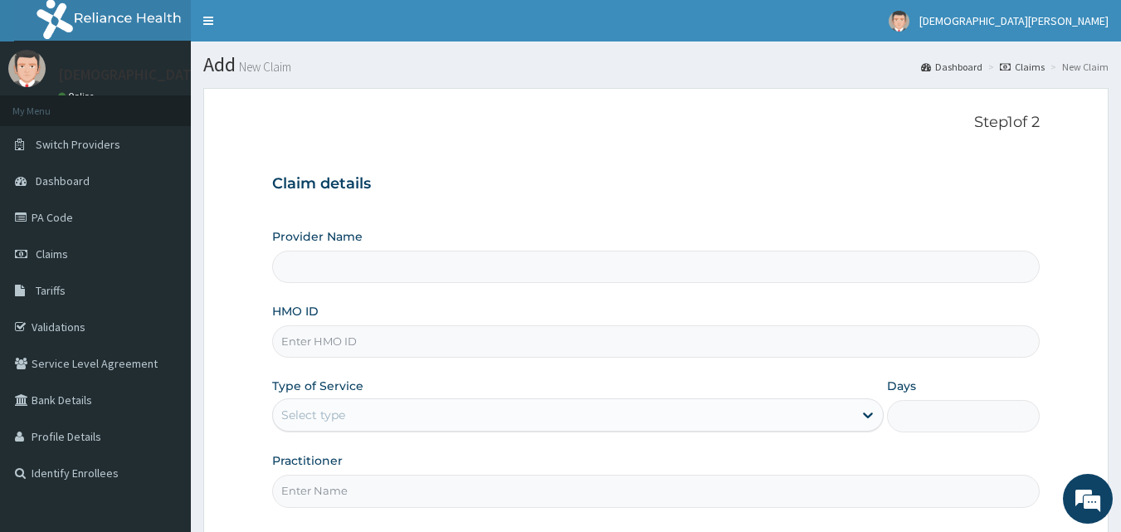
type input "[GEOGRAPHIC_DATA]"
click at [373, 334] on input "HMO ID" at bounding box center [656, 341] width 768 height 32
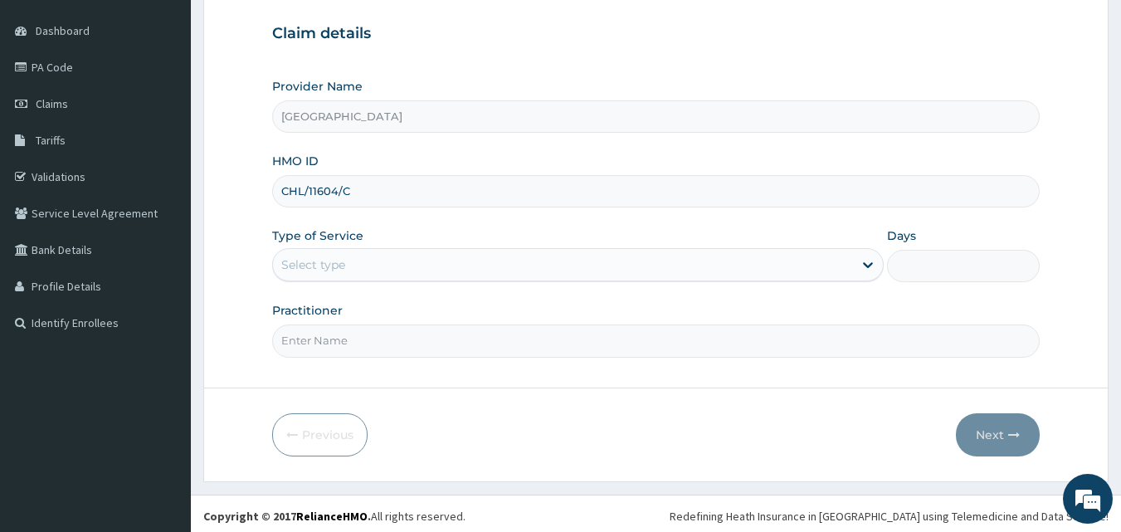
scroll to position [155, 0]
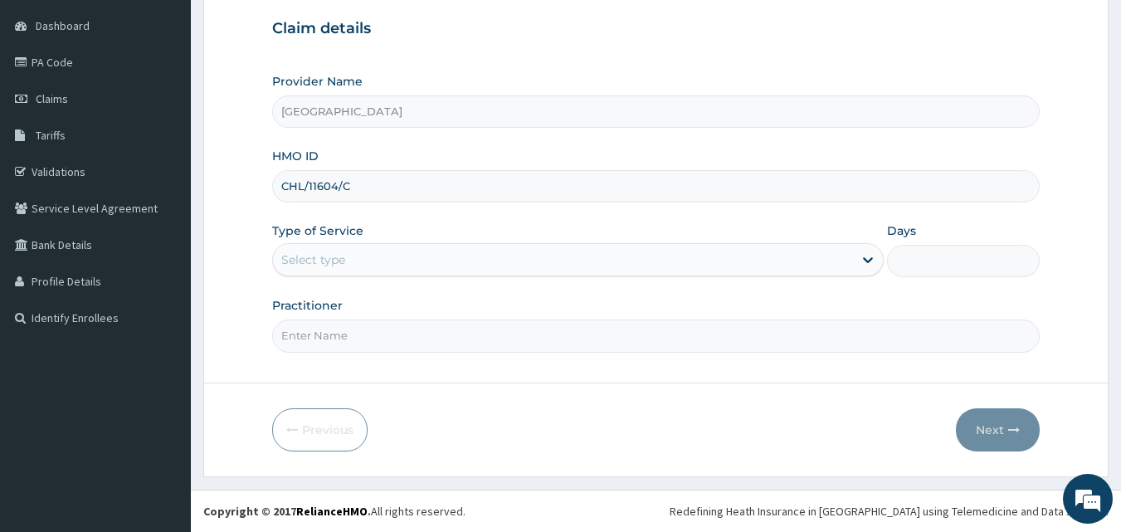
type input "CHL/11604/C"
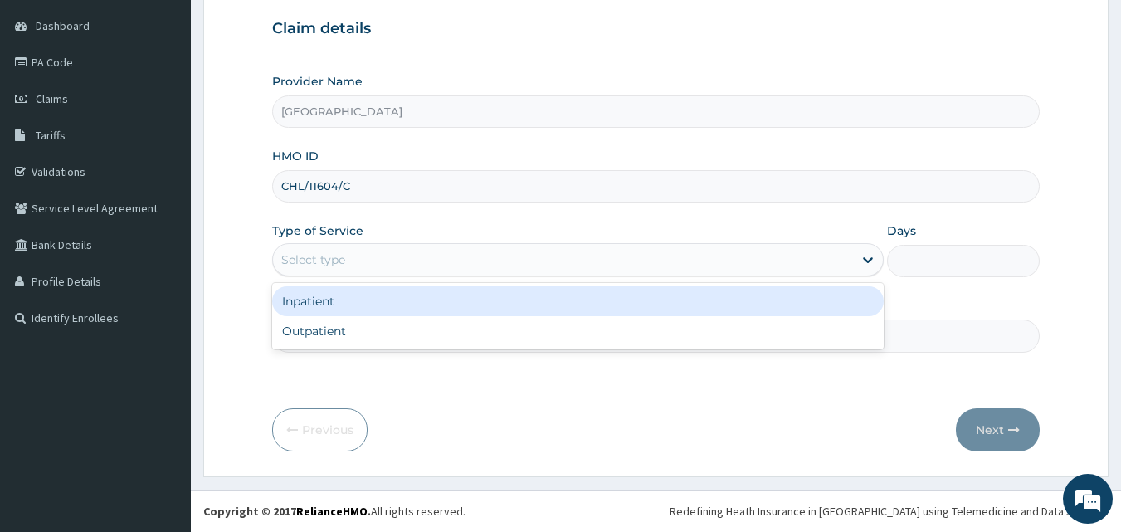
click at [400, 255] on div "Select type" at bounding box center [563, 259] width 580 height 27
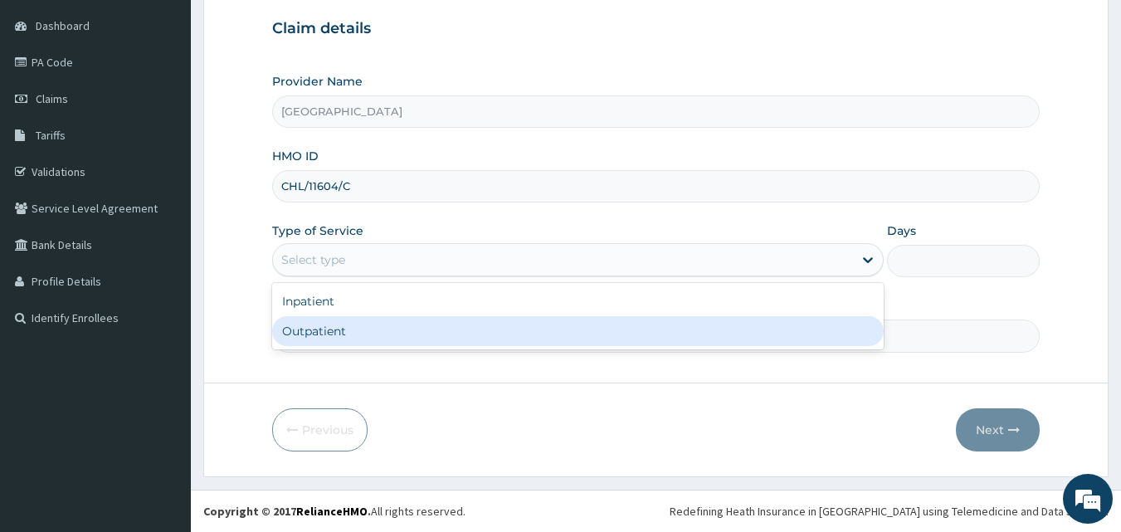
click at [383, 329] on div "Outpatient" at bounding box center [578, 331] width 612 height 30
type input "1"
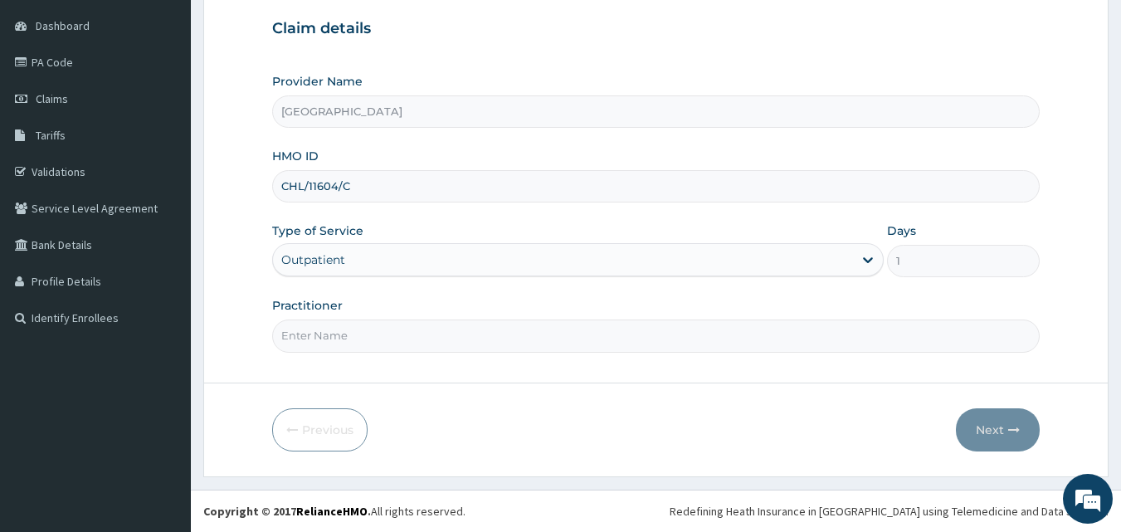
click at [509, 334] on input "Practitioner" at bounding box center [656, 335] width 768 height 32
type input "[PERSON_NAME] EZE"
click at [983, 422] on button "Next" at bounding box center [998, 429] width 84 height 43
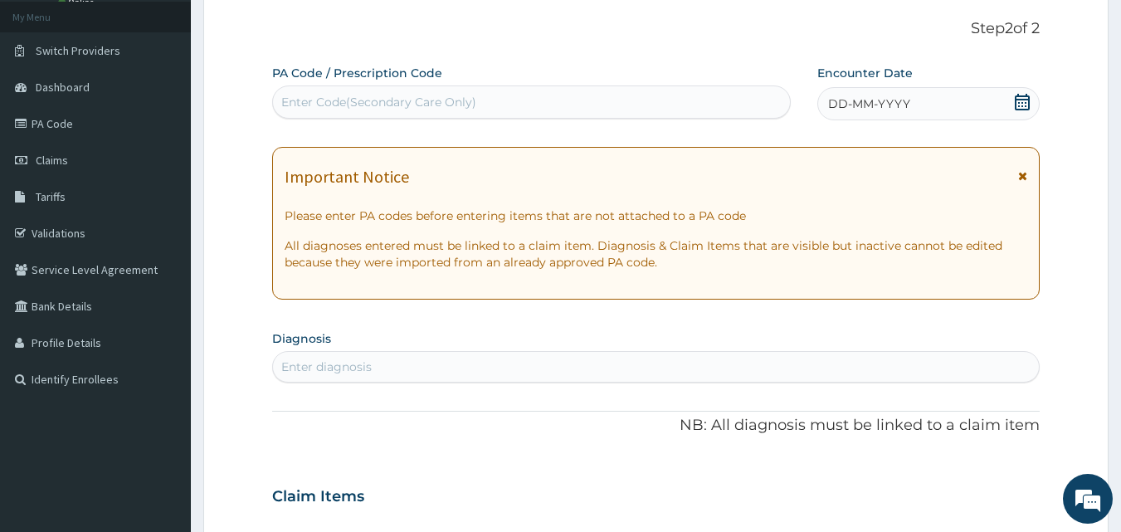
scroll to position [83, 0]
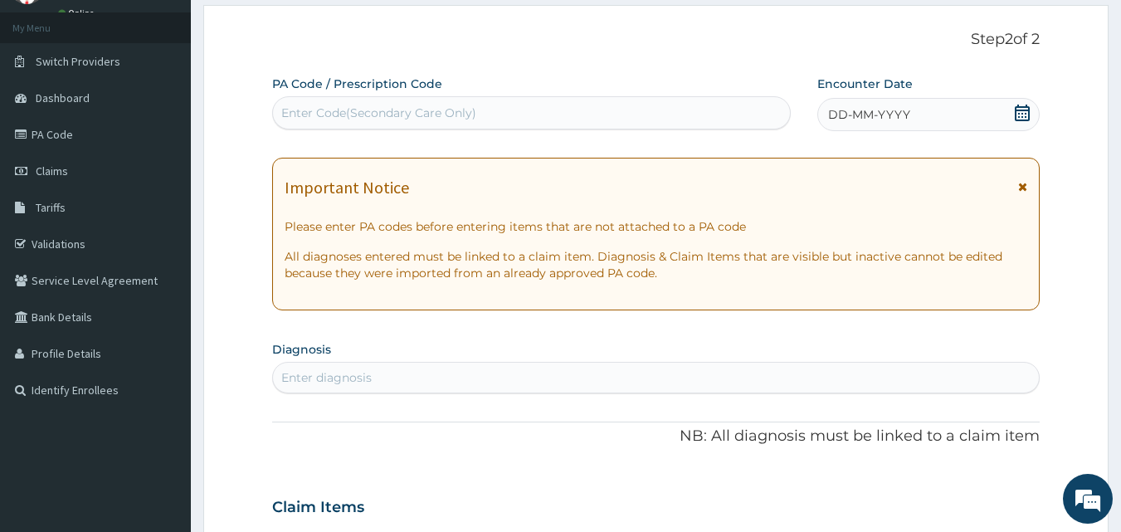
click at [857, 118] on span "DD-MM-YYYY" at bounding box center [869, 114] width 82 height 17
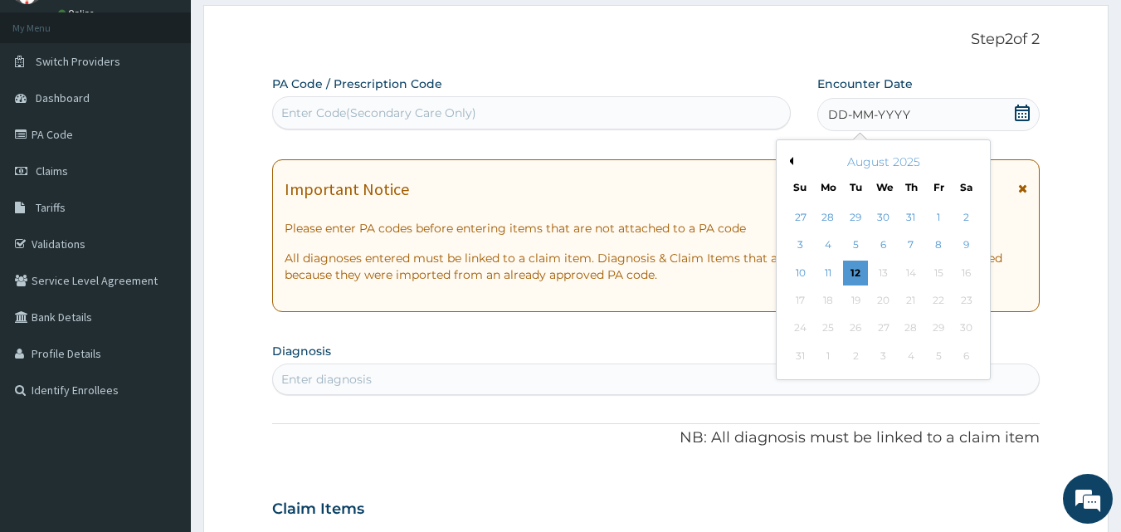
click at [787, 162] on button "Previous Month" at bounding box center [789, 161] width 8 height 8
click at [911, 211] on div "3" at bounding box center [911, 217] width 25 height 25
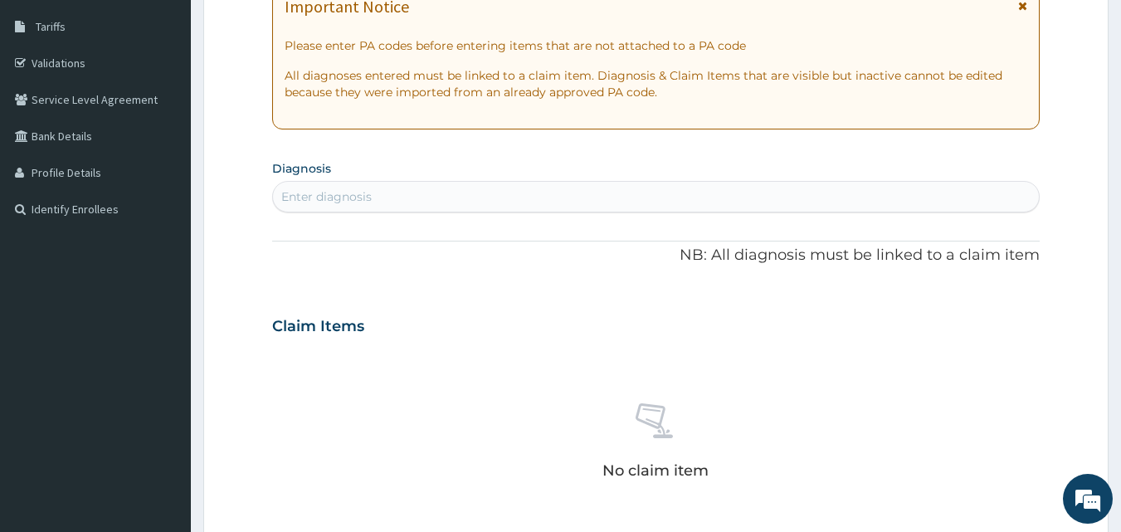
scroll to position [269, 0]
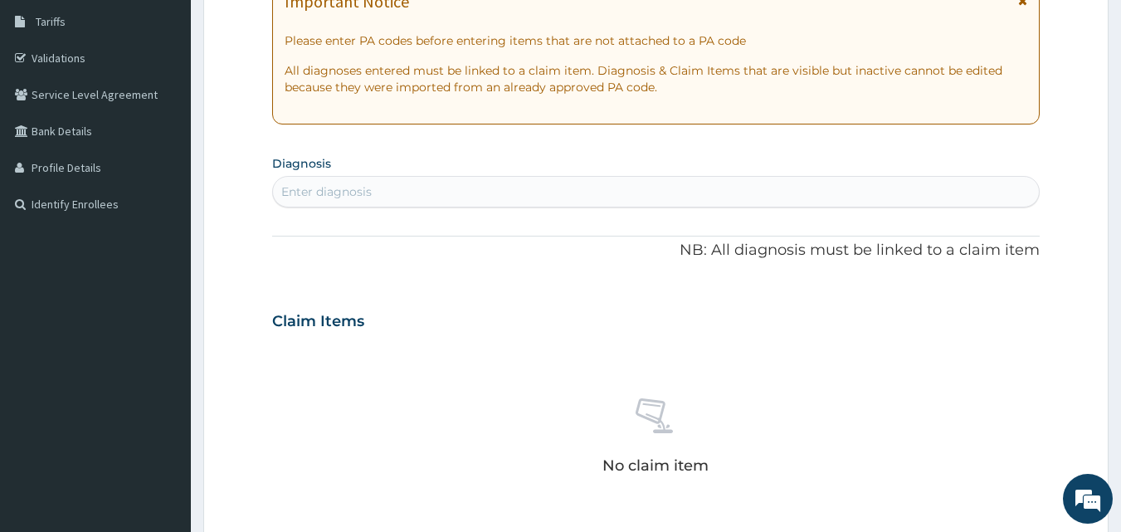
click at [328, 198] on div "Enter diagnosis" at bounding box center [326, 191] width 90 height 17
type input "[MEDICAL_DATA]"
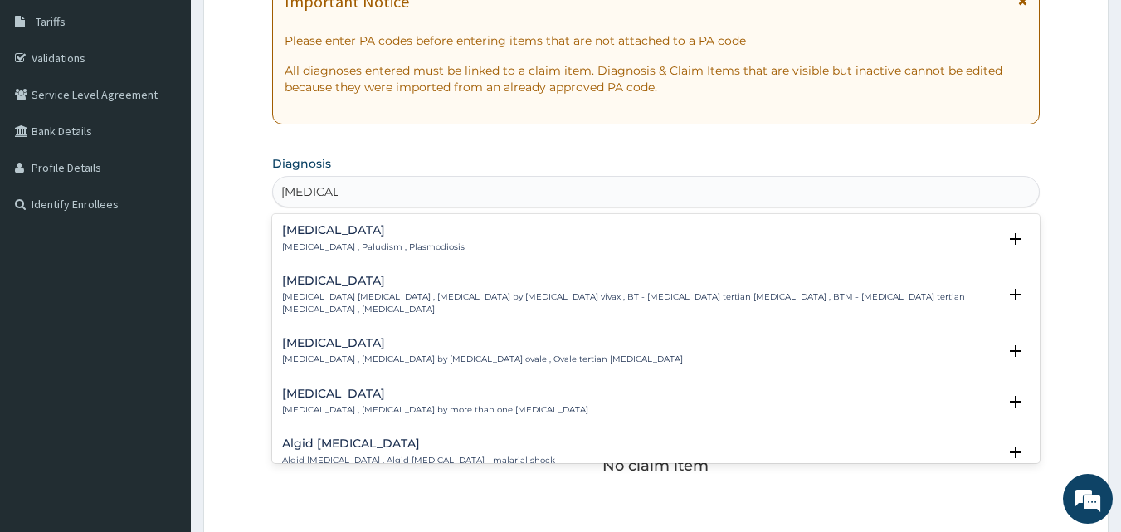
click at [325, 234] on h4 "[MEDICAL_DATA]" at bounding box center [373, 230] width 183 height 12
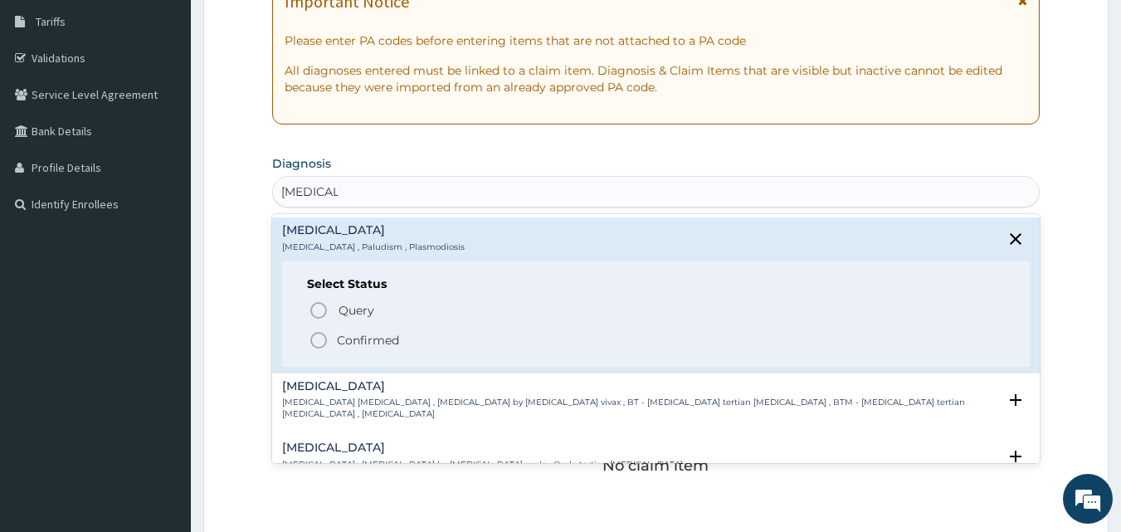
click at [315, 339] on icon "status option filled" at bounding box center [319, 340] width 20 height 20
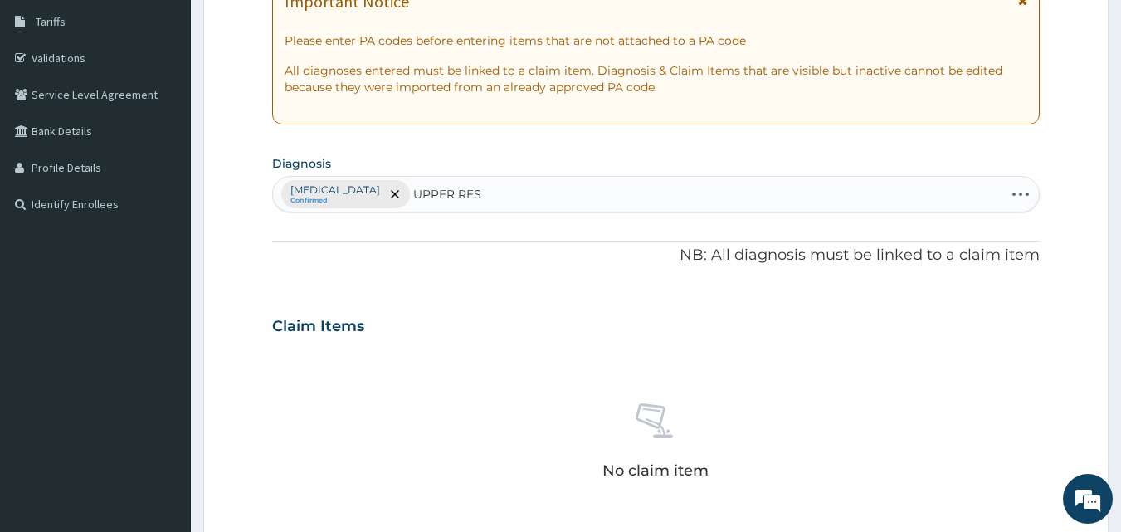
type input "UPPER RESP"
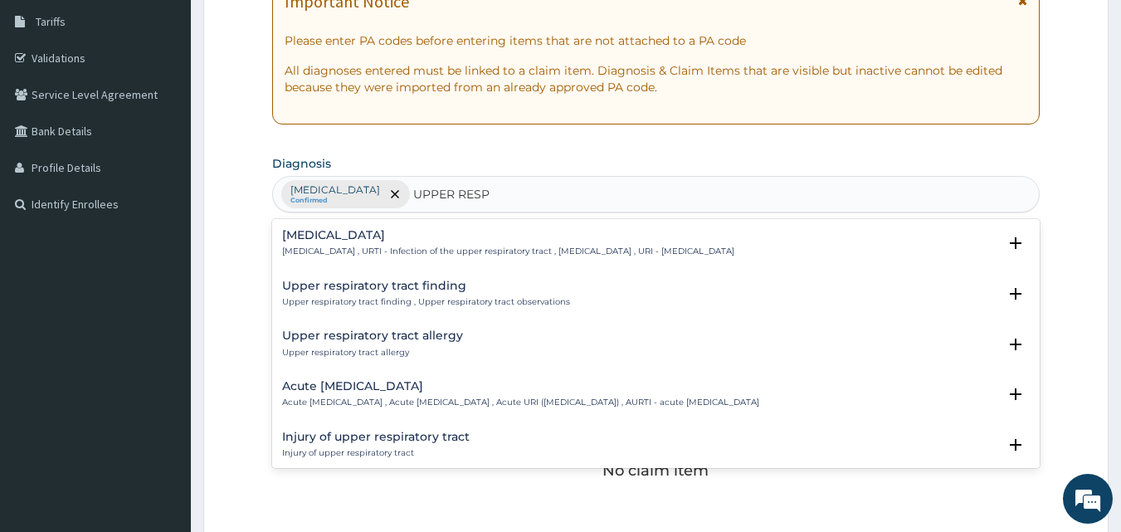
click at [380, 400] on p "Acute [MEDICAL_DATA] , Acute [MEDICAL_DATA] , Acute URI ([MEDICAL_DATA]) , AURT…" at bounding box center [520, 403] width 477 height 12
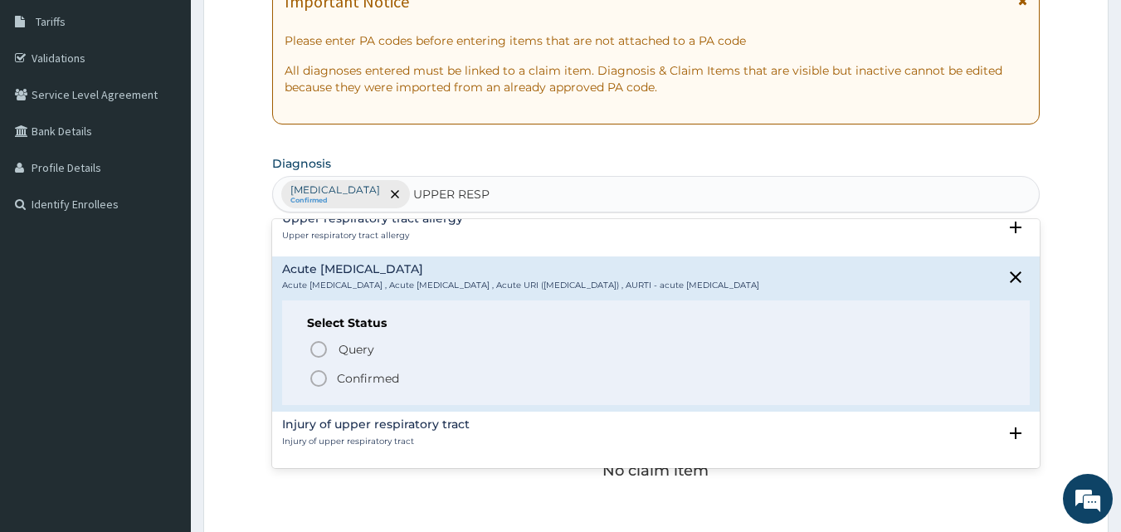
scroll to position [156, 0]
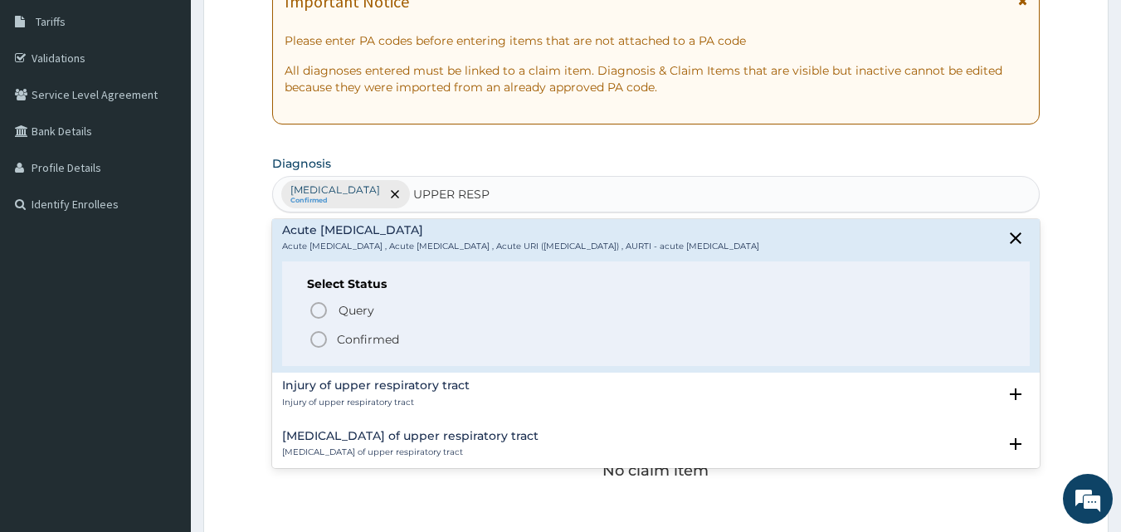
click at [315, 345] on icon "status option filled" at bounding box center [319, 339] width 20 height 20
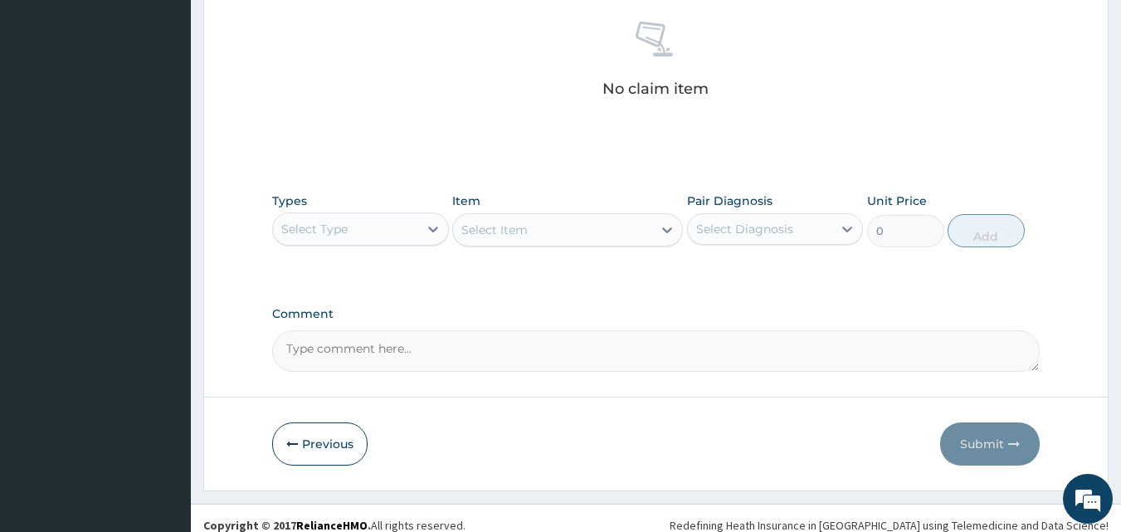
scroll to position [665, 0]
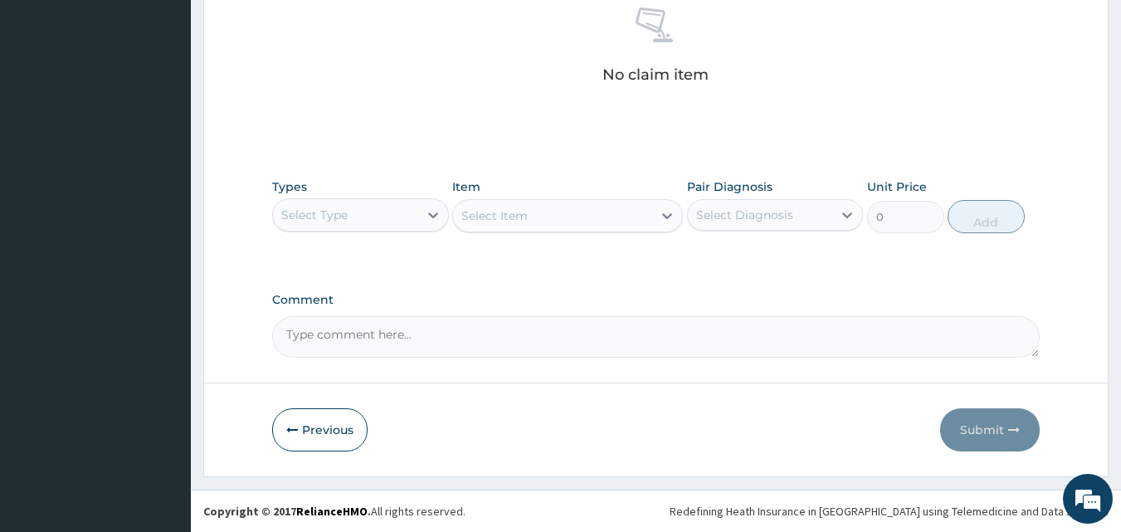
click at [386, 216] on div "Select Type" at bounding box center [345, 215] width 145 height 27
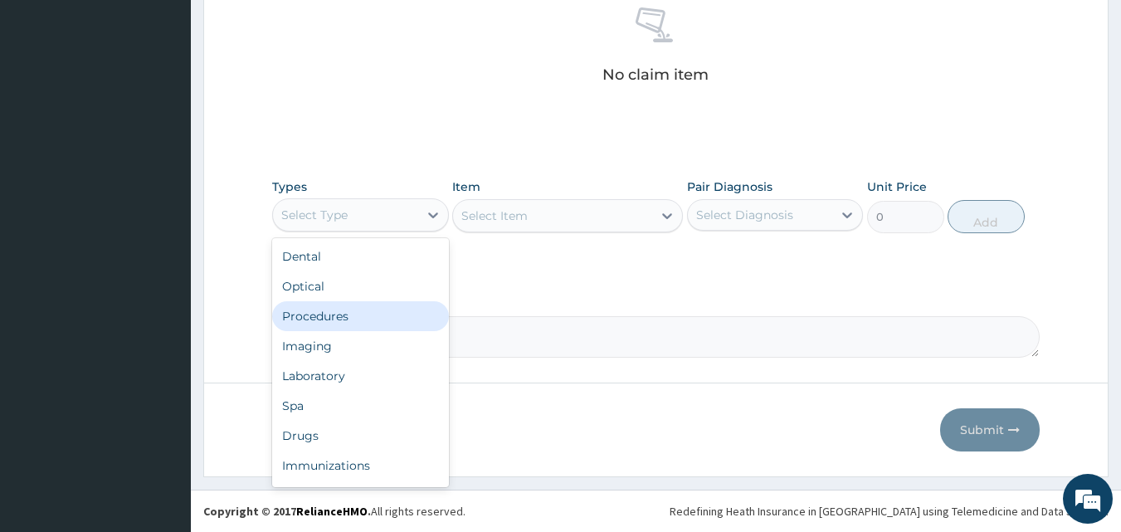
click at [369, 328] on div "Procedures" at bounding box center [360, 316] width 177 height 30
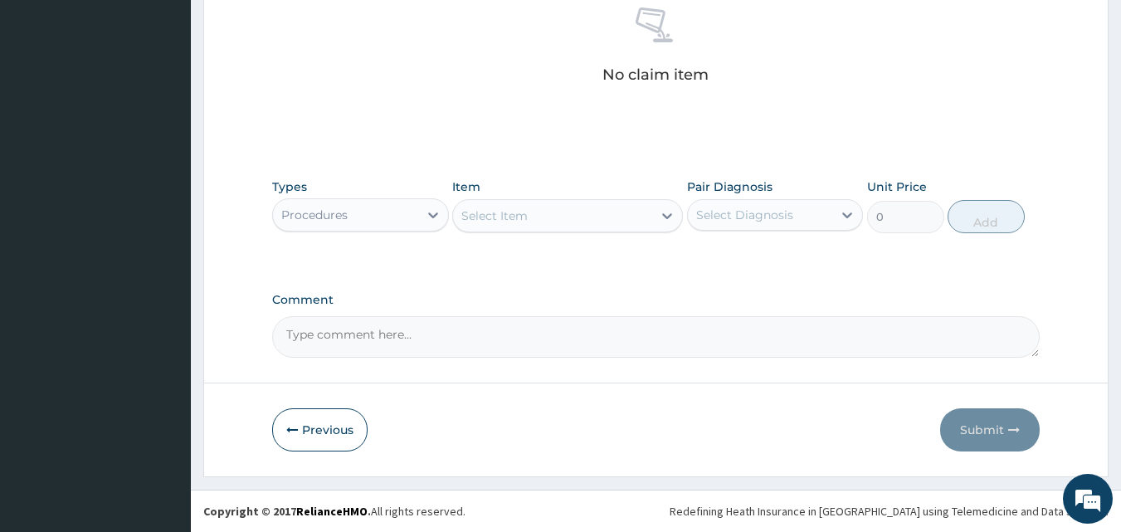
click at [568, 223] on div "Select Item" at bounding box center [552, 215] width 199 height 27
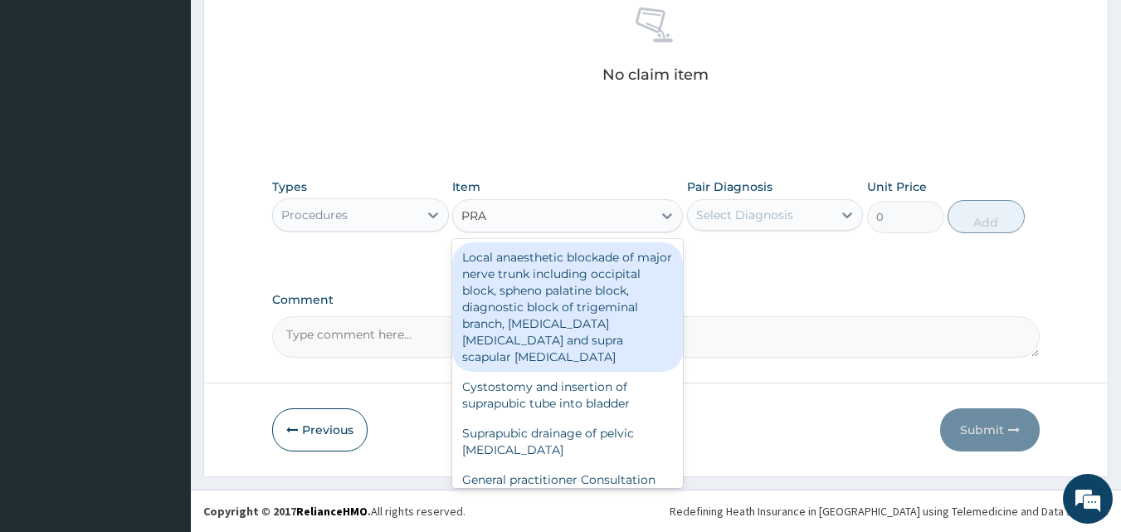
type input "PRAC"
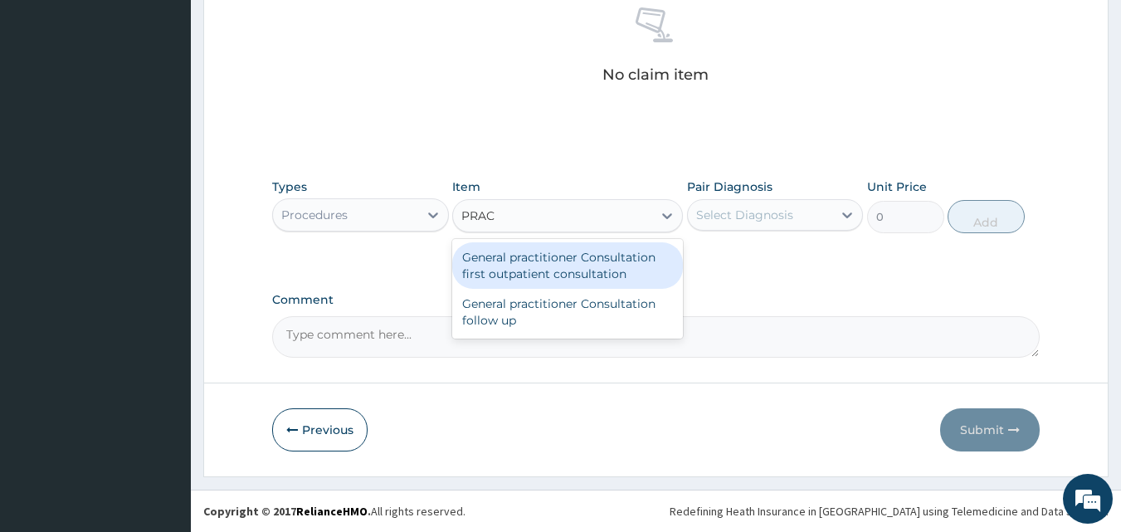
click at [567, 271] on div "General practitioner Consultation first outpatient consultation" at bounding box center [567, 265] width 231 height 46
type input "3000"
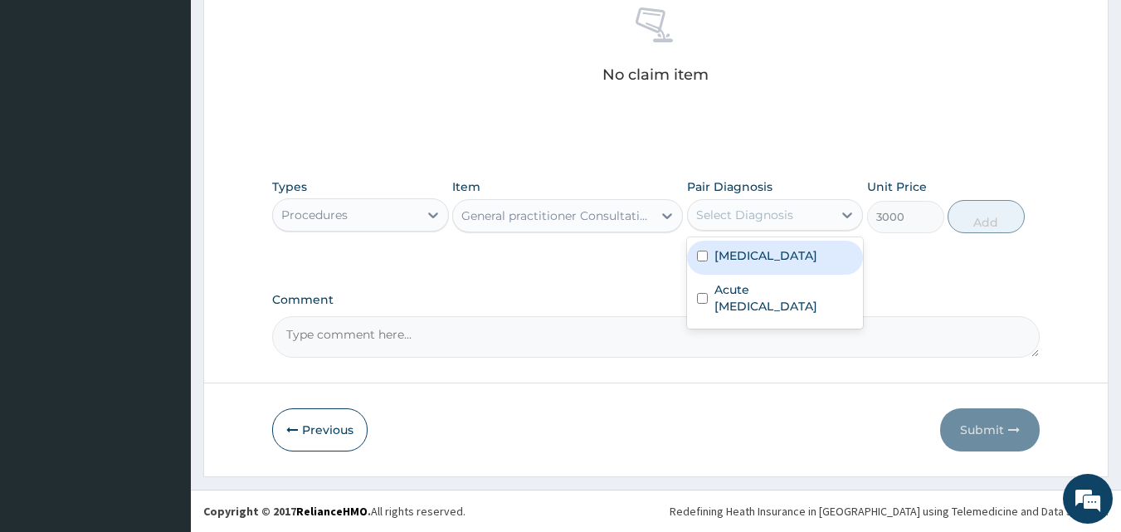
click at [770, 212] on div "Select Diagnosis" at bounding box center [744, 215] width 97 height 17
click at [769, 260] on div "[MEDICAL_DATA]" at bounding box center [775, 258] width 177 height 34
checkbox input "true"
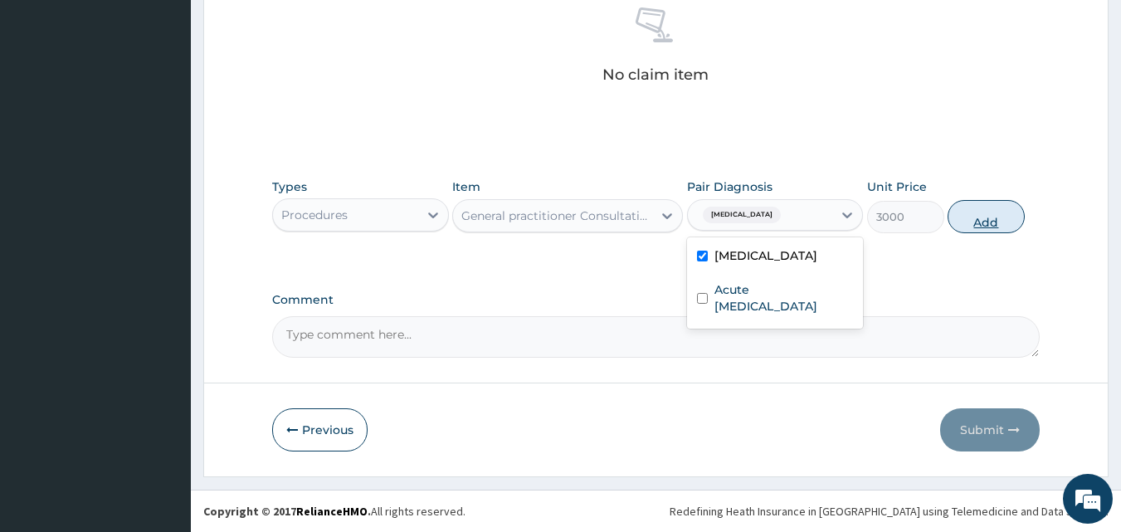
click at [1002, 224] on button "Add" at bounding box center [986, 216] width 77 height 33
type input "0"
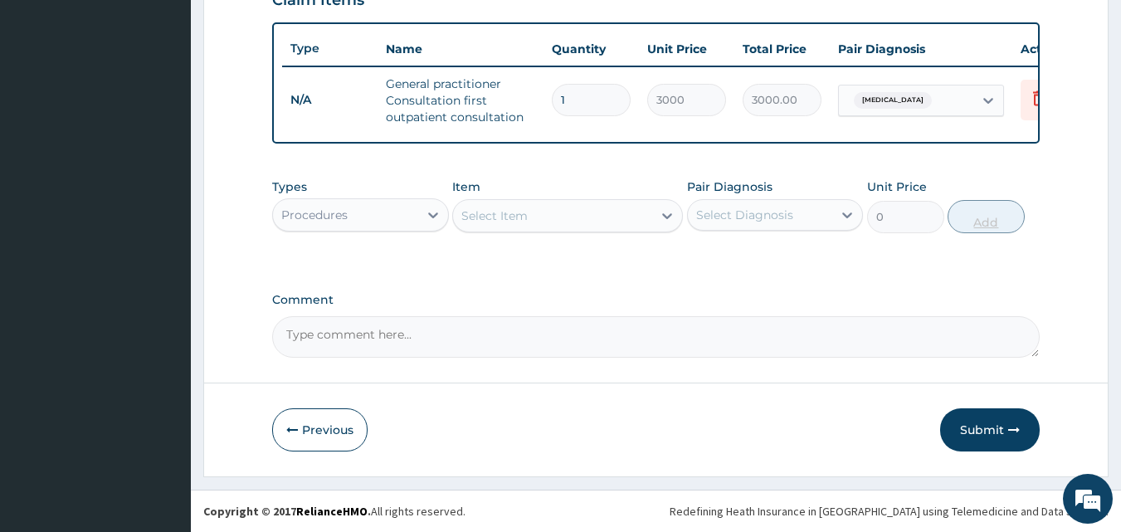
scroll to position [607, 0]
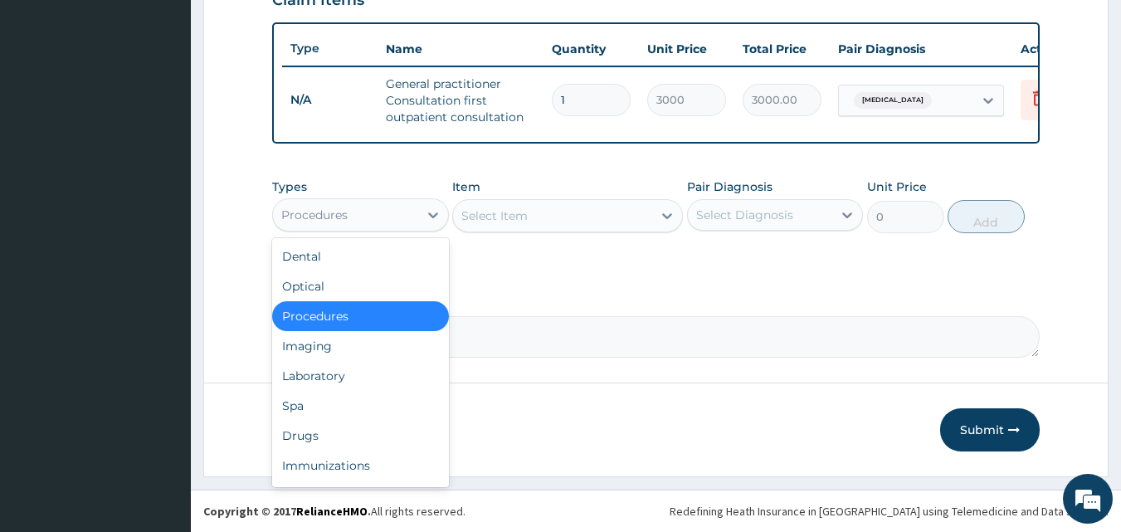
click at [403, 214] on div "Procedures" at bounding box center [345, 215] width 145 height 27
click at [323, 383] on div "Laboratory" at bounding box center [360, 376] width 177 height 30
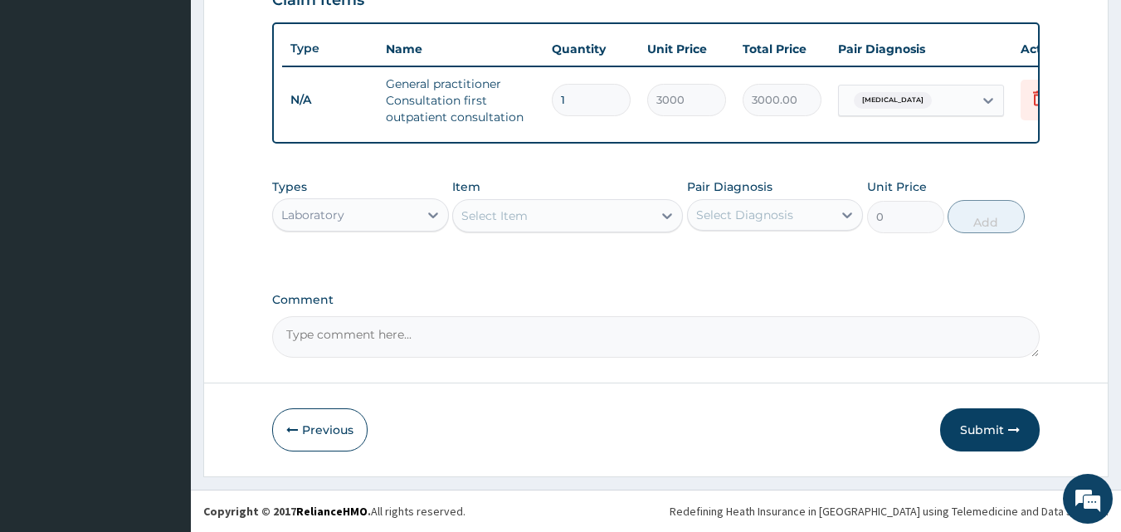
click at [526, 222] on div "Select Item" at bounding box center [494, 215] width 66 height 17
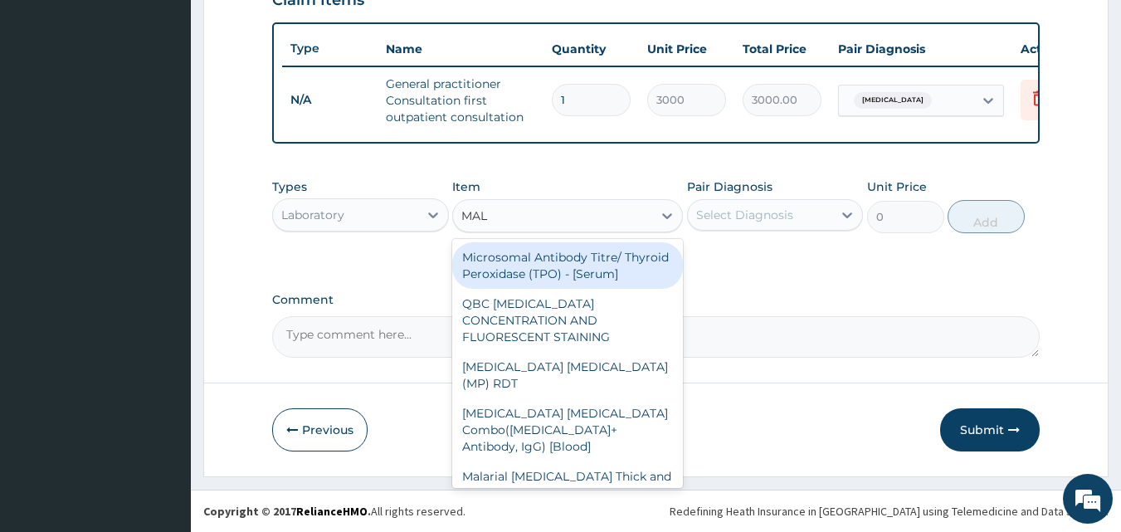
type input "MALA"
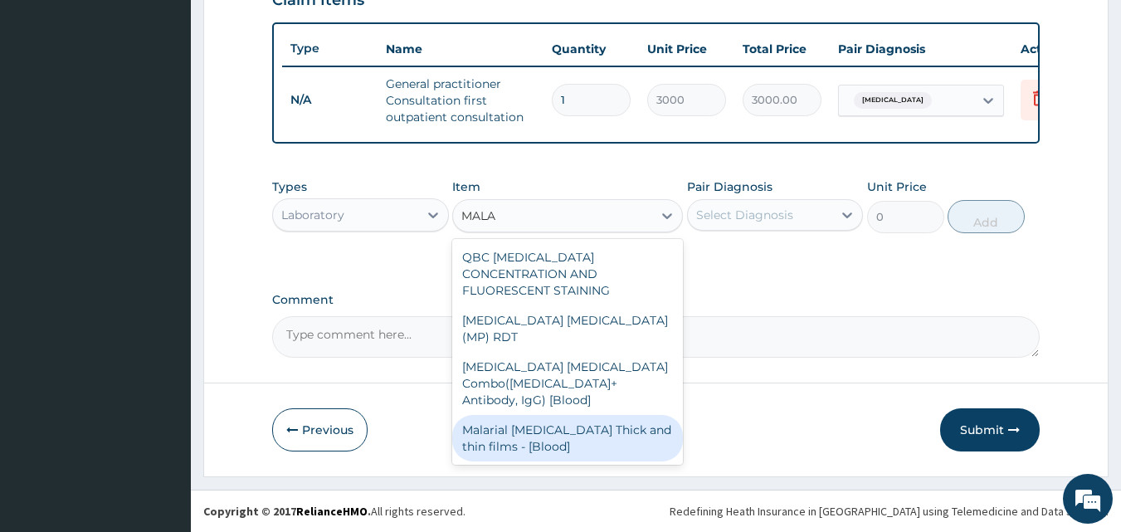
click at [538, 415] on div "Malarial [MEDICAL_DATA] Thick and thin films - [Blood]" at bounding box center [567, 438] width 231 height 46
type input "1500"
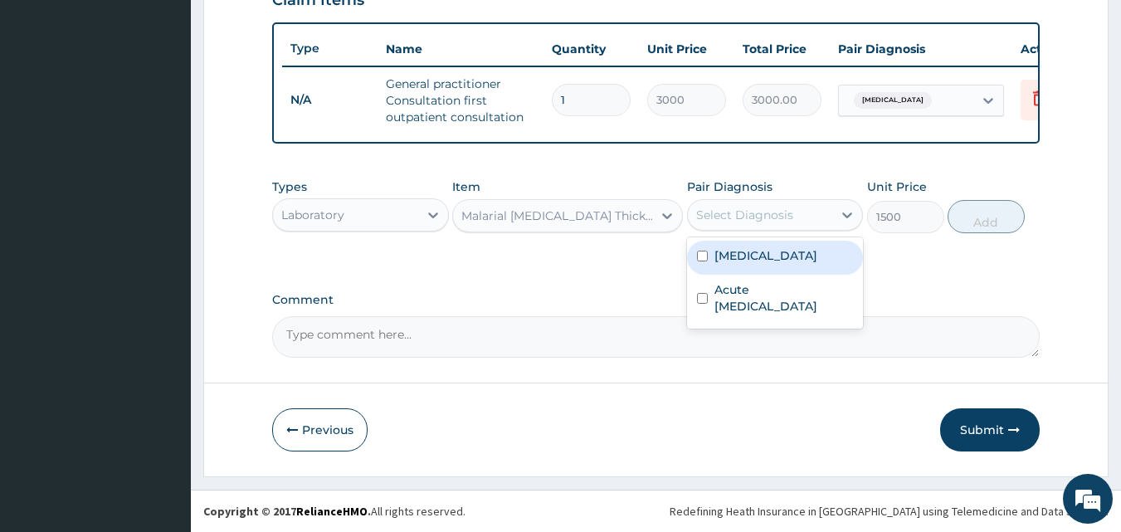
click at [749, 207] on div "Select Diagnosis" at bounding box center [744, 215] width 97 height 17
click at [744, 269] on div "[MEDICAL_DATA]" at bounding box center [775, 258] width 177 height 34
checkbox input "true"
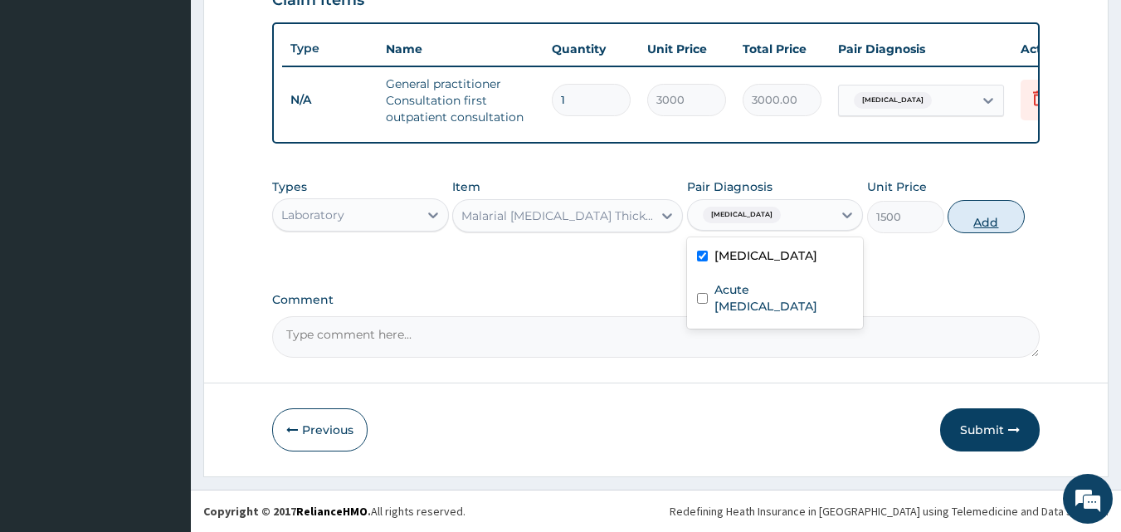
click at [986, 230] on button "Add" at bounding box center [986, 216] width 77 height 33
type input "0"
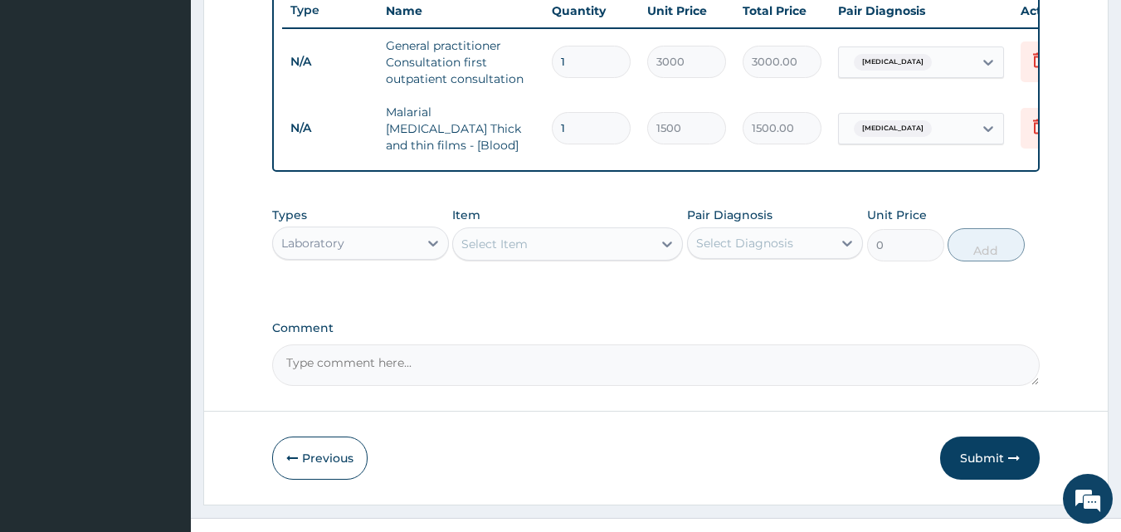
scroll to position [665, 0]
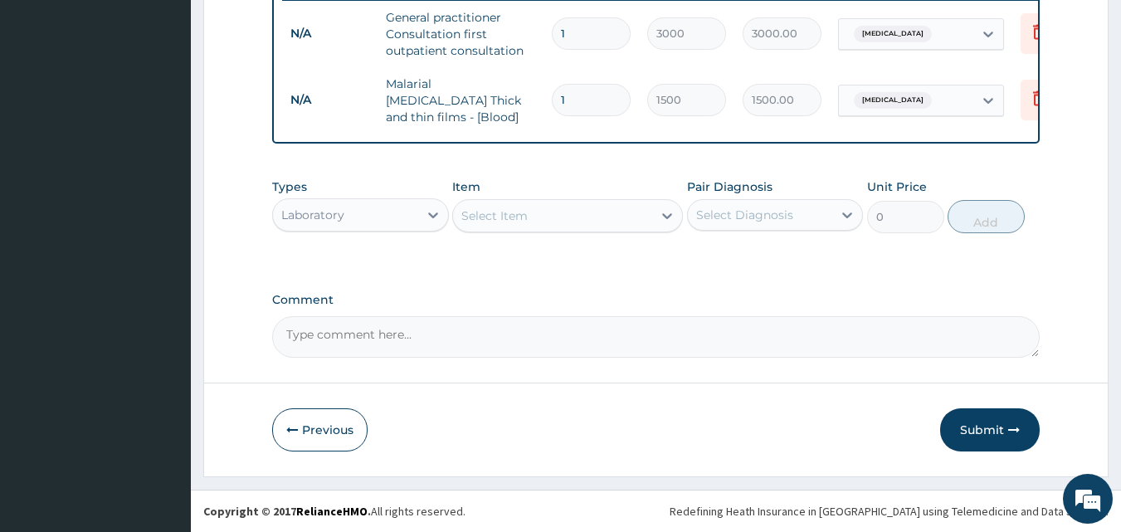
click at [480, 217] on div "Select Item" at bounding box center [494, 215] width 66 height 17
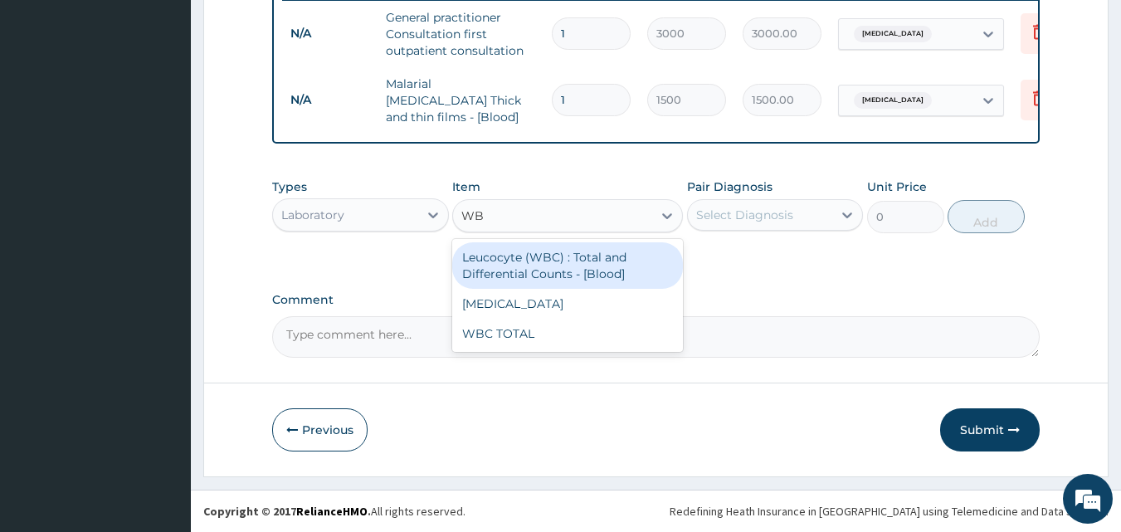
type input "WBC"
click at [530, 262] on div "Leucocyte (WBC) : Total and Differential Counts - [Blood]" at bounding box center [567, 265] width 231 height 46
type input "2000"
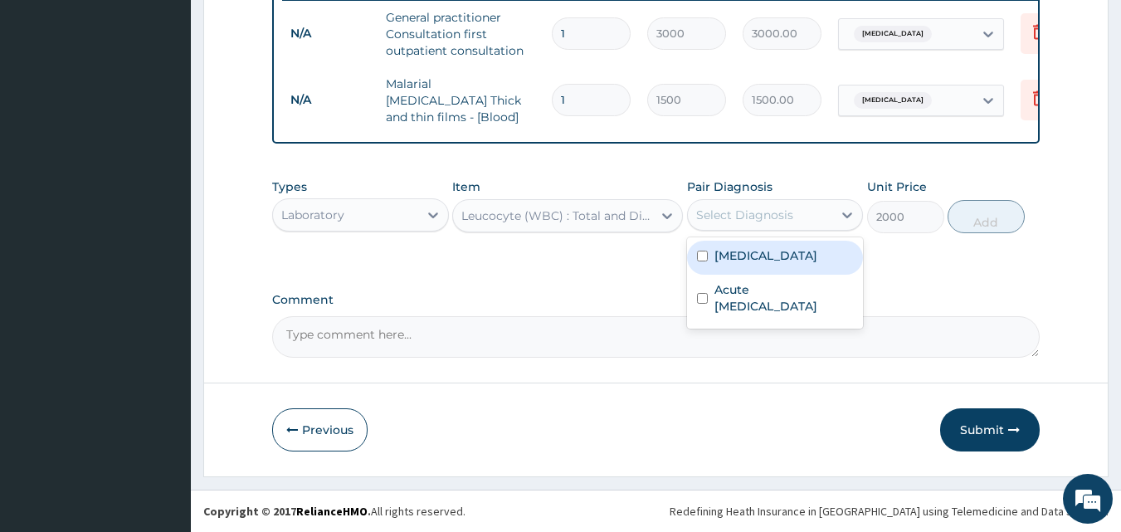
click at [730, 214] on div "Select Diagnosis" at bounding box center [744, 215] width 97 height 17
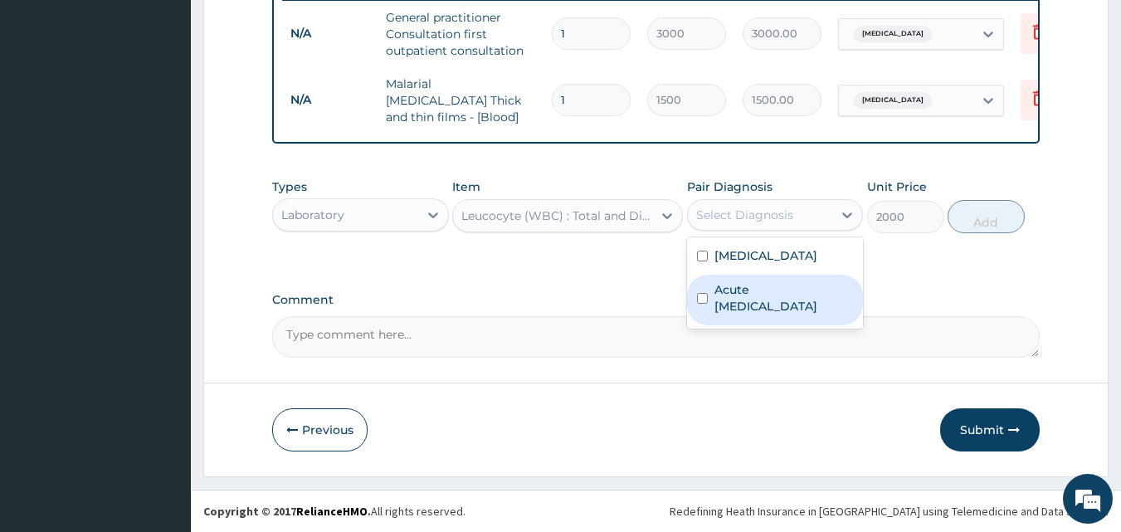
click at [754, 293] on label "Acute [MEDICAL_DATA]" at bounding box center [784, 297] width 139 height 33
checkbox input "true"
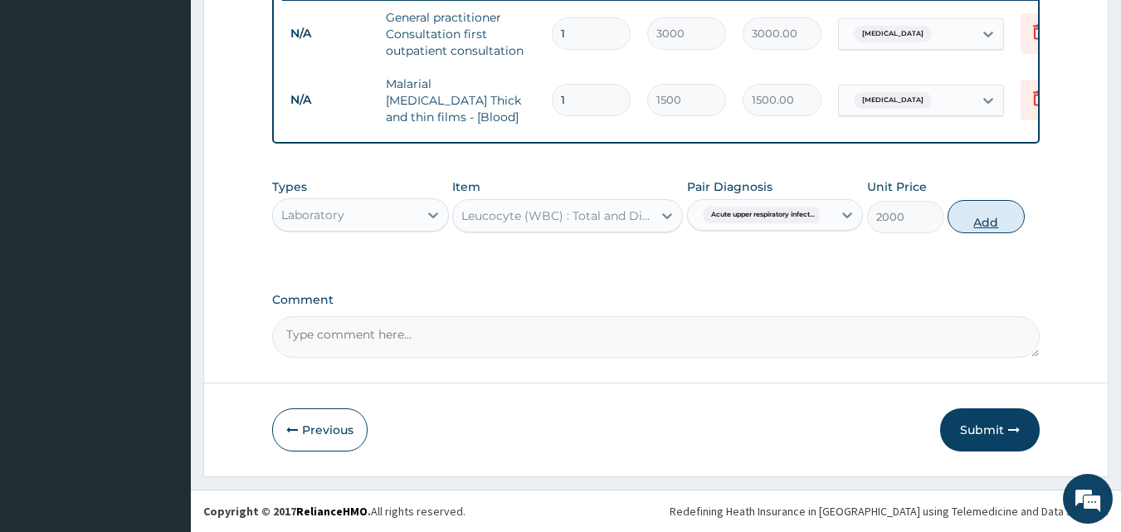
click at [971, 214] on button "Add" at bounding box center [986, 216] width 77 height 33
type input "0"
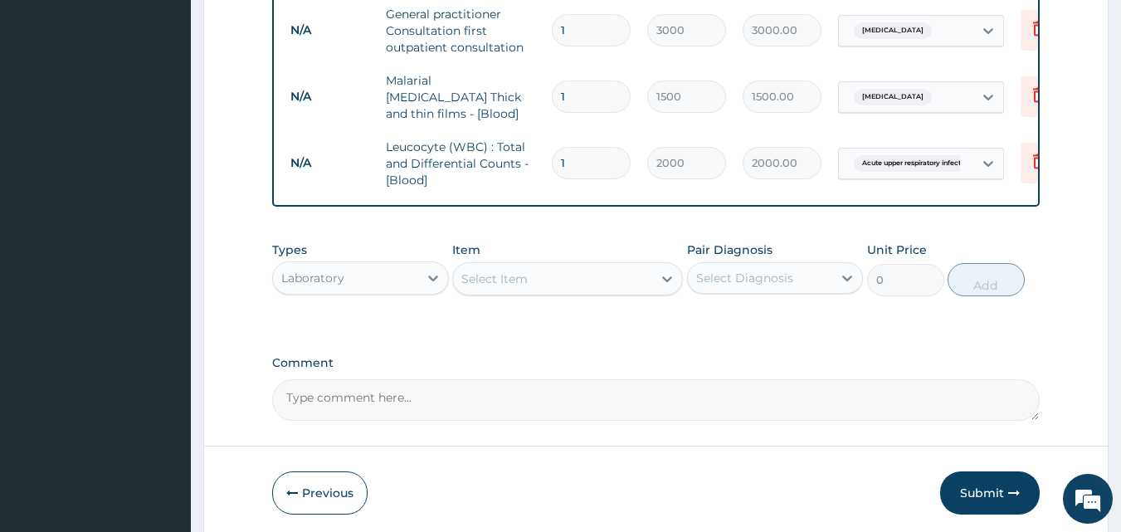
scroll to position [731, 0]
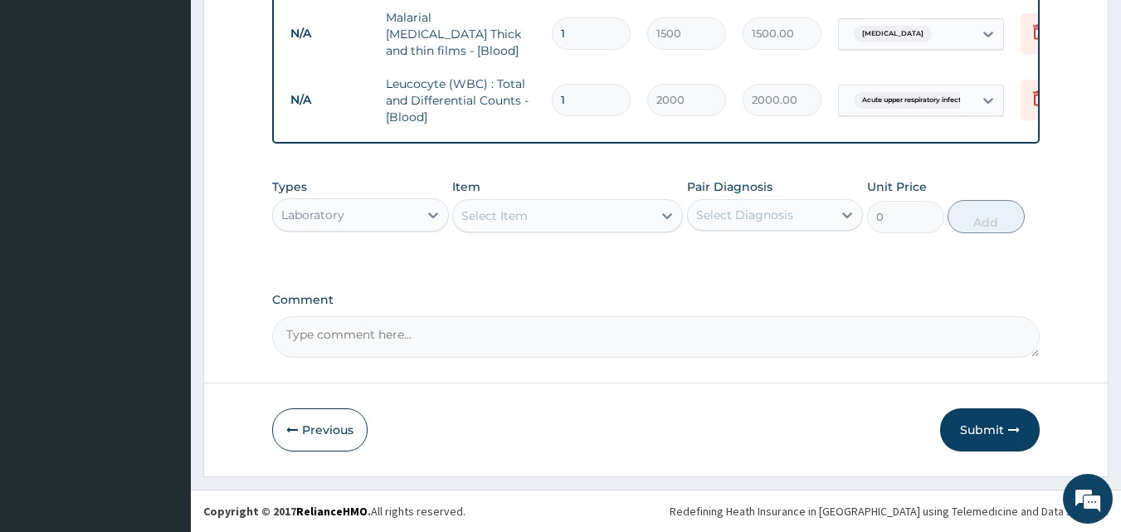
click at [372, 217] on div "Laboratory" at bounding box center [345, 215] width 145 height 27
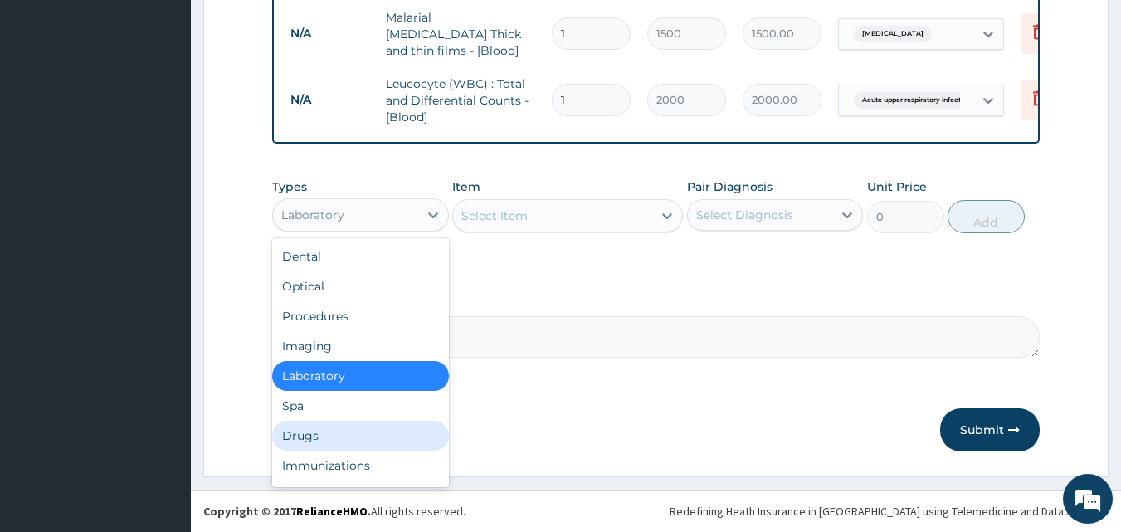
click at [348, 436] on div "Drugs" at bounding box center [360, 436] width 177 height 30
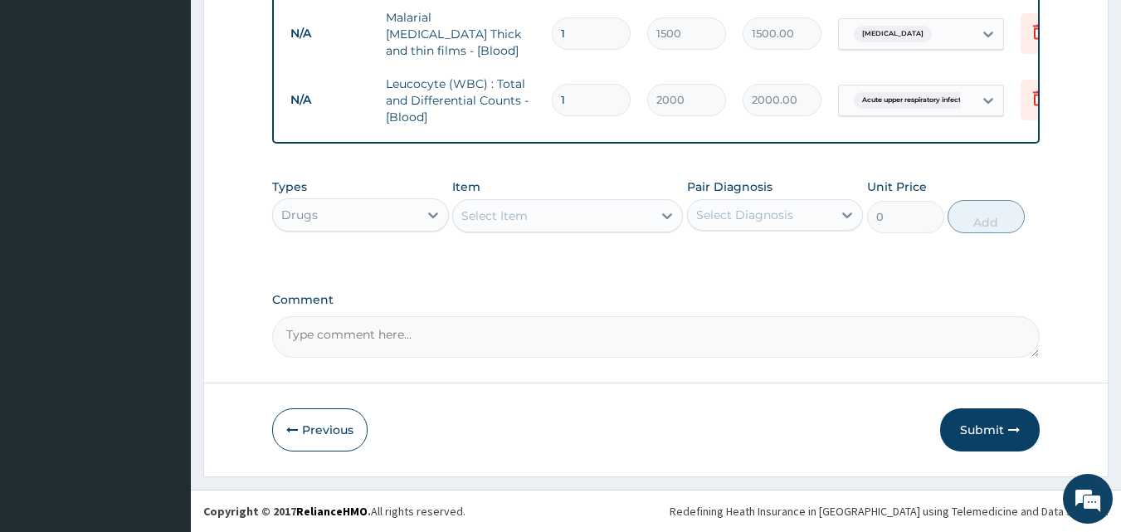
click at [559, 222] on div "Select Item" at bounding box center [552, 215] width 199 height 27
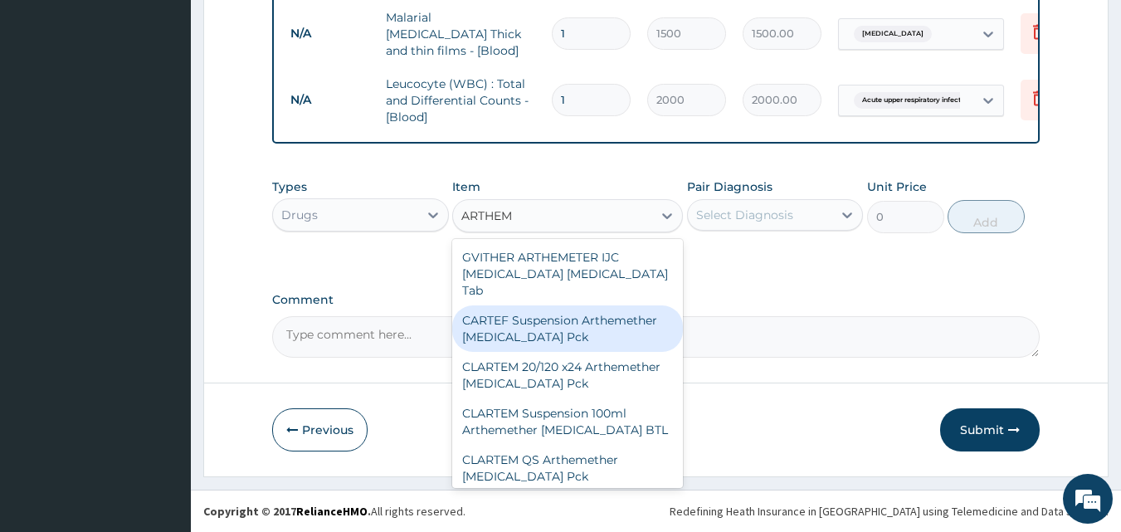
drag, startPoint x: 574, startPoint y: 362, endPoint x: 573, endPoint y: 180, distance: 181.7
click at [573, 180] on div "Item option Leucocyte (WBC) : Total and Differential Counts - [Blood], selected…" at bounding box center [567, 205] width 231 height 55
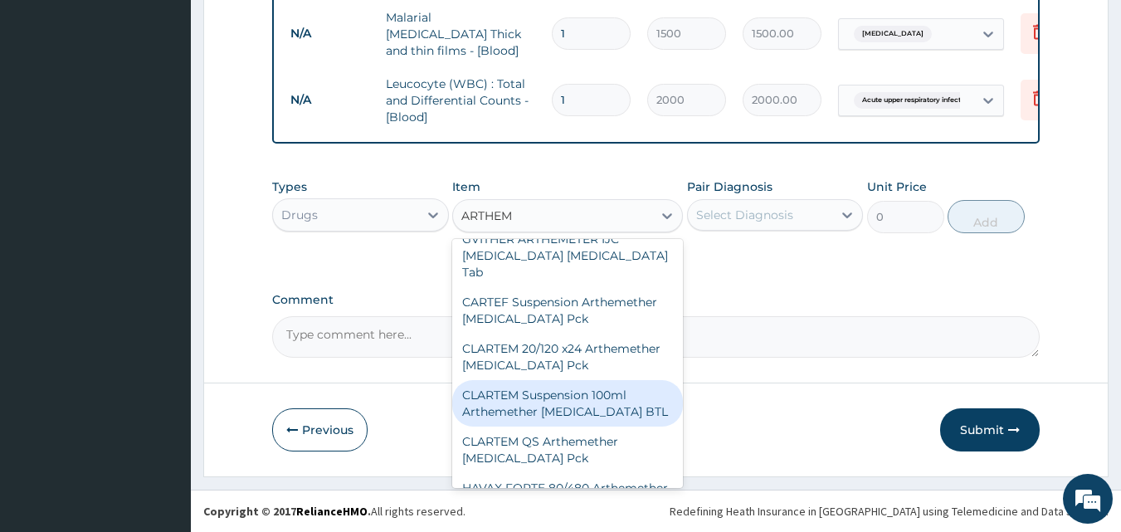
scroll to position [0, 0]
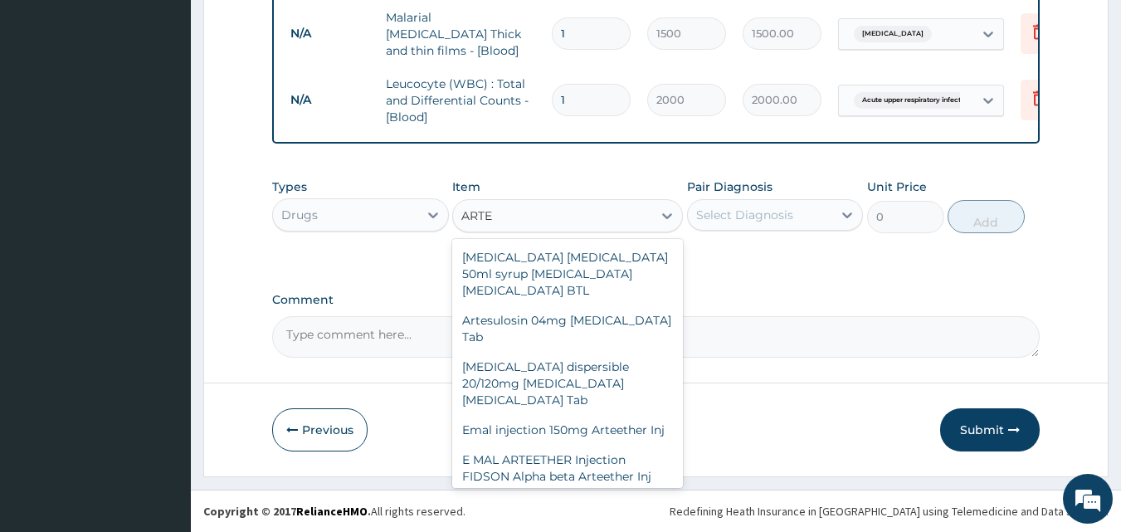
type input "ARTEM"
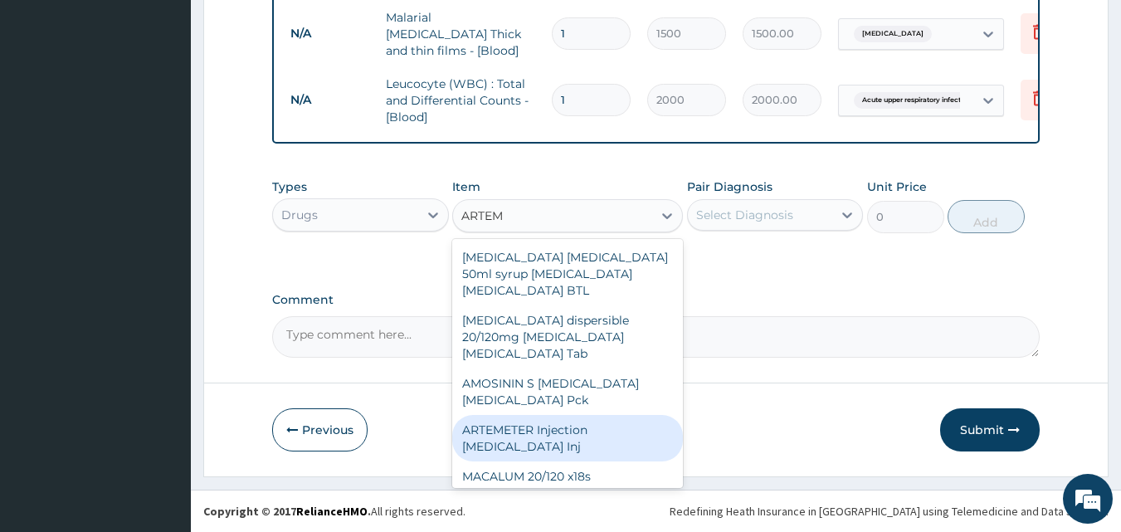
click at [562, 417] on div "ARTEMETER Injection [MEDICAL_DATA] Inj" at bounding box center [567, 438] width 231 height 46
type input "300"
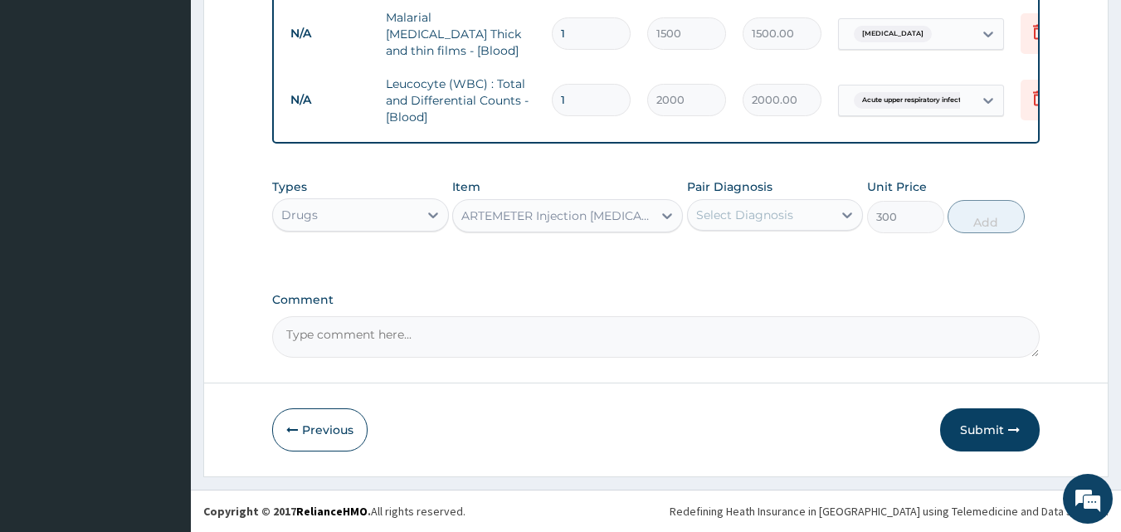
click at [562, 417] on div "Previous Submit" at bounding box center [656, 429] width 768 height 43
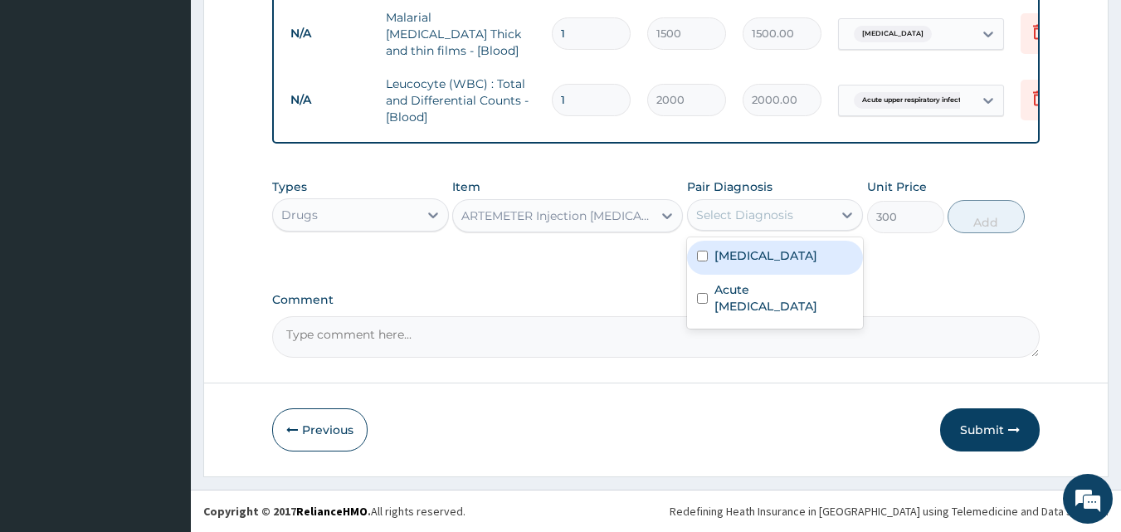
click at [798, 211] on div "Select Diagnosis" at bounding box center [760, 215] width 145 height 27
click at [778, 261] on div "[MEDICAL_DATA]" at bounding box center [775, 258] width 177 height 34
checkbox input "true"
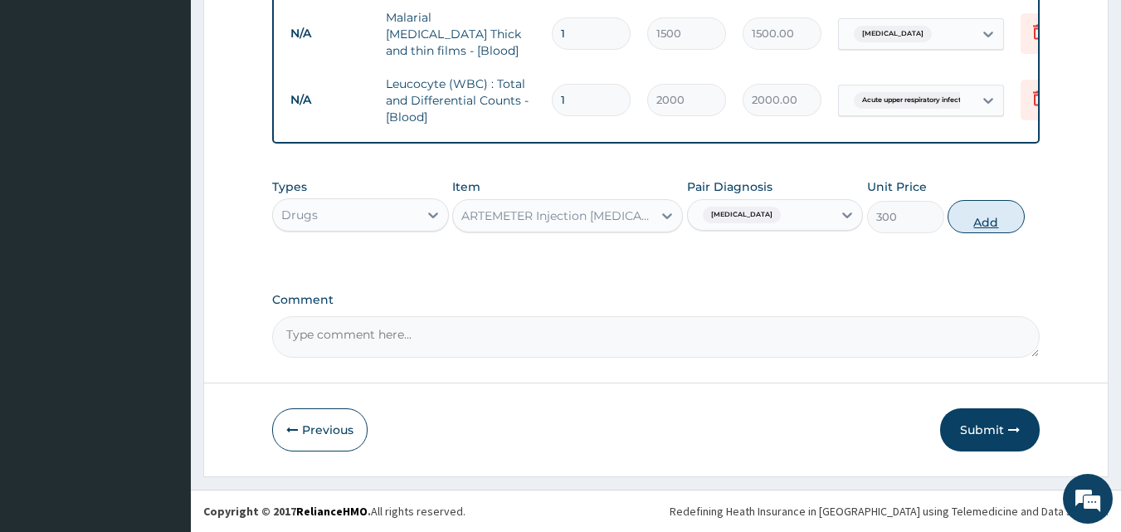
click at [970, 230] on button "Add" at bounding box center [986, 216] width 77 height 33
type input "0"
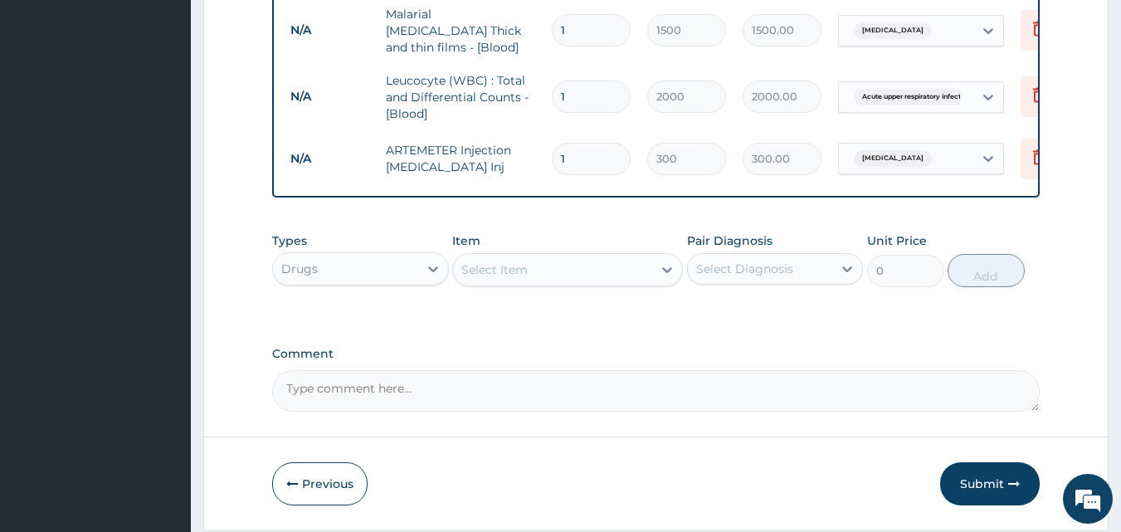
click at [490, 278] on div "Select Item" at bounding box center [494, 269] width 66 height 17
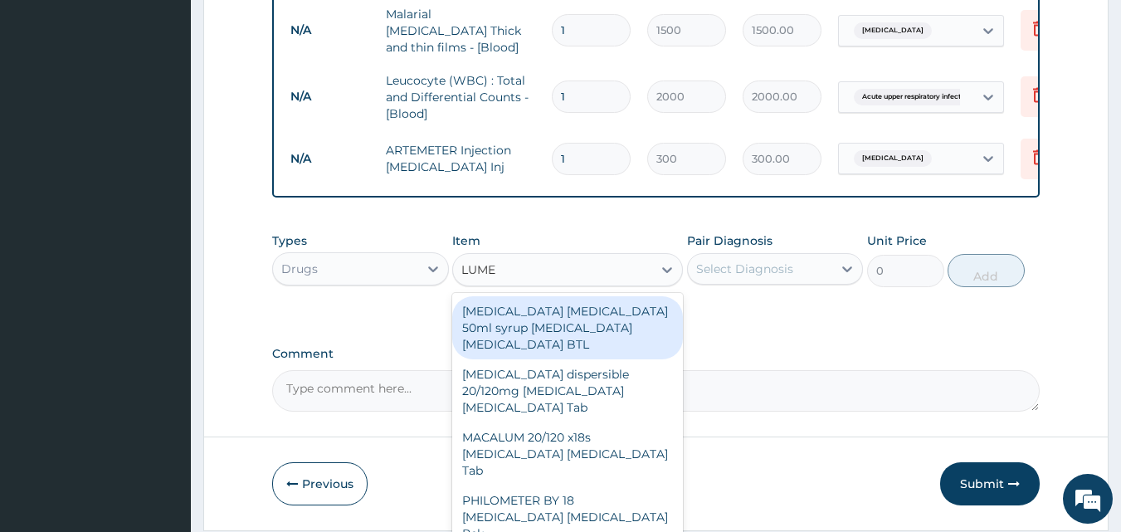
type input "LUMEF"
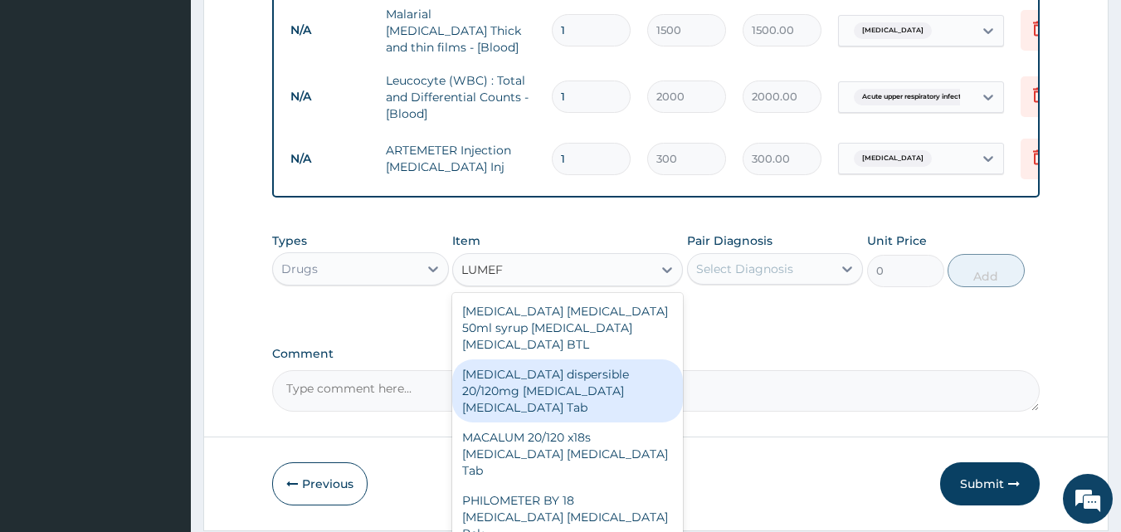
click at [519, 375] on div "[MEDICAL_DATA] dispersible 20/120mg [MEDICAL_DATA] [MEDICAL_DATA] Tab" at bounding box center [567, 390] width 231 height 63
type input "450"
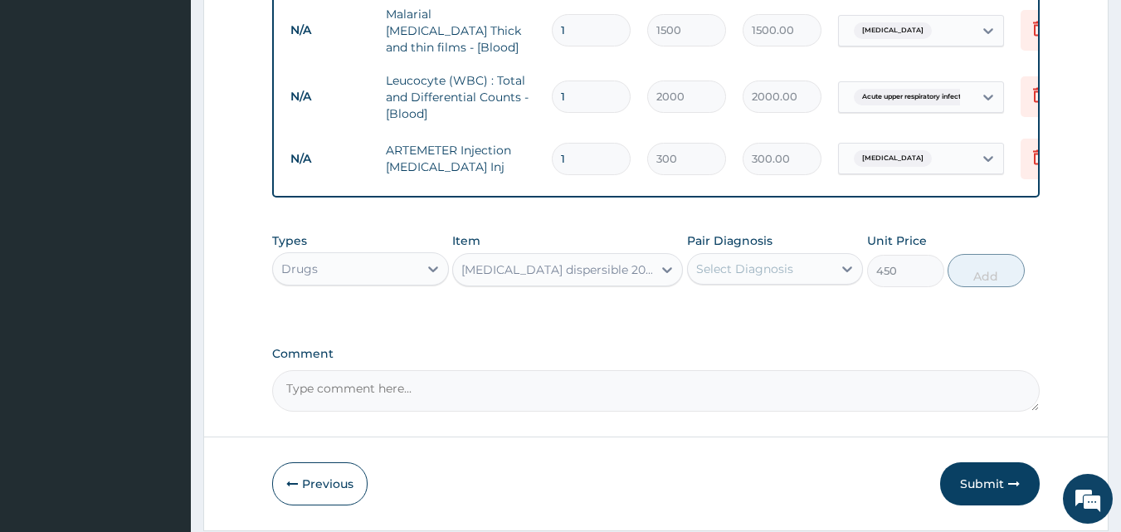
click at [785, 277] on div "Select Diagnosis" at bounding box center [744, 269] width 97 height 17
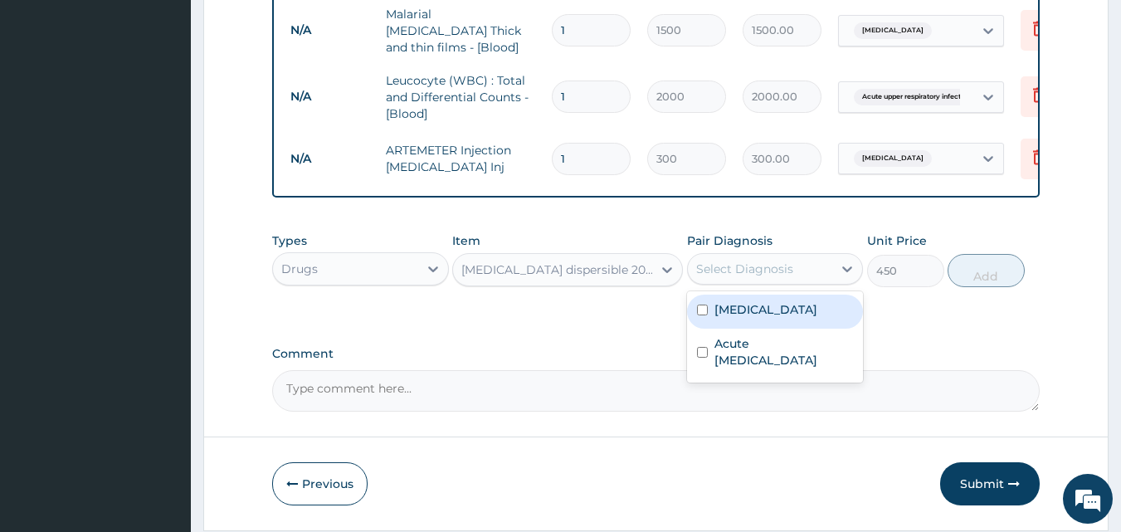
click at [770, 309] on div "[MEDICAL_DATA]" at bounding box center [775, 312] width 177 height 34
checkbox input "true"
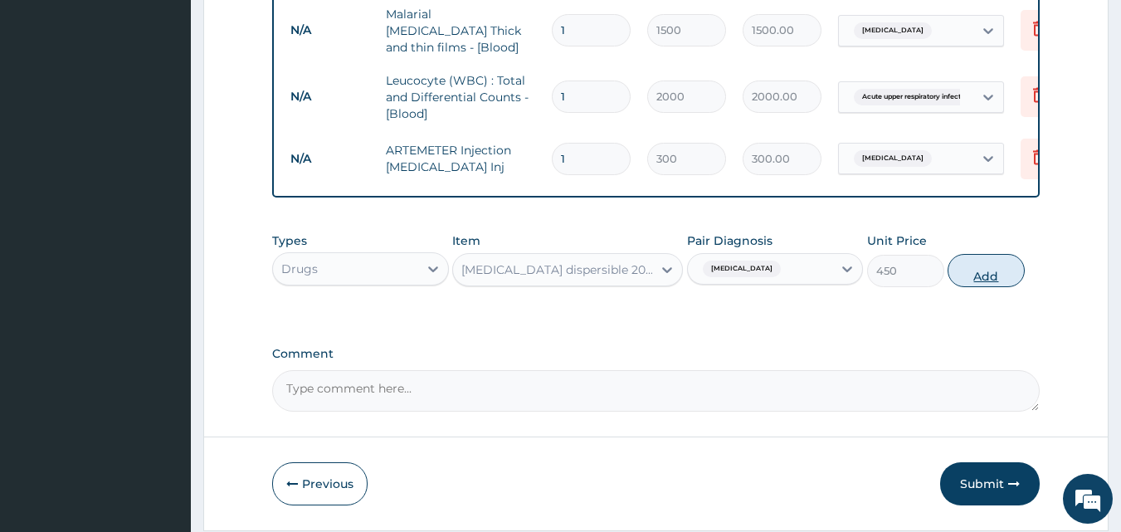
click at [975, 284] on button "Add" at bounding box center [986, 270] width 77 height 33
type input "0"
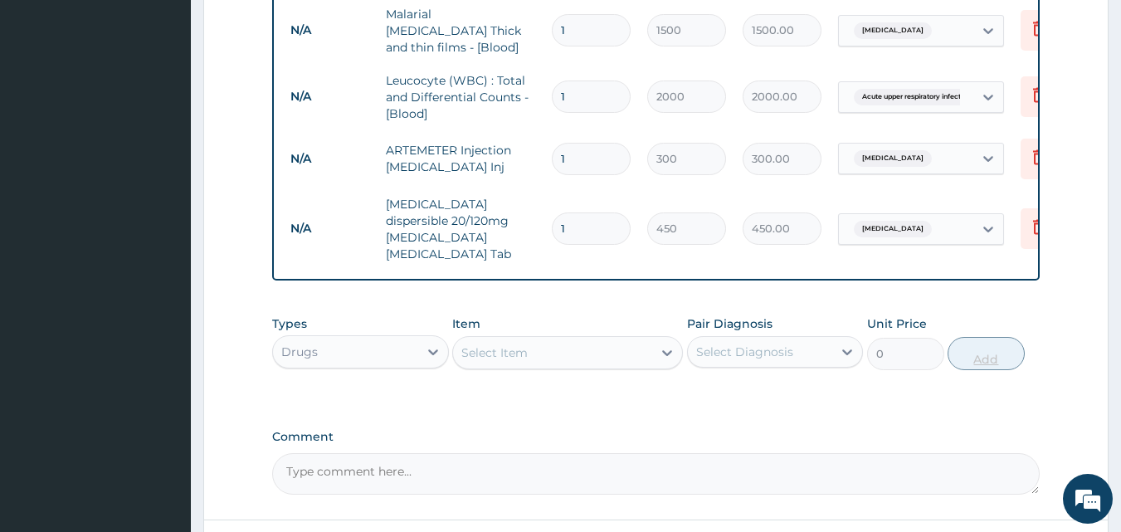
type input "12"
type input "5400.00"
type input "12"
click at [1029, 217] on icon at bounding box center [1039, 227] width 20 height 20
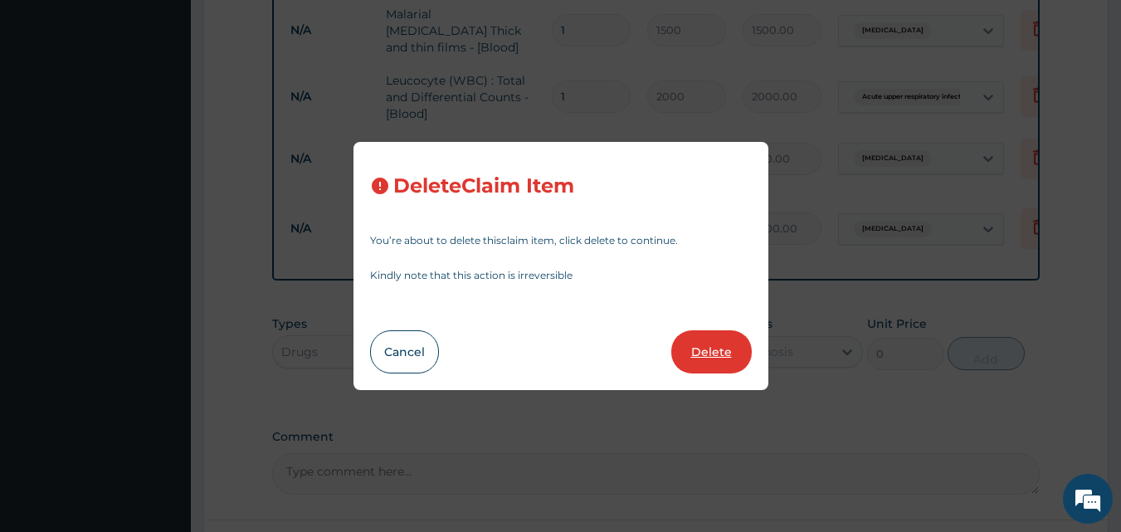
click at [727, 363] on button "Delete" at bounding box center [711, 351] width 80 height 43
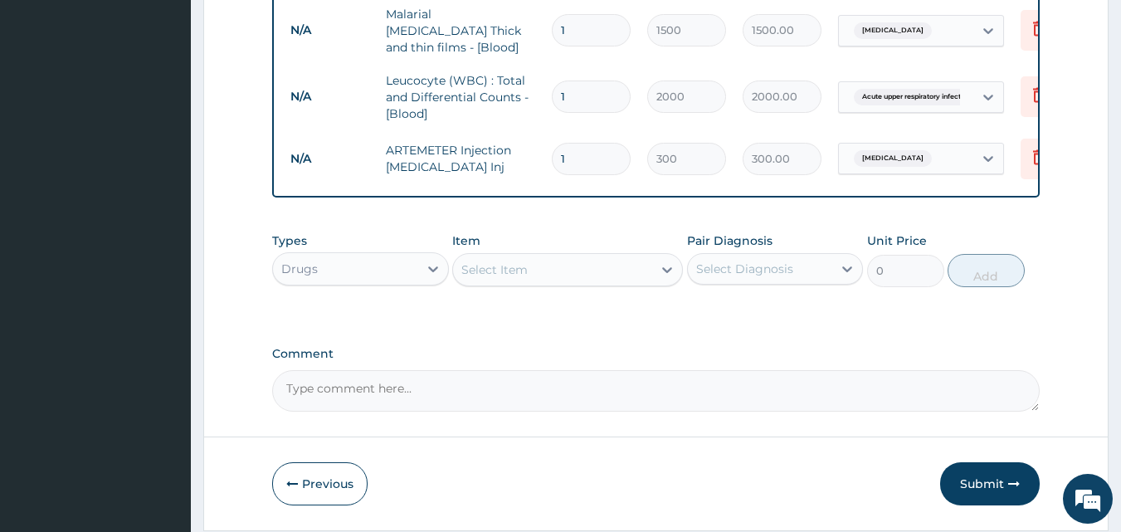
click at [485, 278] on div "Select Item" at bounding box center [494, 269] width 66 height 17
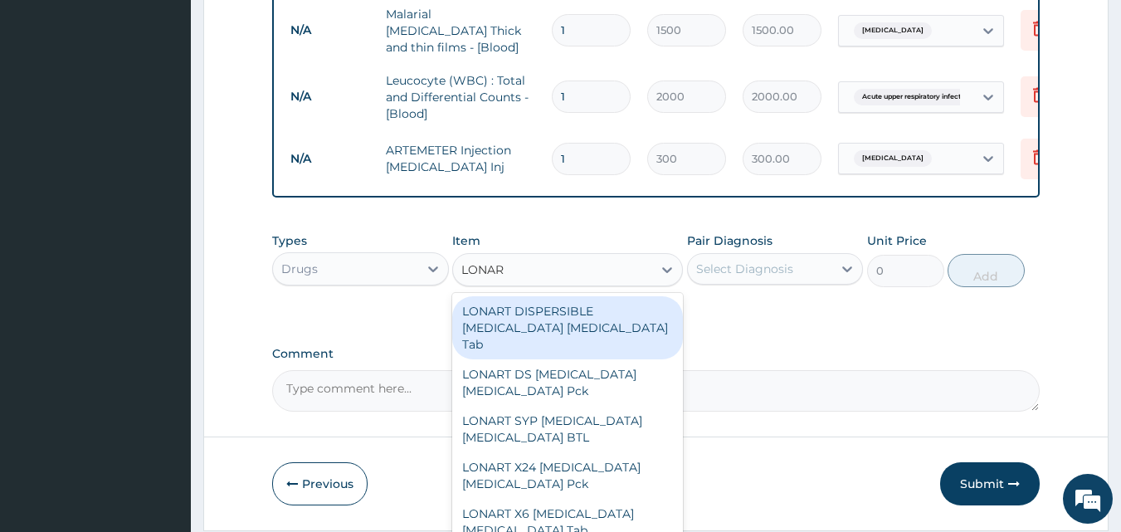
type input "LONART"
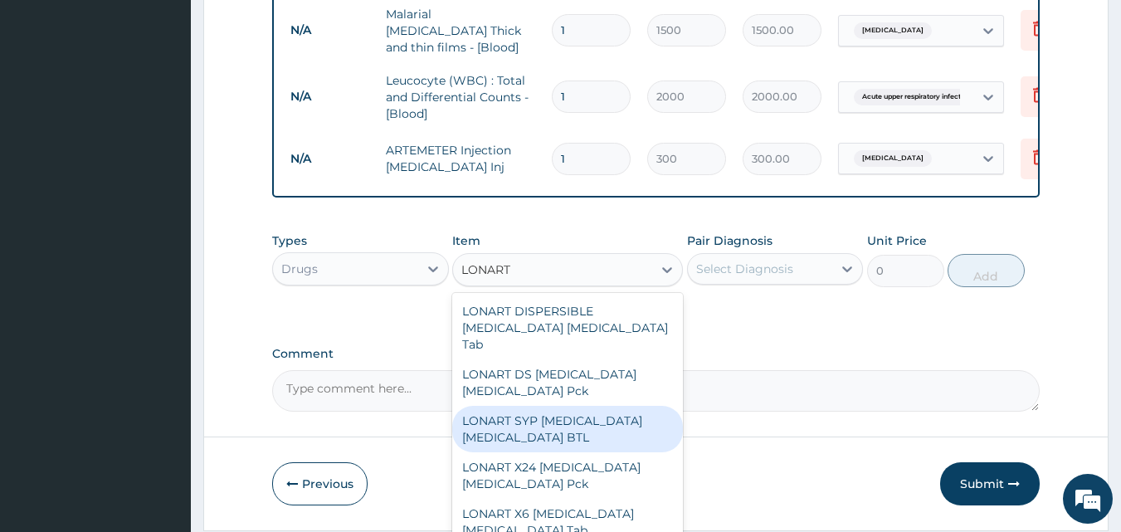
click at [550, 417] on div "LONART SYP [MEDICAL_DATA] [MEDICAL_DATA] BTL" at bounding box center [567, 429] width 231 height 46
type input "1270"
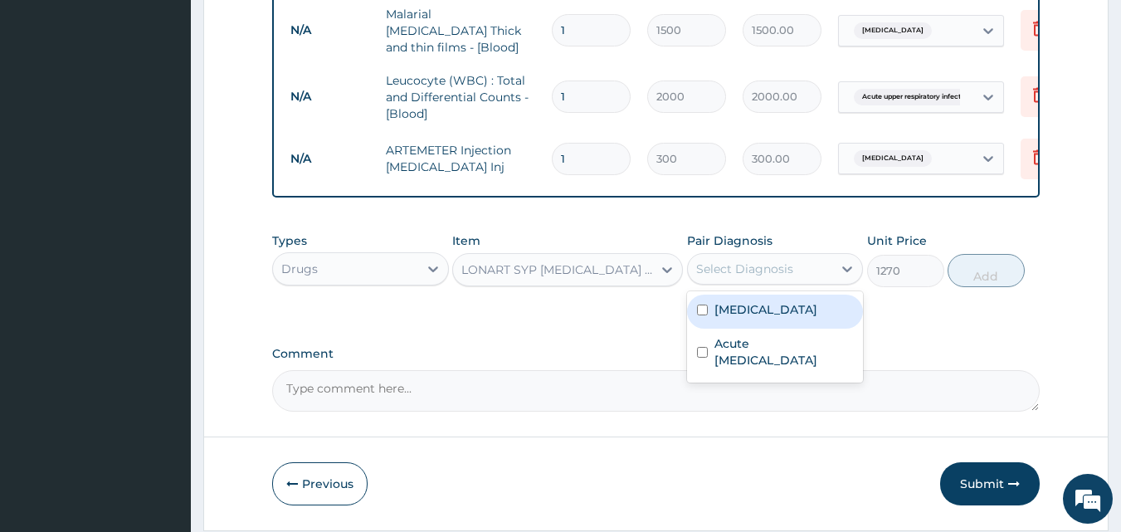
click at [736, 275] on div "Select Diagnosis" at bounding box center [744, 269] width 97 height 17
click at [741, 318] on label "[MEDICAL_DATA]" at bounding box center [766, 309] width 103 height 17
checkbox input "true"
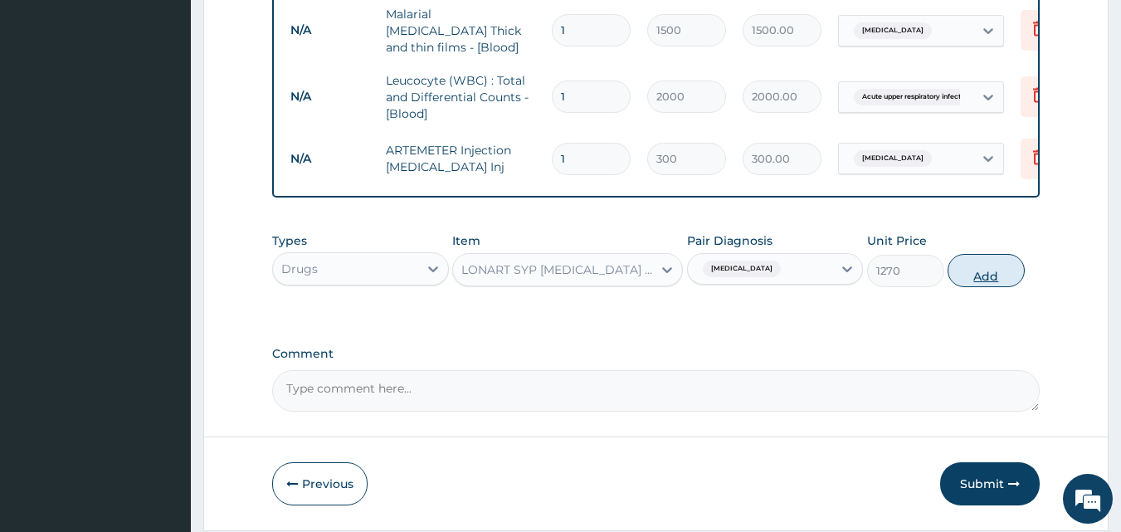
click at [981, 278] on button "Add" at bounding box center [986, 270] width 77 height 33
type input "0"
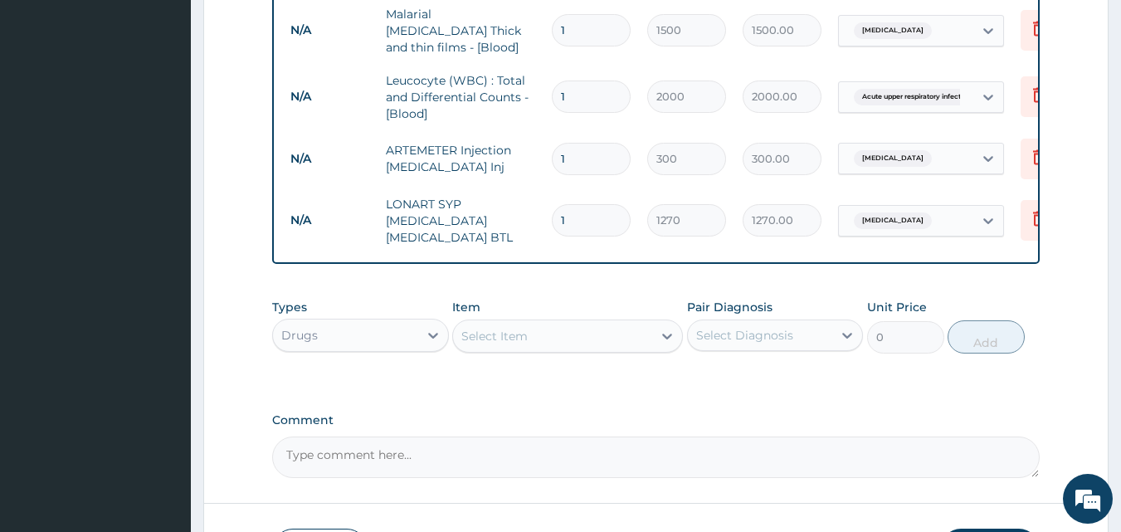
scroll to position [846, 0]
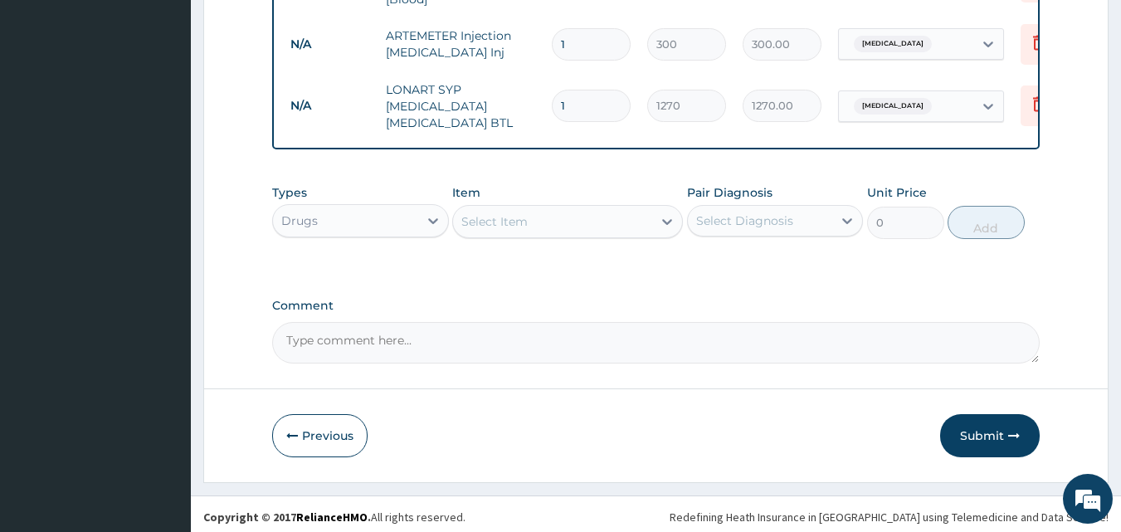
click at [515, 219] on div "Select Item" at bounding box center [494, 221] width 66 height 17
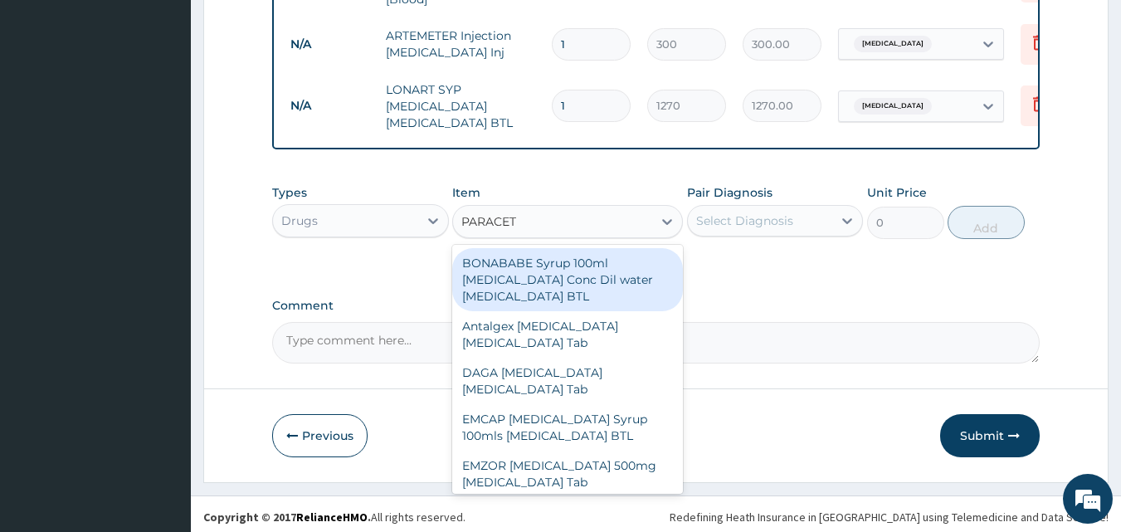
type input "PARACETA"
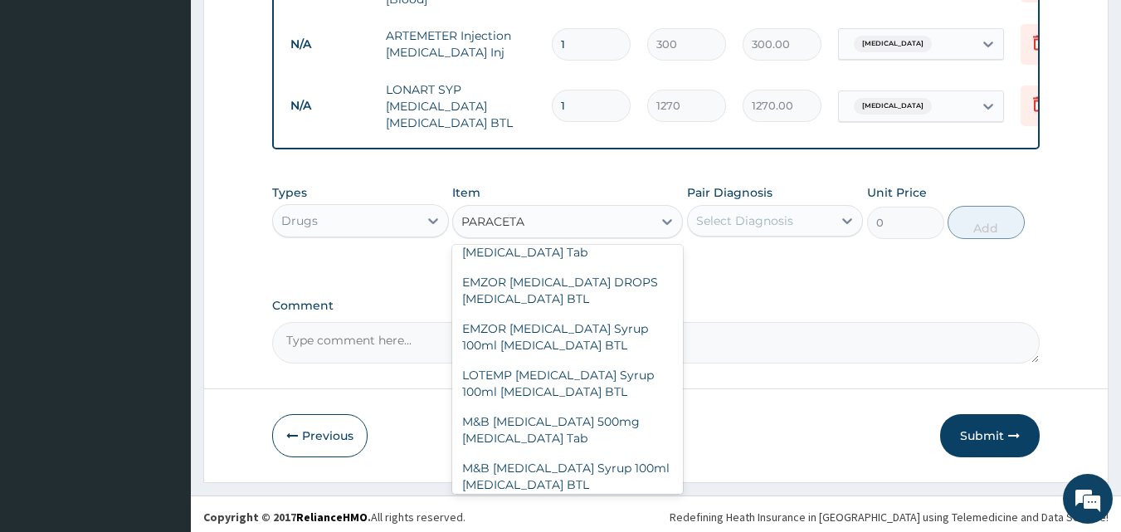
scroll to position [231, 0]
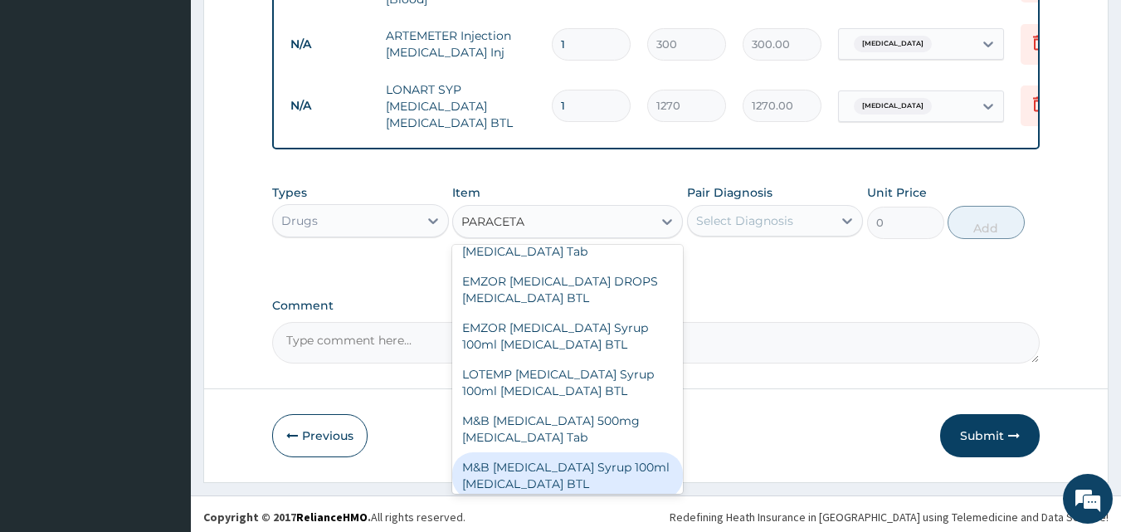
click at [590, 466] on div "M&B [MEDICAL_DATA] Syrup 100ml [MEDICAL_DATA] BTL" at bounding box center [567, 475] width 231 height 46
type input "400"
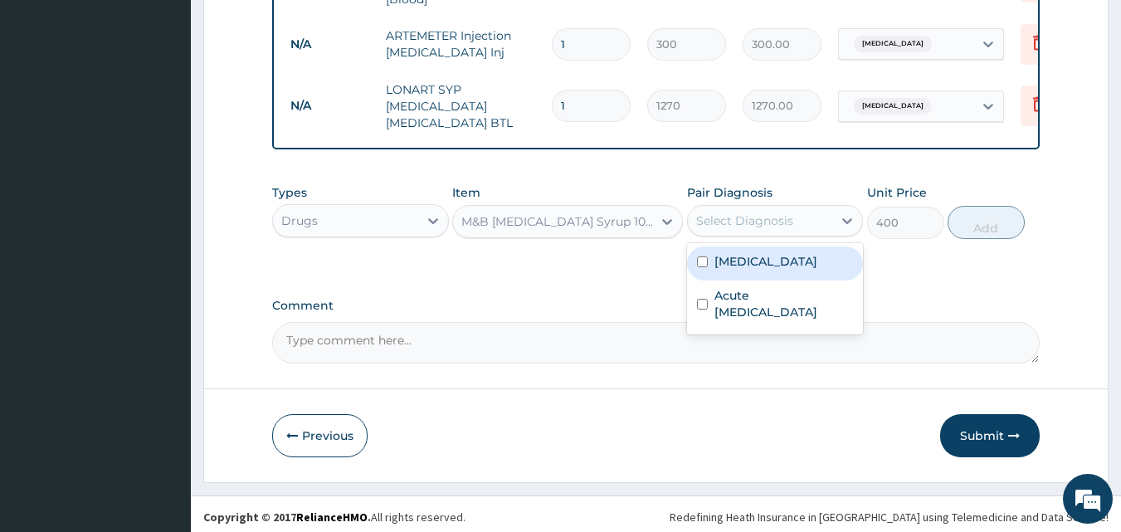
click at [760, 212] on div "Select Diagnosis" at bounding box center [744, 220] width 97 height 17
click at [753, 258] on label "[MEDICAL_DATA]" at bounding box center [766, 261] width 103 height 17
checkbox input "true"
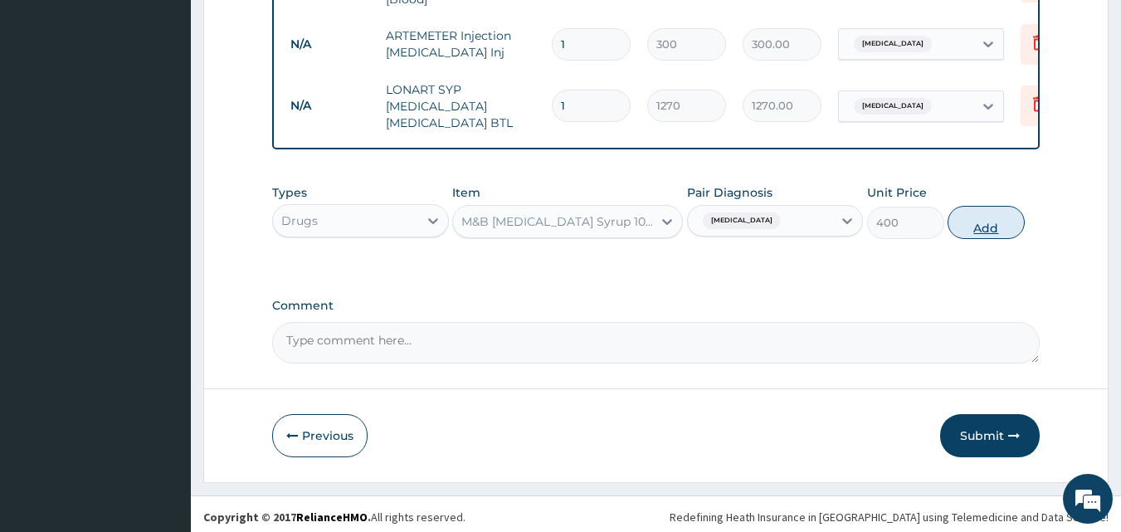
click at [978, 227] on button "Add" at bounding box center [986, 222] width 77 height 33
type input "0"
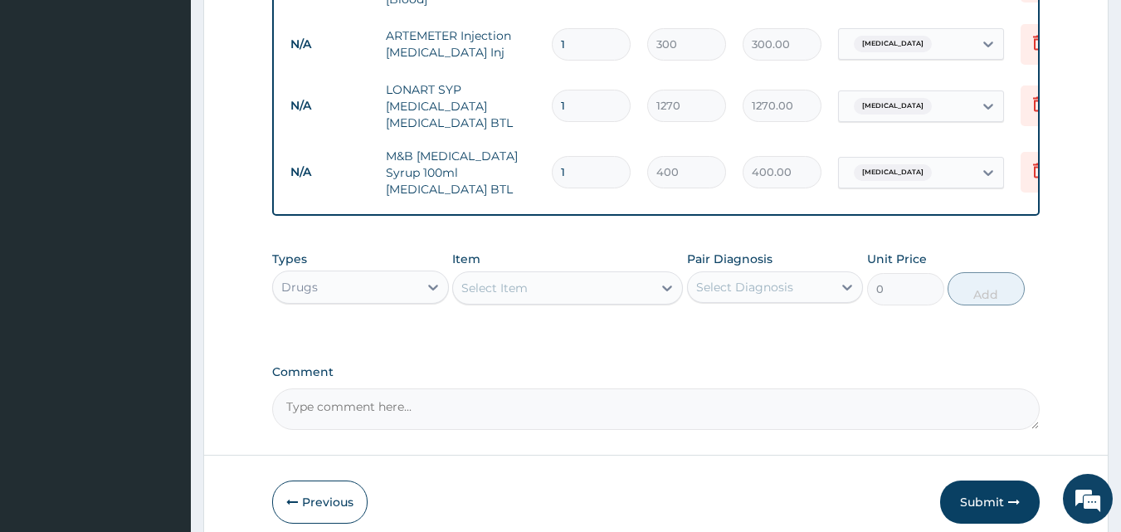
scroll to position [912, 0]
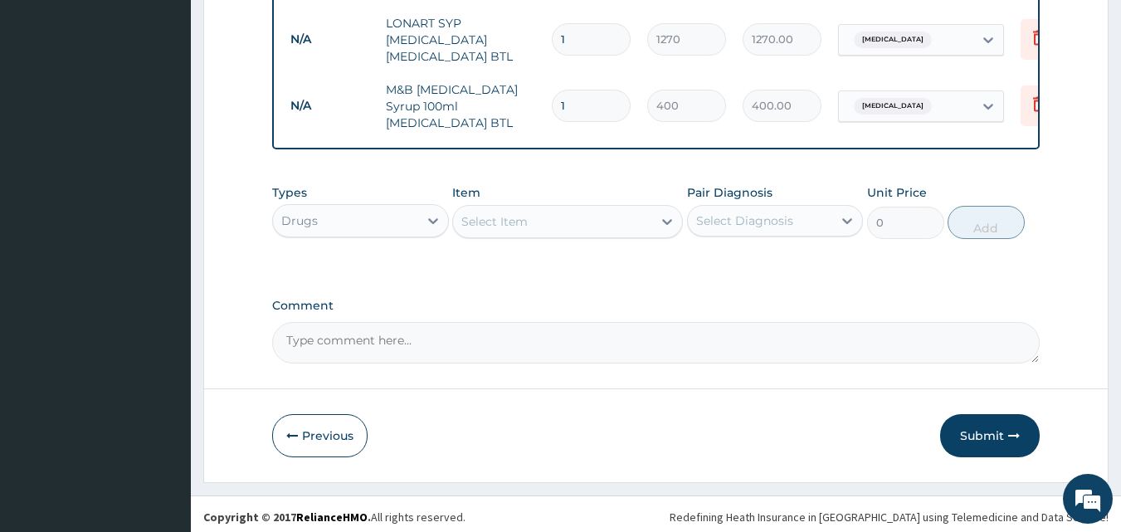
click at [574, 208] on div "Select Item" at bounding box center [552, 221] width 199 height 27
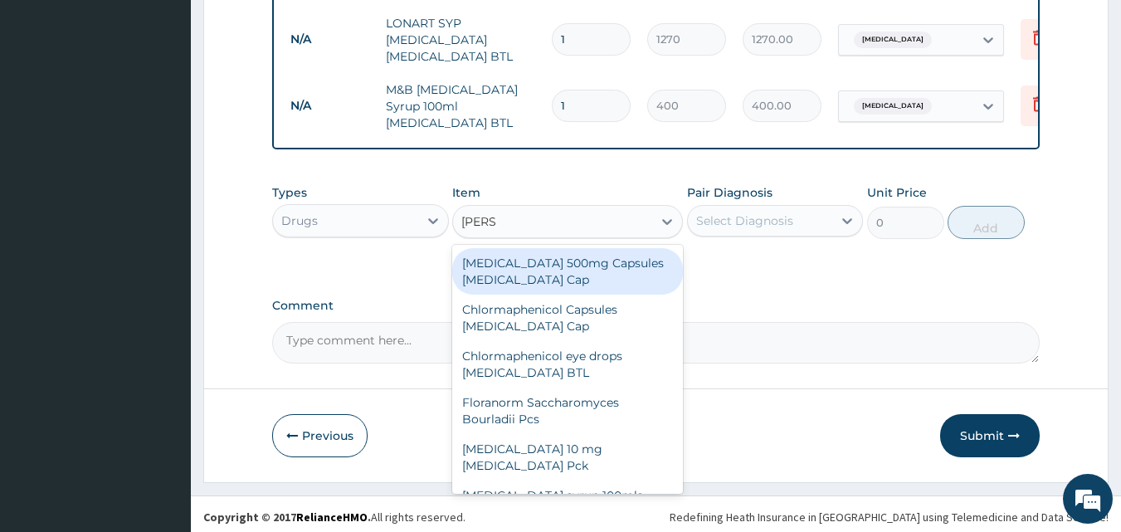
type input "LORAT"
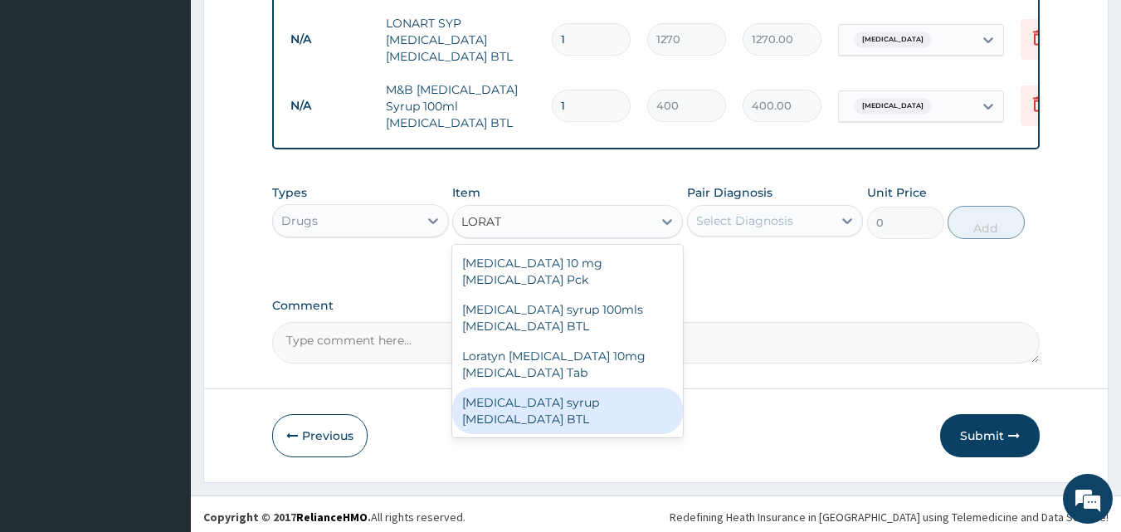
click at [603, 388] on div "[MEDICAL_DATA] syrup [MEDICAL_DATA] BTL" at bounding box center [567, 411] width 231 height 46
type input "800"
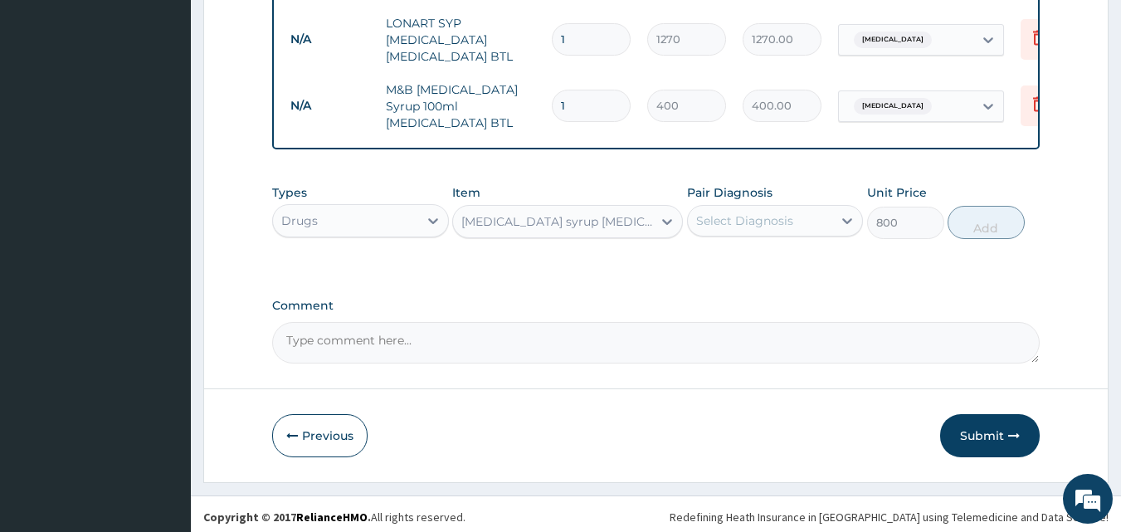
click at [742, 220] on div "Select Diagnosis" at bounding box center [744, 220] width 97 height 17
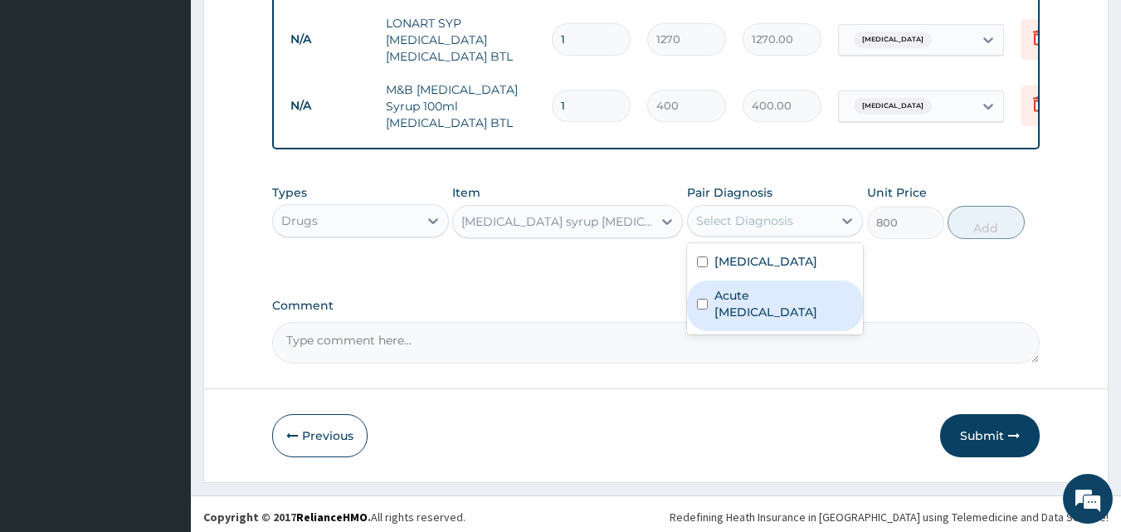
click at [744, 300] on label "Acute [MEDICAL_DATA]" at bounding box center [784, 303] width 139 height 33
checkbox input "true"
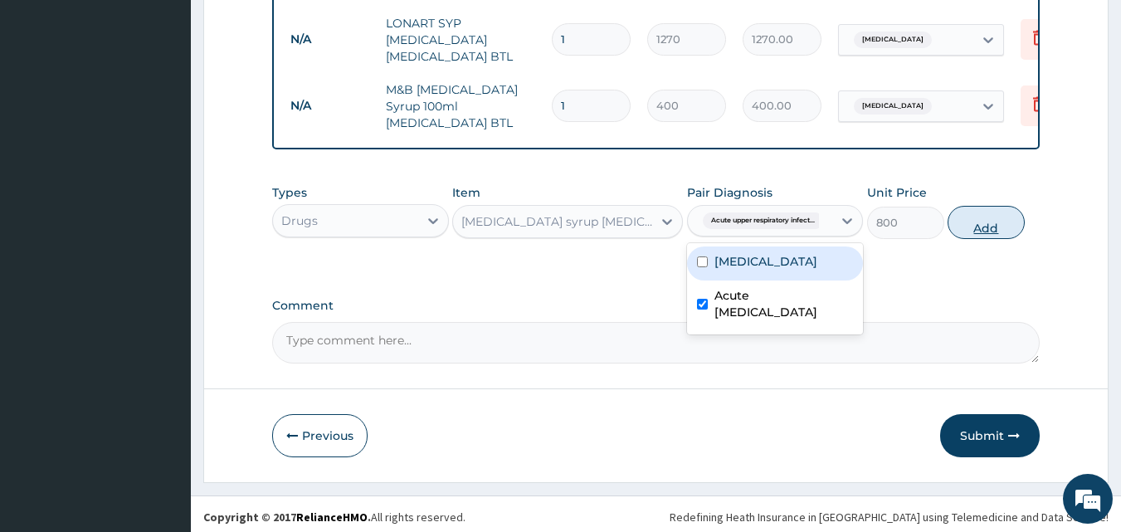
click at [978, 217] on button "Add" at bounding box center [986, 222] width 77 height 33
type input "0"
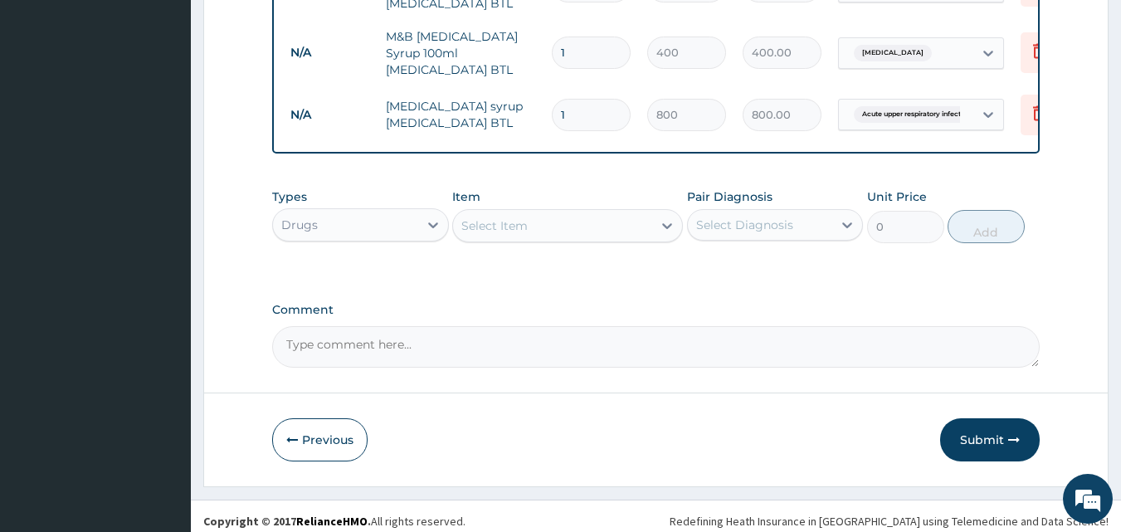
scroll to position [969, 0]
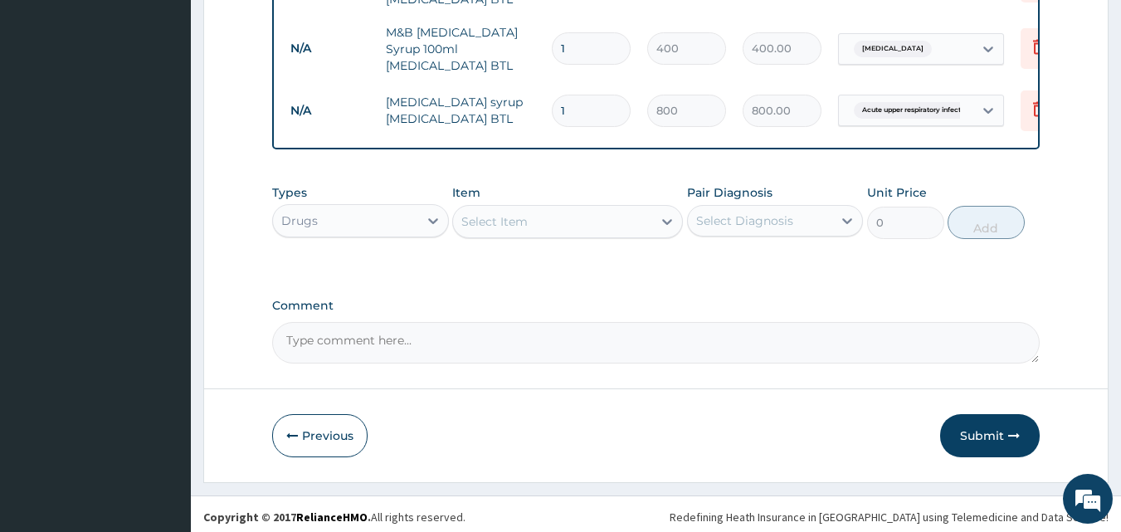
click at [539, 213] on div "Select Item" at bounding box center [552, 221] width 199 height 27
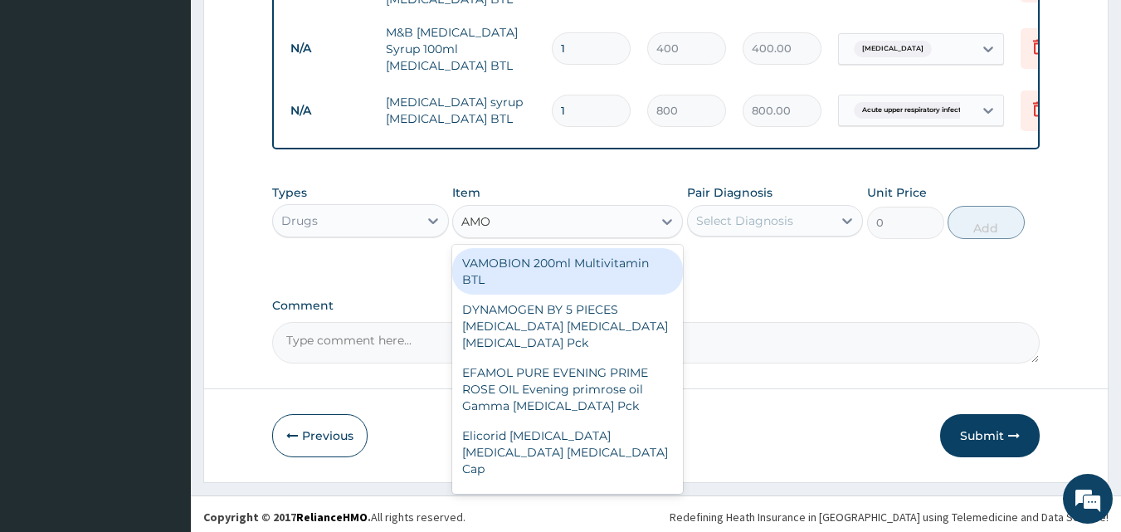
type input "AMOX"
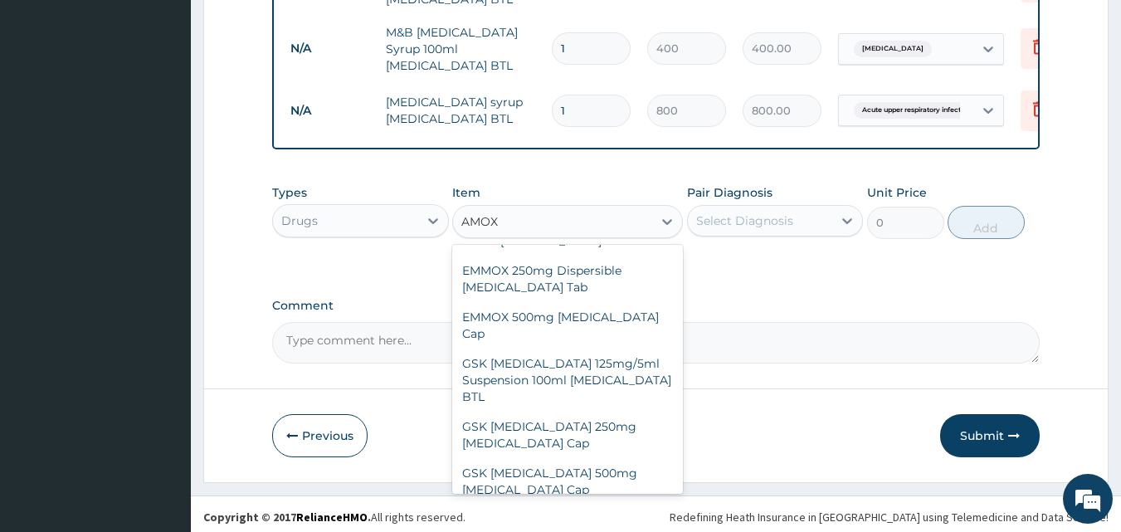
scroll to position [346, 0]
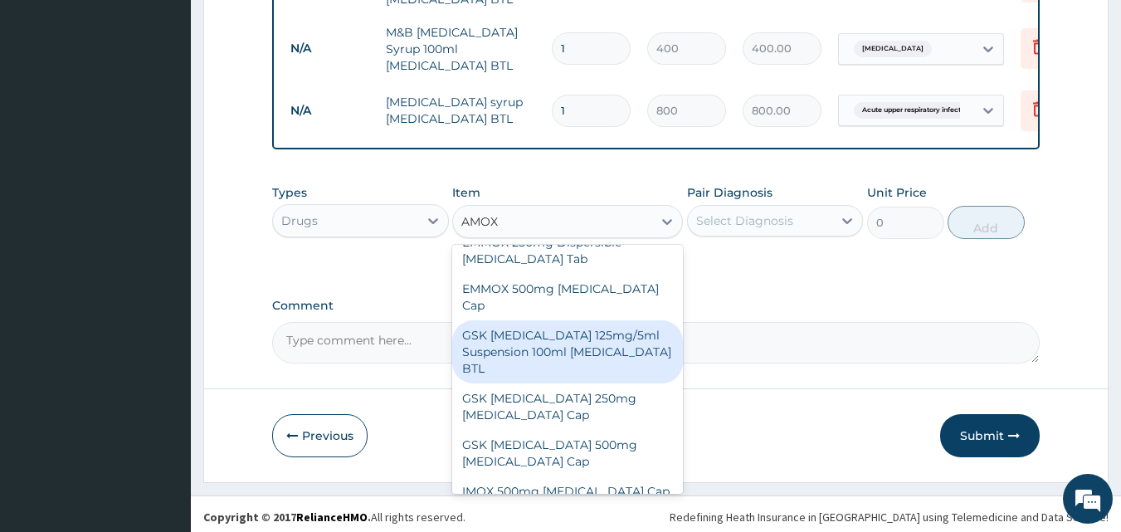
click at [561, 320] on div "GSK [MEDICAL_DATA] 125mg/5ml Suspension 100ml [MEDICAL_DATA] BTL" at bounding box center [567, 351] width 231 height 63
type input "1000"
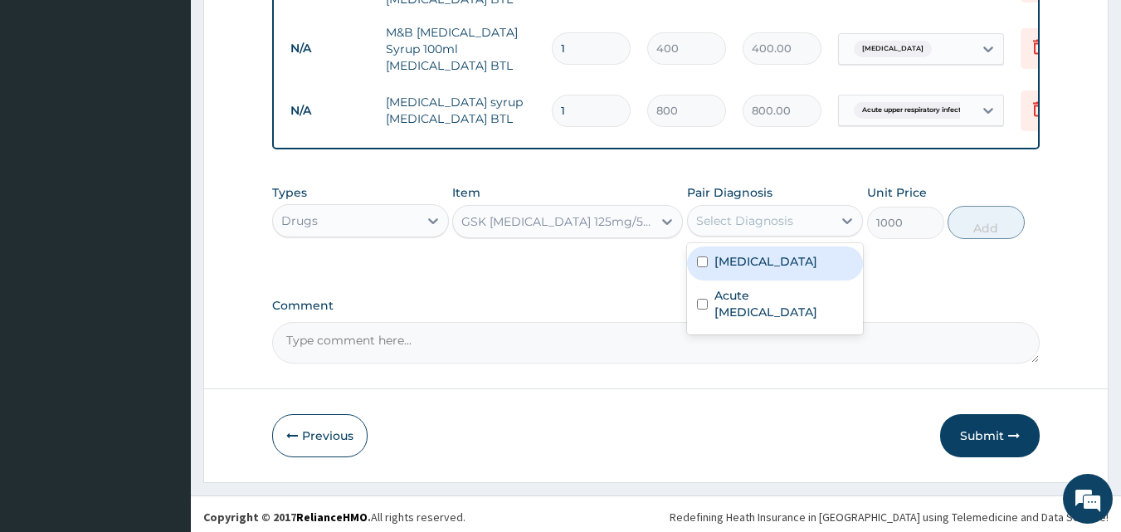
click at [732, 224] on div "Select Diagnosis" at bounding box center [760, 220] width 145 height 27
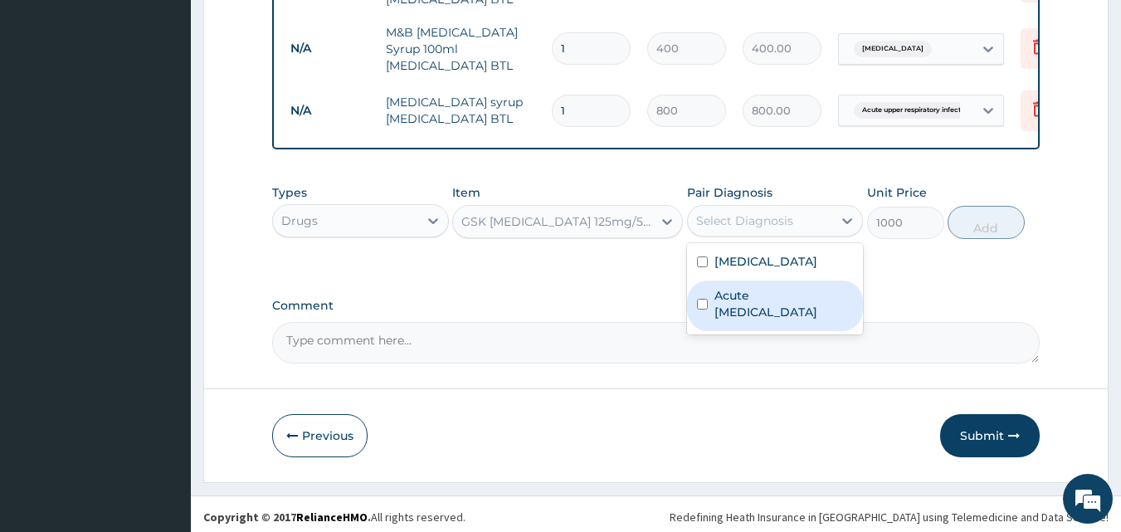
click at [732, 296] on label "Acute [MEDICAL_DATA]" at bounding box center [784, 303] width 139 height 33
checkbox input "true"
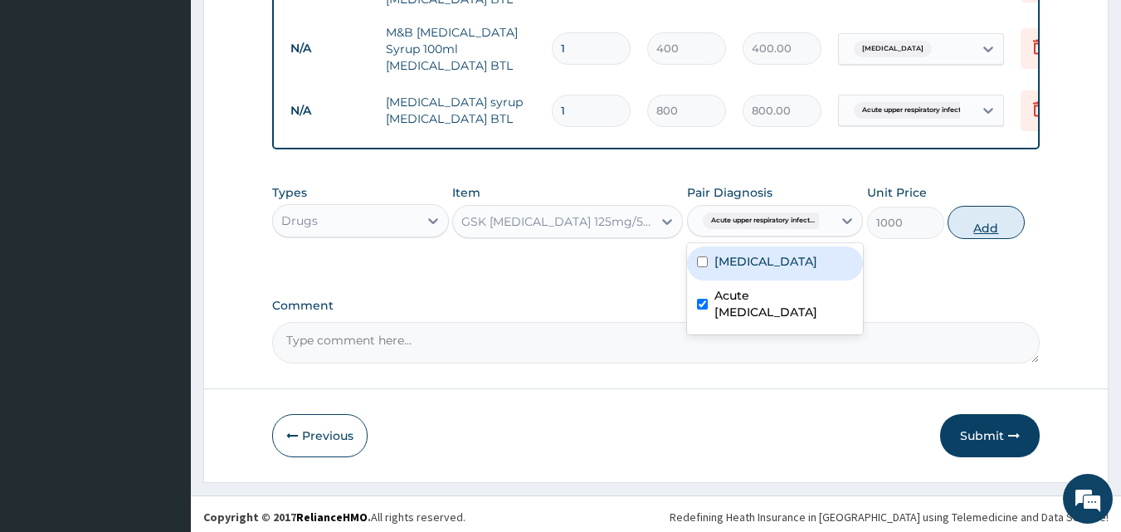
click at [978, 218] on button "Add" at bounding box center [986, 222] width 77 height 33
type input "0"
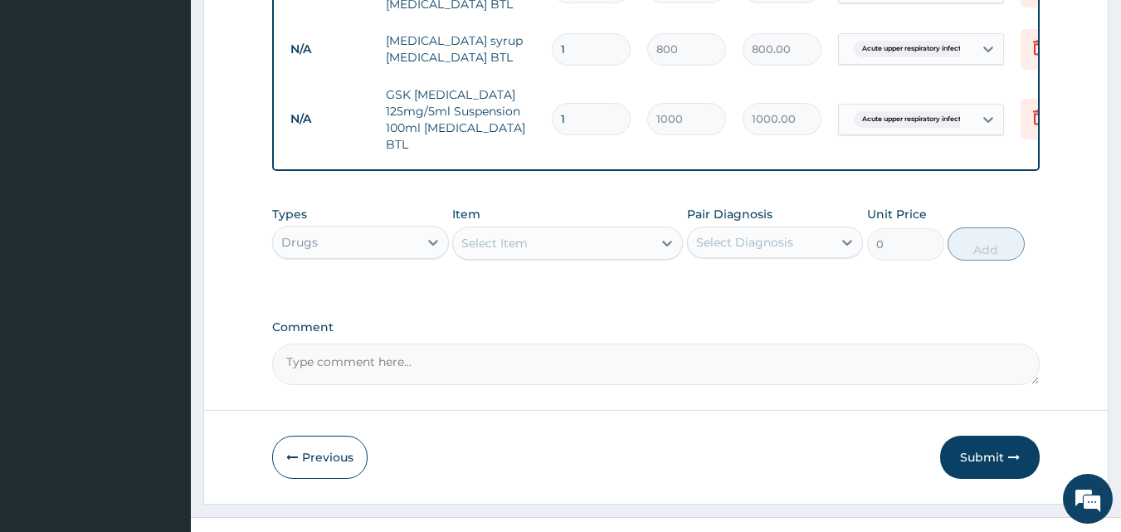
scroll to position [1036, 0]
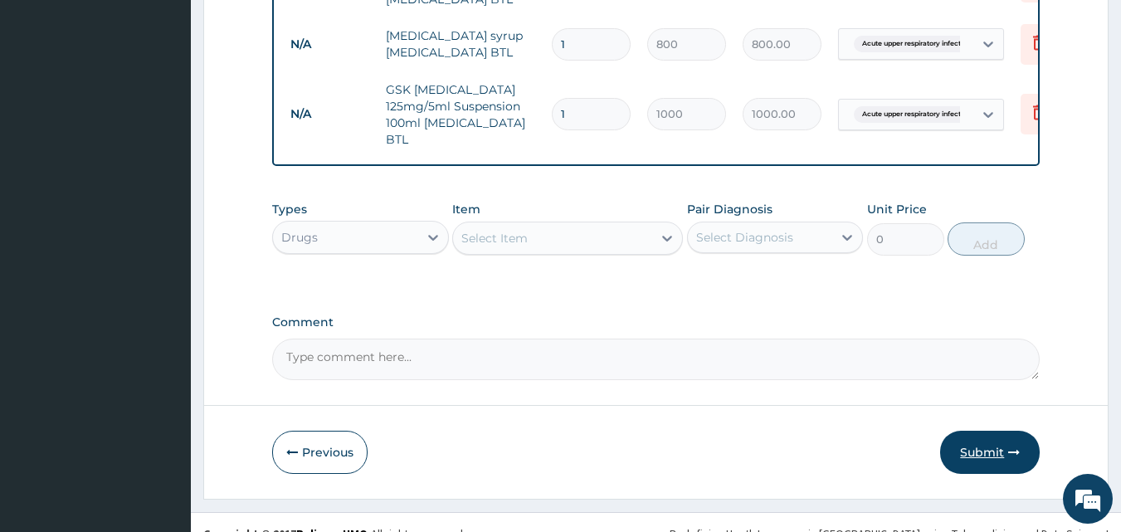
click at [1000, 432] on button "Submit" at bounding box center [990, 452] width 100 height 43
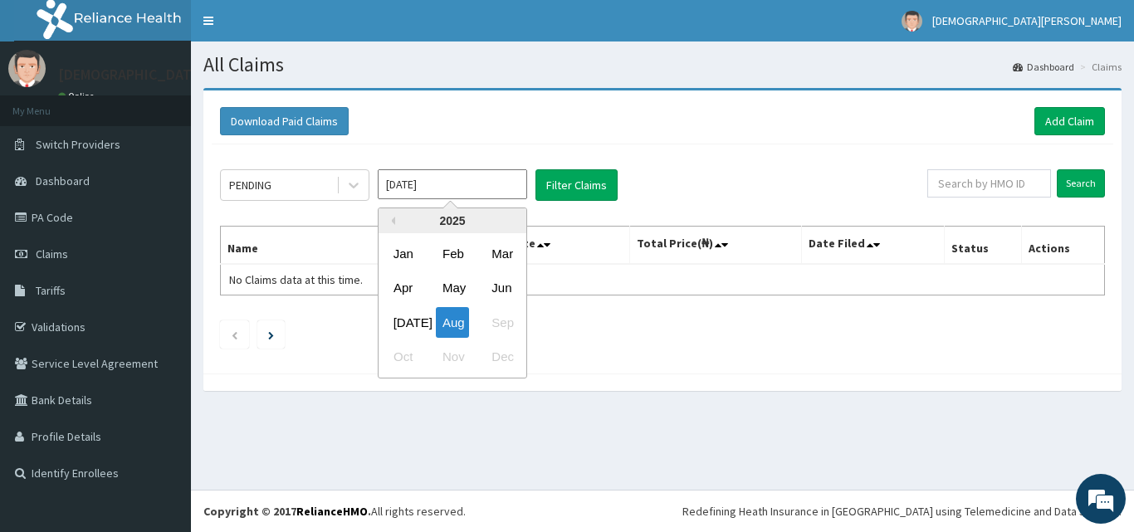
click at [402, 323] on div "[DATE]" at bounding box center [403, 322] width 33 height 31
type input "[DATE]"
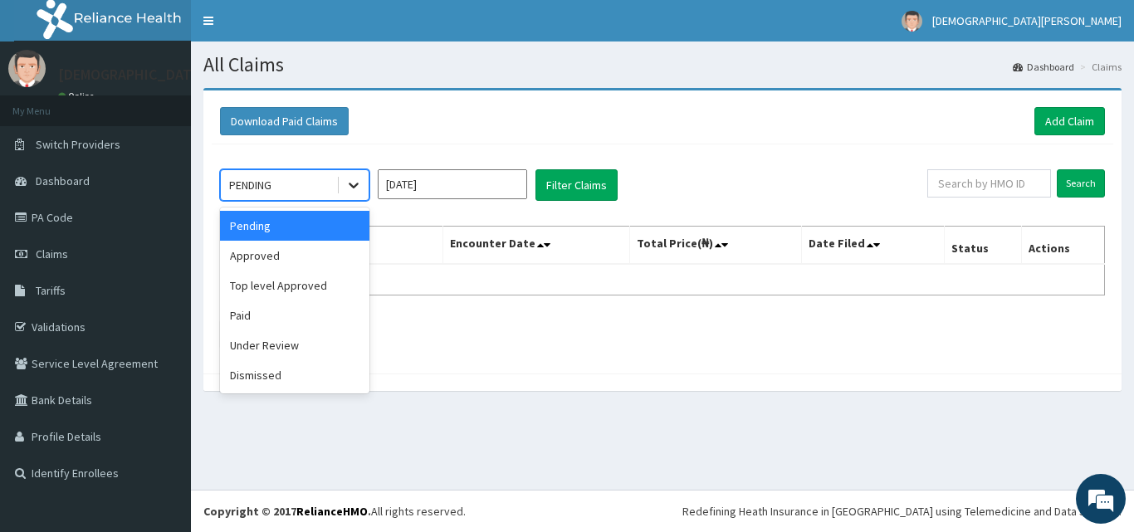
click at [347, 178] on icon at bounding box center [353, 185] width 17 height 17
click at [284, 253] on div "Approved" at bounding box center [294, 256] width 149 height 30
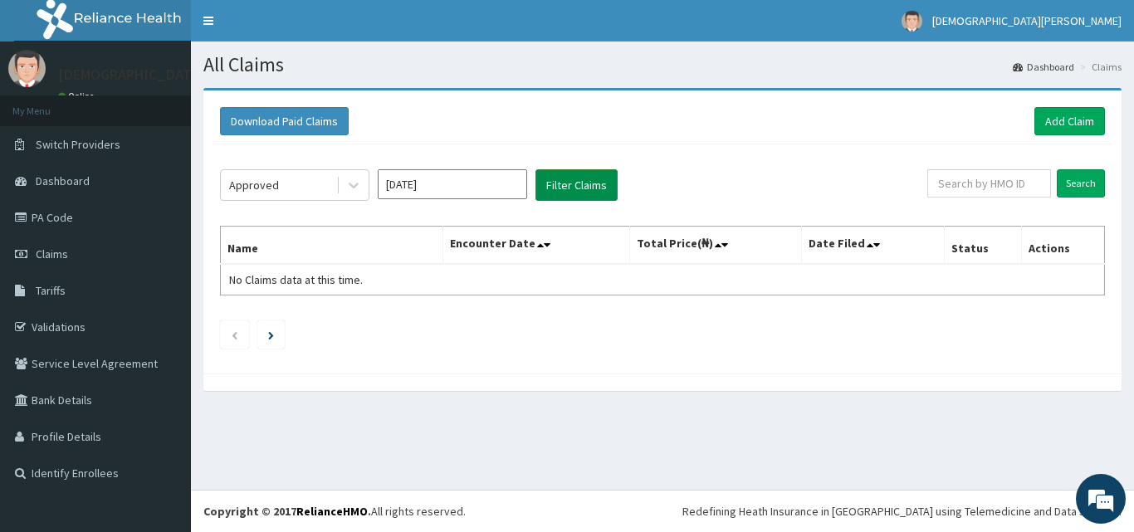
click at [588, 177] on button "Filter Claims" at bounding box center [576, 185] width 82 height 32
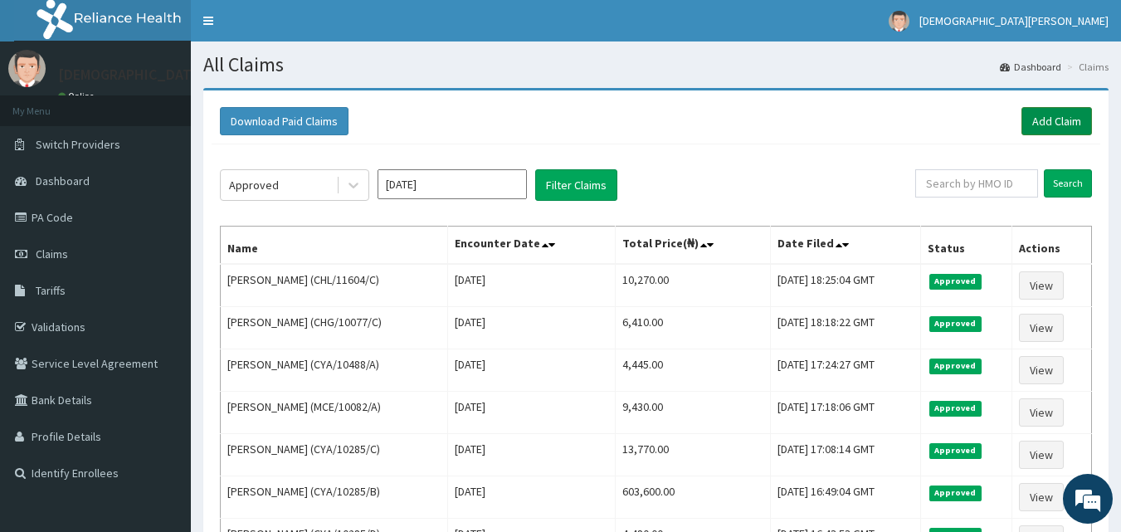
click at [1030, 129] on link "Add Claim" at bounding box center [1057, 121] width 71 height 28
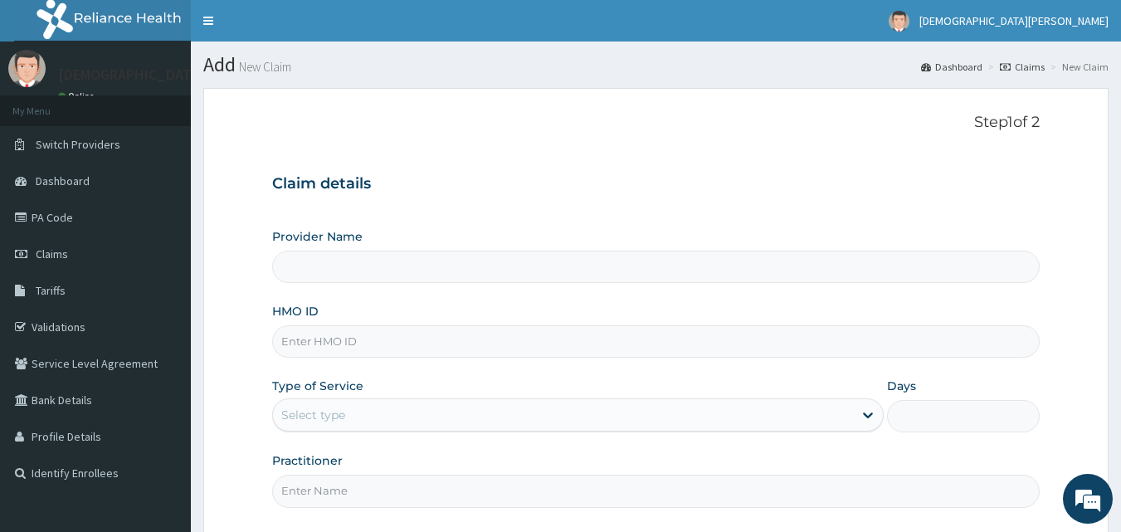
type input "[GEOGRAPHIC_DATA]"
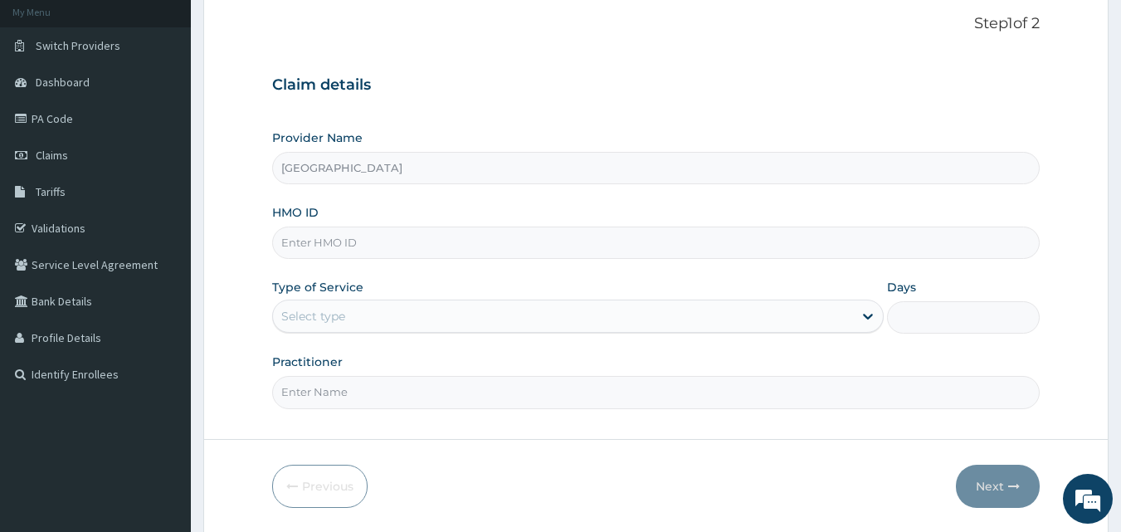
scroll to position [122, 0]
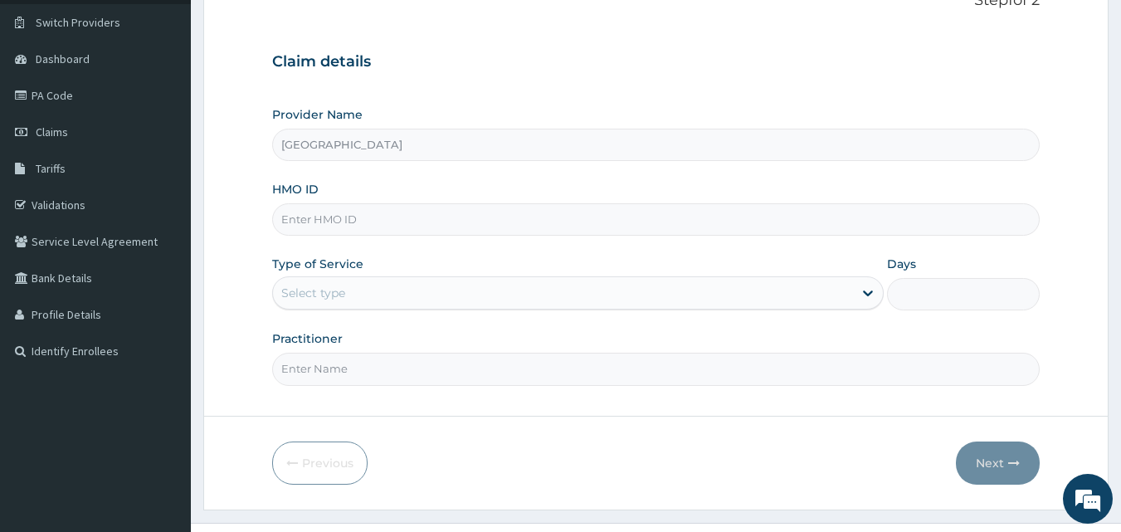
click at [390, 223] on input "HMO ID" at bounding box center [656, 219] width 768 height 32
type input "CHL/11604/D"
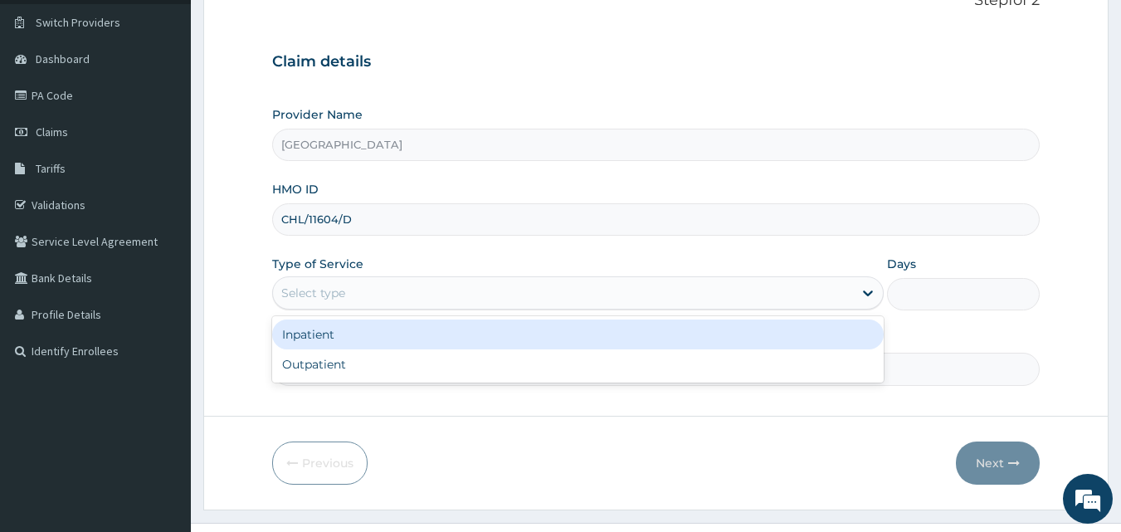
click at [373, 290] on div "Select type" at bounding box center [563, 293] width 580 height 27
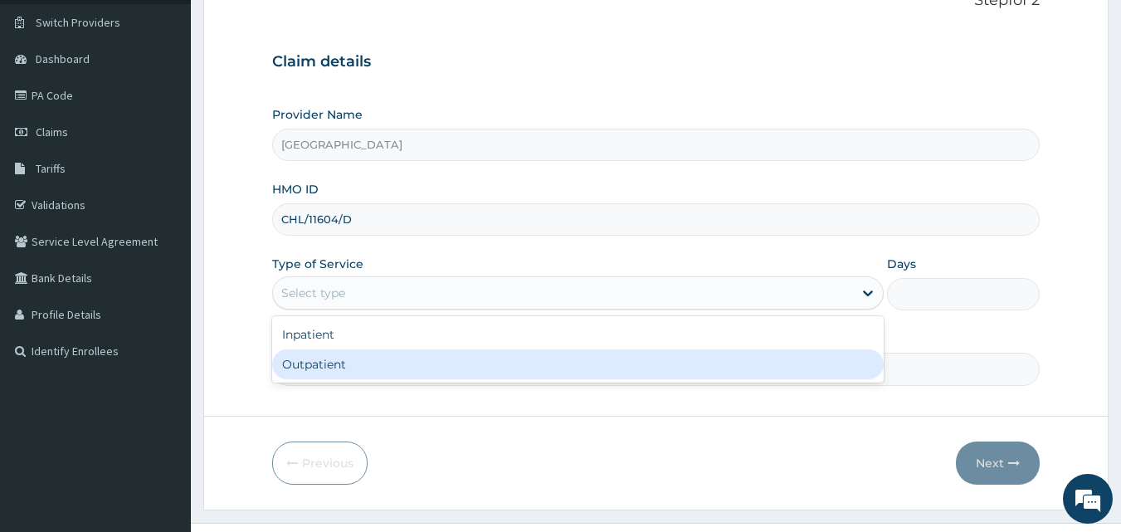
click at [373, 366] on div "Outpatient" at bounding box center [578, 364] width 612 height 30
type input "1"
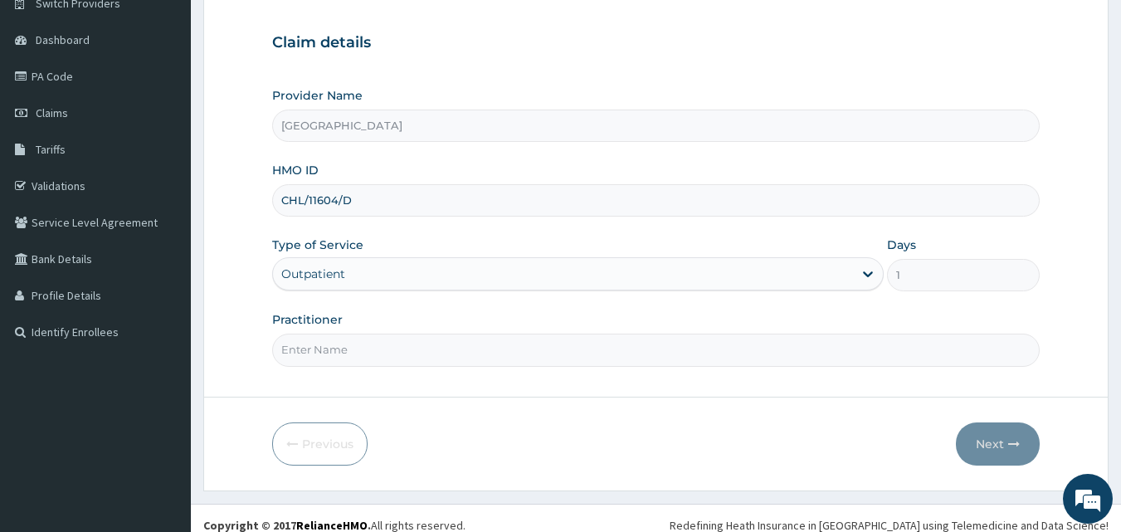
scroll to position [155, 0]
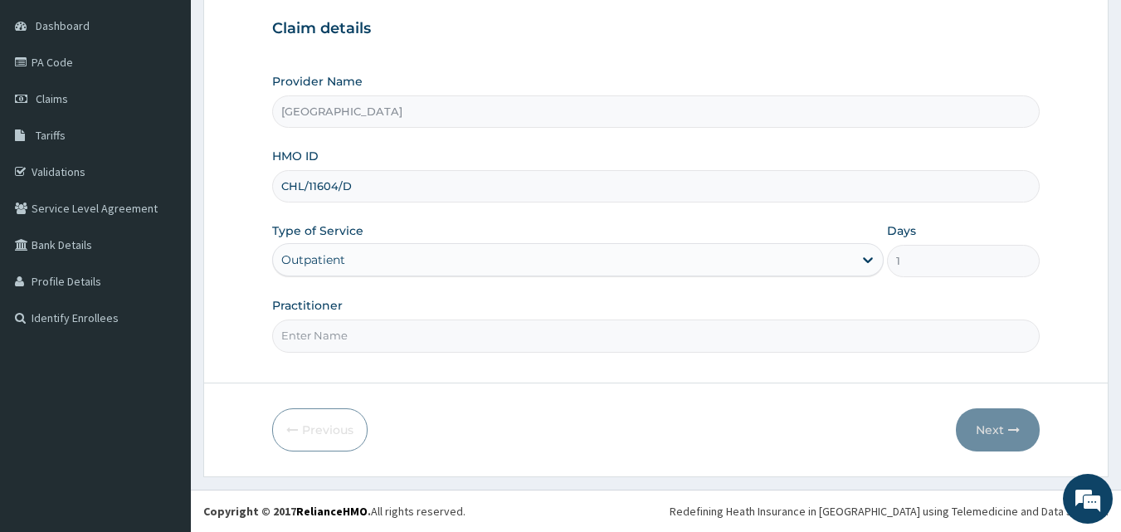
click at [417, 339] on input "Practitioner" at bounding box center [656, 335] width 768 height 32
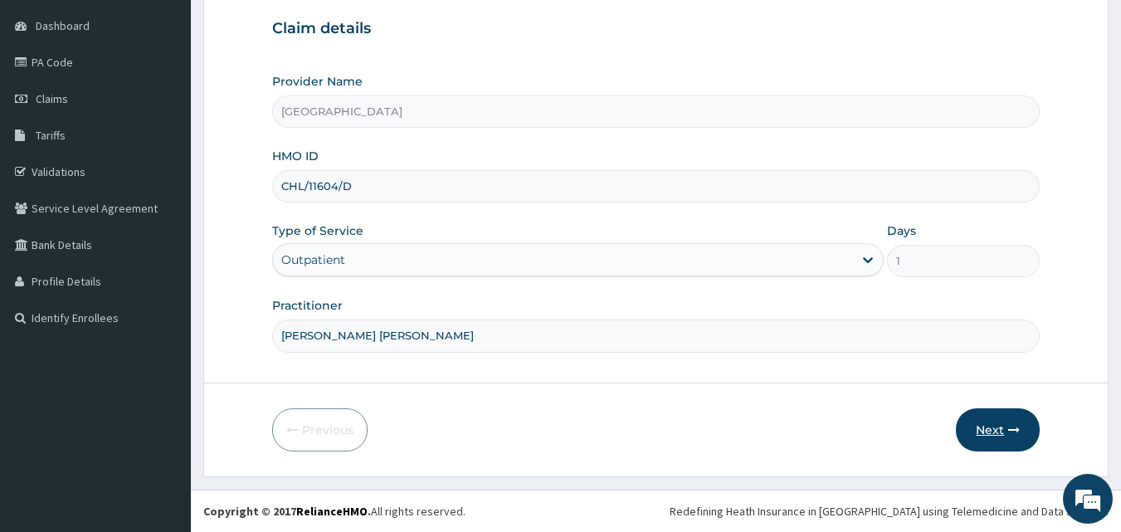
type input "[PERSON_NAME] [PERSON_NAME]"
click at [1000, 433] on button "Next" at bounding box center [998, 429] width 84 height 43
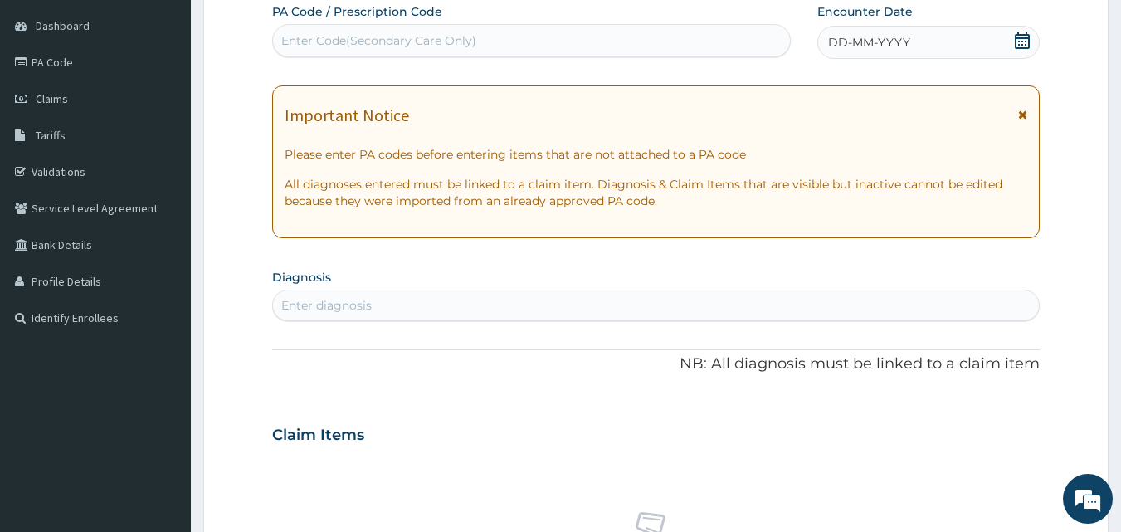
click at [876, 47] on span "DD-MM-YYYY" at bounding box center [869, 42] width 82 height 17
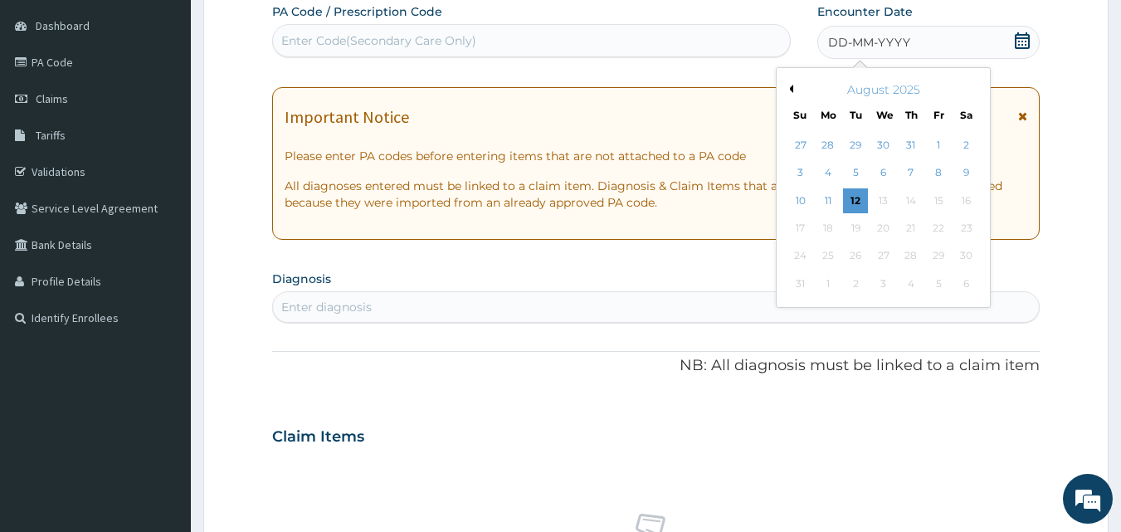
click at [790, 90] on button "Previous Month" at bounding box center [789, 89] width 8 height 8
click at [910, 139] on div "3" at bounding box center [911, 145] width 25 height 25
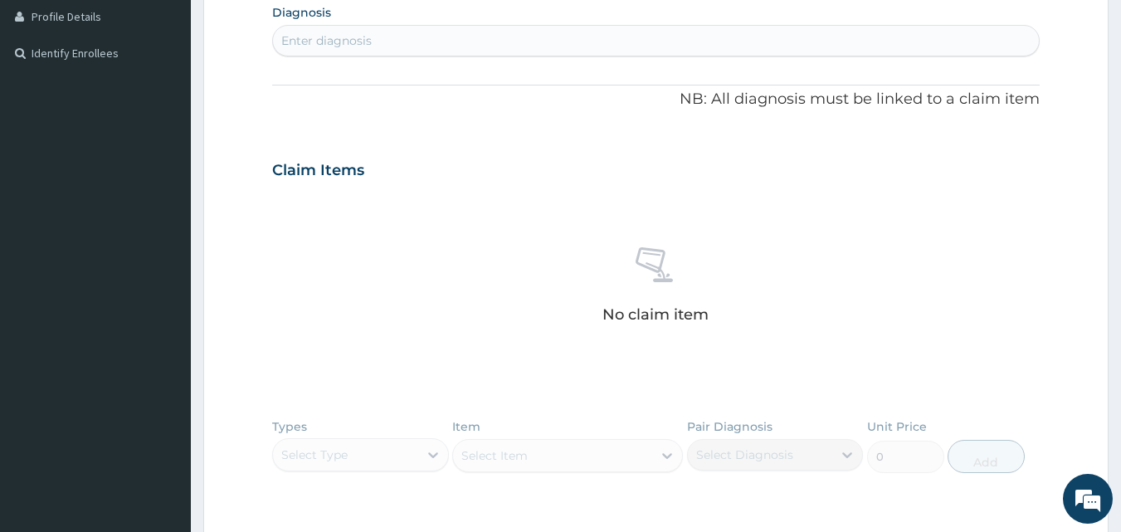
scroll to position [421, 0]
click at [427, 45] on div "Enter diagnosis" at bounding box center [656, 40] width 767 height 27
type input "MALARIA"
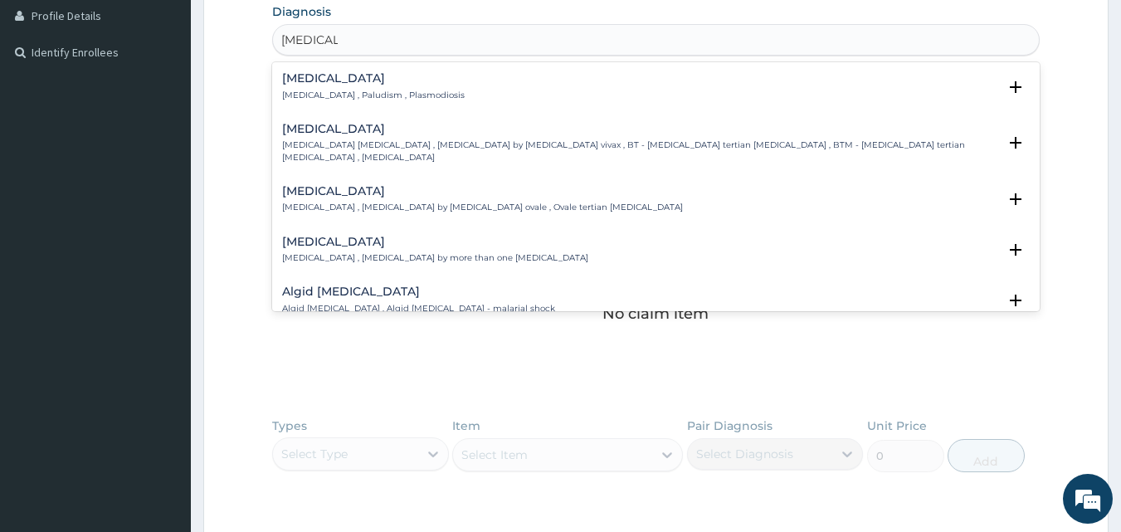
click at [325, 95] on p "Malaria , Paludism , Plasmodiosis" at bounding box center [373, 96] width 183 height 12
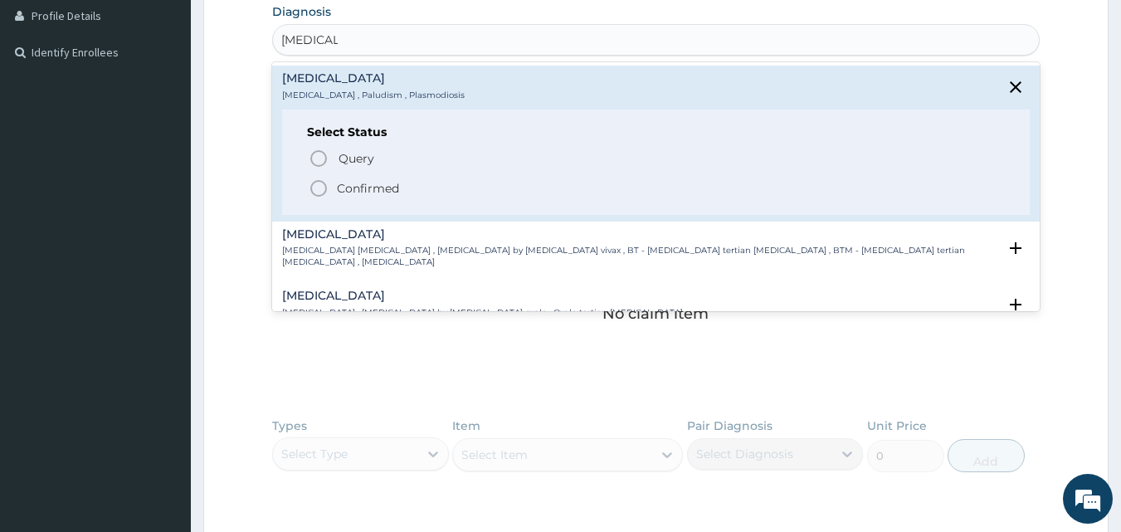
click at [316, 186] on icon "status option filled" at bounding box center [319, 188] width 20 height 20
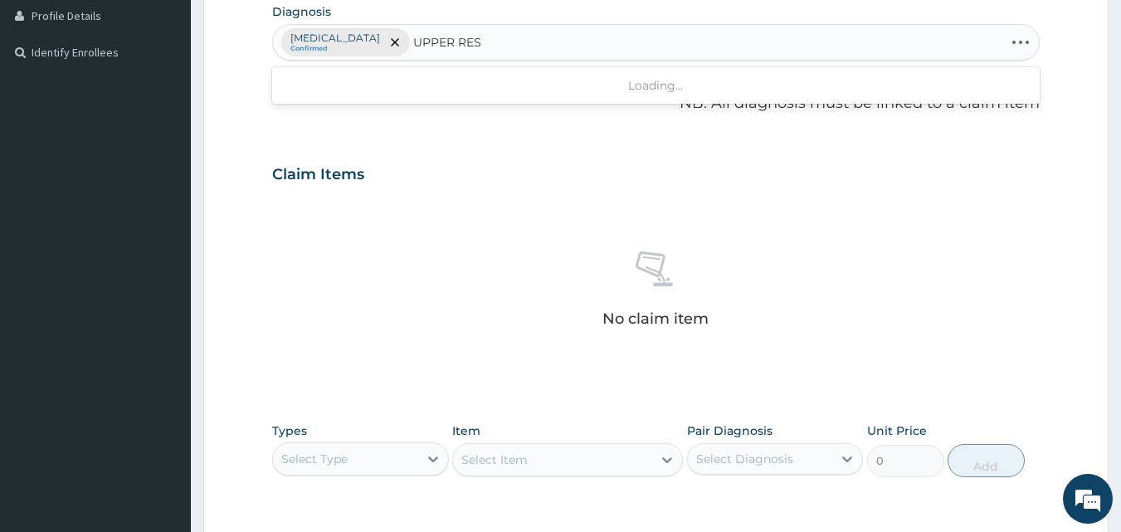
type input "UPPER RESP"
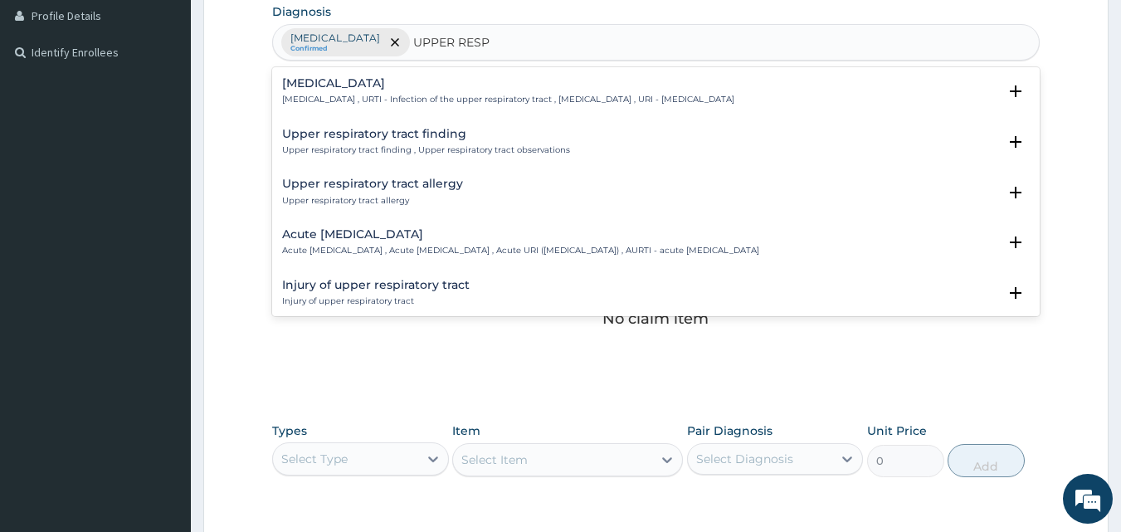
click at [361, 239] on h4 "Acute upper respiratory infection" at bounding box center [520, 234] width 477 height 12
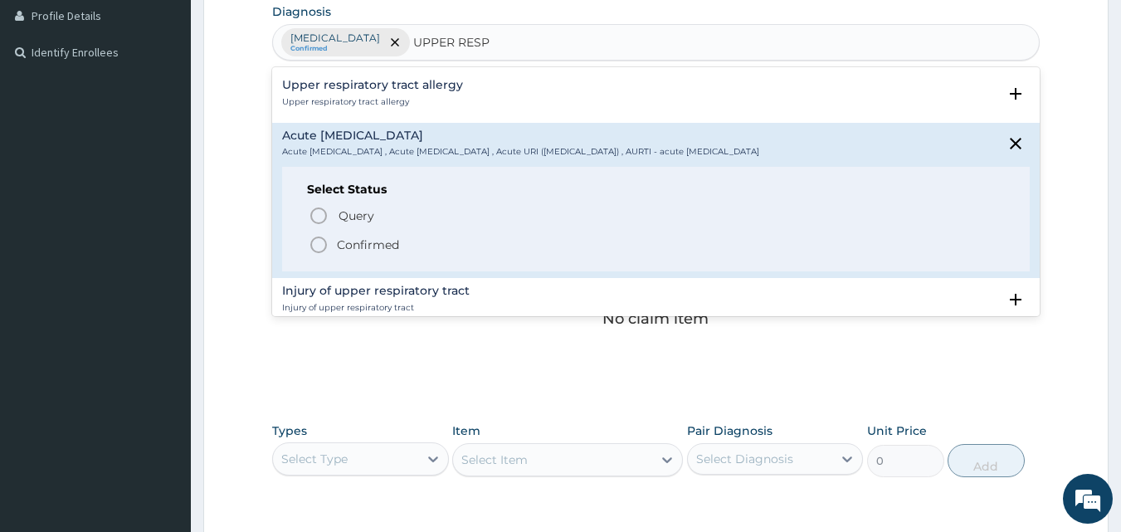
scroll to position [113, 0]
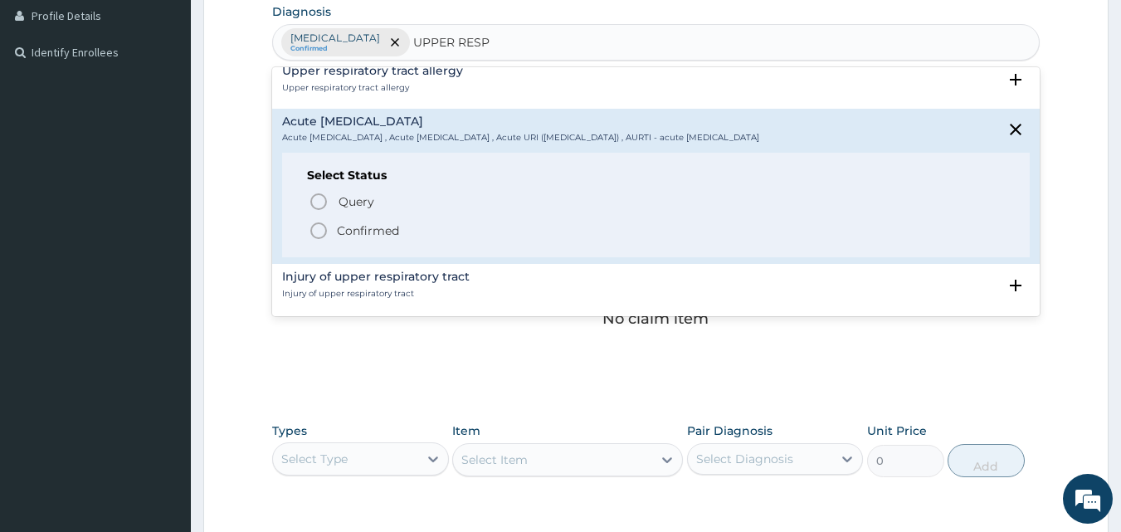
click at [316, 235] on icon "status option filled" at bounding box center [319, 231] width 20 height 20
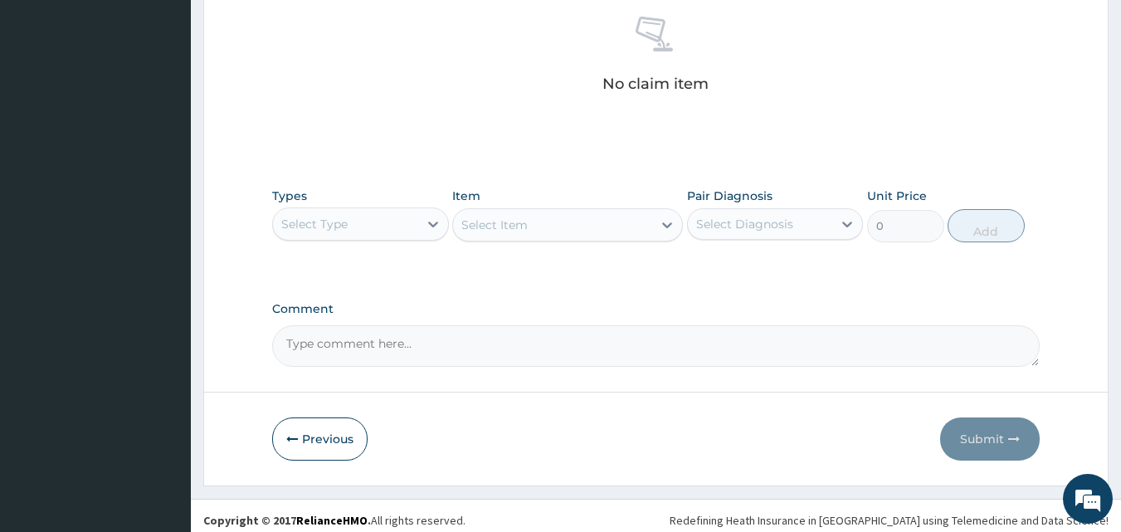
scroll to position [665, 0]
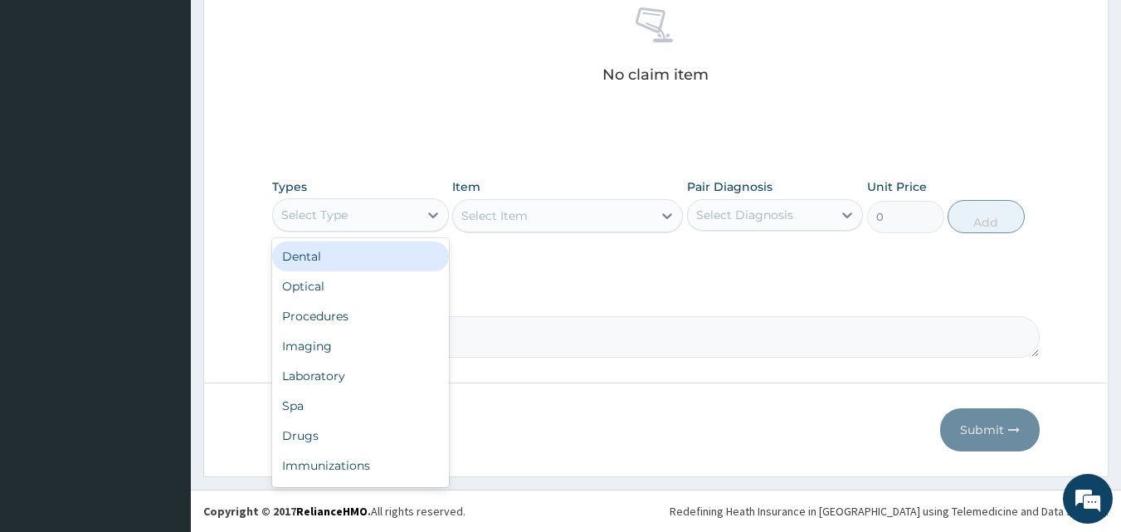
click at [360, 224] on div "Select Type" at bounding box center [345, 215] width 145 height 27
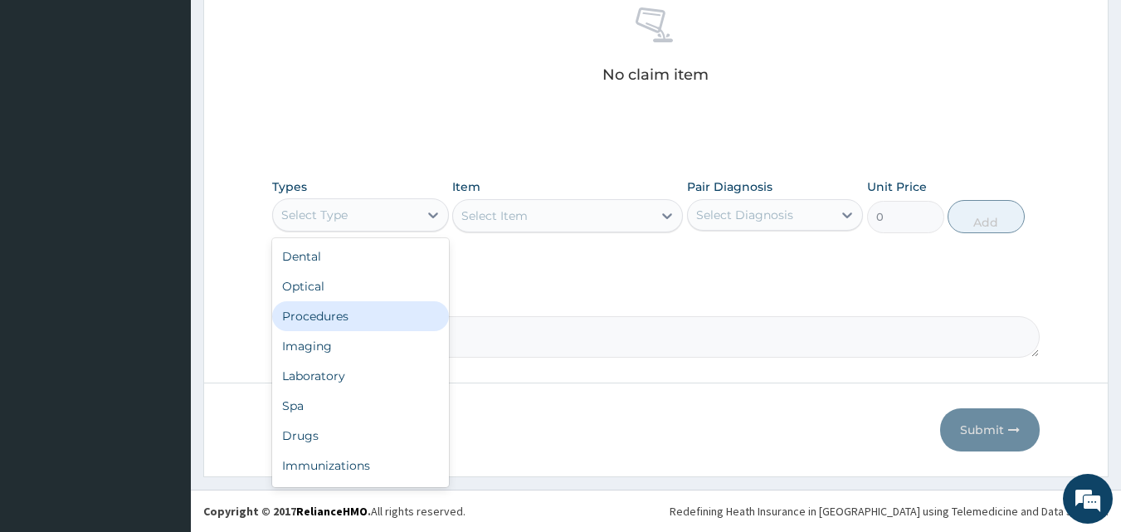
click at [346, 321] on div "Procedures" at bounding box center [360, 316] width 177 height 30
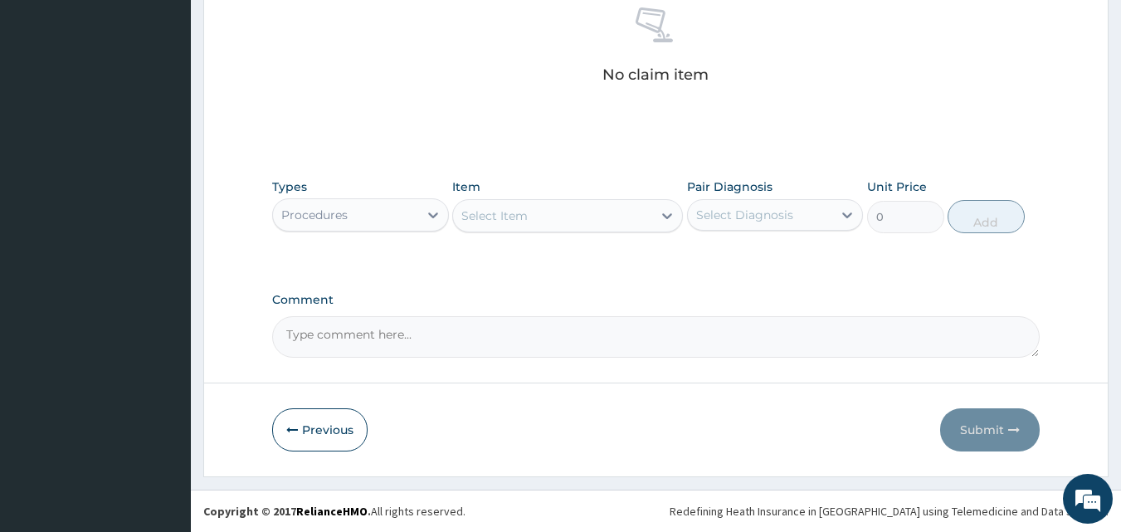
click at [543, 216] on div "Select Item" at bounding box center [552, 215] width 199 height 27
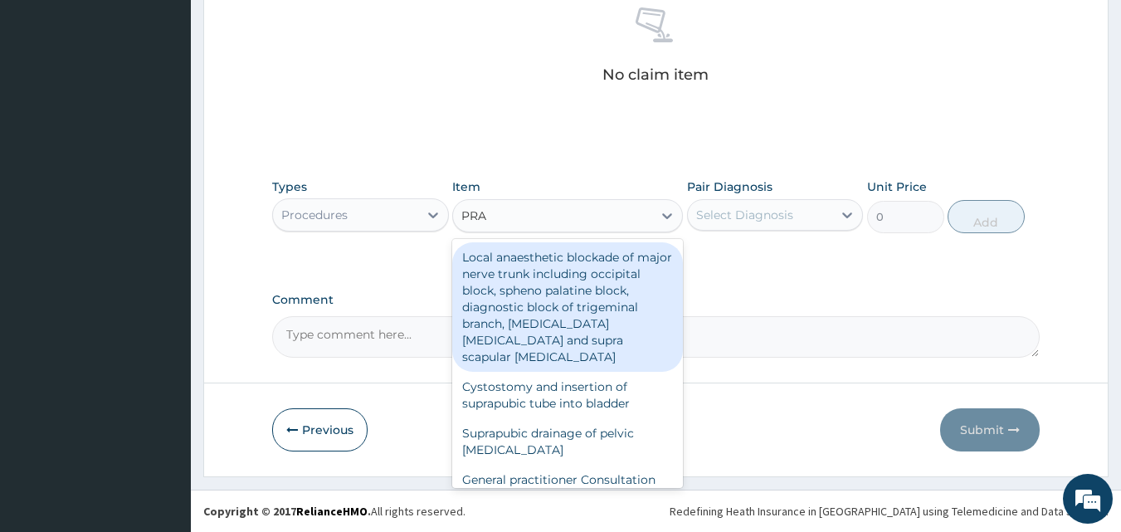
type input "PRAC"
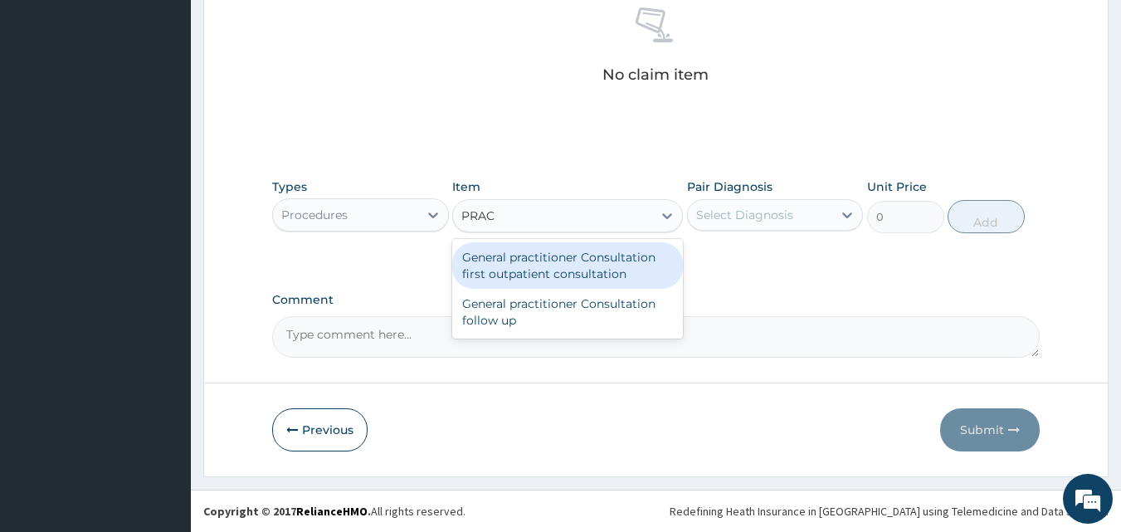
click at [543, 261] on div "General practitioner Consultation first outpatient consultation" at bounding box center [567, 265] width 231 height 46
type input "3000"
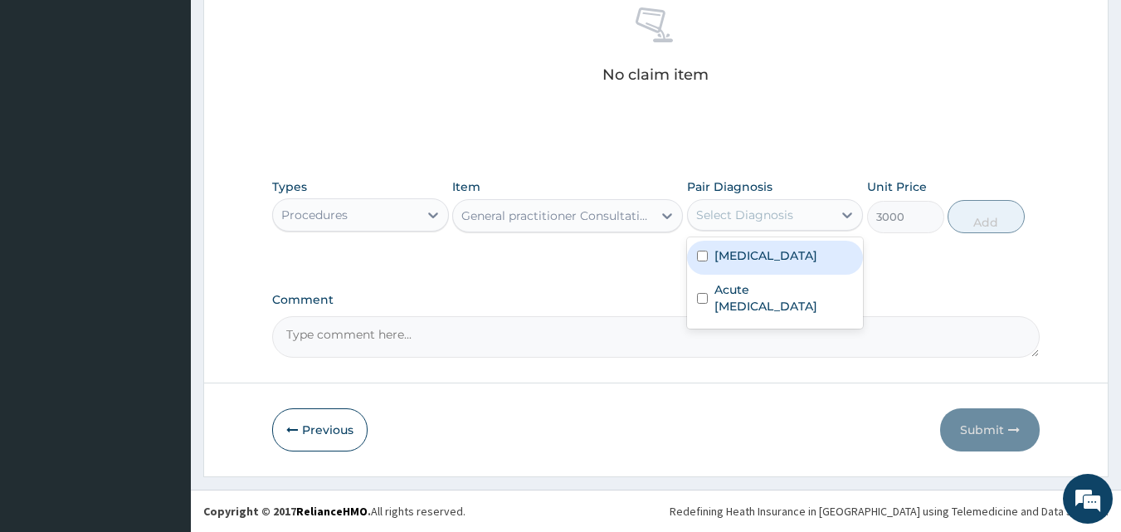
click at [742, 222] on div "Select Diagnosis" at bounding box center [744, 215] width 97 height 17
click at [743, 260] on label "Malaria" at bounding box center [766, 255] width 103 height 17
checkbox input "true"
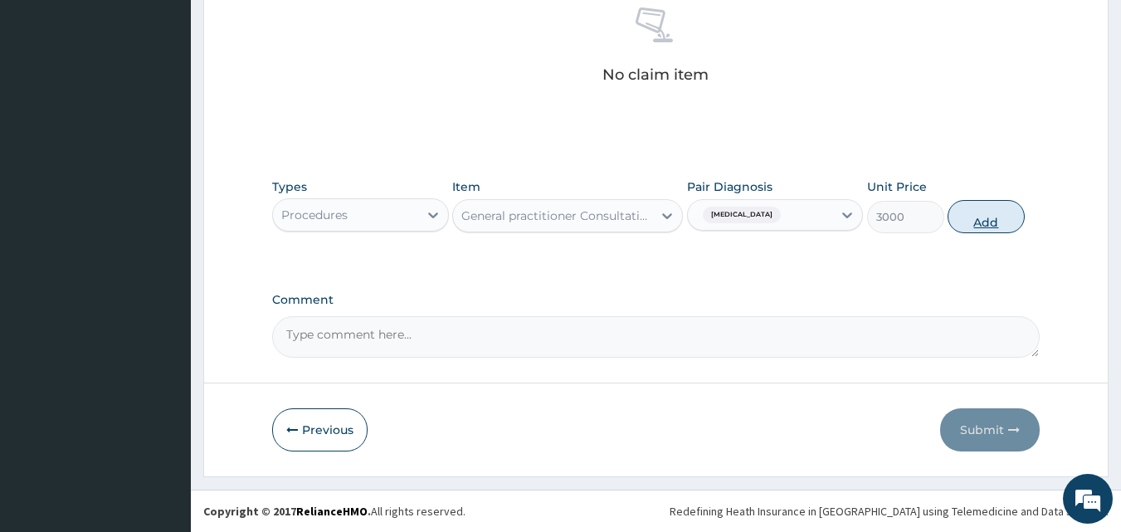
click at [967, 217] on button "Add" at bounding box center [986, 216] width 77 height 33
type input "0"
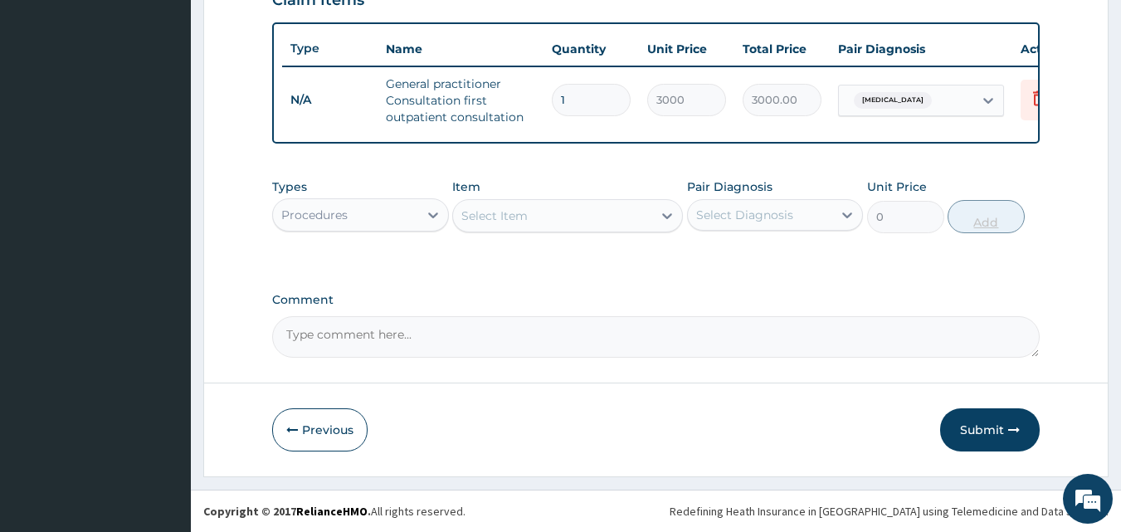
scroll to position [607, 0]
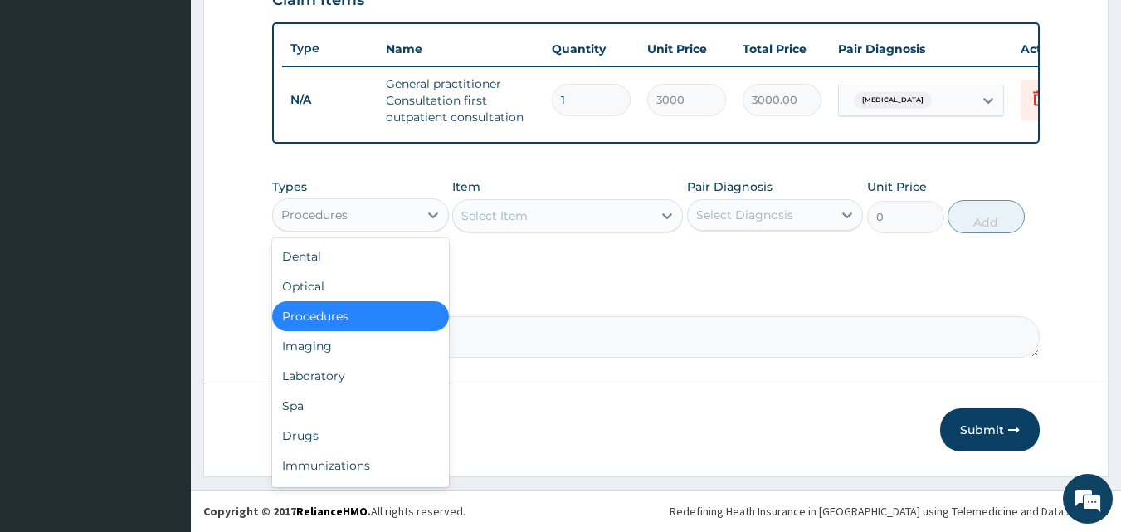
click at [363, 216] on div "Procedures" at bounding box center [345, 215] width 145 height 27
click at [345, 380] on div "Laboratory" at bounding box center [360, 376] width 177 height 30
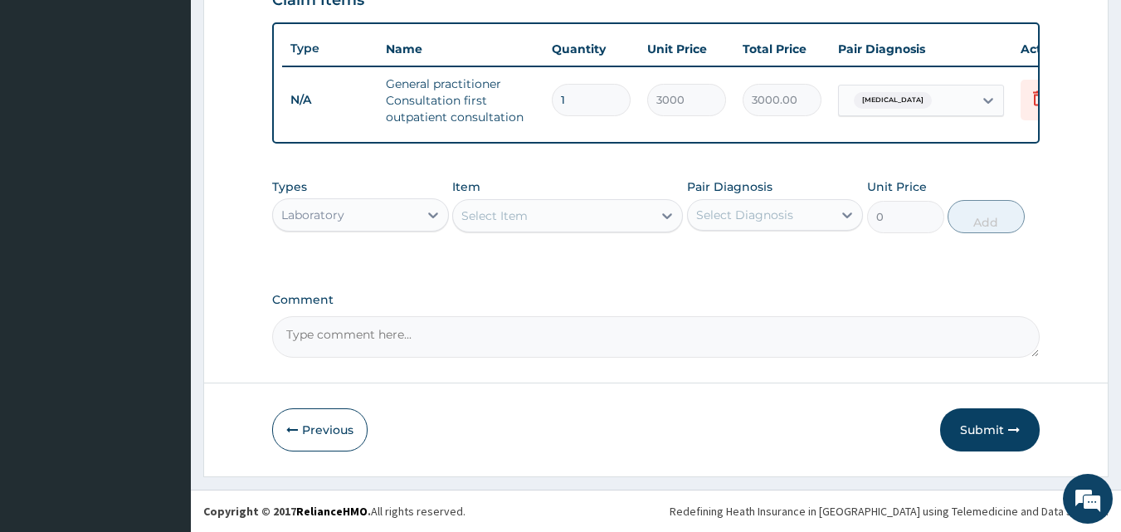
click at [531, 220] on div "Select Item" at bounding box center [552, 215] width 199 height 27
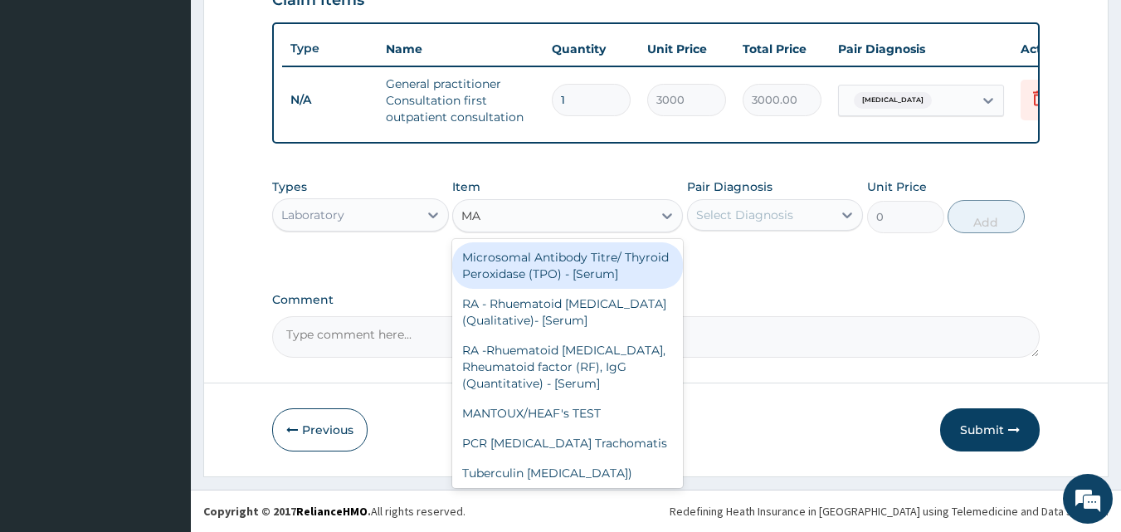
type input "MAL"
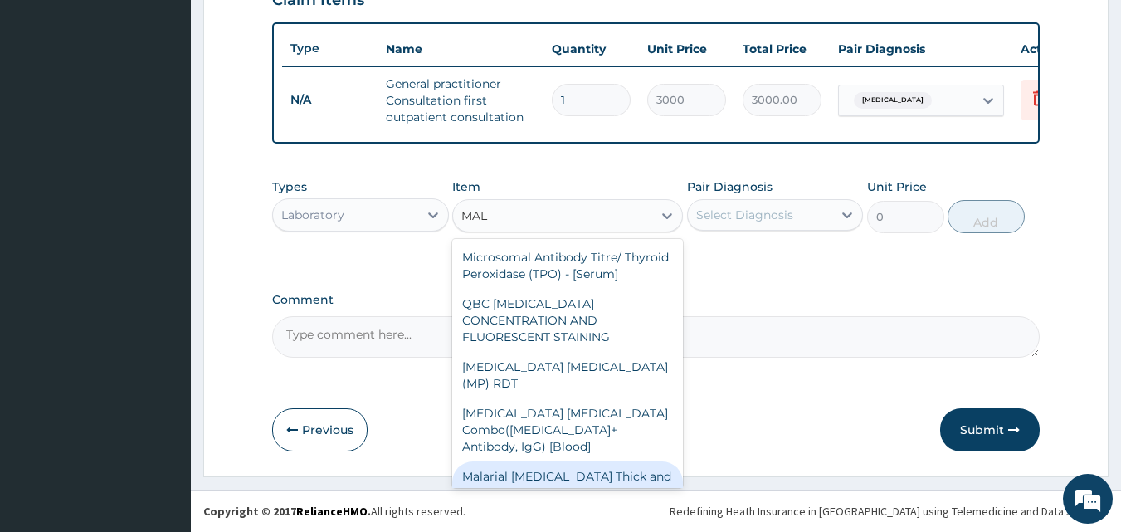
click at [539, 461] on div "Malarial [MEDICAL_DATA] Thick and thin films - [Blood]" at bounding box center [567, 484] width 231 height 46
type input "1500"
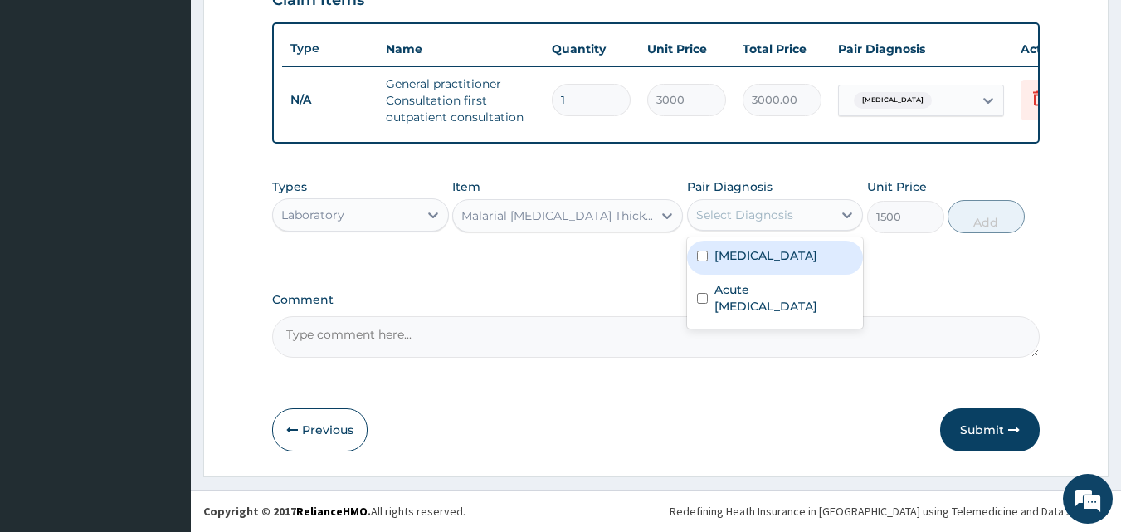
click at [743, 218] on div "Select Diagnosis" at bounding box center [744, 215] width 97 height 17
click at [744, 256] on label "Malaria" at bounding box center [766, 255] width 103 height 17
checkbox input "true"
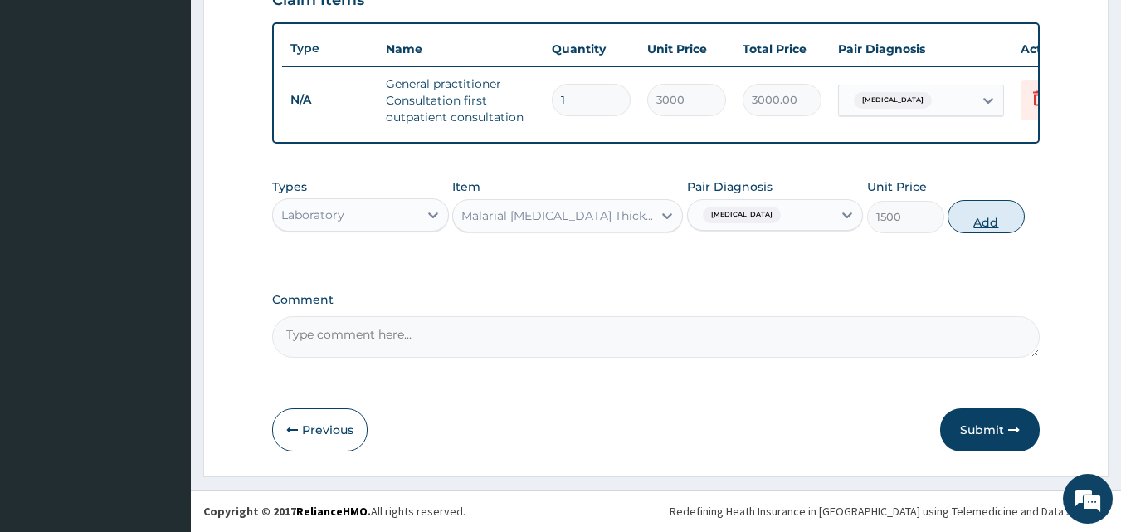
click at [989, 211] on button "Add" at bounding box center [986, 216] width 77 height 33
type input "0"
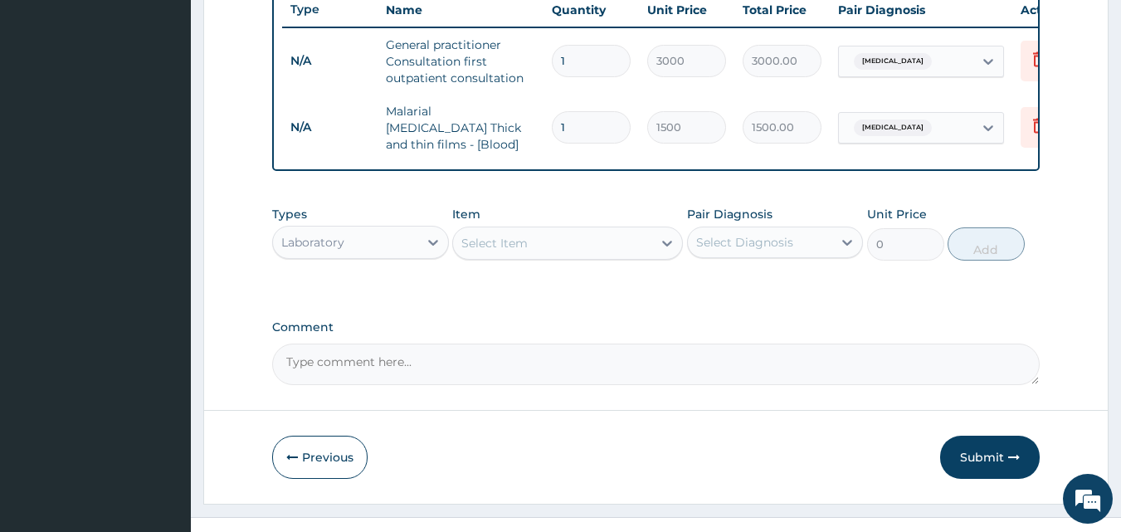
scroll to position [665, 0]
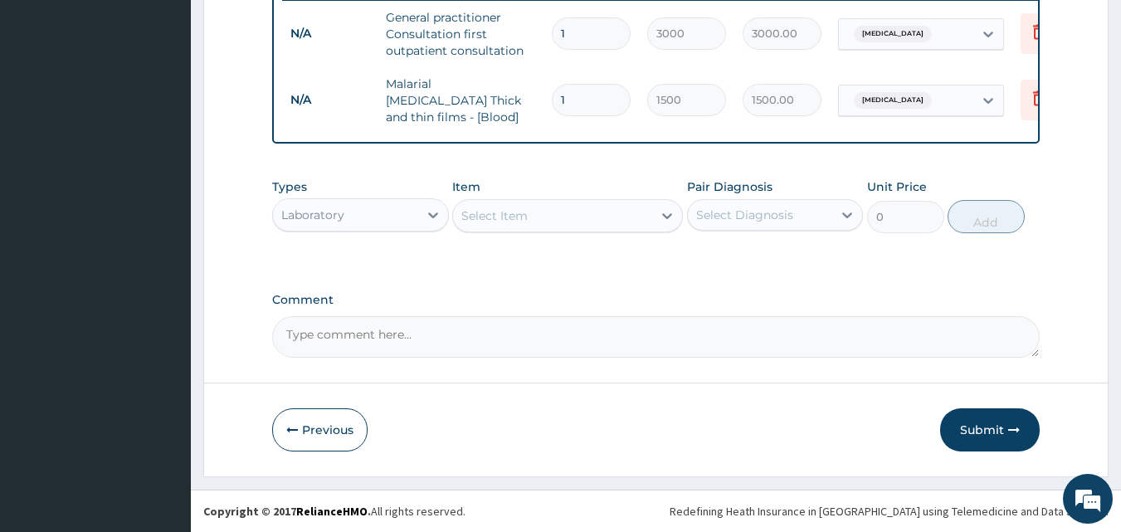
click at [496, 212] on div "Select Item" at bounding box center [494, 215] width 66 height 17
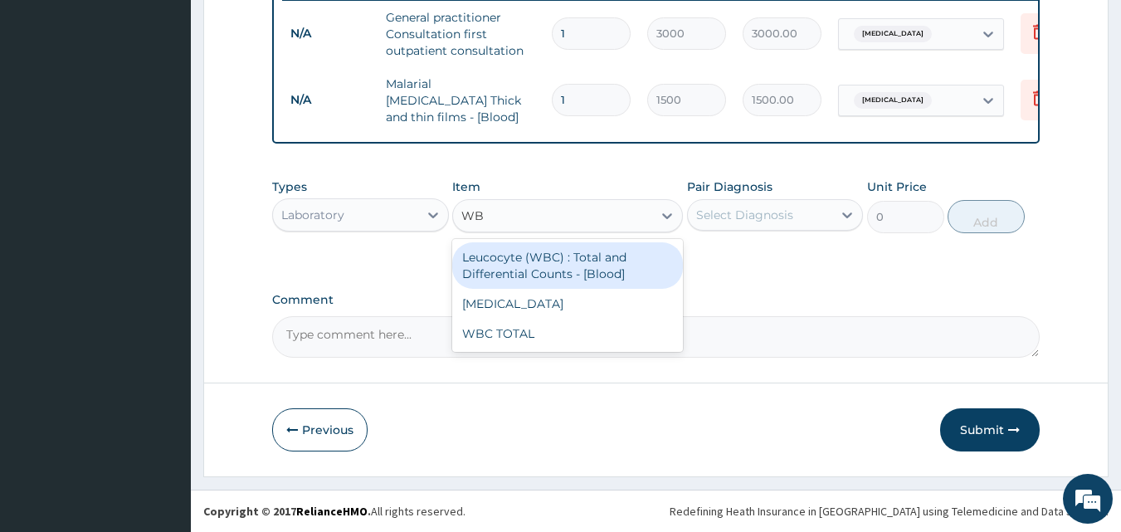
type input "WBC"
click at [514, 266] on div "Leucocyte (WBC) : Total and Differential Counts - [Blood]" at bounding box center [567, 265] width 231 height 46
type input "2000"
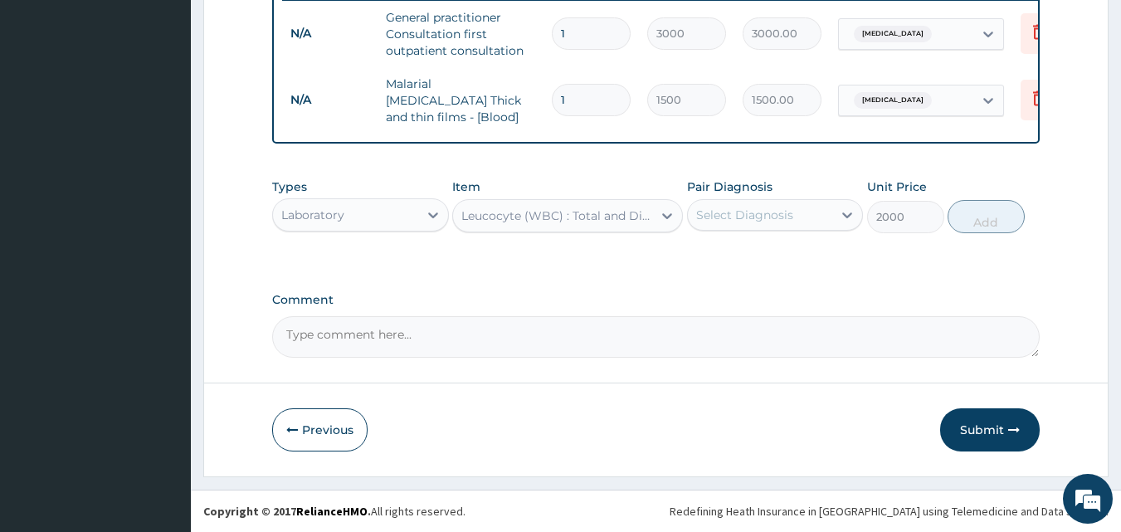
click at [711, 227] on div "Select Diagnosis" at bounding box center [760, 215] width 145 height 27
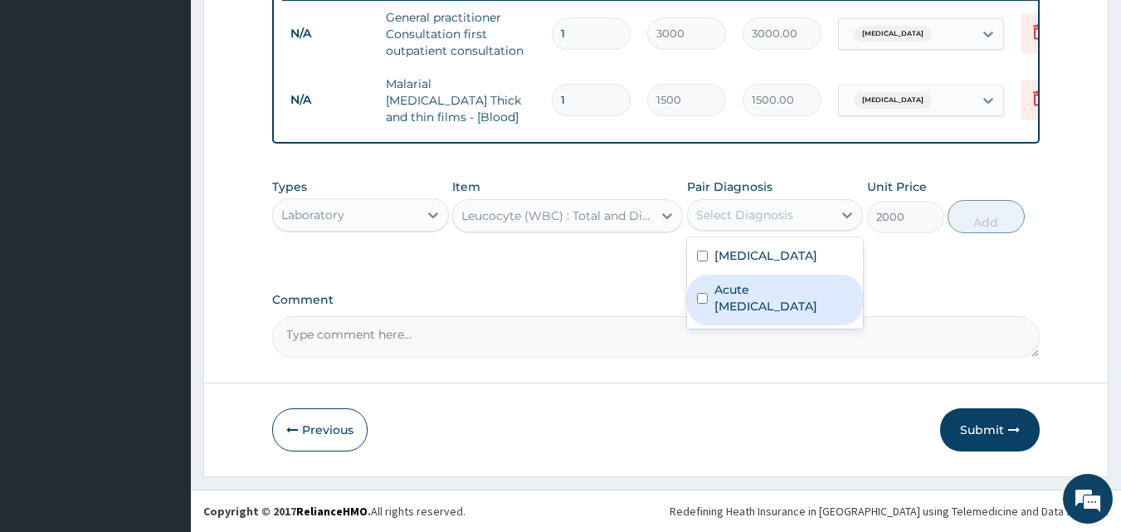
click at [734, 291] on label "Acute upper respiratory infection" at bounding box center [784, 297] width 139 height 33
checkbox input "true"
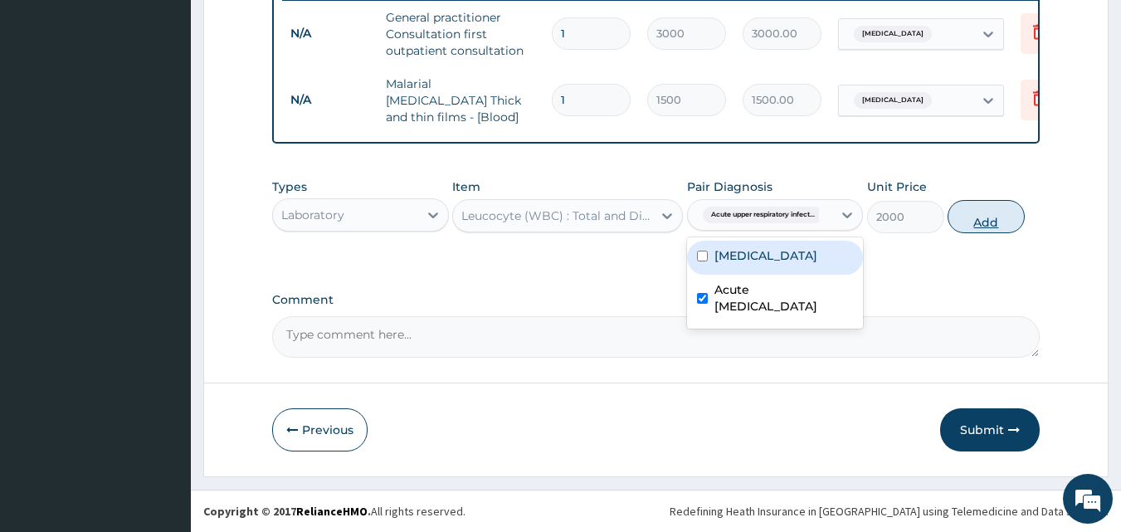
click at [980, 215] on button "Add" at bounding box center [986, 216] width 77 height 33
type input "0"
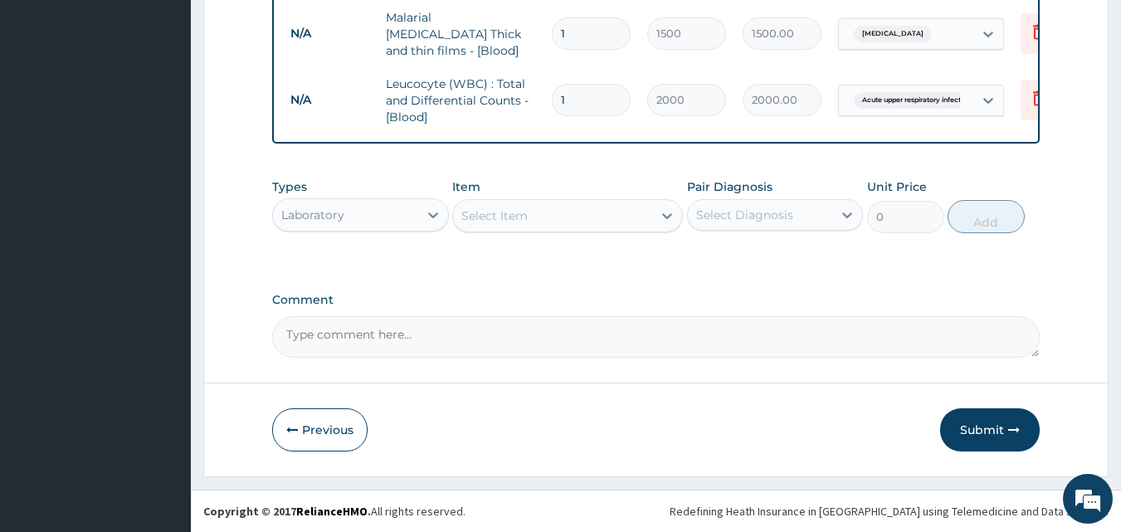
scroll to position [731, 0]
click at [367, 207] on div "Laboratory" at bounding box center [345, 215] width 145 height 27
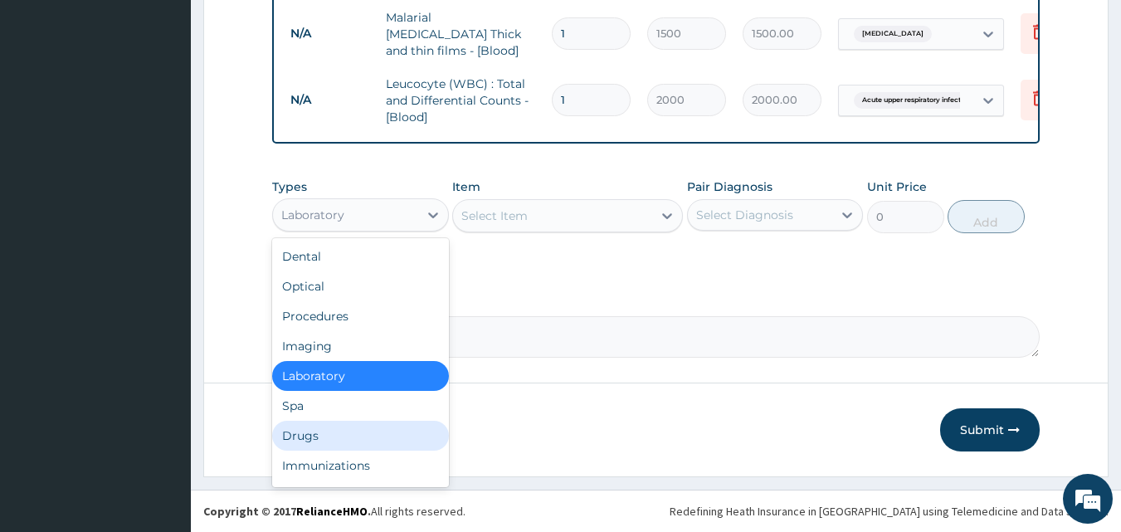
click at [368, 442] on div "Drugs" at bounding box center [360, 436] width 177 height 30
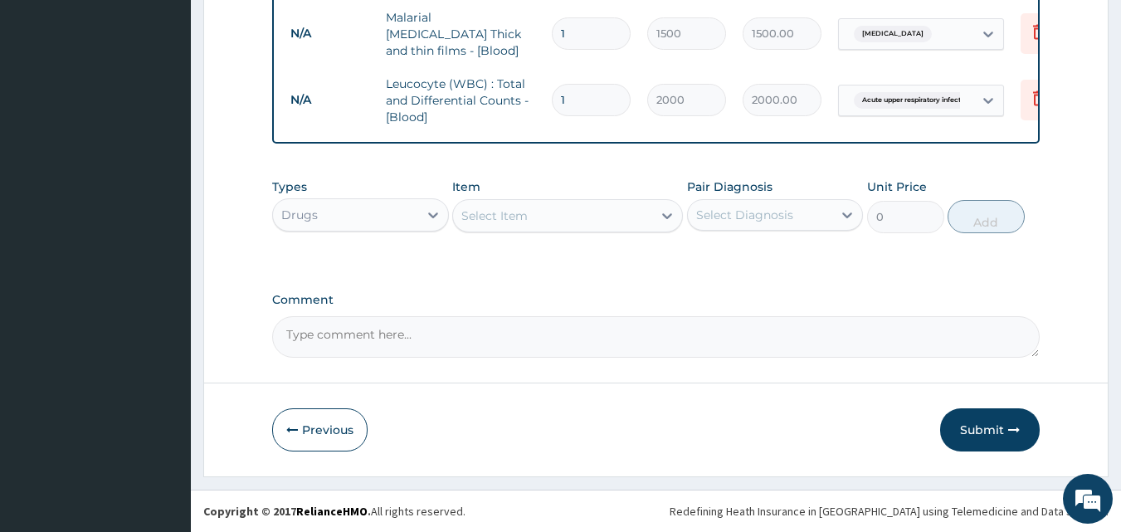
click at [510, 220] on div "Select Item" at bounding box center [494, 215] width 66 height 17
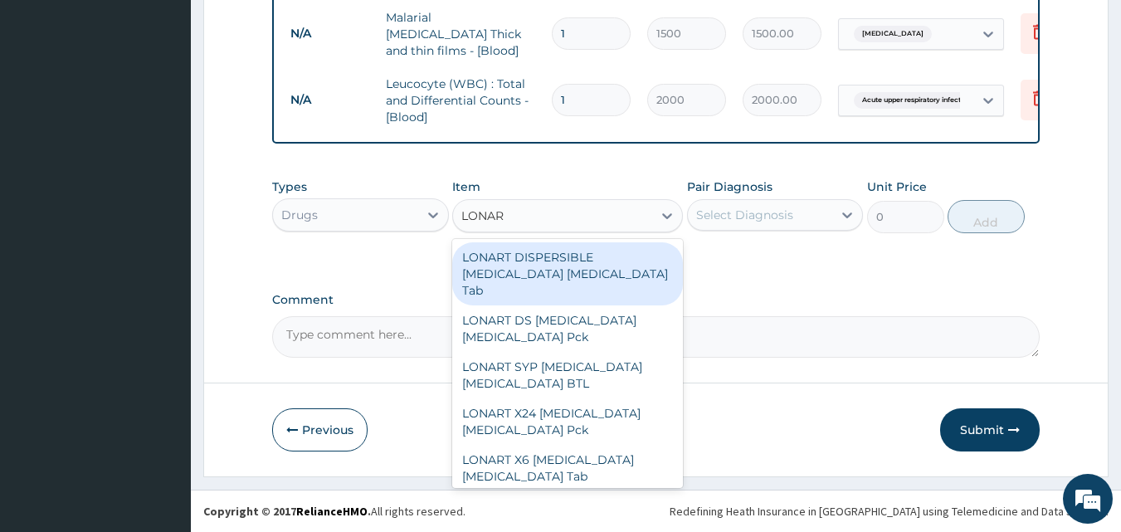
type input "LONART"
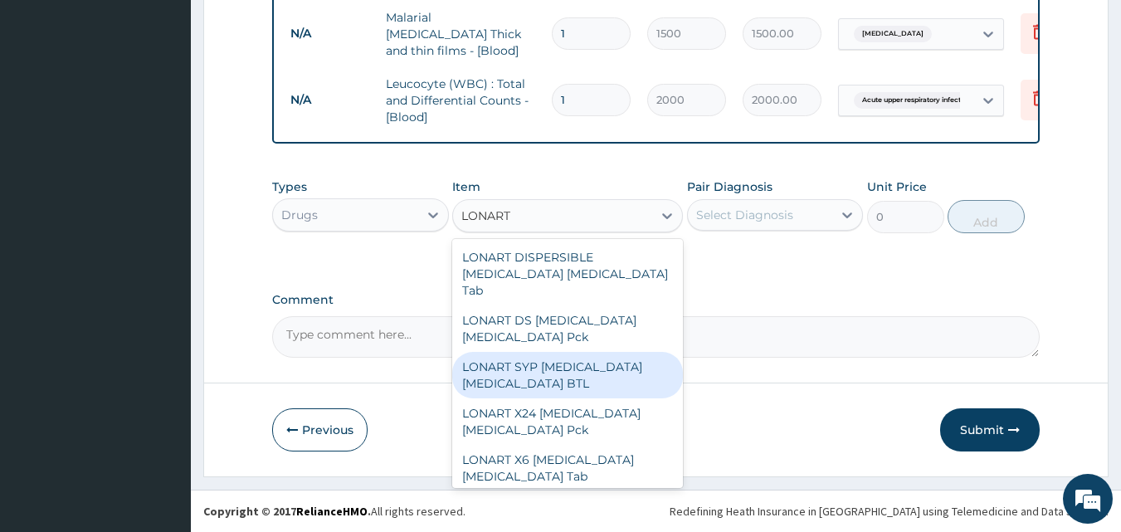
click at [526, 361] on div "LONART SYP [MEDICAL_DATA] [MEDICAL_DATA] BTL" at bounding box center [567, 375] width 231 height 46
type input "1270"
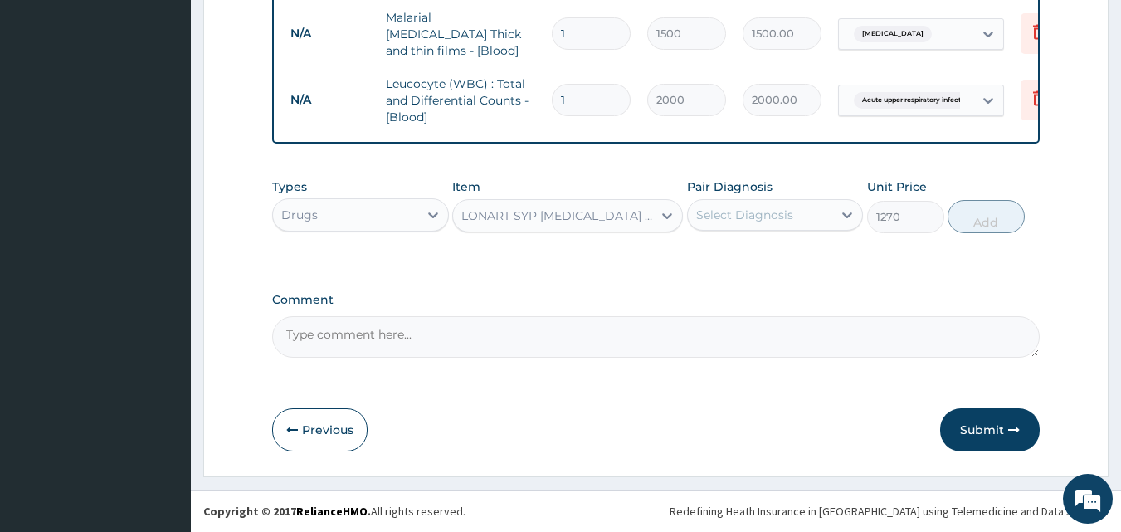
click at [772, 207] on div "Select Diagnosis" at bounding box center [744, 215] width 97 height 17
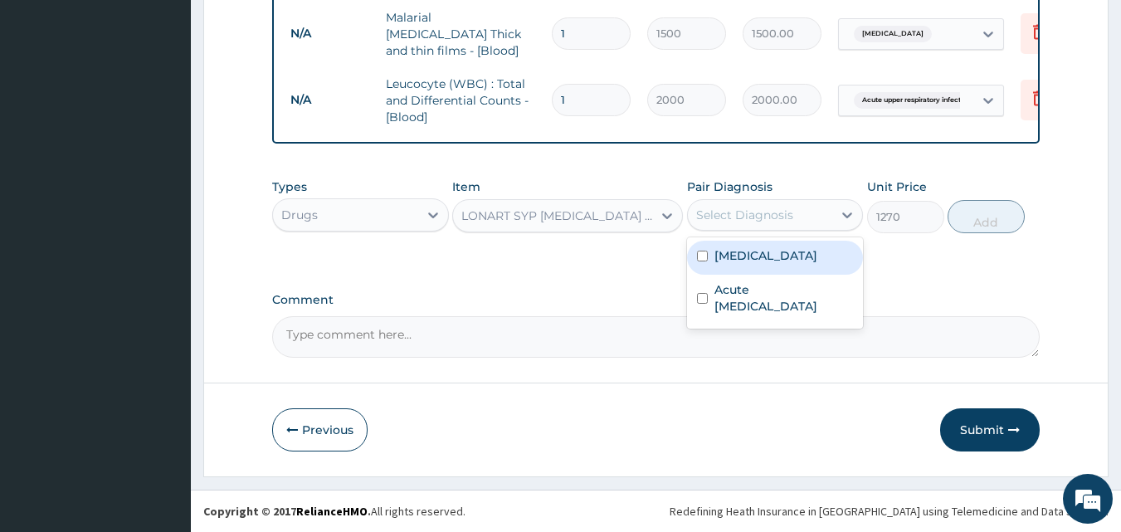
click at [761, 265] on div "Malaria" at bounding box center [775, 258] width 177 height 34
checkbox input "true"
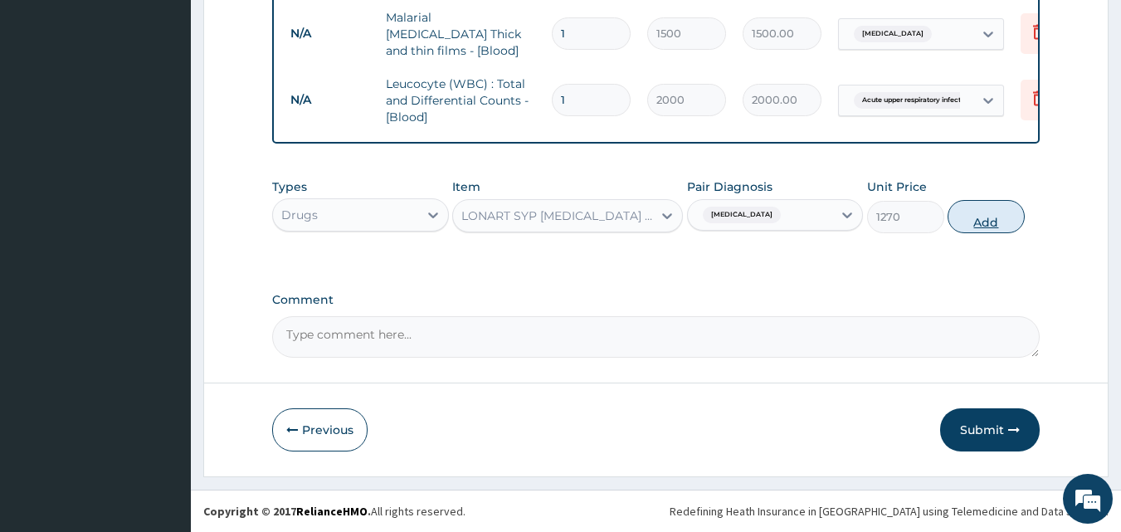
click at [980, 226] on button "Add" at bounding box center [986, 216] width 77 height 33
type input "0"
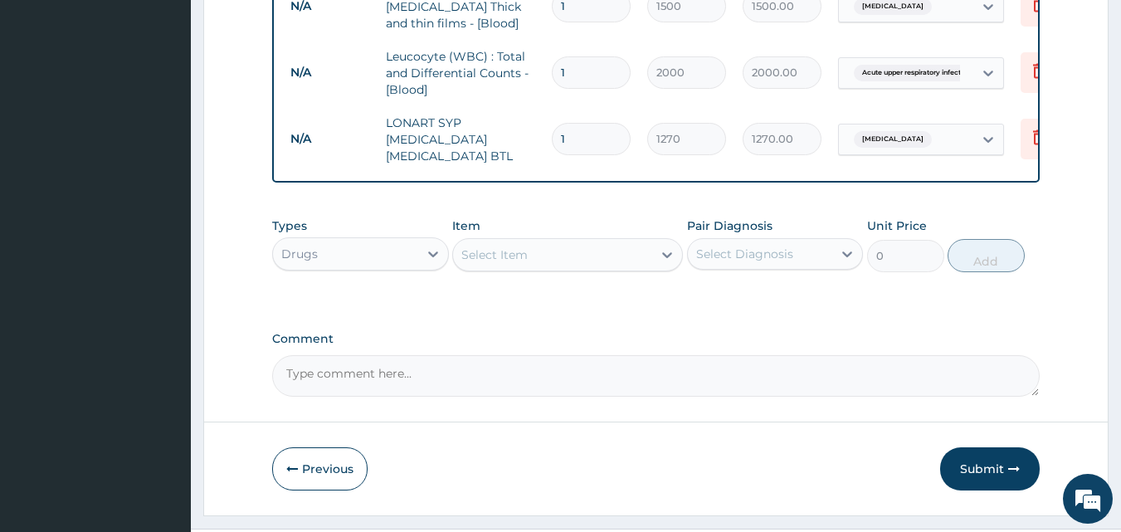
scroll to position [788, 0]
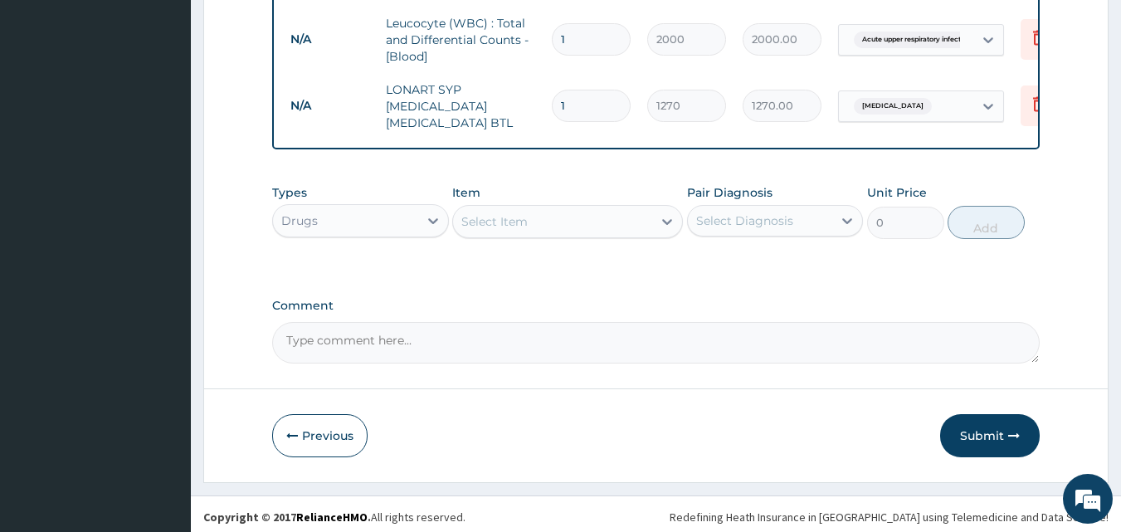
click at [533, 220] on div "Select Item" at bounding box center [552, 221] width 199 height 27
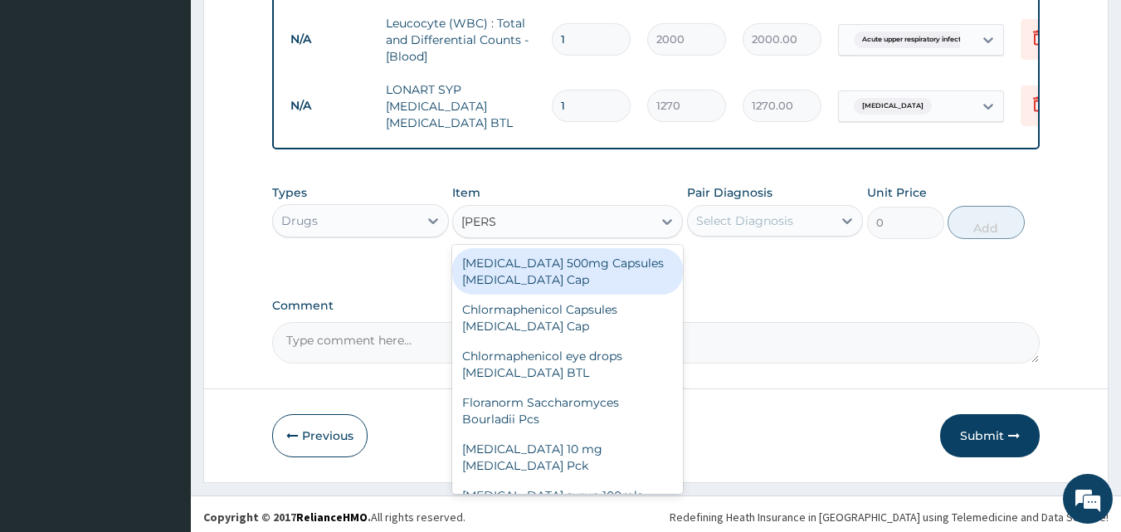
type input "LORAT"
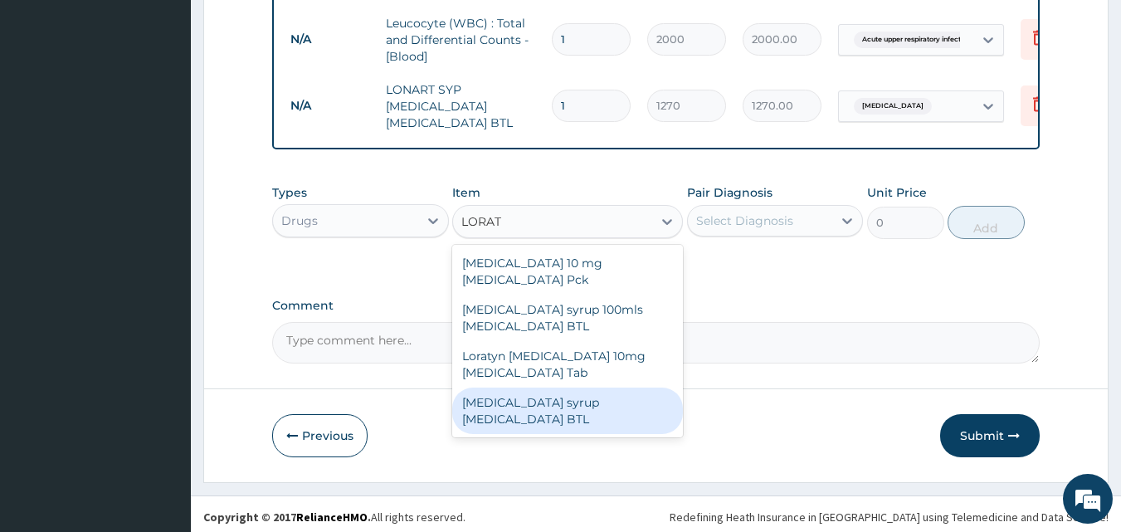
click at [547, 388] on div "[MEDICAL_DATA] syrup [MEDICAL_DATA] BTL" at bounding box center [567, 411] width 231 height 46
type input "800"
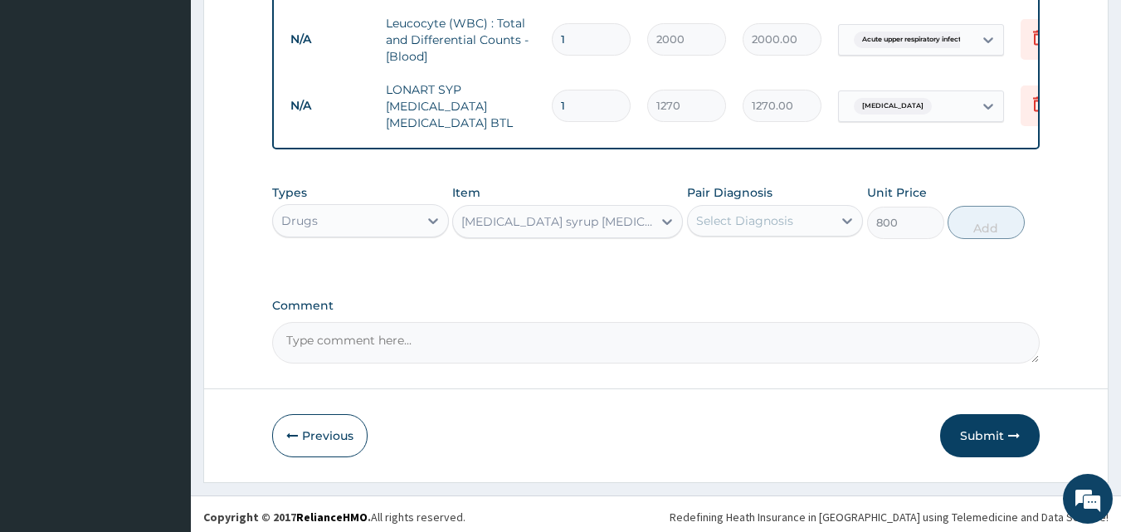
click at [718, 220] on div "Select Diagnosis" at bounding box center [744, 220] width 97 height 17
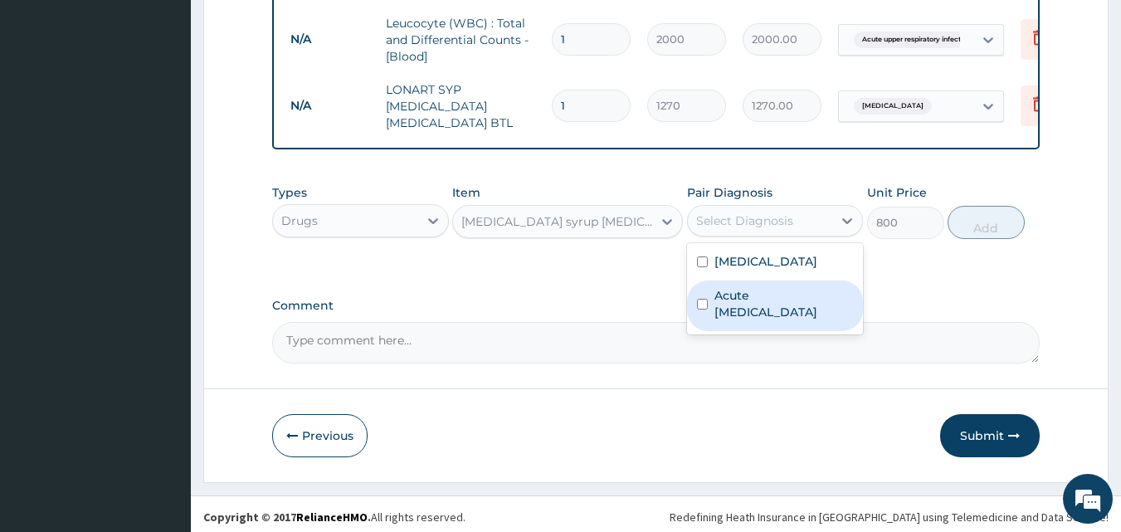
click at [752, 297] on label "Acute upper respiratory infection" at bounding box center [784, 303] width 139 height 33
checkbox input "true"
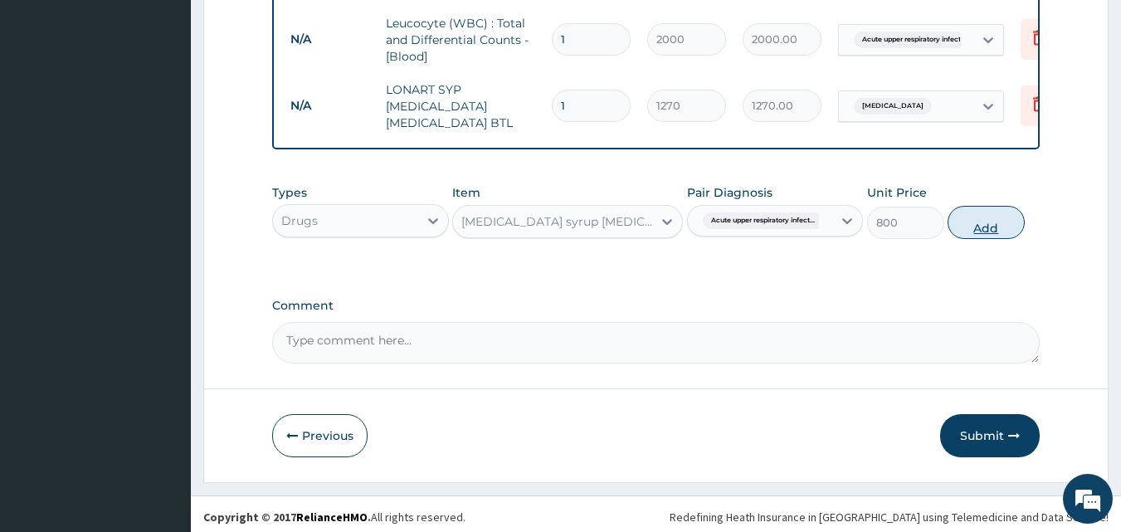
click at [1002, 214] on button "Add" at bounding box center [986, 222] width 77 height 33
type input "0"
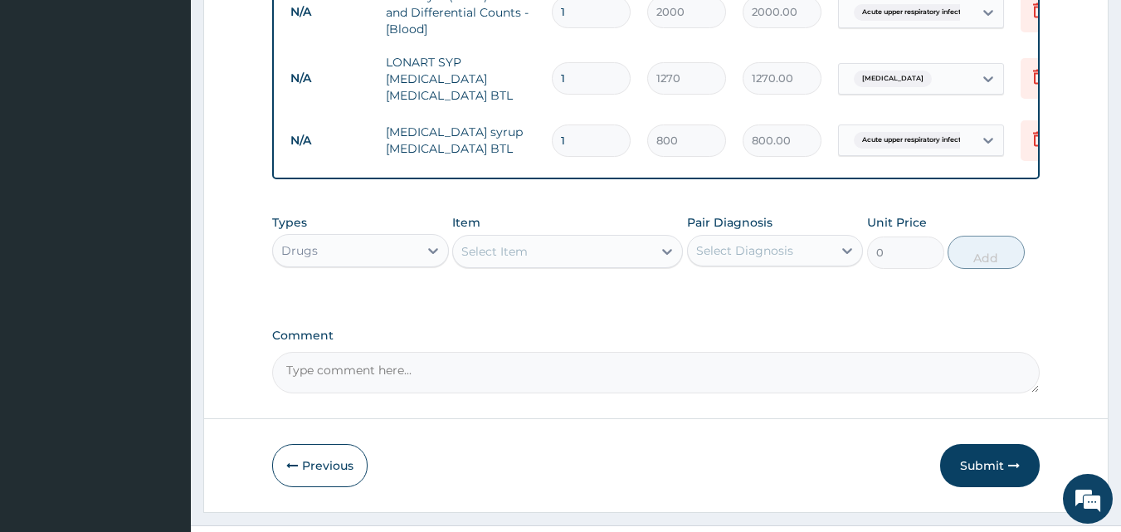
scroll to position [846, 0]
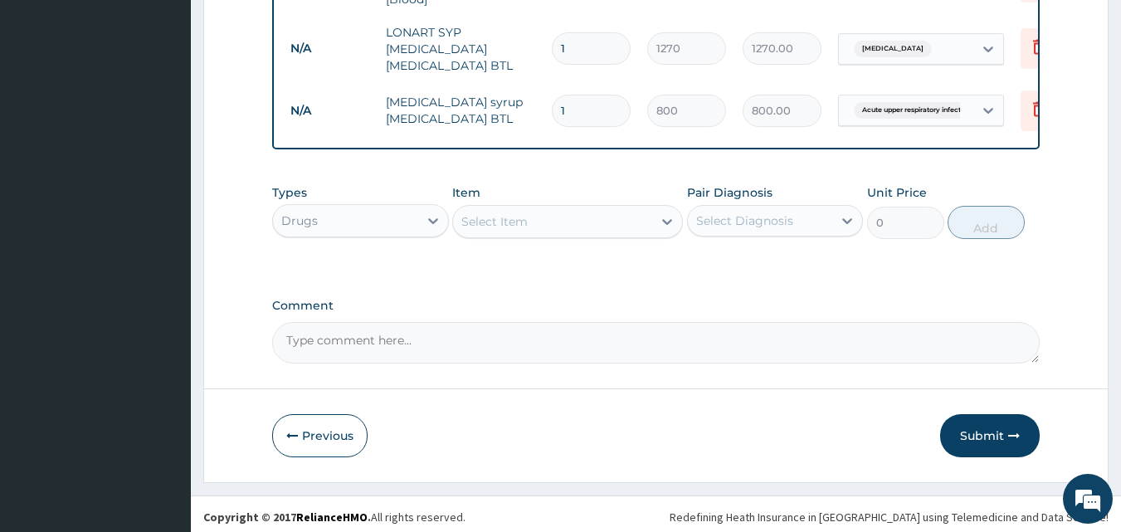
click at [510, 213] on div "Select Item" at bounding box center [494, 221] width 66 height 17
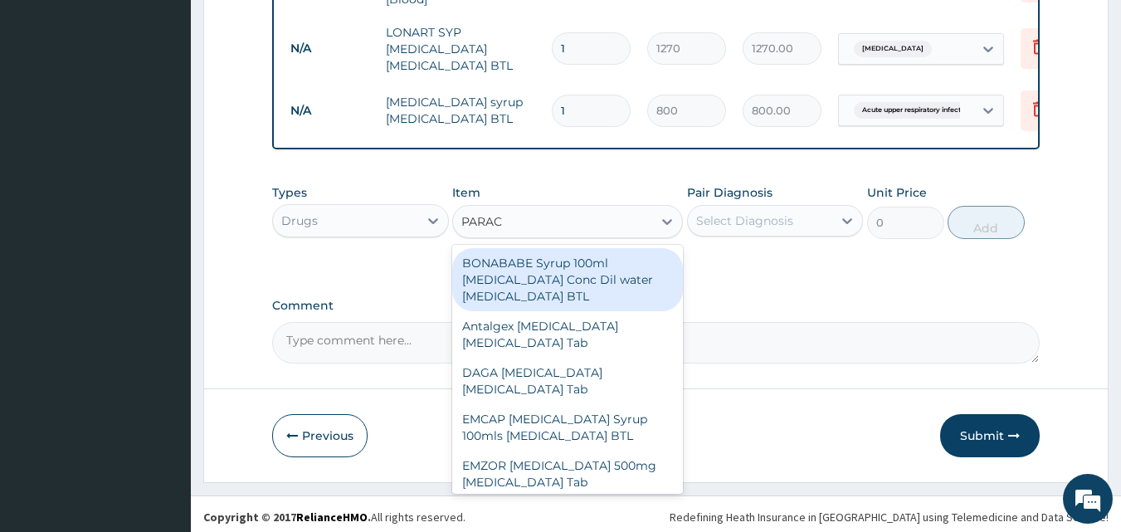
type input "PARACE"
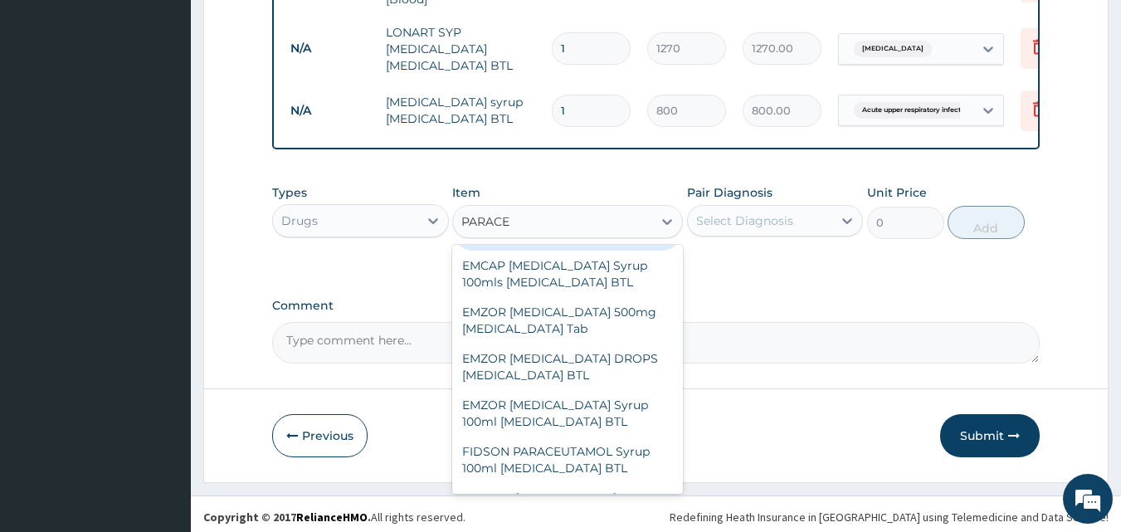
scroll to position [168, 0]
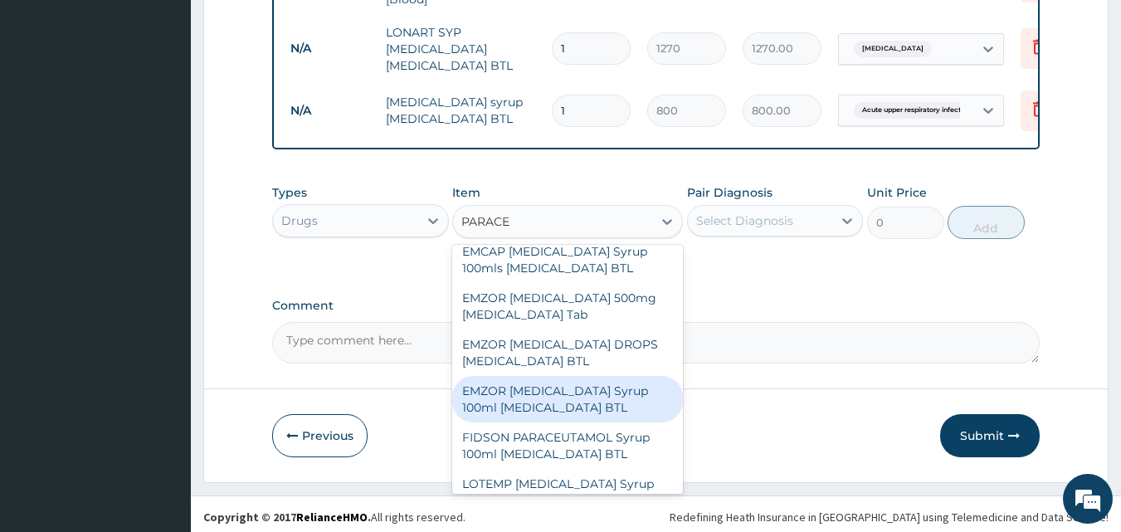
click at [579, 406] on div "EMZOR [MEDICAL_DATA] Syrup 100ml [MEDICAL_DATA] BTL" at bounding box center [567, 399] width 231 height 46
type input "350"
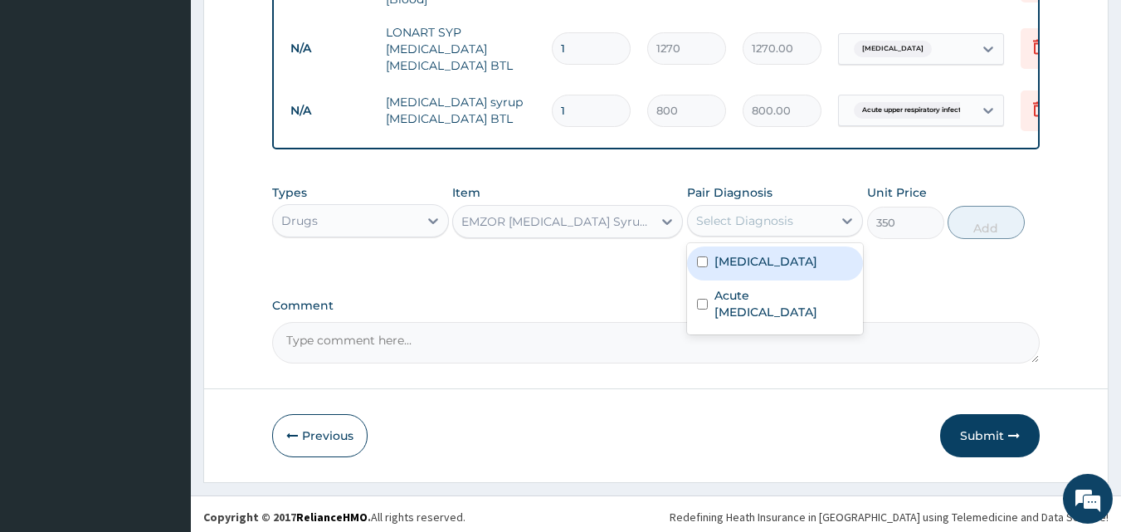
click at [768, 220] on div "Select Diagnosis" at bounding box center [744, 220] width 97 height 17
click at [767, 251] on div "Malaria" at bounding box center [775, 263] width 177 height 34
checkbox input "true"
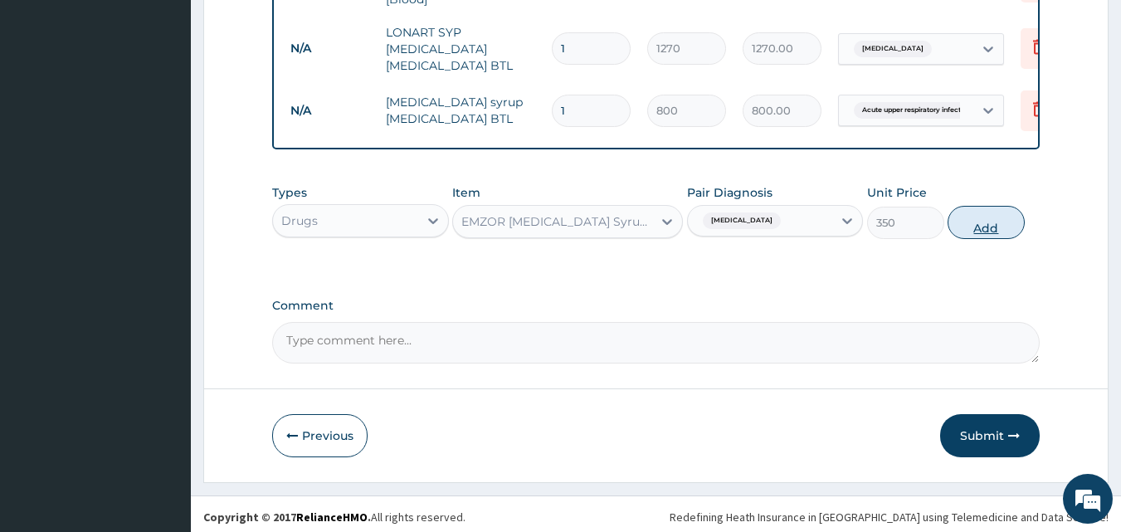
click at [1000, 215] on button "Add" at bounding box center [986, 222] width 77 height 33
type input "0"
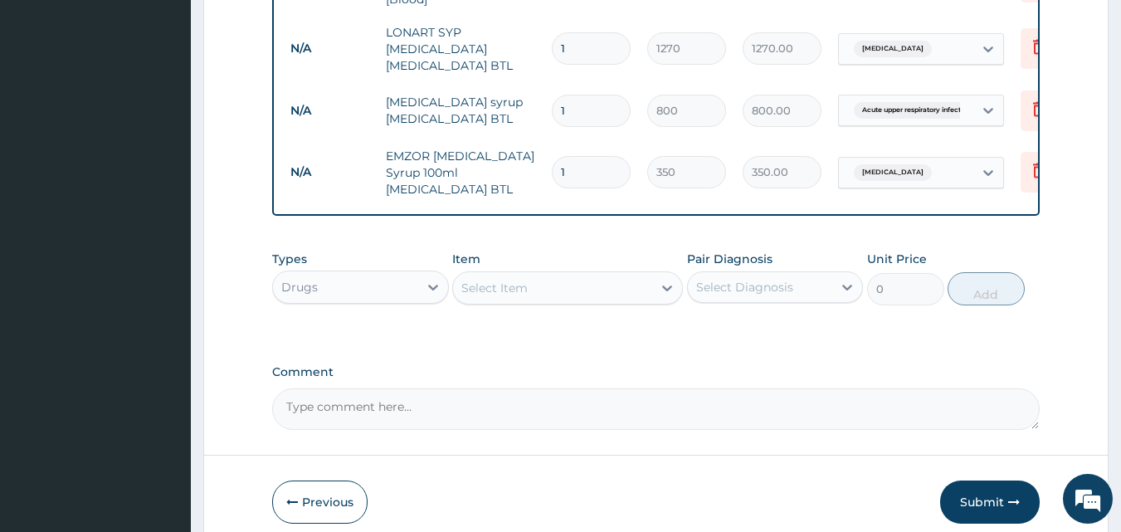
scroll to position [912, 0]
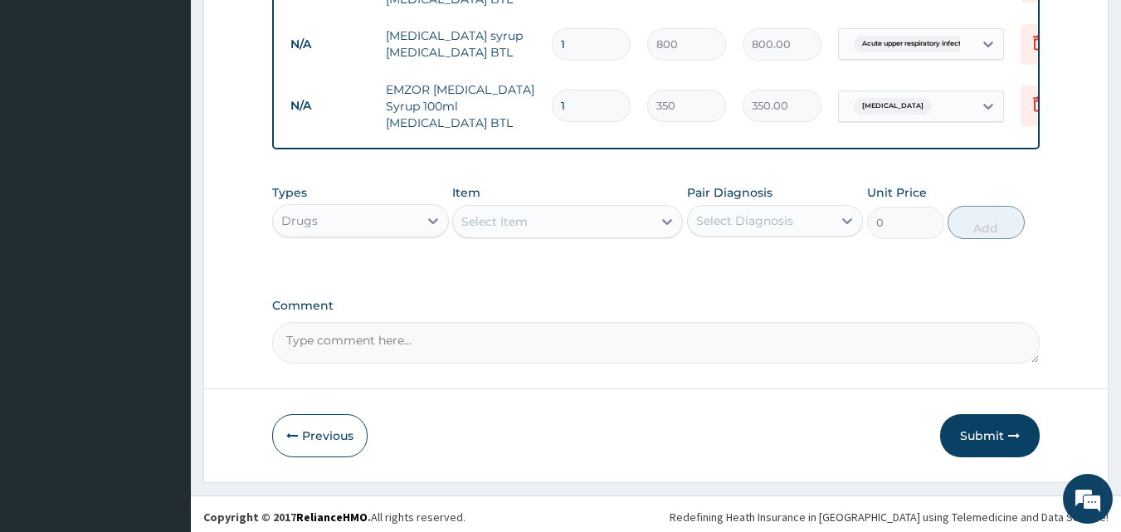
click at [516, 223] on div "Select Item" at bounding box center [494, 221] width 66 height 17
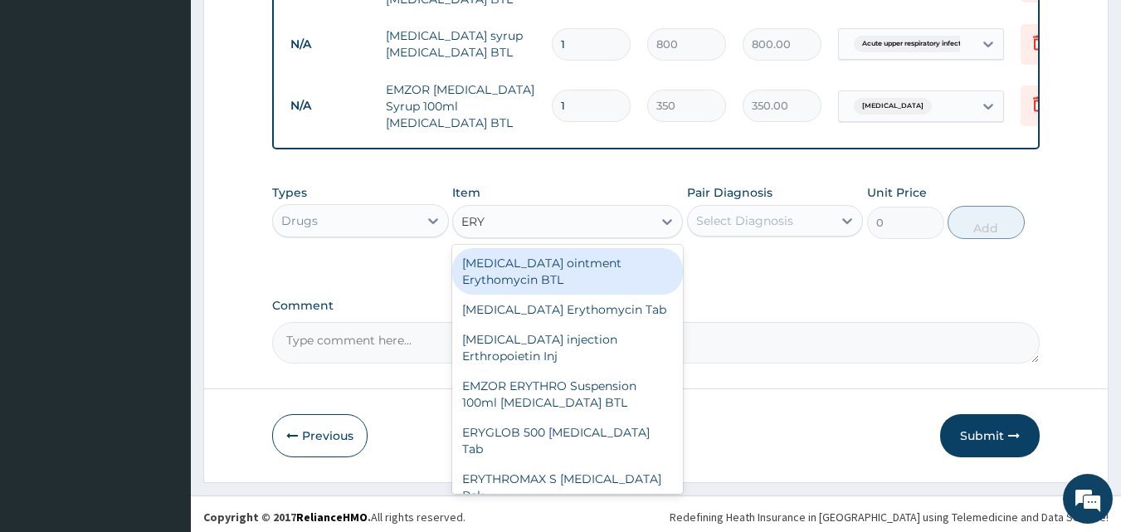
type input "ERYT"
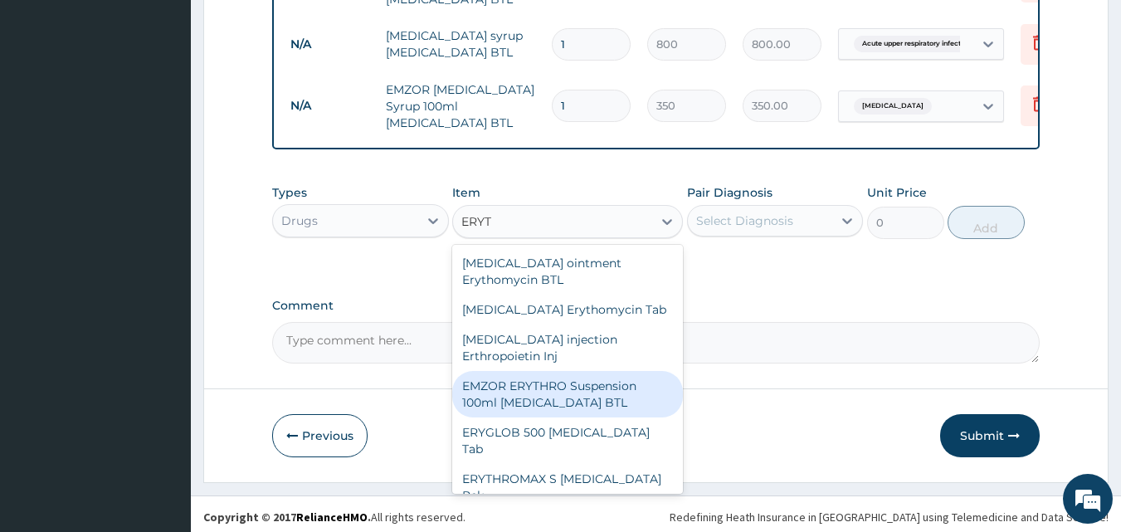
click at [577, 385] on div "EMZOR ERYTHRO Suspension 100ml [MEDICAL_DATA] BTL" at bounding box center [567, 394] width 231 height 46
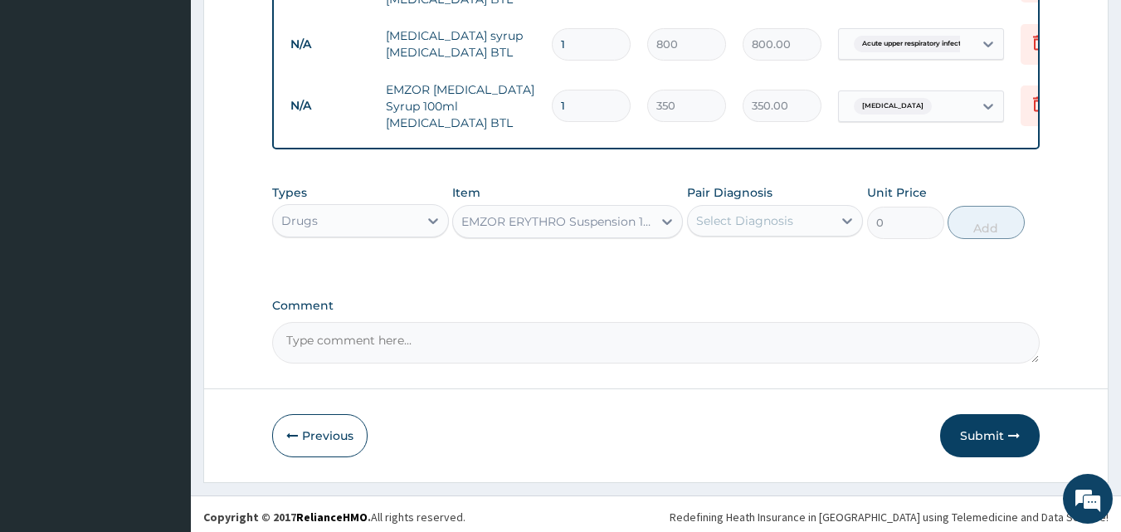
type input "1000"
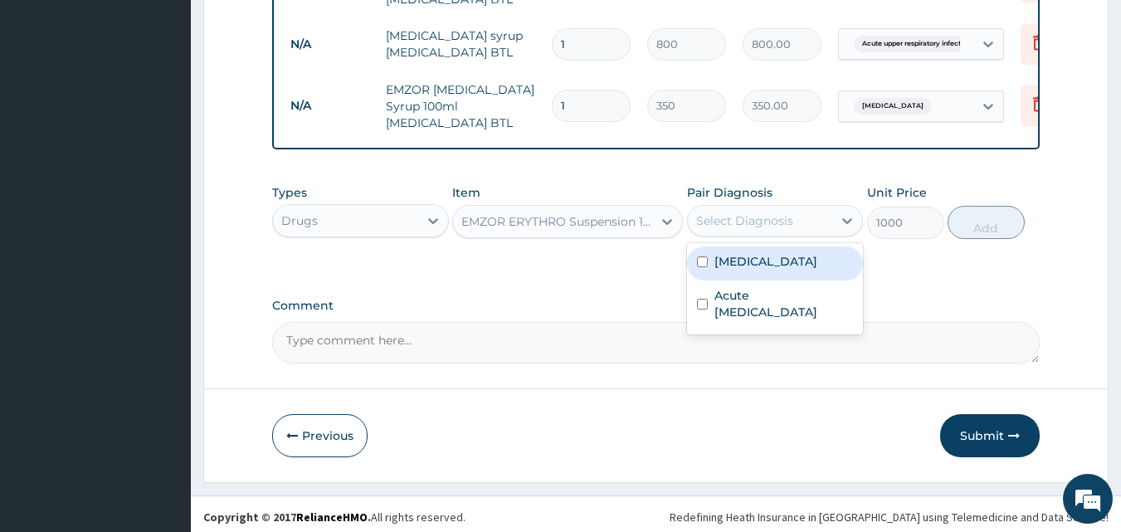
click at [751, 213] on div "Select Diagnosis" at bounding box center [744, 220] width 97 height 17
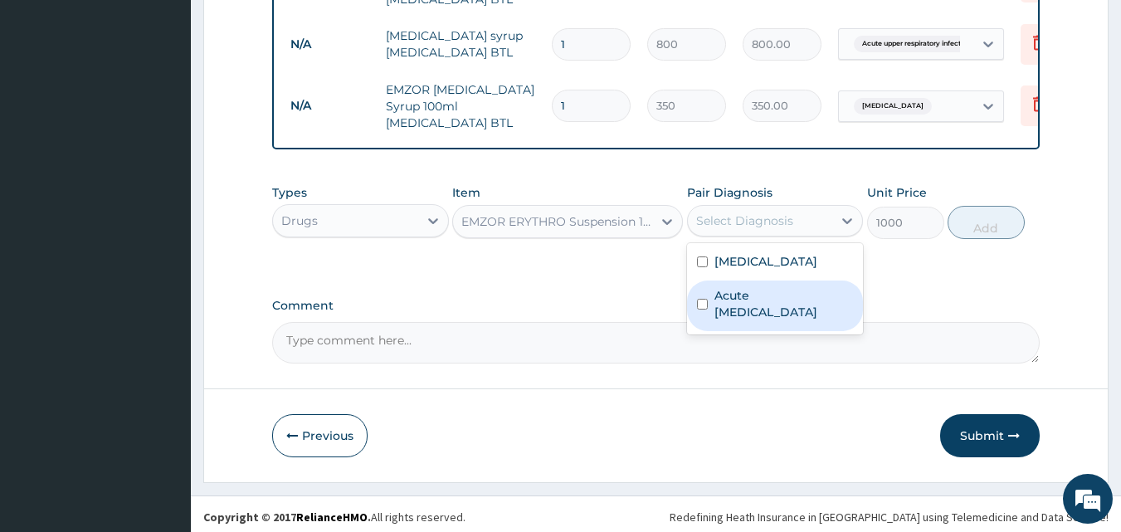
click at [755, 299] on label "Acute upper respiratory infection" at bounding box center [784, 303] width 139 height 33
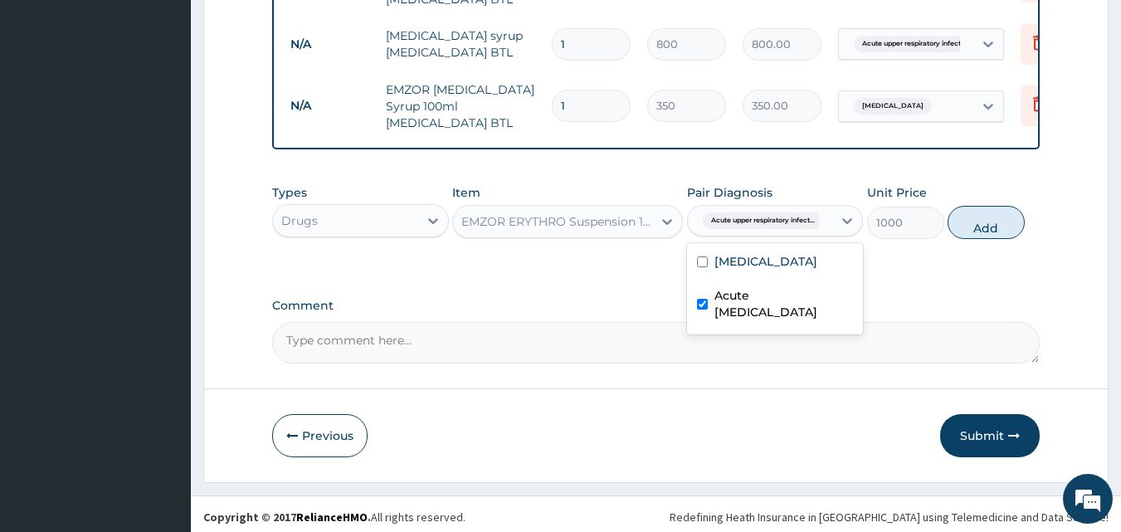
checkbox input "true"
click at [983, 223] on button "Add" at bounding box center [986, 222] width 77 height 33
type input "0"
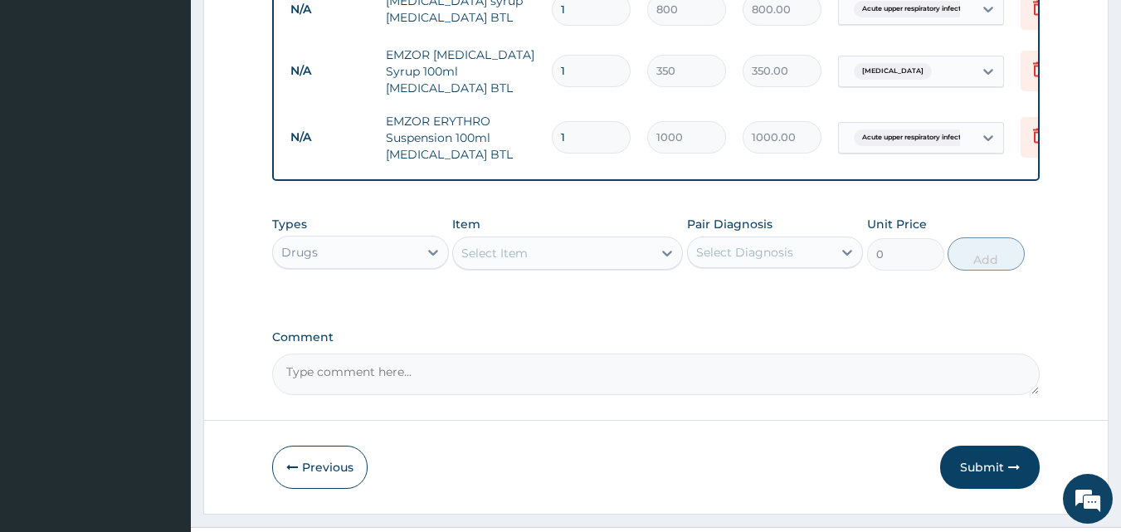
scroll to position [948, 0]
click at [988, 459] on button "Submit" at bounding box center [990, 466] width 100 height 43
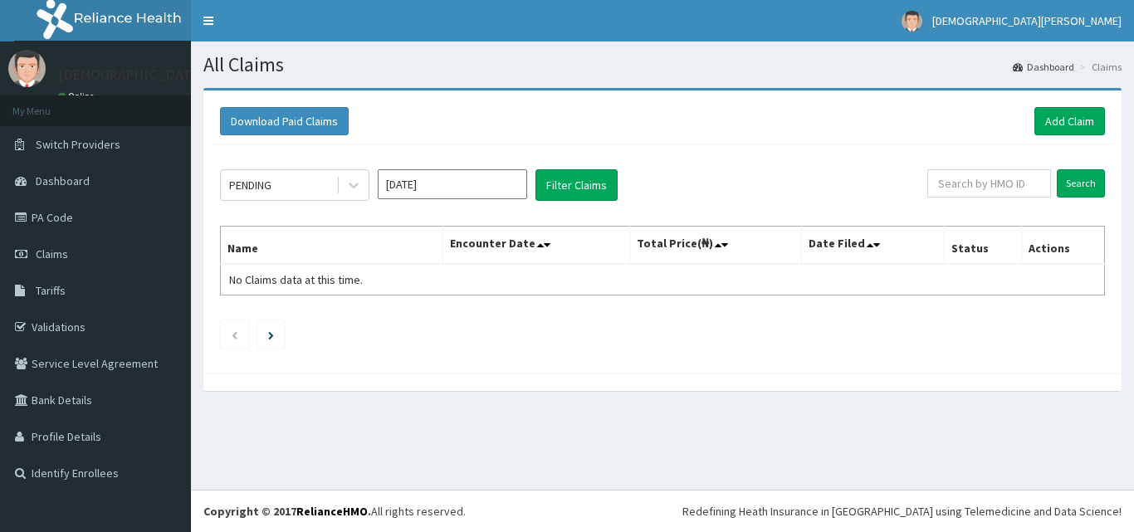
click at [472, 192] on input "[DATE]" at bounding box center [452, 184] width 149 height 30
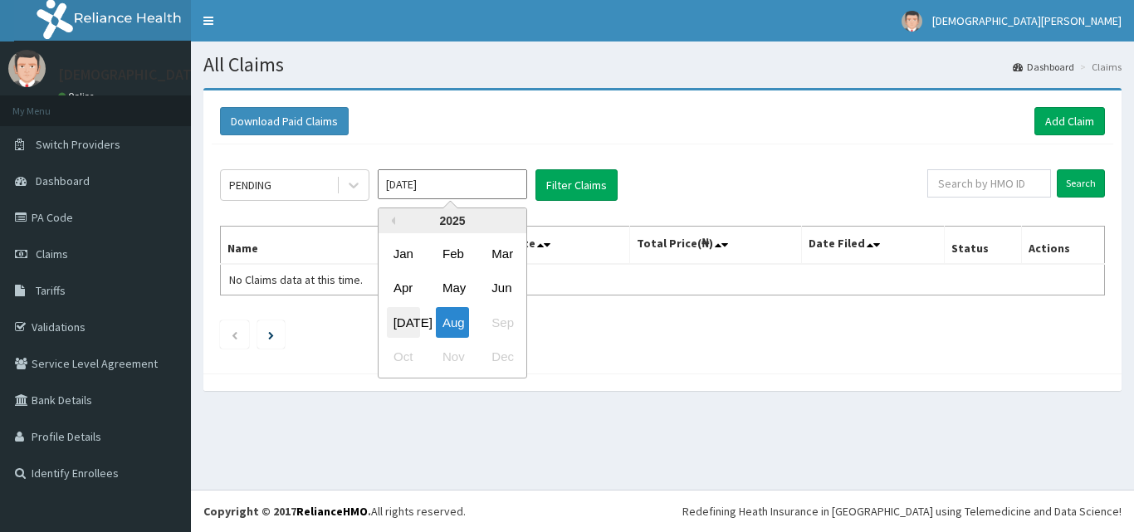
click at [396, 329] on div "[DATE]" at bounding box center [403, 322] width 33 height 31
type input "[DATE]"
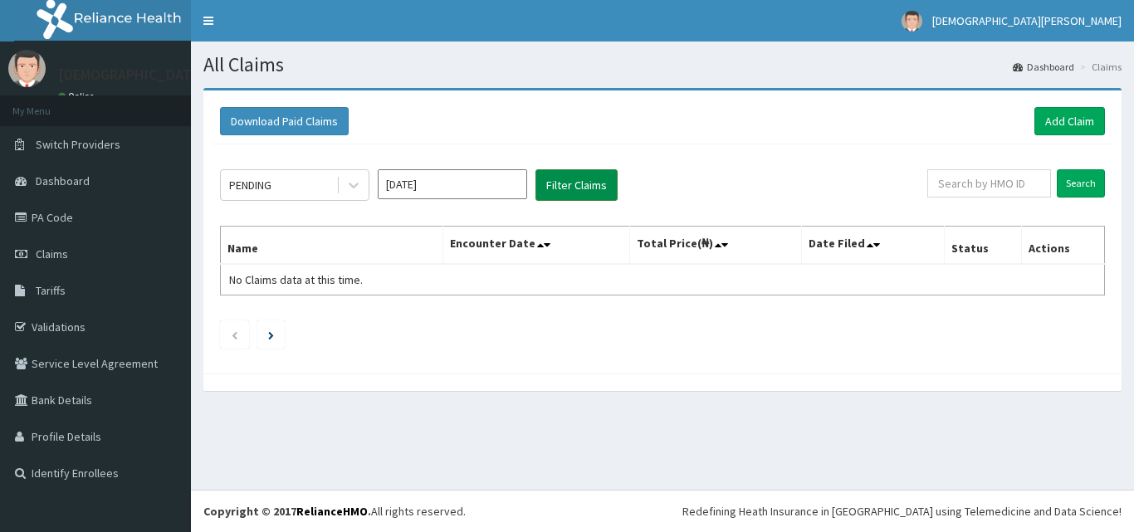
click at [573, 186] on button "Filter Claims" at bounding box center [576, 185] width 82 height 32
click at [360, 188] on icon at bounding box center [353, 185] width 17 height 17
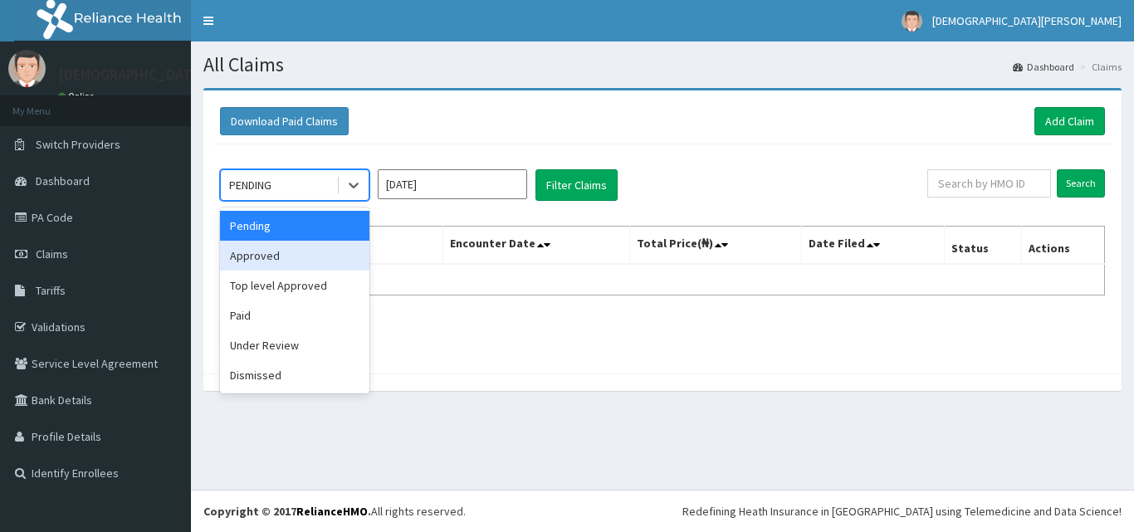
click at [281, 266] on div "Approved" at bounding box center [294, 256] width 149 height 30
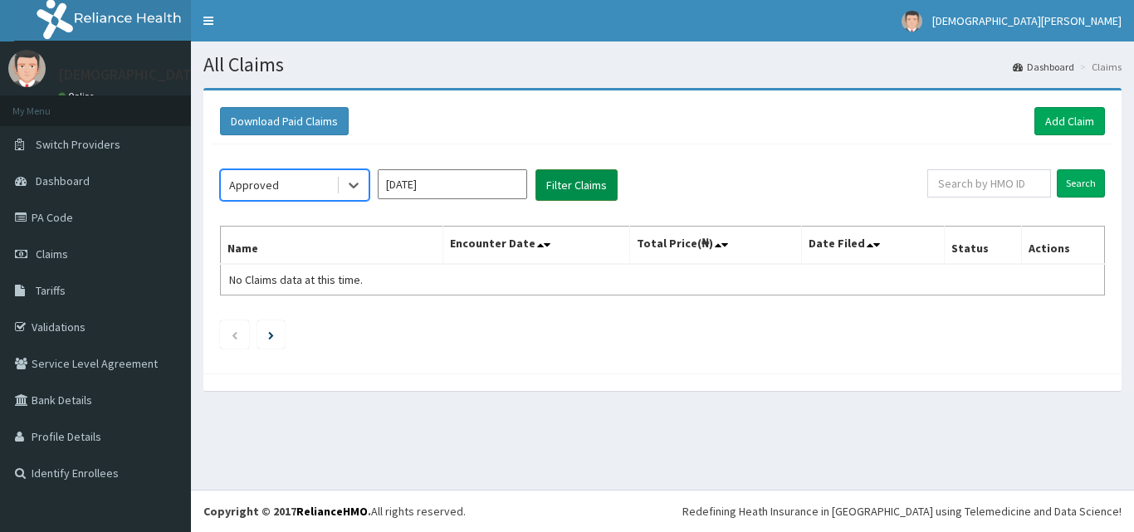
click at [586, 186] on button "Filter Claims" at bounding box center [576, 185] width 82 height 32
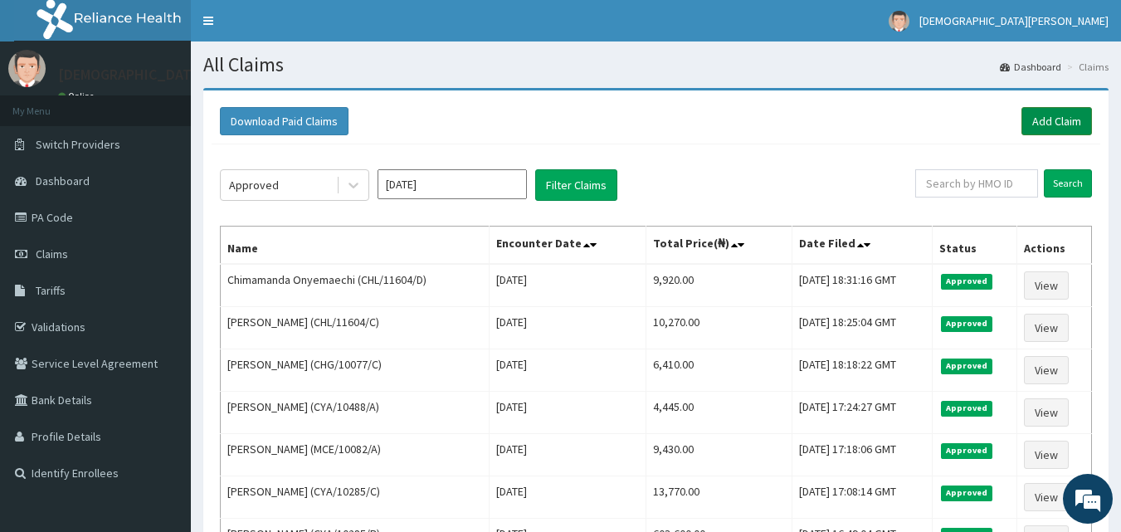
click at [1072, 110] on link "Add Claim" at bounding box center [1057, 121] width 71 height 28
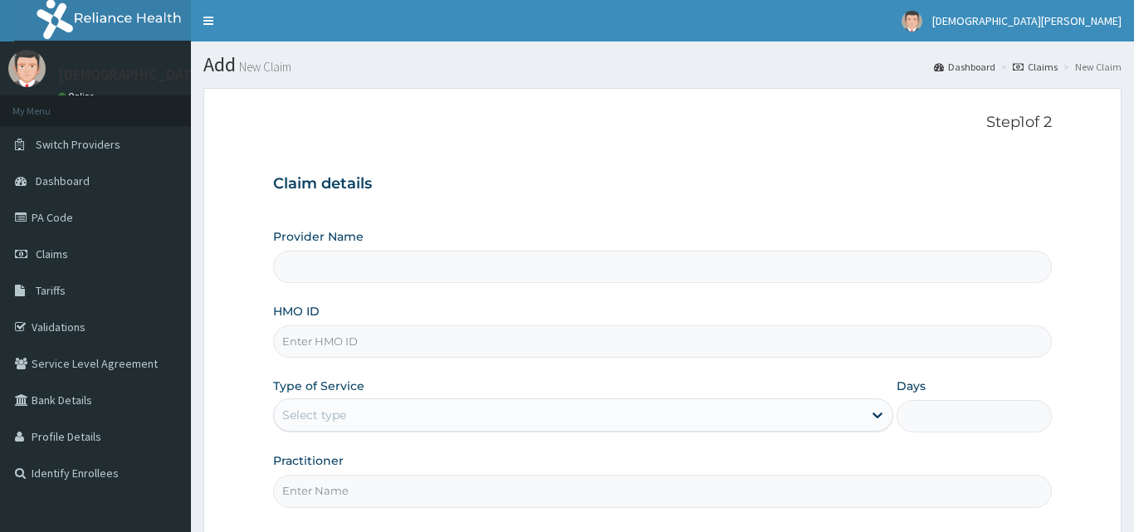
type input "[GEOGRAPHIC_DATA]"
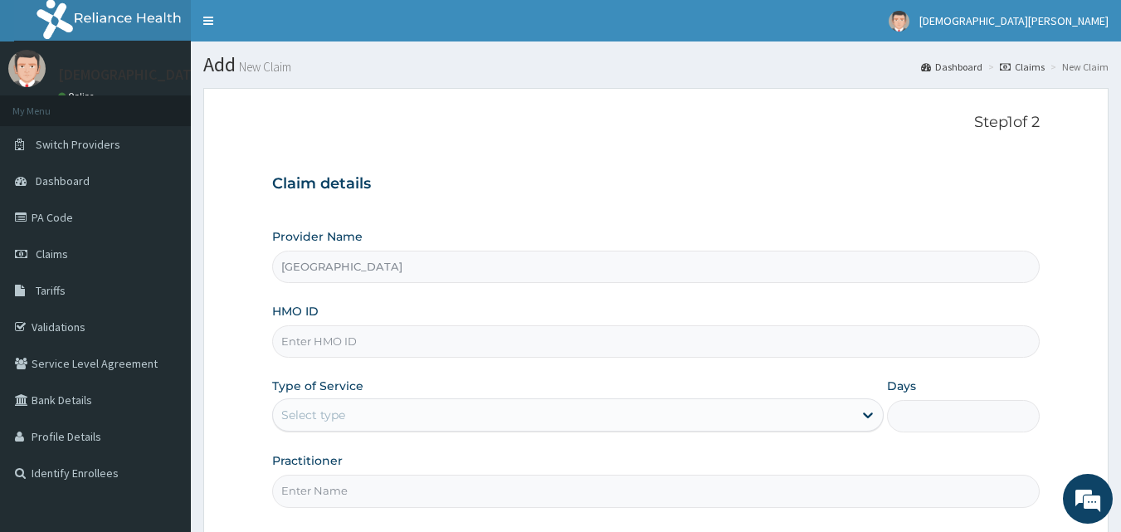
click at [346, 344] on input "HMO ID" at bounding box center [656, 341] width 768 height 32
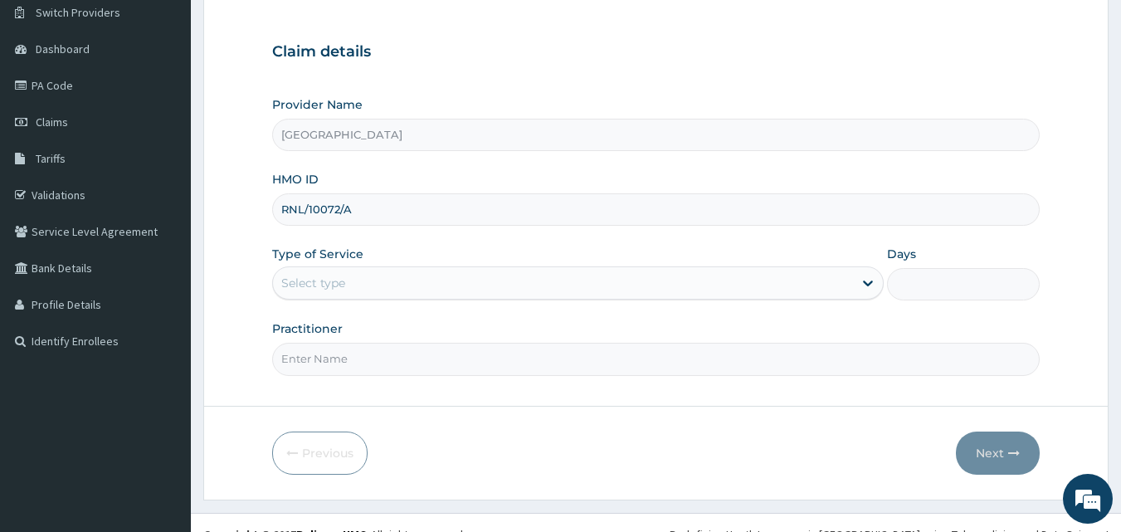
scroll to position [155, 0]
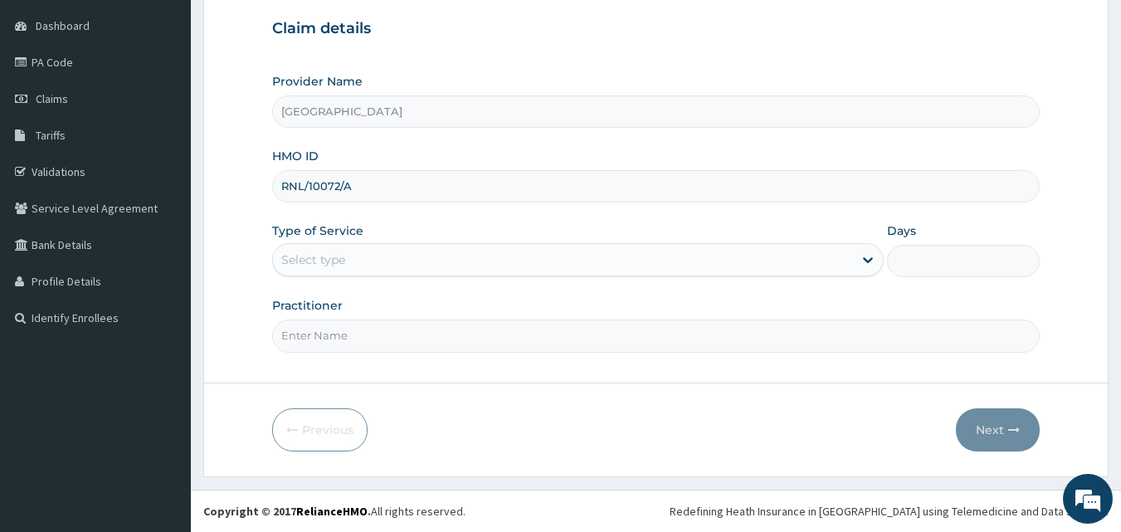
type input "RNL/10072/A"
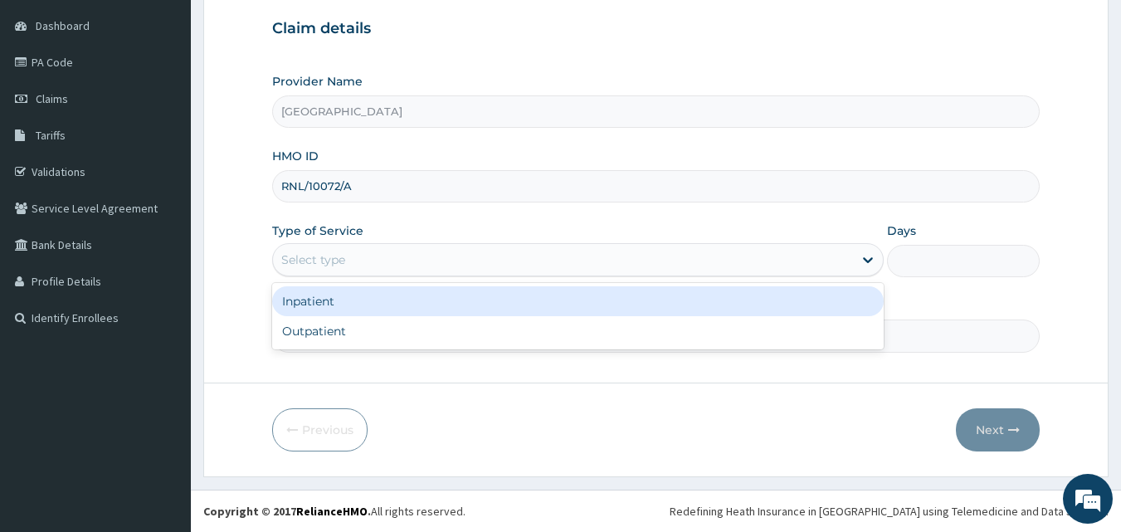
click at [381, 262] on div "Select type" at bounding box center [563, 259] width 580 height 27
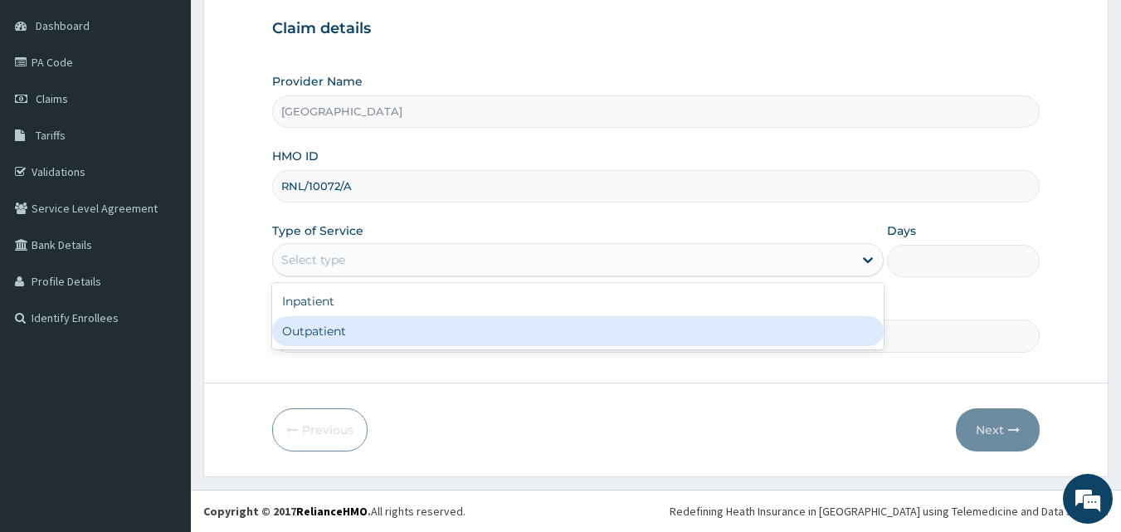
click at [360, 324] on div "Outpatient" at bounding box center [578, 331] width 612 height 30
type input "1"
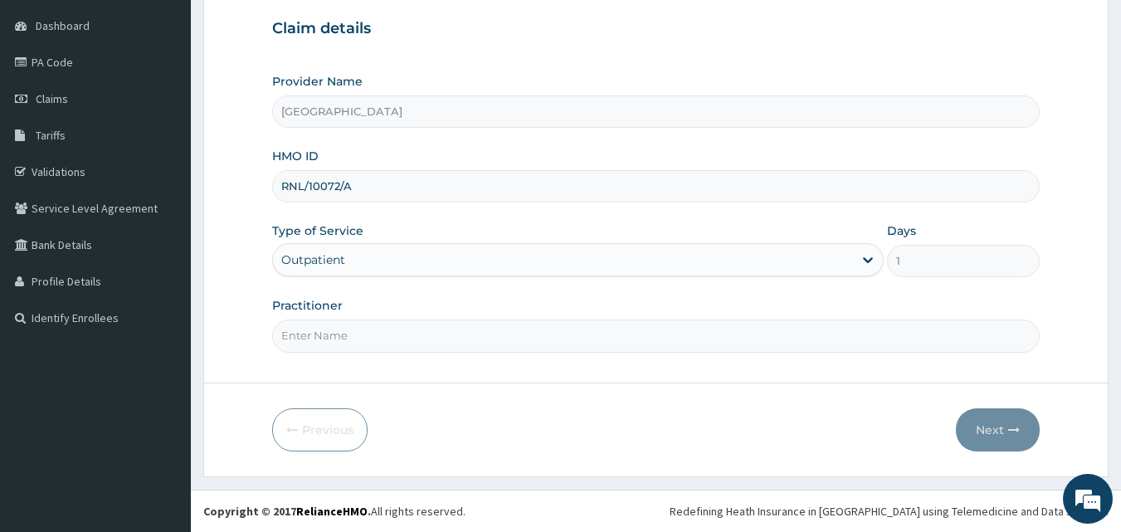
click at [429, 341] on input "Practitioner" at bounding box center [656, 335] width 768 height 32
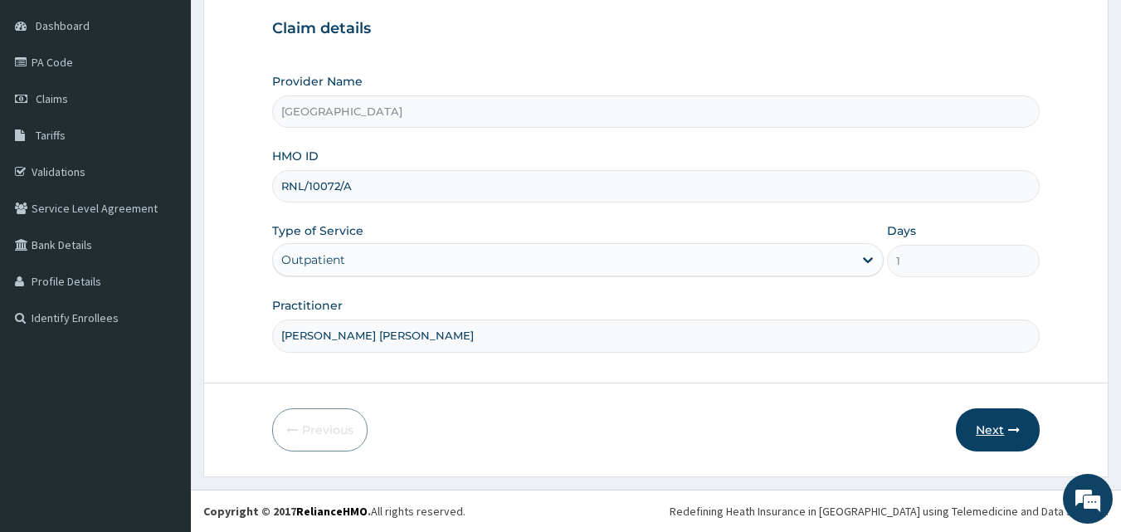
type input "[PERSON_NAME] [PERSON_NAME]"
click at [1001, 430] on button "Next" at bounding box center [998, 429] width 84 height 43
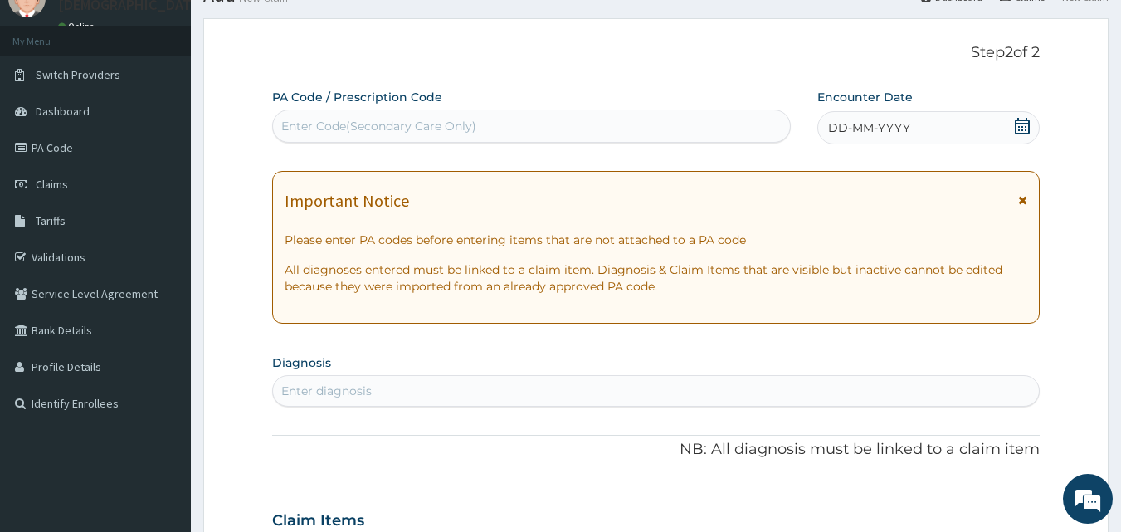
scroll to position [59, 0]
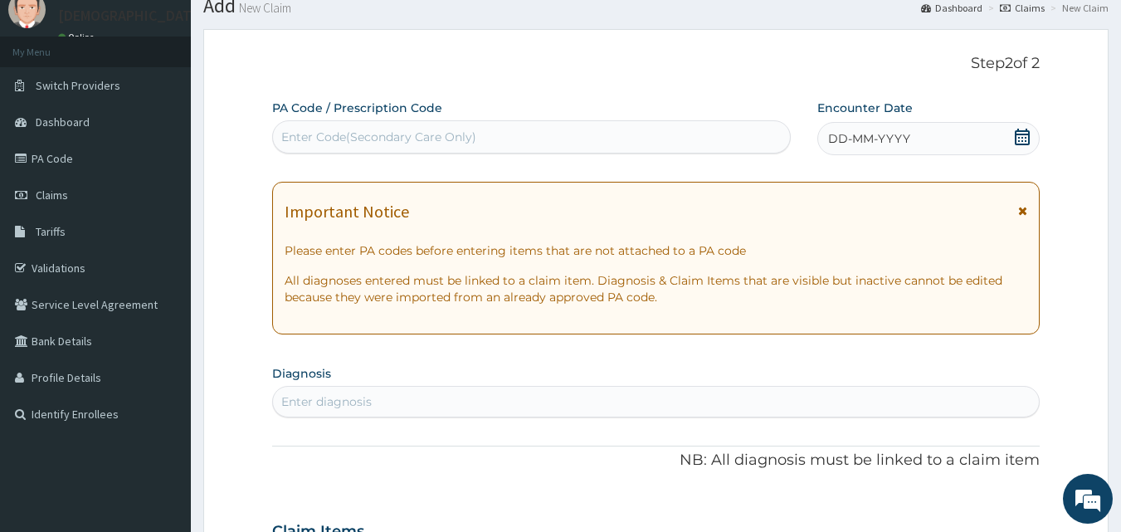
click at [896, 139] on span "DD-MM-YYYY" at bounding box center [869, 138] width 82 height 17
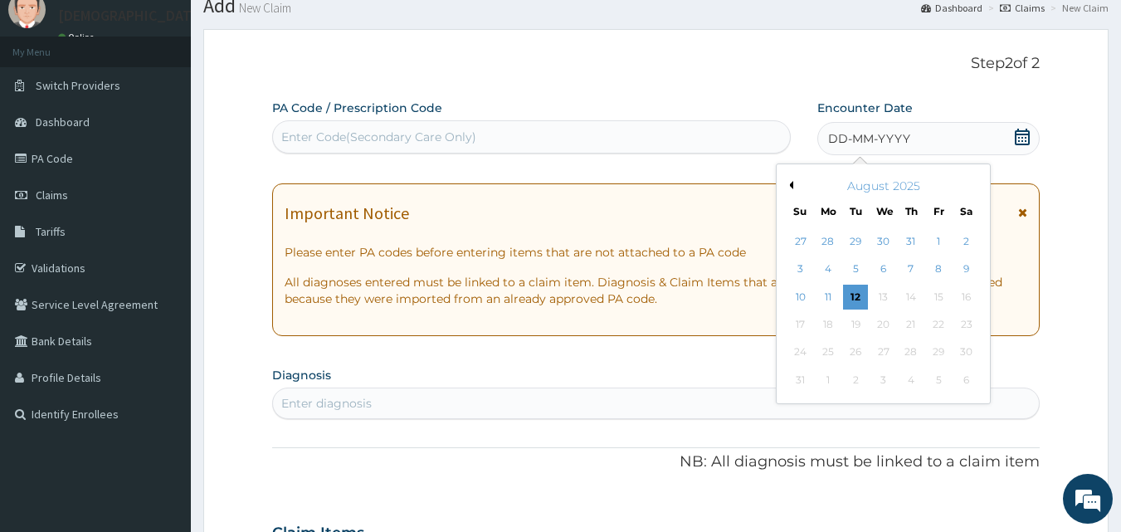
click at [792, 186] on button "Previous Month" at bounding box center [789, 185] width 8 height 8
click at [827, 271] on div "7" at bounding box center [828, 269] width 25 height 25
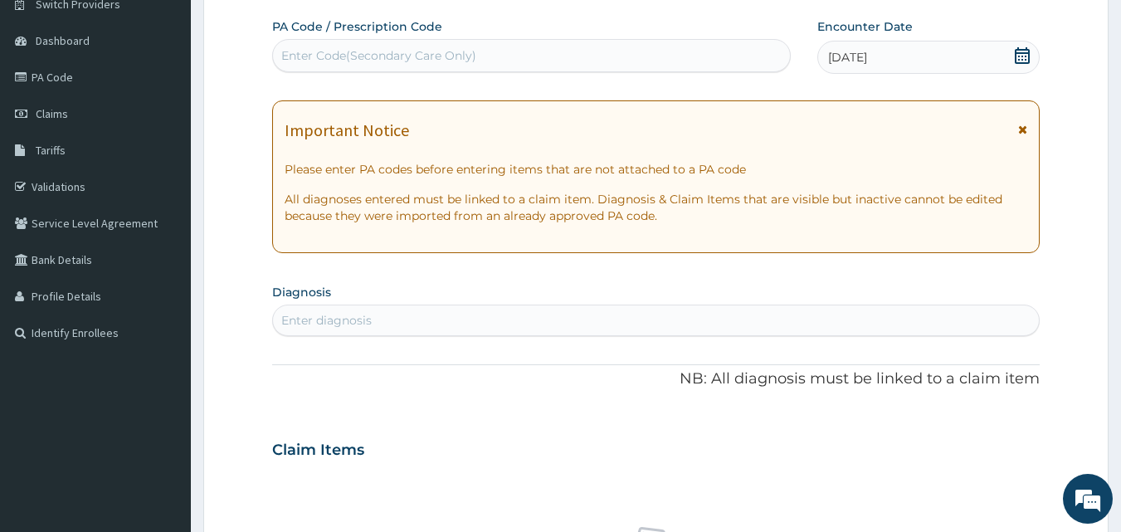
scroll to position [168, 0]
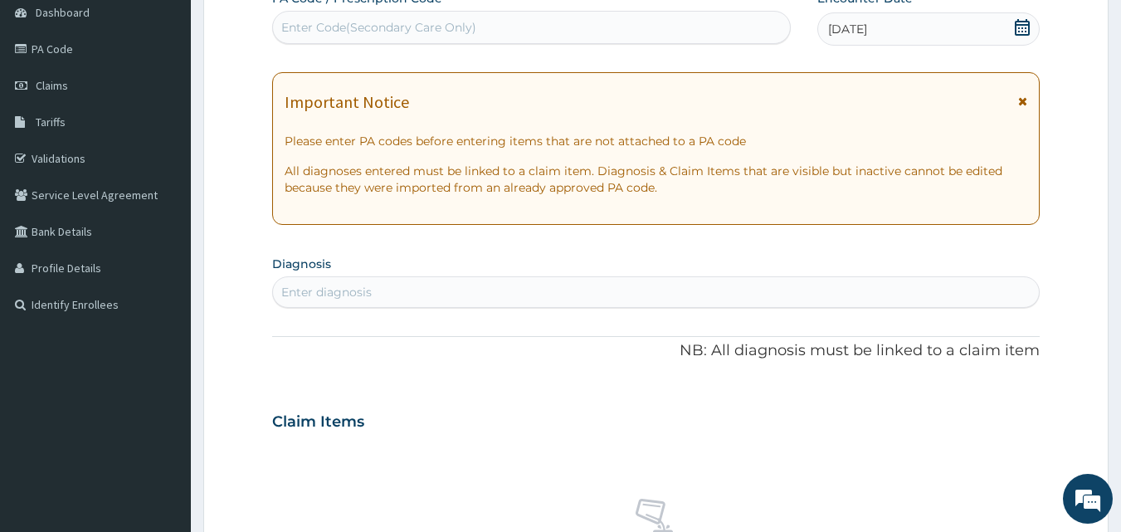
click at [373, 23] on div "Enter Code(Secondary Care Only)" at bounding box center [378, 27] width 195 height 17
type input "PA/8DFB68"
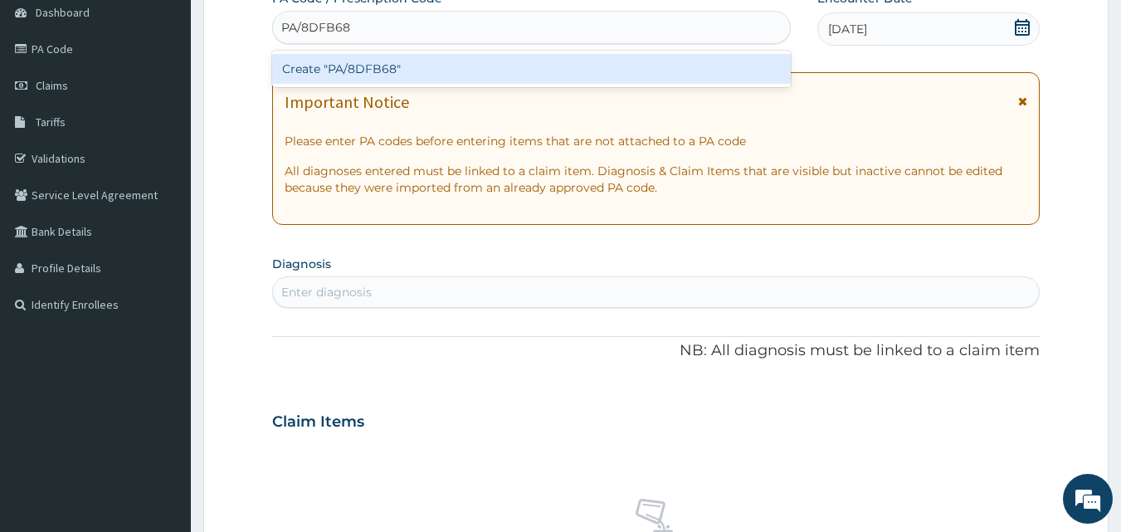
click at [401, 72] on div "Create "PA/8DFB68"" at bounding box center [531, 69] width 519 height 30
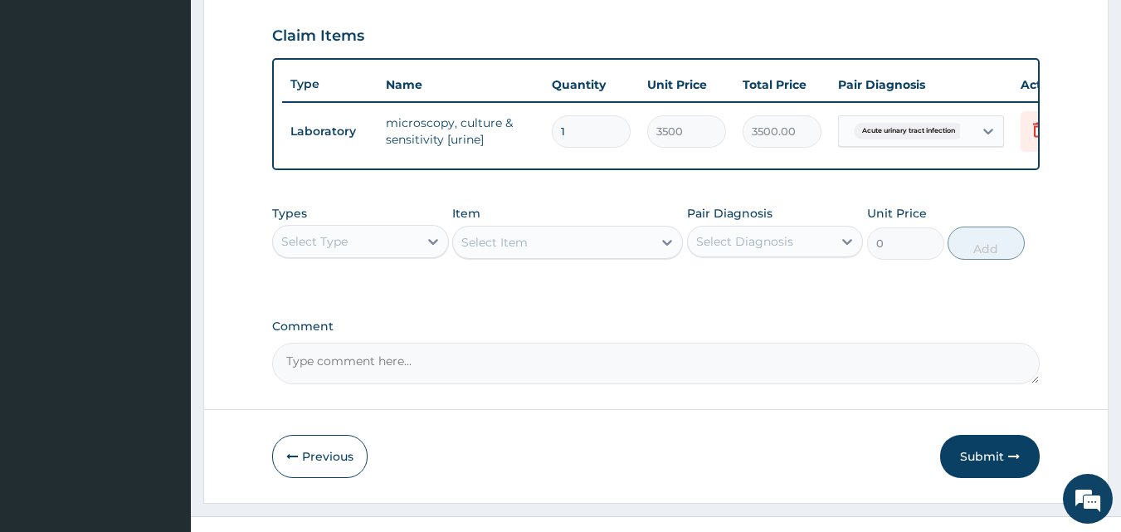
scroll to position [561, 0]
click at [389, 253] on div "Select Type" at bounding box center [345, 240] width 145 height 27
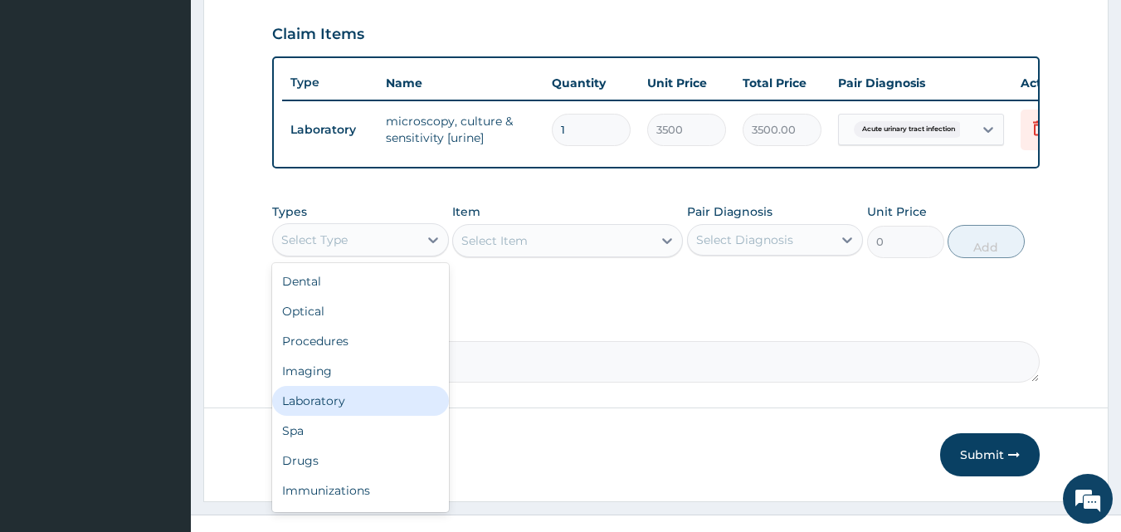
click at [371, 413] on div "Laboratory" at bounding box center [360, 401] width 177 height 30
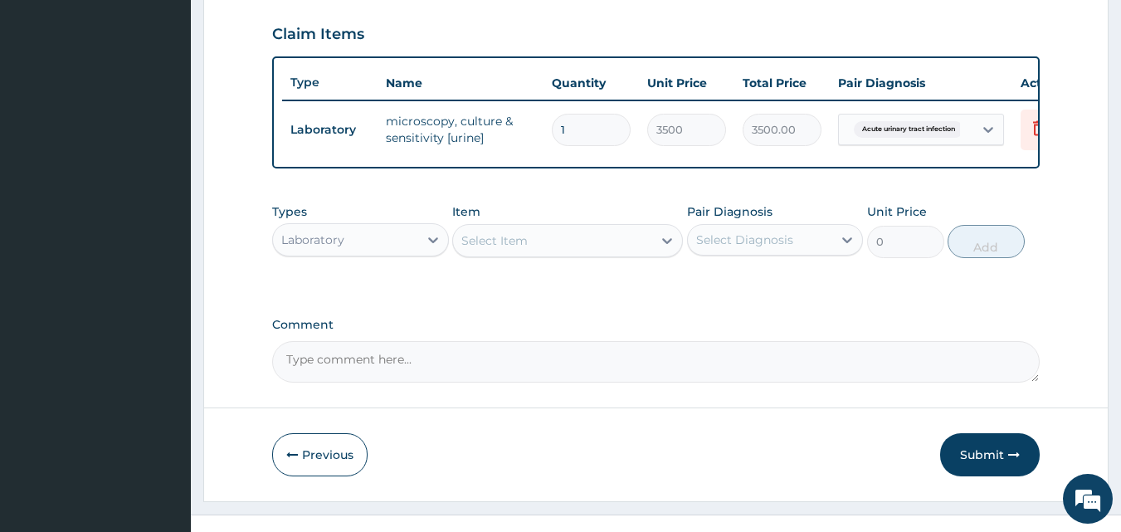
click at [502, 249] on div "Select Item" at bounding box center [494, 240] width 66 height 17
type input "URINAL"
click at [505, 297] on div "URINALYSIS" at bounding box center [567, 282] width 231 height 30
type input "2000"
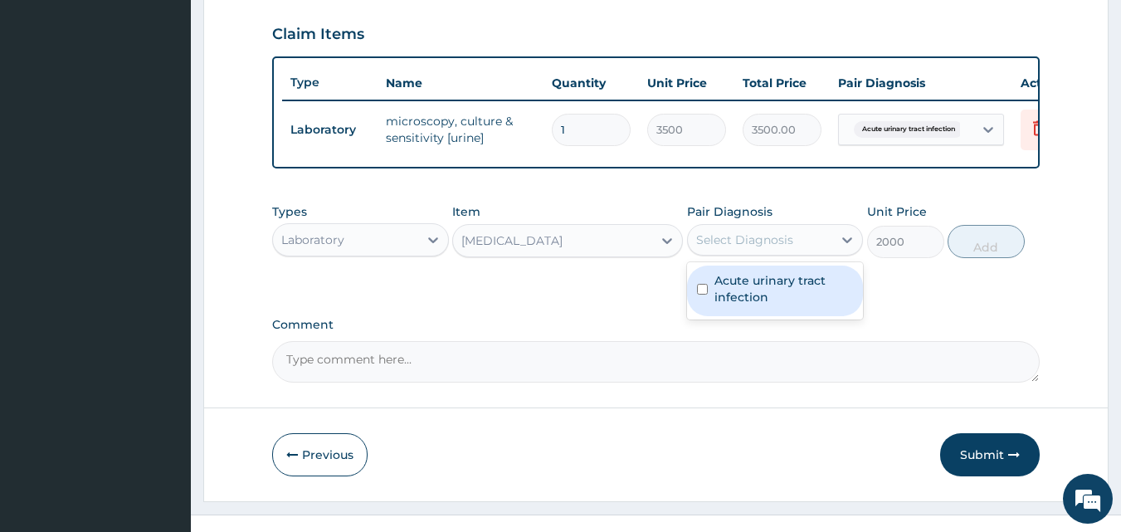
click at [758, 248] on div "Select Diagnosis" at bounding box center [744, 240] width 97 height 17
click at [759, 290] on label "Acute urinary tract infection" at bounding box center [784, 288] width 139 height 33
checkbox input "true"
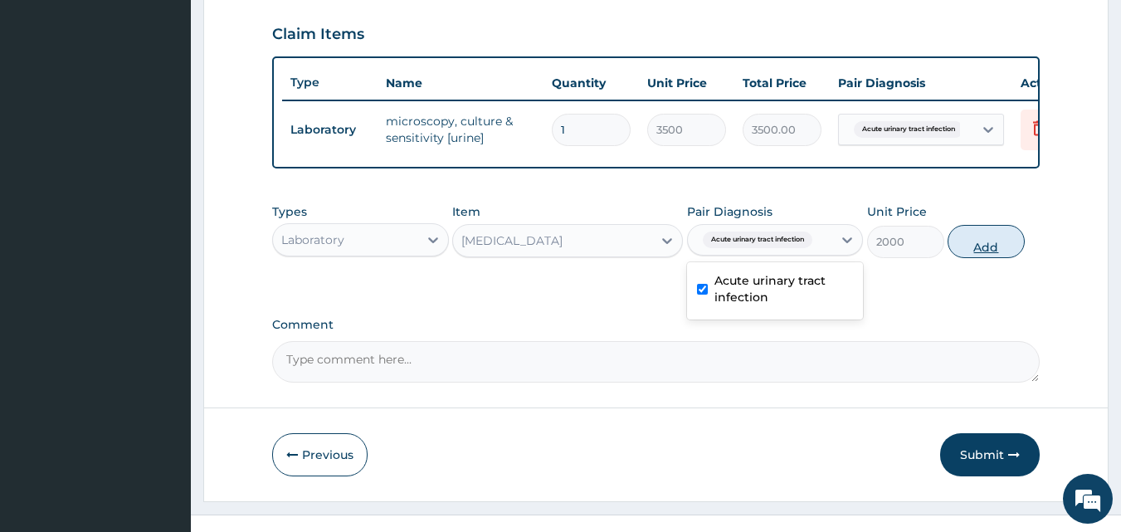
click at [988, 258] on button "Add" at bounding box center [986, 241] width 77 height 33
type input "0"
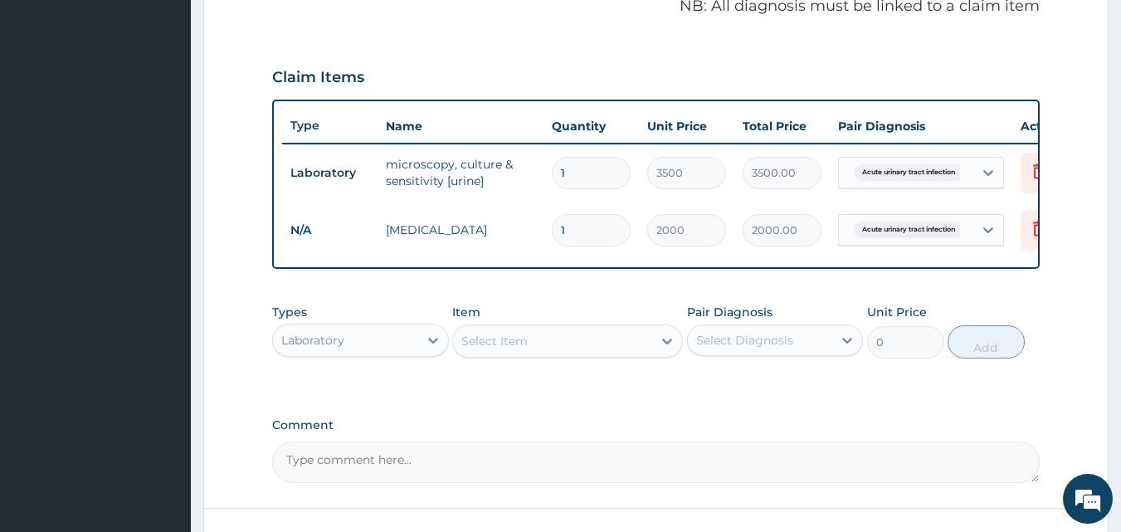
scroll to position [515, 0]
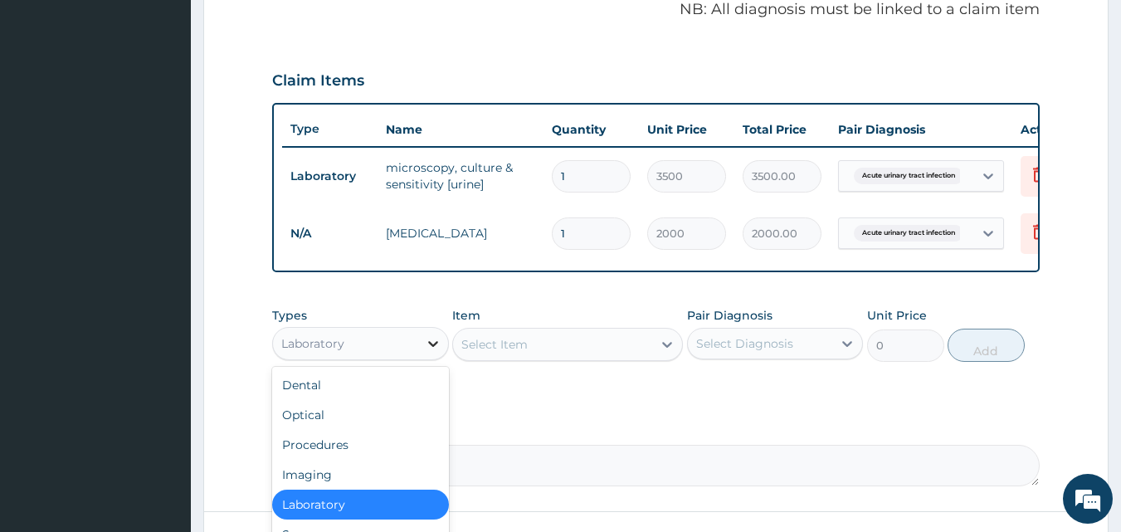
click at [420, 358] on div at bounding box center [433, 344] width 30 height 30
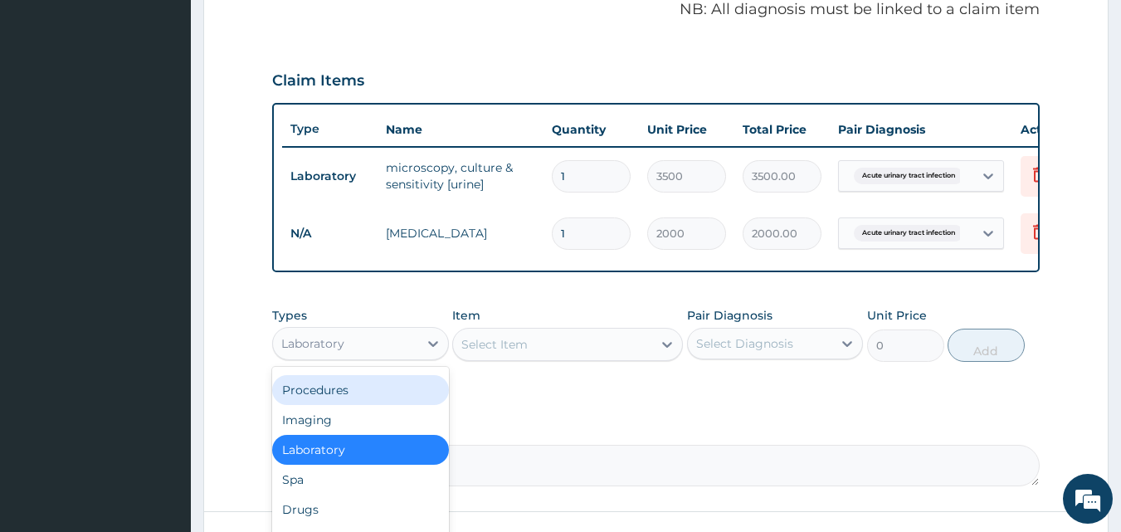
scroll to position [56, 0]
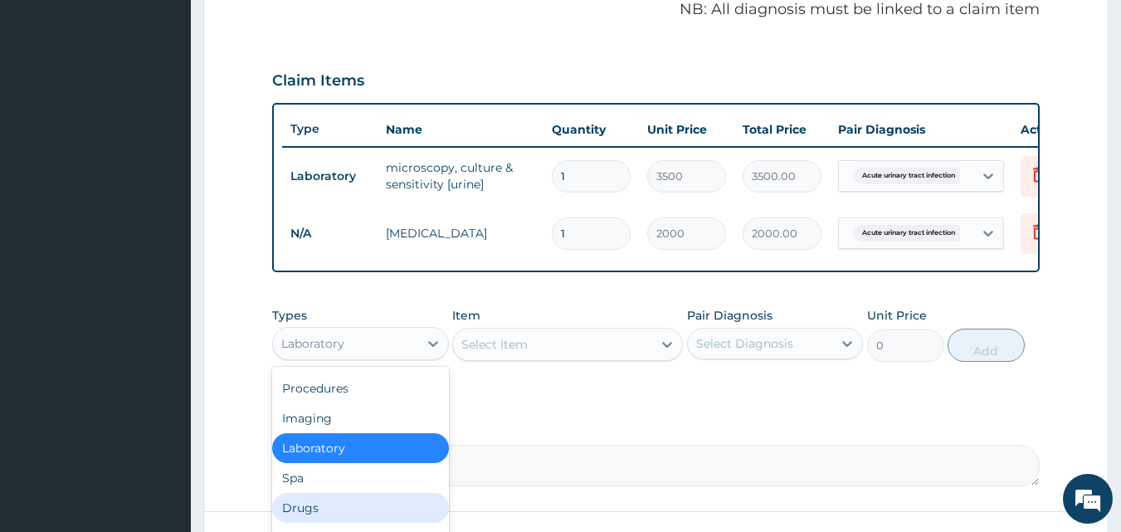
click at [339, 515] on div "Drugs" at bounding box center [360, 508] width 177 height 30
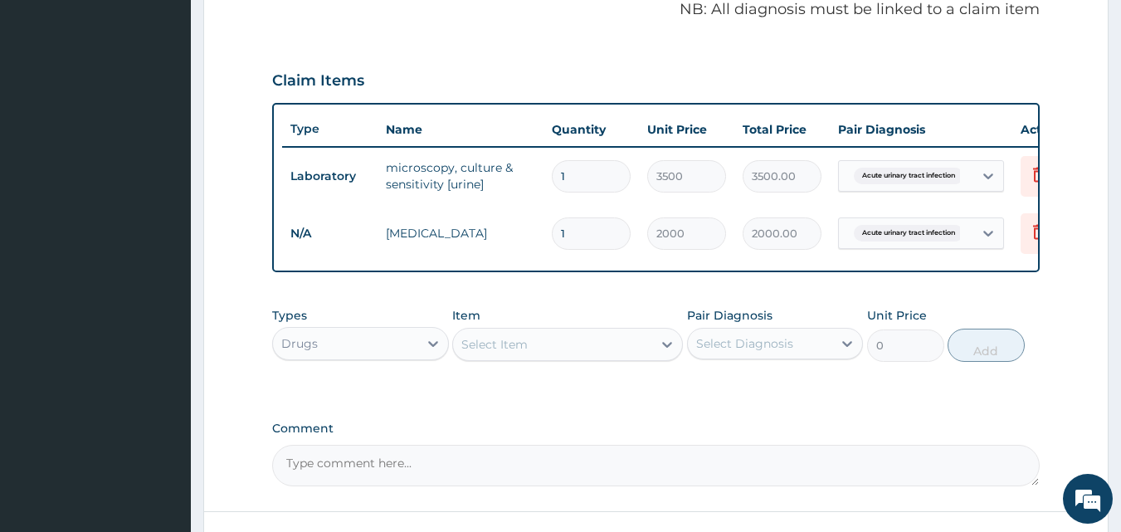
click at [490, 358] on div "Select Item" at bounding box center [552, 344] width 199 height 27
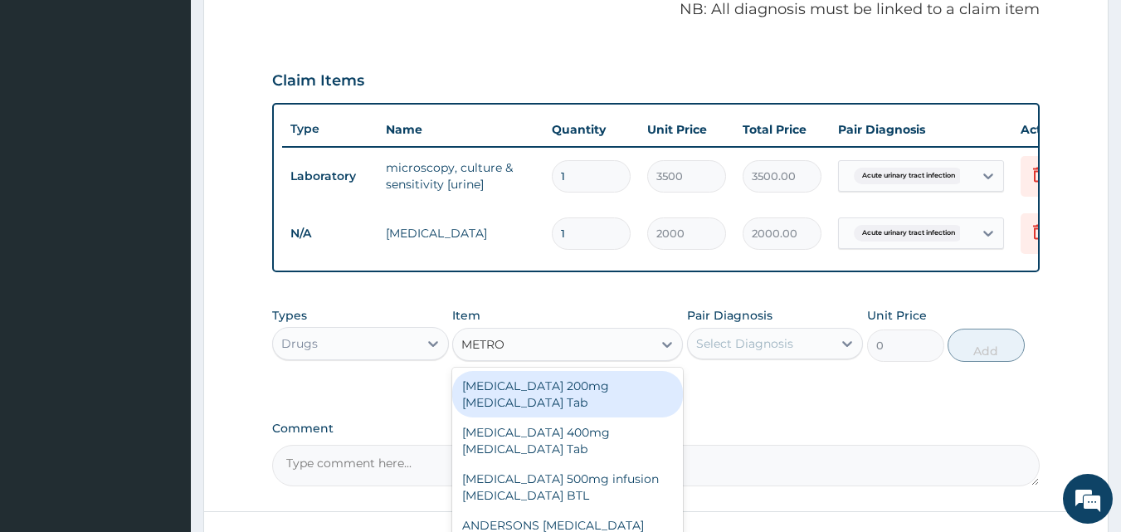
type input "METRON"
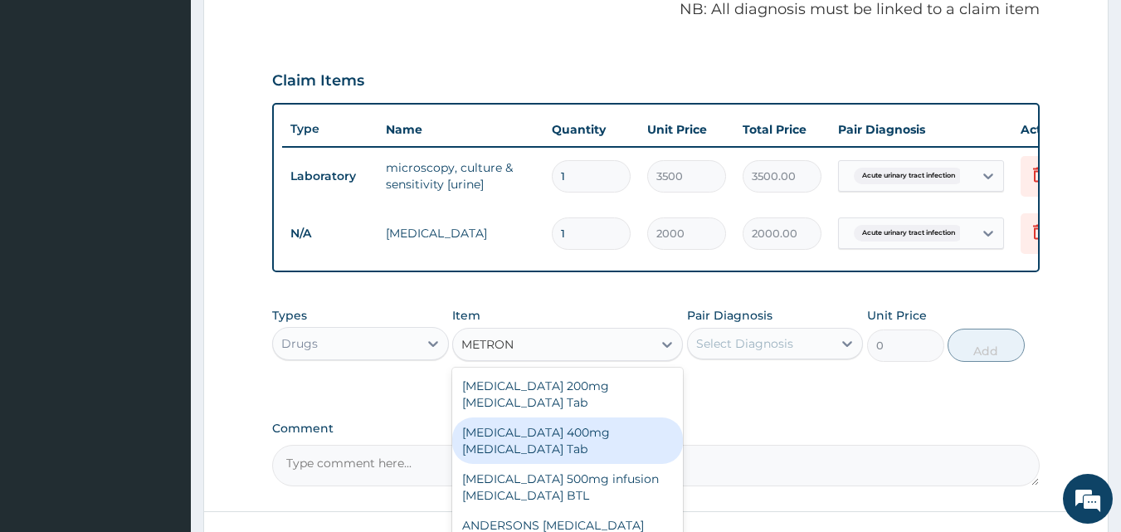
click at [535, 438] on div "Flagyl 400mg Metronidazole Tab" at bounding box center [567, 440] width 231 height 46
type input "20"
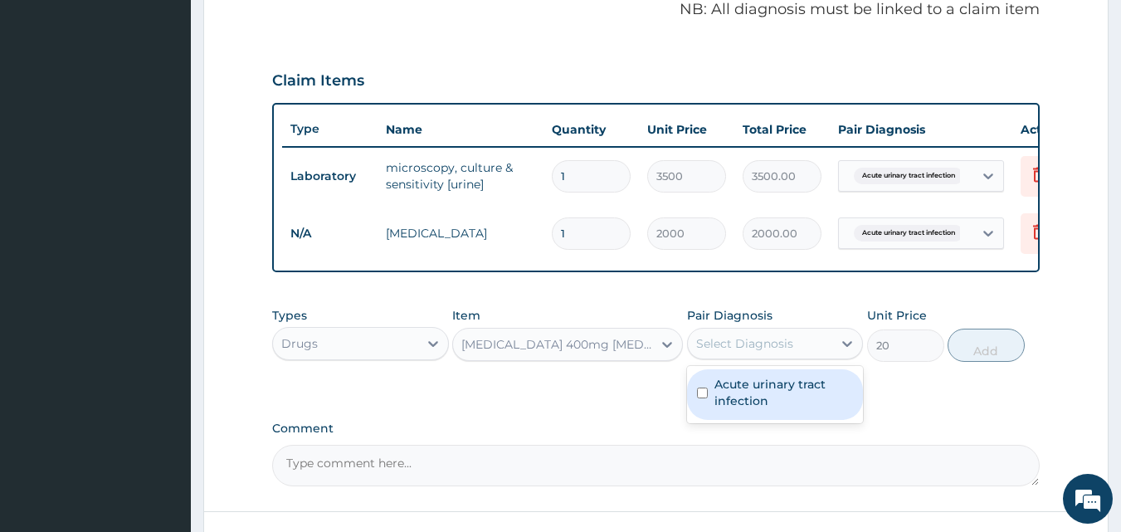
click at [760, 352] on div "Select Diagnosis" at bounding box center [744, 343] width 97 height 17
click at [756, 395] on label "Acute urinary tract infection" at bounding box center [784, 392] width 139 height 33
checkbox input "true"
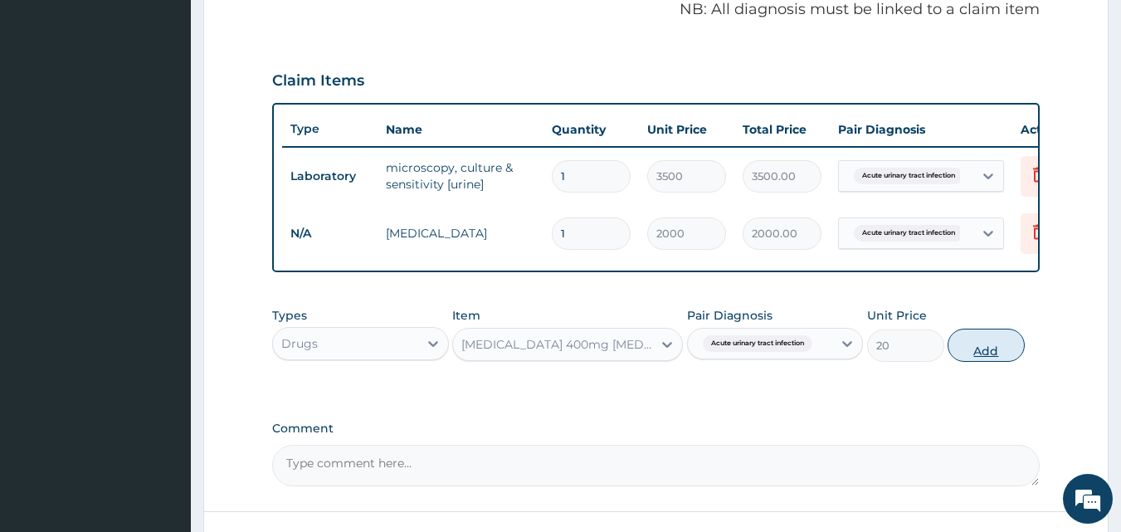
click at [969, 358] on button "Add" at bounding box center [986, 345] width 77 height 33
type input "0"
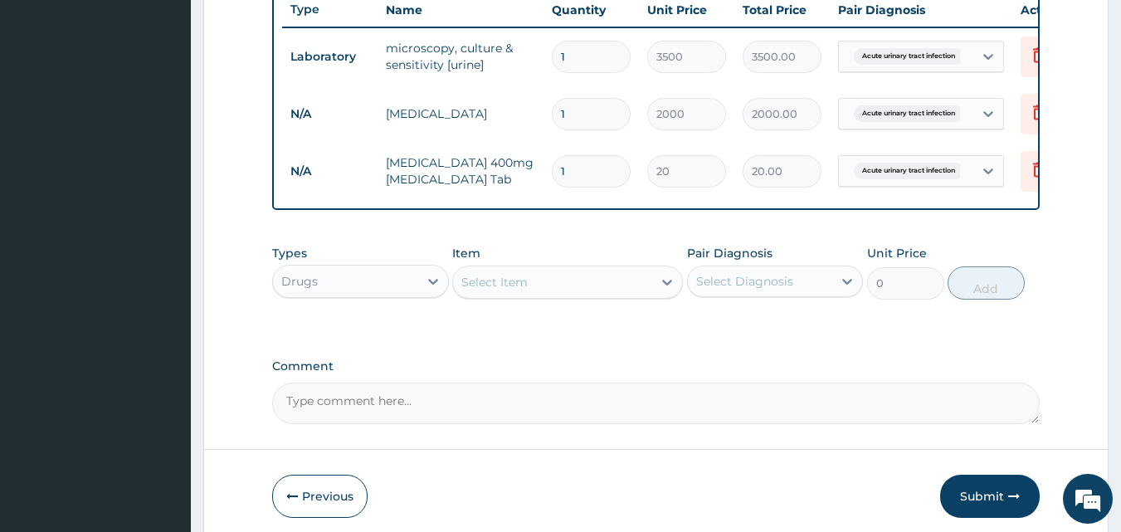
scroll to position [635, 0]
type input "0.00"
type input "1"
type input "20.00"
type input "15"
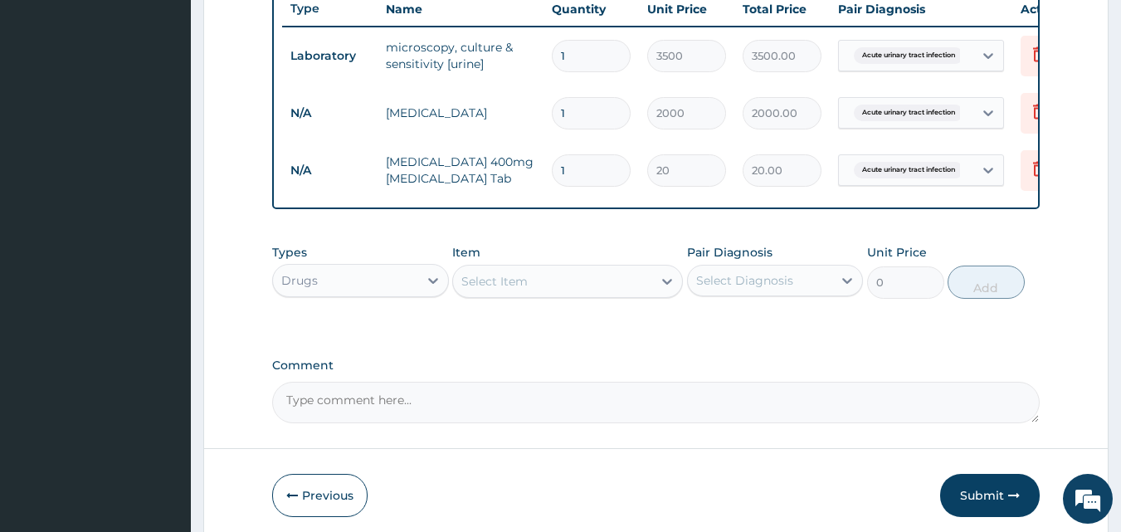
type input "300.00"
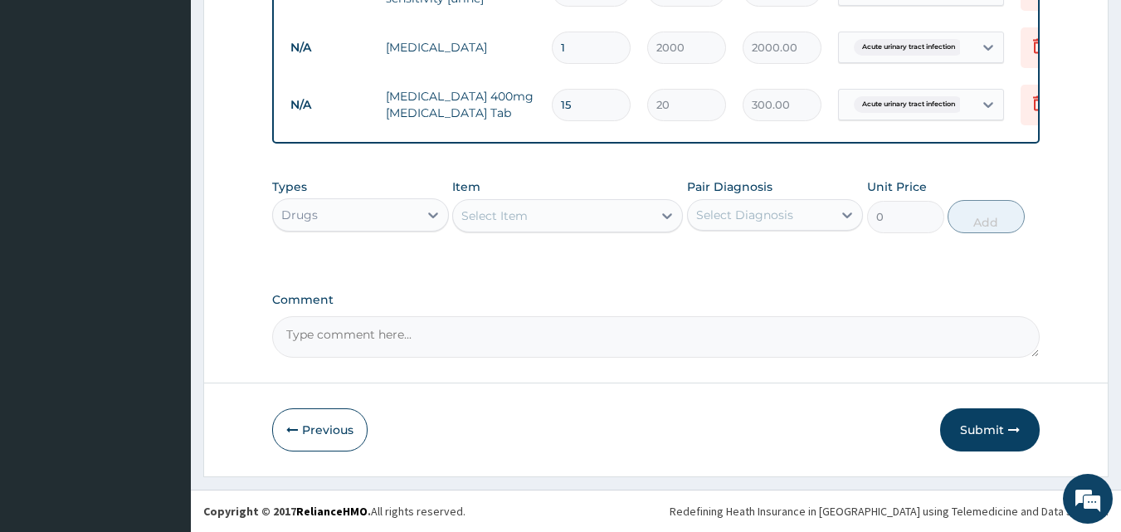
scroll to position [713, 0]
type input "15"
click at [995, 435] on button "Submit" at bounding box center [990, 429] width 100 height 43
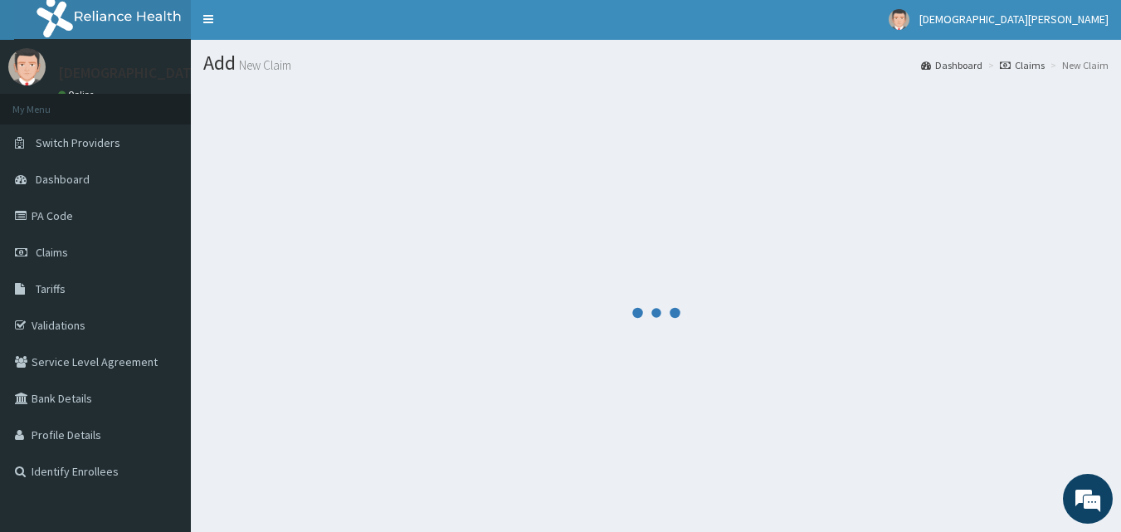
scroll to position [0, 0]
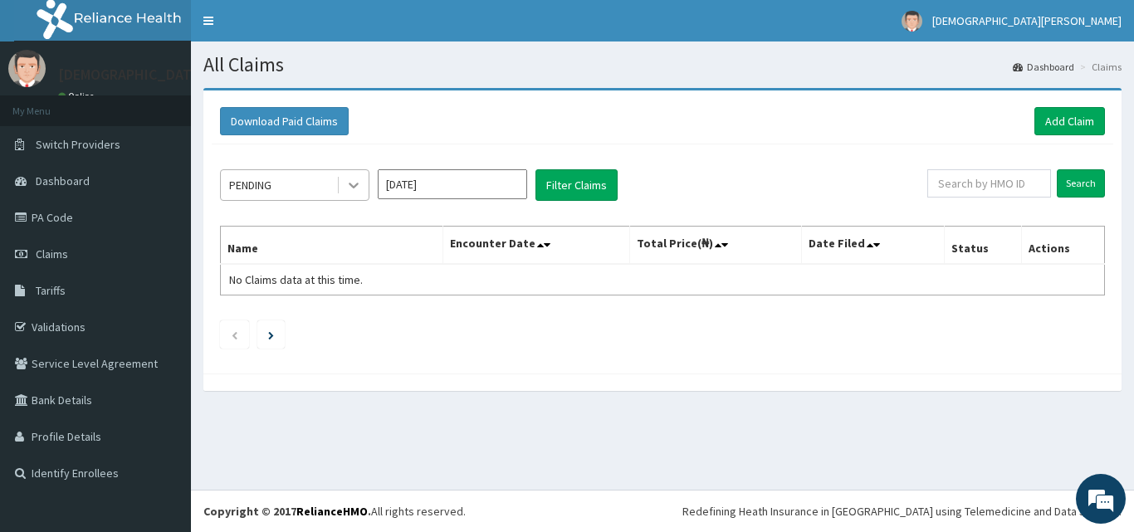
click at [354, 187] on icon at bounding box center [354, 186] width 10 height 6
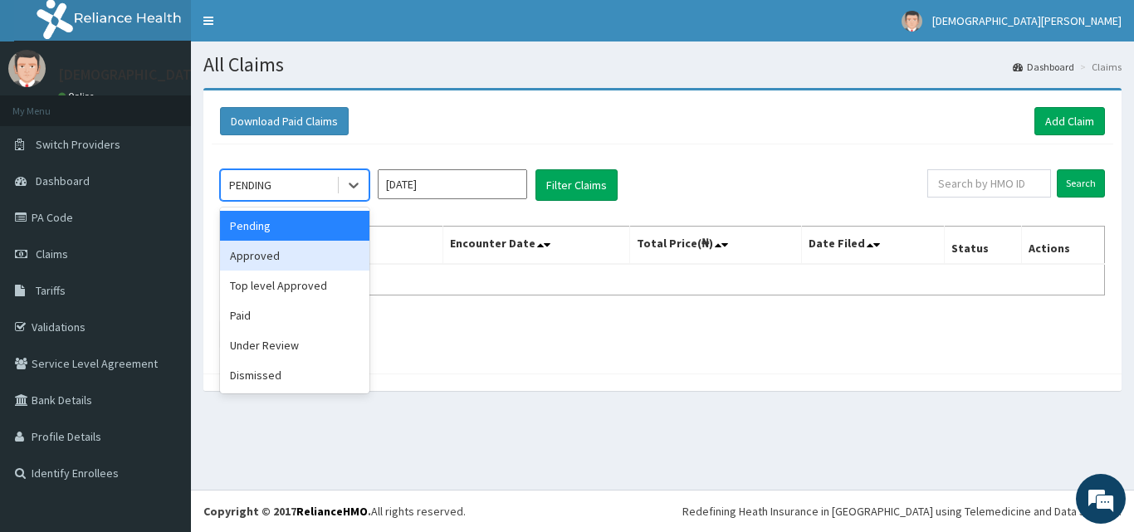
click at [266, 256] on div "Approved" at bounding box center [294, 256] width 149 height 30
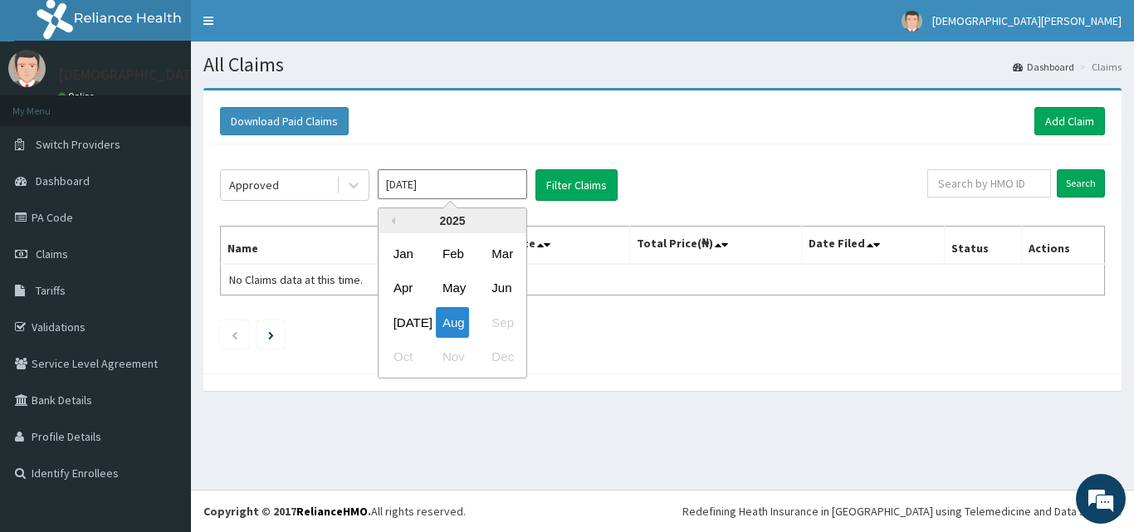
click at [471, 188] on input "Aug 2025" at bounding box center [452, 184] width 149 height 30
click at [398, 322] on div "Jul" at bounding box center [403, 322] width 33 height 31
type input "Jul 2025"
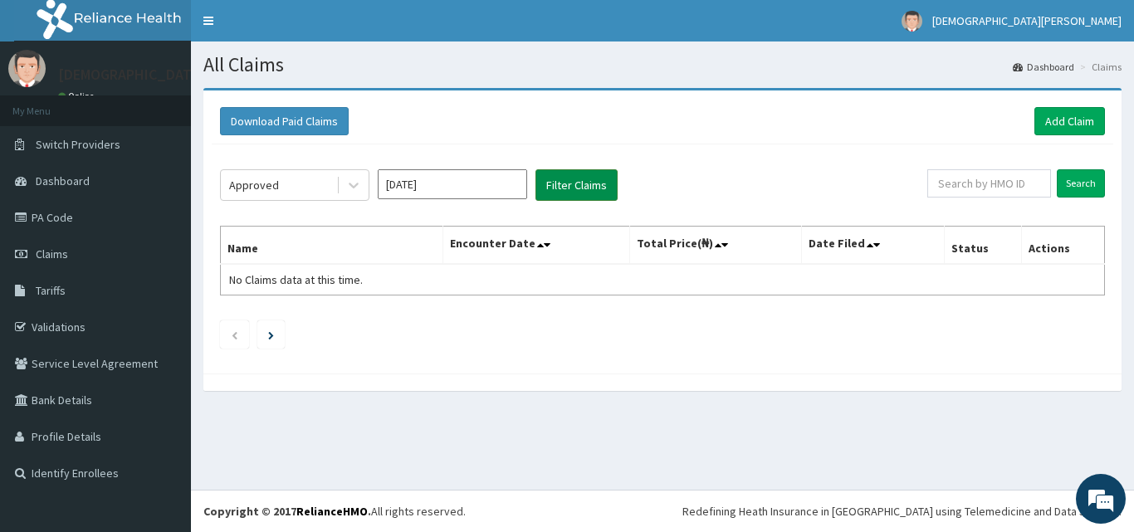
click at [568, 187] on button "Filter Claims" at bounding box center [576, 185] width 82 height 32
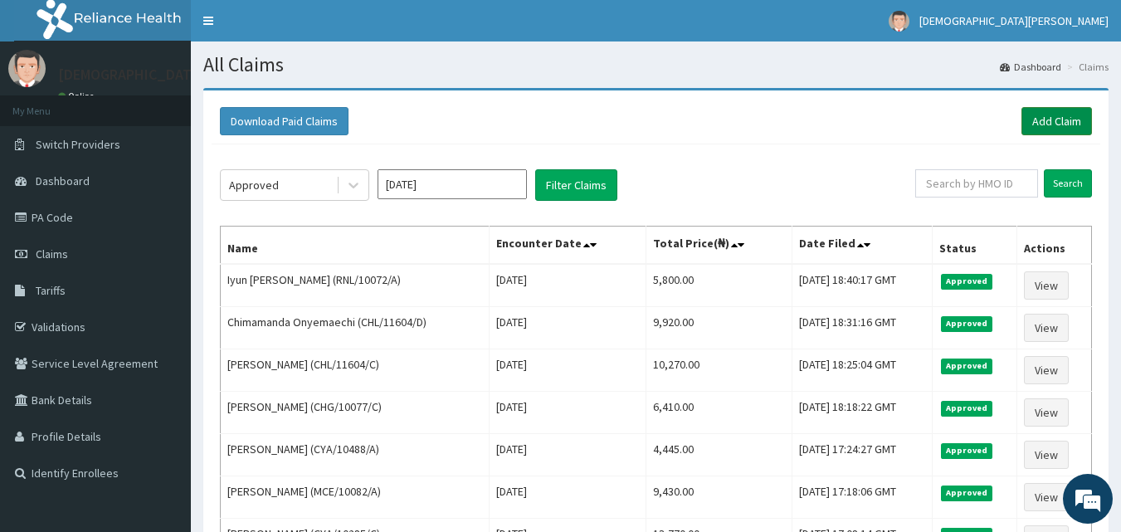
click at [1048, 126] on link "Add Claim" at bounding box center [1057, 121] width 71 height 28
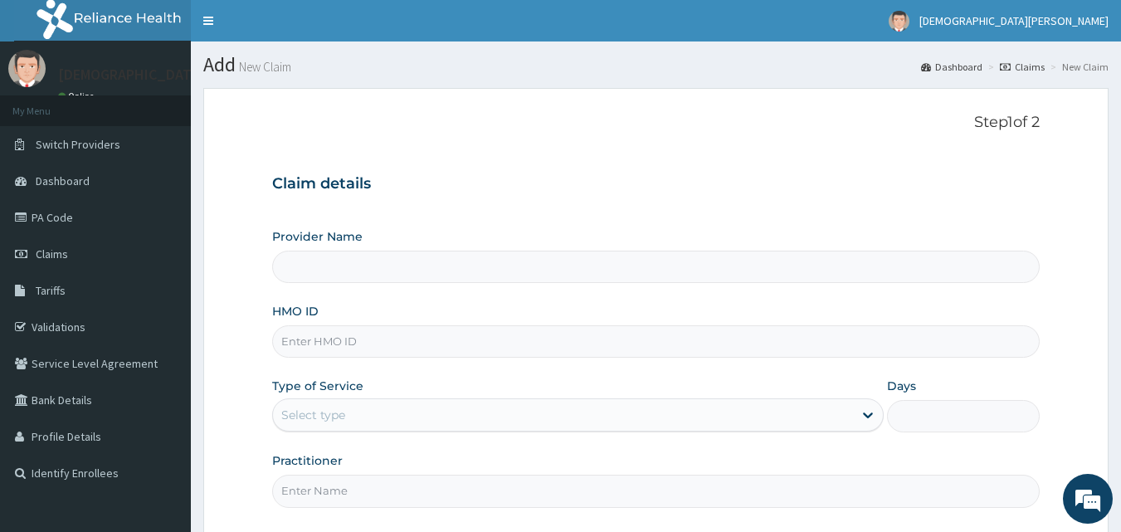
type input "[GEOGRAPHIC_DATA]"
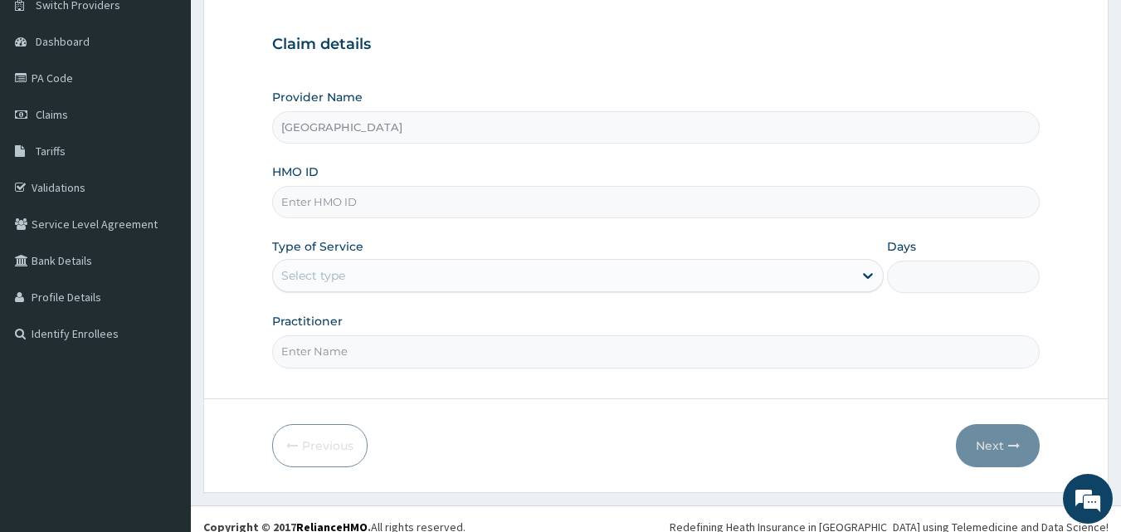
scroll to position [155, 0]
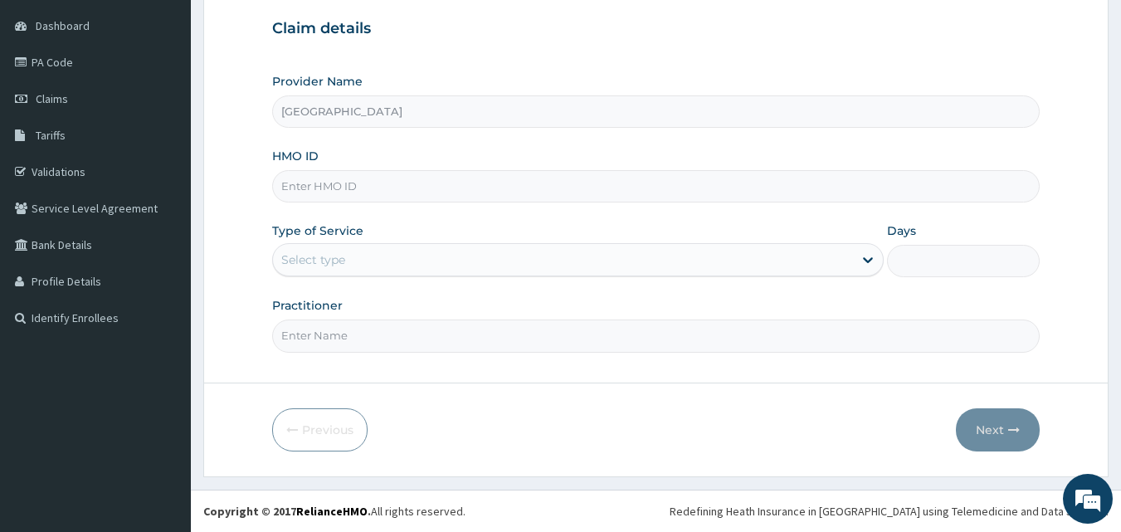
click at [373, 190] on input "HMO ID" at bounding box center [656, 186] width 768 height 32
type input "SRS/10146/A"
click at [354, 266] on div "Select type" at bounding box center [563, 259] width 580 height 27
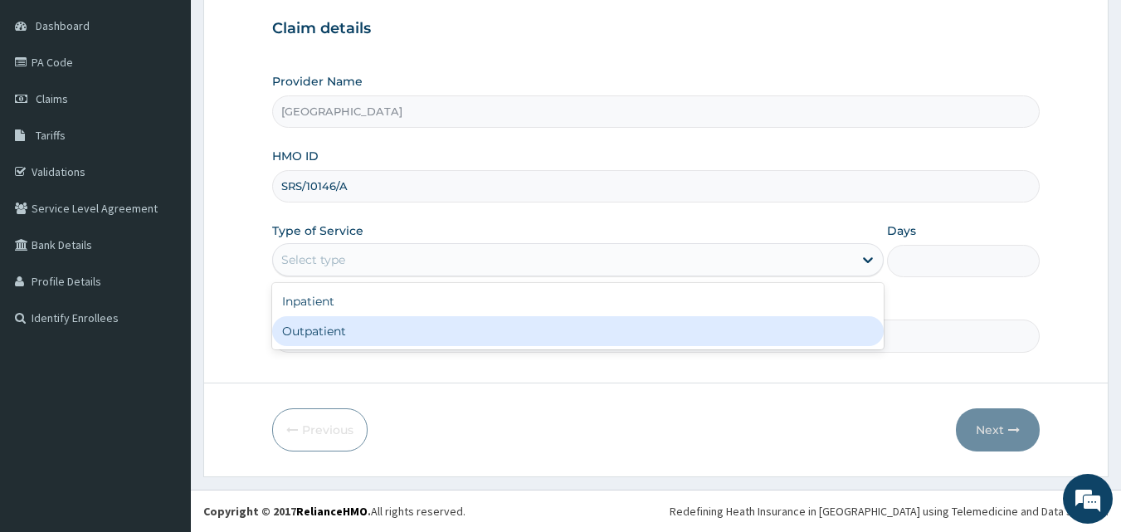
click at [354, 323] on div "Outpatient" at bounding box center [578, 331] width 612 height 30
type input "1"
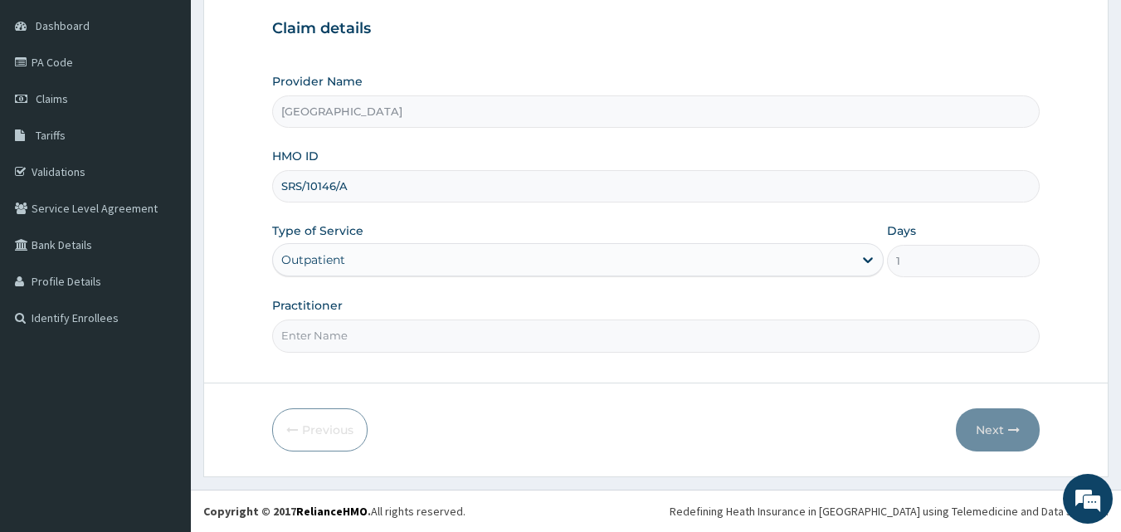
click at [401, 329] on input "Practitioner" at bounding box center [656, 335] width 768 height 32
type input "DR SAMPSON EZE"
click at [1005, 435] on button "Next" at bounding box center [998, 429] width 84 height 43
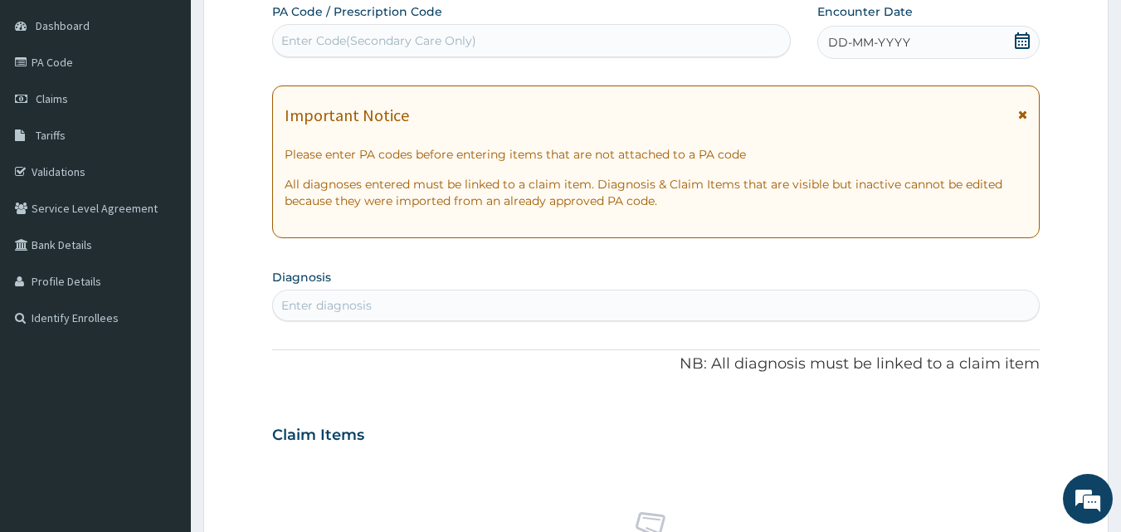
click at [862, 37] on span "DD-MM-YYYY" at bounding box center [869, 42] width 82 height 17
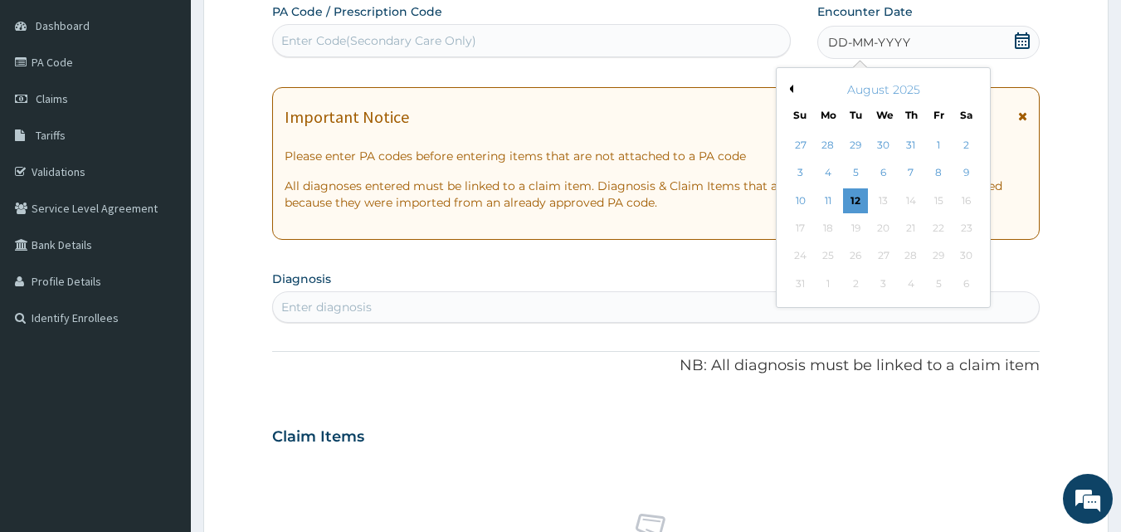
click at [790, 90] on button "Previous Month" at bounding box center [789, 89] width 8 height 8
click at [963, 143] on div "5" at bounding box center [966, 145] width 25 height 25
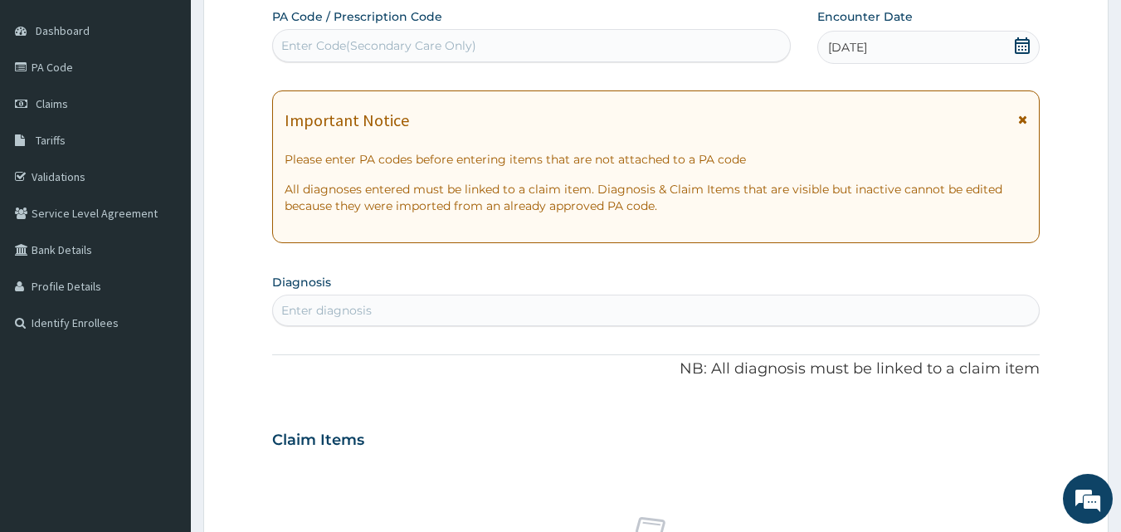
scroll to position [159, 0]
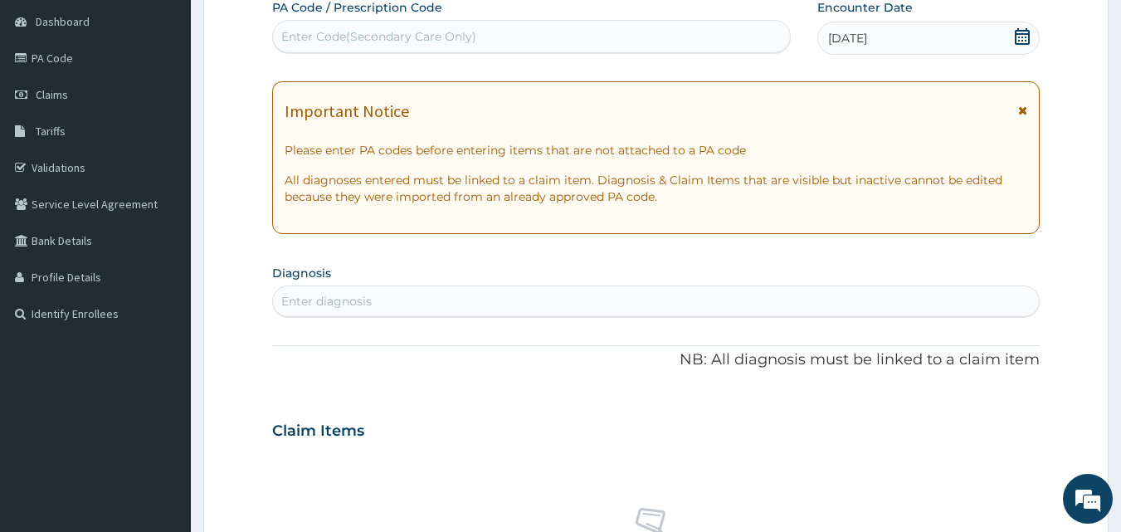
click at [385, 299] on div "Enter diagnosis" at bounding box center [656, 301] width 767 height 27
type input "PARON"
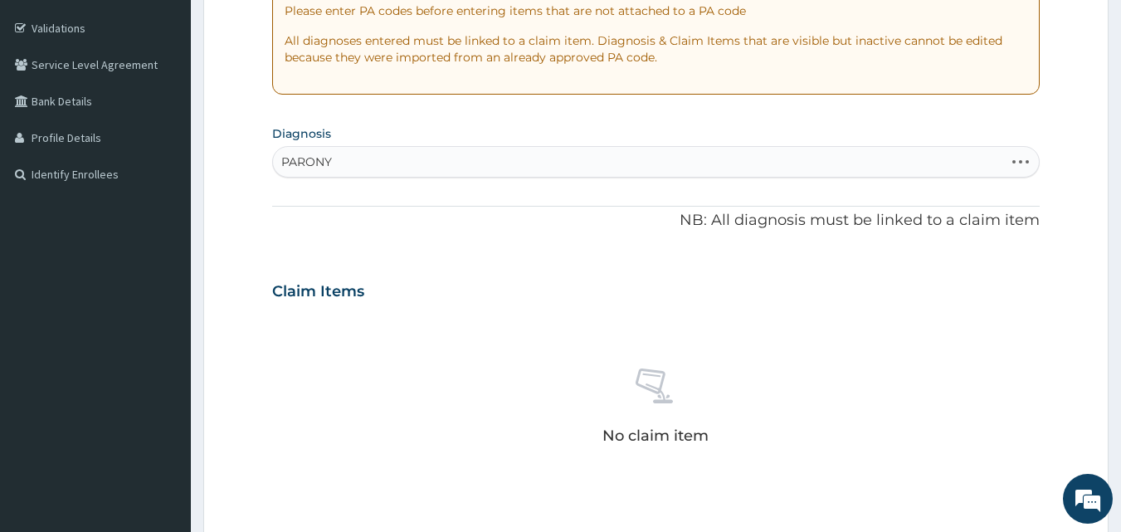
scroll to position [315, 0]
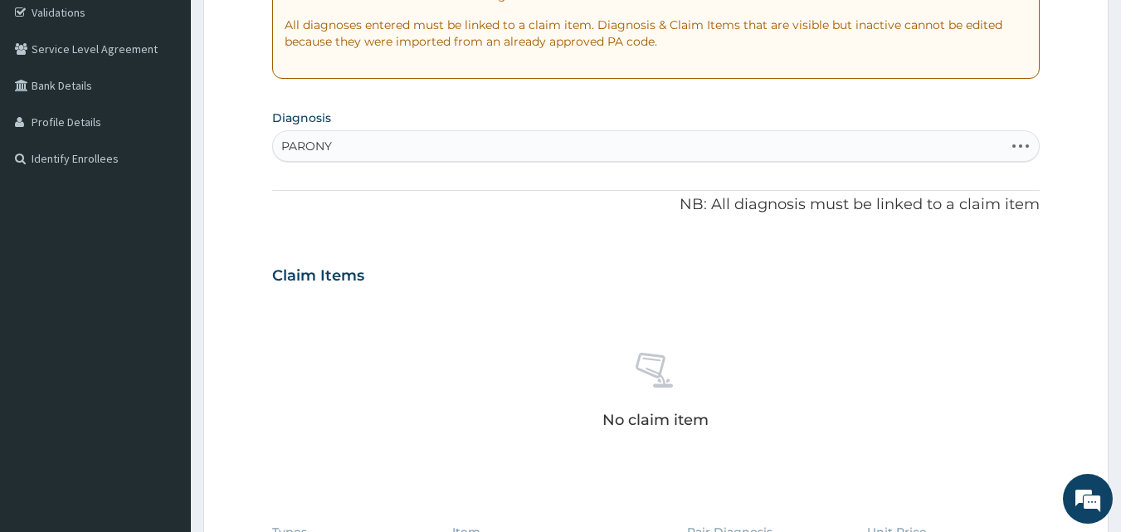
type input "PARONY"
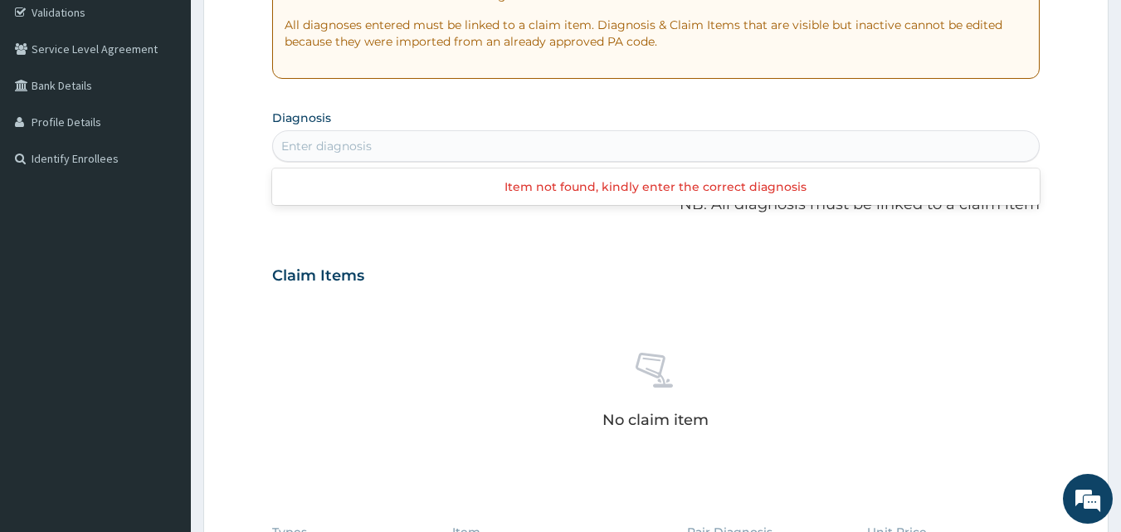
click at [366, 142] on div "Enter diagnosis" at bounding box center [326, 146] width 90 height 17
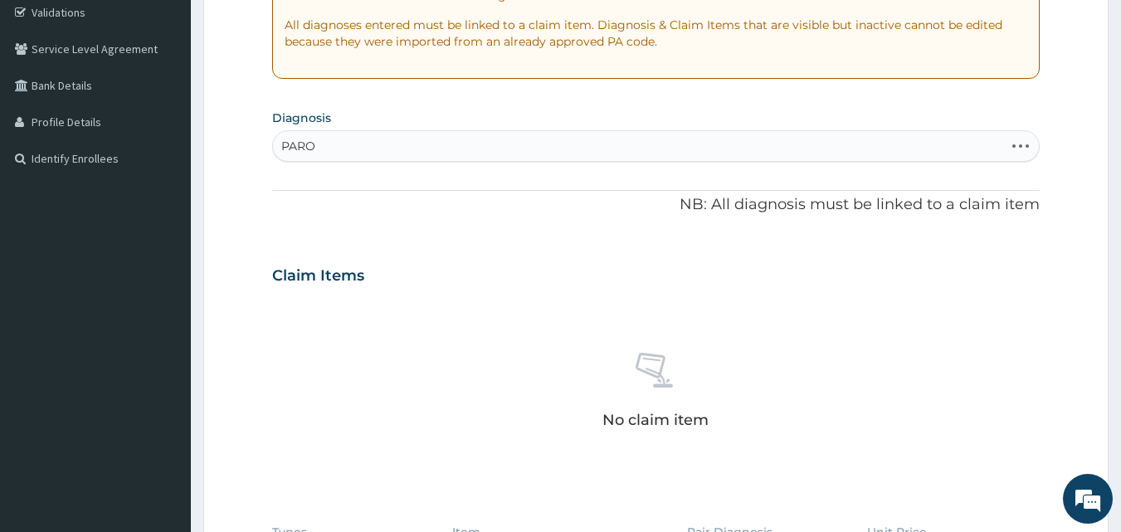
type input "PARON"
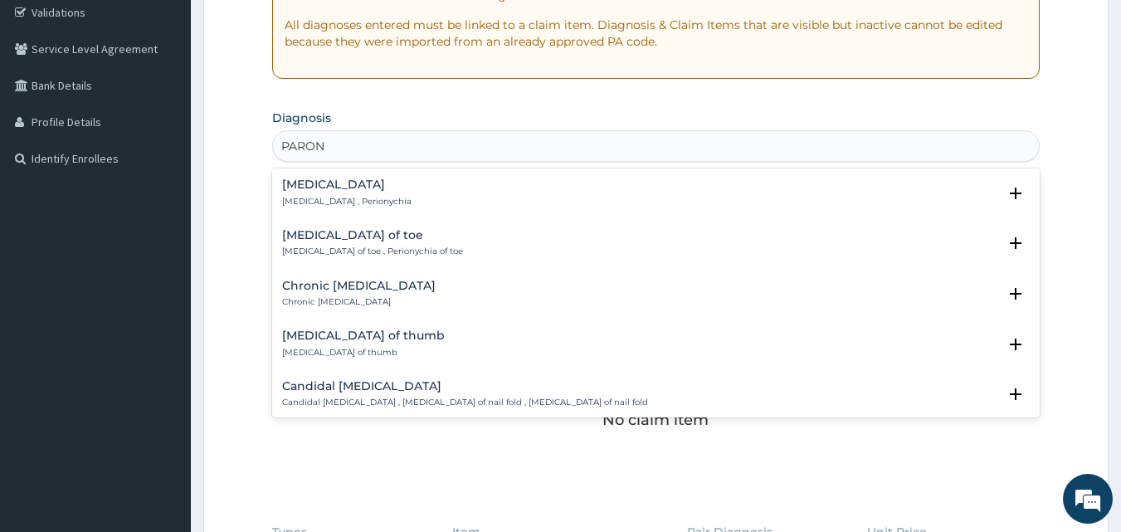
click at [334, 193] on div "Paronychia Paronychia , Perionychia" at bounding box center [346, 192] width 129 height 29
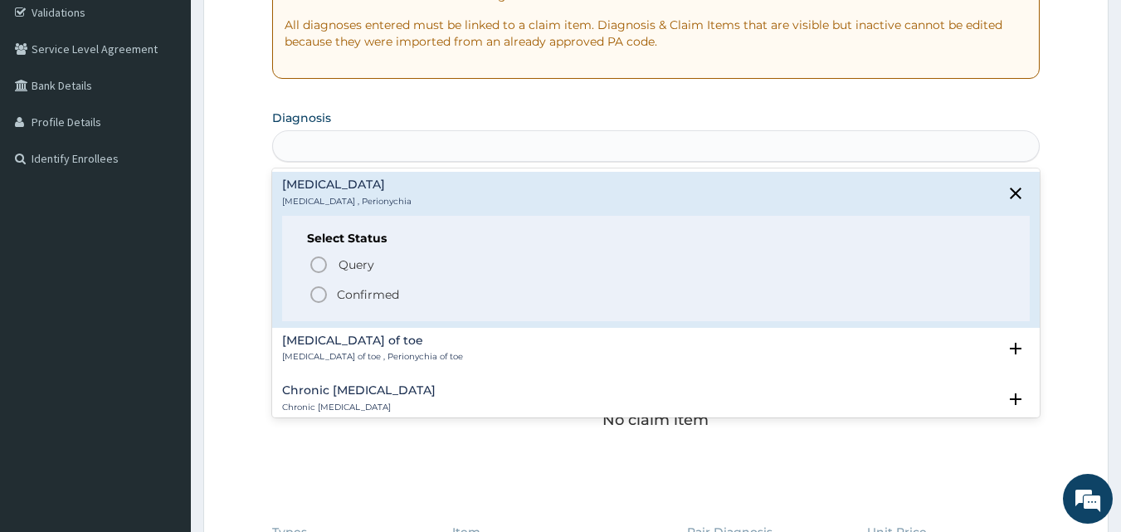
click at [340, 148] on div "PARON" at bounding box center [656, 146] width 767 height 27
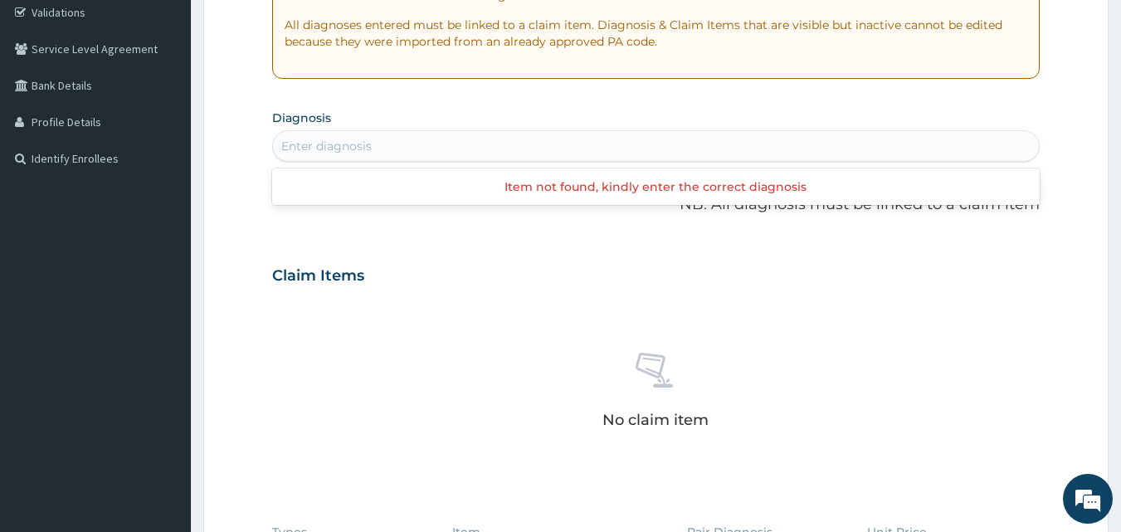
click at [340, 148] on div "Enter diagnosis" at bounding box center [326, 146] width 90 height 17
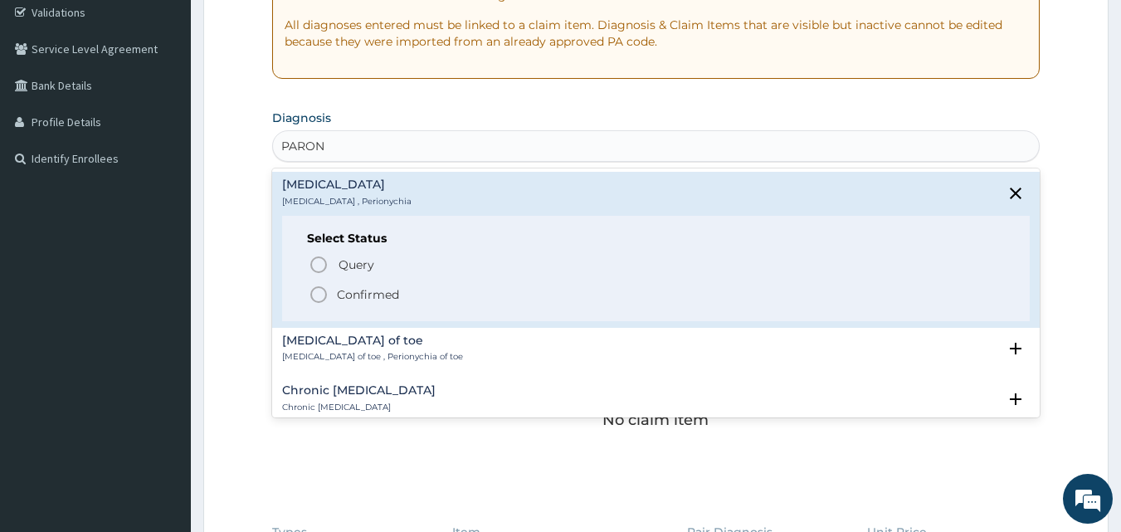
type input "PARON"
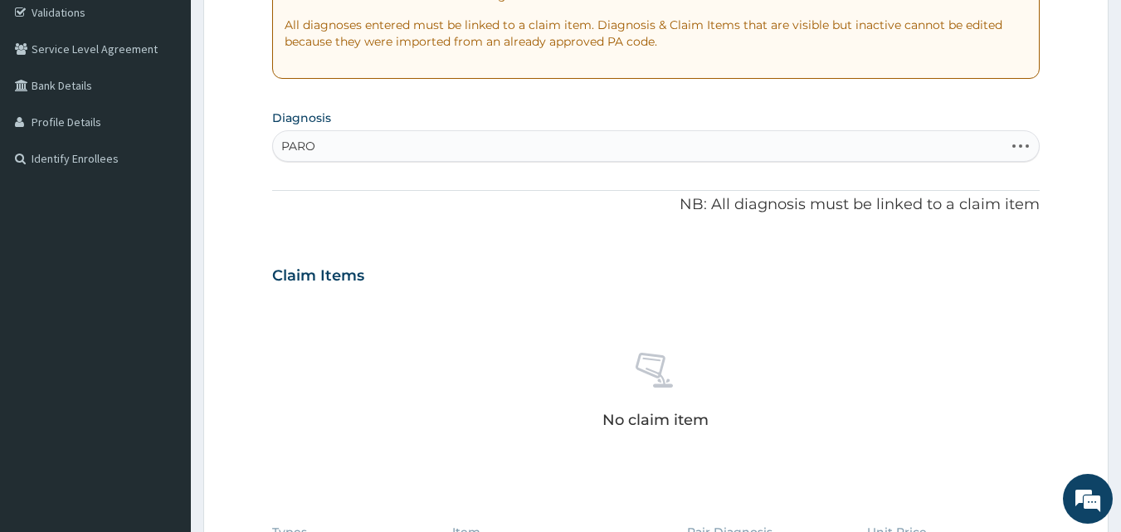
type input "PARON"
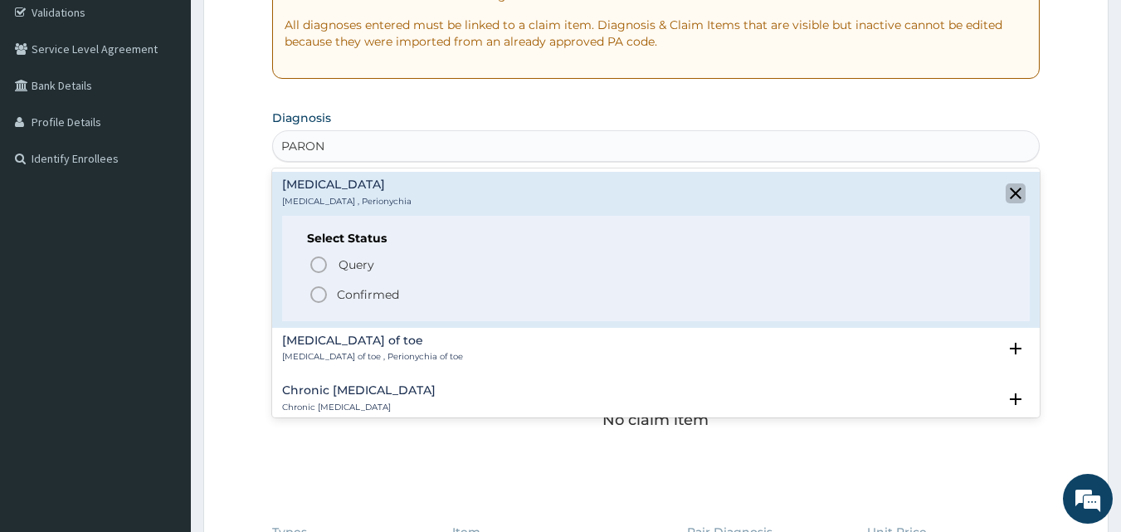
click at [1010, 194] on icon "close select status" at bounding box center [1016, 194] width 12 height 12
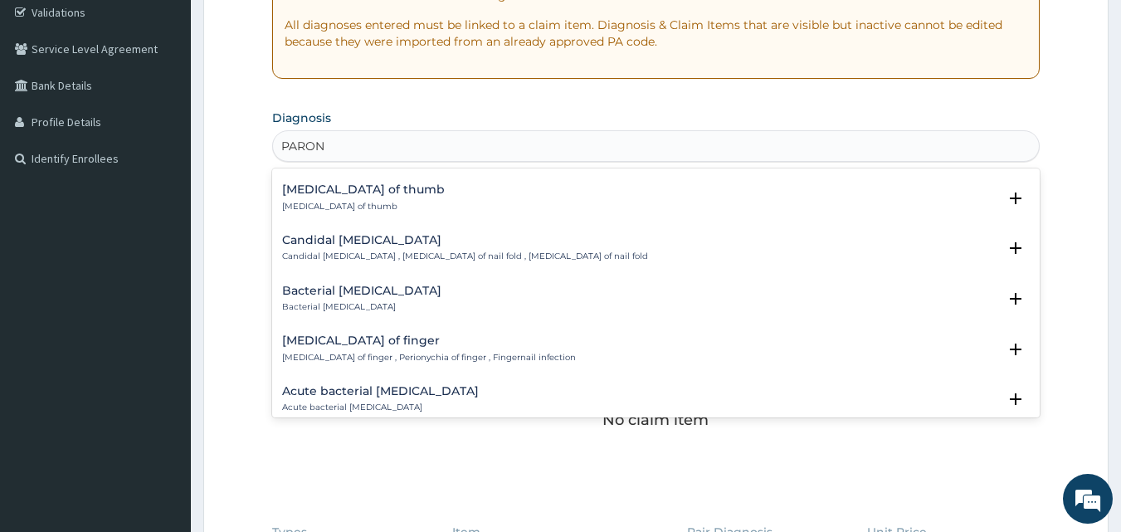
scroll to position [147, 0]
click at [373, 351] on p "Paronychia of finger , Perionychia of finger , Fingernail infection" at bounding box center [429, 357] width 294 height 12
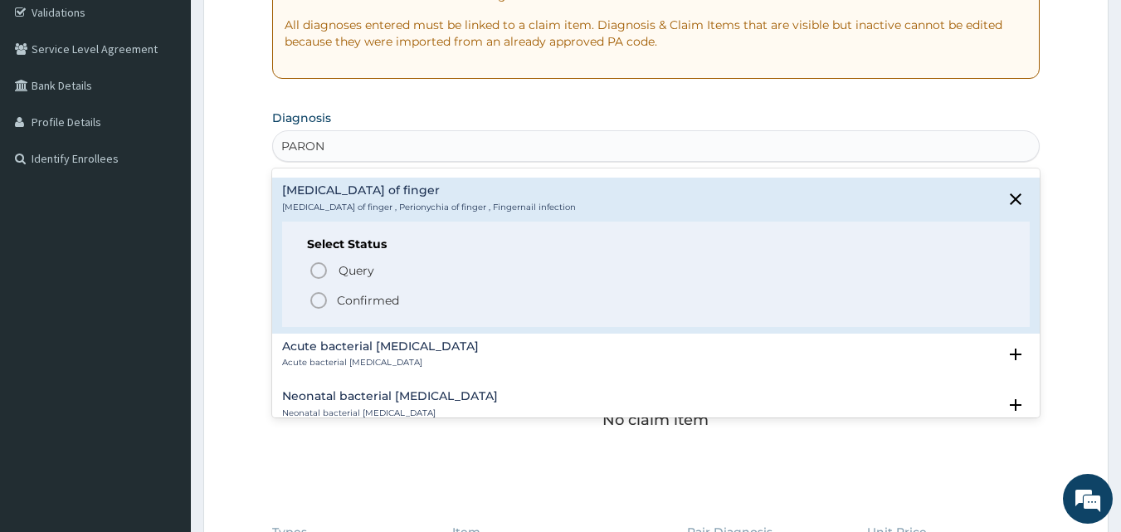
scroll to position [327, 0]
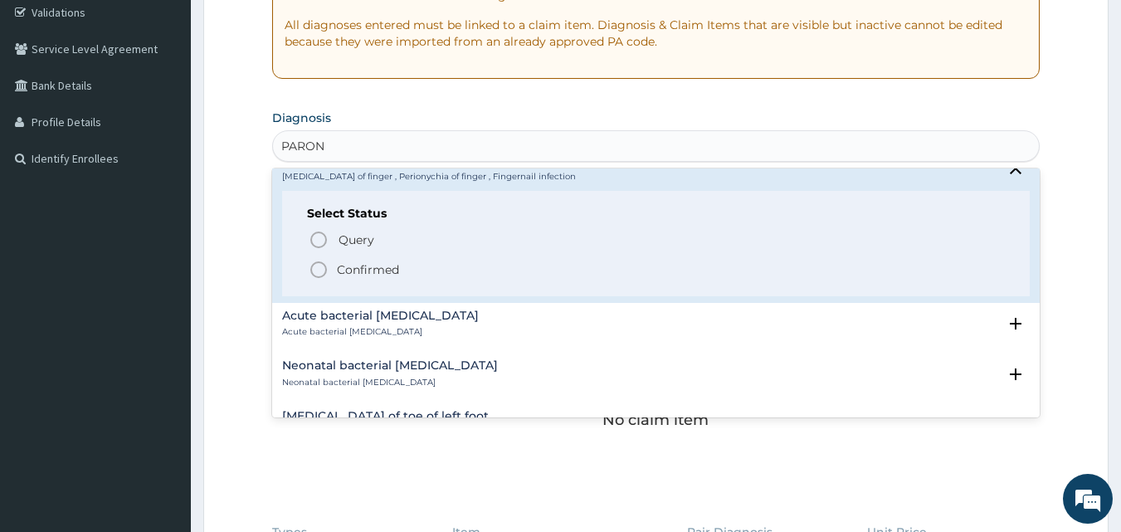
click at [317, 275] on icon "status option filled" at bounding box center [319, 270] width 20 height 20
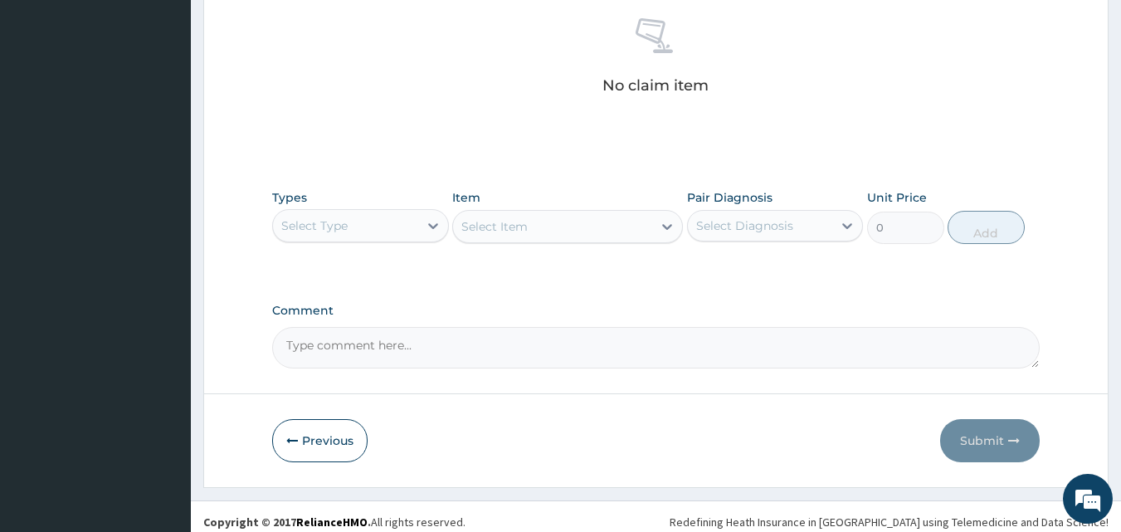
scroll to position [665, 0]
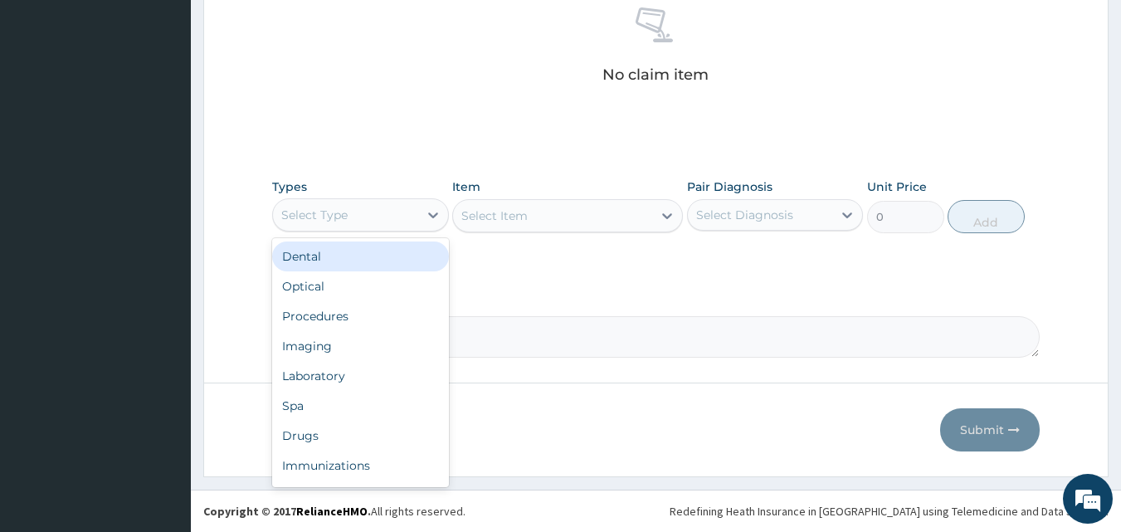
click at [364, 221] on div "Select Type" at bounding box center [345, 215] width 145 height 27
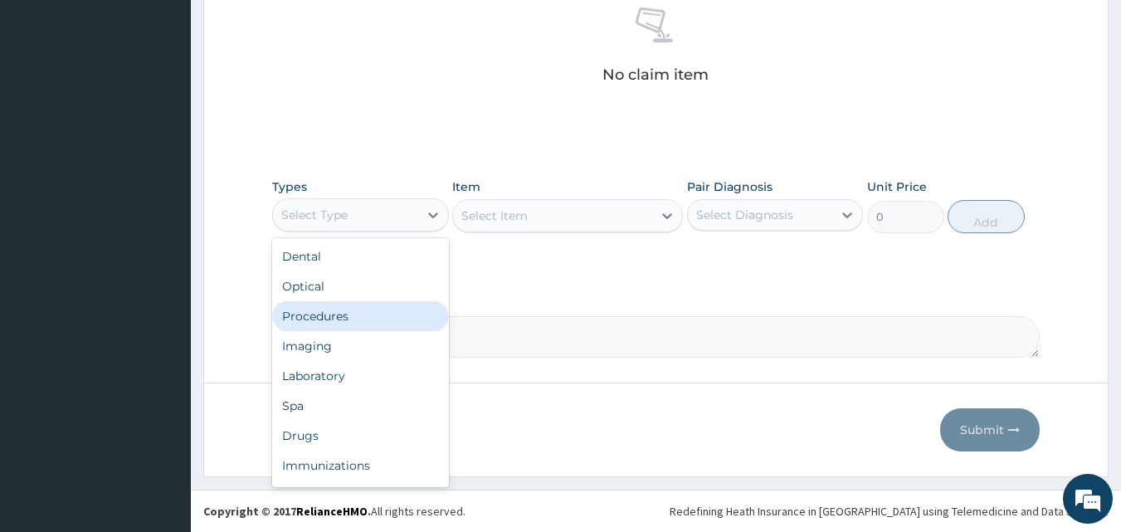
click at [350, 317] on div "Procedures" at bounding box center [360, 316] width 177 height 30
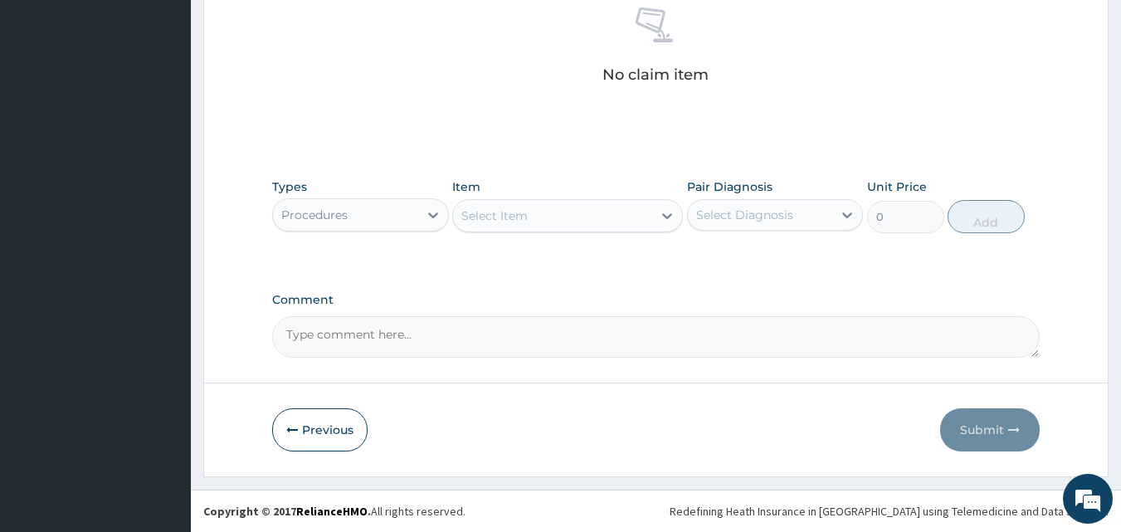
click at [579, 219] on div "Select Item" at bounding box center [552, 215] width 199 height 27
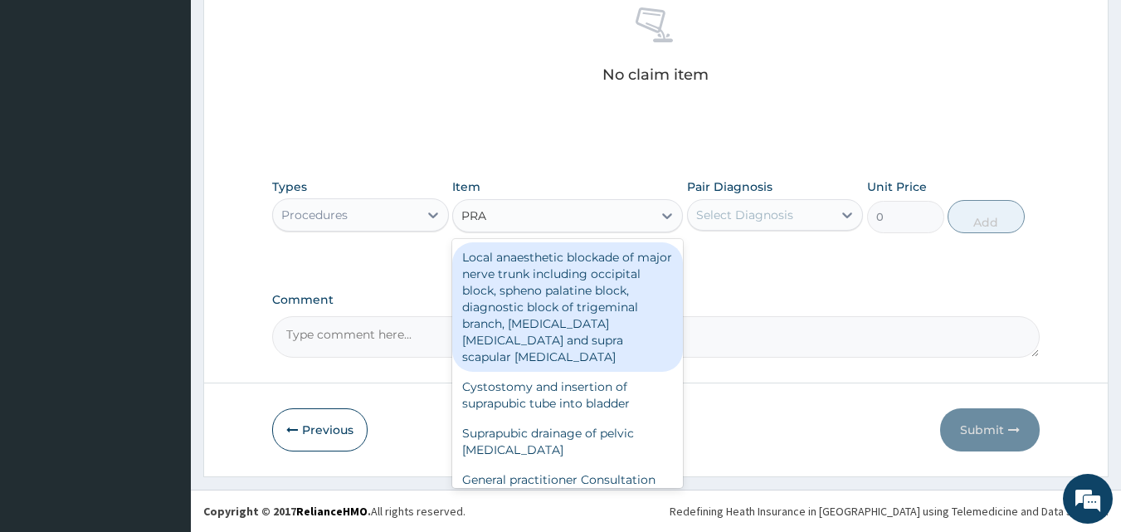
type input "PRAC"
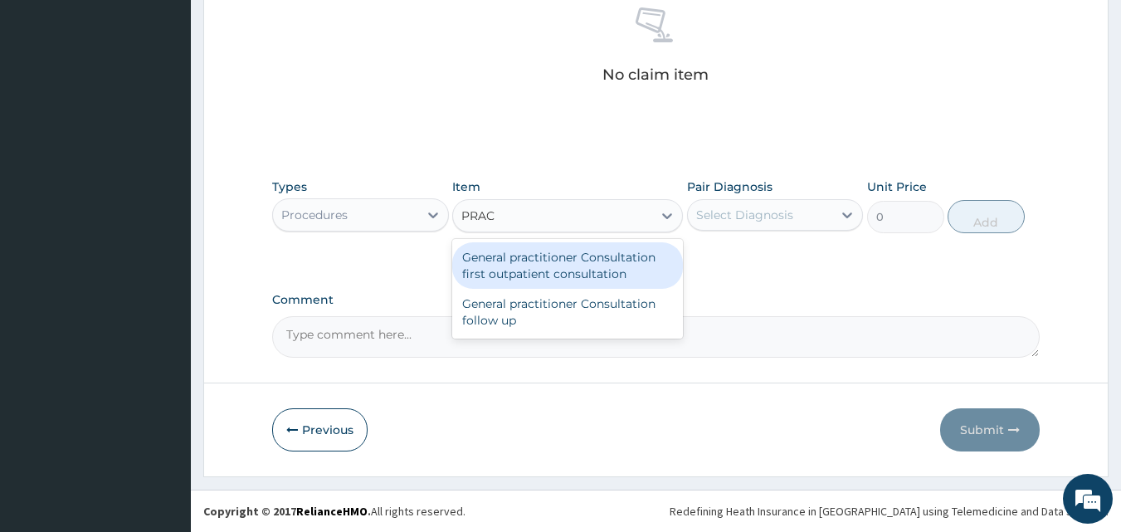
click at [579, 275] on div "General practitioner Consultation first outpatient consultation" at bounding box center [567, 265] width 231 height 46
type input "3000"
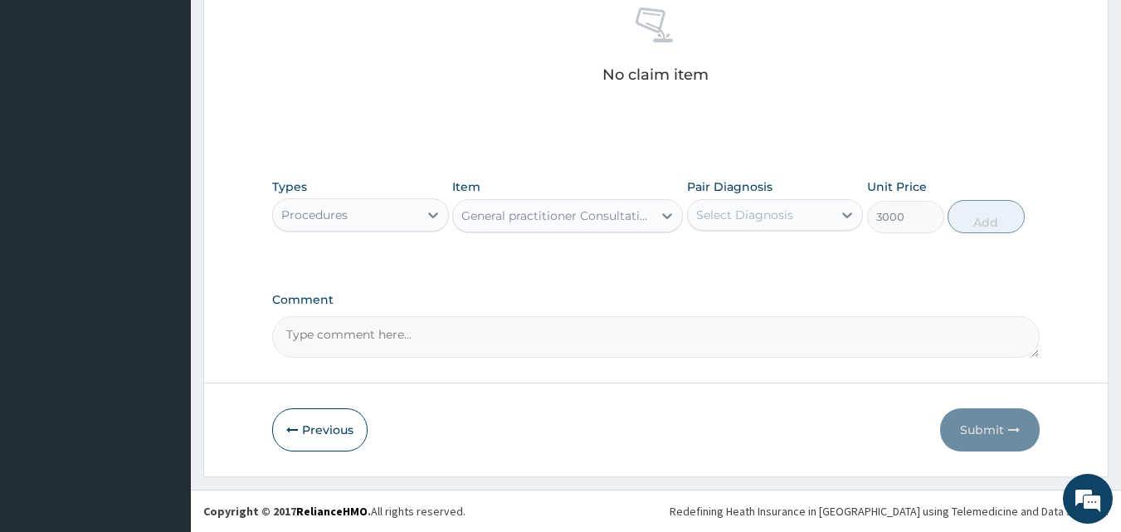
click at [734, 227] on div "Select Diagnosis" at bounding box center [760, 215] width 145 height 27
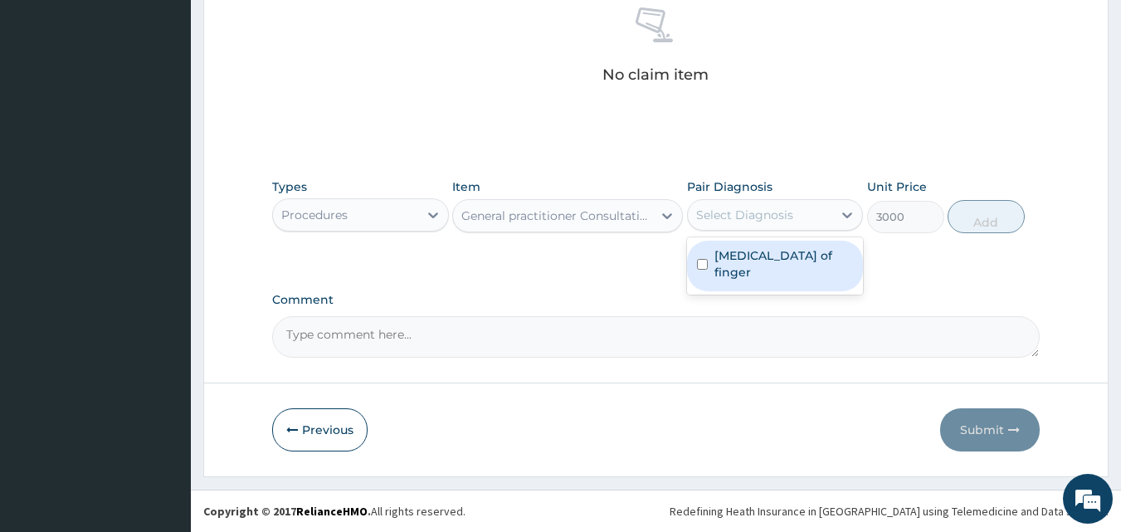
click at [744, 258] on label "Paronychia of finger" at bounding box center [784, 263] width 139 height 33
checkbox input "true"
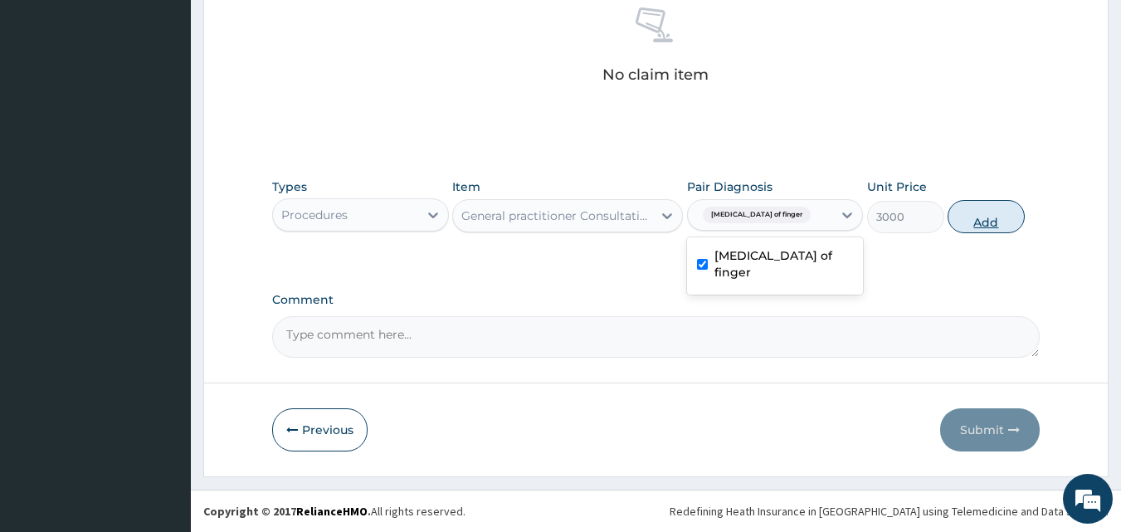
click at [965, 216] on button "Add" at bounding box center [986, 216] width 77 height 33
type input "0"
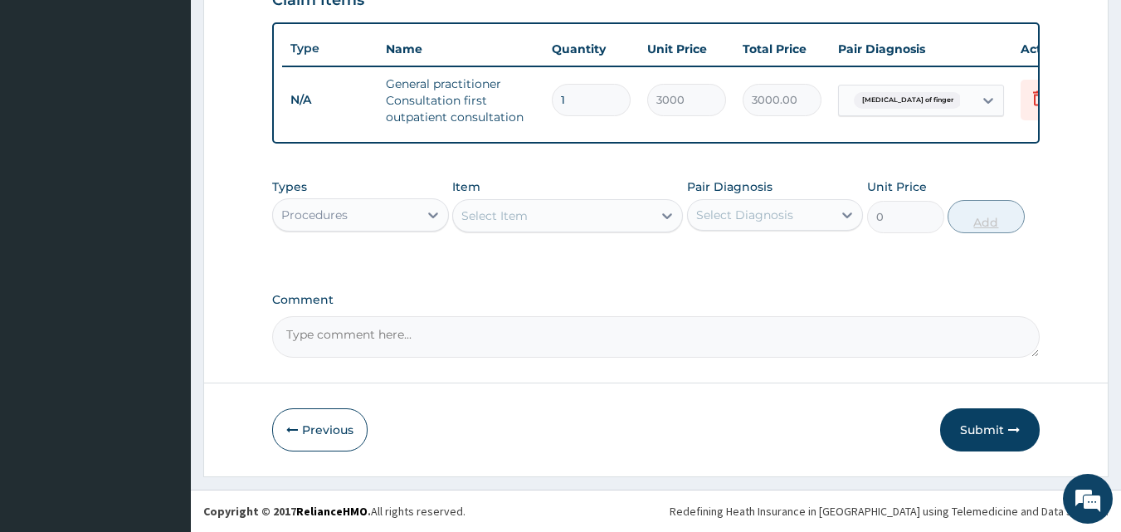
scroll to position [607, 0]
click at [383, 217] on div "Procedures" at bounding box center [345, 215] width 145 height 27
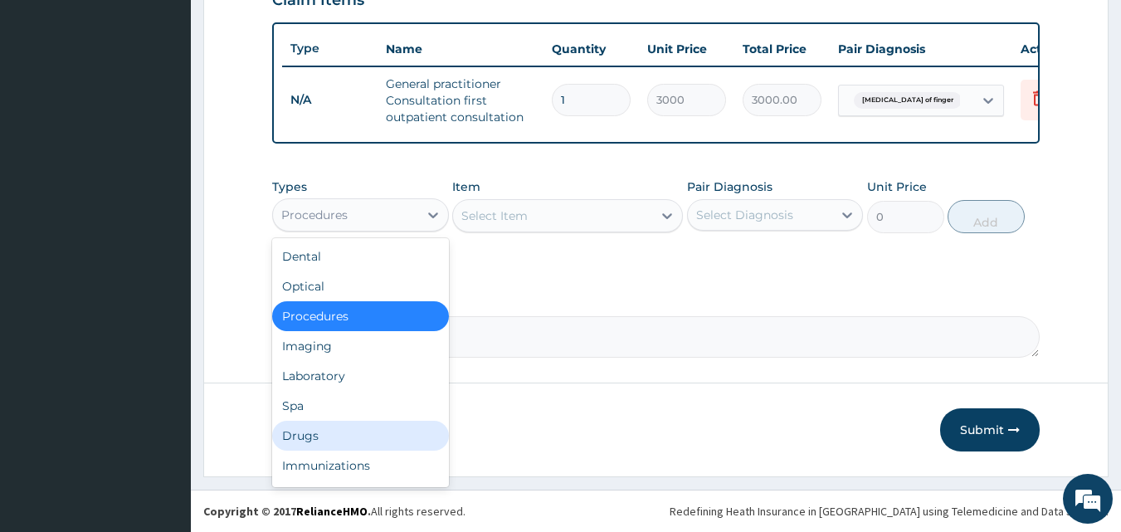
click at [337, 430] on div "Drugs" at bounding box center [360, 436] width 177 height 30
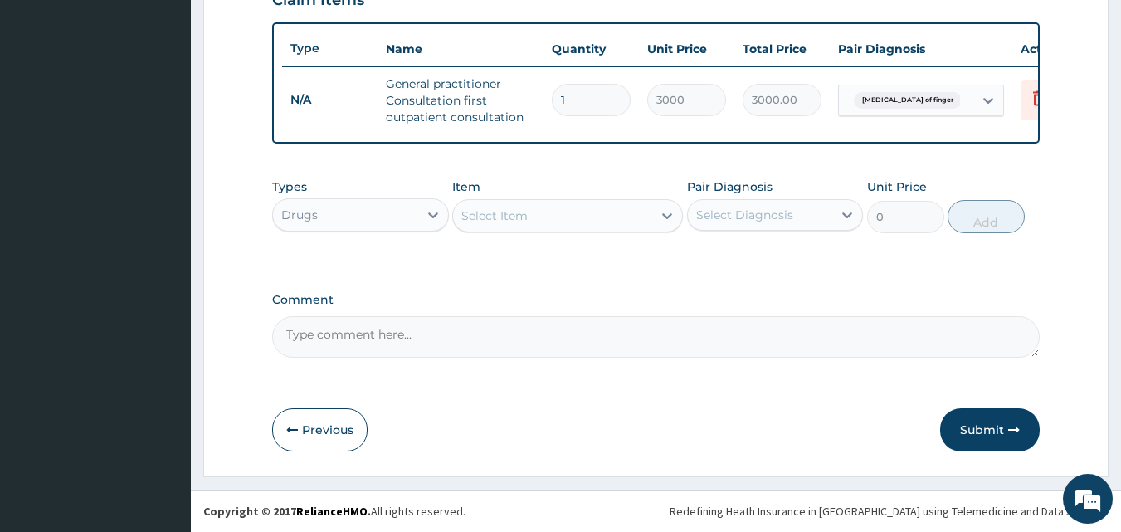
click at [547, 217] on div "Select Item" at bounding box center [552, 215] width 199 height 27
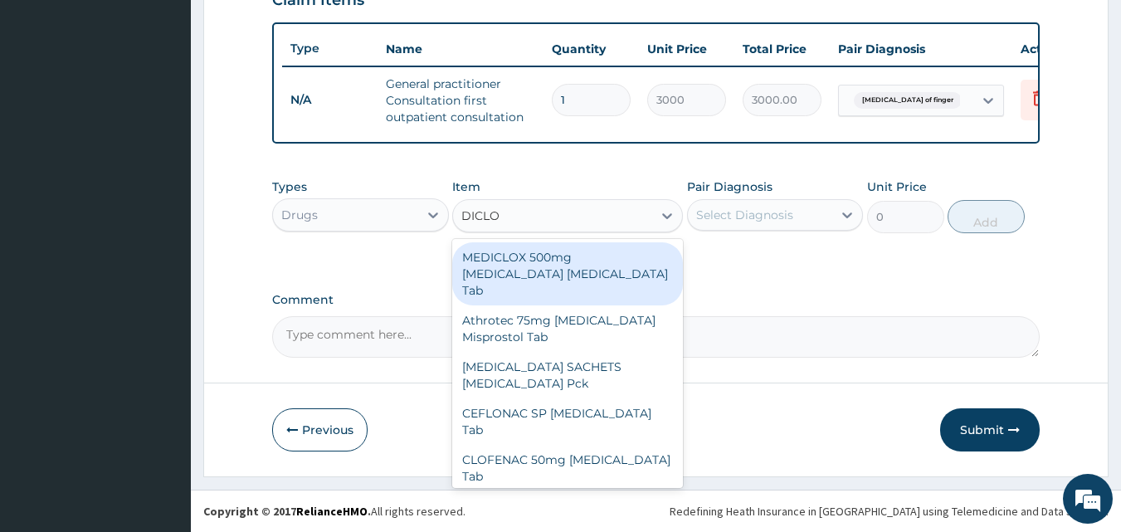
type input "DICLOF"
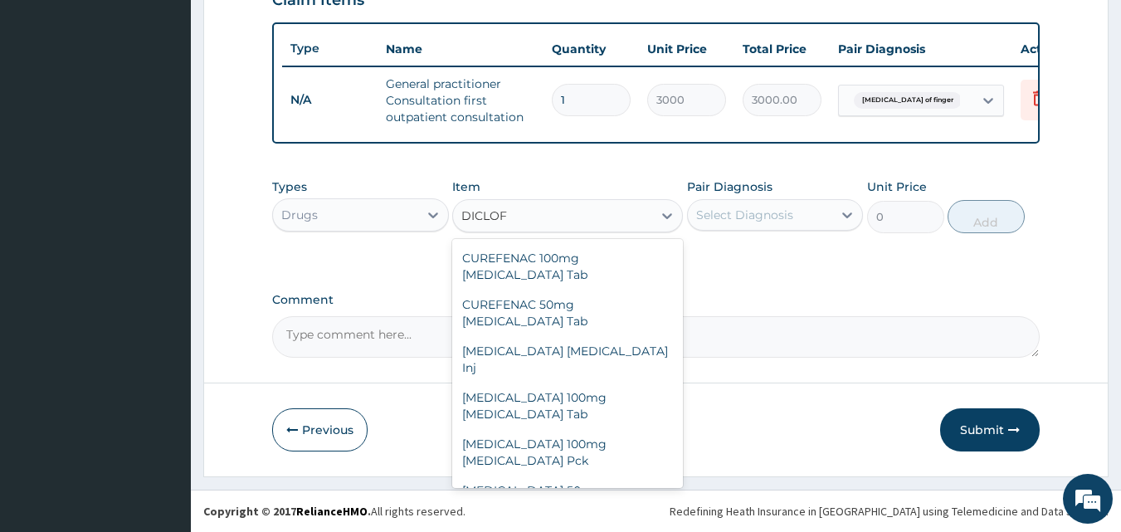
scroll to position [280, 0]
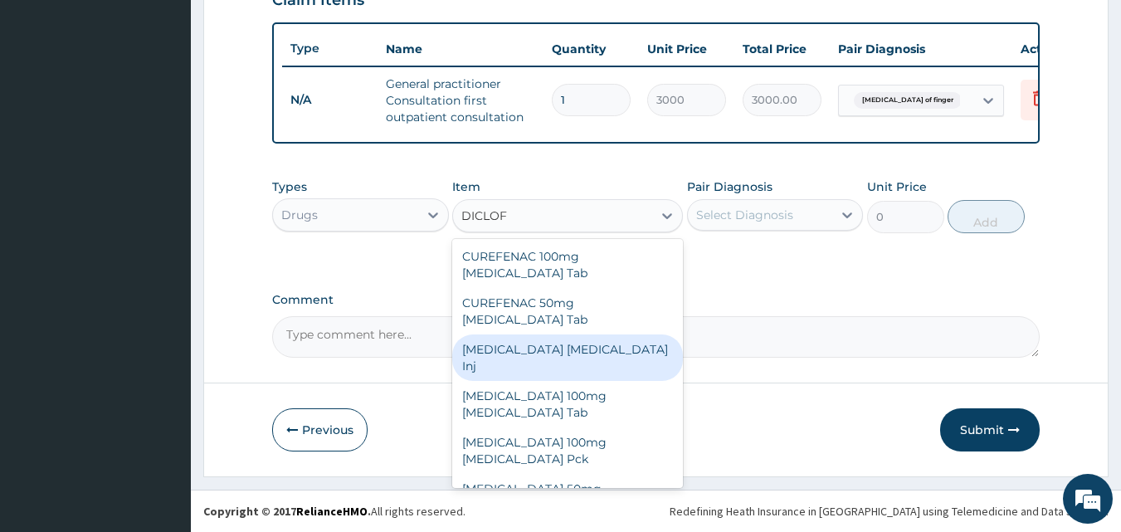
click at [577, 334] on div "Diclofenac Diclofenac Inj" at bounding box center [567, 357] width 231 height 46
type input "240"
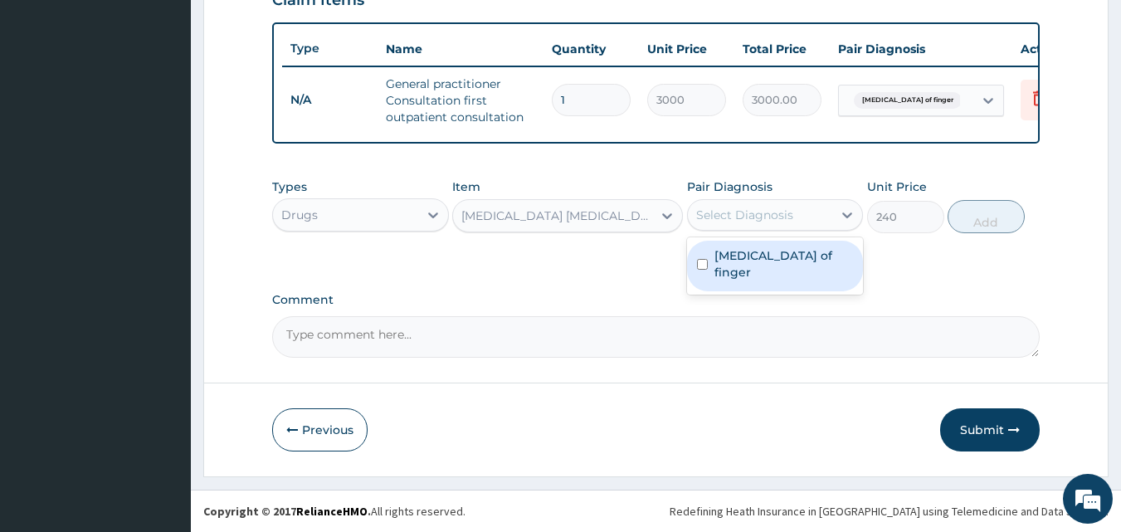
click at [750, 227] on div "Select Diagnosis" at bounding box center [760, 215] width 145 height 27
click at [750, 258] on label "Paronychia of finger" at bounding box center [784, 263] width 139 height 33
checkbox input "true"
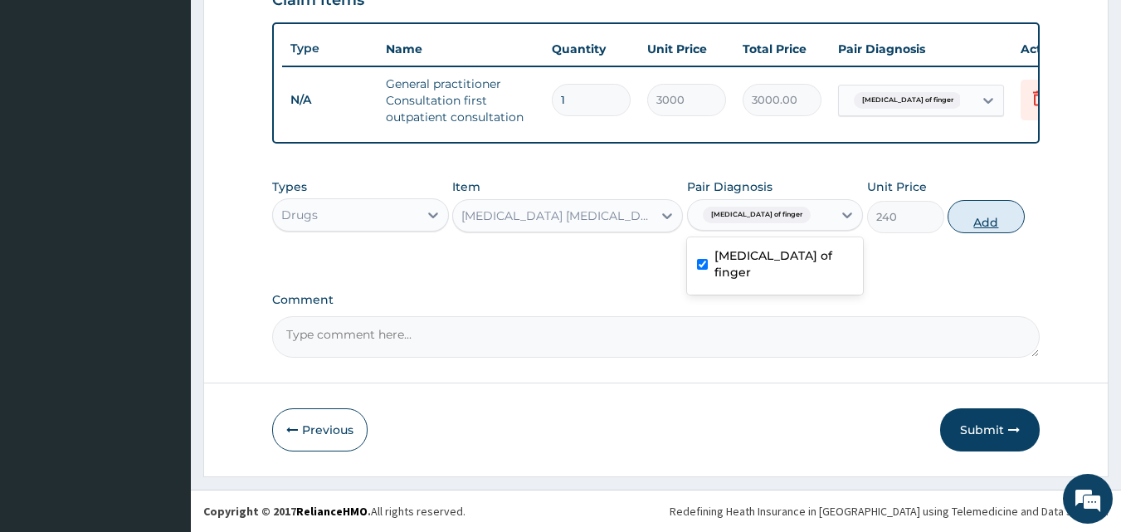
click at [966, 217] on button "Add" at bounding box center [986, 216] width 77 height 33
type input "0"
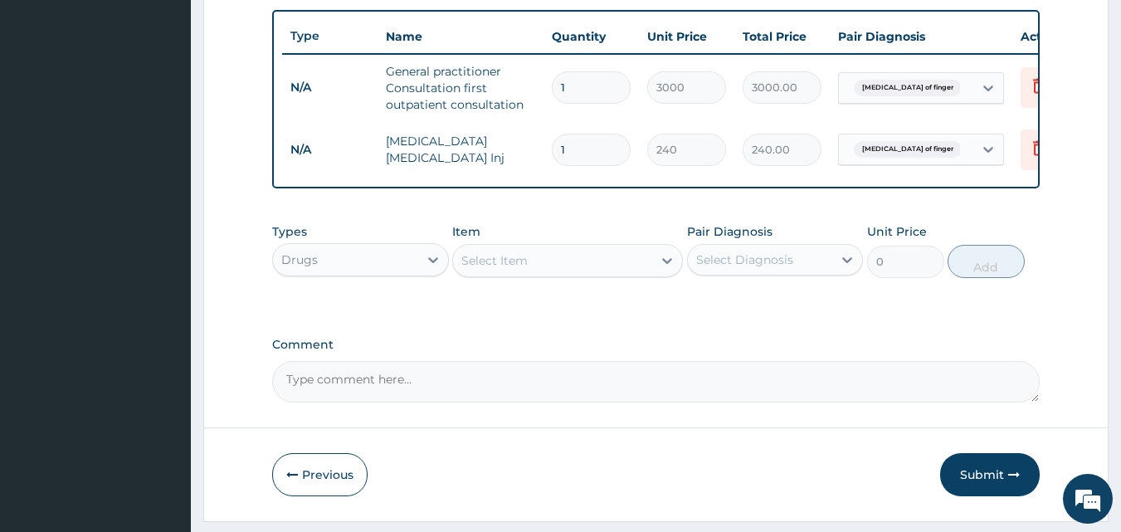
click at [495, 269] on div "Select Item" at bounding box center [494, 260] width 66 height 17
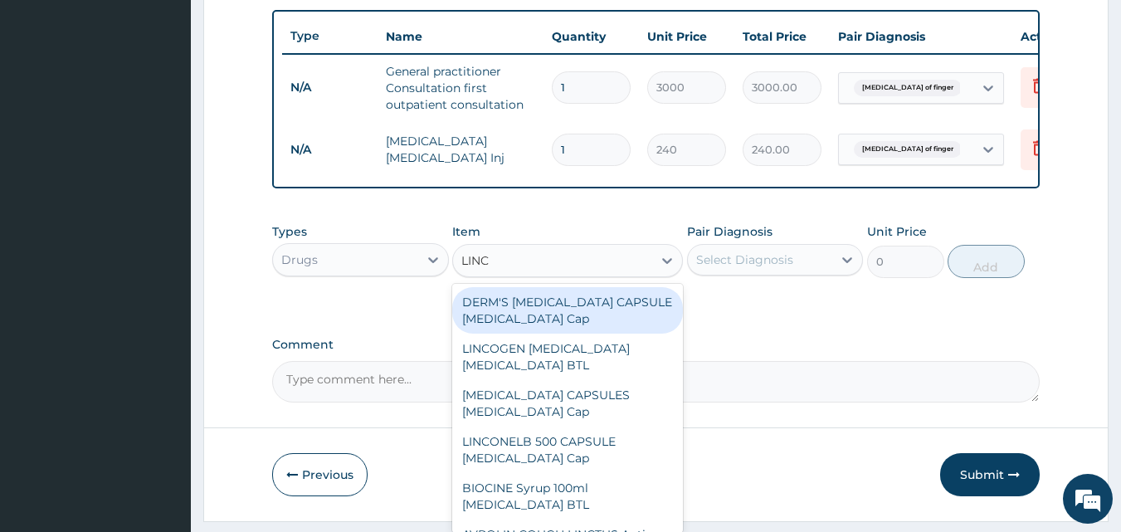
type input "LINCO"
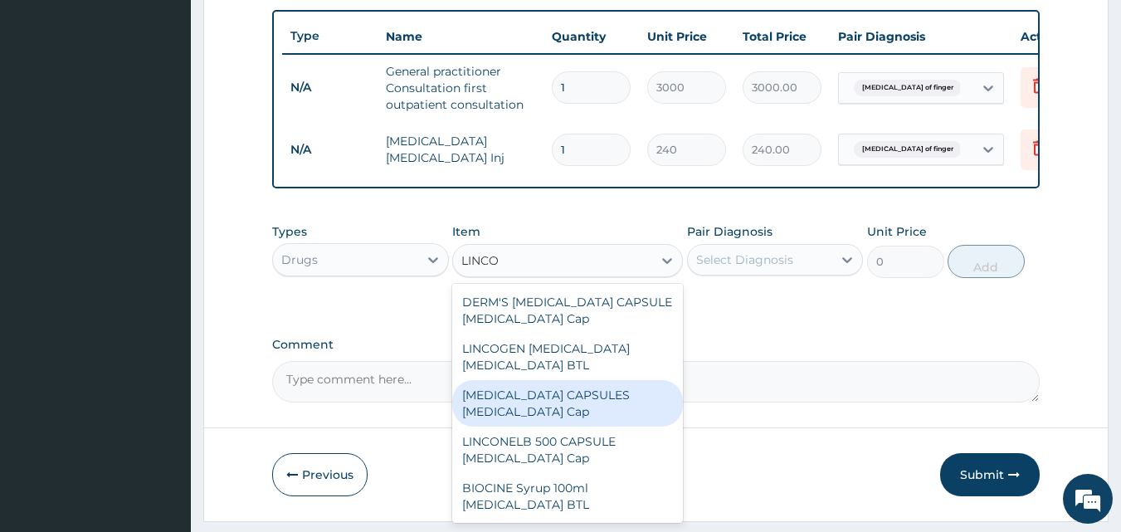
click at [561, 419] on div "LINCOMYCIN CAPSULES Lincomycin Cap" at bounding box center [567, 403] width 231 height 46
type input "500"
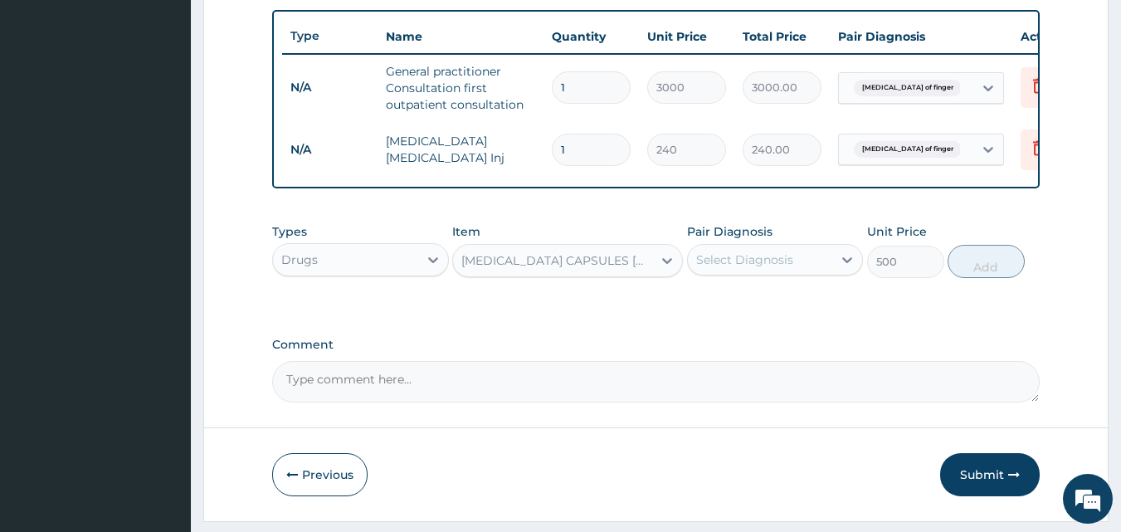
click at [729, 263] on div "Select Diagnosis" at bounding box center [744, 259] width 97 height 17
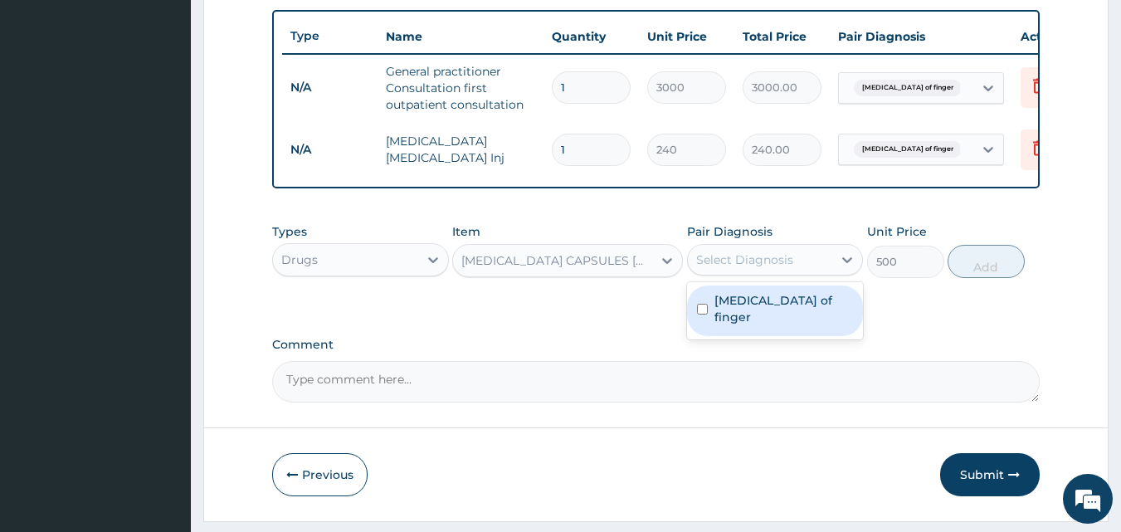
click at [755, 328] on div "Paronychia of finger" at bounding box center [775, 310] width 177 height 51
checkbox input "true"
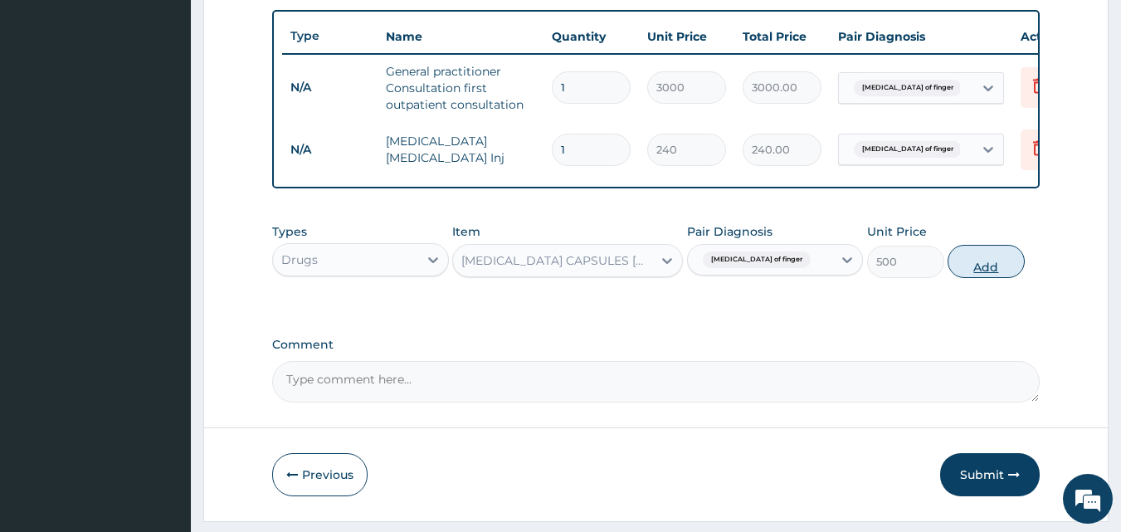
click at [990, 275] on button "Add" at bounding box center [986, 261] width 77 height 33
type input "0"
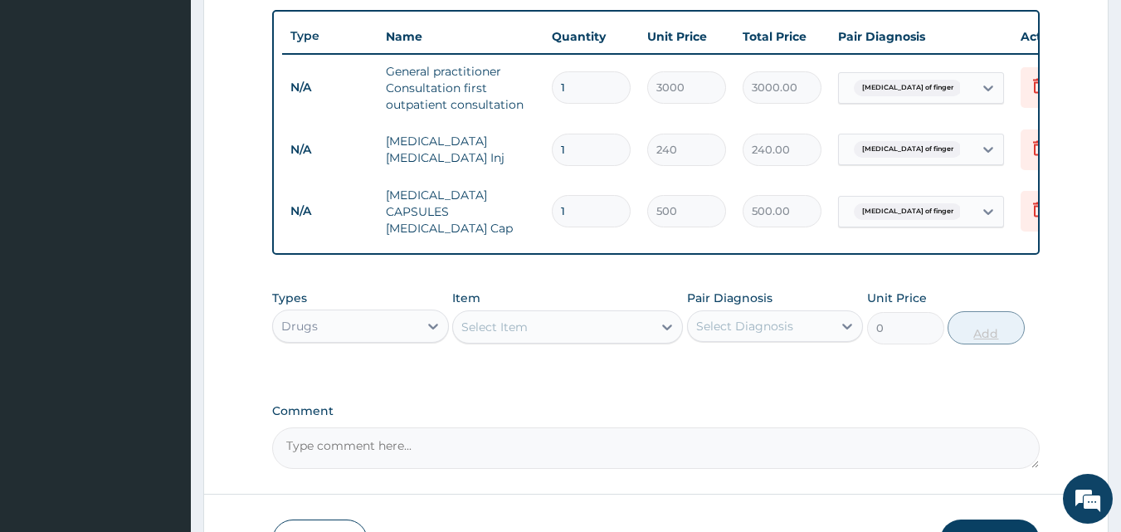
type input "15"
type input "7500.00"
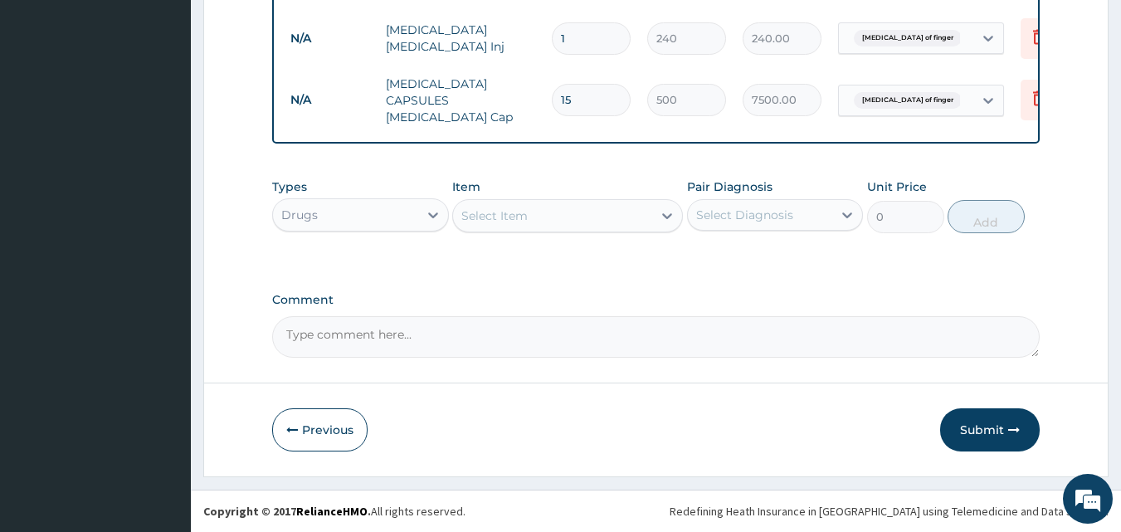
scroll to position [722, 0]
type input "15"
click at [487, 215] on div "Select Item" at bounding box center [494, 215] width 66 height 17
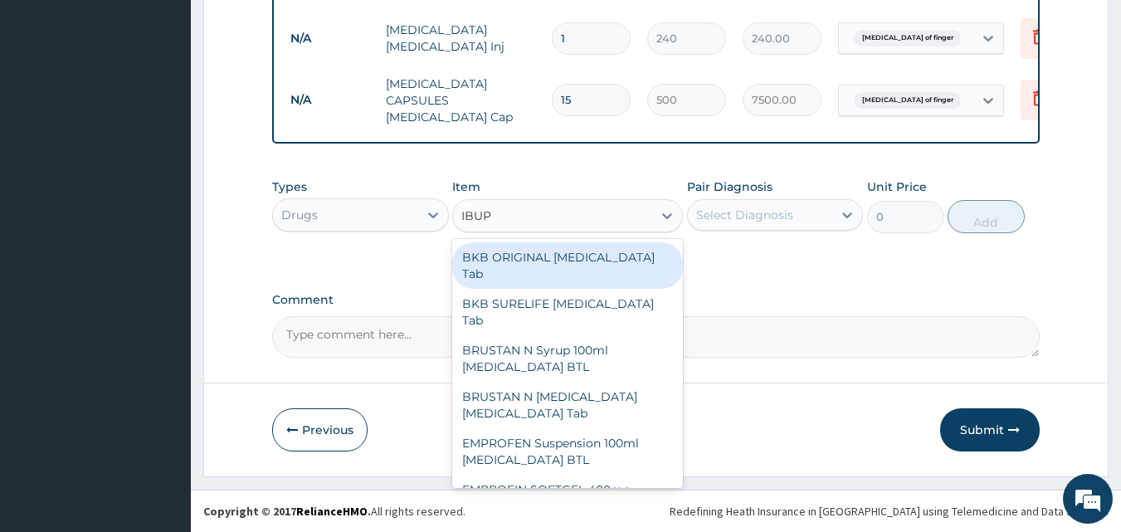
type input "IBUPR"
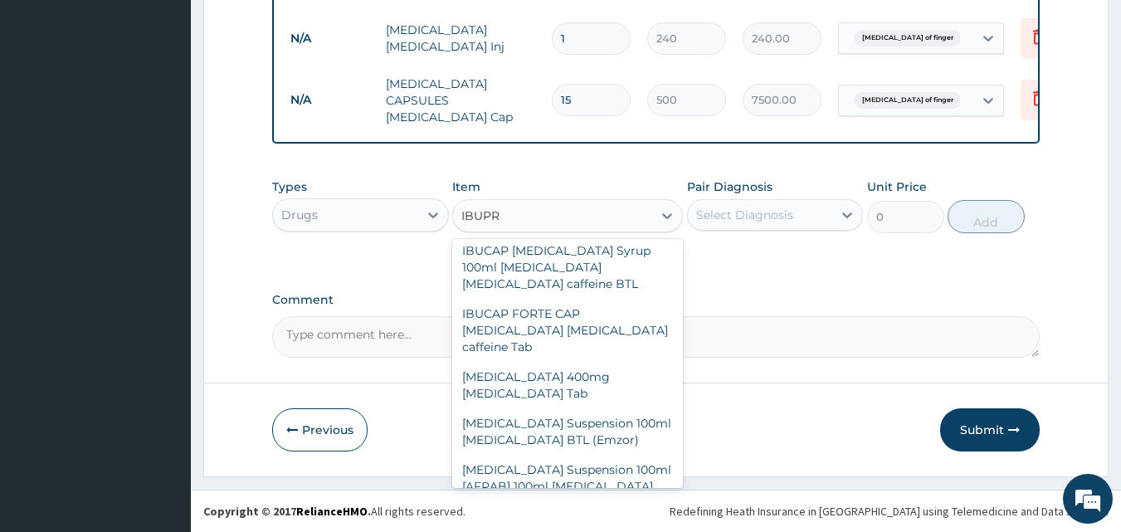
scroll to position [448, 0]
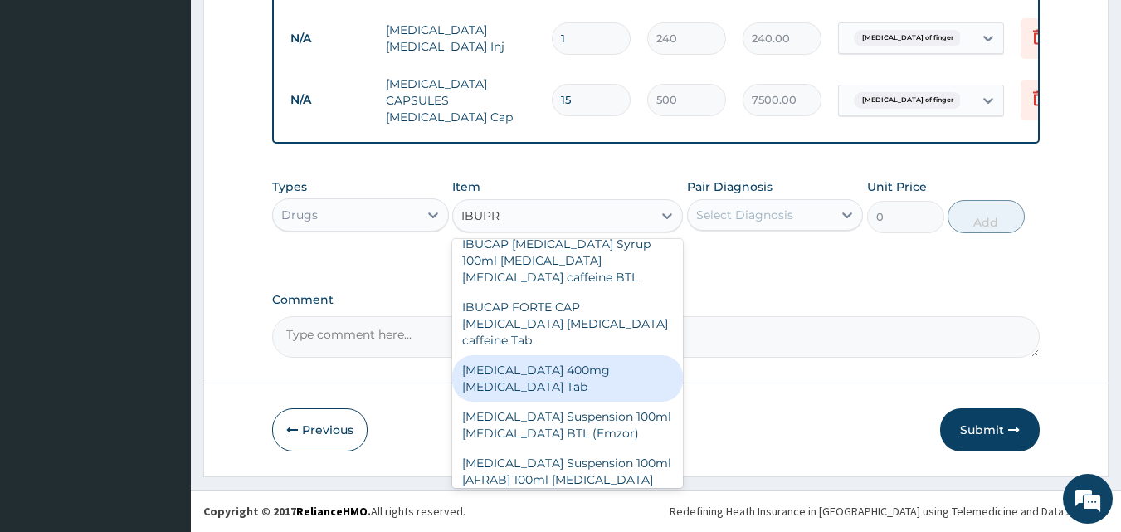
click at [579, 355] on div "IBUPROFEN 400mg Ibuprofen Tab" at bounding box center [567, 378] width 231 height 46
type input "55"
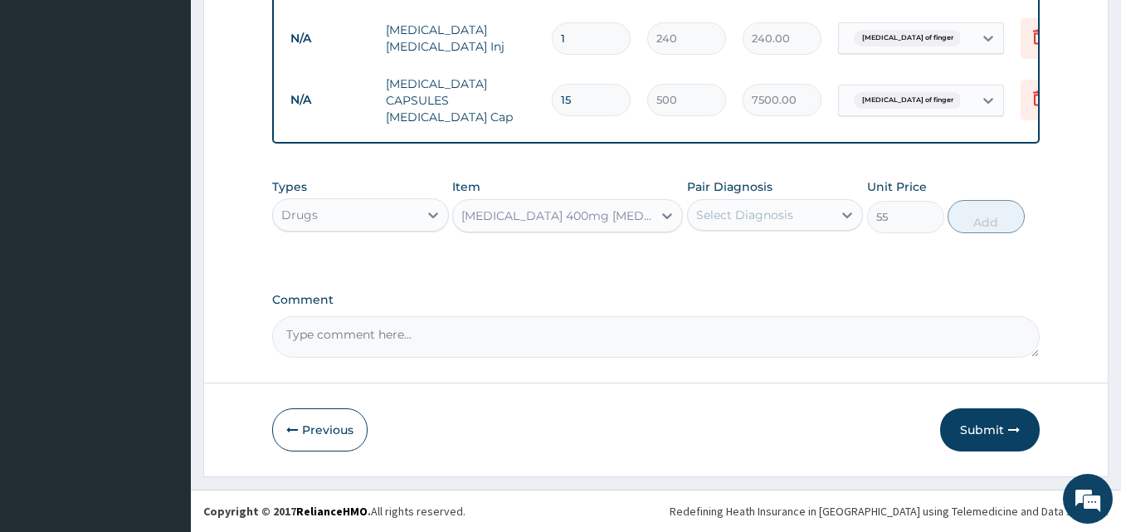
click at [719, 211] on div "Select Diagnosis" at bounding box center [744, 215] width 97 height 17
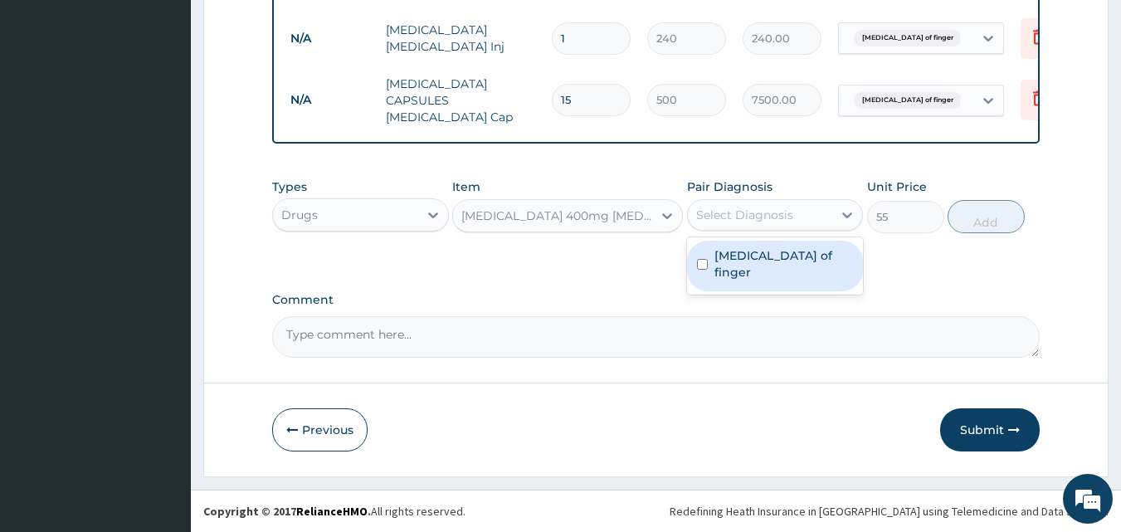
click at [738, 250] on label "Paronychia of finger" at bounding box center [784, 263] width 139 height 33
checkbox input "true"
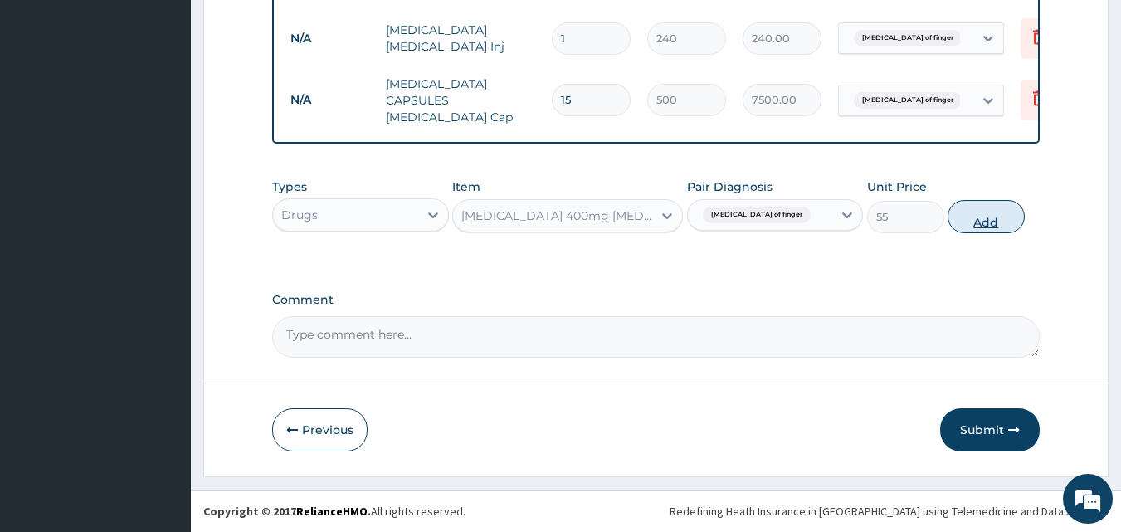
click at [970, 217] on button "Add" at bounding box center [986, 216] width 77 height 33
type input "0"
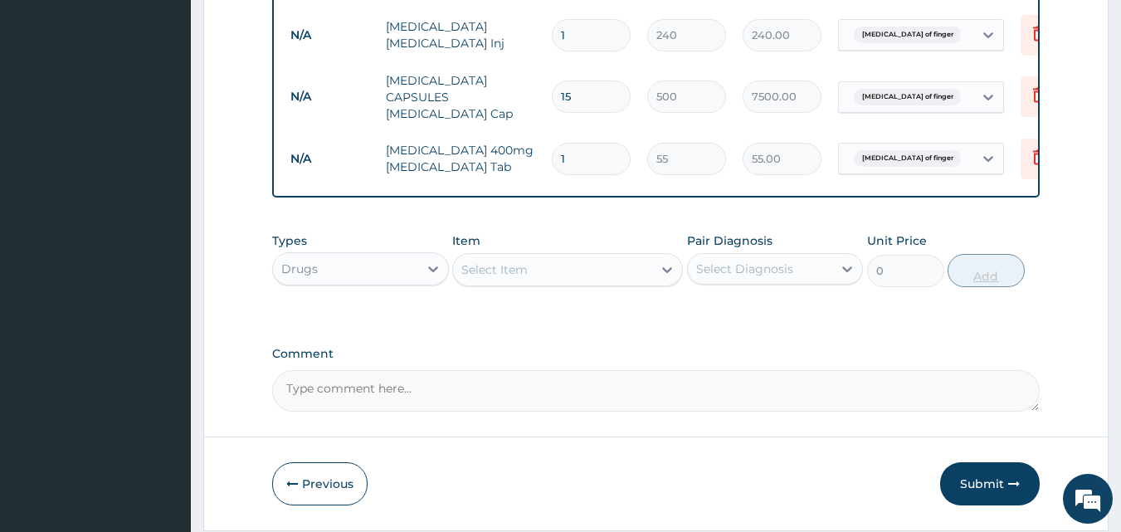
type input "10"
type input "550.00"
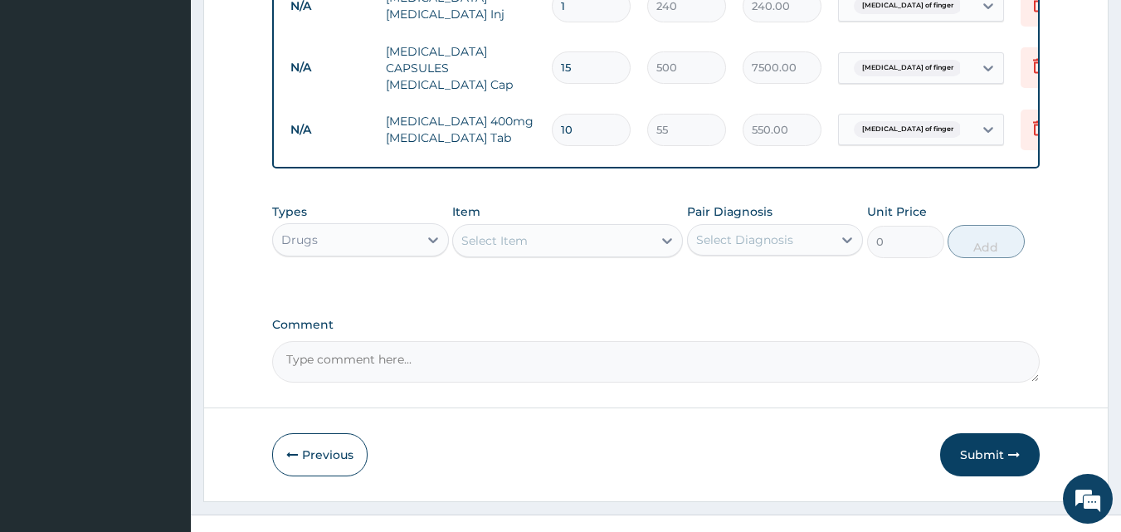
scroll to position [779, 0]
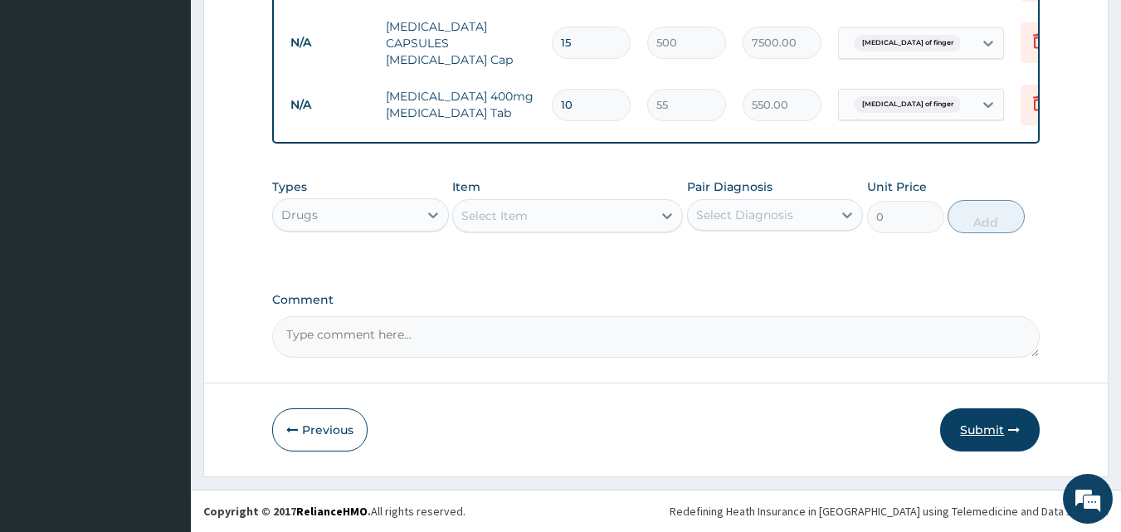
type input "10"
click at [1003, 426] on button "Submit" at bounding box center [990, 429] width 100 height 43
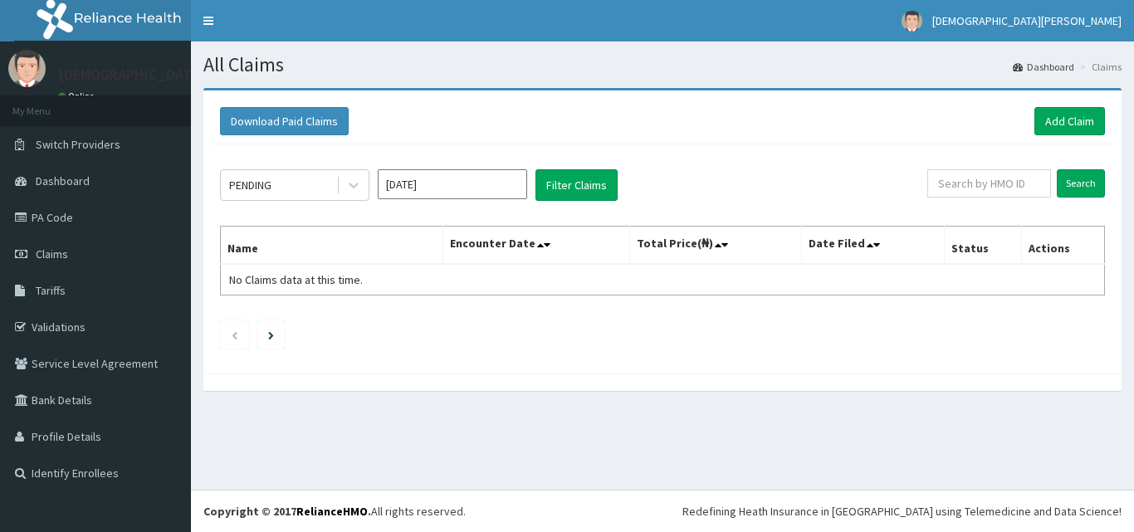
click at [463, 192] on input "[DATE]" at bounding box center [452, 184] width 149 height 30
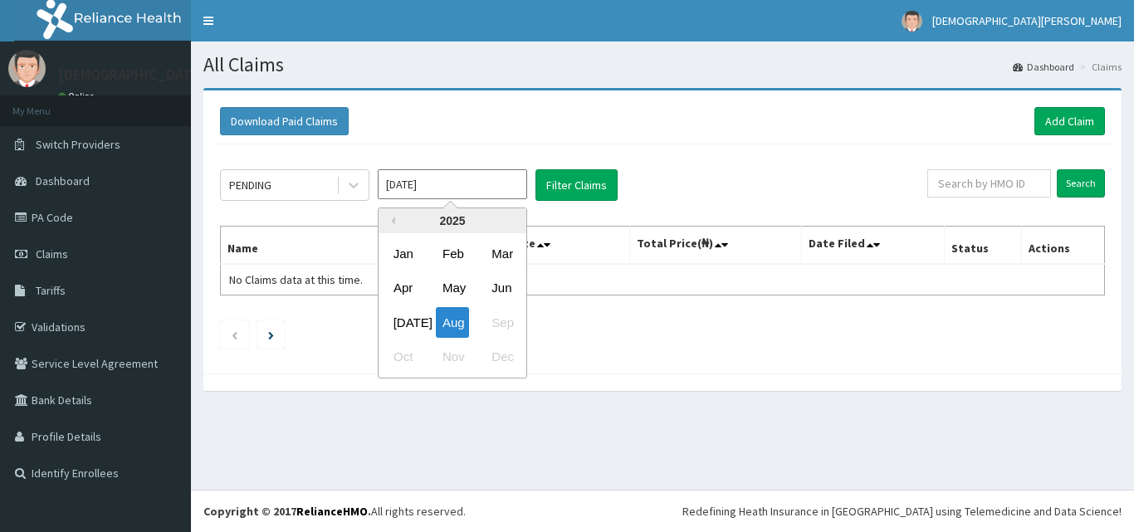
click at [401, 317] on div "[DATE]" at bounding box center [403, 322] width 33 height 31
type input "[DATE]"
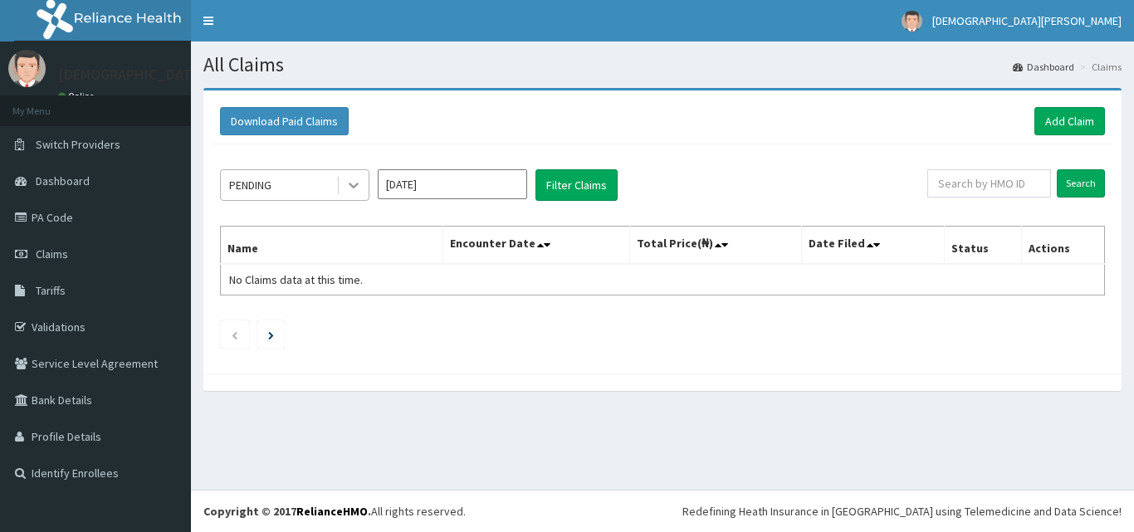
click at [345, 188] on icon at bounding box center [353, 185] width 17 height 17
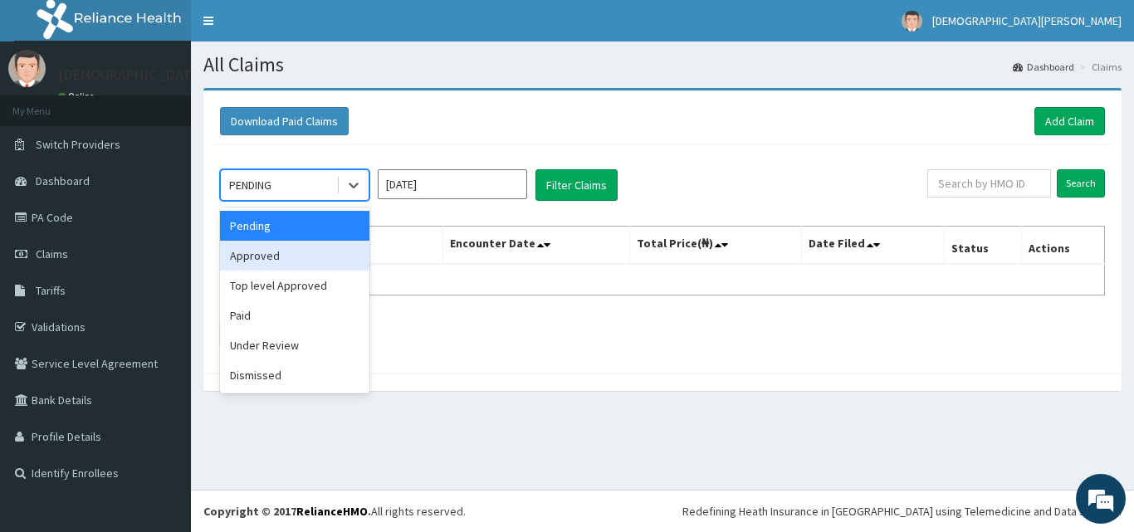
click at [273, 255] on div "Approved" at bounding box center [294, 256] width 149 height 30
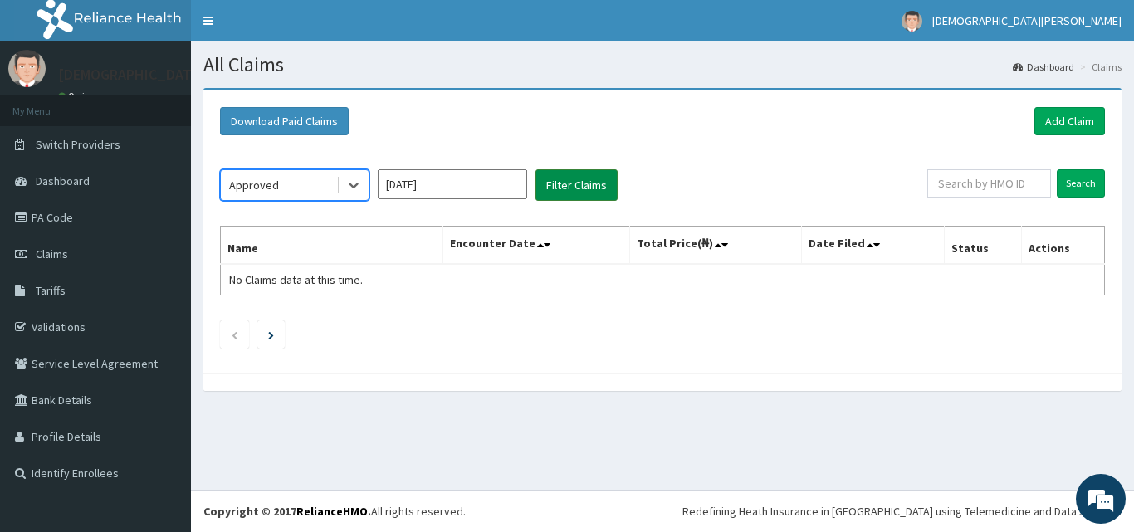
click at [563, 192] on button "Filter Claims" at bounding box center [576, 185] width 82 height 32
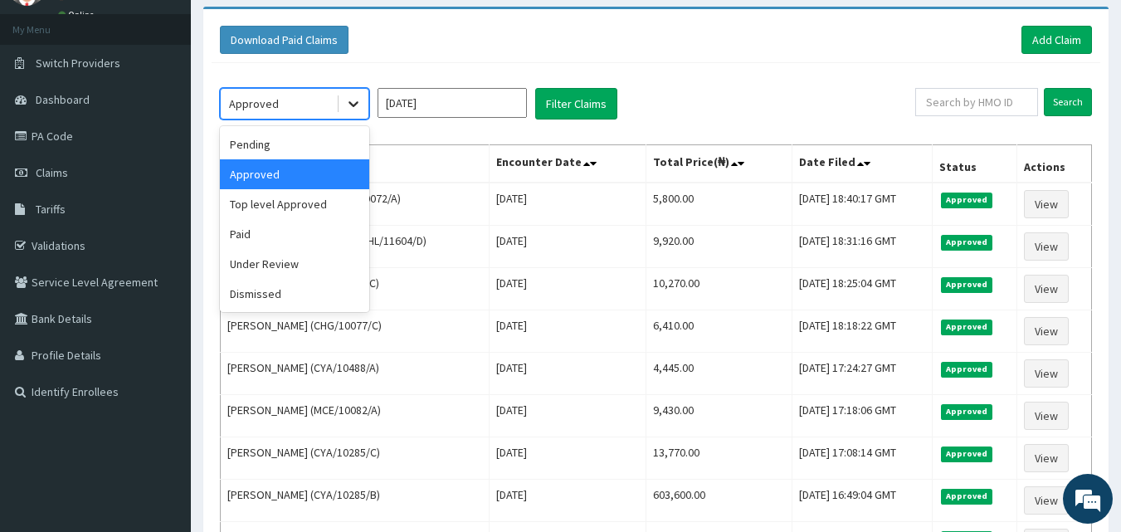
click at [349, 106] on icon at bounding box center [353, 103] width 17 height 17
click at [285, 149] on div "Pending" at bounding box center [294, 144] width 149 height 30
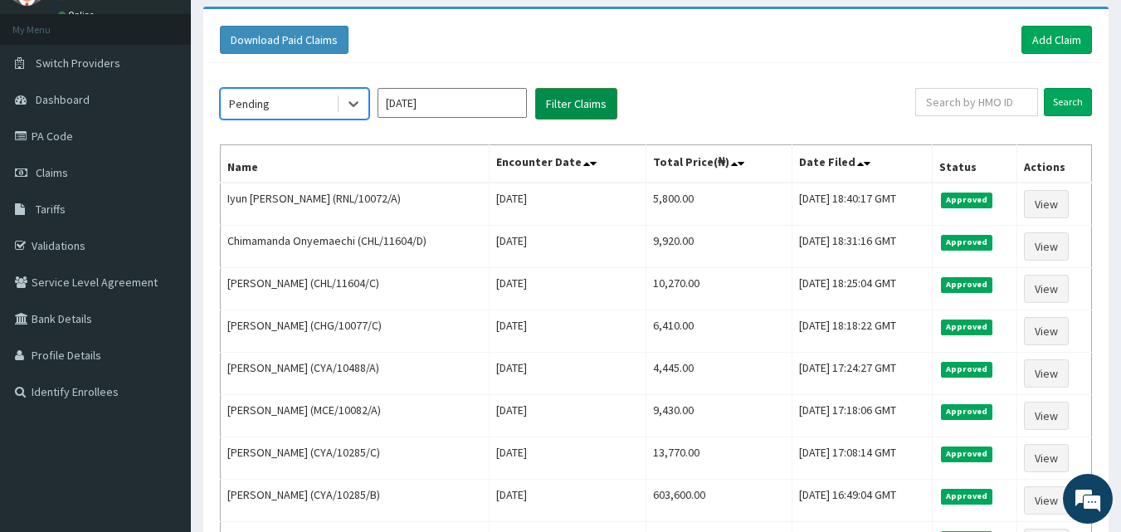
click at [575, 100] on button "Filter Claims" at bounding box center [576, 104] width 82 height 32
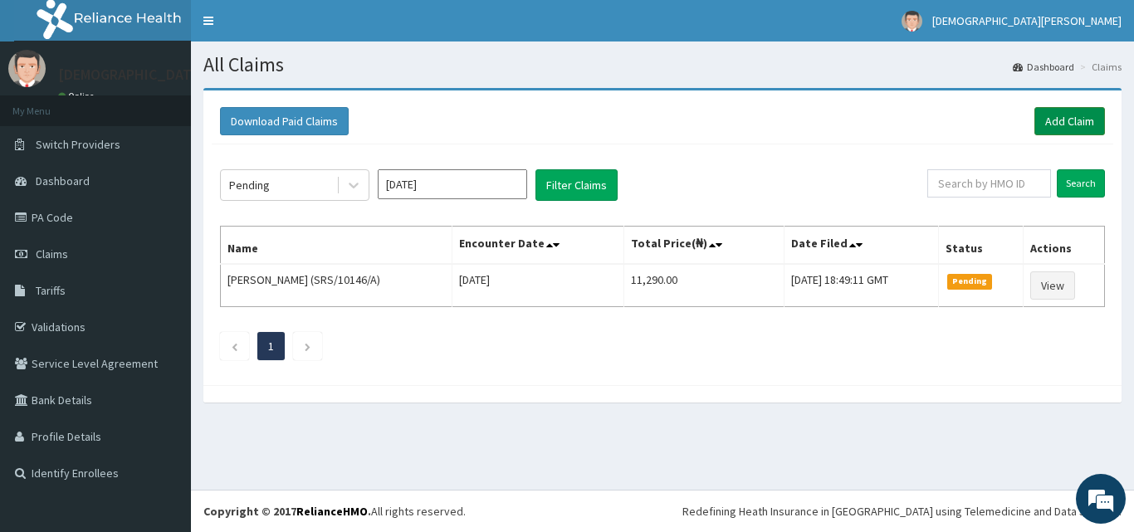
click at [1087, 119] on link "Add Claim" at bounding box center [1069, 121] width 71 height 28
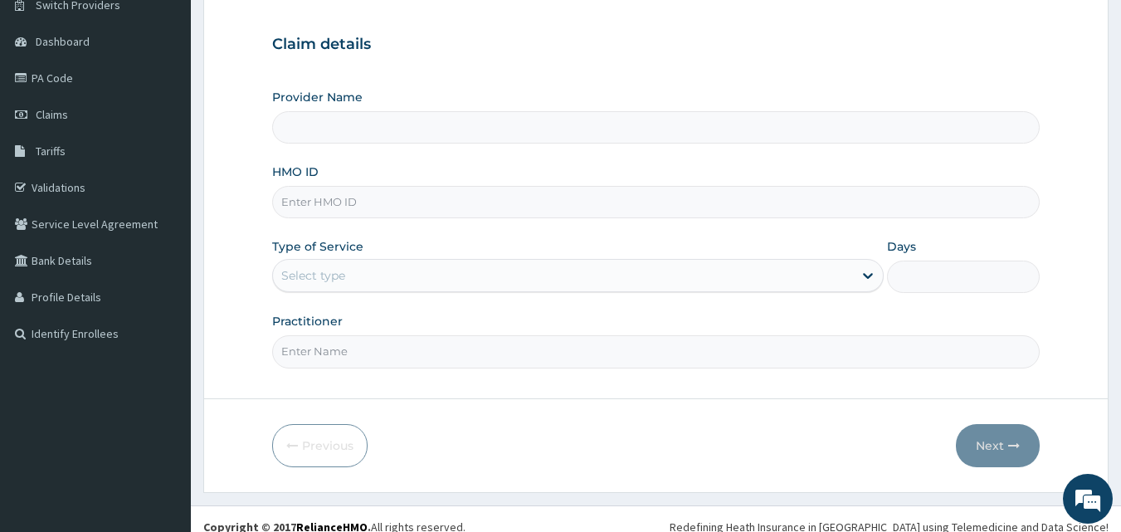
type input "[GEOGRAPHIC_DATA]"
click at [327, 207] on input "HMO ID" at bounding box center [656, 202] width 768 height 32
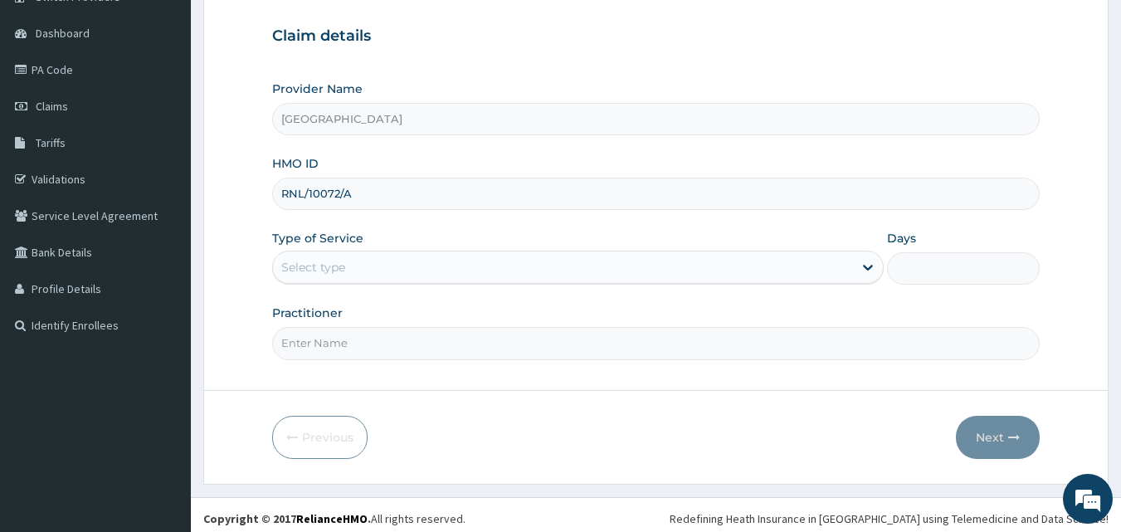
scroll to position [155, 0]
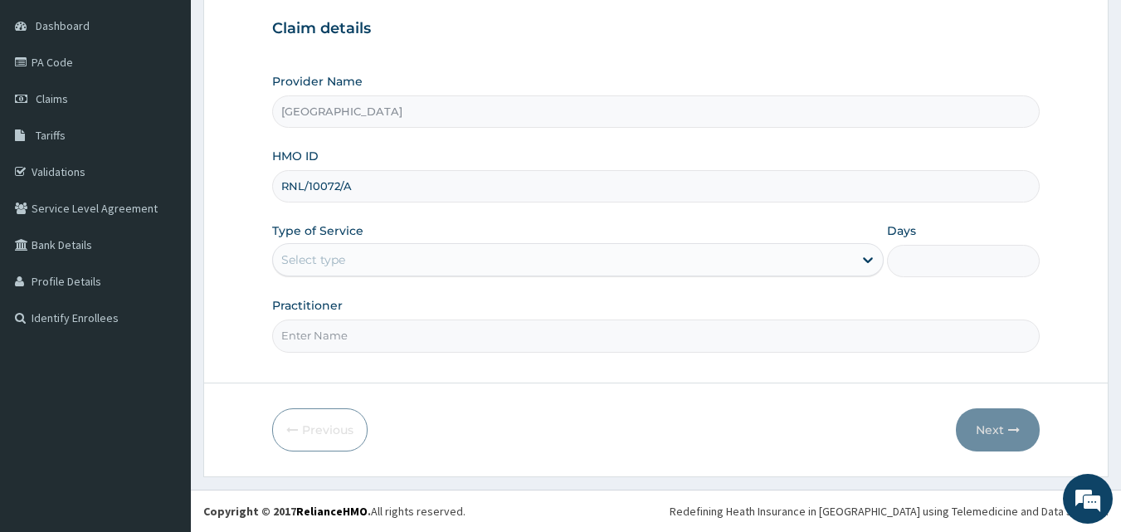
type input "RNL/10072/A"
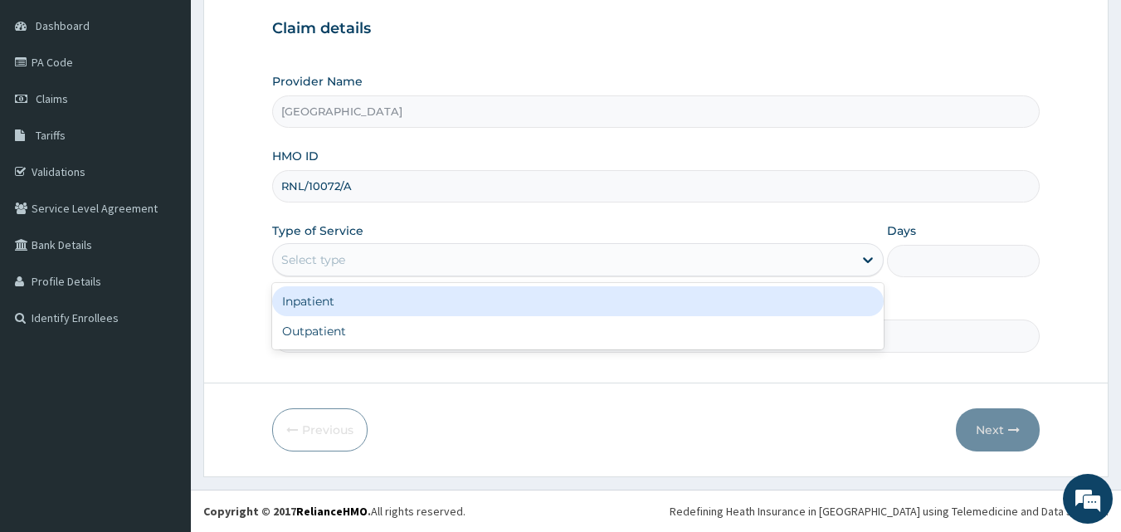
click at [337, 256] on div "Select type" at bounding box center [313, 259] width 64 height 17
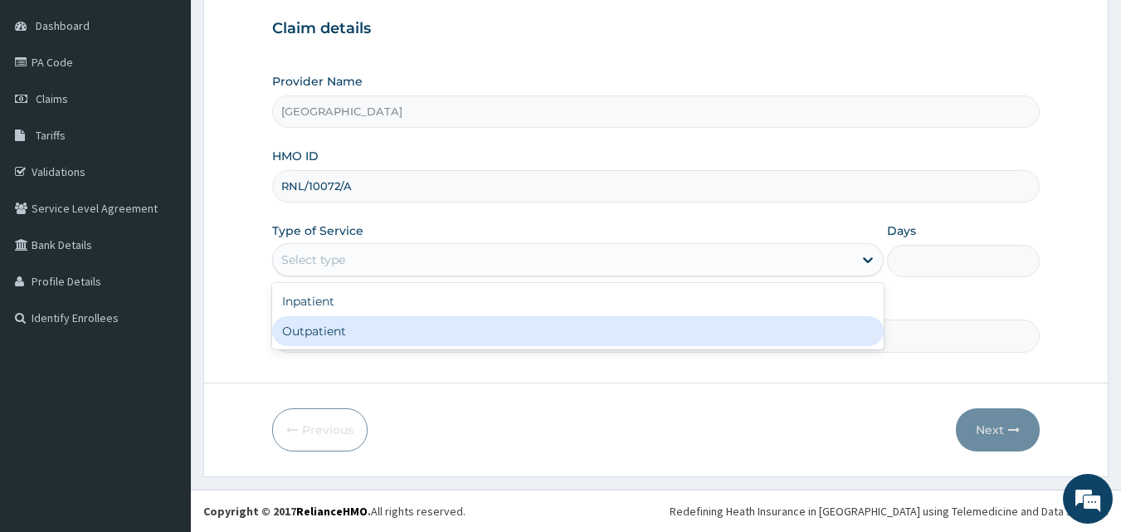
click at [332, 350] on input "Practitioner" at bounding box center [656, 335] width 768 height 32
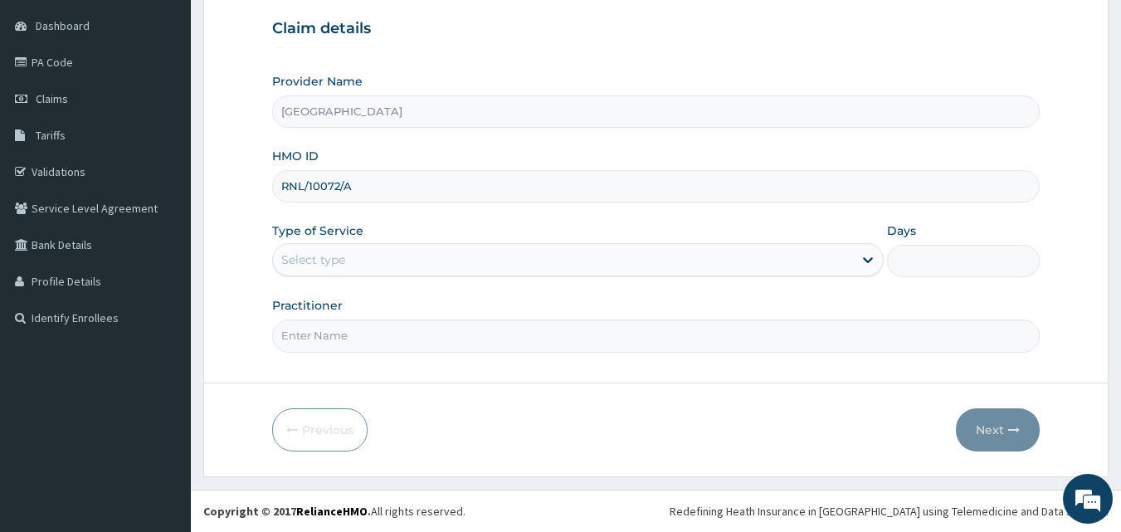
click at [343, 265] on div "Select type" at bounding box center [313, 259] width 64 height 17
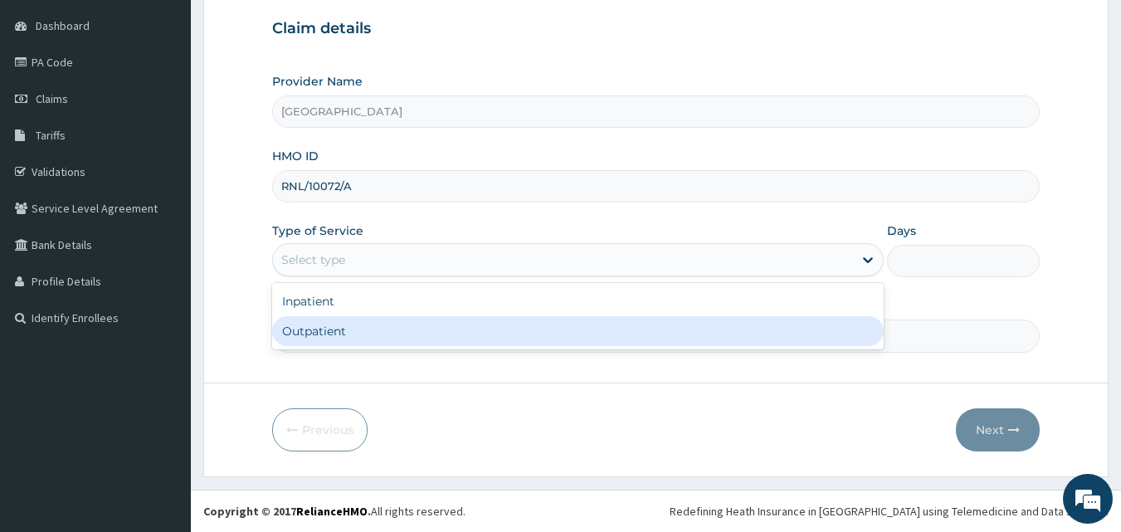
click at [344, 330] on div "Outpatient" at bounding box center [578, 331] width 612 height 30
type input "1"
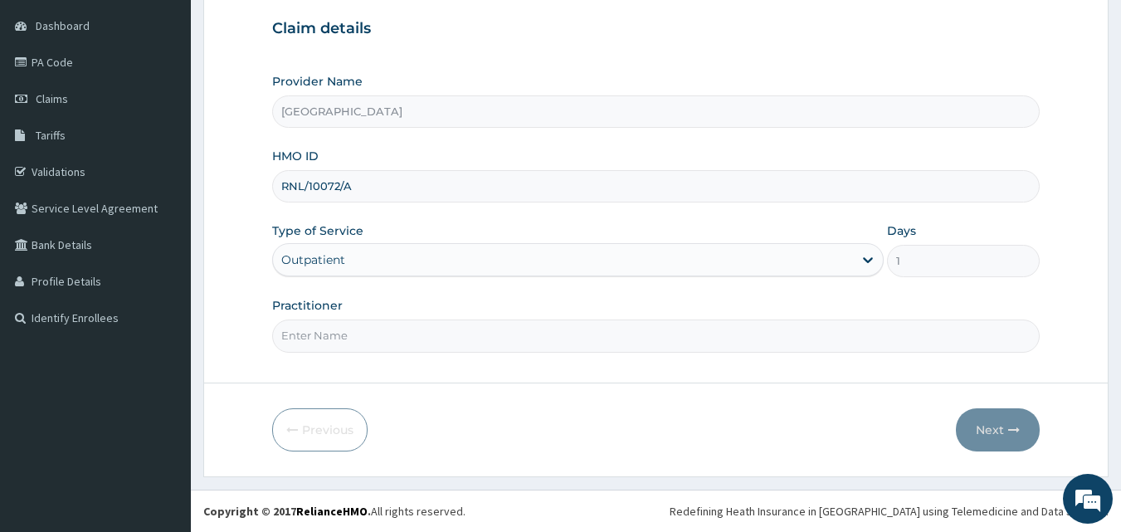
click at [385, 337] on input "Practitioner" at bounding box center [656, 335] width 768 height 32
type input "[PERSON_NAME] EZE"
click at [1006, 428] on button "Next" at bounding box center [998, 429] width 84 height 43
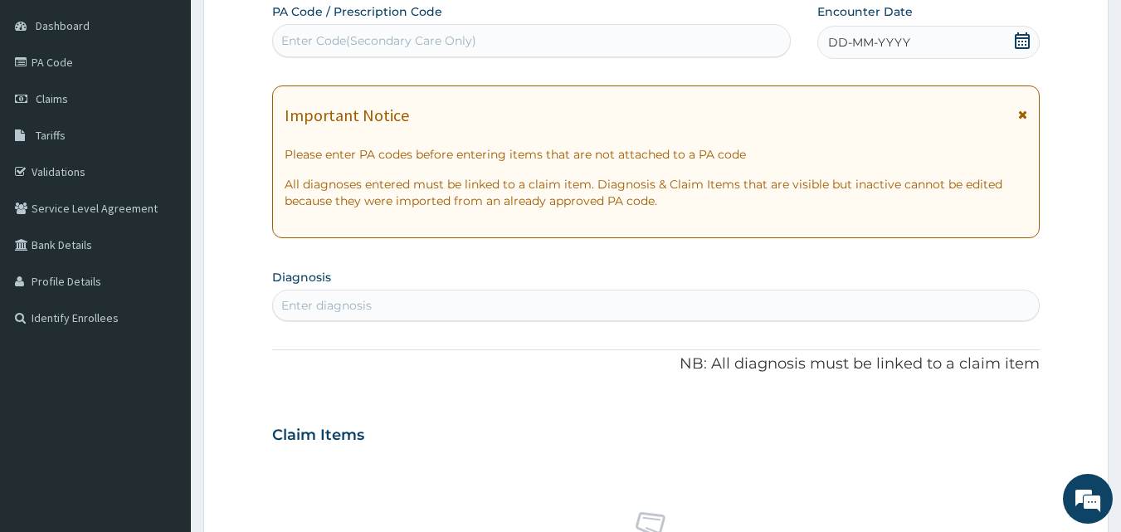
click at [857, 47] on span "DD-MM-YYYY" at bounding box center [869, 42] width 82 height 17
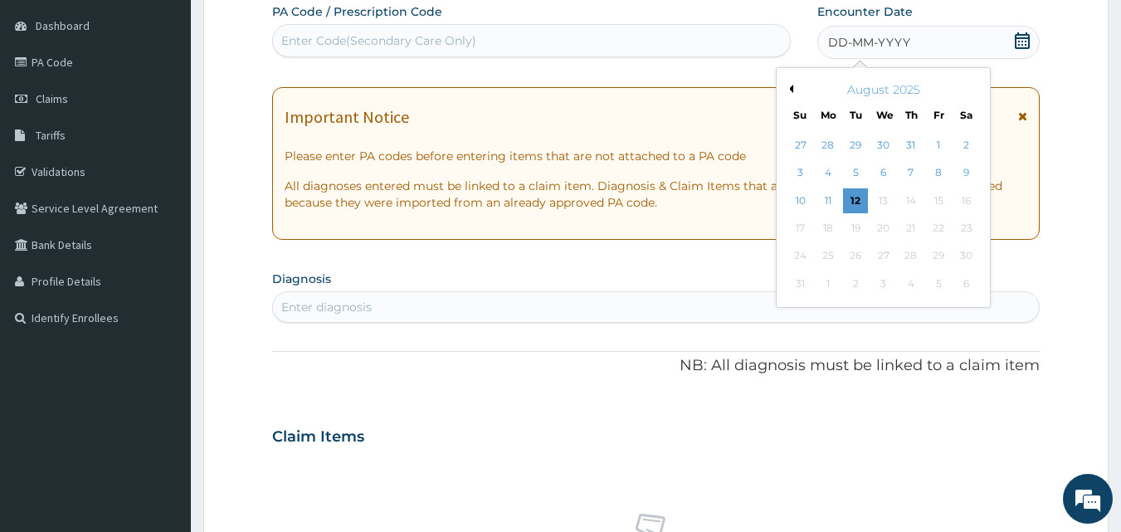
click at [789, 87] on button "Previous Month" at bounding box center [789, 89] width 8 height 8
click at [828, 169] on div "7" at bounding box center [828, 173] width 25 height 25
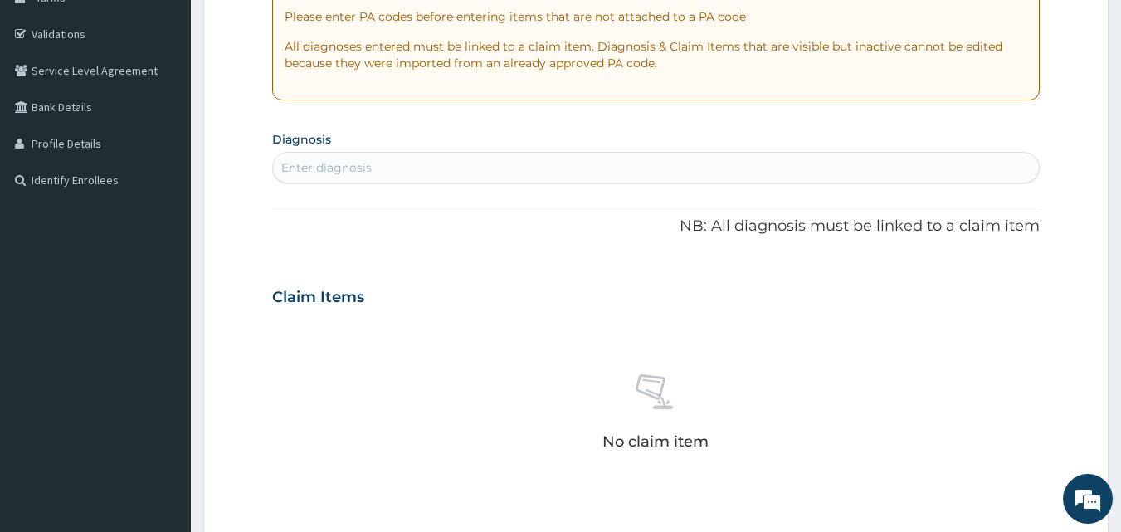
scroll to position [319, 0]
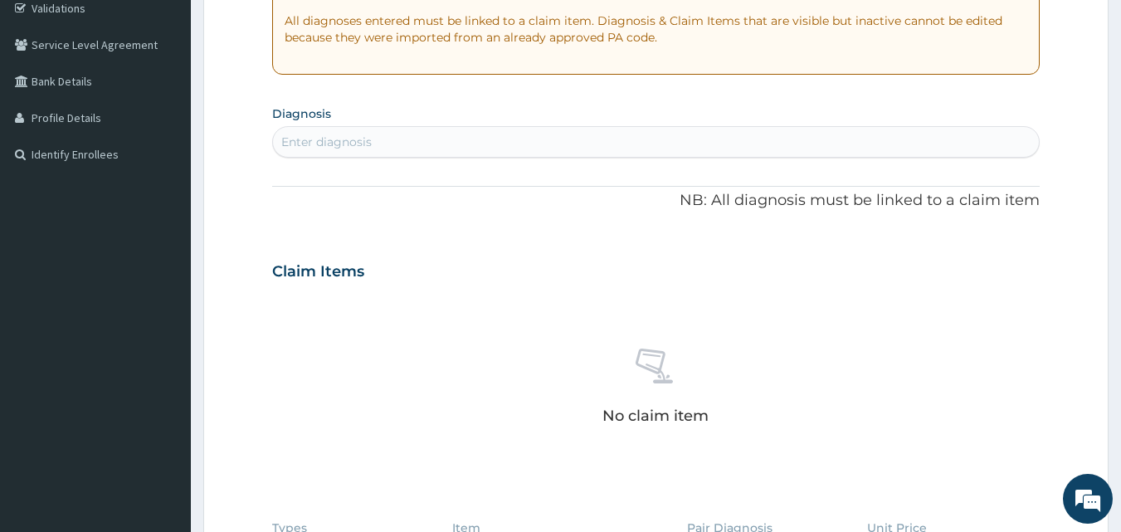
click at [405, 142] on div "Enter diagnosis" at bounding box center [656, 142] width 767 height 27
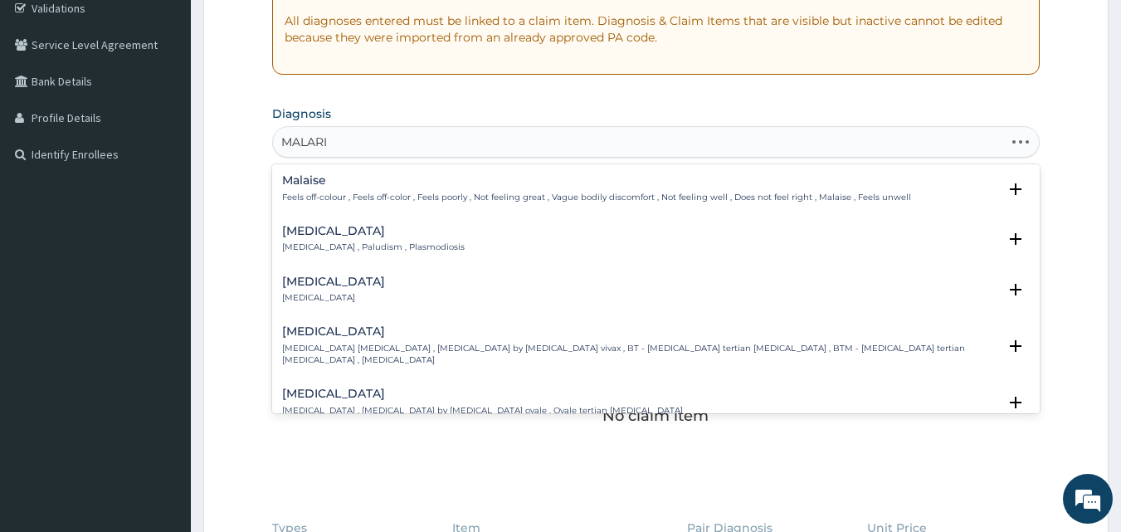
type input "[MEDICAL_DATA]"
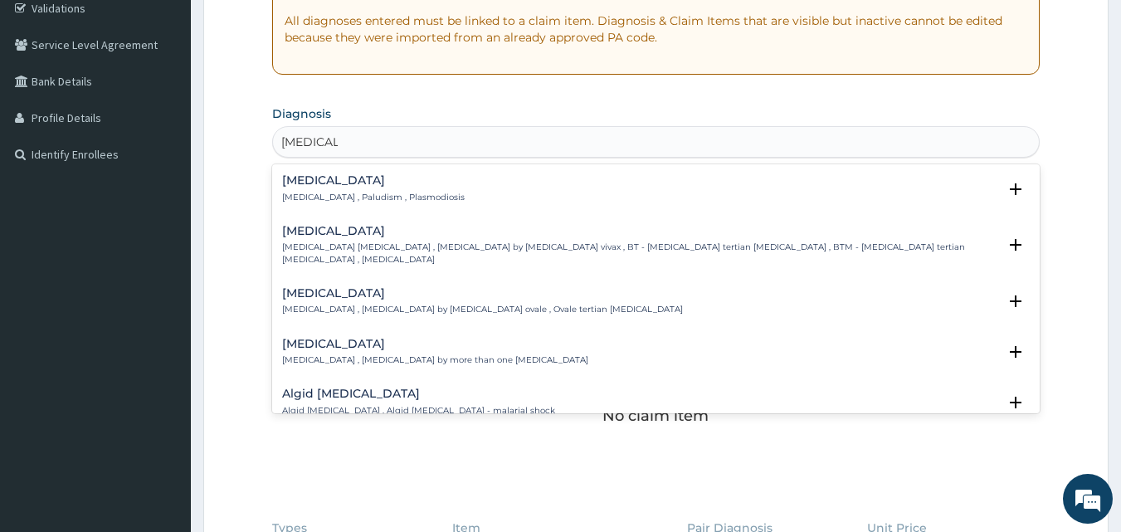
click at [344, 198] on p "[MEDICAL_DATA] , Paludism , Plasmodiosis" at bounding box center [373, 198] width 183 height 12
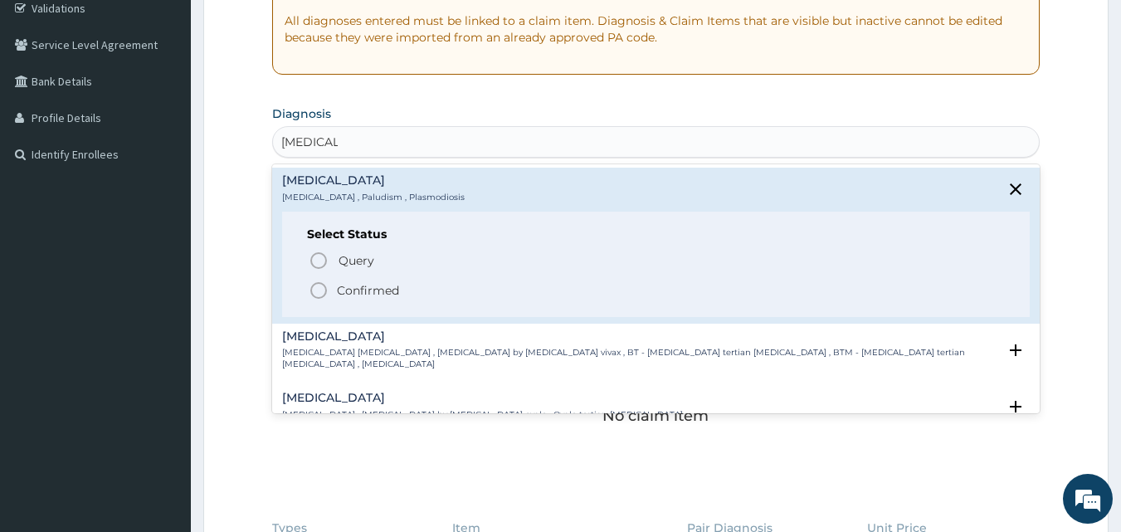
click at [321, 285] on icon "status option filled" at bounding box center [319, 290] width 20 height 20
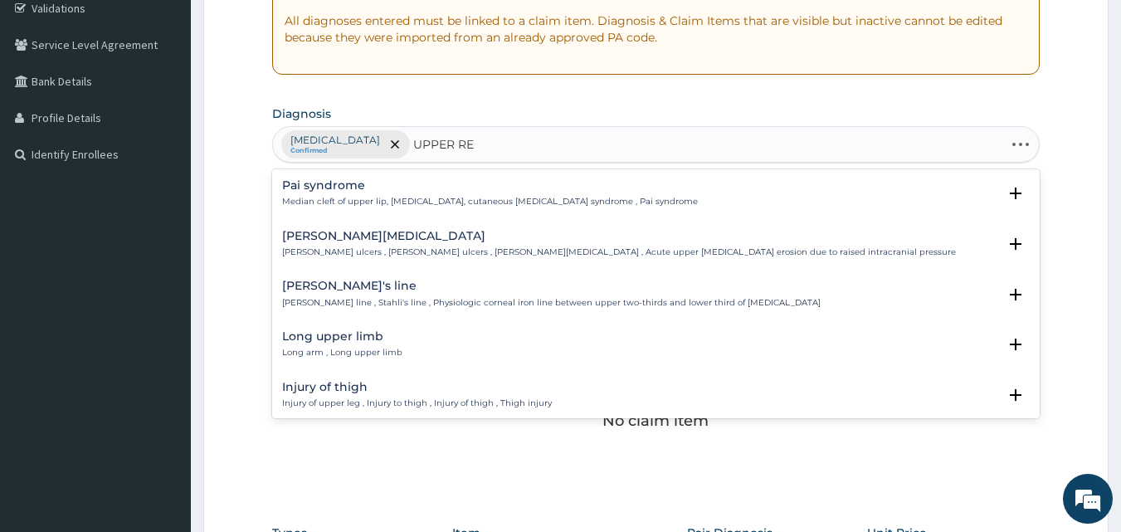
type input "UPPER RES"
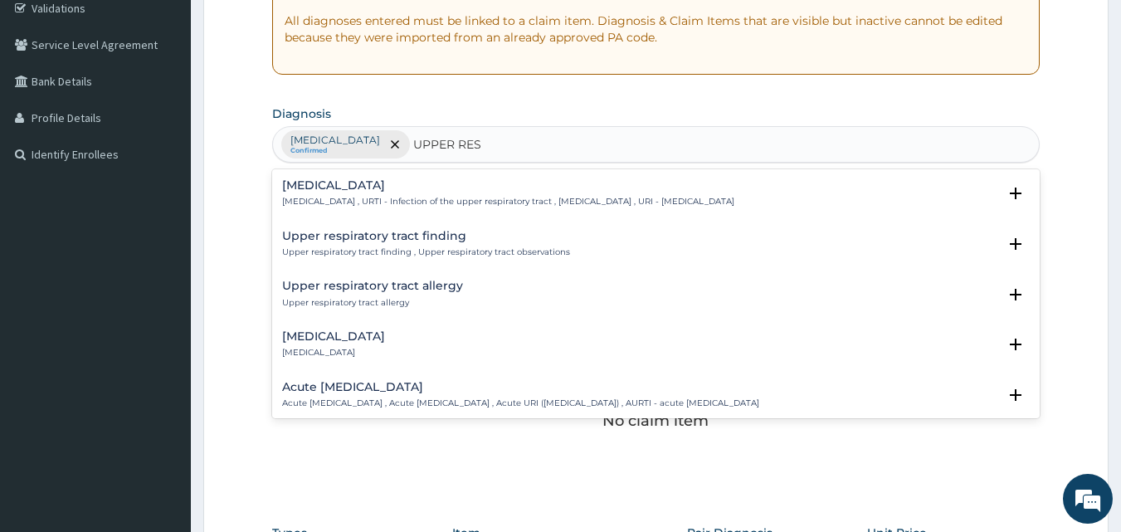
click at [408, 385] on h4 "Acute [MEDICAL_DATA]" at bounding box center [520, 387] width 477 height 12
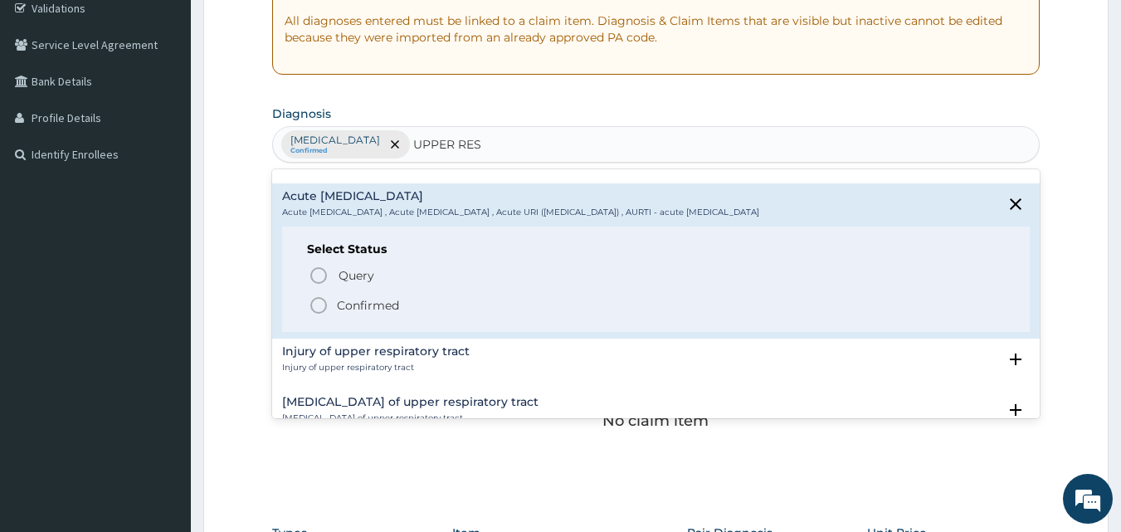
scroll to position [251, 0]
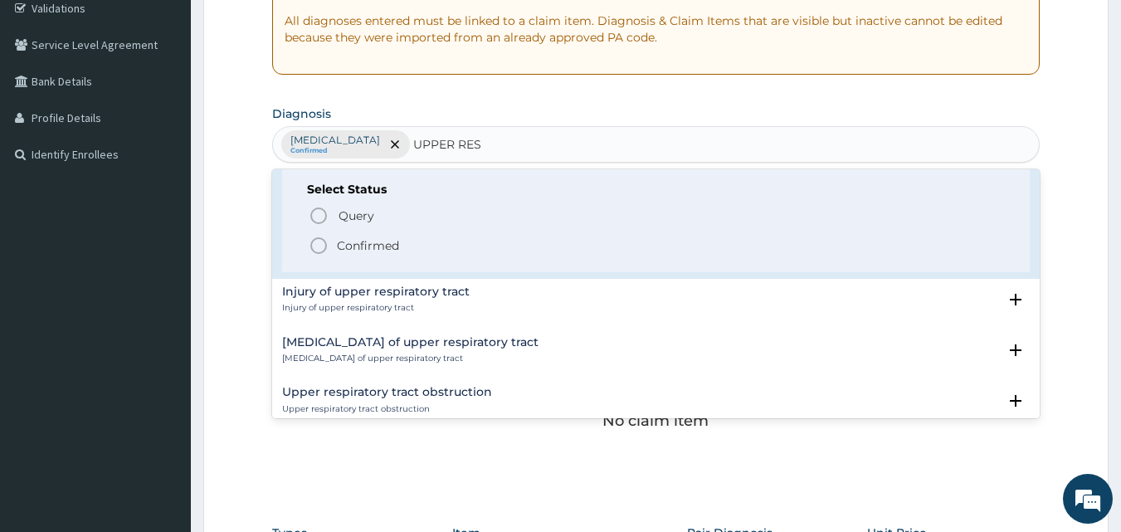
click at [324, 246] on icon "status option filled" at bounding box center [319, 246] width 20 height 20
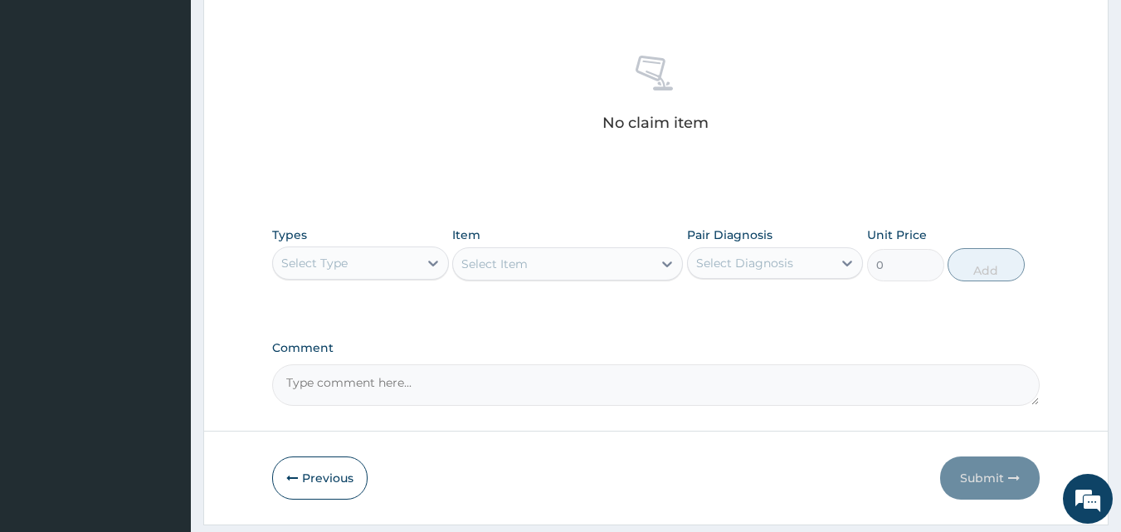
scroll to position [665, 0]
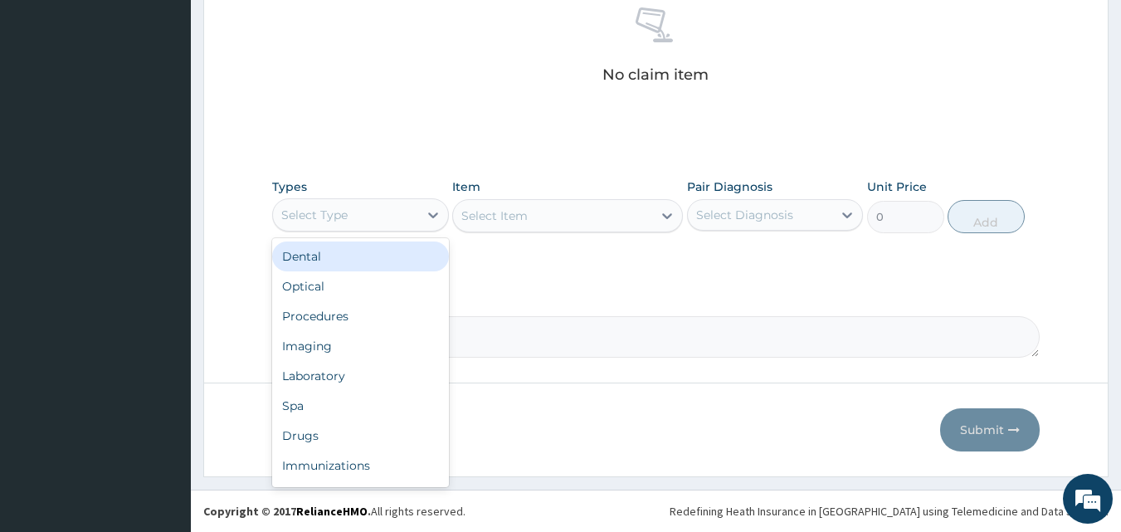
click at [375, 217] on div "Select Type" at bounding box center [345, 215] width 145 height 27
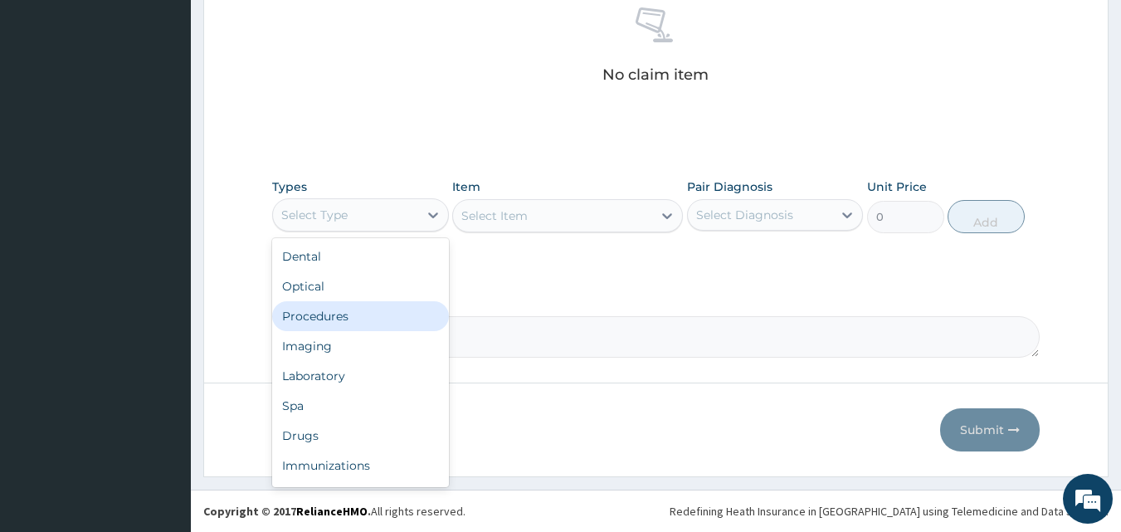
click at [374, 314] on div "Procedures" at bounding box center [360, 316] width 177 height 30
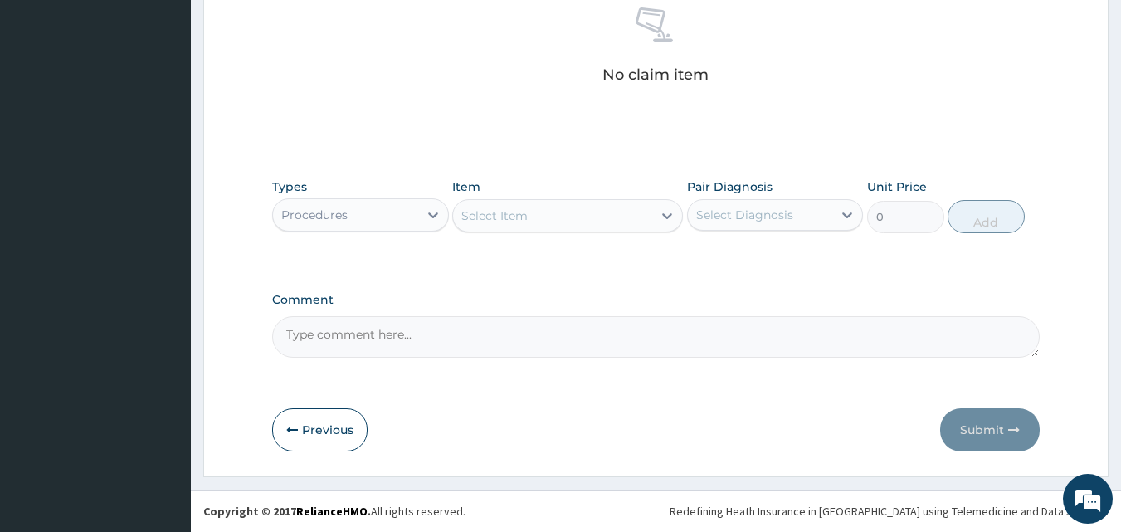
click at [556, 220] on div "Select Item" at bounding box center [552, 215] width 199 height 27
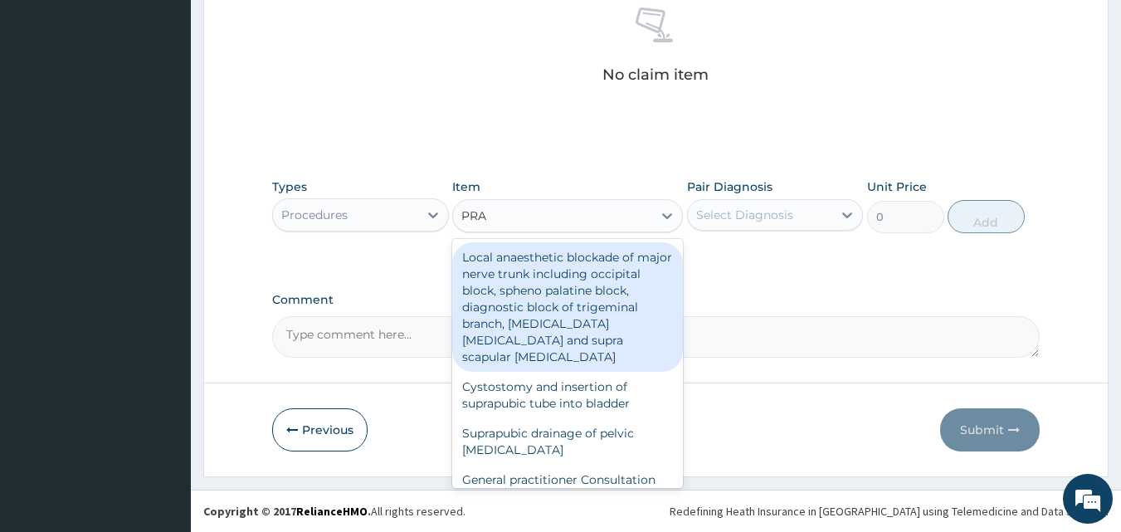
type input "PRAC"
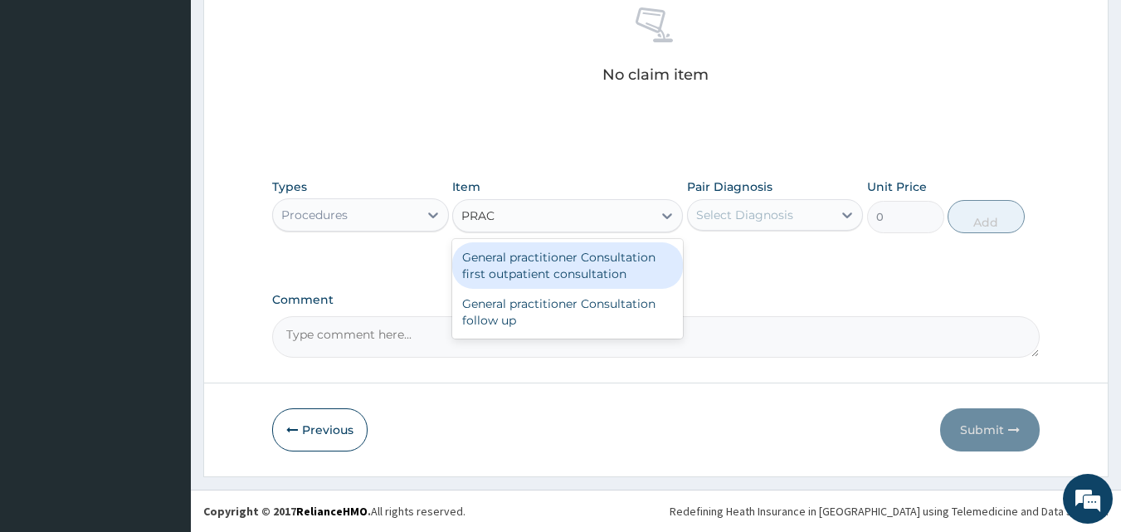
click at [556, 266] on div "General practitioner Consultation first outpatient consultation" at bounding box center [567, 265] width 231 height 46
type input "3000"
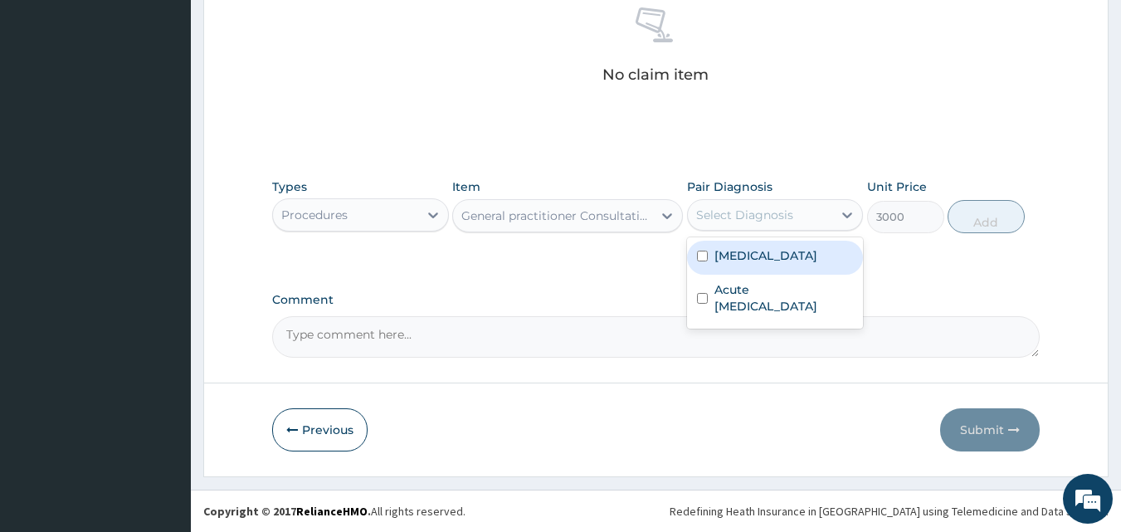
click at [747, 224] on div "Select Diagnosis" at bounding box center [760, 215] width 145 height 27
click at [769, 259] on div "[MEDICAL_DATA]" at bounding box center [775, 258] width 177 height 34
checkbox input "true"
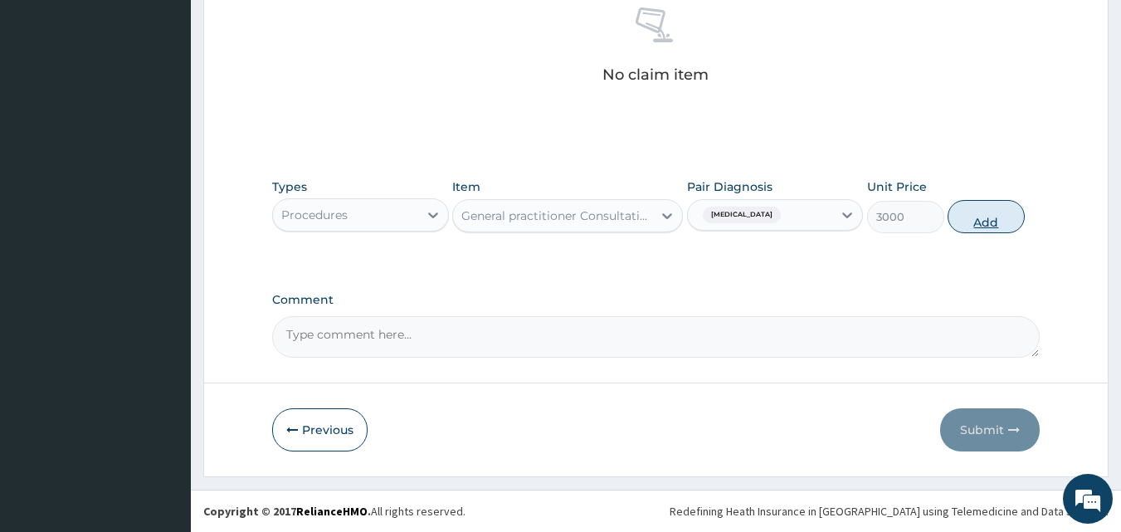
click at [981, 220] on button "Add" at bounding box center [986, 216] width 77 height 33
type input "0"
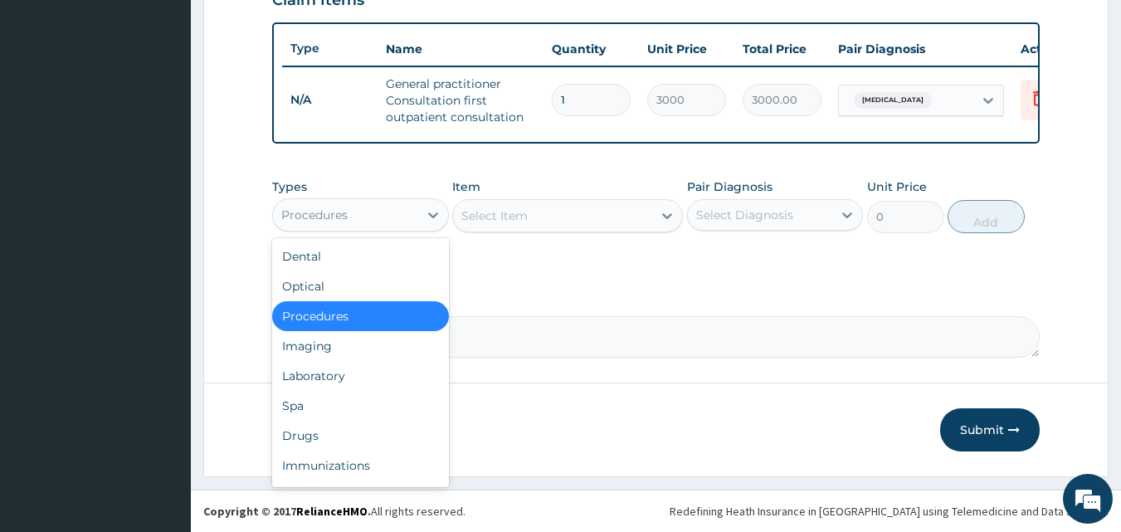
click at [392, 219] on div "Procedures" at bounding box center [345, 215] width 145 height 27
click at [377, 379] on div "Laboratory" at bounding box center [360, 376] width 177 height 30
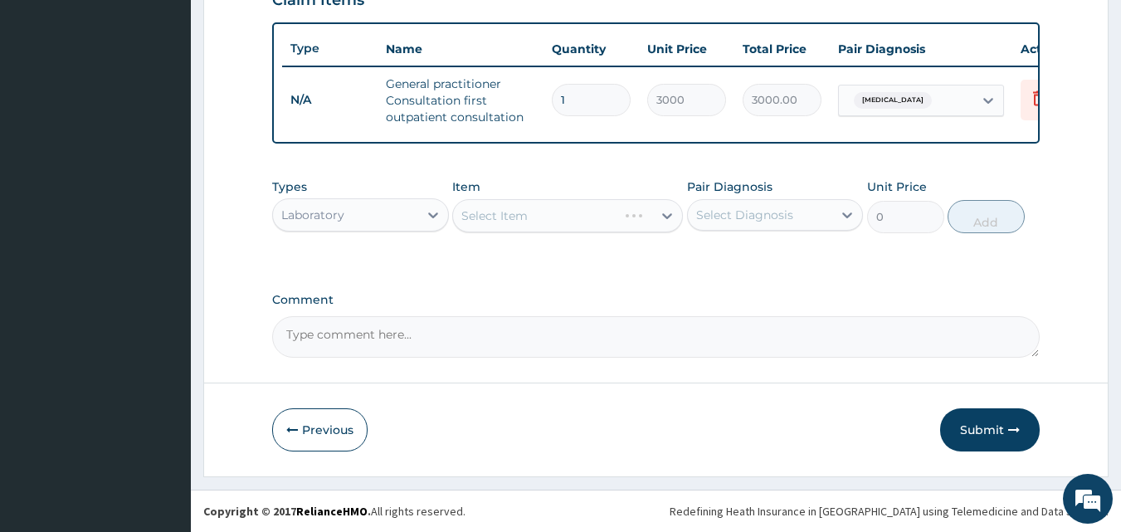
click at [523, 217] on div "Select Item" at bounding box center [567, 215] width 231 height 33
click at [558, 225] on div "Select Item" at bounding box center [552, 215] width 199 height 27
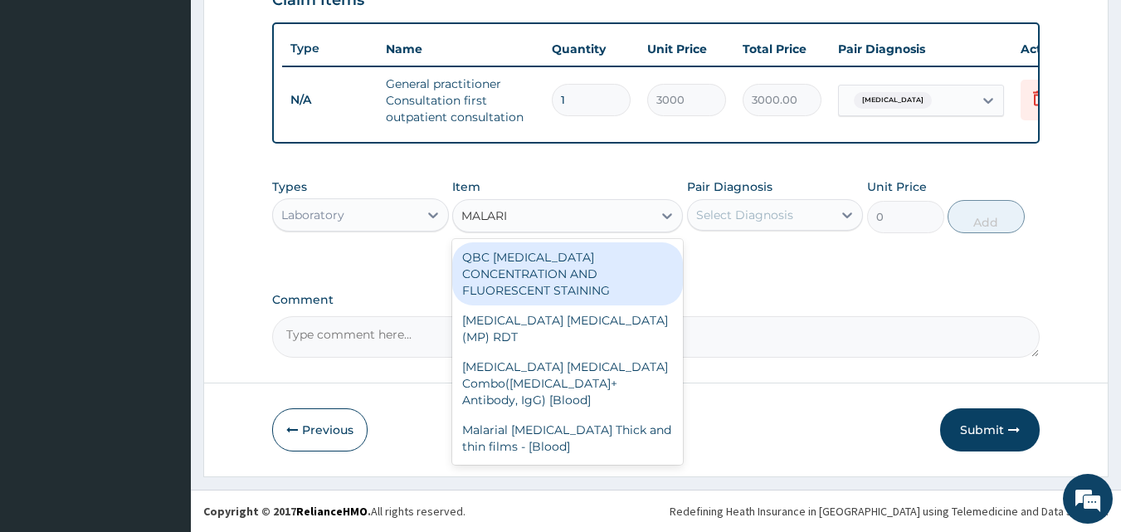
type input "[MEDICAL_DATA]"
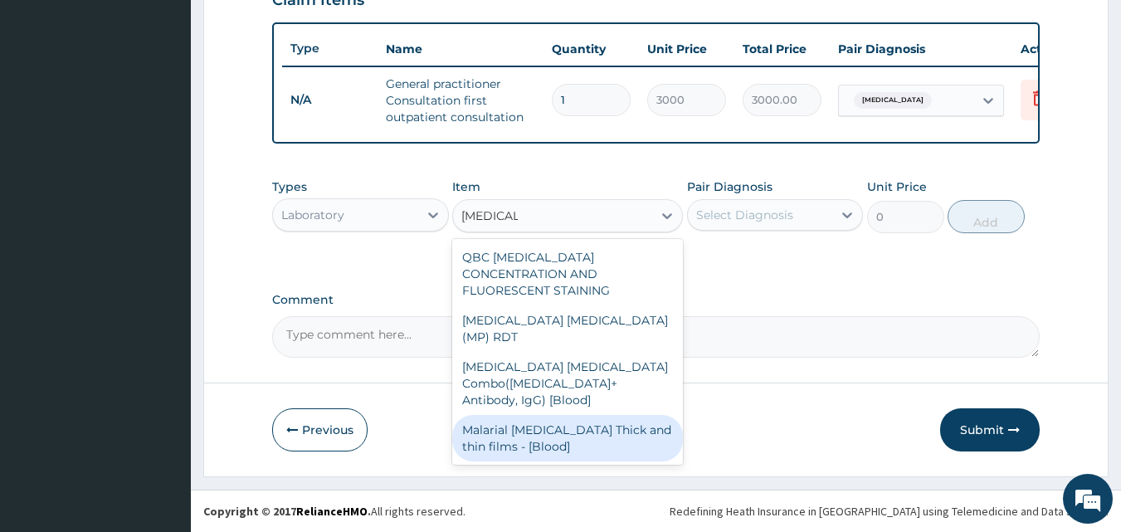
click at [576, 415] on div "Malarial [MEDICAL_DATA] Thick and thin films - [Blood]" at bounding box center [567, 438] width 231 height 46
type input "1500"
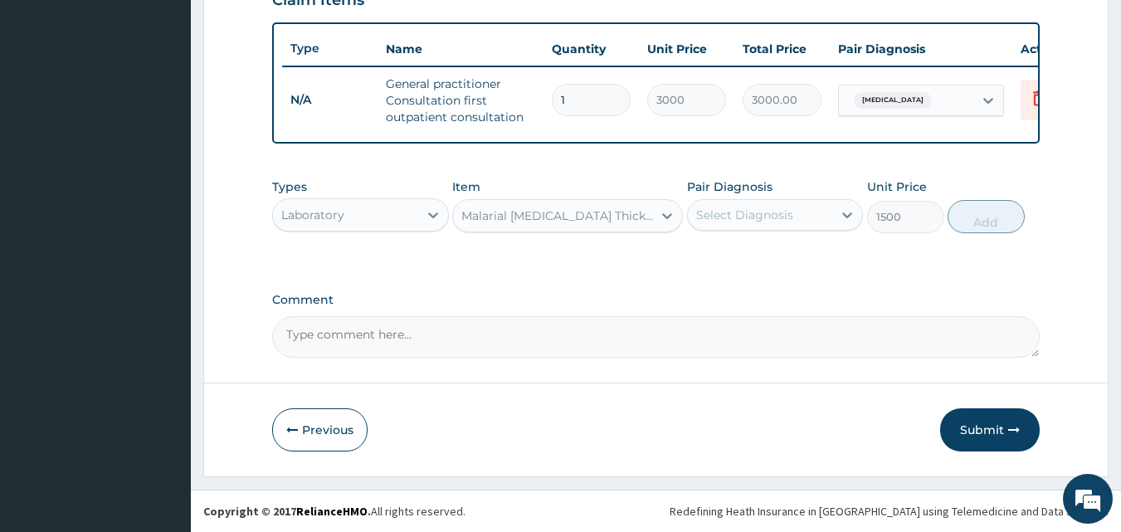
click at [754, 225] on div "Select Diagnosis" at bounding box center [760, 215] width 145 height 27
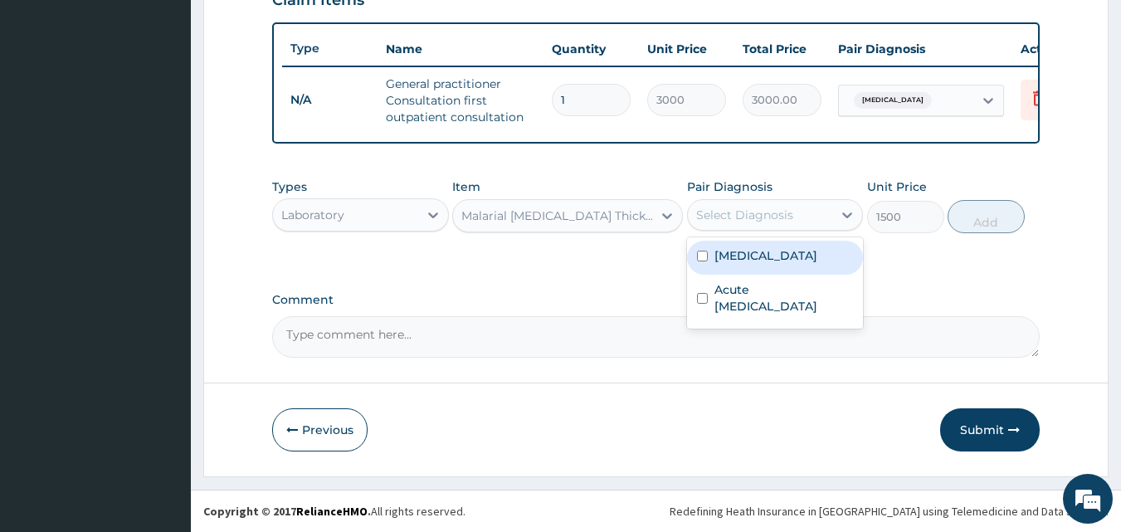
click at [750, 261] on label "[MEDICAL_DATA]" at bounding box center [766, 255] width 103 height 17
checkbox input "true"
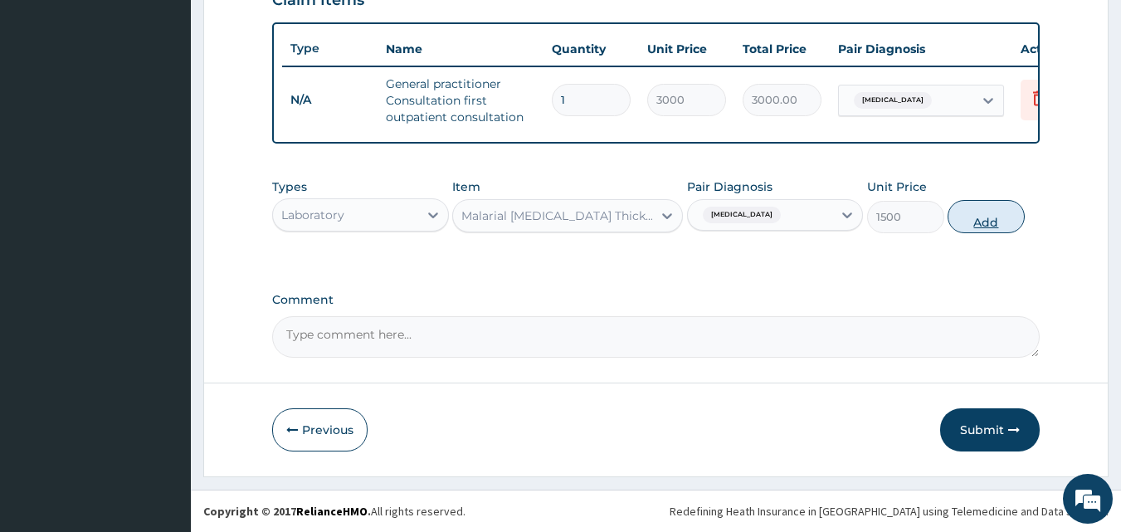
click at [992, 225] on button "Add" at bounding box center [986, 216] width 77 height 33
type input "0"
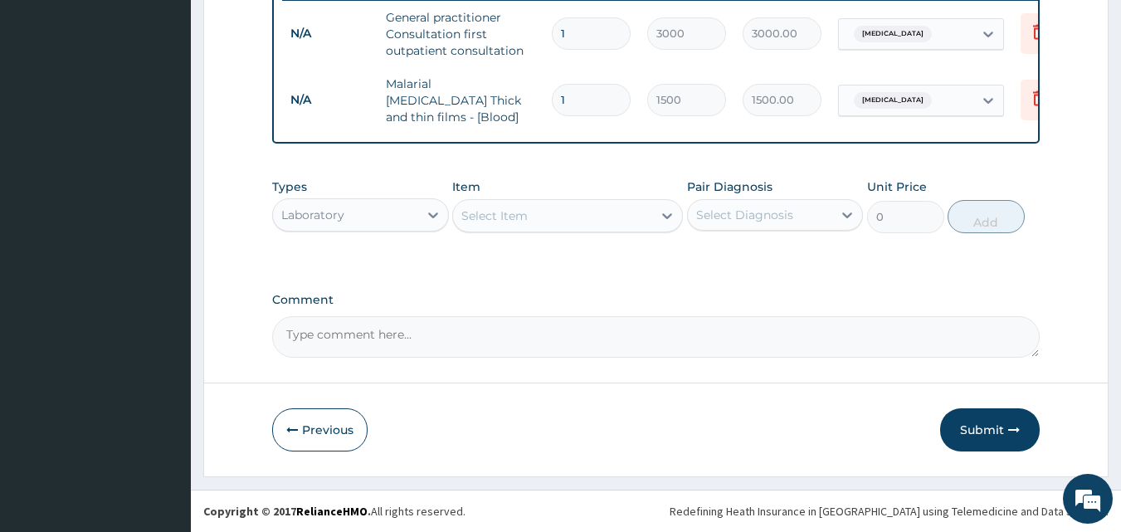
scroll to position [665, 0]
click at [541, 212] on div "Select Item" at bounding box center [552, 215] width 199 height 27
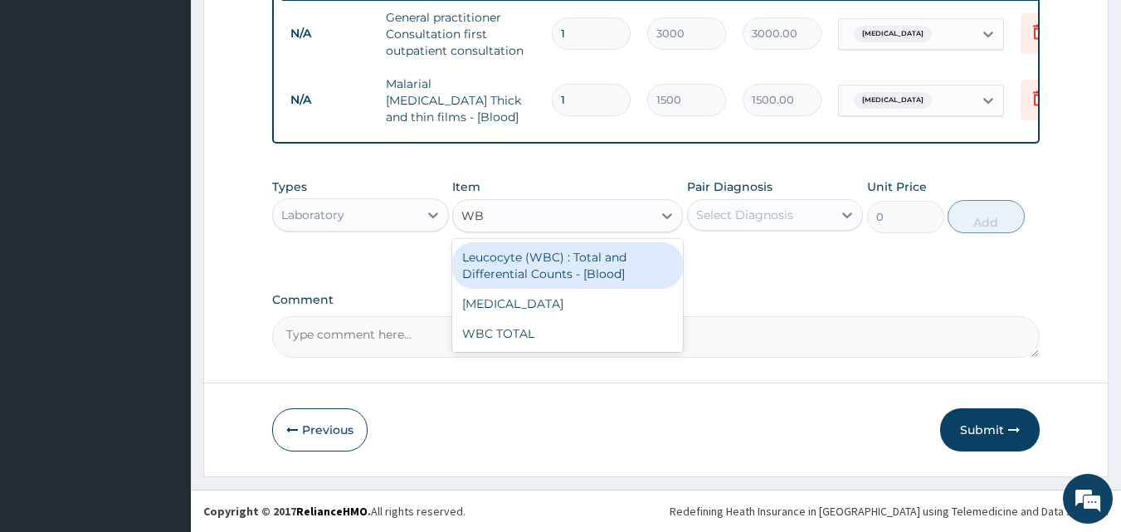
type input "WBC"
click at [549, 262] on div "Leucocyte (WBC) : Total and Differential Counts - [Blood]" at bounding box center [567, 265] width 231 height 46
type input "2000"
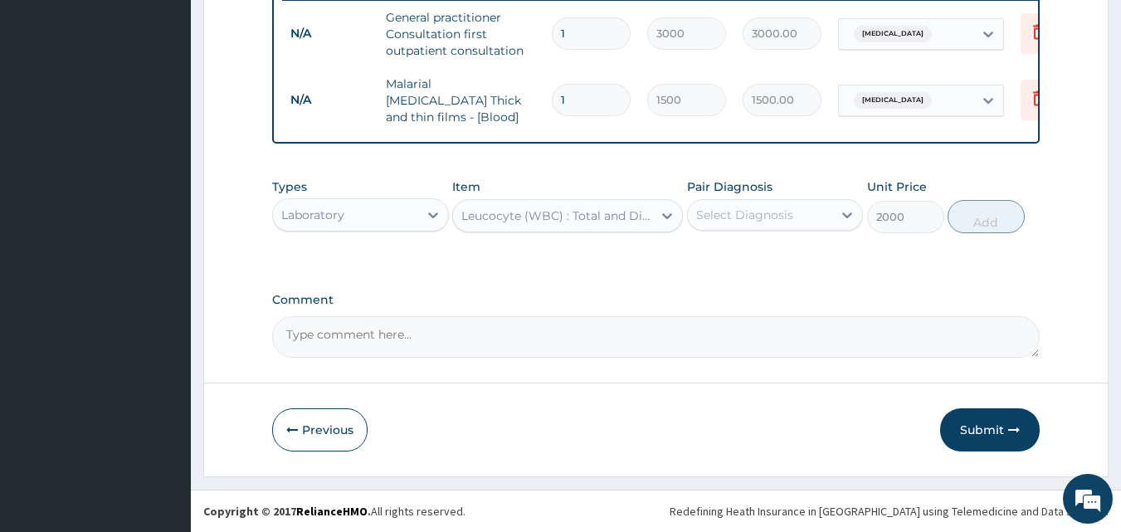
click at [716, 222] on div "Select Diagnosis" at bounding box center [744, 215] width 97 height 17
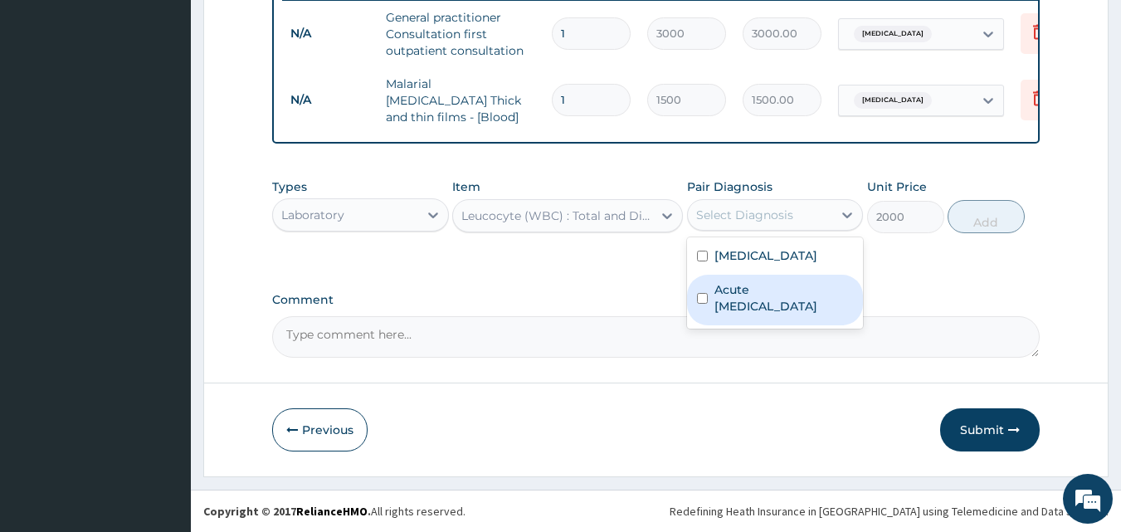
click at [725, 290] on label "Acute [MEDICAL_DATA]" at bounding box center [784, 297] width 139 height 33
checkbox input "true"
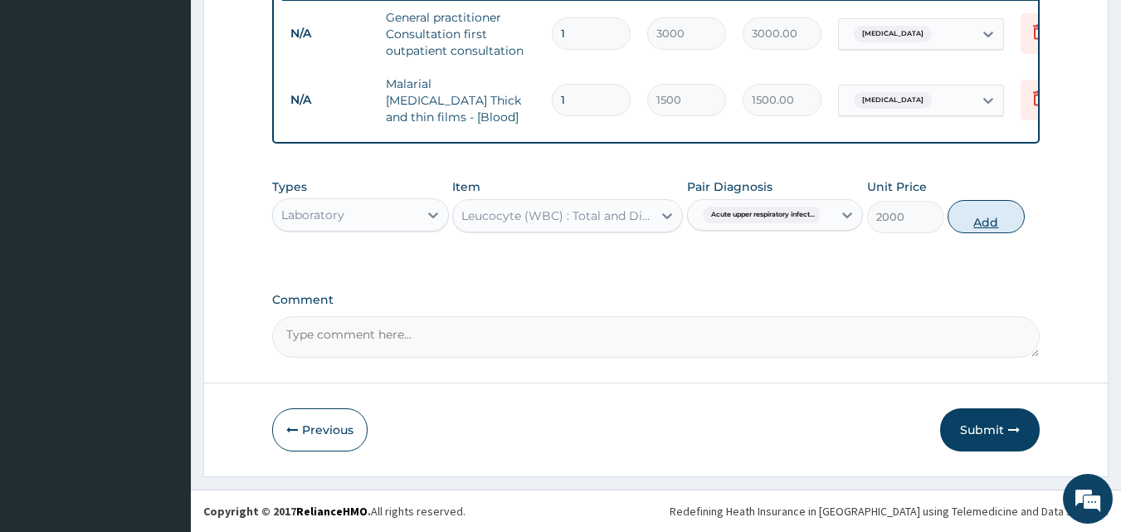
click at [997, 217] on button "Add" at bounding box center [986, 216] width 77 height 33
type input "0"
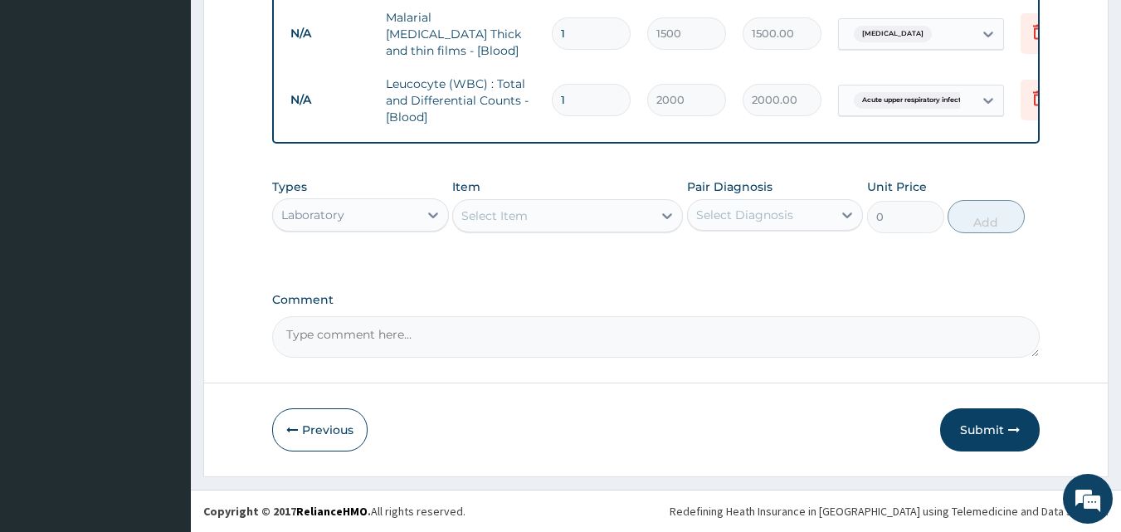
scroll to position [731, 0]
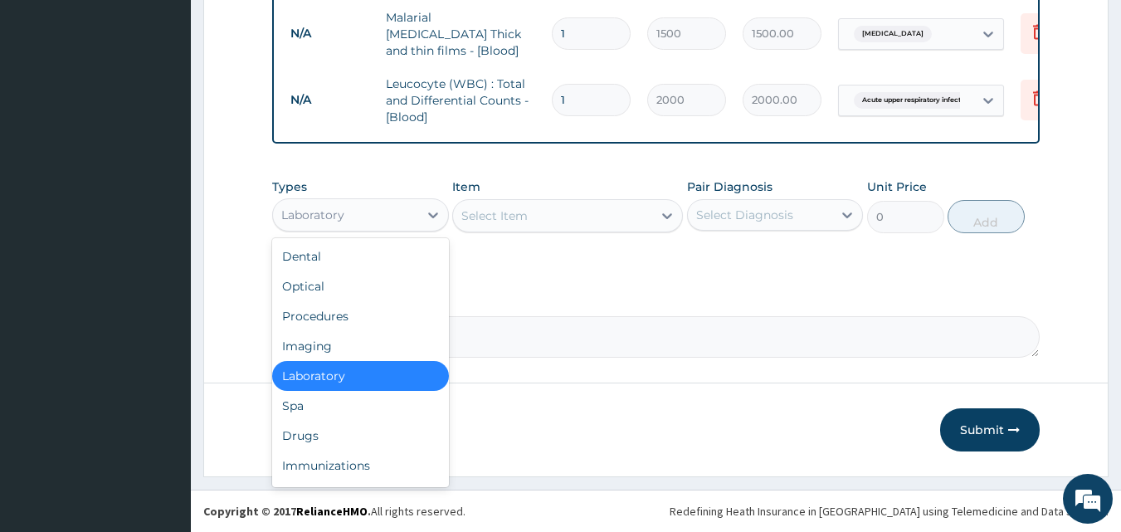
click at [414, 213] on div "Laboratory" at bounding box center [345, 215] width 145 height 27
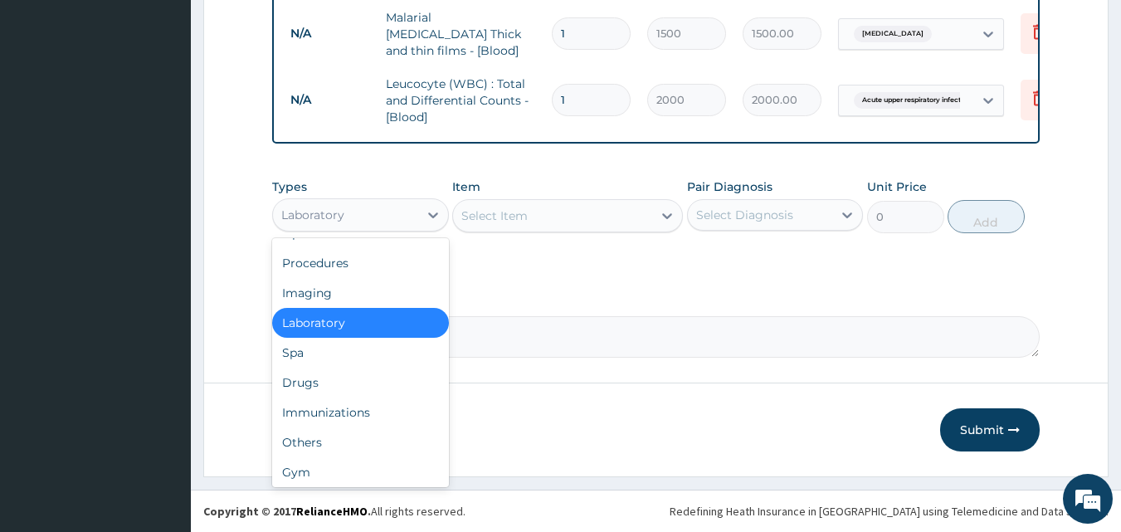
scroll to position [56, 0]
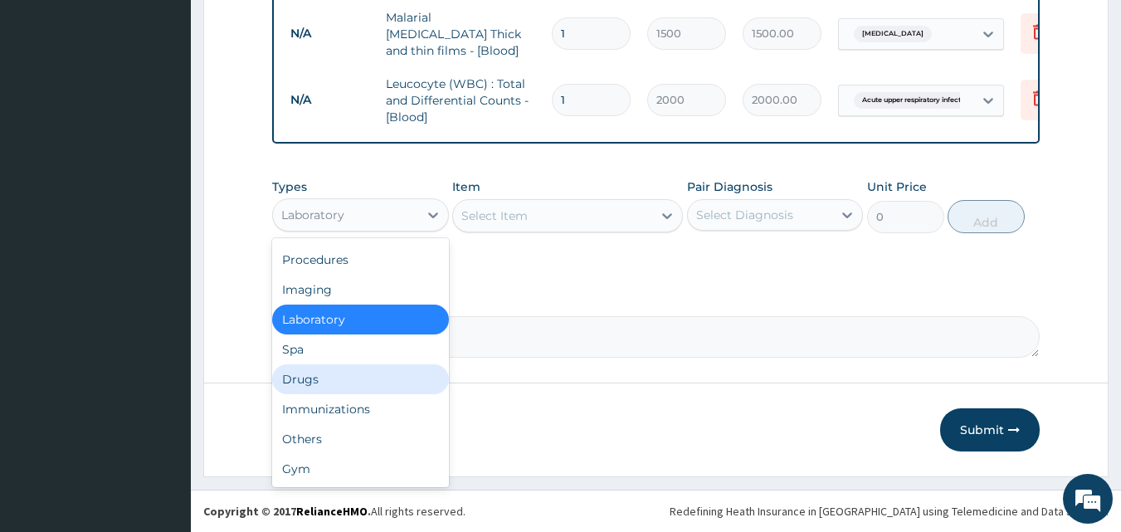
click at [342, 382] on div "Drugs" at bounding box center [360, 379] width 177 height 30
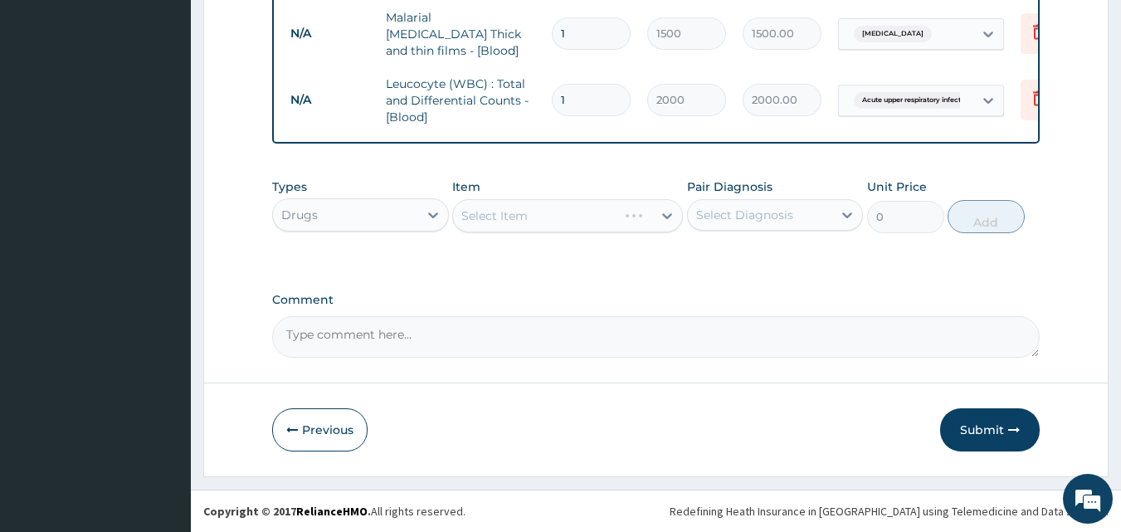
click at [542, 217] on div "Select Item" at bounding box center [567, 215] width 231 height 33
click at [540, 220] on div "Select Item" at bounding box center [552, 215] width 199 height 27
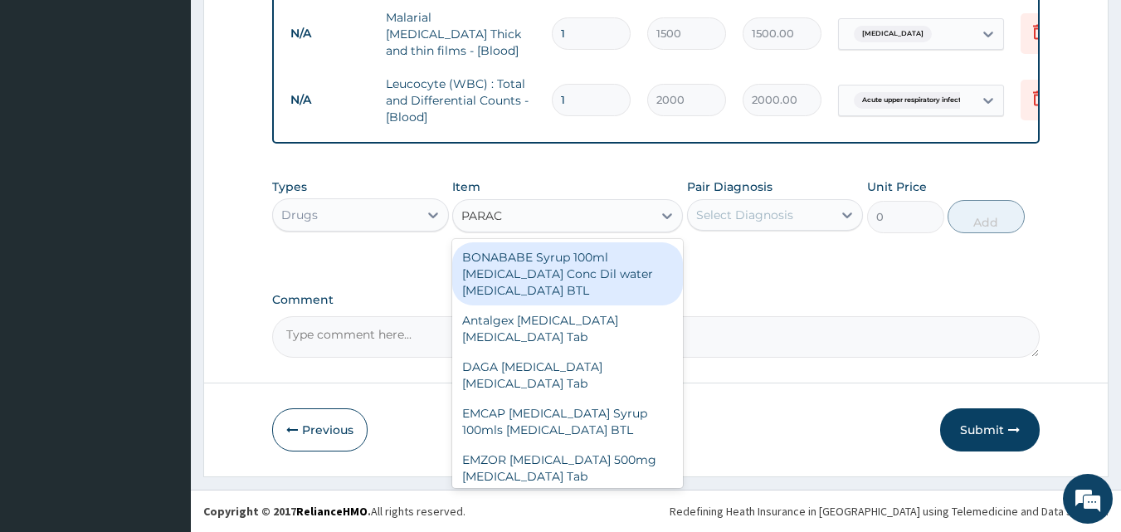
type input "PARACE"
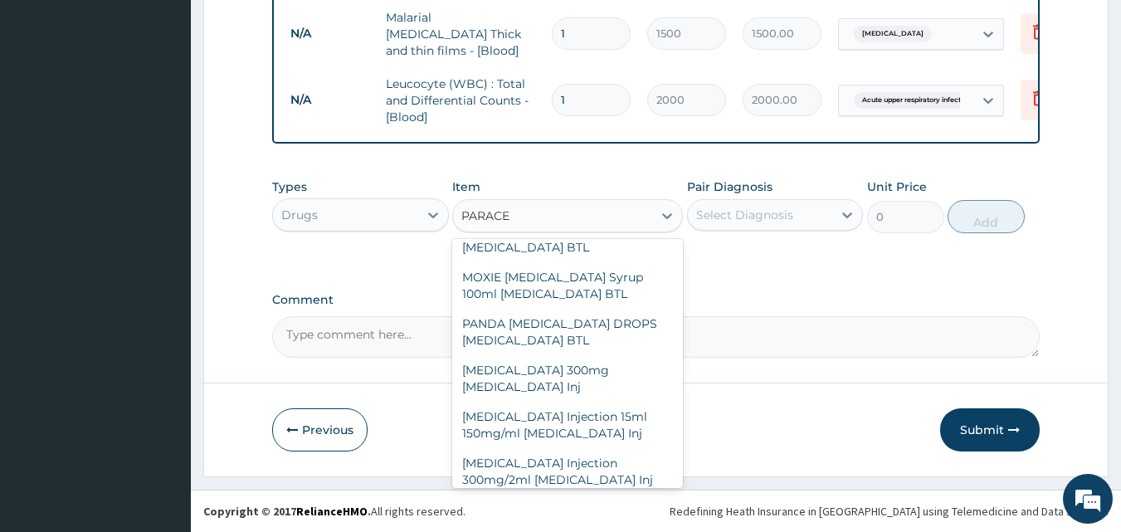
scroll to position [521, 0]
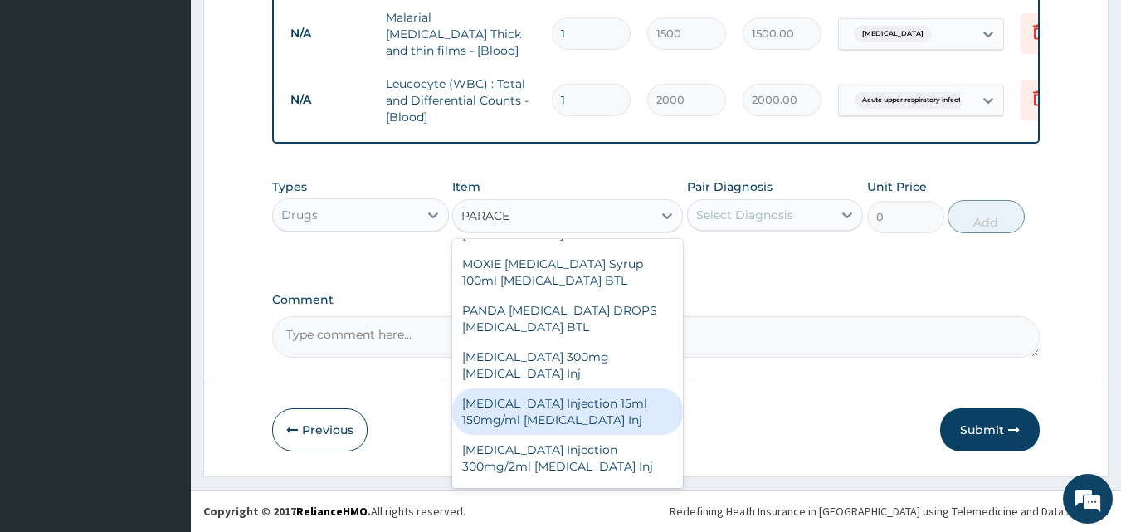
click at [560, 412] on div "[MEDICAL_DATA] Injection 15ml 150mg/ml [MEDICAL_DATA] Inj" at bounding box center [567, 411] width 231 height 46
type input "500"
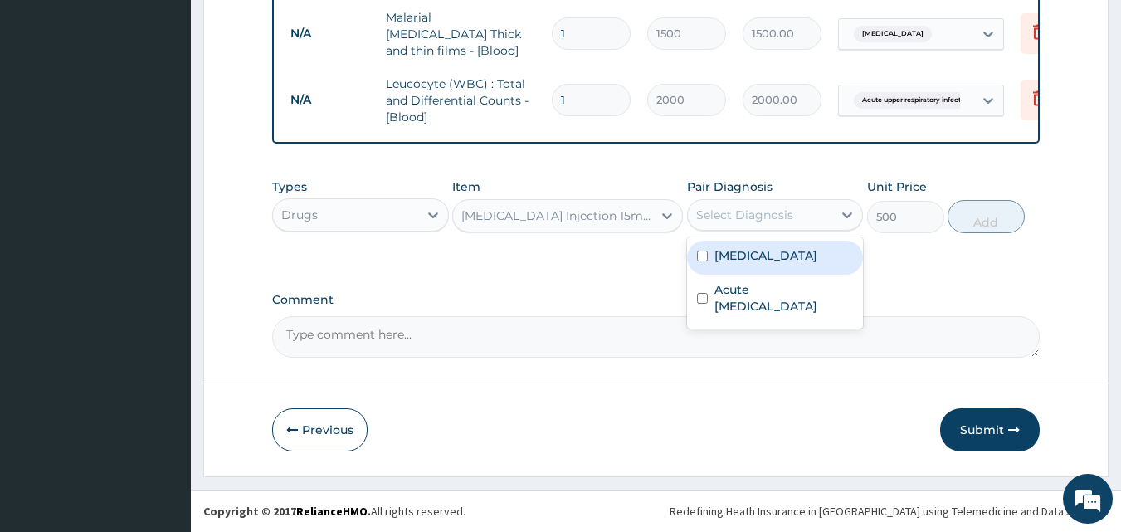
click at [763, 222] on div "Select Diagnosis" at bounding box center [744, 215] width 97 height 17
click at [763, 265] on div "[MEDICAL_DATA]" at bounding box center [775, 258] width 177 height 34
checkbox input "true"
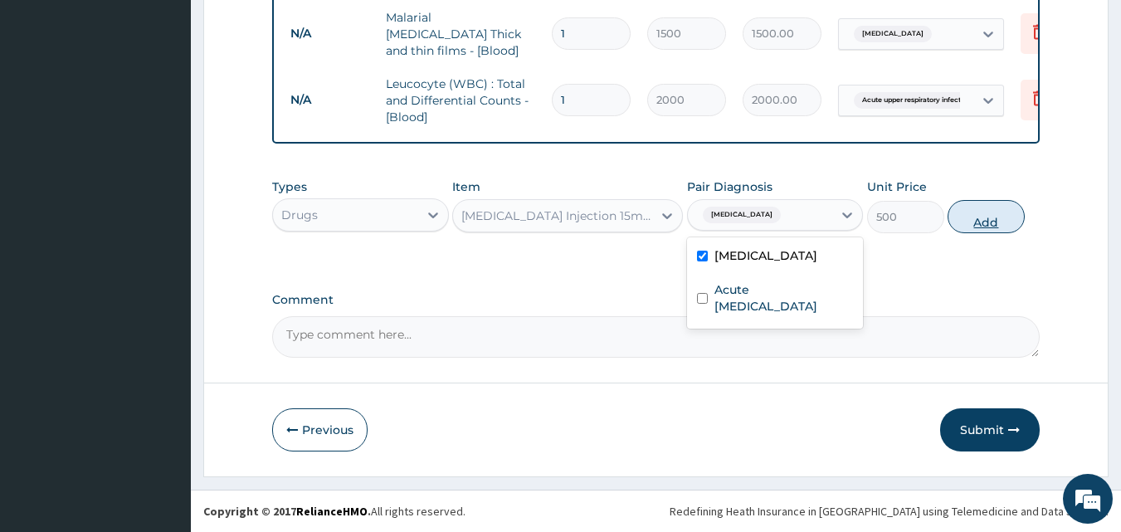
click at [981, 218] on button "Add" at bounding box center [986, 216] width 77 height 33
type input "0"
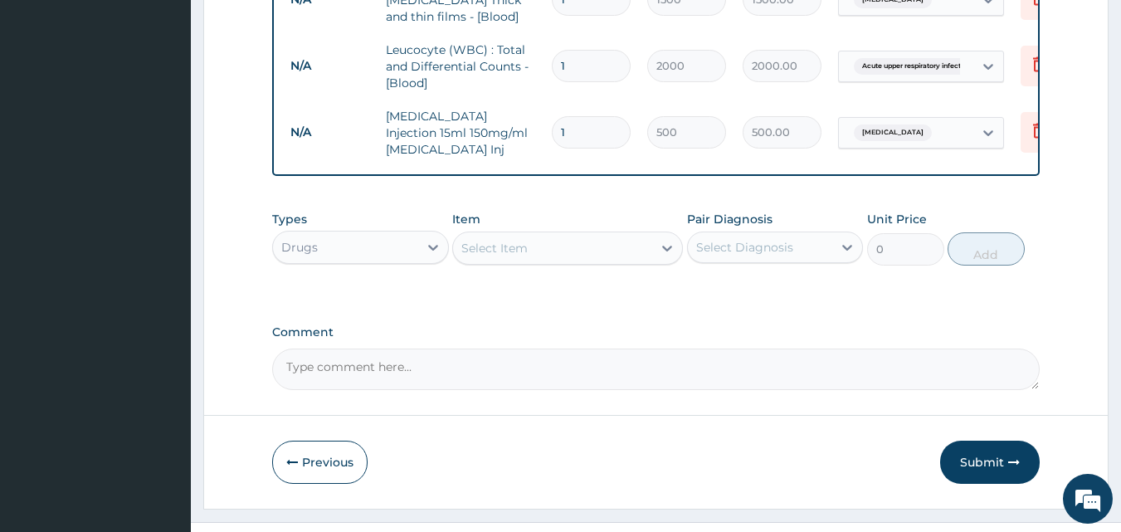
scroll to position [797, 0]
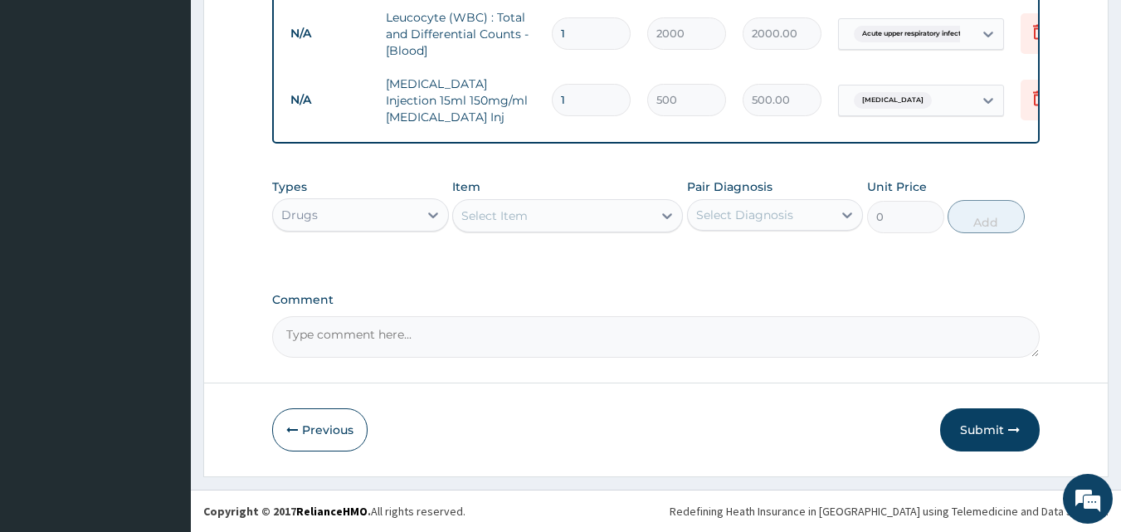
click at [514, 215] on div "Select Item" at bounding box center [494, 215] width 66 height 17
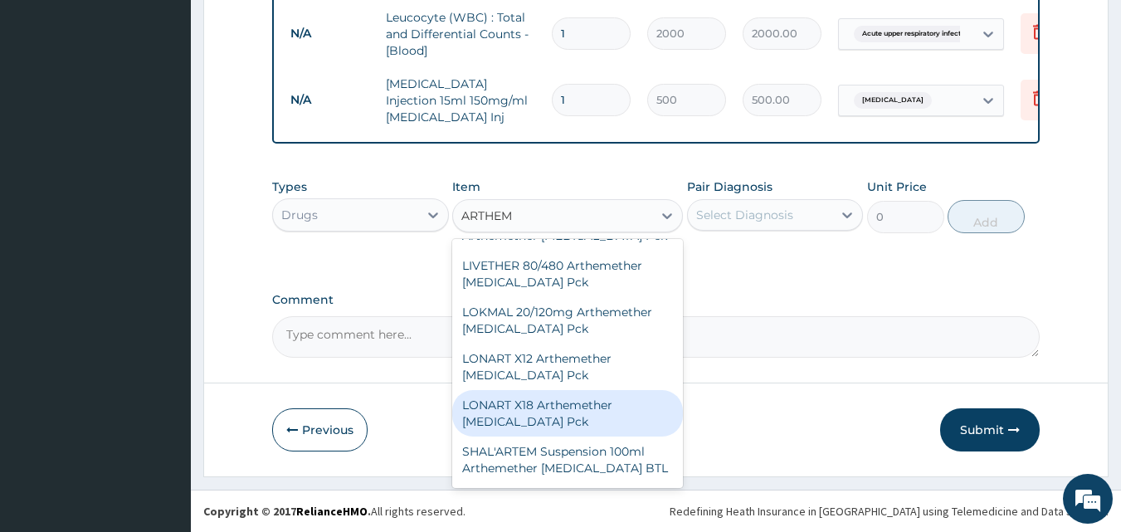
scroll to position [455, 0]
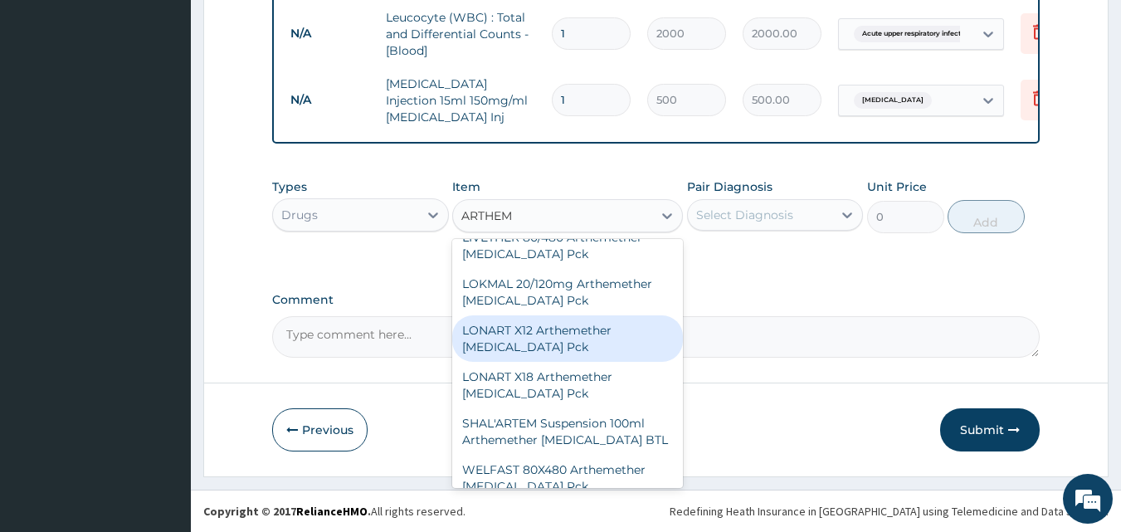
type input "ARTHEM"
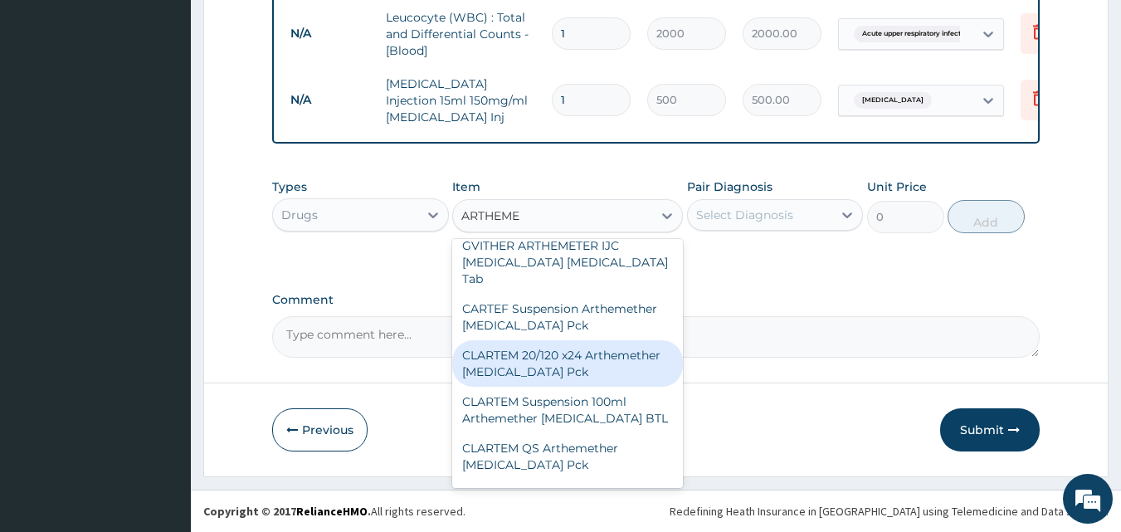
scroll to position [0, 0]
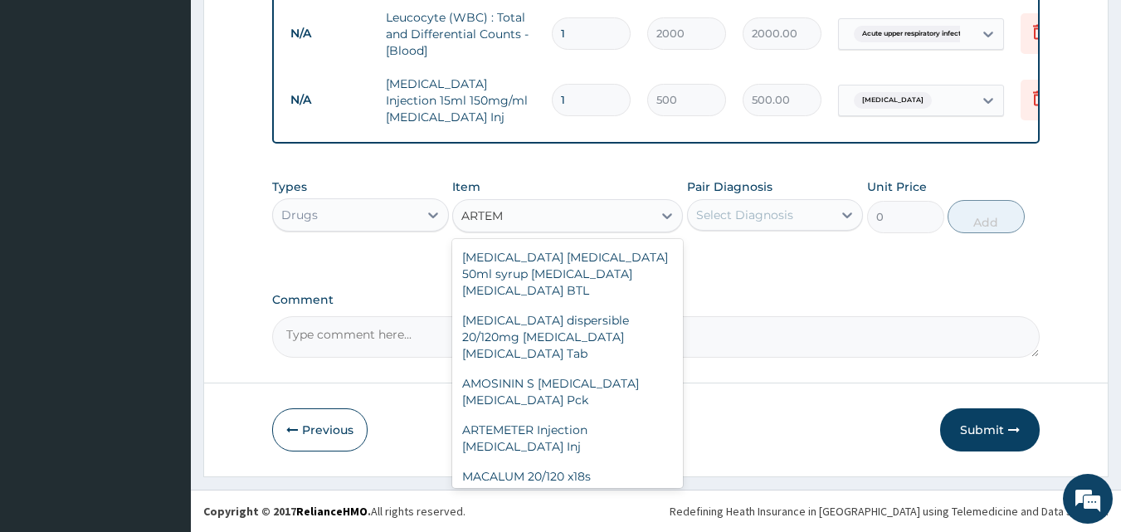
type input "ARTEME"
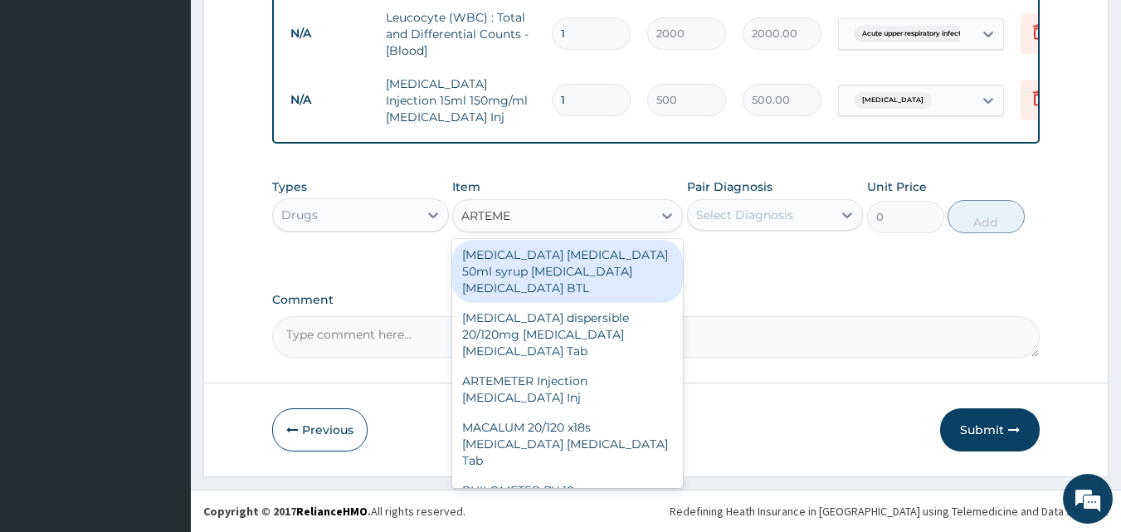
scroll to position [3, 0]
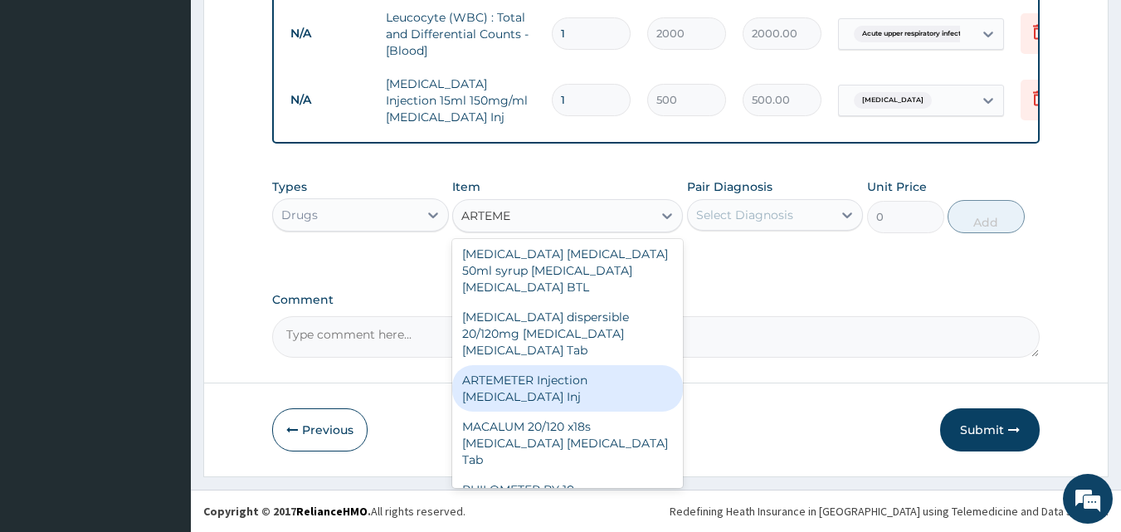
click at [576, 365] on div "ARTEMETER Injection [MEDICAL_DATA] Inj" at bounding box center [567, 388] width 231 height 46
type input "300"
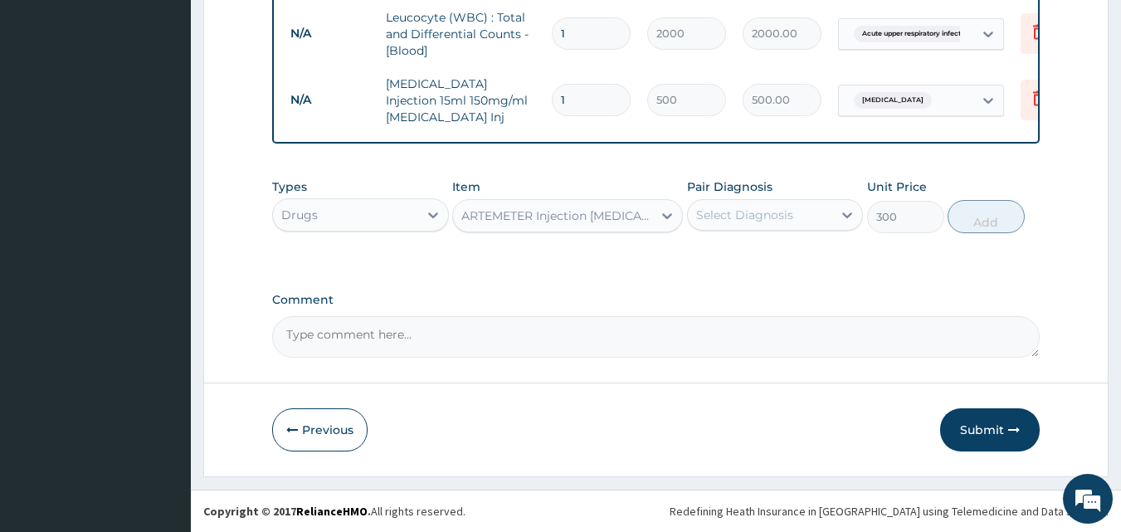
click at [773, 213] on div "Select Diagnosis" at bounding box center [744, 215] width 97 height 17
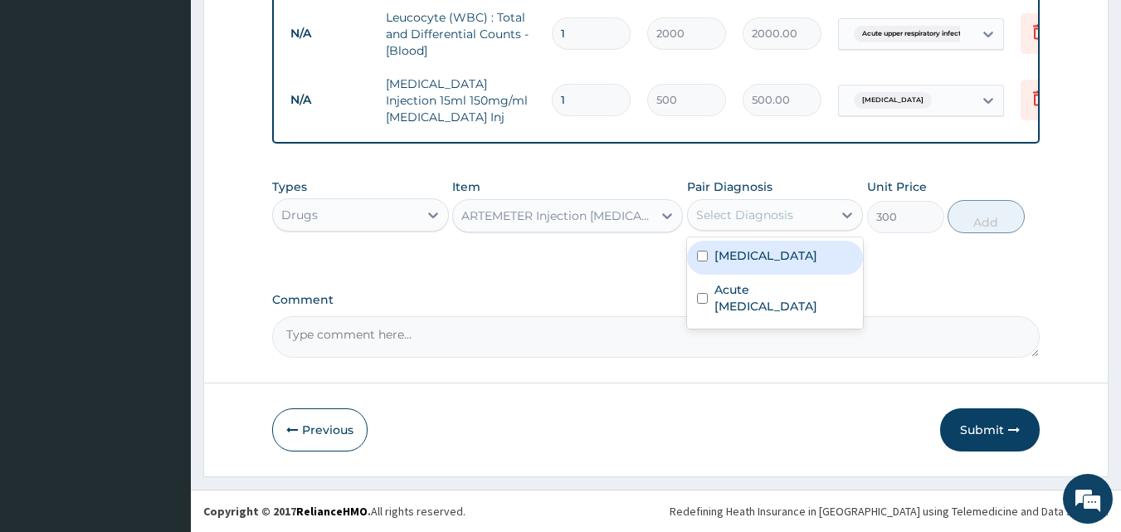
click at [771, 265] on div "[MEDICAL_DATA]" at bounding box center [775, 258] width 177 height 34
checkbox input "true"
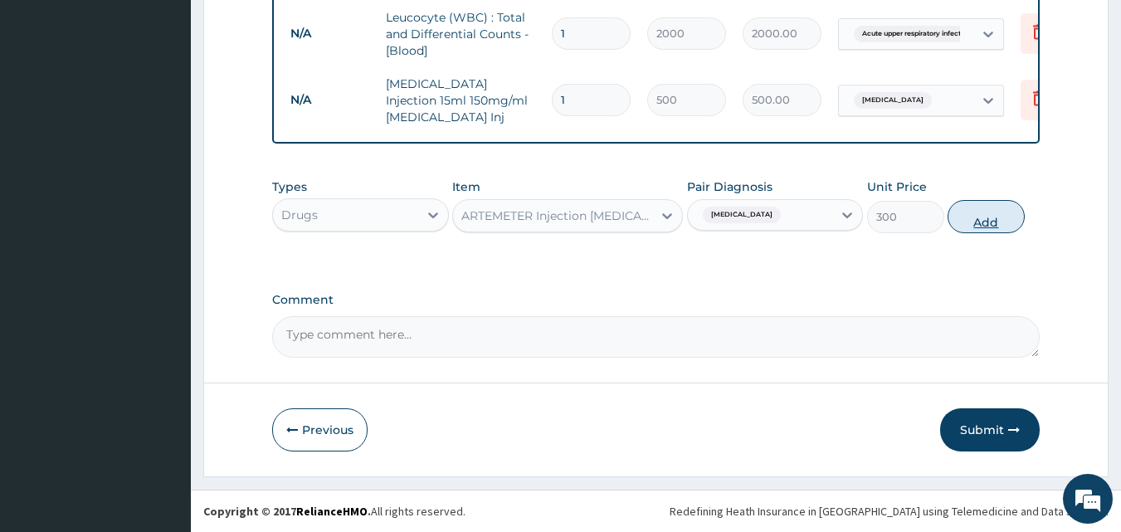
click at [977, 227] on button "Add" at bounding box center [986, 216] width 77 height 33
type input "0"
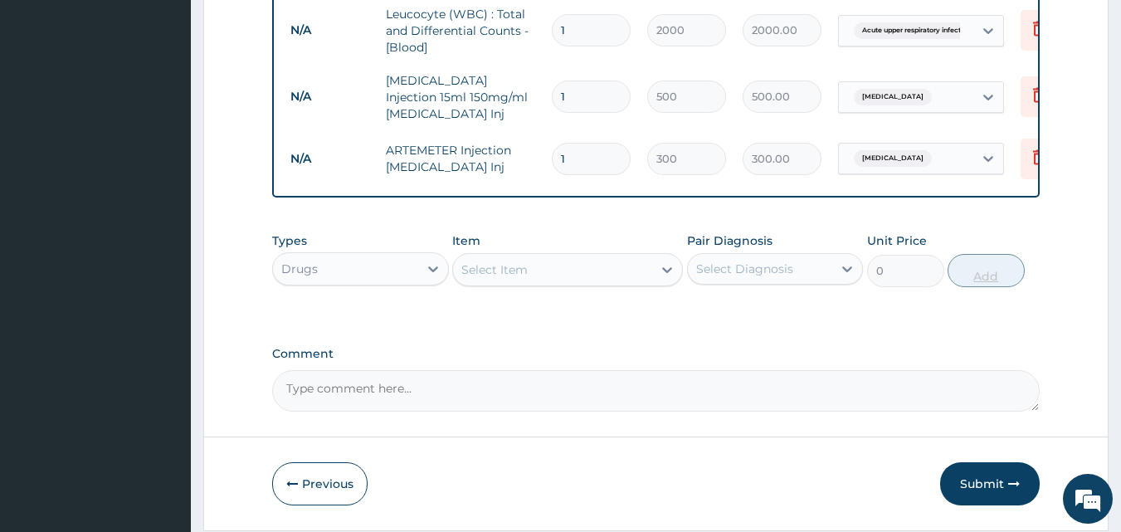
type input "0.00"
type input "2"
type input "600.00"
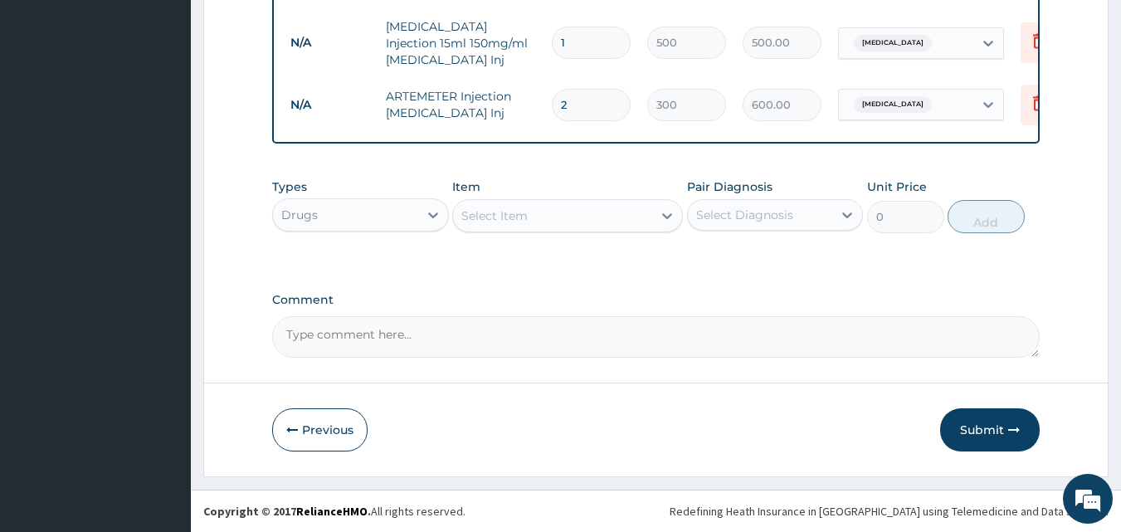
scroll to position [855, 0]
type input "2"
click at [550, 214] on div "Select Item" at bounding box center [552, 215] width 199 height 27
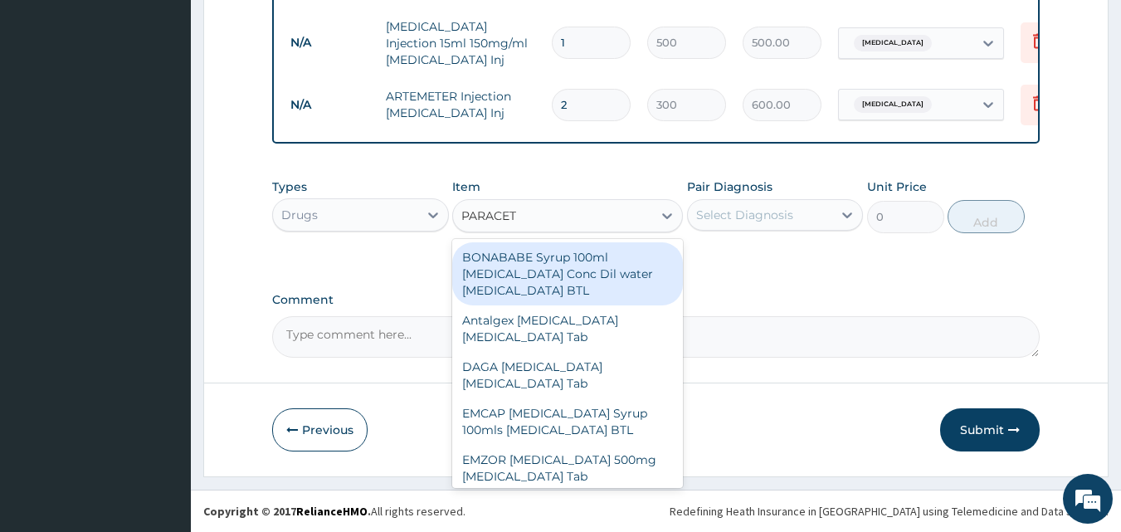
type input "PARACETA"
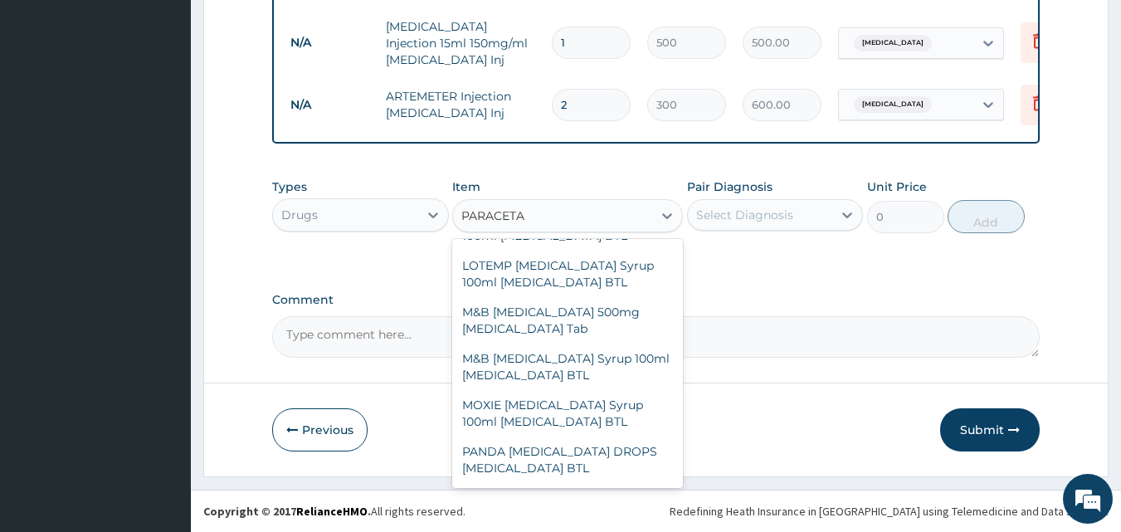
scroll to position [335, 0]
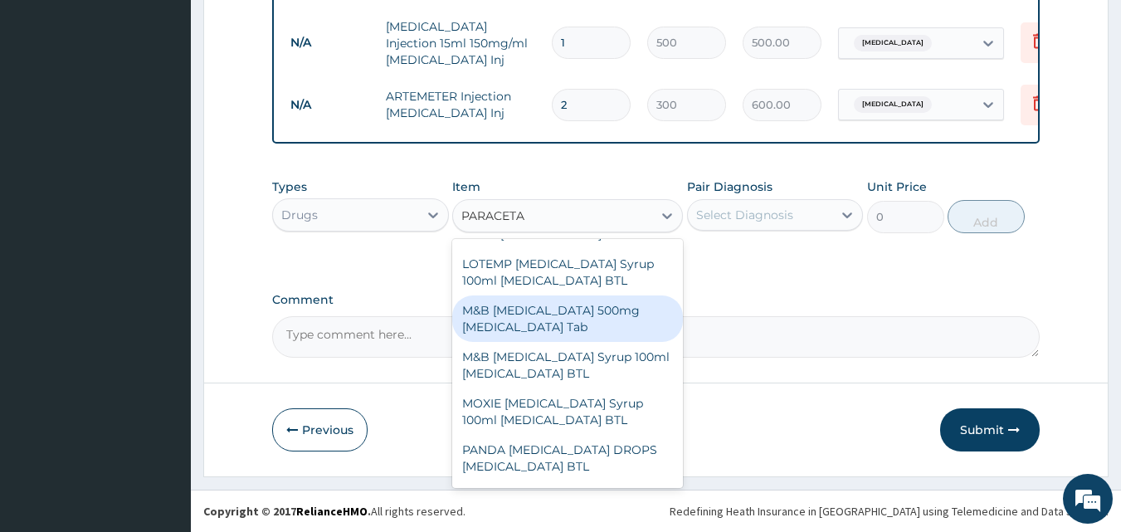
click at [570, 333] on div "M&B [MEDICAL_DATA] 500mg [MEDICAL_DATA] Tab" at bounding box center [567, 318] width 231 height 46
type input "10"
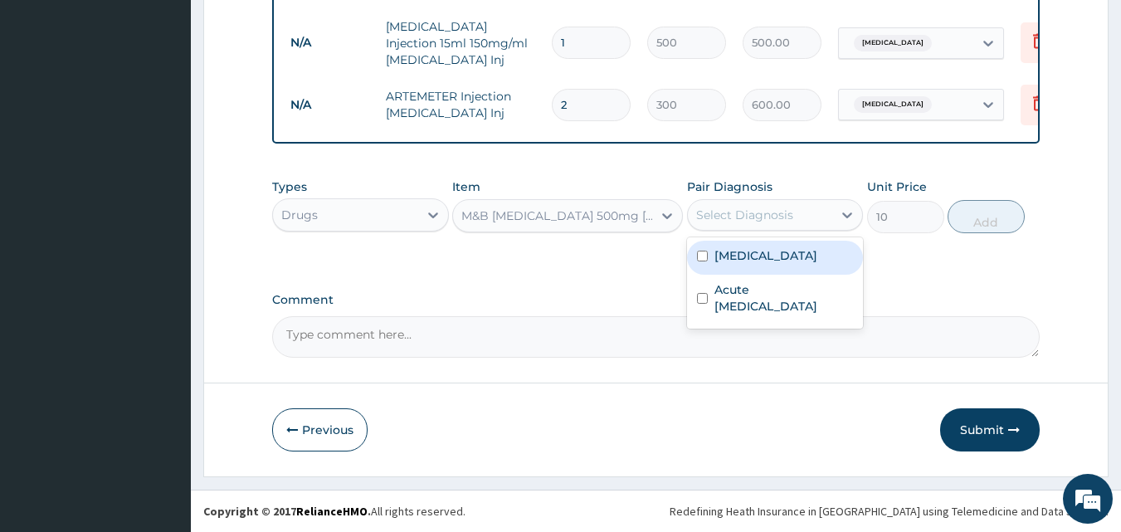
click at [739, 213] on div "Select Diagnosis" at bounding box center [744, 215] width 97 height 17
click at [753, 260] on label "[MEDICAL_DATA]" at bounding box center [766, 255] width 103 height 17
checkbox input "true"
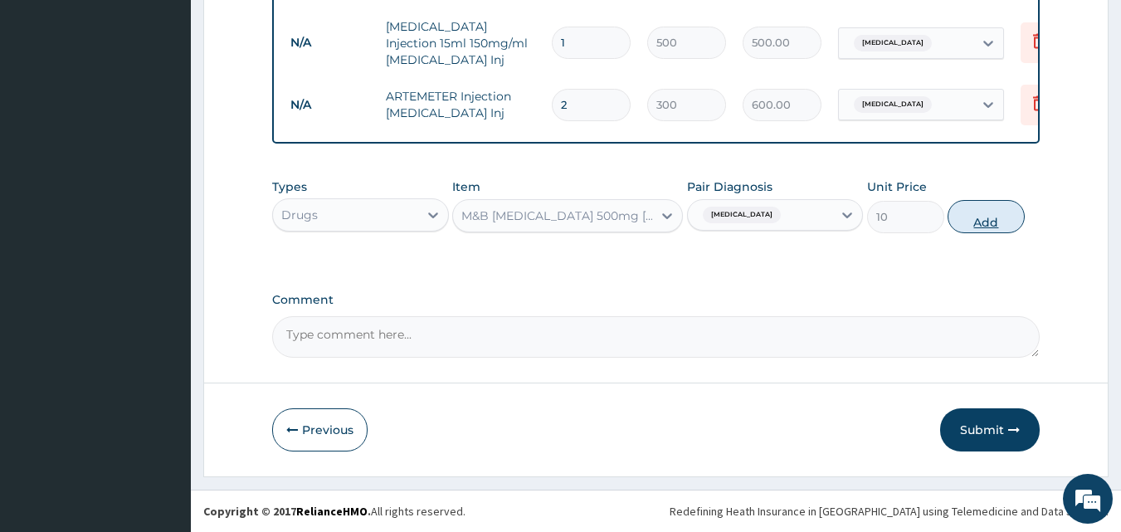
click at [988, 222] on button "Add" at bounding box center [986, 216] width 77 height 33
type input "0"
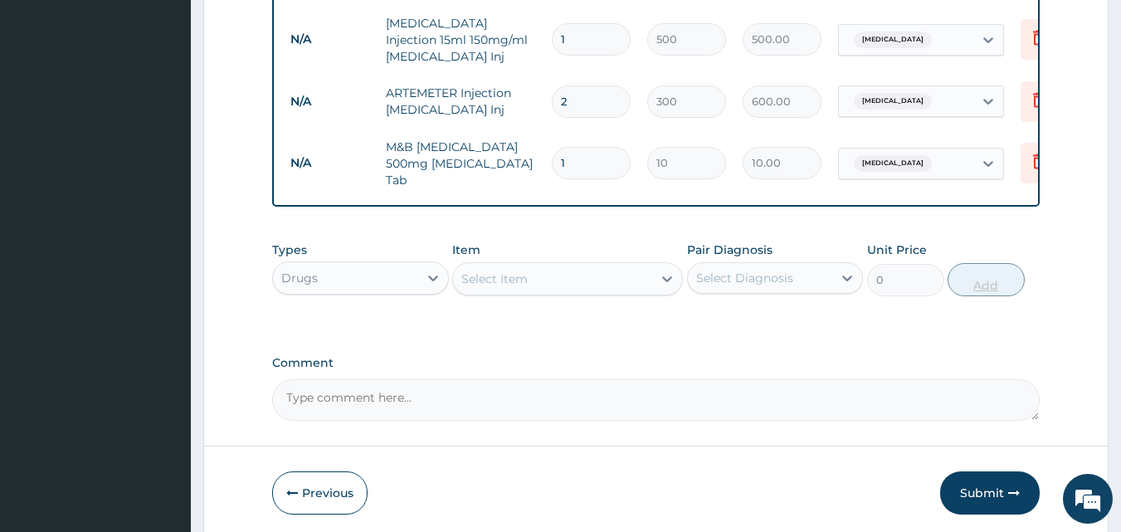
type input "18"
type input "180.00"
type input "18"
click at [534, 282] on div "Select Item" at bounding box center [552, 279] width 199 height 27
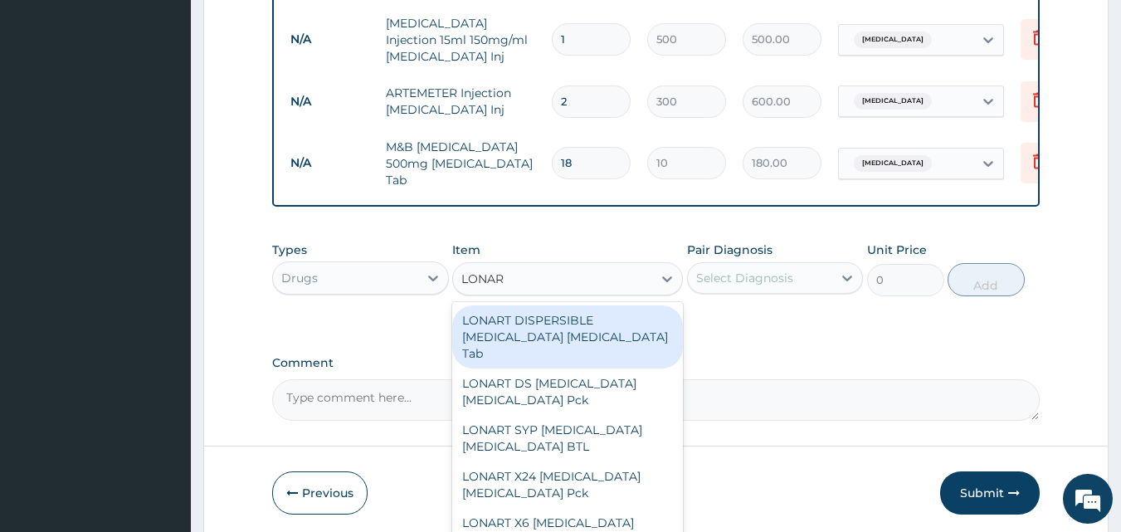
type input "LONART"
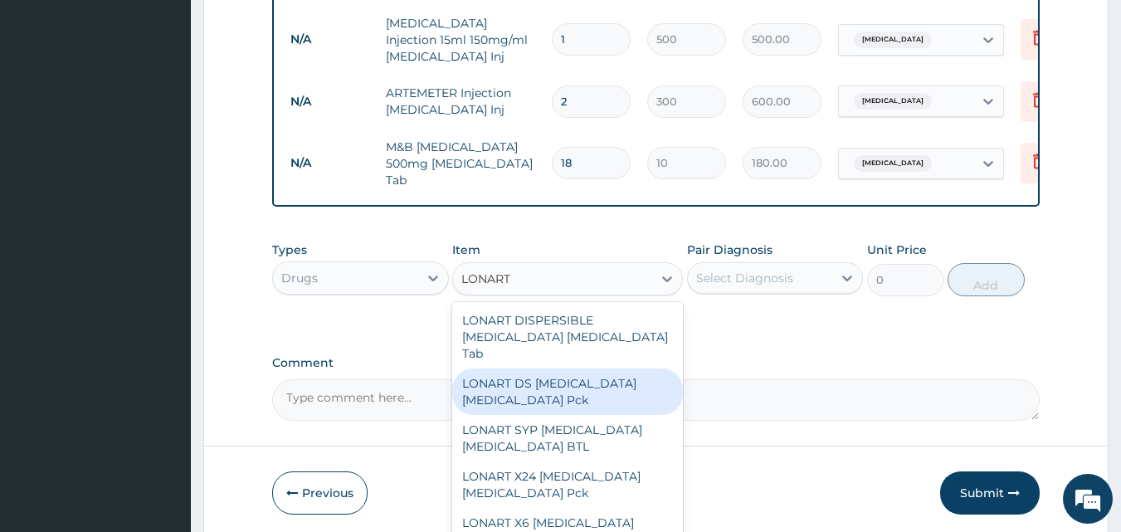
click at [549, 393] on div "LONART DS [MEDICAL_DATA] [MEDICAL_DATA] Pck" at bounding box center [567, 391] width 231 height 46
type input "1550"
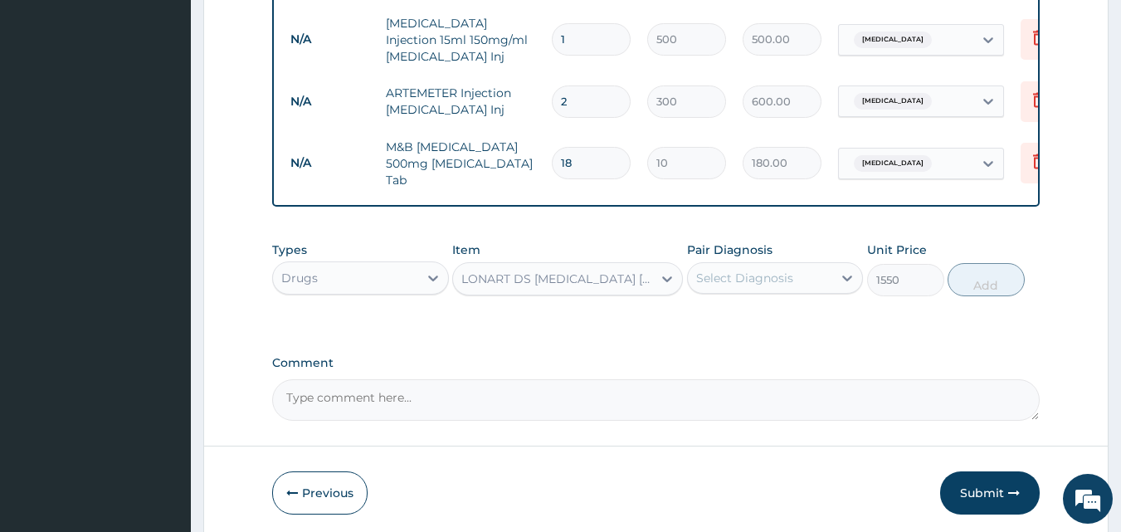
click at [743, 280] on div "Select Diagnosis" at bounding box center [744, 278] width 97 height 17
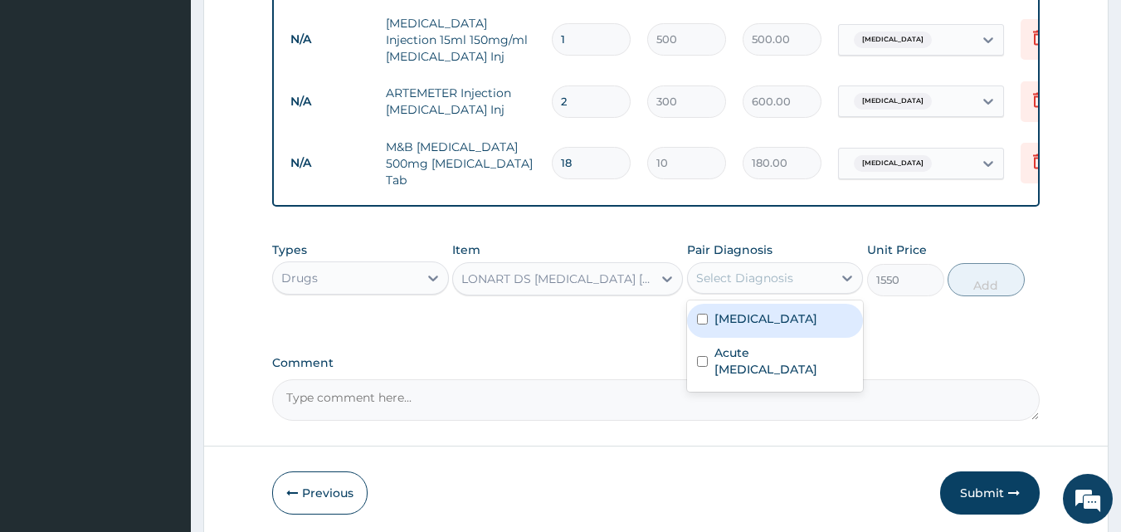
click at [757, 333] on div "[MEDICAL_DATA]" at bounding box center [775, 321] width 177 height 34
checkbox input "true"
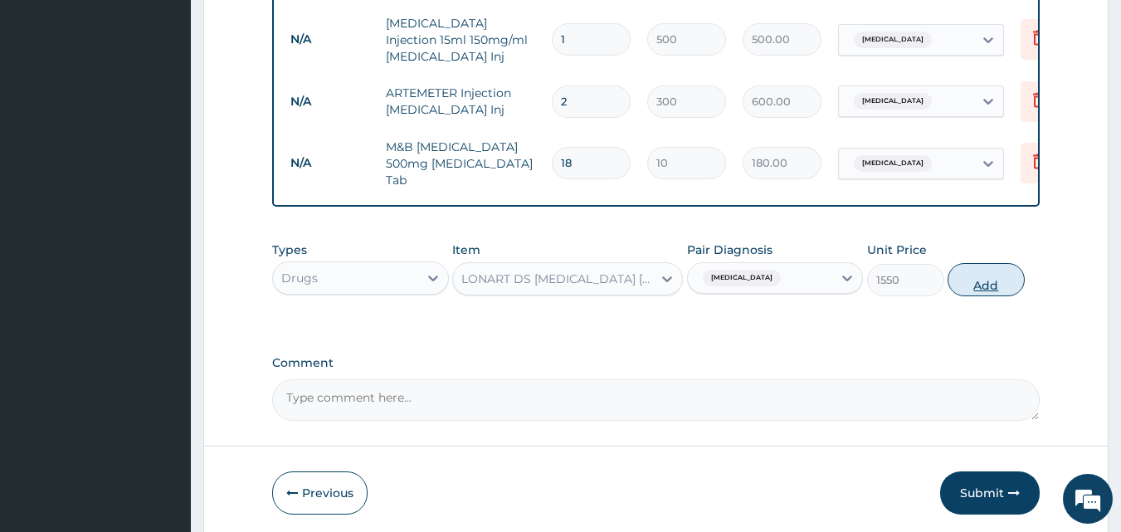
click at [971, 289] on button "Add" at bounding box center [986, 279] width 77 height 33
type input "0"
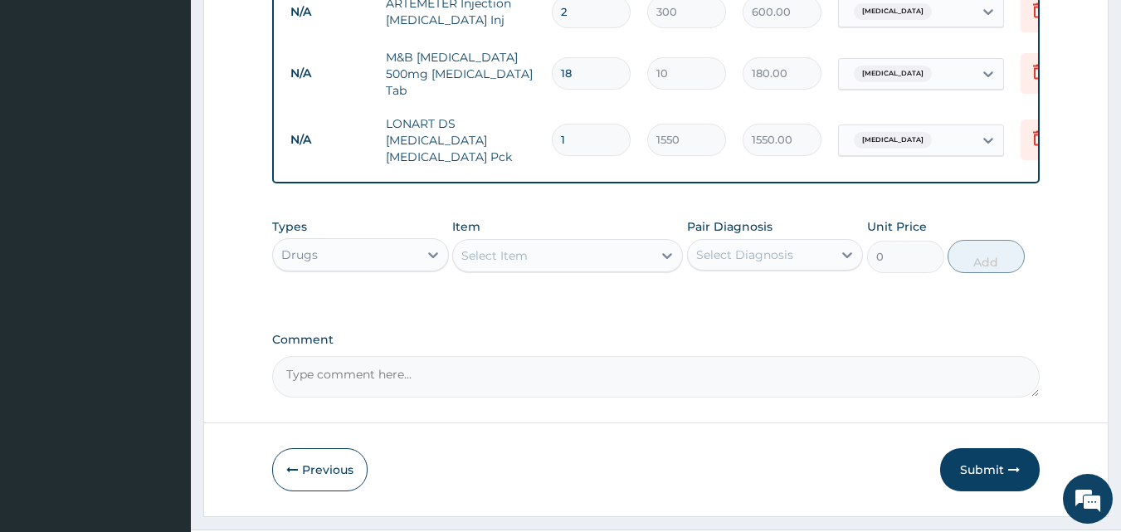
scroll to position [978, 0]
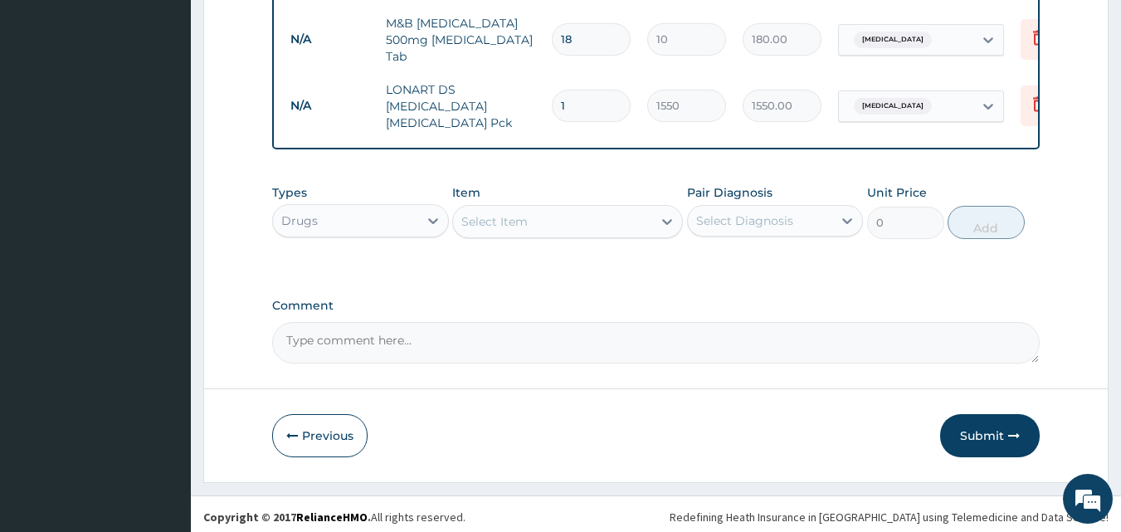
click at [520, 227] on div "Select Item" at bounding box center [552, 221] width 199 height 27
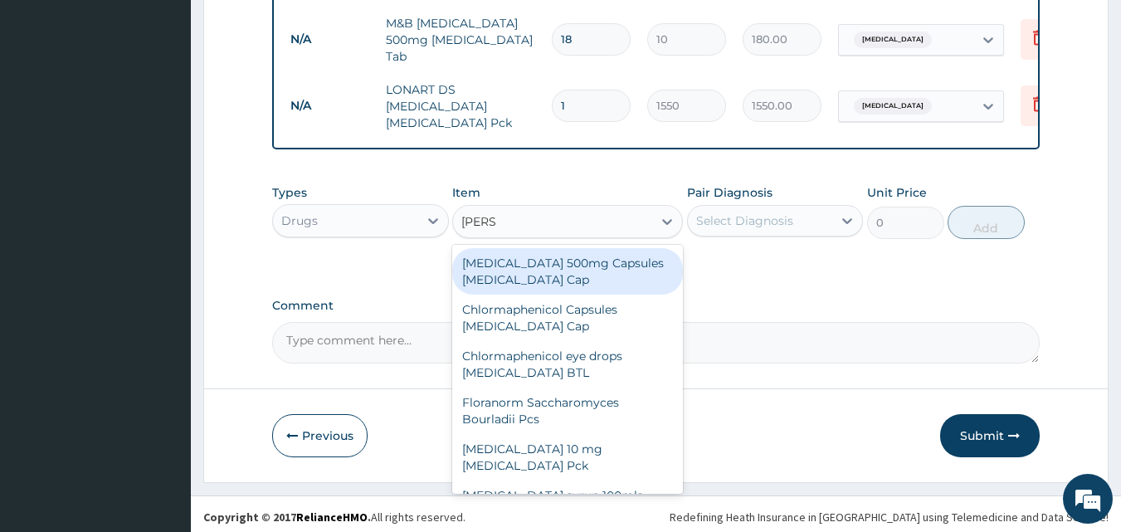
type input "LORAT"
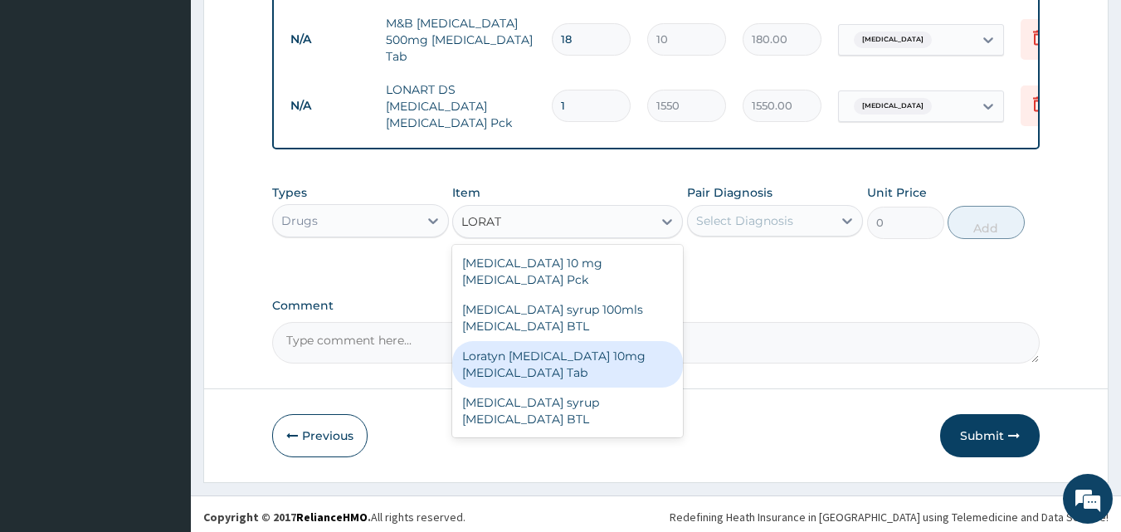
click at [556, 341] on div "Loratyn [MEDICAL_DATA] 10mg [MEDICAL_DATA] Tab" at bounding box center [567, 364] width 231 height 46
type input "45"
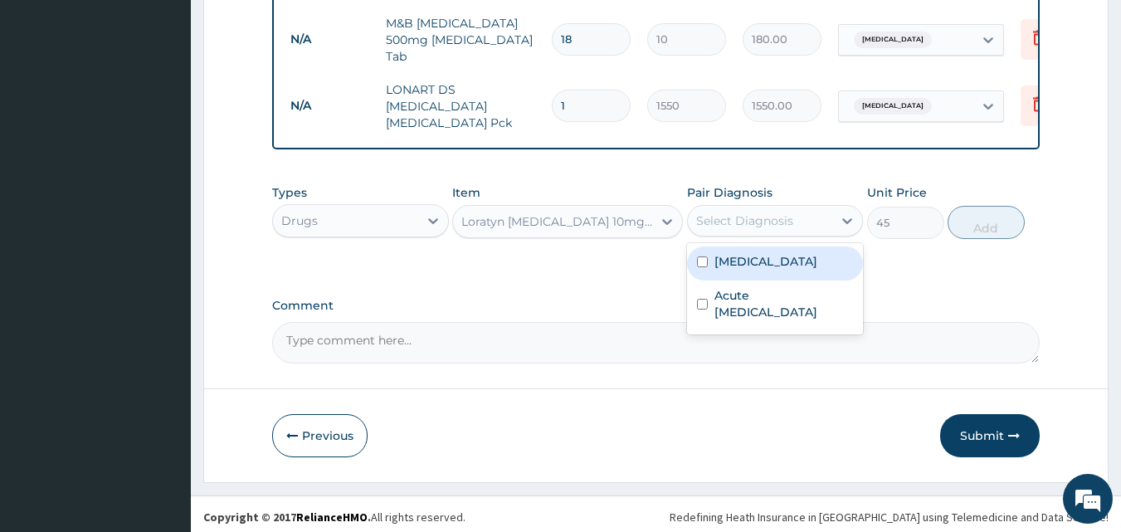
click at [754, 222] on div "Select Diagnosis" at bounding box center [744, 220] width 97 height 17
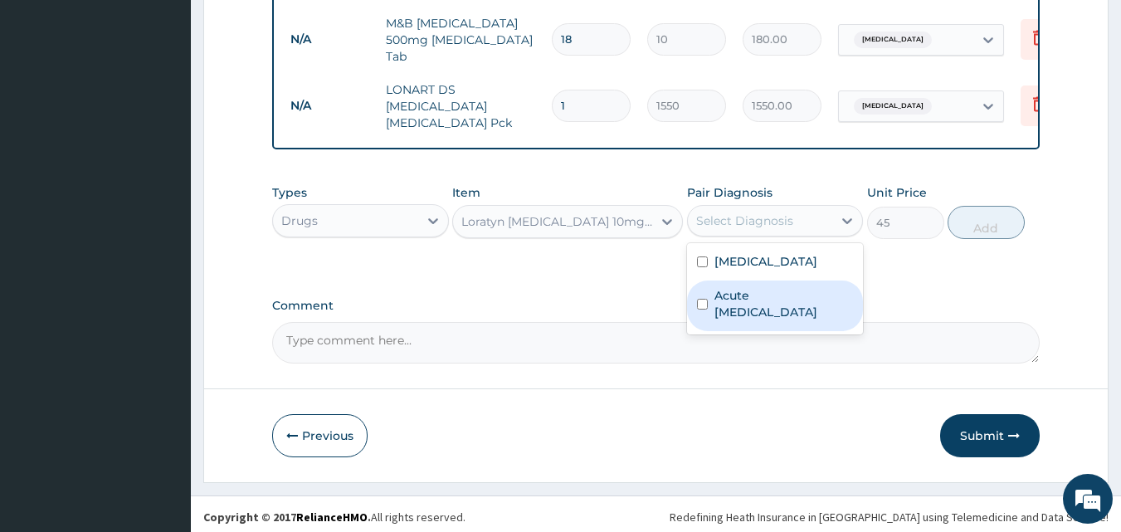
click at [754, 296] on label "Acute [MEDICAL_DATA]" at bounding box center [784, 303] width 139 height 33
checkbox input "true"
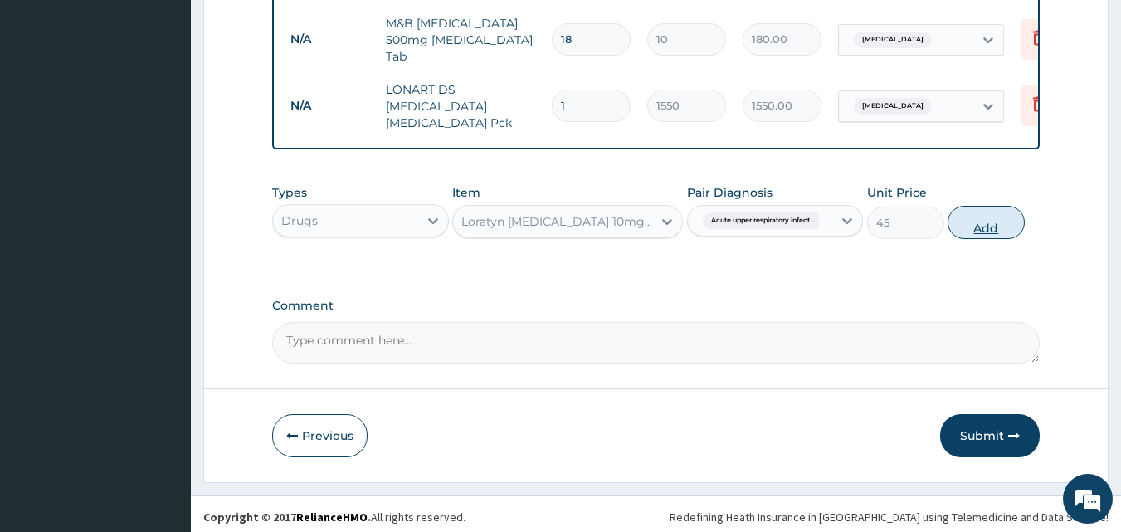
click at [997, 221] on button "Add" at bounding box center [986, 222] width 77 height 33
type input "0"
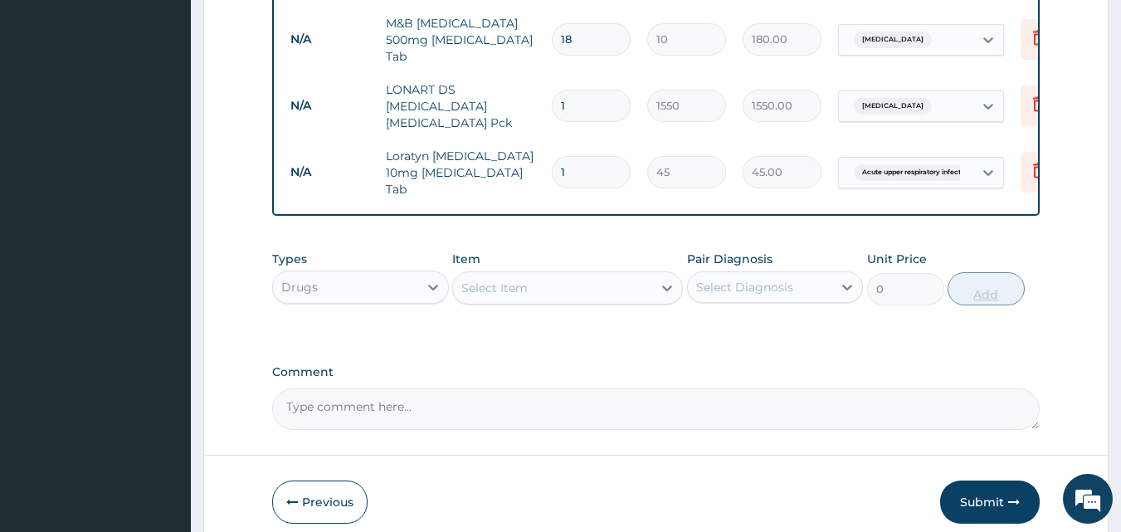
type input "0.00"
type input "7"
type input "315.00"
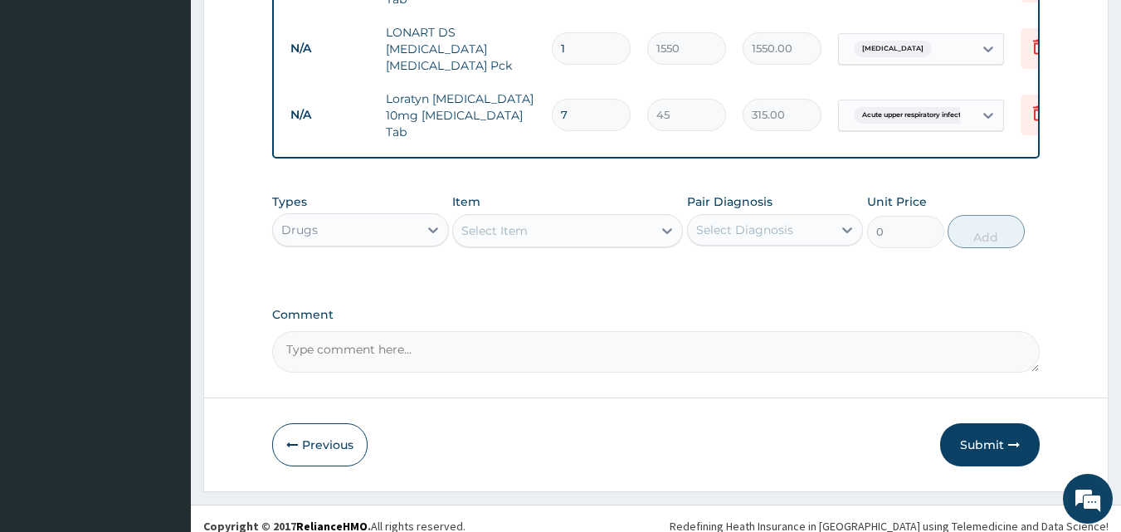
type input "7"
click at [512, 222] on div "Select Item" at bounding box center [494, 230] width 66 height 17
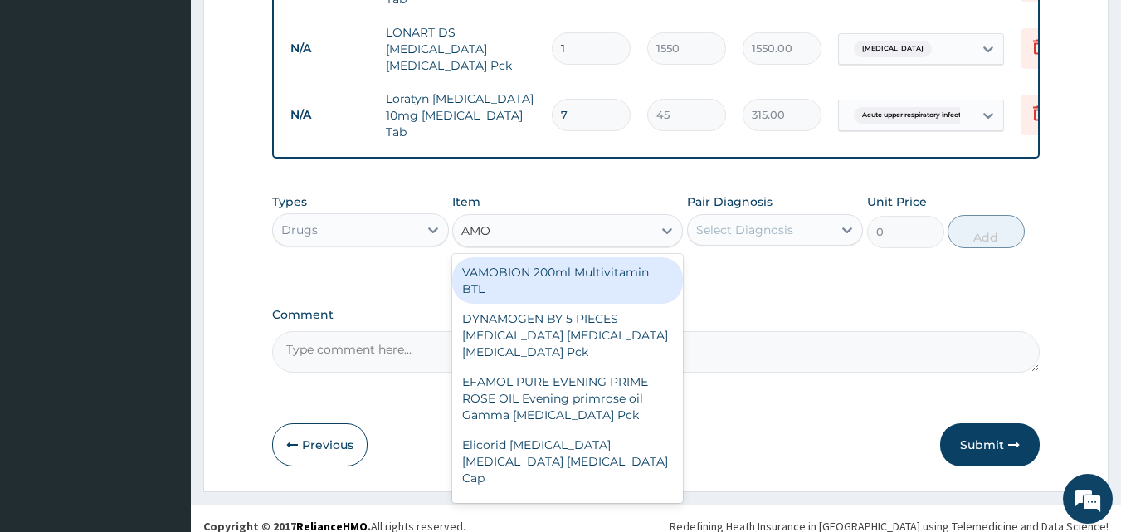
type input "AMOX"
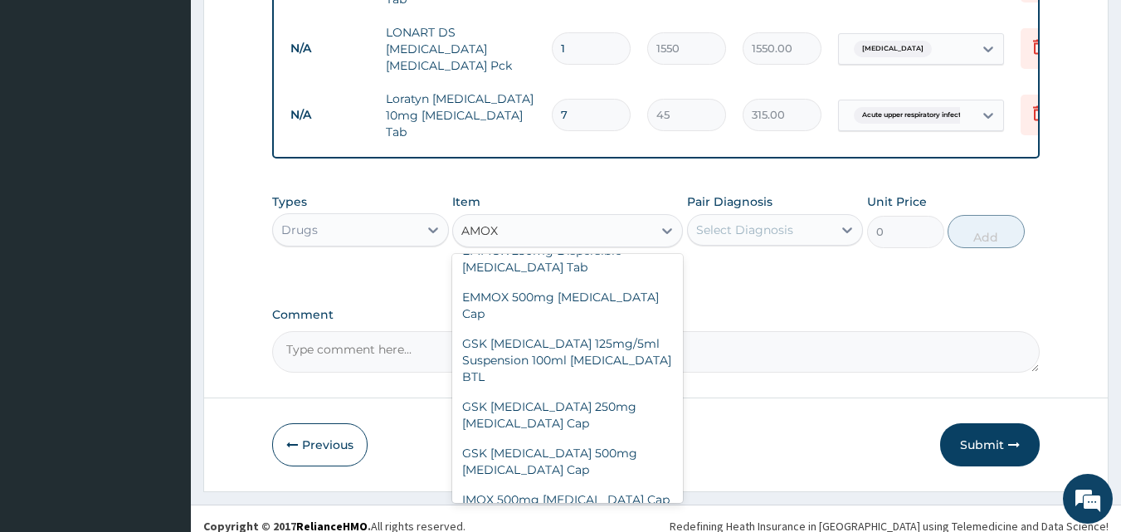
scroll to position [368, 0]
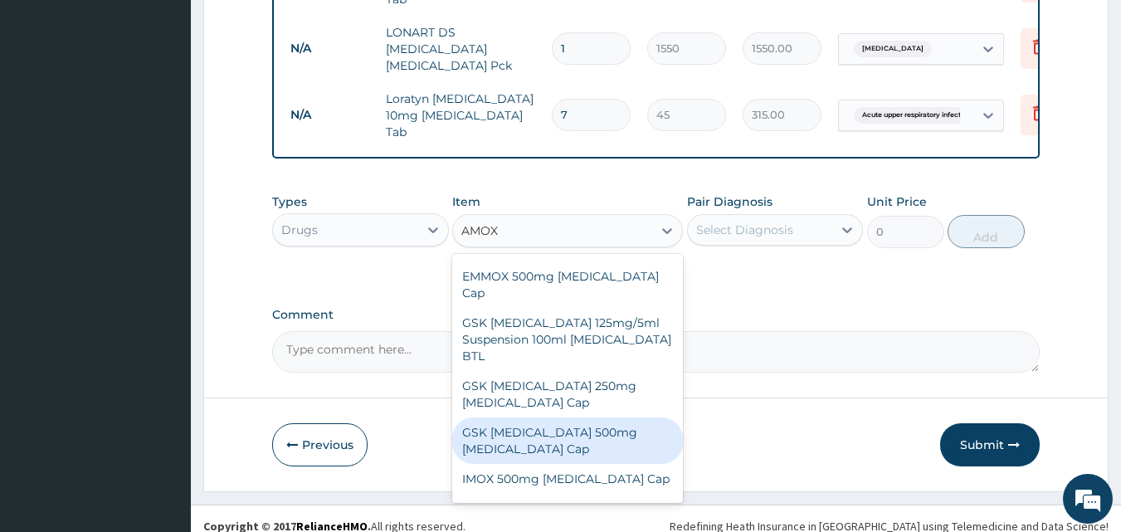
click at [598, 417] on div "GSK [MEDICAL_DATA] 500mg [MEDICAL_DATA] Cap" at bounding box center [567, 440] width 231 height 46
type input "180"
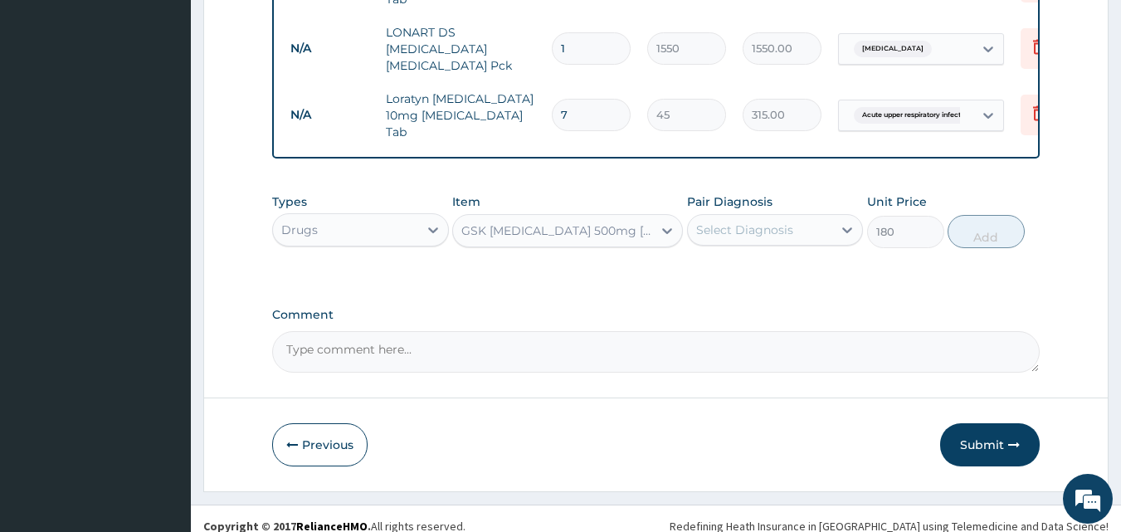
click at [753, 227] on div "Select Diagnosis" at bounding box center [760, 230] width 145 height 27
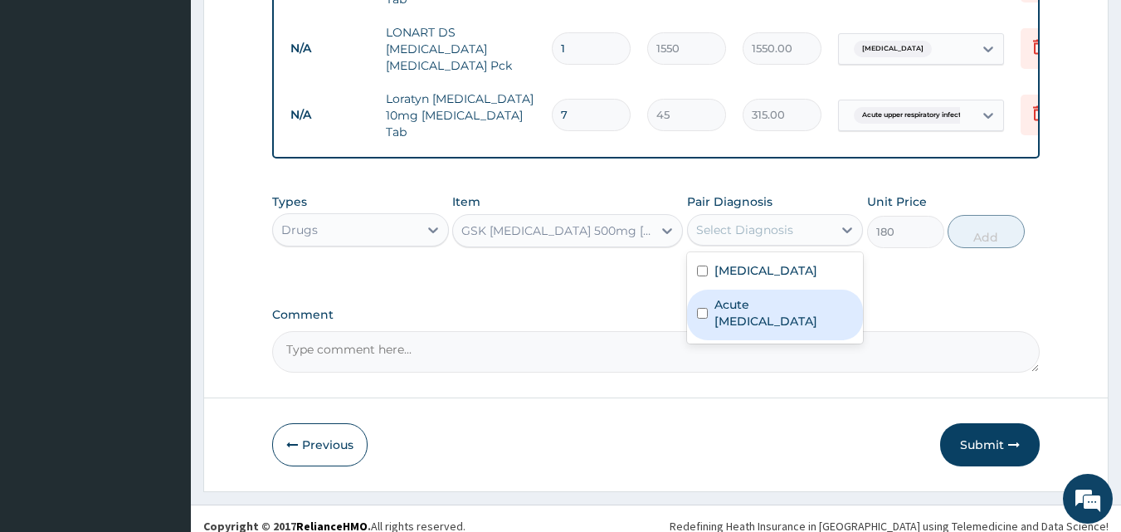
click at [759, 296] on label "Acute [MEDICAL_DATA]" at bounding box center [784, 312] width 139 height 33
checkbox input "true"
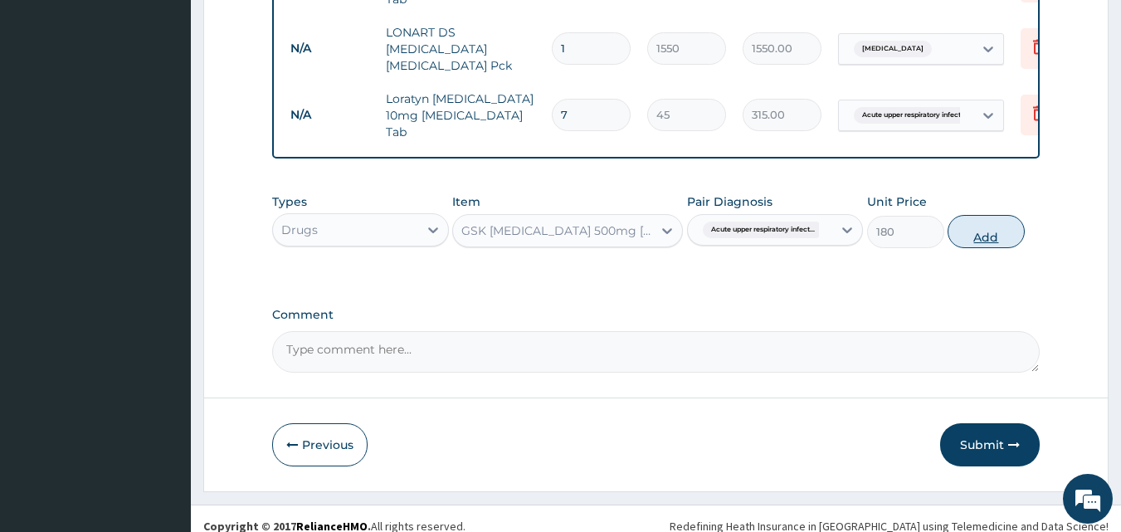
click at [993, 220] on button "Add" at bounding box center [986, 231] width 77 height 33
type input "0"
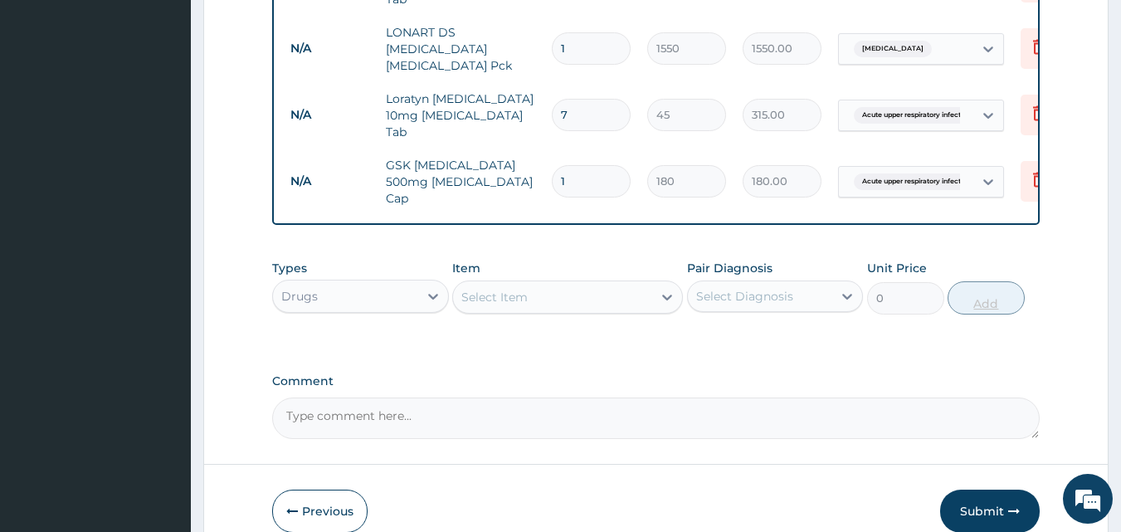
type input "15"
type input "2700.00"
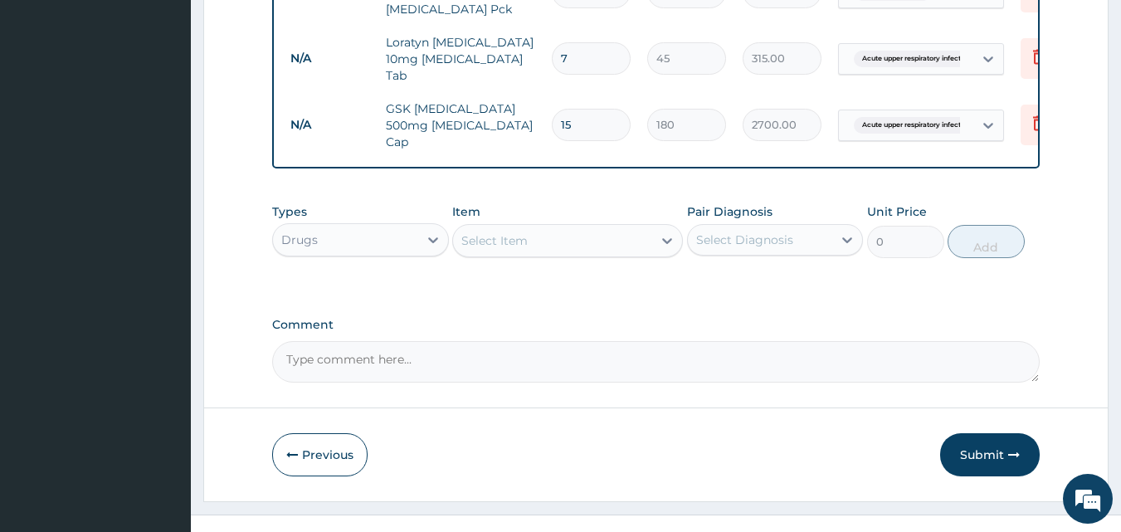
scroll to position [1093, 0]
type input "15"
click at [1007, 432] on button "Submit" at bounding box center [990, 453] width 100 height 43
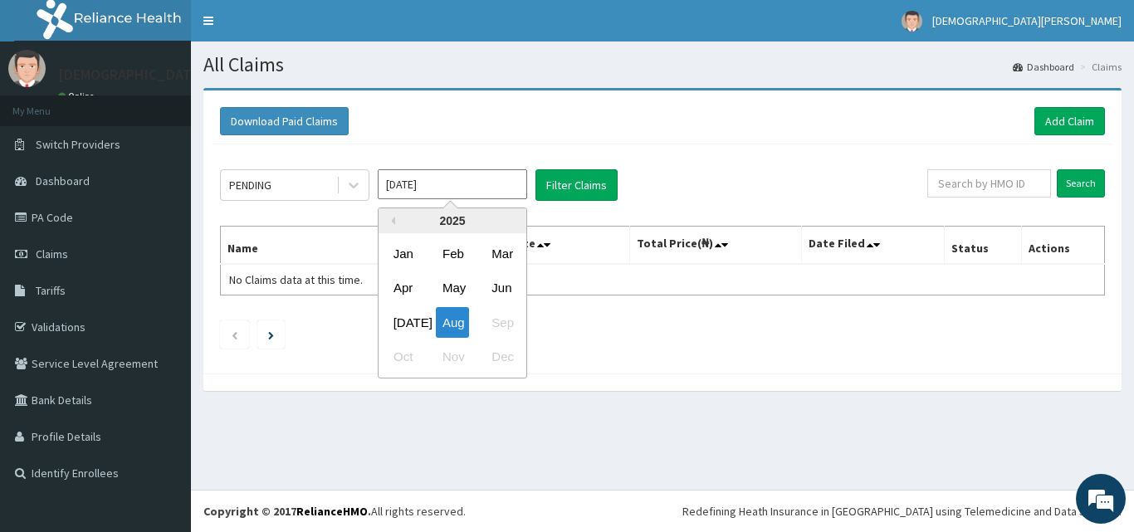
click at [486, 189] on input "[DATE]" at bounding box center [452, 184] width 149 height 30
click at [399, 329] on div "[DATE]" at bounding box center [403, 322] width 33 height 31
type input "[DATE]"
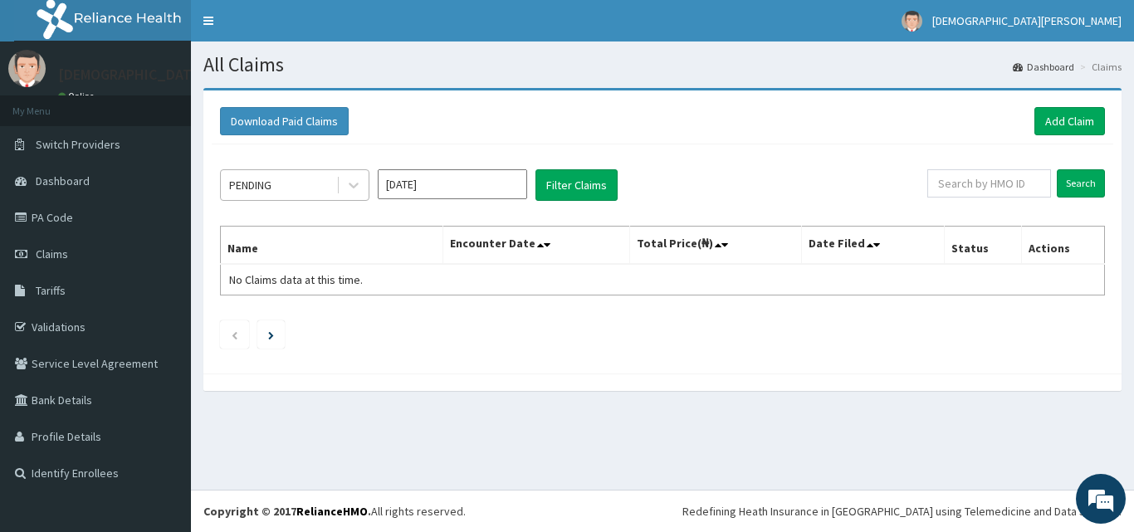
click at [325, 191] on div "PENDING" at bounding box center [278, 185] width 115 height 27
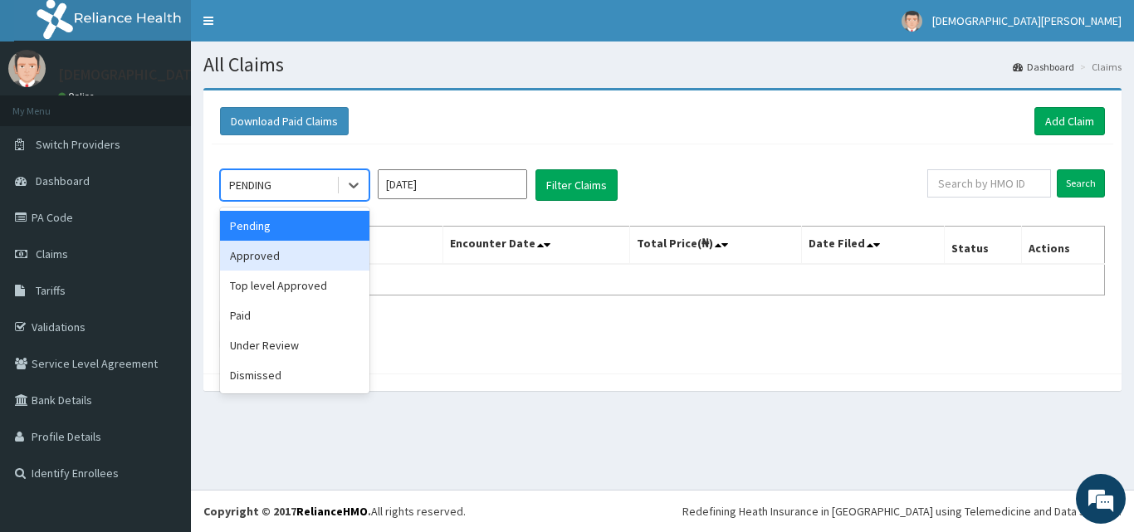
click at [314, 254] on div "Approved" at bounding box center [294, 256] width 149 height 30
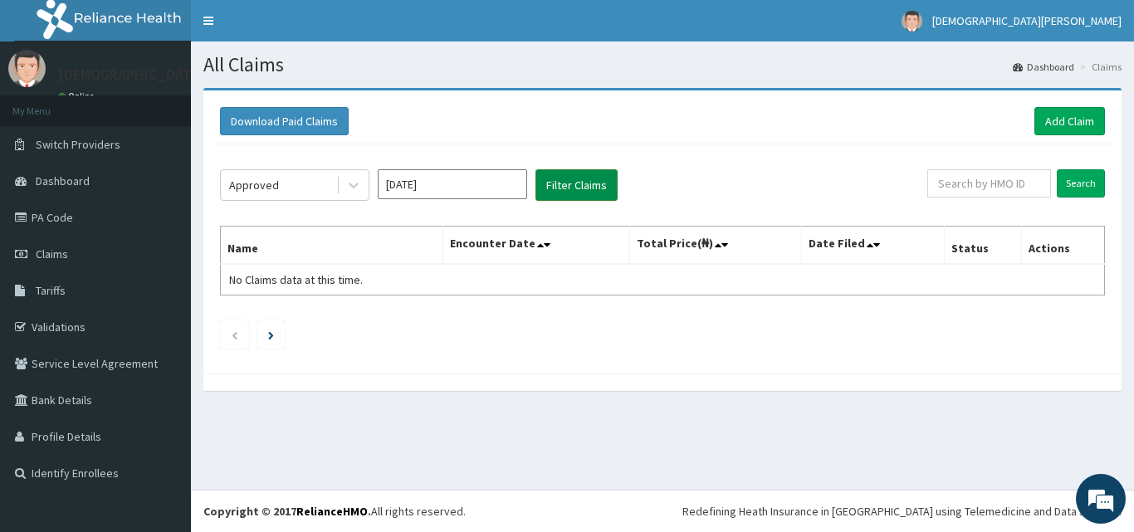
click at [569, 193] on button "Filter Claims" at bounding box center [576, 185] width 82 height 32
click at [586, 184] on button "Filter Claims" at bounding box center [576, 185] width 82 height 32
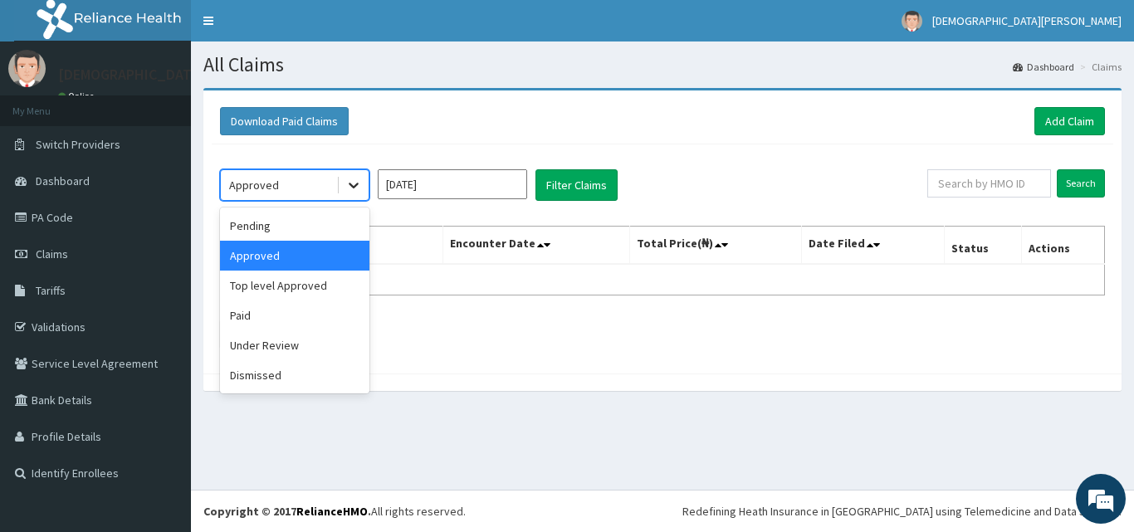
click at [354, 184] on icon at bounding box center [353, 185] width 17 height 17
click at [309, 290] on div "Top level Approved" at bounding box center [294, 286] width 149 height 30
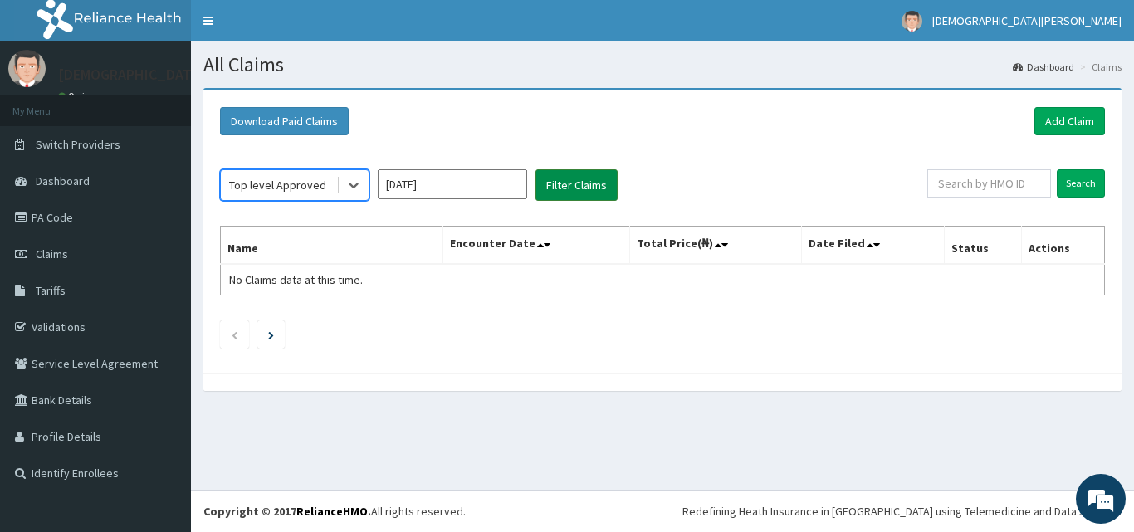
click at [593, 183] on button "Filter Claims" at bounding box center [576, 185] width 82 height 32
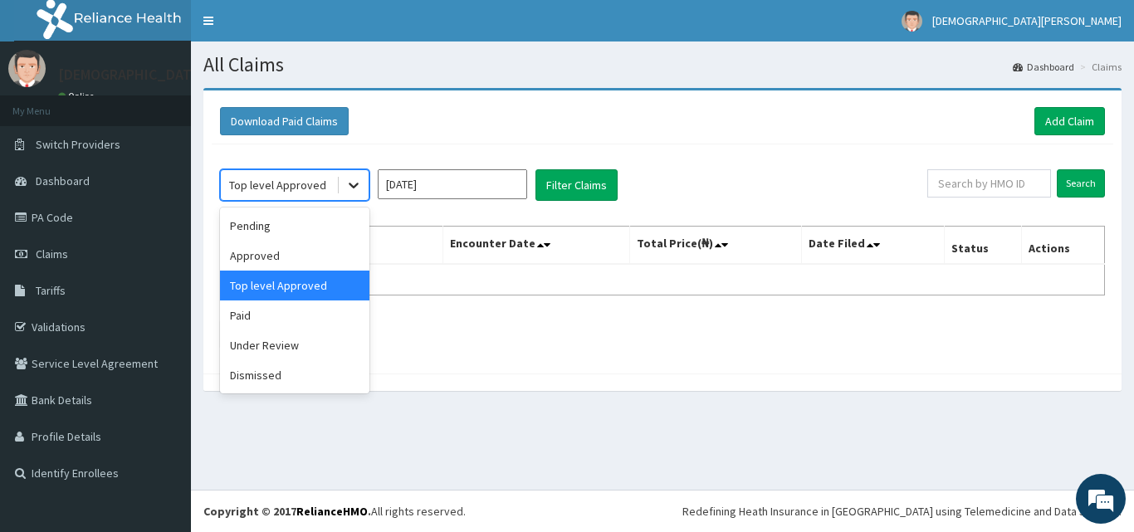
click at [353, 191] on icon at bounding box center [353, 185] width 17 height 17
click at [296, 317] on div "Paid" at bounding box center [294, 315] width 149 height 30
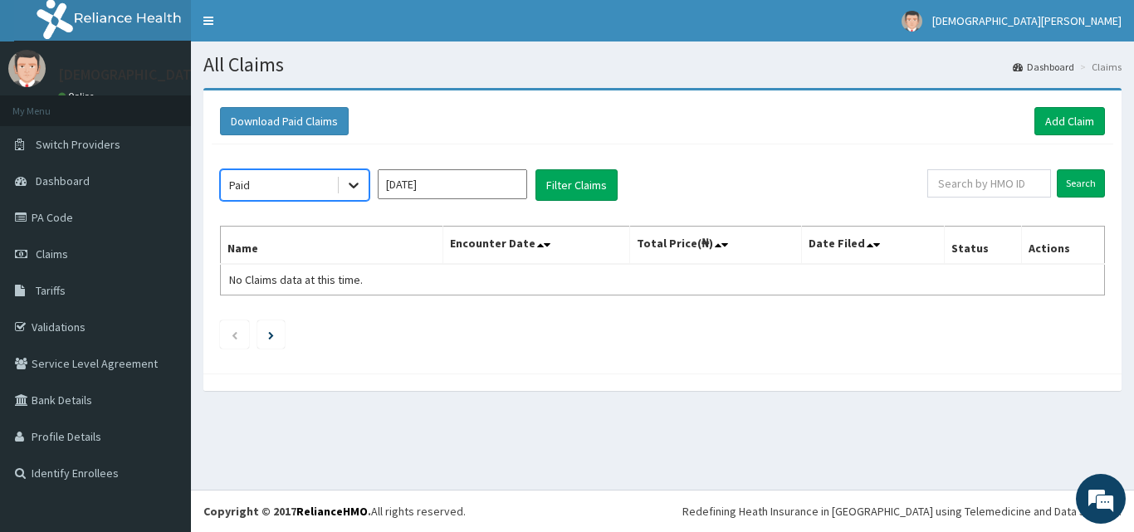
click at [358, 188] on icon at bounding box center [353, 185] width 17 height 17
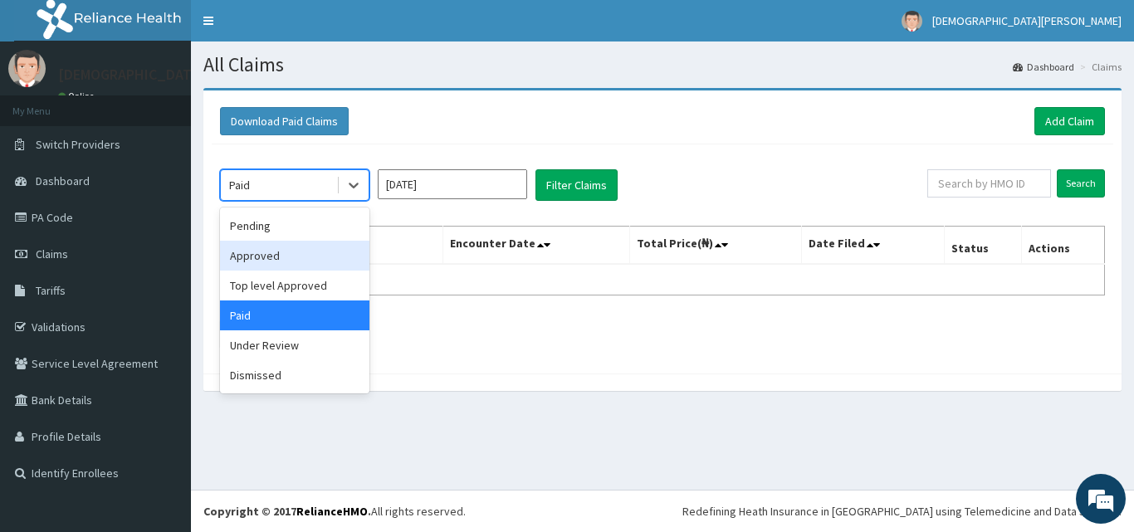
click at [300, 252] on div "Approved" at bounding box center [294, 256] width 149 height 30
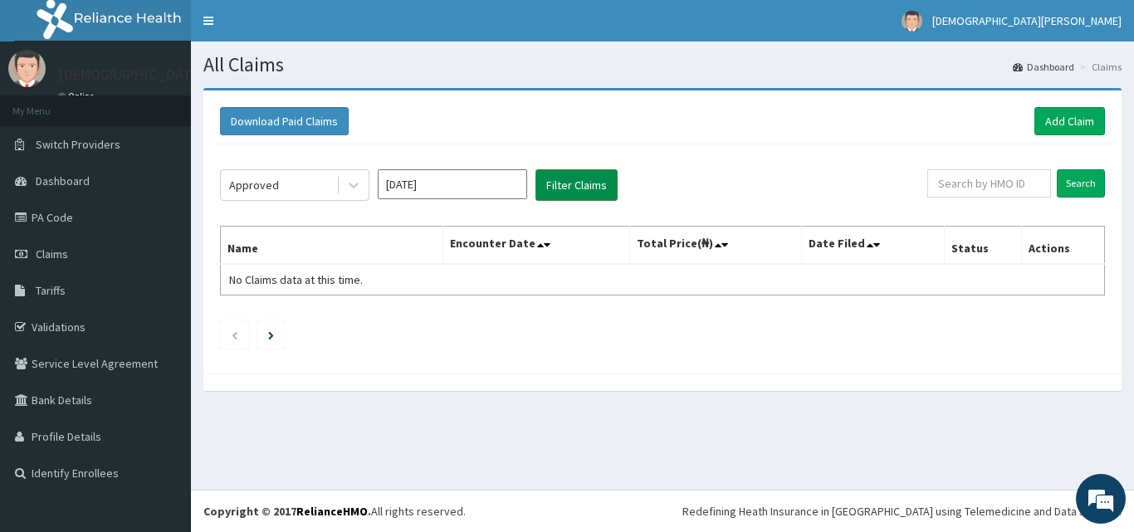
click at [585, 188] on button "Filter Claims" at bounding box center [576, 185] width 82 height 32
